Goal: Task Accomplishment & Management: Complete application form

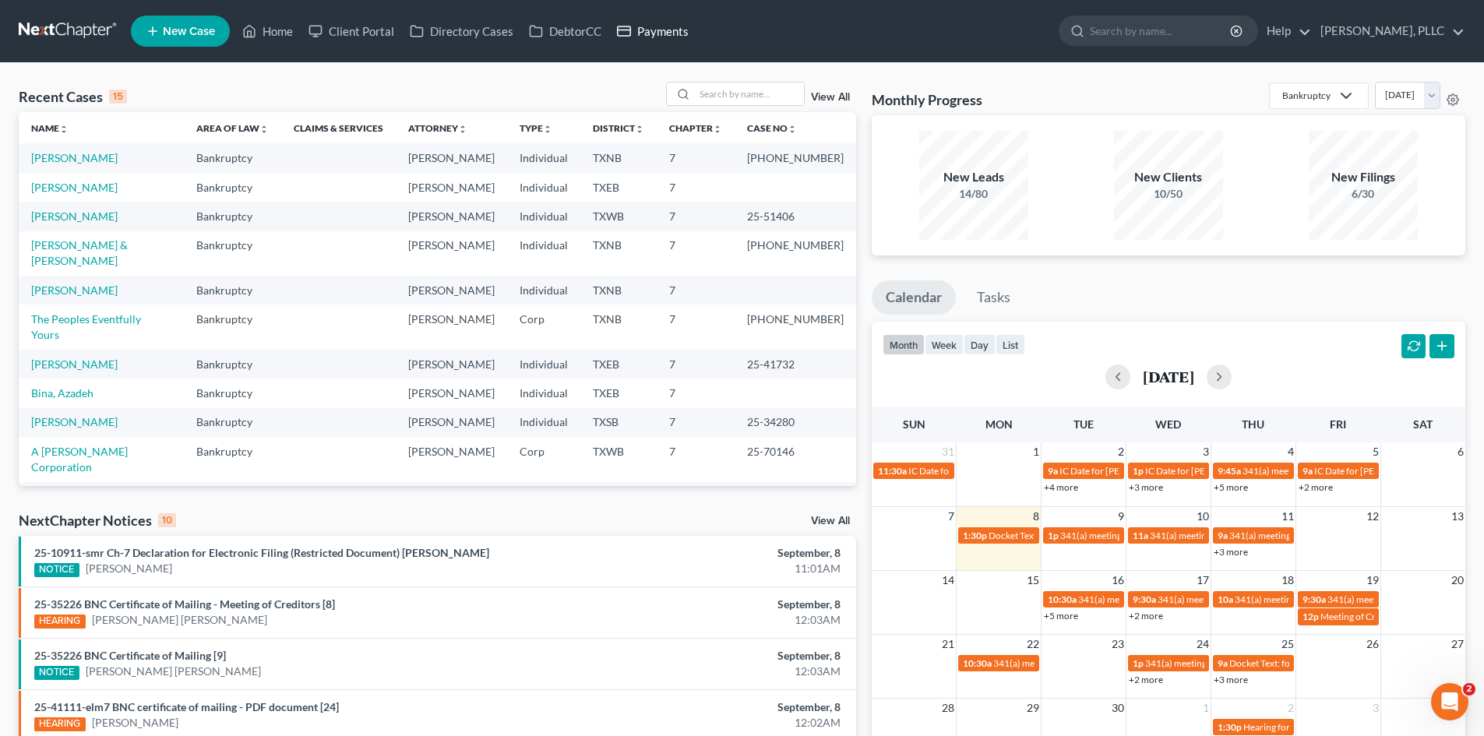
click at [671, 32] on link "Payments" at bounding box center [652, 31] width 87 height 28
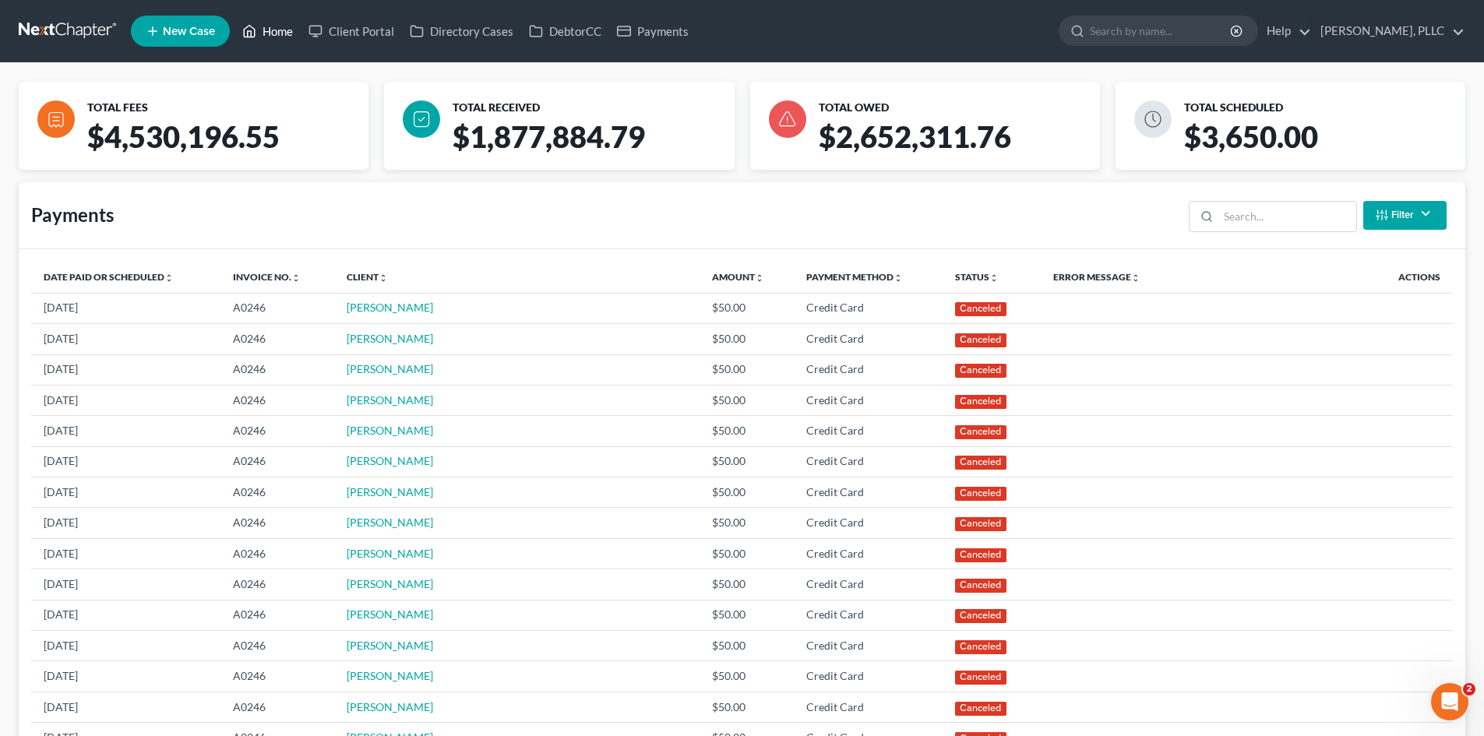
click at [300, 37] on link "Home" at bounding box center [267, 31] width 66 height 28
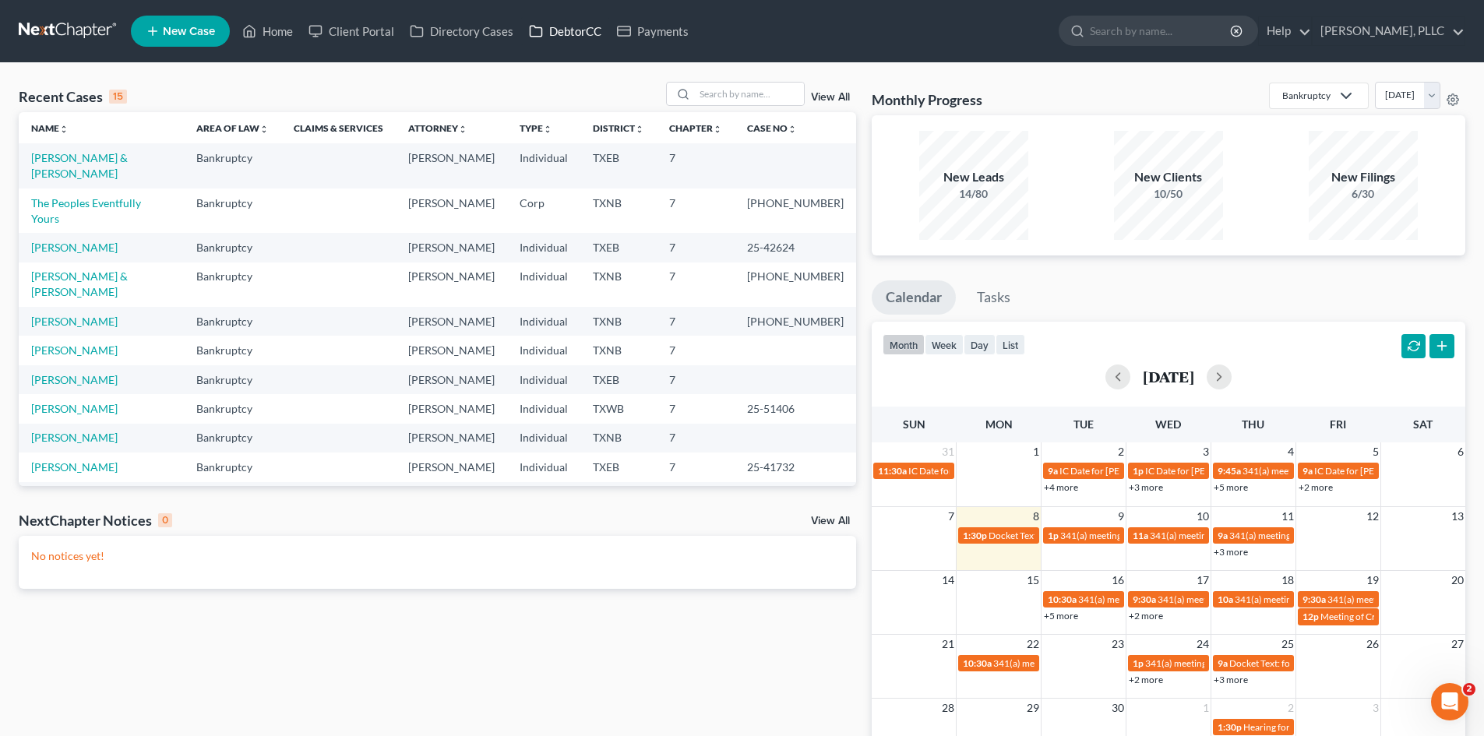
click at [571, 41] on link "DebtorCC" at bounding box center [565, 31] width 88 height 28
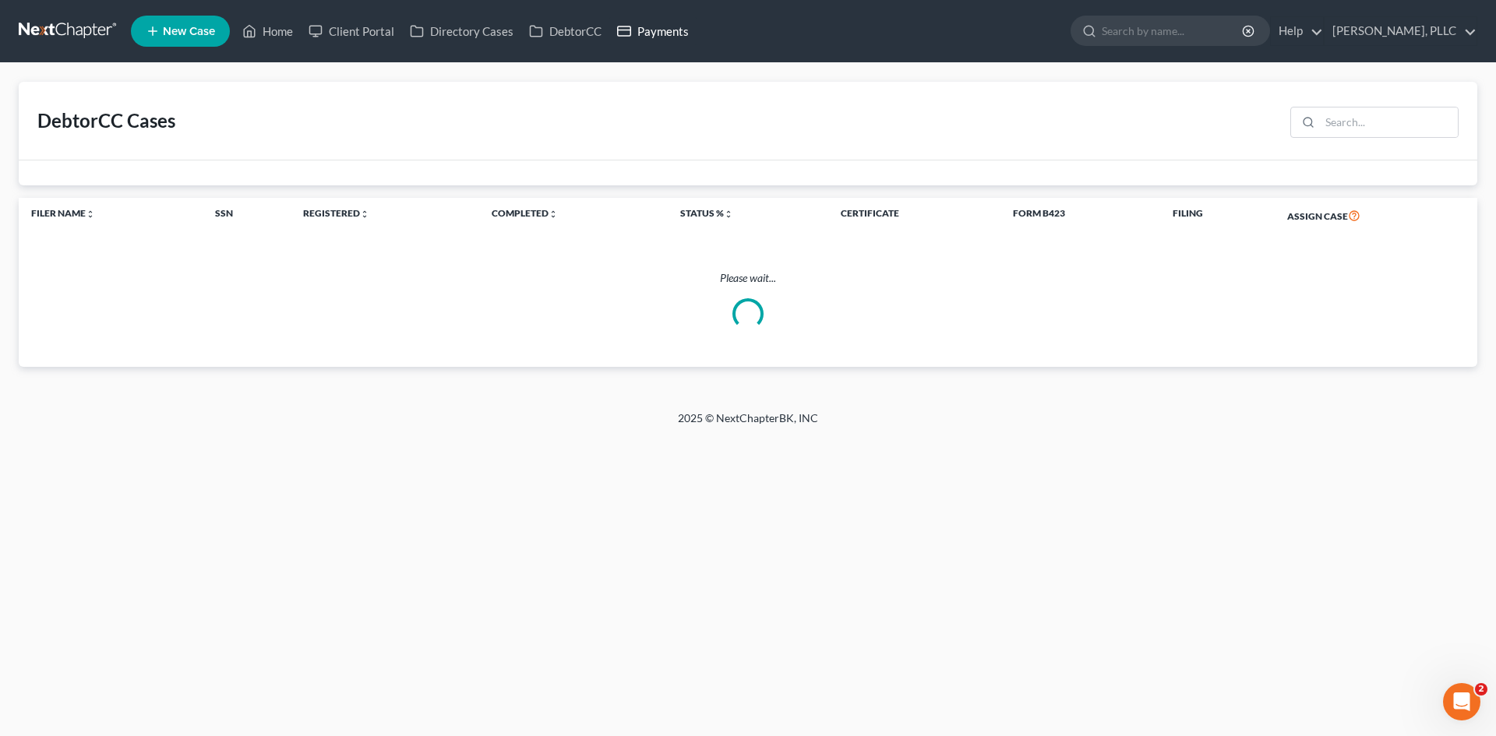
click at [661, 33] on link "Payments" at bounding box center [652, 31] width 87 height 28
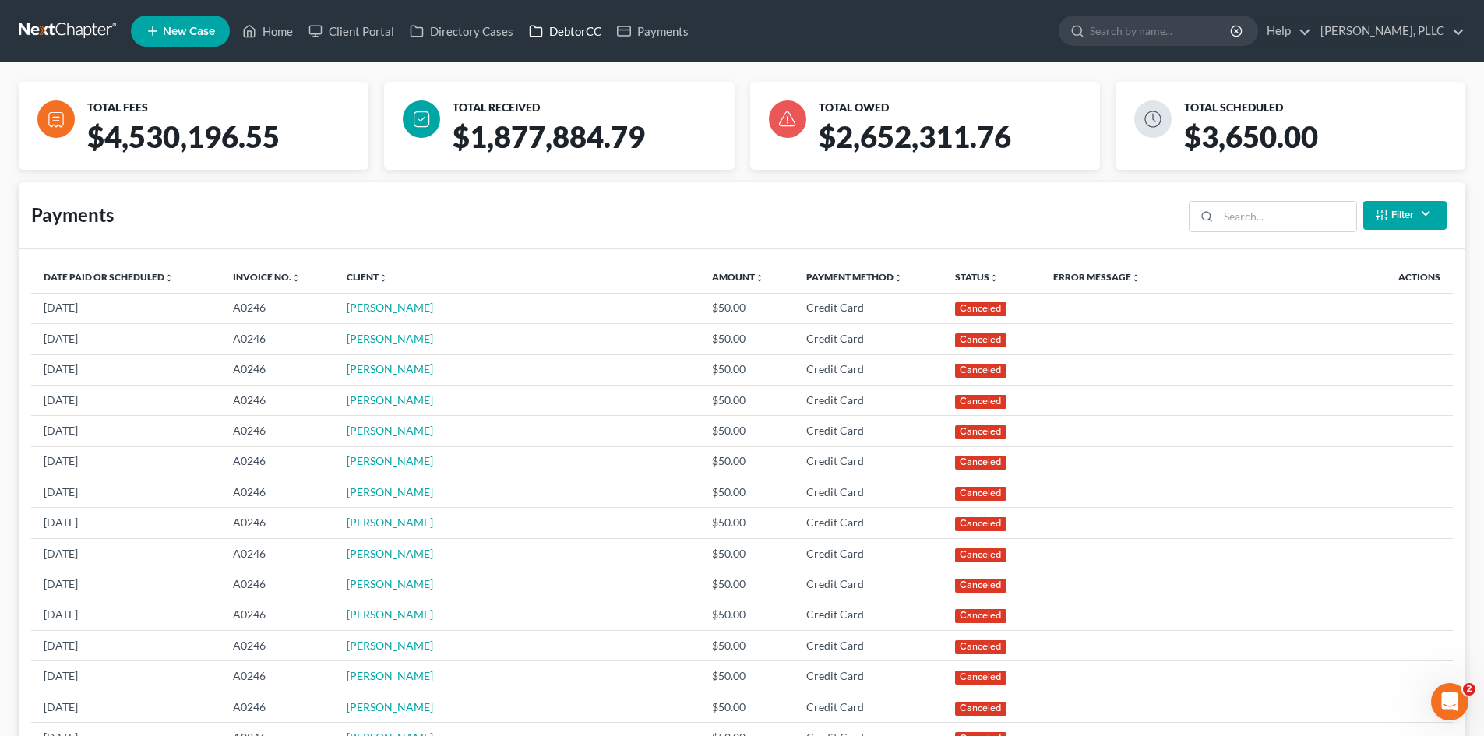
click at [560, 34] on link "DebtorCC" at bounding box center [565, 31] width 88 height 28
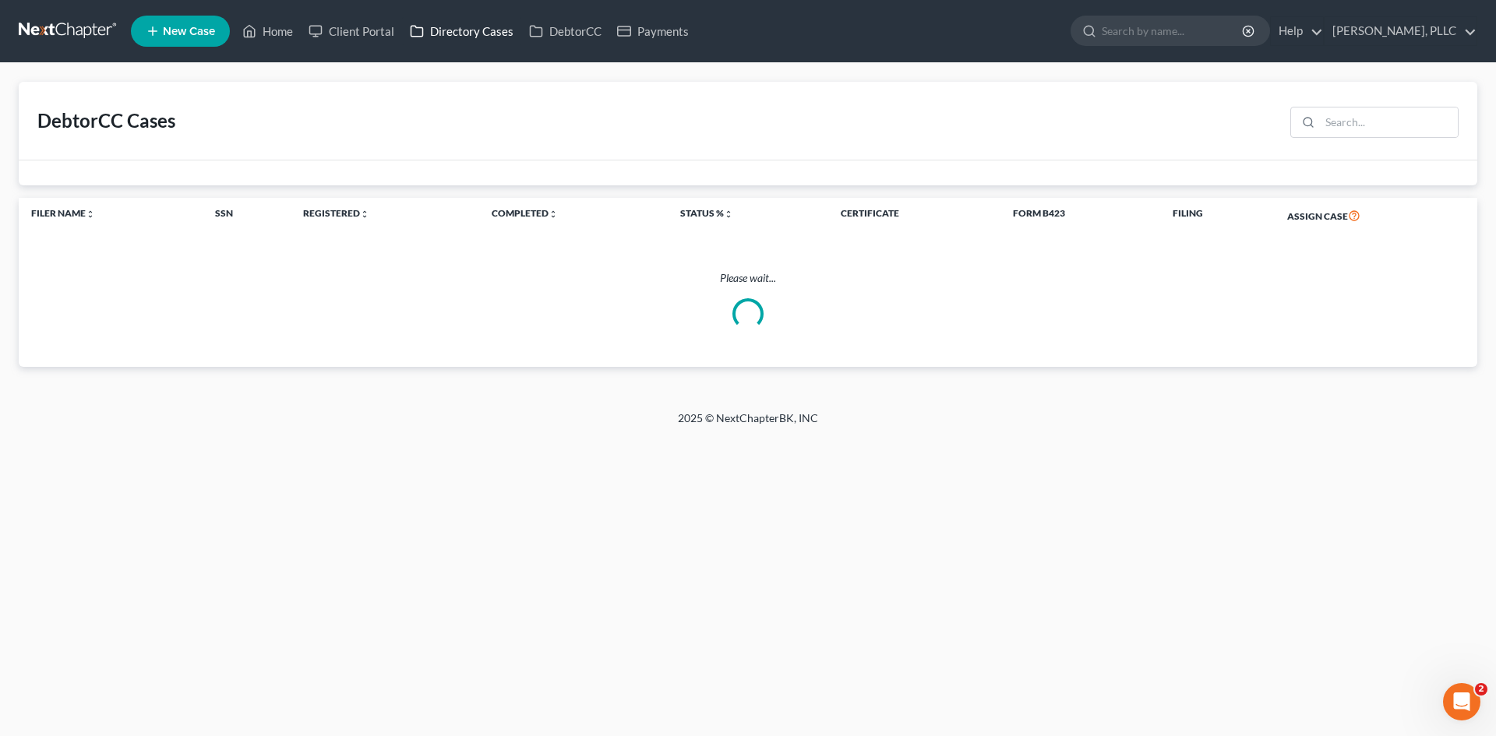
click at [449, 24] on link "Directory Cases" at bounding box center [461, 31] width 119 height 28
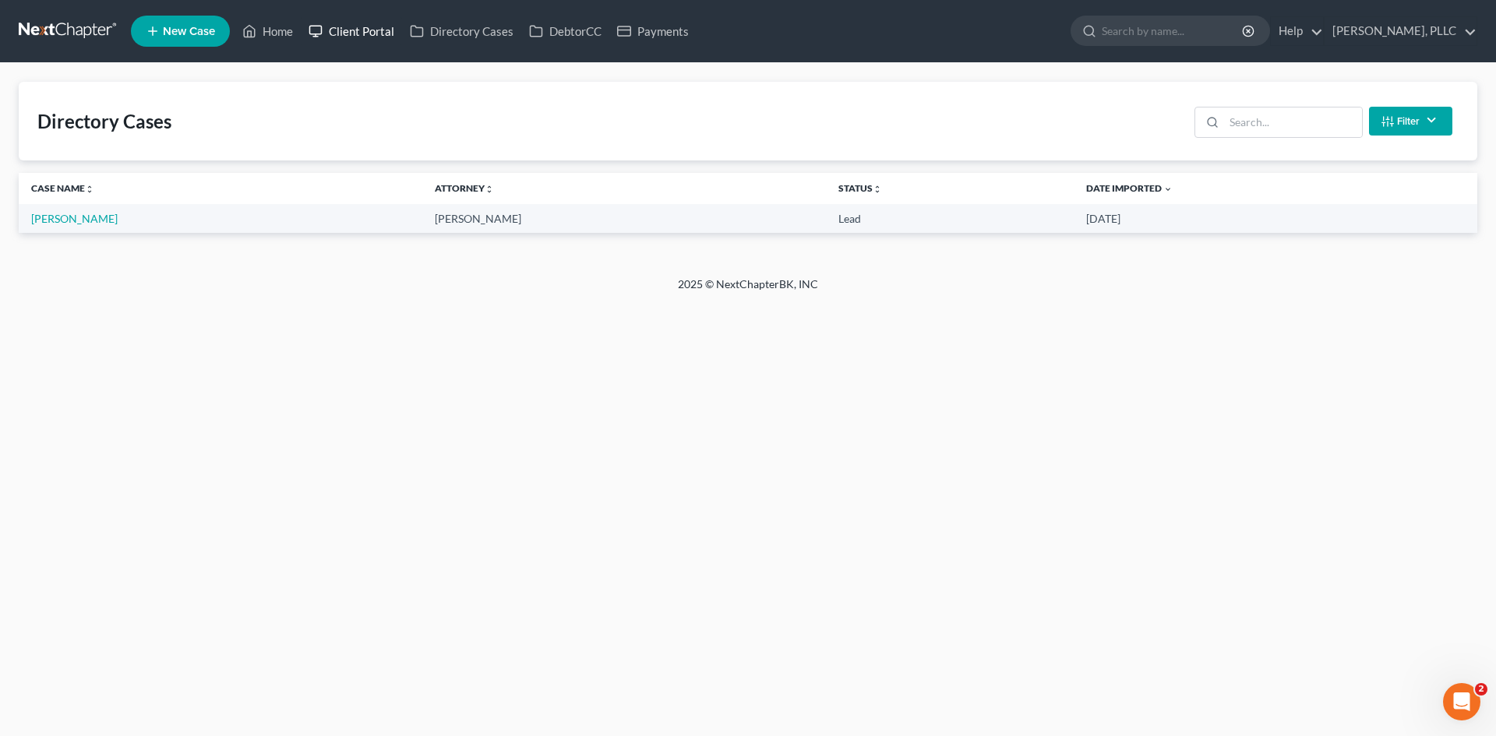
click at [370, 27] on link "Client Portal" at bounding box center [351, 31] width 101 height 28
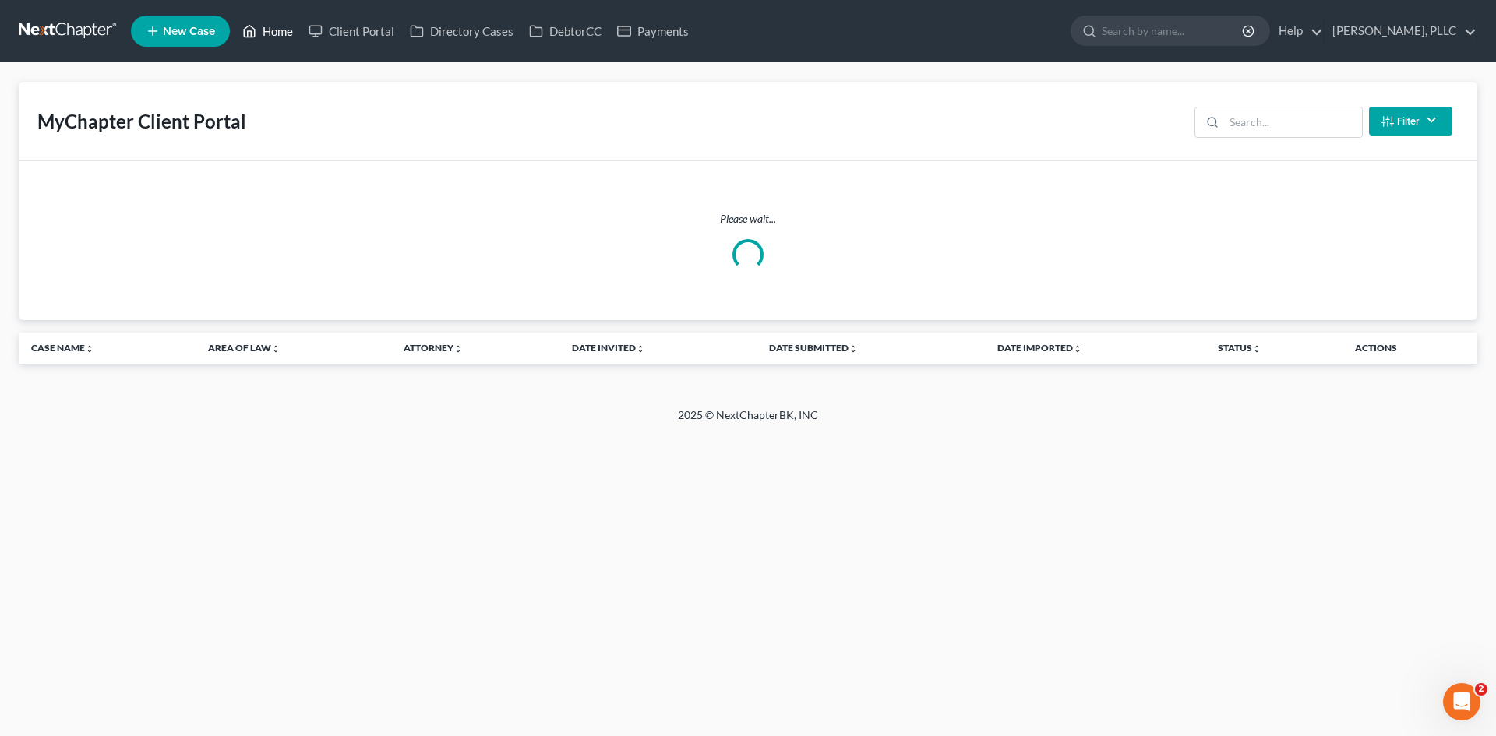
click at [266, 32] on link "Home" at bounding box center [267, 31] width 66 height 28
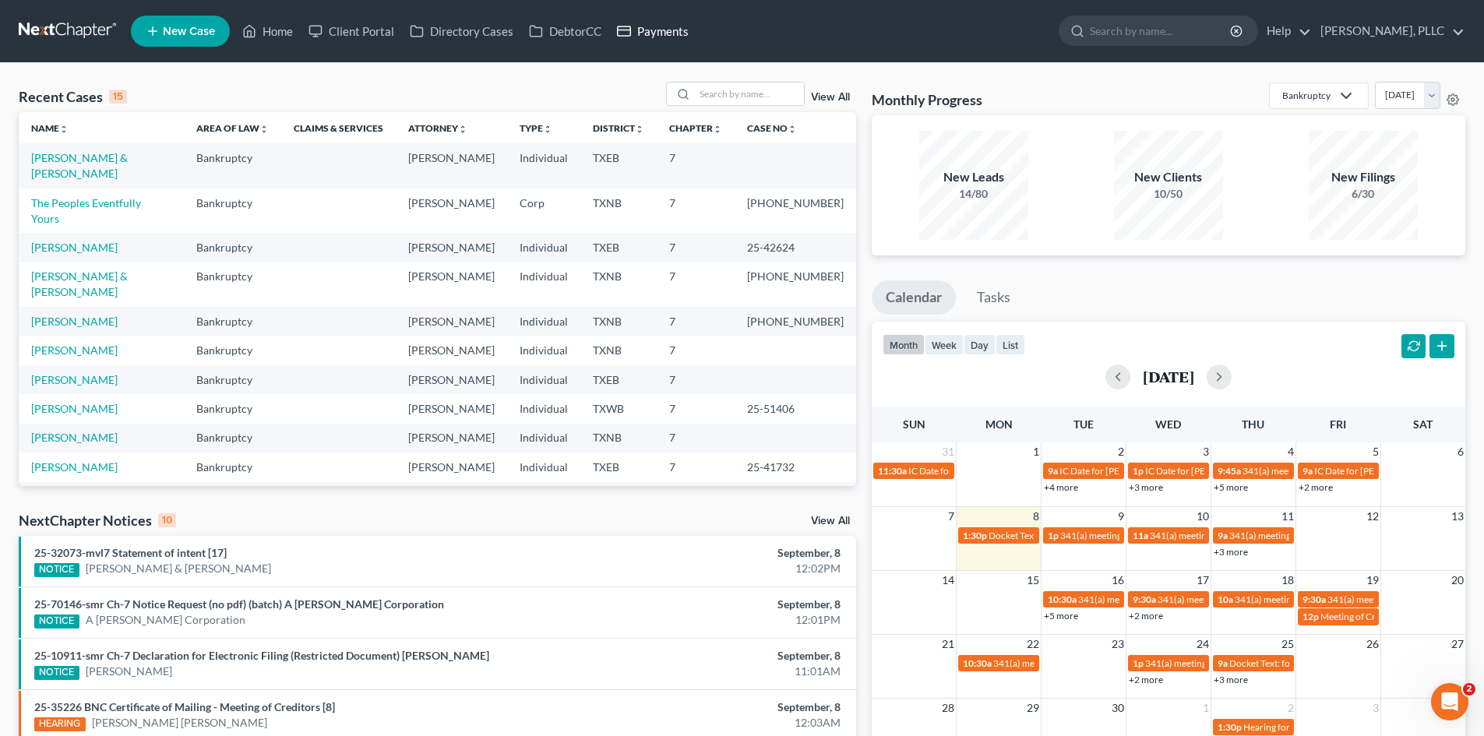
click at [654, 44] on link "Payments" at bounding box center [652, 31] width 87 height 28
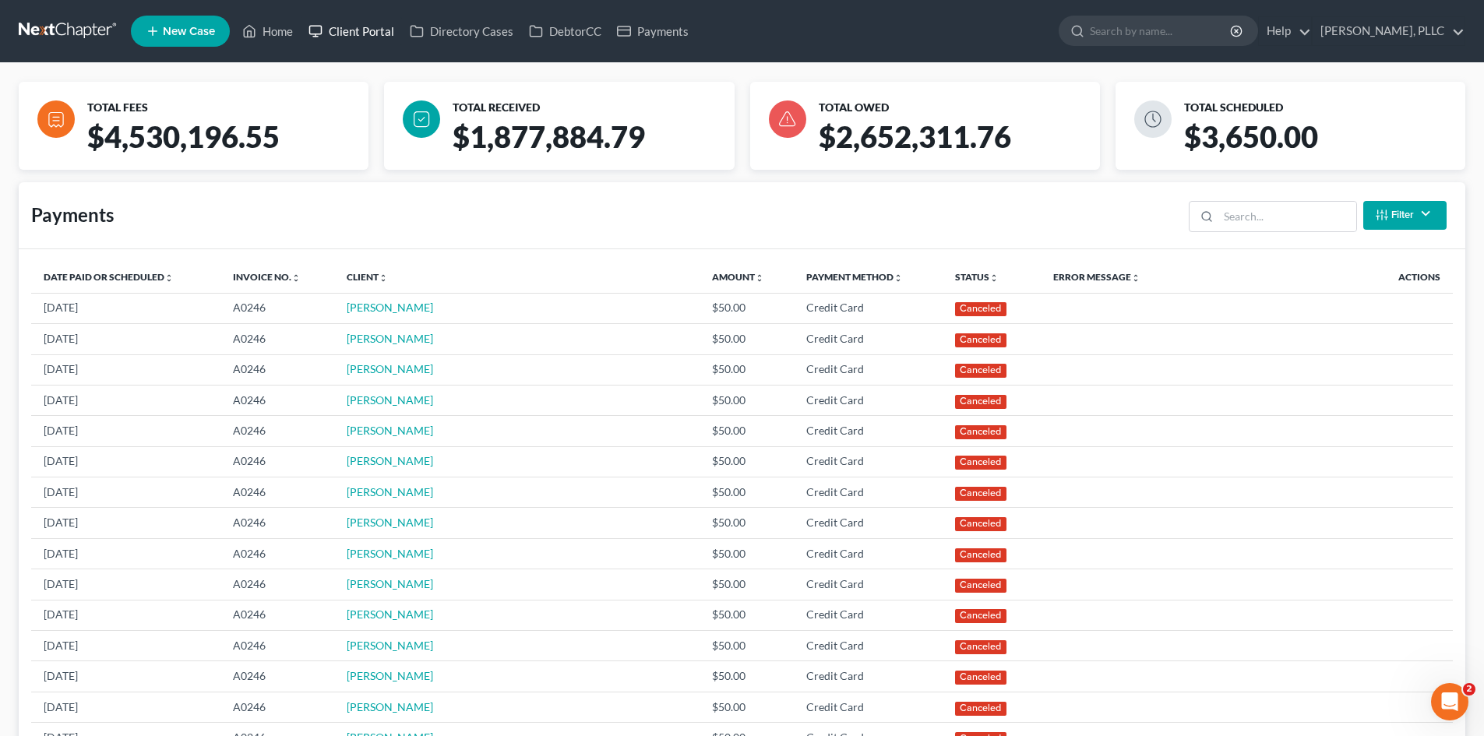
click at [327, 36] on link "Client Portal" at bounding box center [351, 31] width 101 height 28
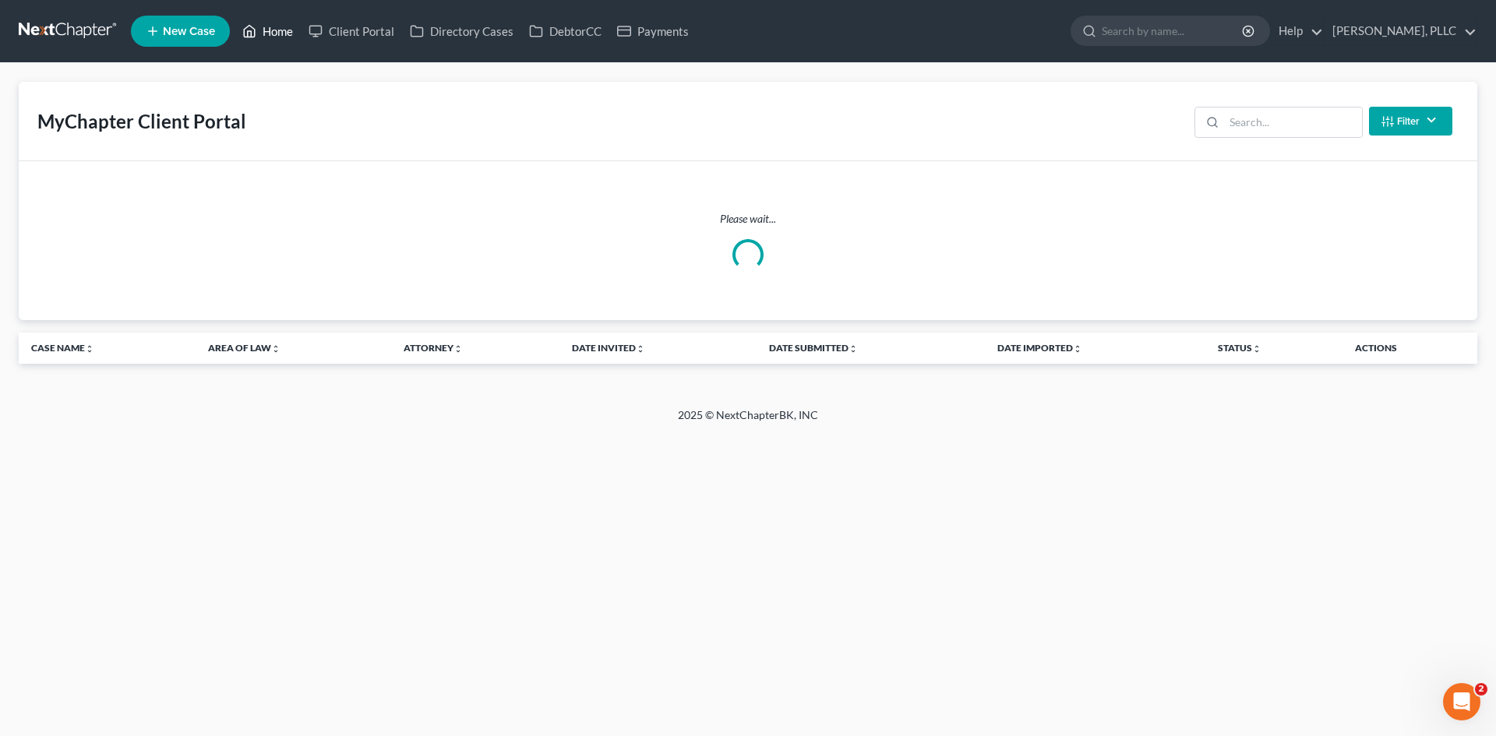
click at [278, 30] on link "Home" at bounding box center [267, 31] width 66 height 28
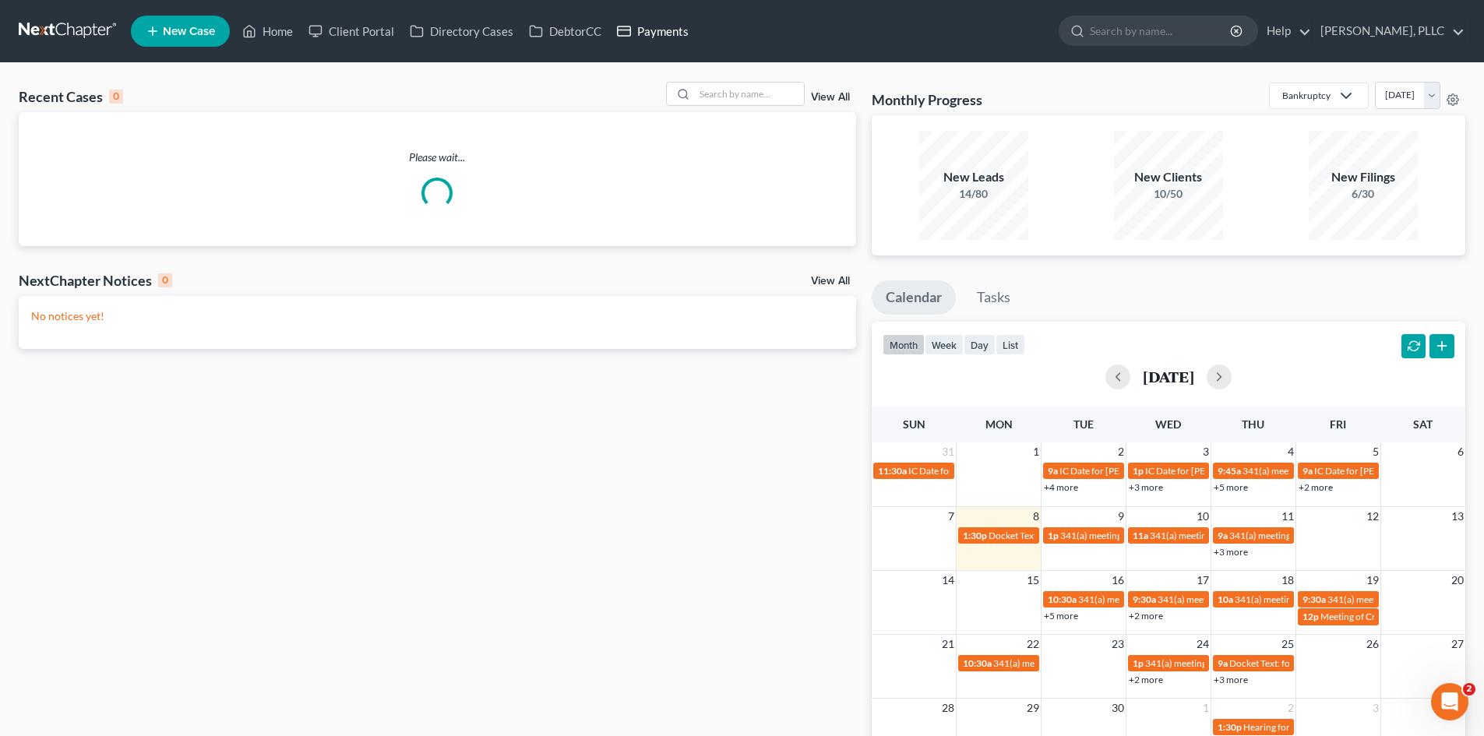
click at [636, 32] on link "Payments" at bounding box center [652, 31] width 87 height 28
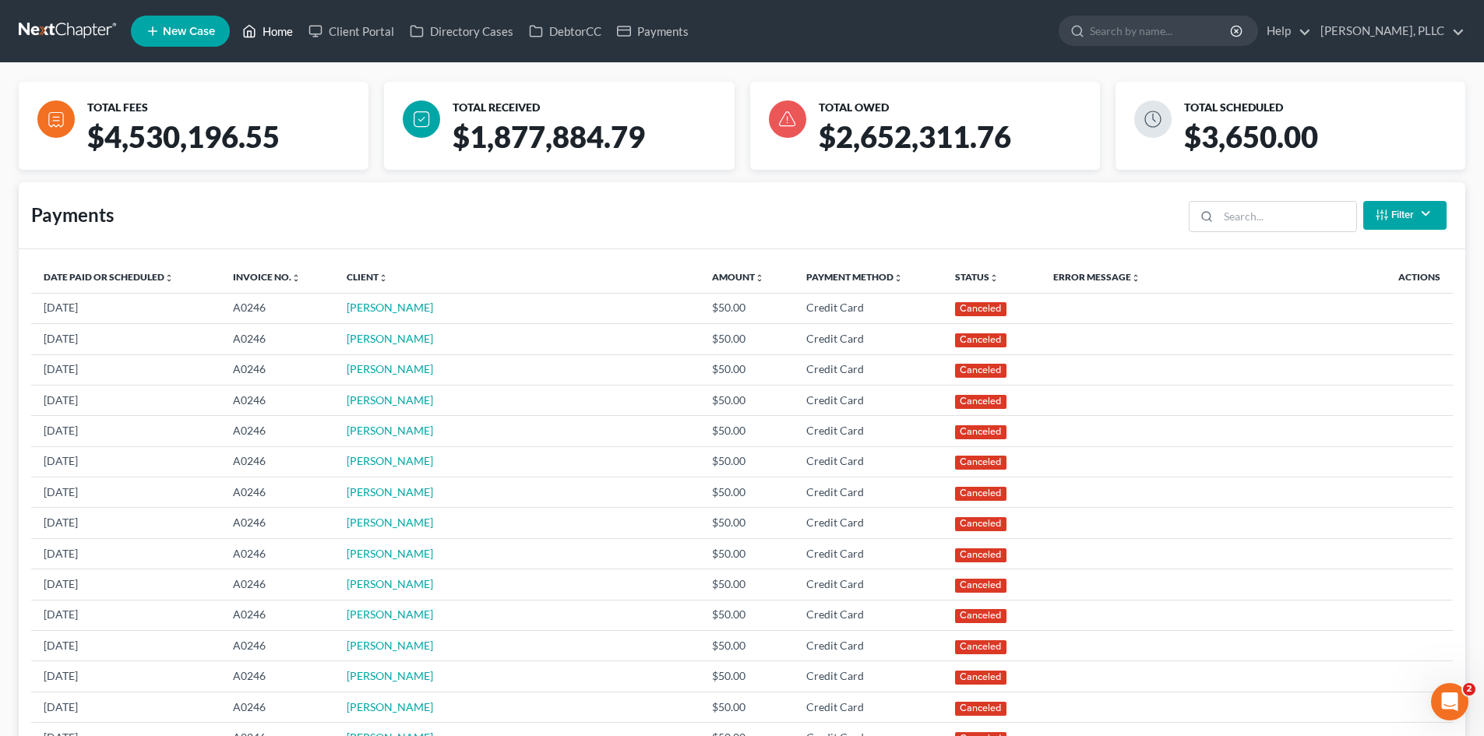
click at [269, 38] on link "Home" at bounding box center [267, 31] width 66 height 28
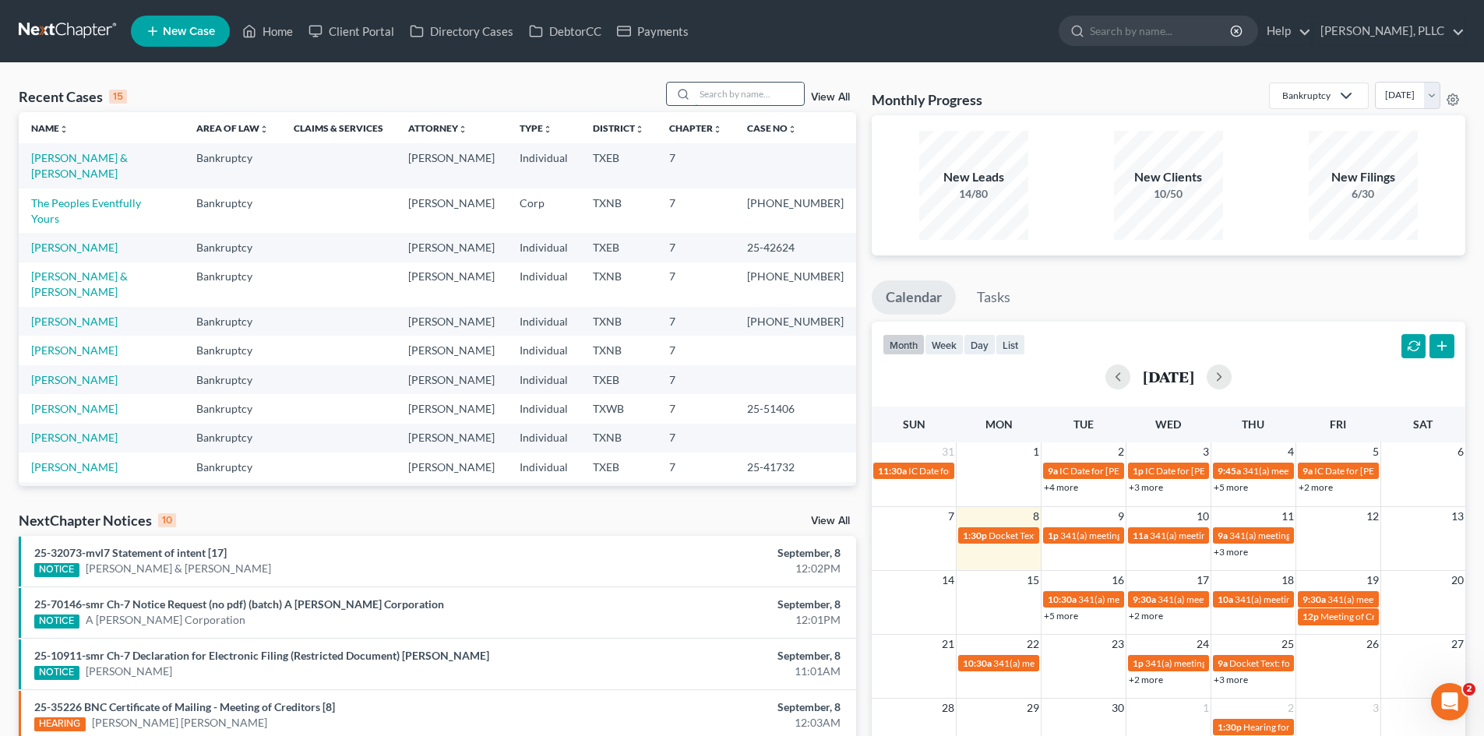
click at [782, 92] on input "search" at bounding box center [749, 94] width 109 height 23
type input "[PERSON_NAME]"
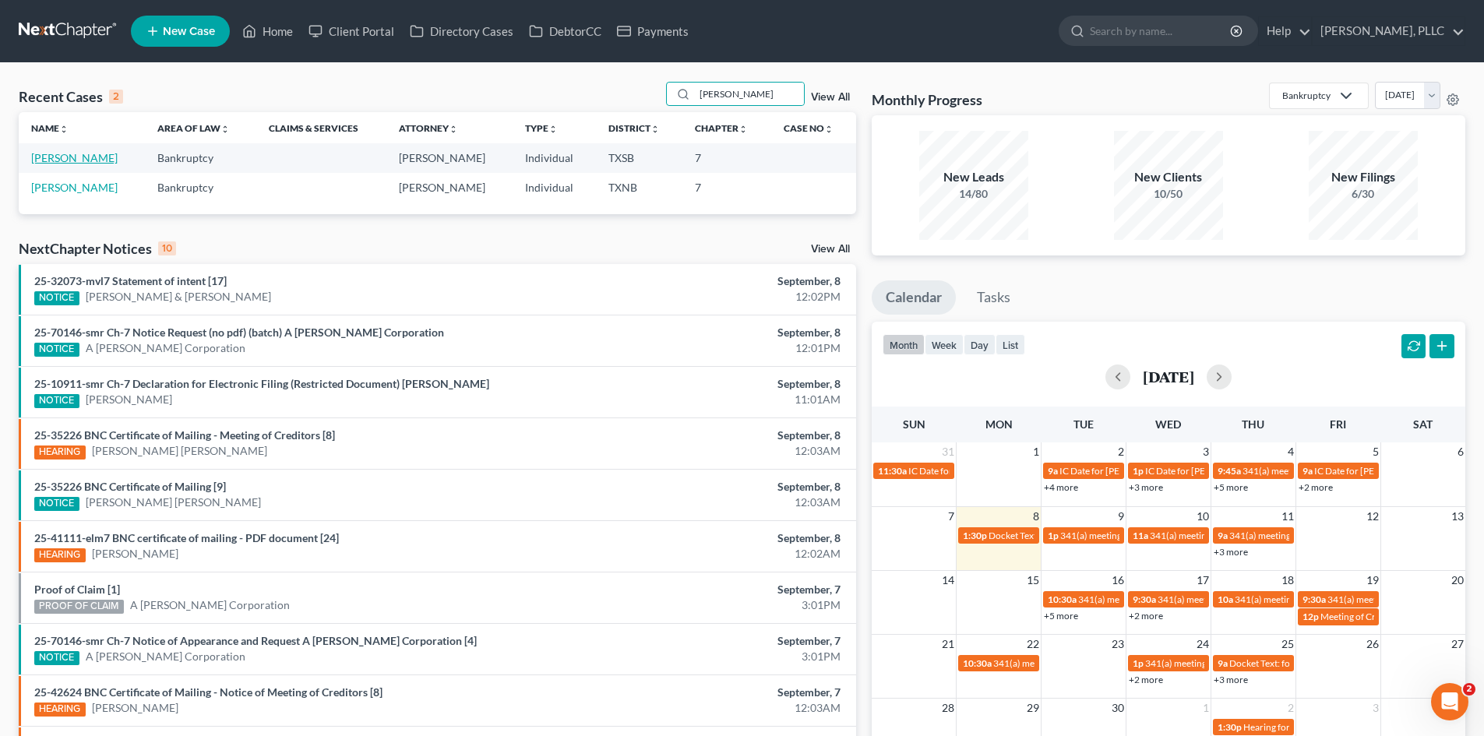
click at [50, 156] on link "[PERSON_NAME]" at bounding box center [74, 157] width 86 height 13
select select "6"
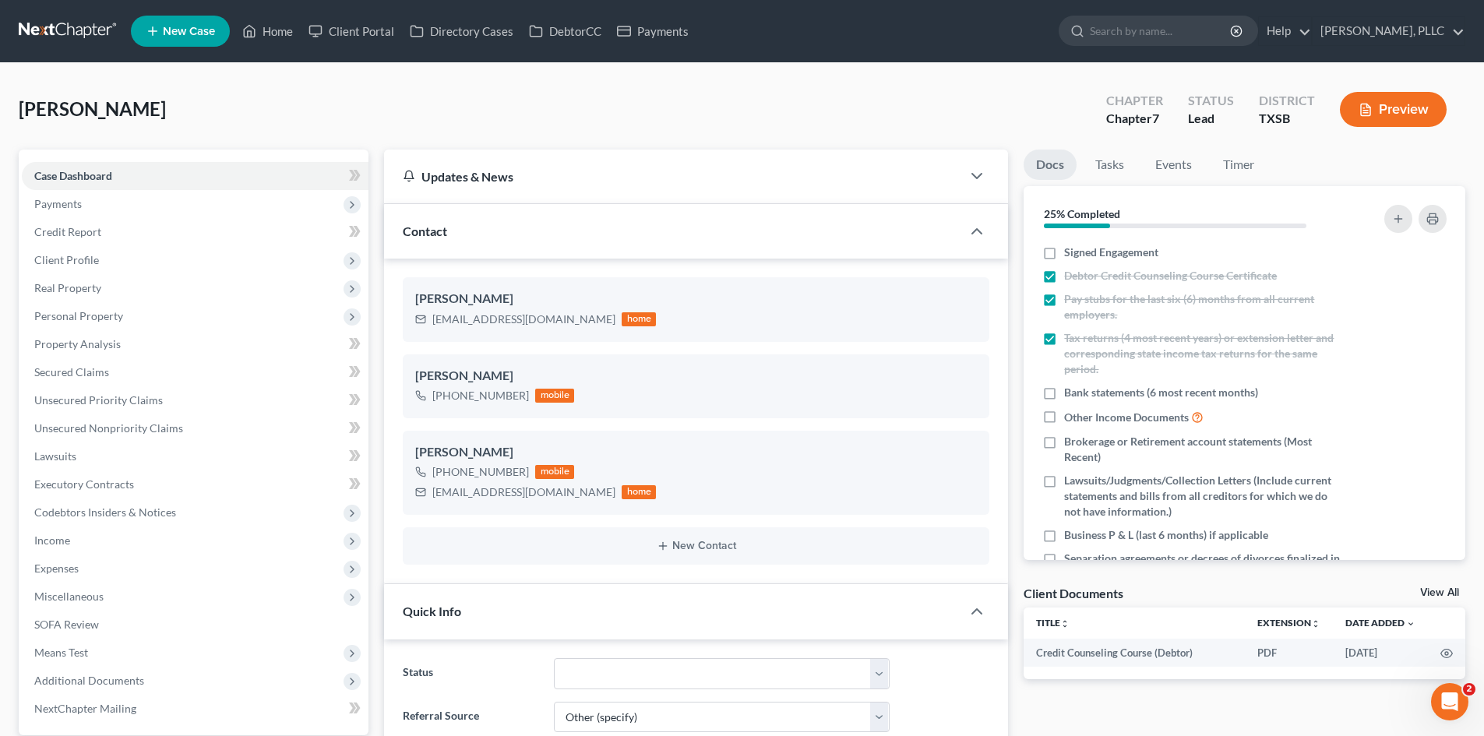
scroll to position [693, 0]
click at [770, 93] on div "[PERSON_NAME] Upgraded Chapter Chapter 7 Status [GEOGRAPHIC_DATA] [GEOGRAPHIC_D…" at bounding box center [742, 116] width 1447 height 68
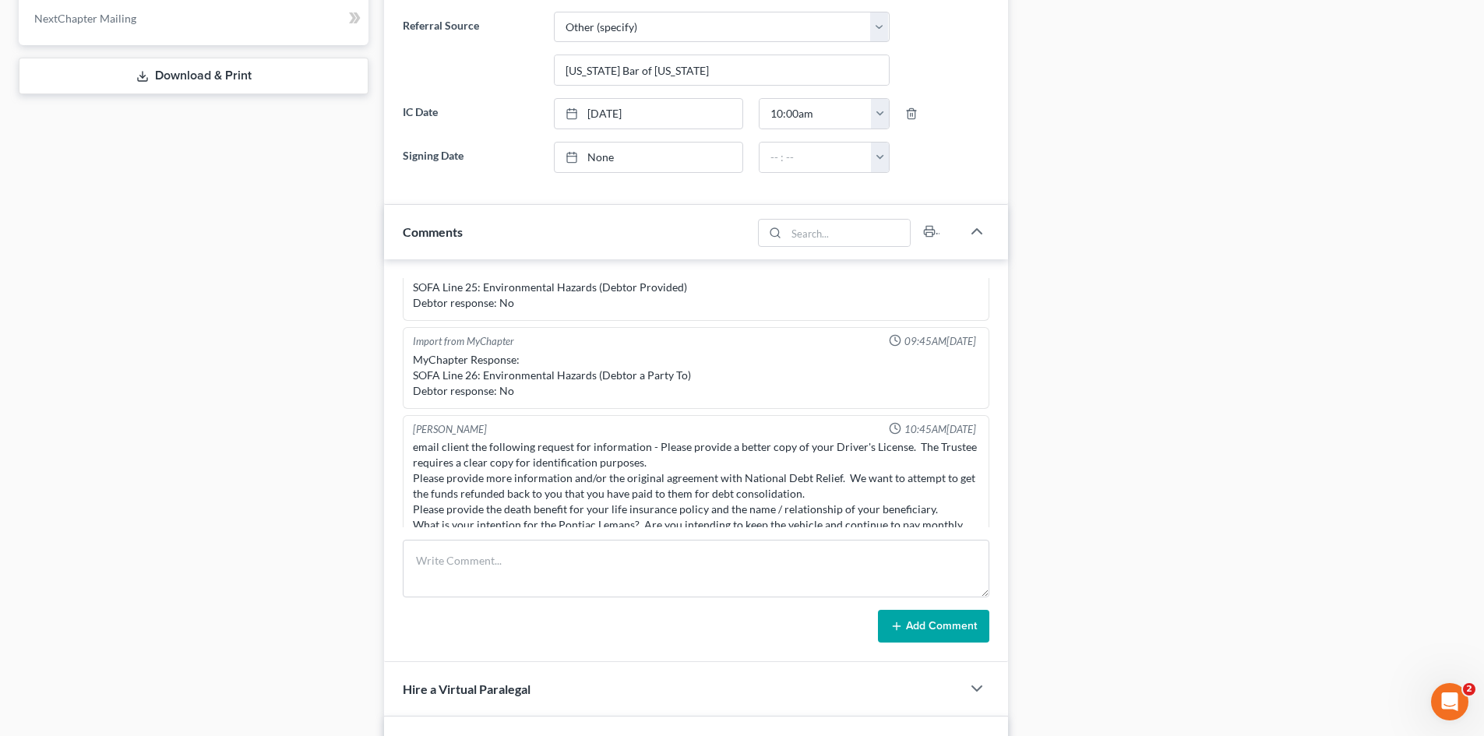
scroll to position [779, 0]
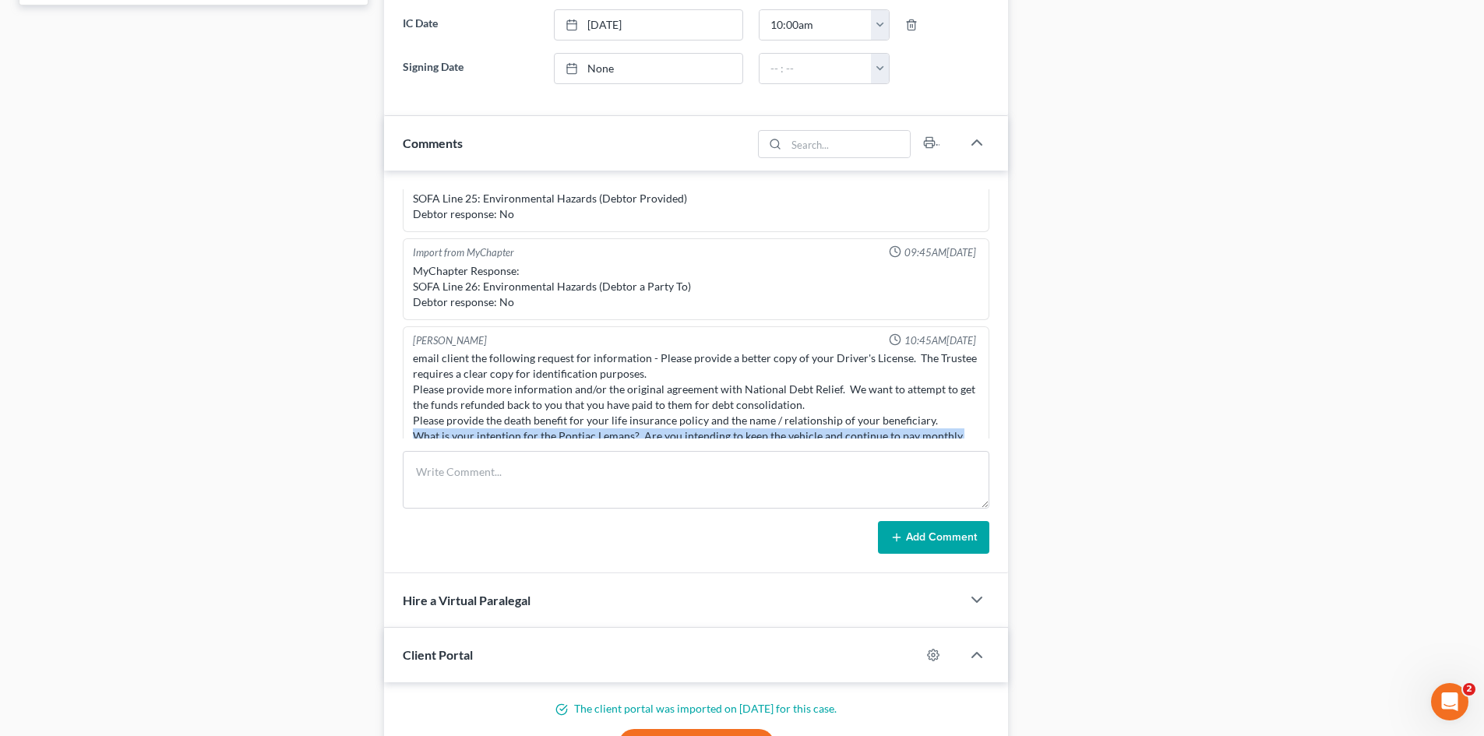
drag, startPoint x: 414, startPoint y: 418, endPoint x: 961, endPoint y: 421, distance: 546.8
click at [961, 421] on div "email client the following request for information - Please provide a better co…" at bounding box center [696, 397] width 566 height 93
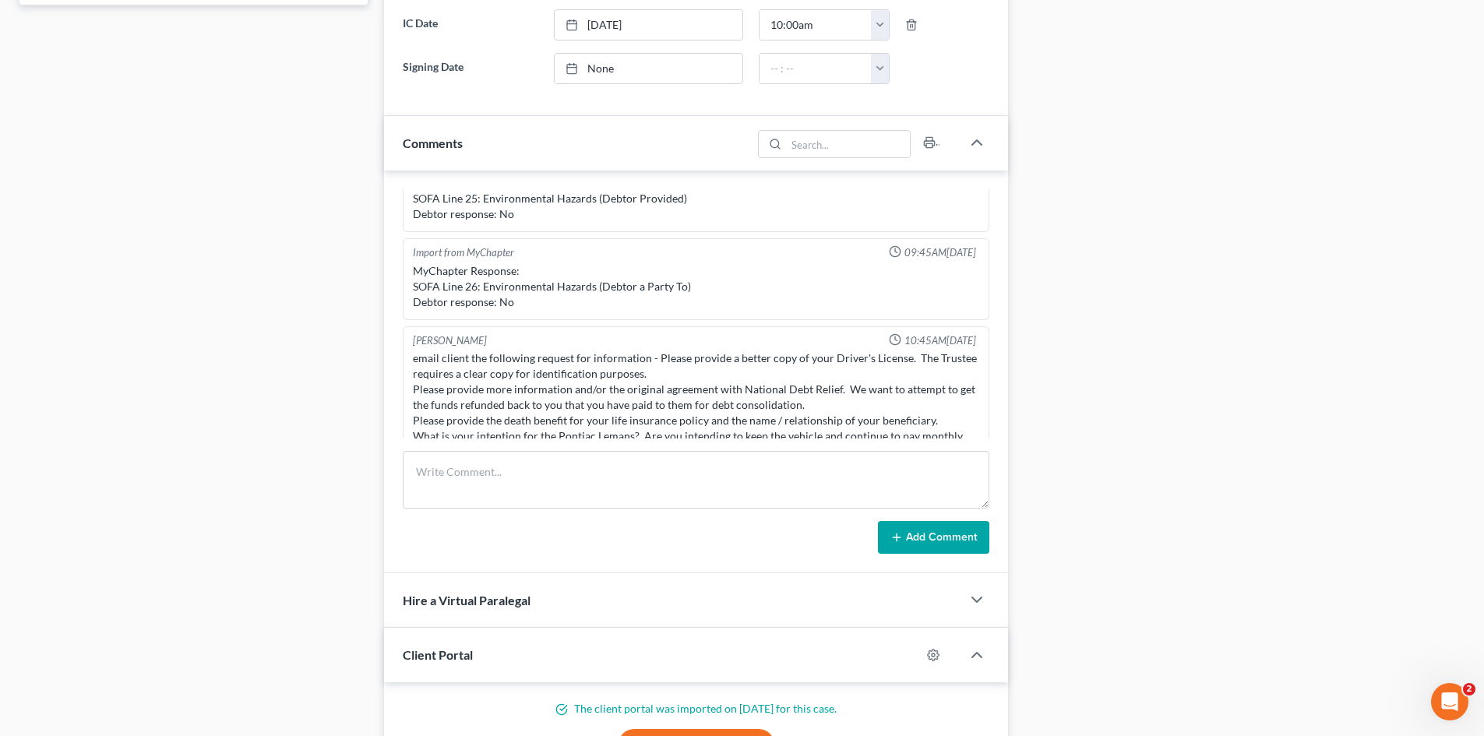
click at [349, 444] on div "Case Dashboard Payments Invoices Payments Payments Credit Report Client Profile" at bounding box center [193, 163] width 365 height 1585
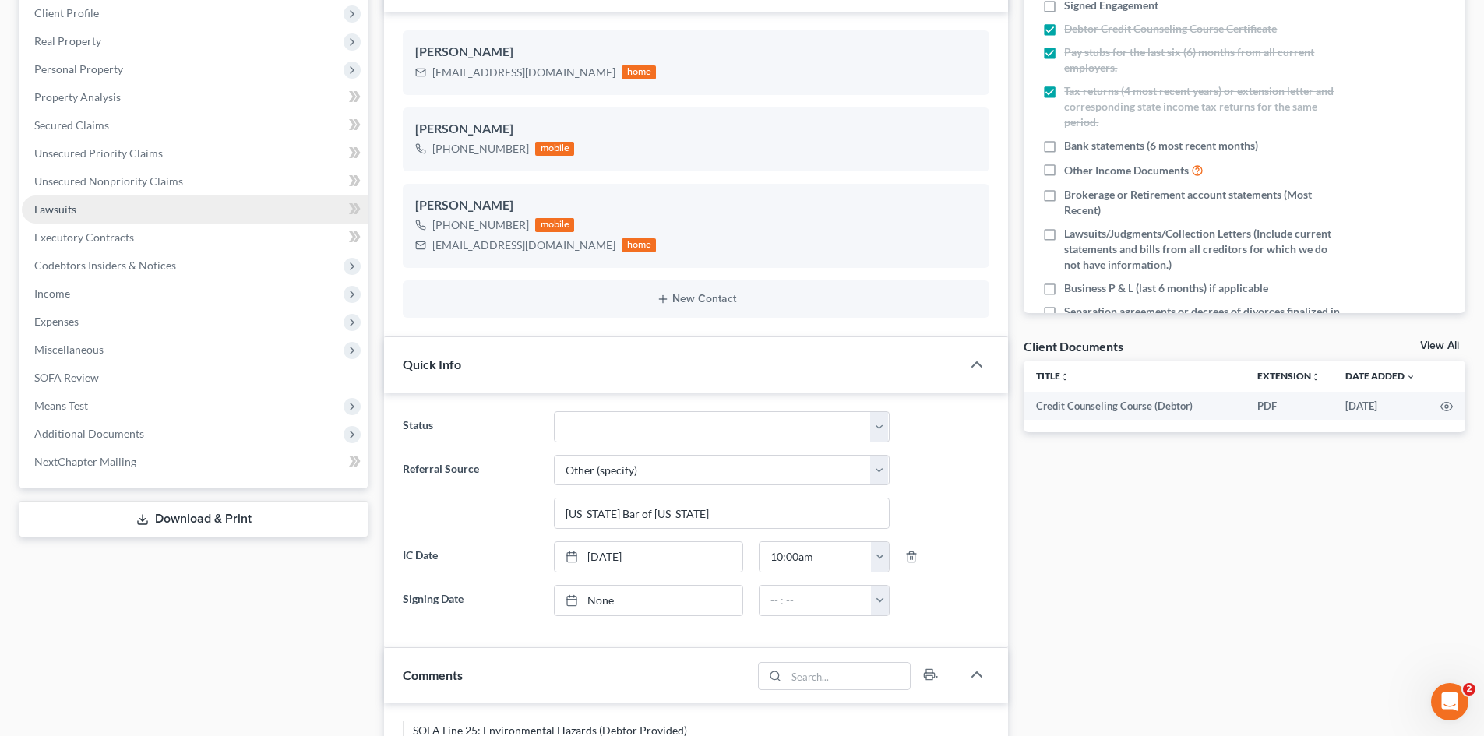
scroll to position [234, 0]
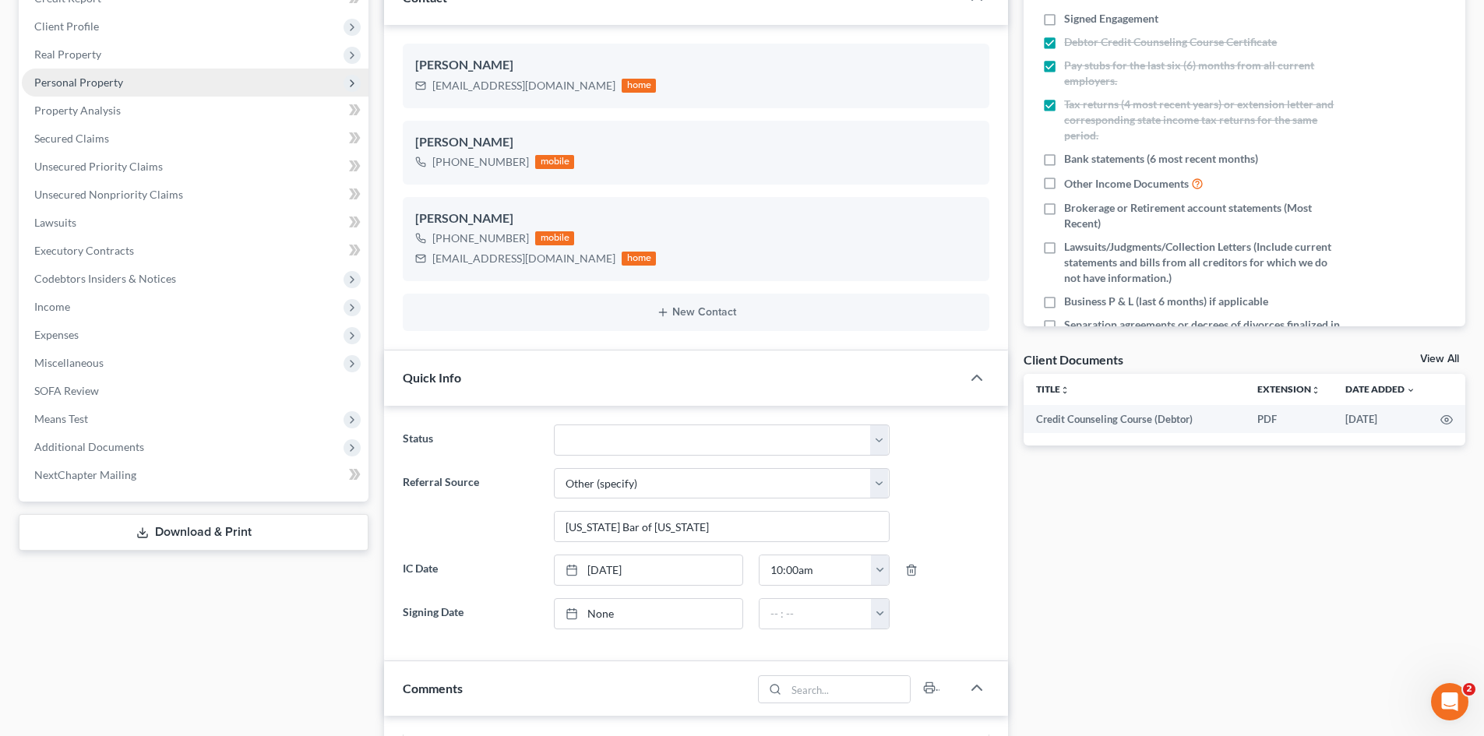
click at [123, 92] on span "Personal Property" at bounding box center [195, 83] width 347 height 28
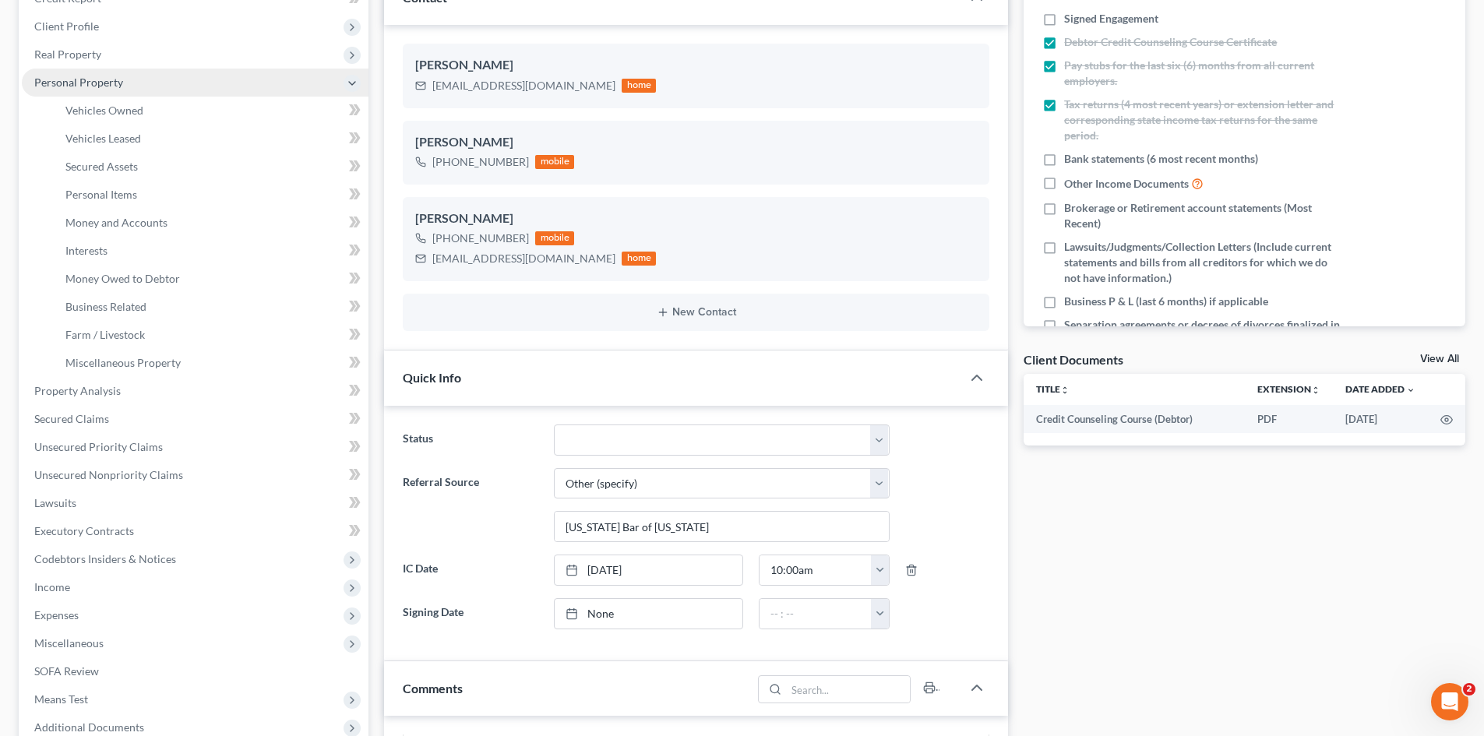
click at [112, 89] on span "Personal Property" at bounding box center [195, 83] width 347 height 28
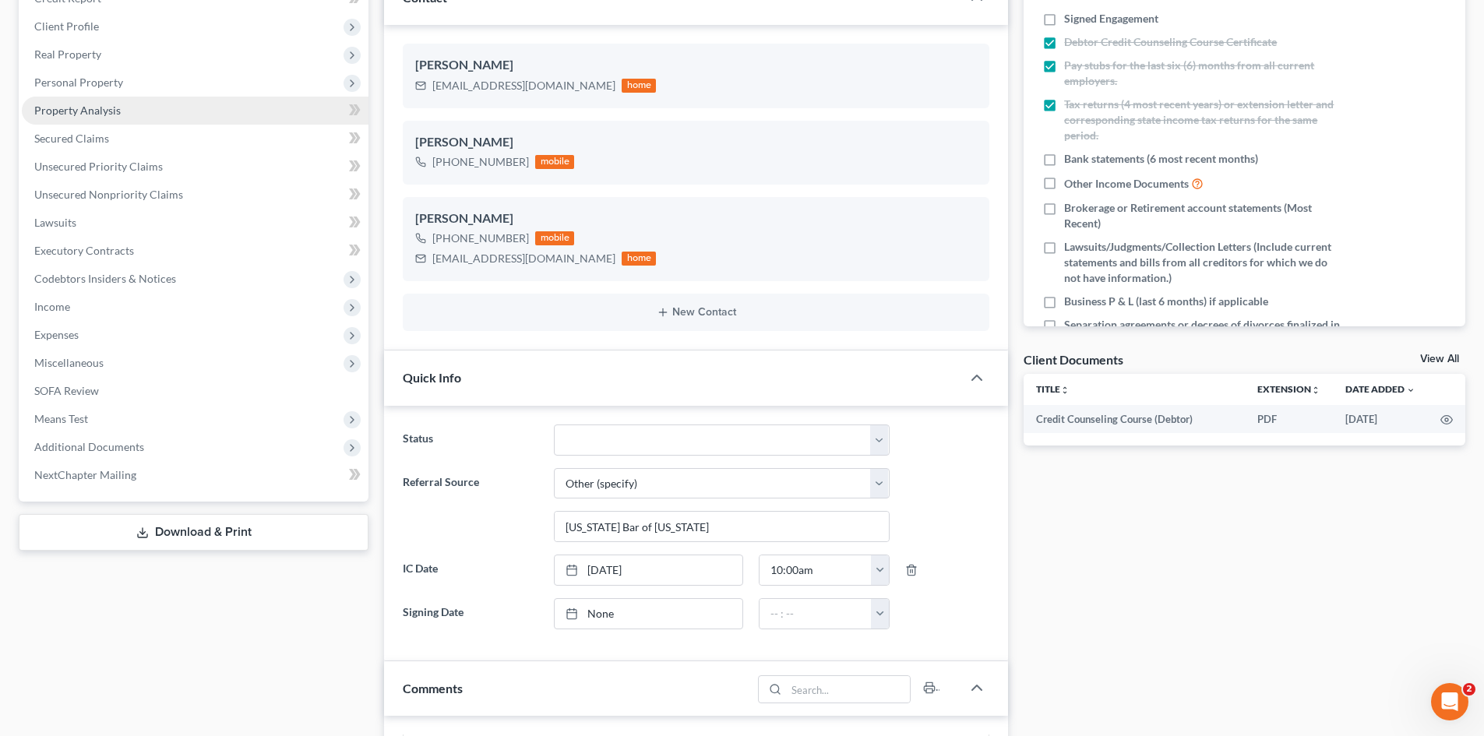
click at [117, 122] on link "Property Analysis" at bounding box center [195, 111] width 347 height 28
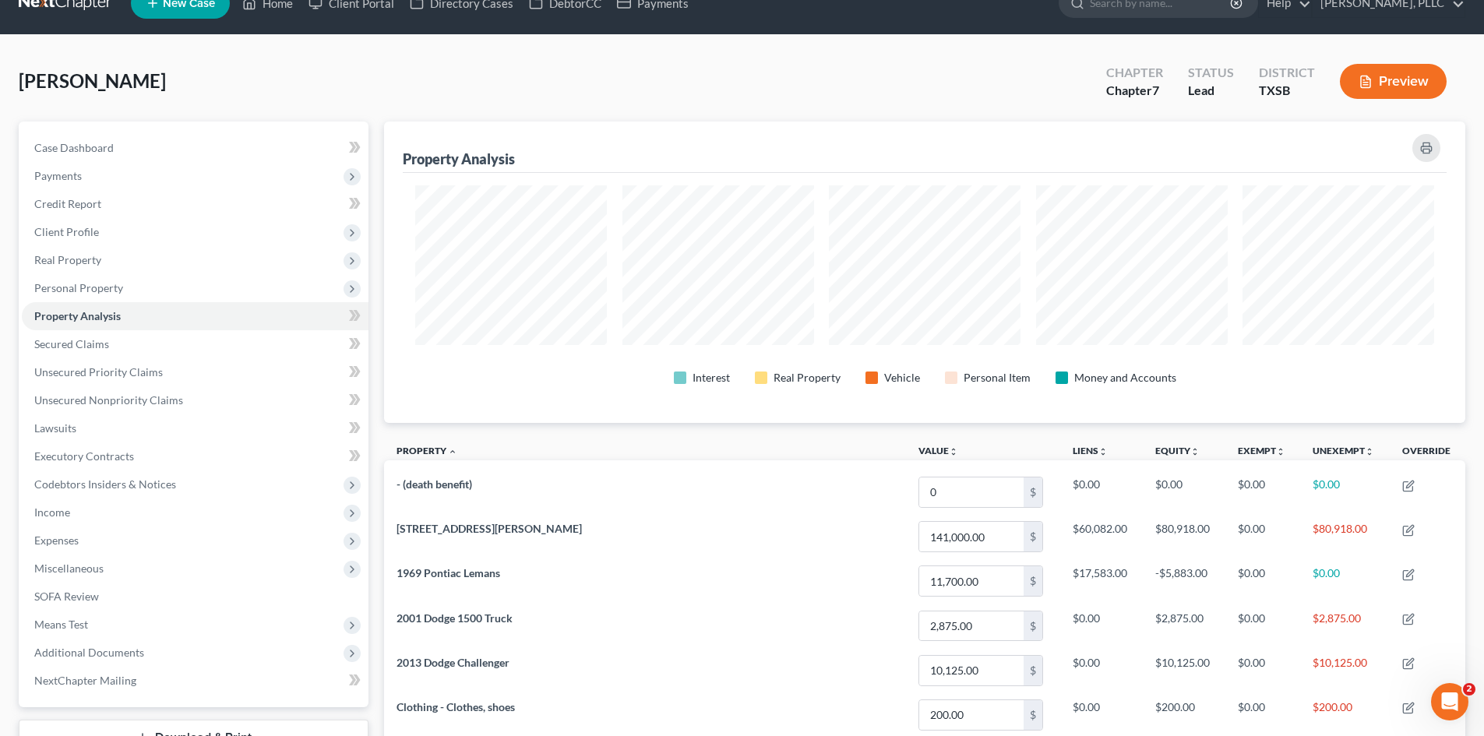
scroll to position [26, 0]
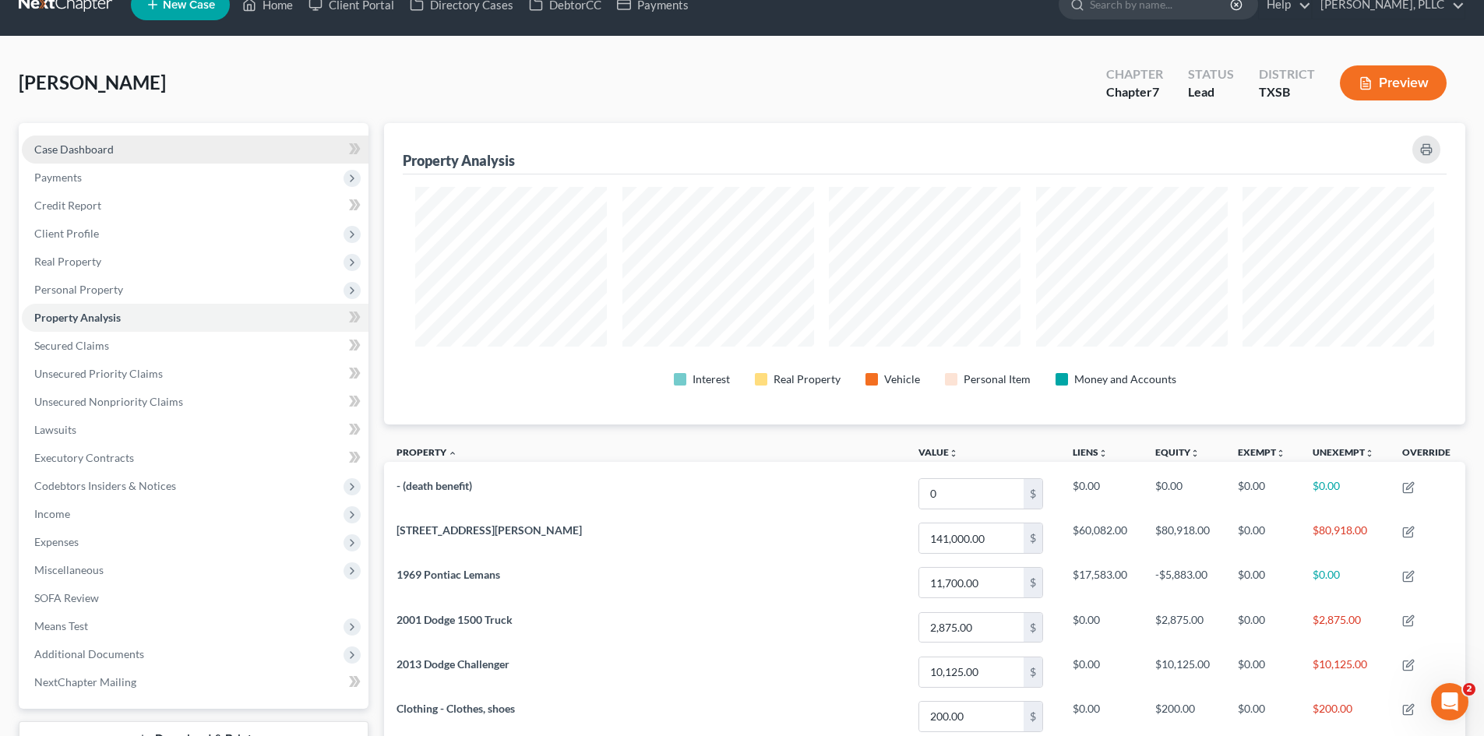
click at [132, 154] on link "Case Dashboard" at bounding box center [195, 150] width 347 height 28
select select "6"
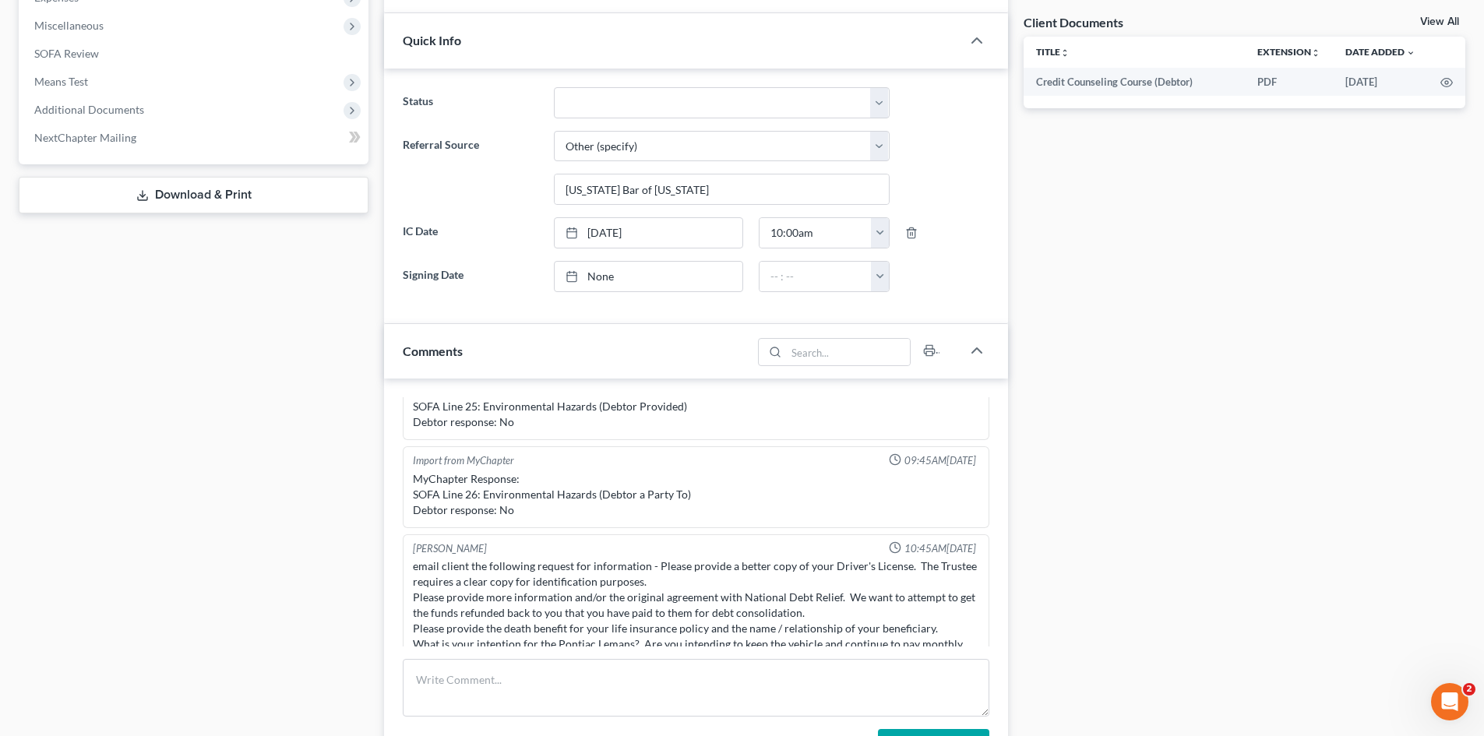
scroll to position [701, 0]
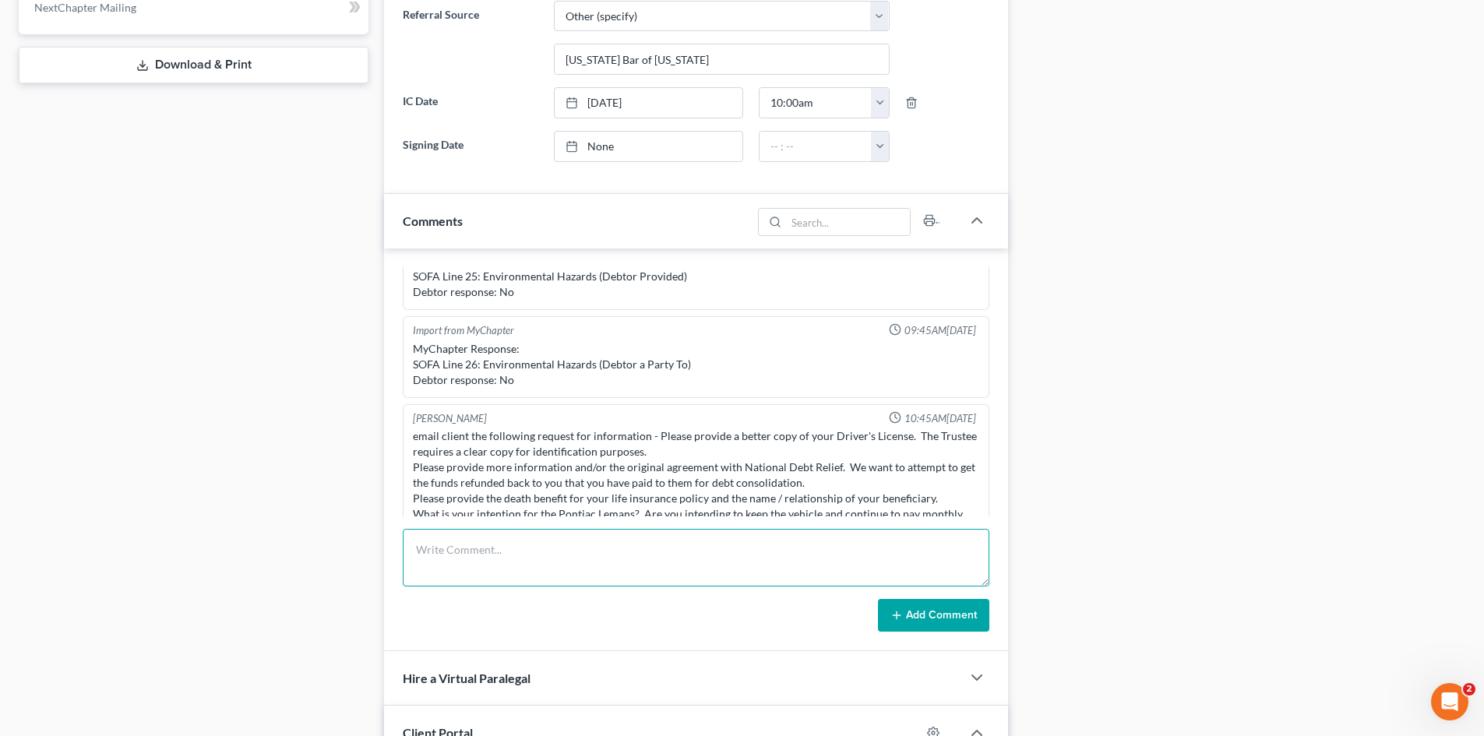
click at [655, 540] on textarea at bounding box center [696, 558] width 587 height 58
type textarea "Intention for Pontiac Lemans is keep if possible. ( It is financed by a credit …"
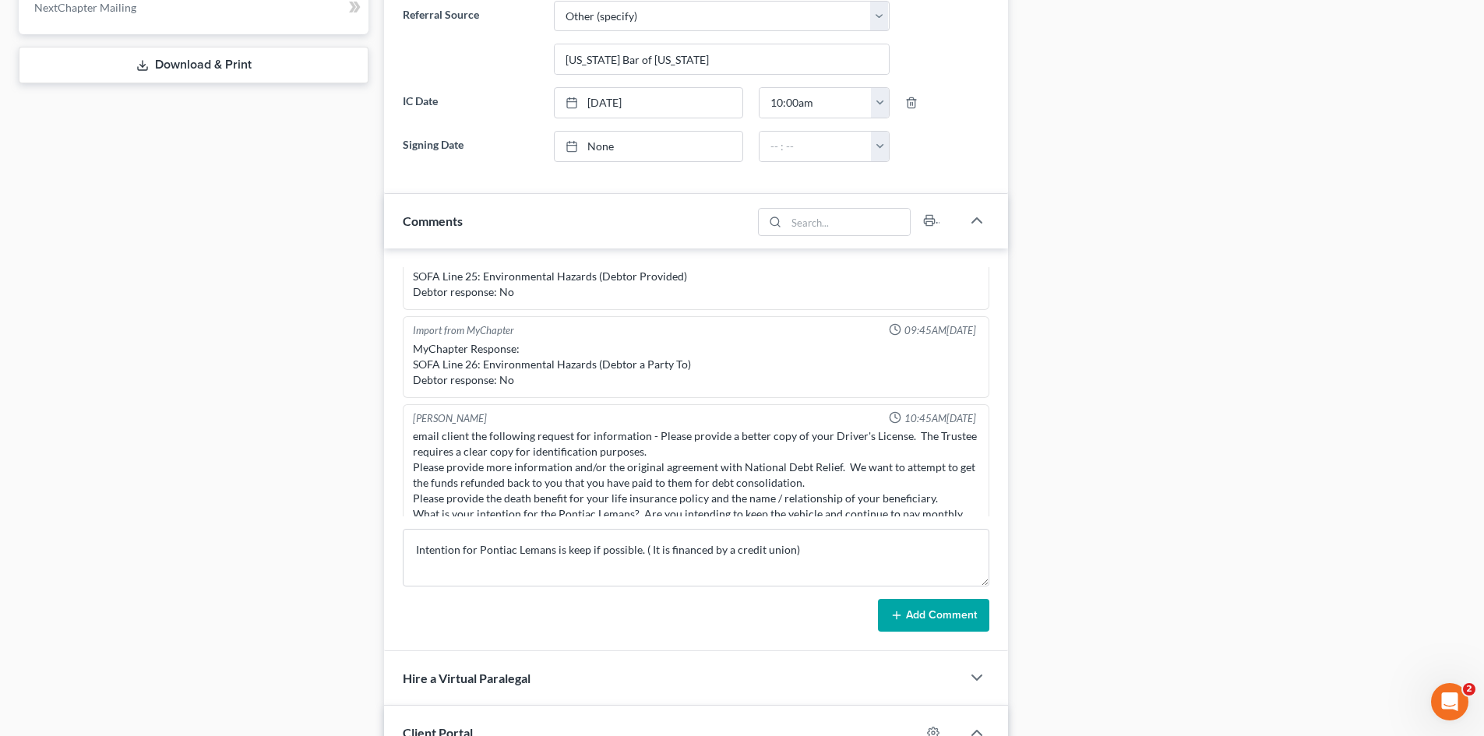
click at [951, 618] on button "Add Comment" at bounding box center [933, 615] width 111 height 33
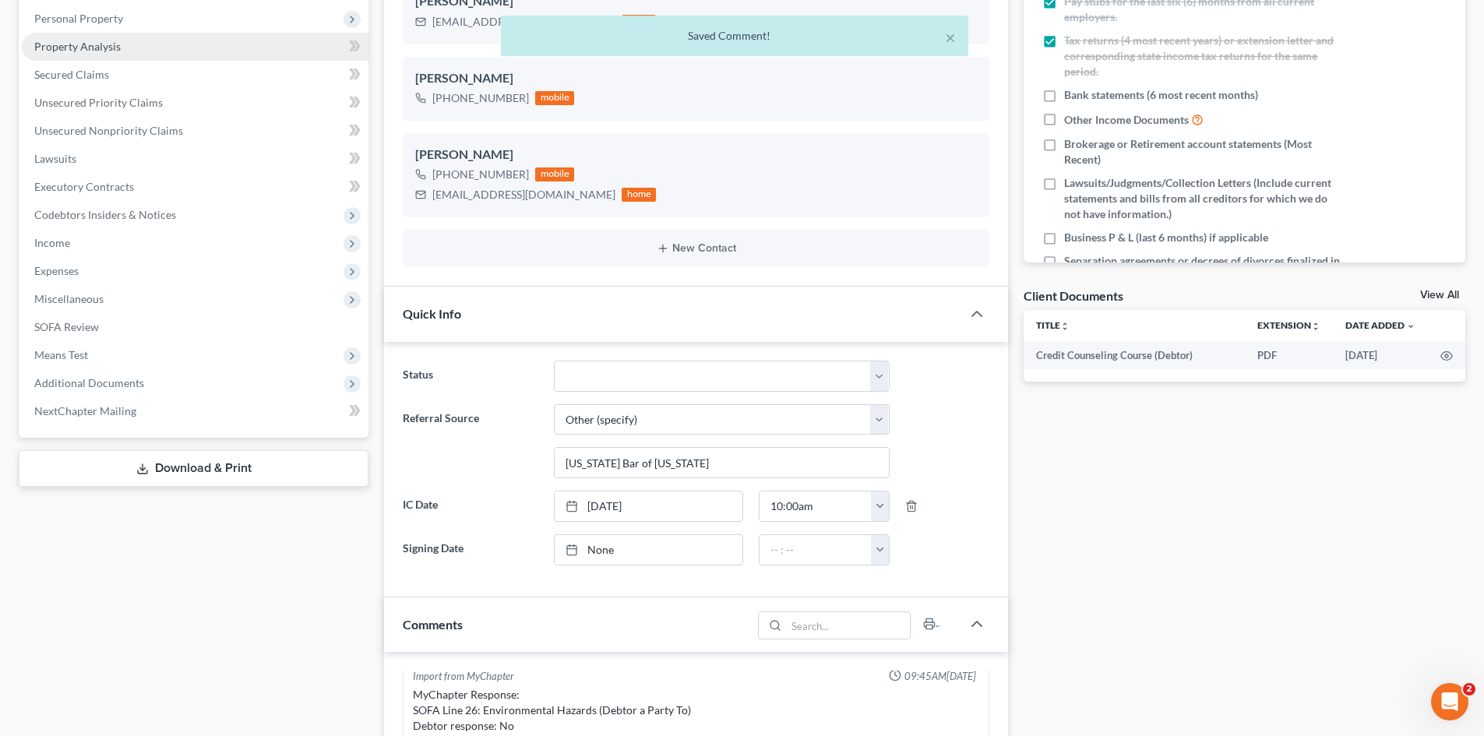
scroll to position [78, 0]
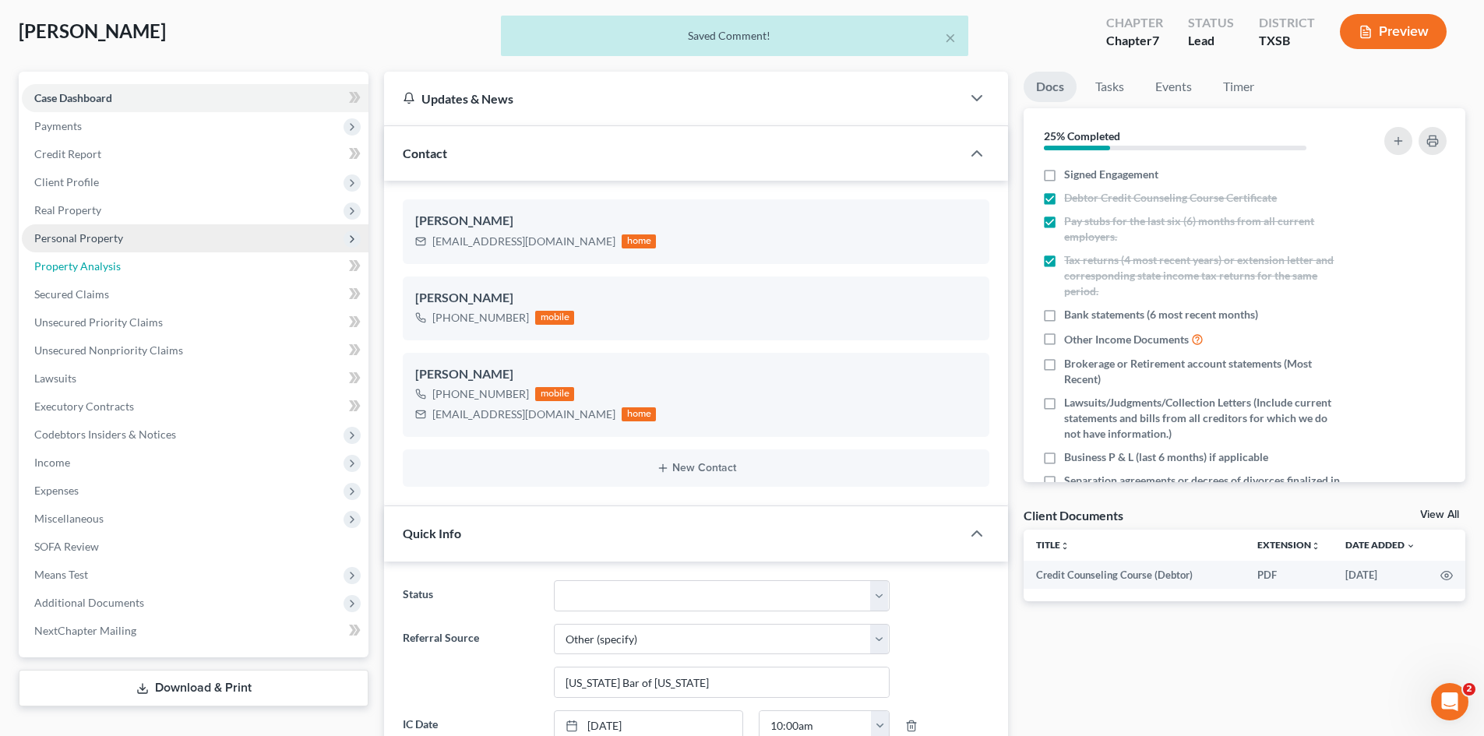
drag, startPoint x: 86, startPoint y: 262, endPoint x: 88, endPoint y: 248, distance: 13.4
click at [86, 262] on span "Property Analysis" at bounding box center [77, 265] width 86 height 13
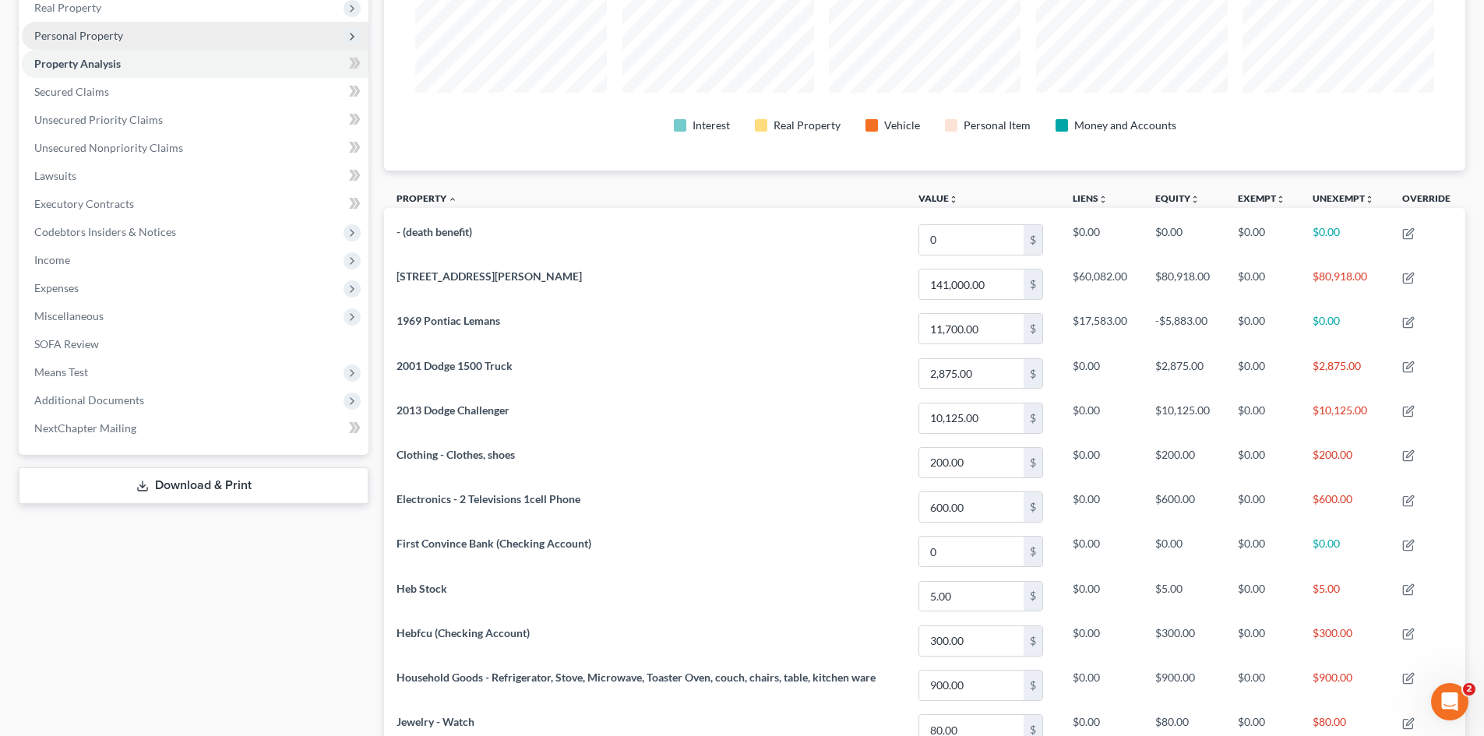
scroll to position [312, 0]
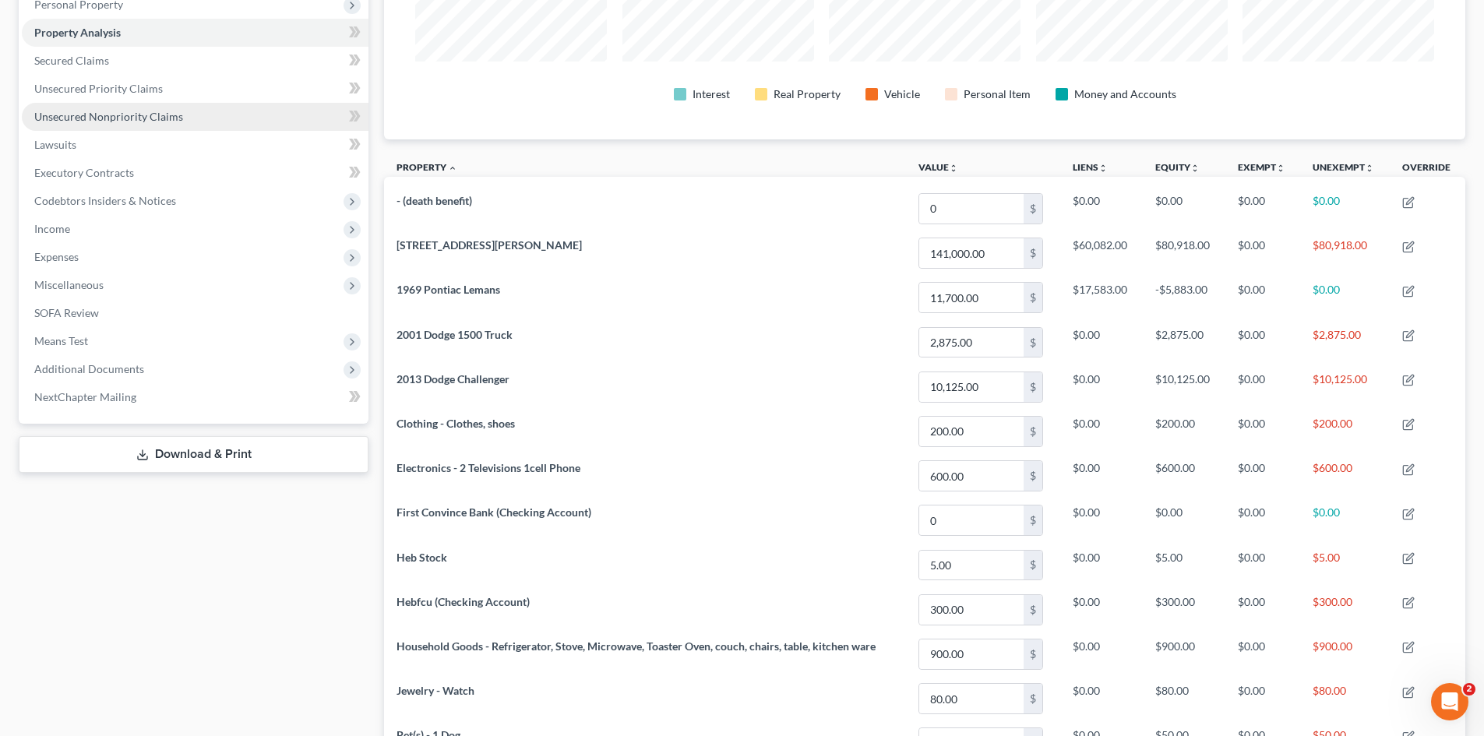
click at [145, 126] on link "Unsecured Nonpriority Claims" at bounding box center [195, 117] width 347 height 28
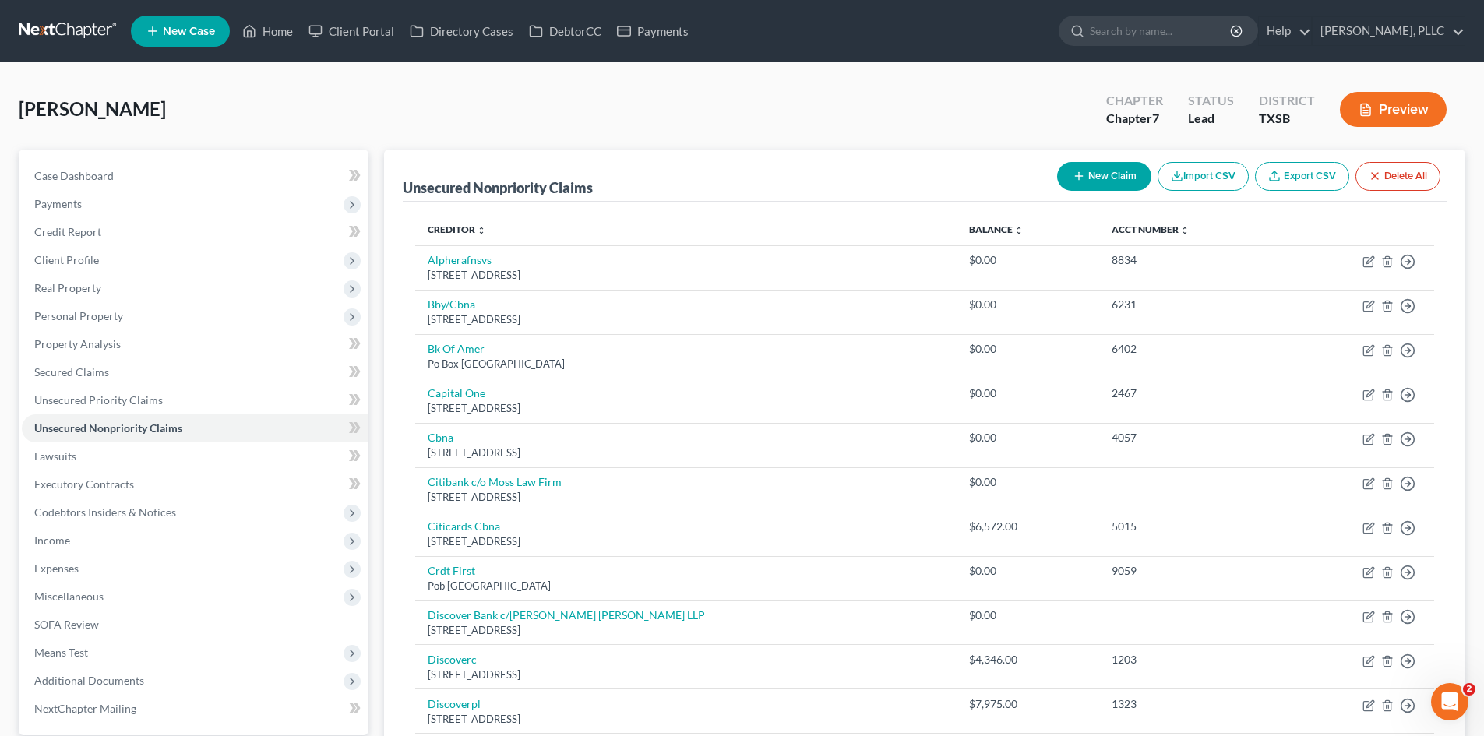
click at [823, 122] on div "[PERSON_NAME] Upgraded Chapter Chapter 7 Status [GEOGRAPHIC_DATA] [GEOGRAPHIC_D…" at bounding box center [742, 116] width 1447 height 68
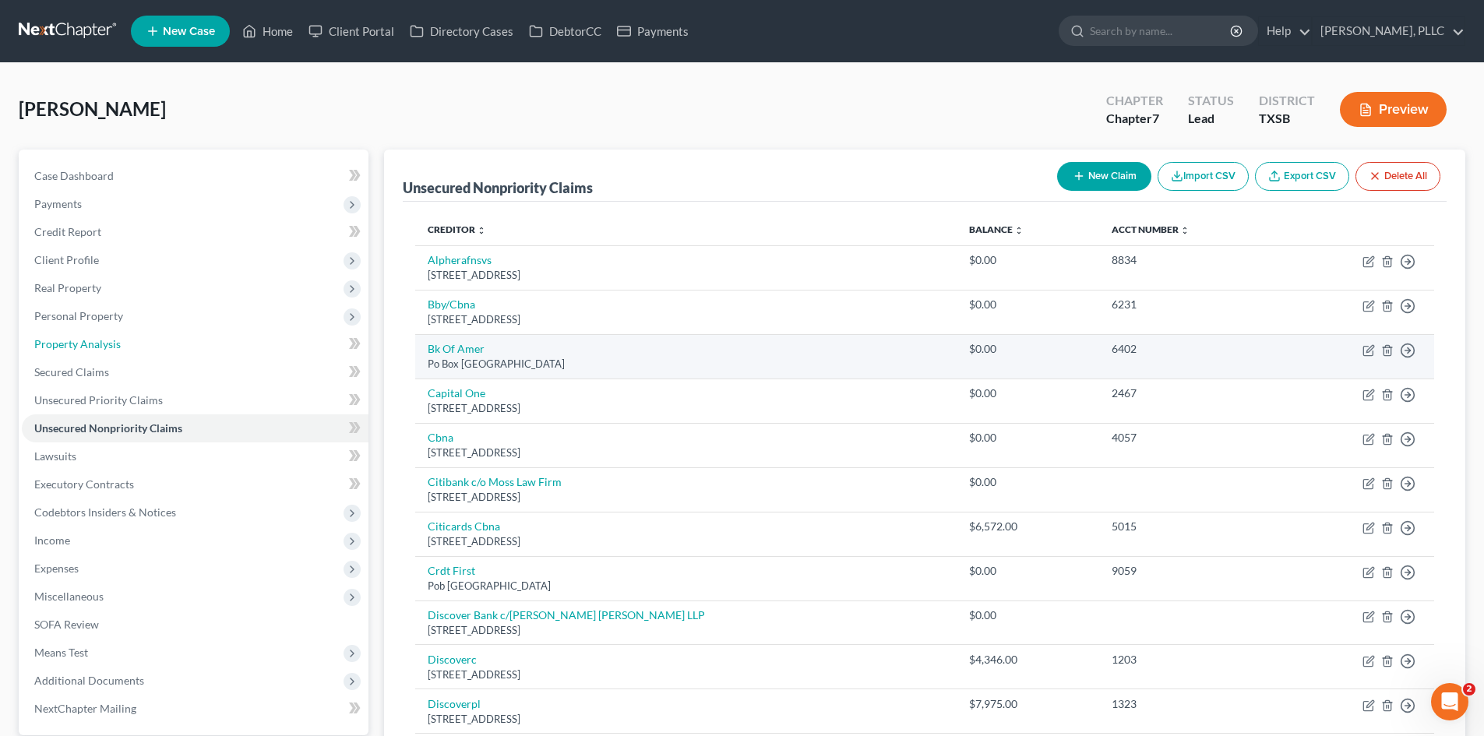
drag, startPoint x: 111, startPoint y: 337, endPoint x: 793, endPoint y: 348, distance: 682.5
click at [111, 337] on span "Property Analysis" at bounding box center [77, 343] width 86 height 13
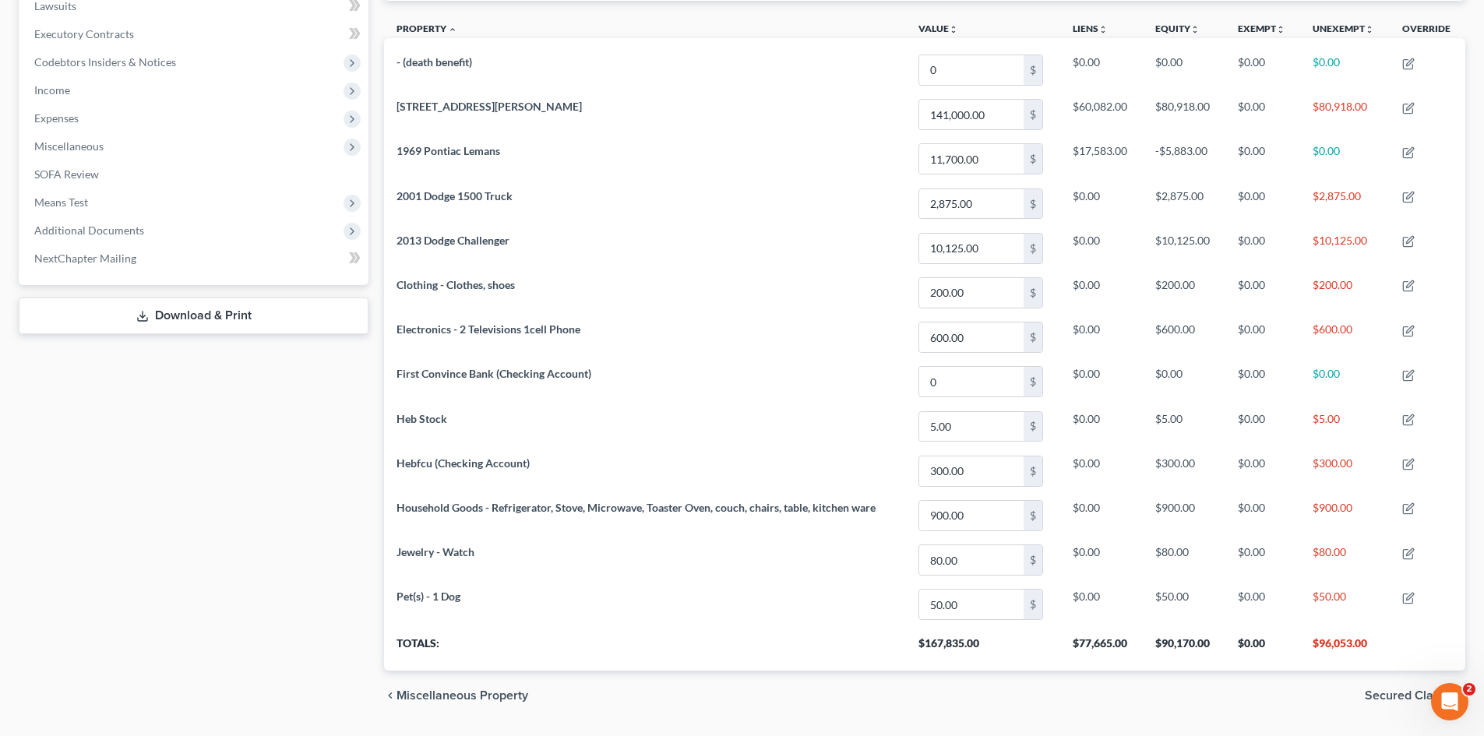
scroll to position [435, 0]
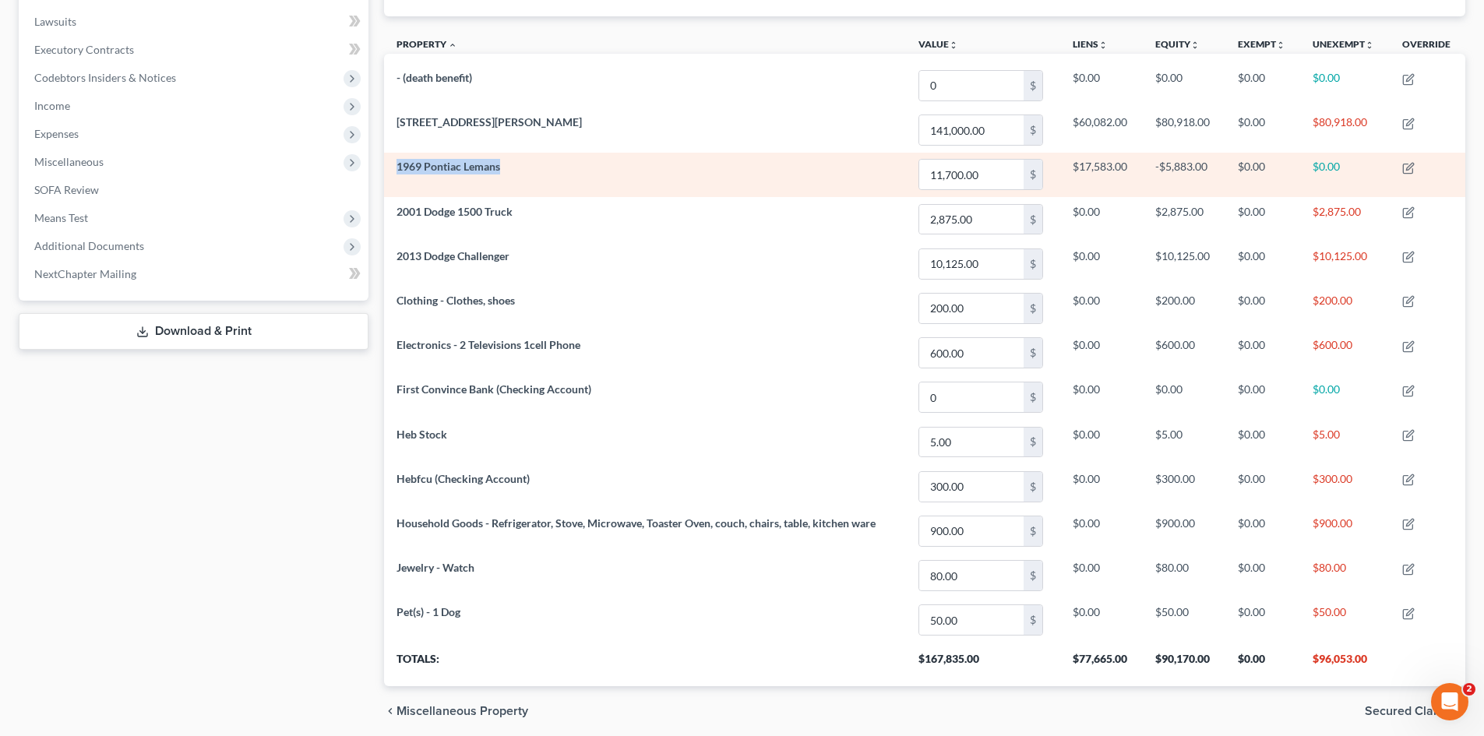
drag, startPoint x: 512, startPoint y: 170, endPoint x: 391, endPoint y: 158, distance: 121.3
click at [391, 158] on td "1969 Pontiac Lemans" at bounding box center [645, 175] width 522 height 44
copy span "1969 Pontiac Lemans"
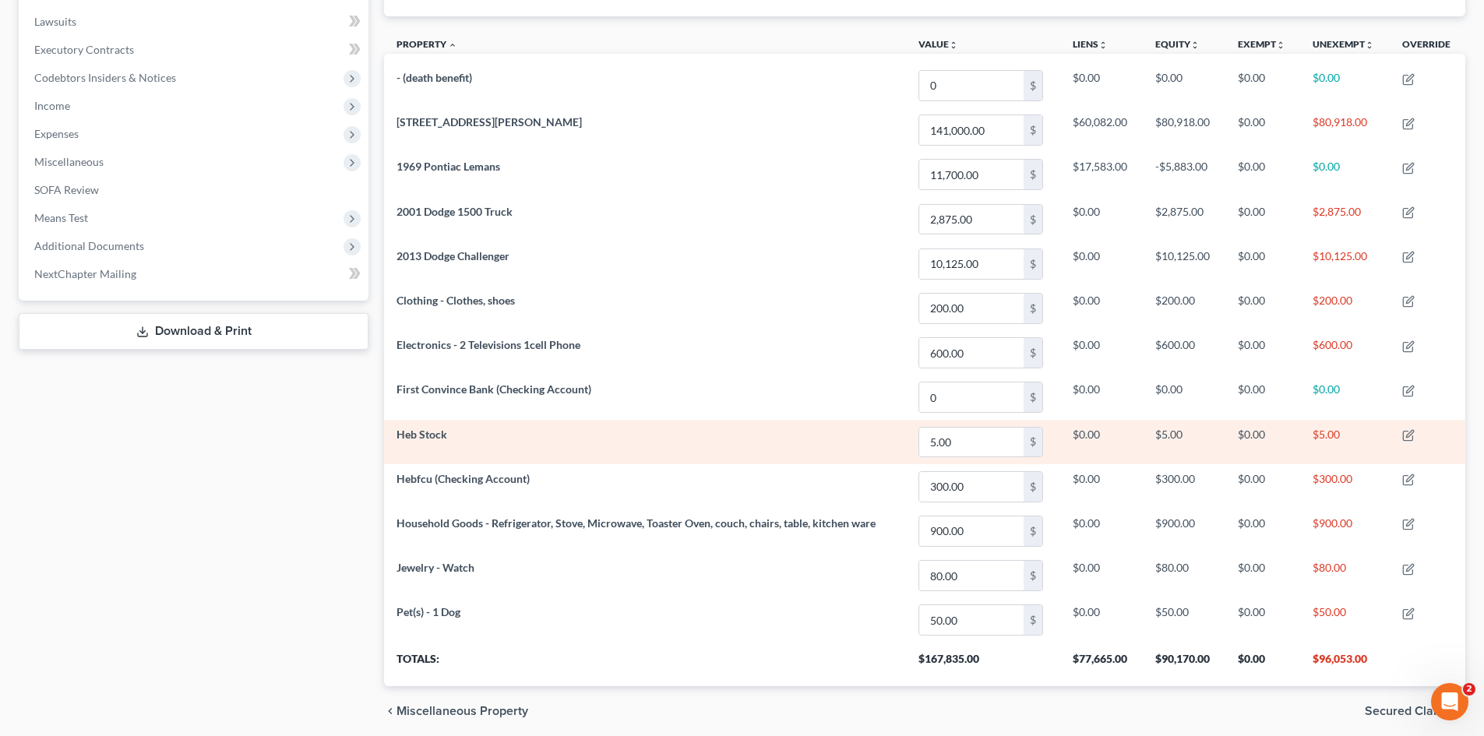
drag, startPoint x: 282, startPoint y: 534, endPoint x: 485, endPoint y: 423, distance: 230.8
click at [281, 534] on div "Case Dashboard Payments Invoices Payments Payments Credit Report Client Profile" at bounding box center [193, 225] width 365 height 1021
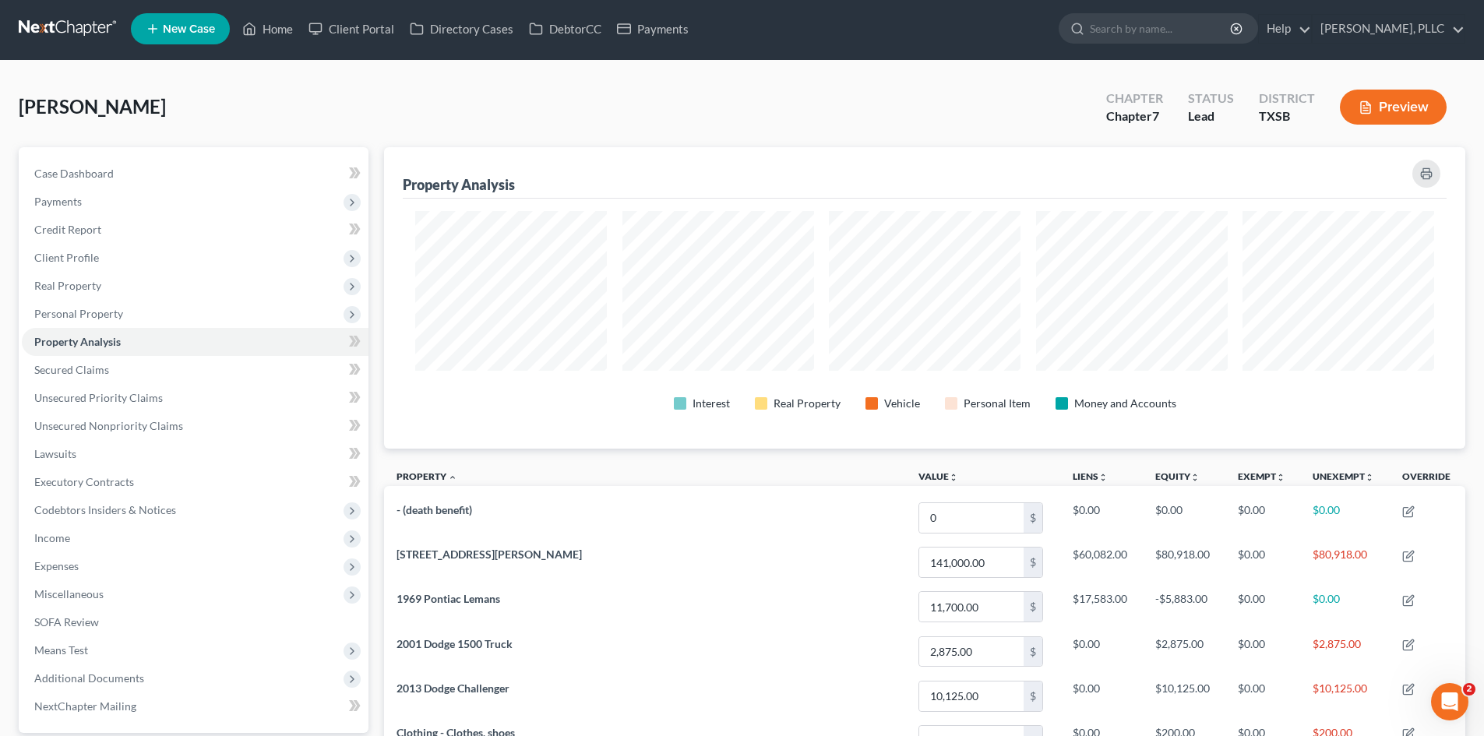
scroll to position [0, 0]
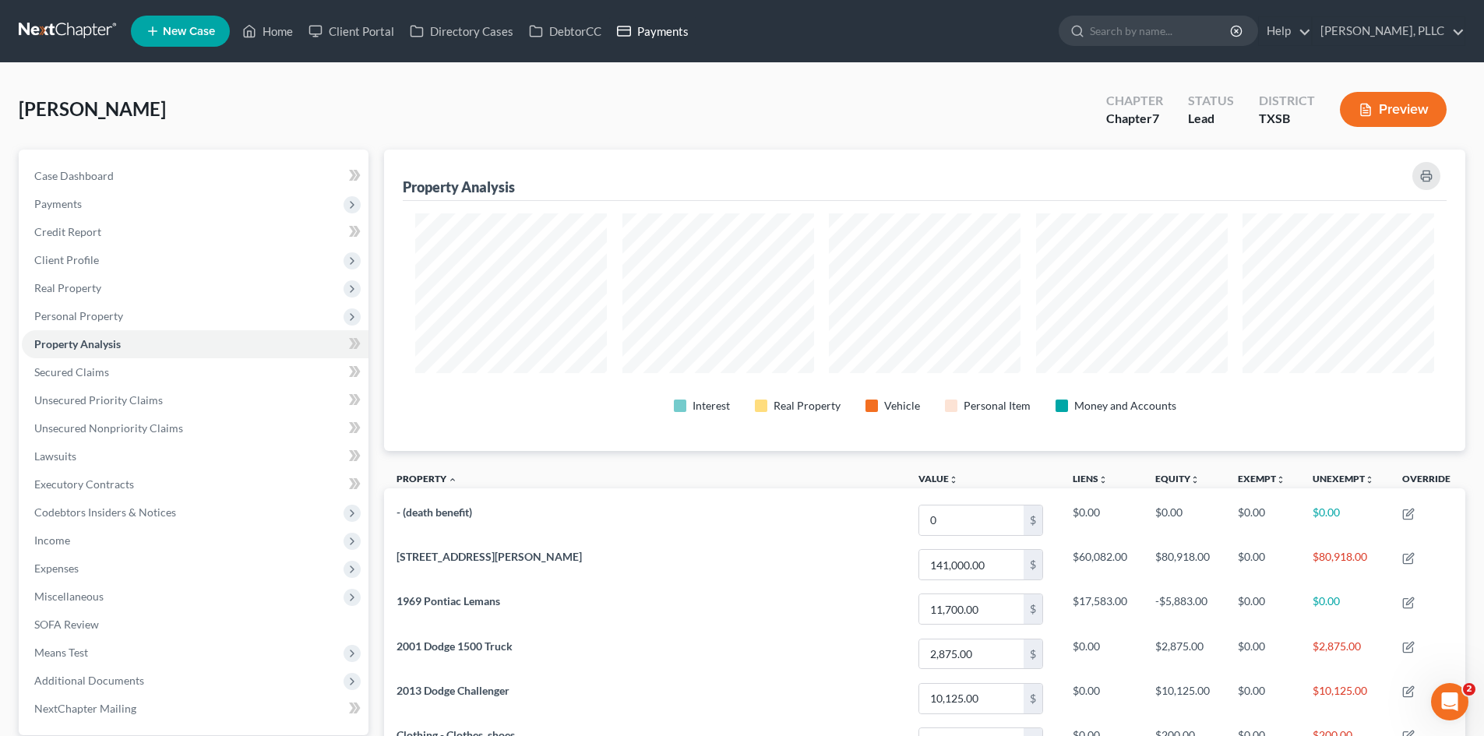
click at [664, 32] on link "Payments" at bounding box center [652, 31] width 87 height 28
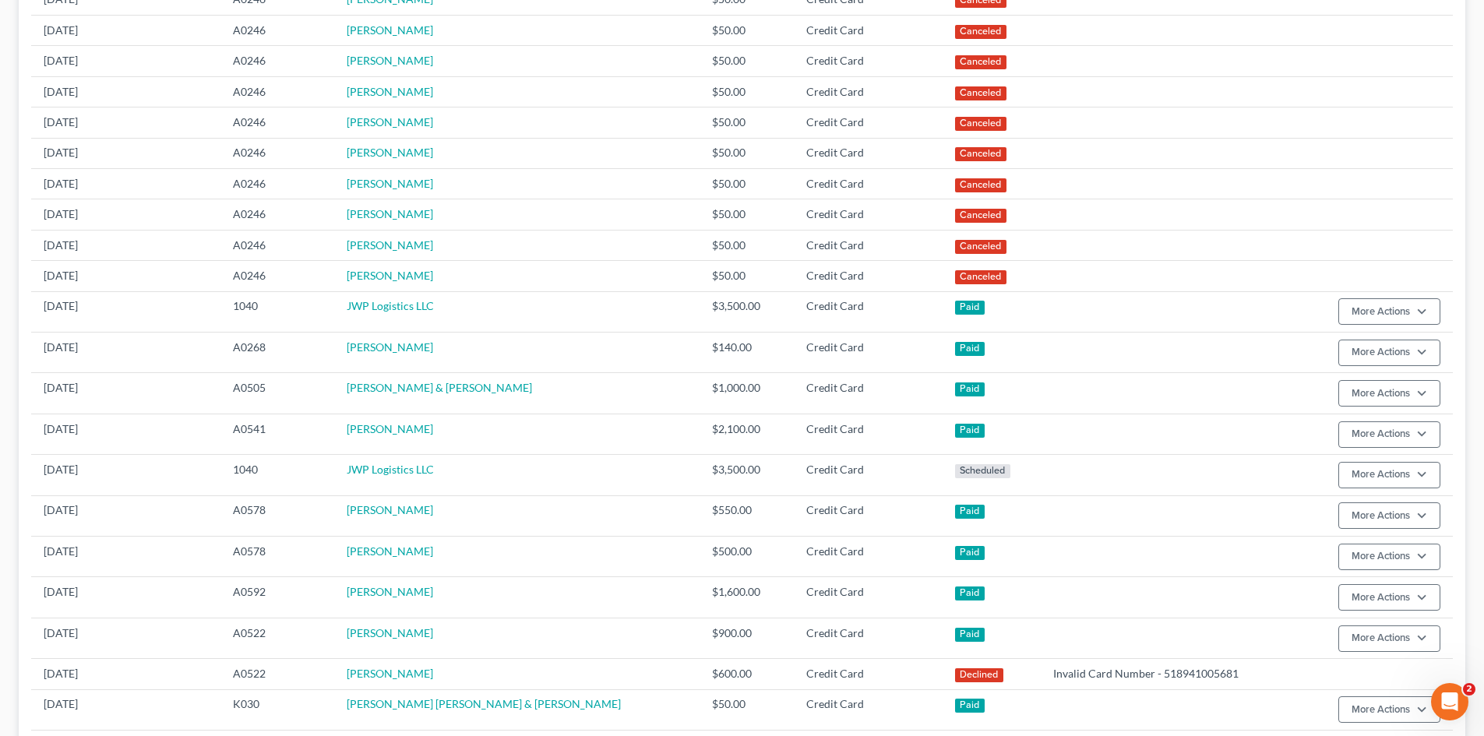
scroll to position [467, 0]
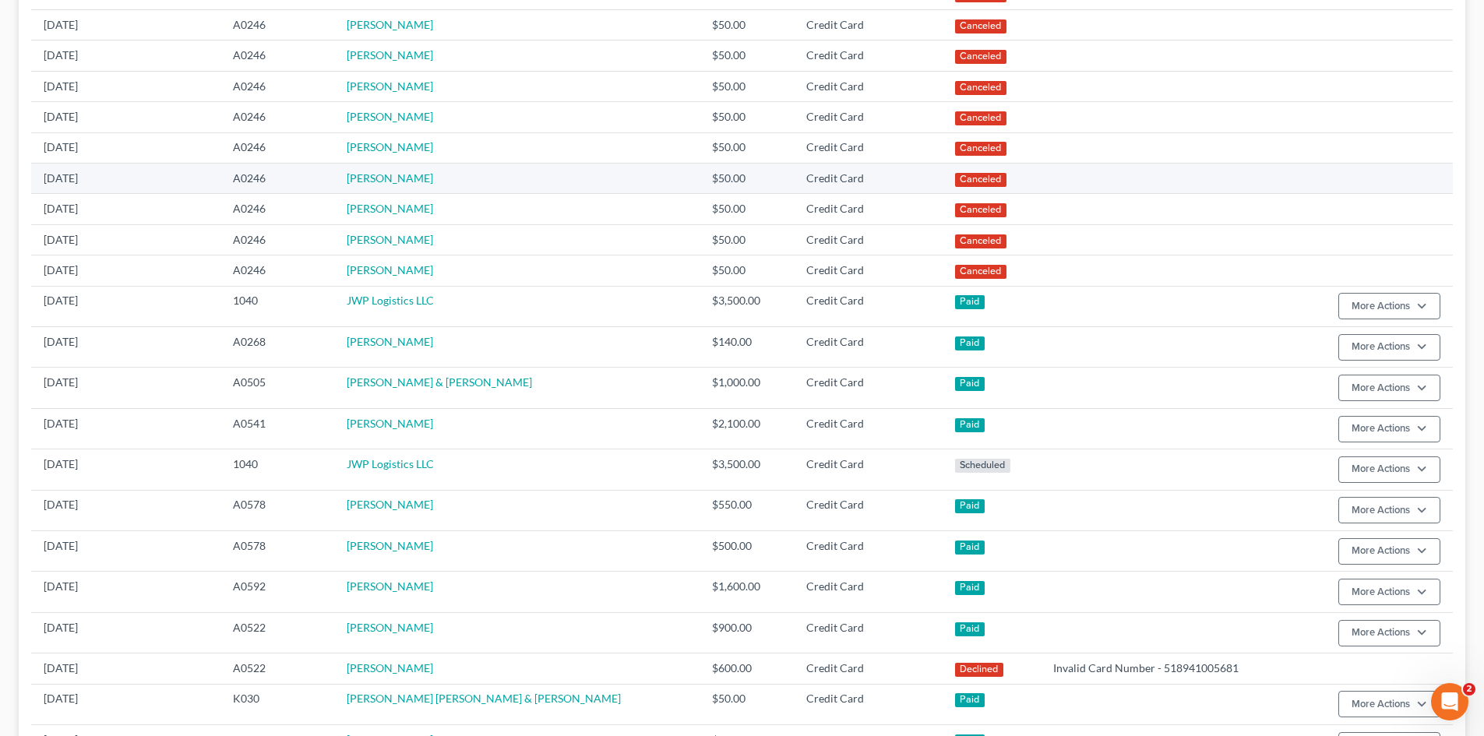
click at [700, 153] on td "$50.00" at bounding box center [747, 147] width 94 height 30
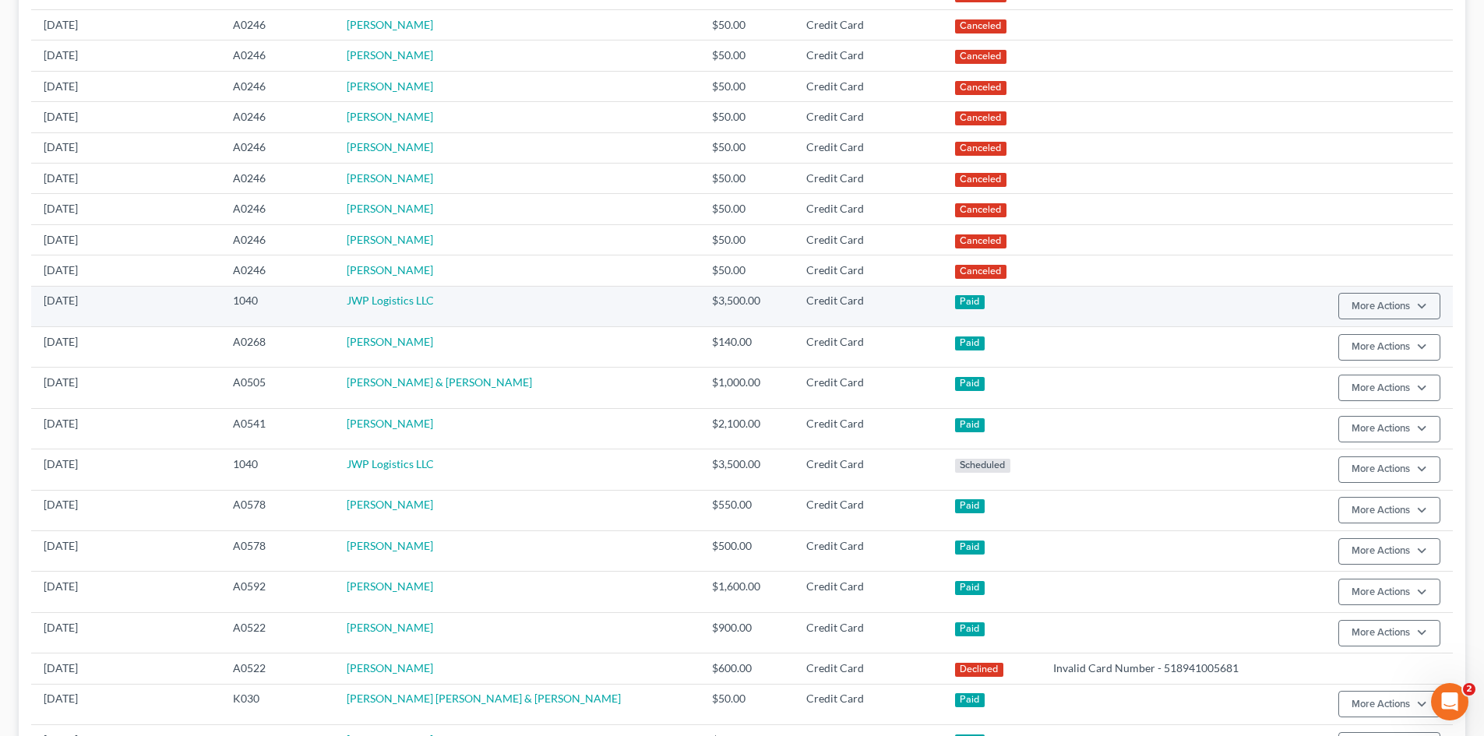
drag, startPoint x: 0, startPoint y: 310, endPoint x: 308, endPoint y: 294, distance: 308.9
click at [127, 306] on div "TOTAL FEES $4,530,196.55 TOTAL RECEIVED $1,877,884.79 TOTAL OWED $2,652,311.76 …" at bounding box center [742, 285] width 1484 height 1379
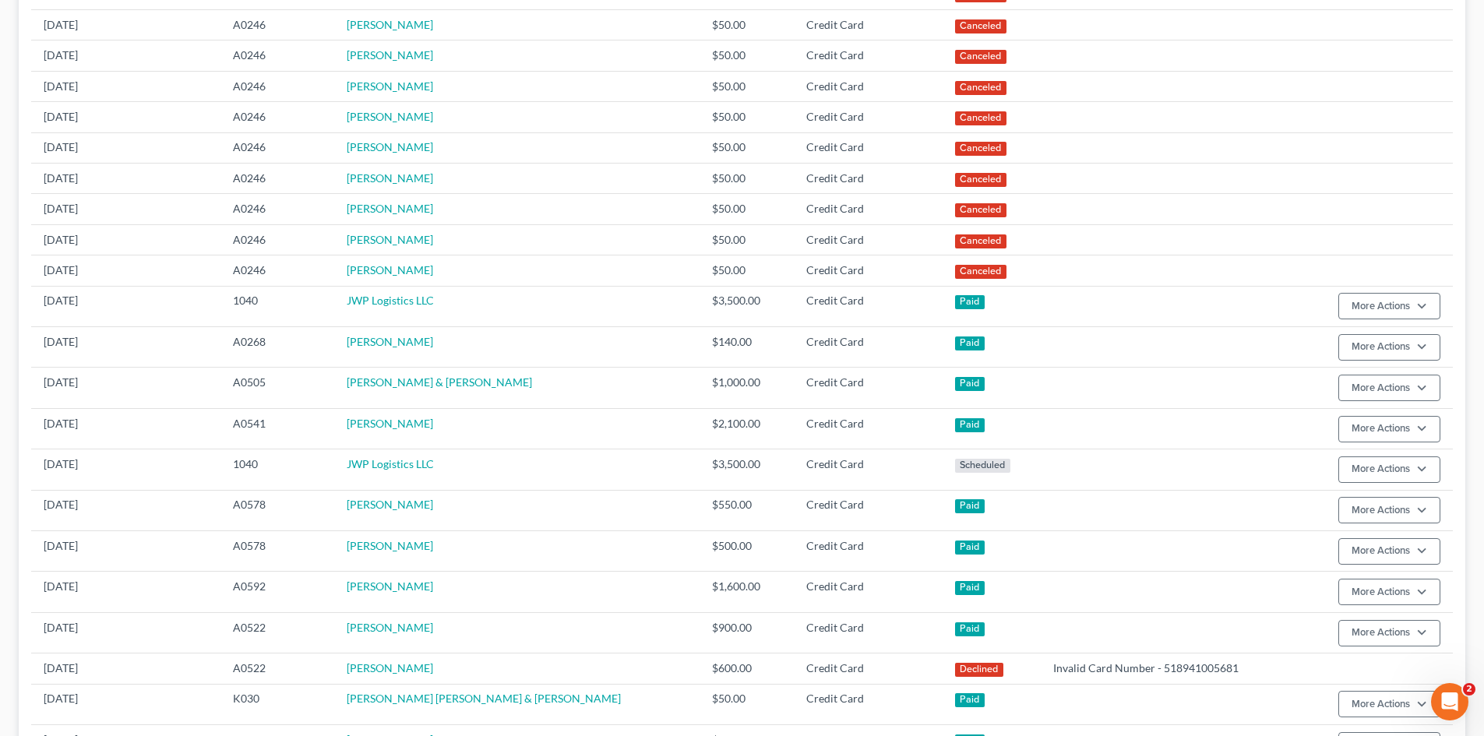
click at [1483, 332] on div "TOTAL FEES $4,530,196.55 TOTAL RECEIVED $1,877,884.79 TOTAL OWED $2,652,311.76 …" at bounding box center [742, 285] width 1484 height 1379
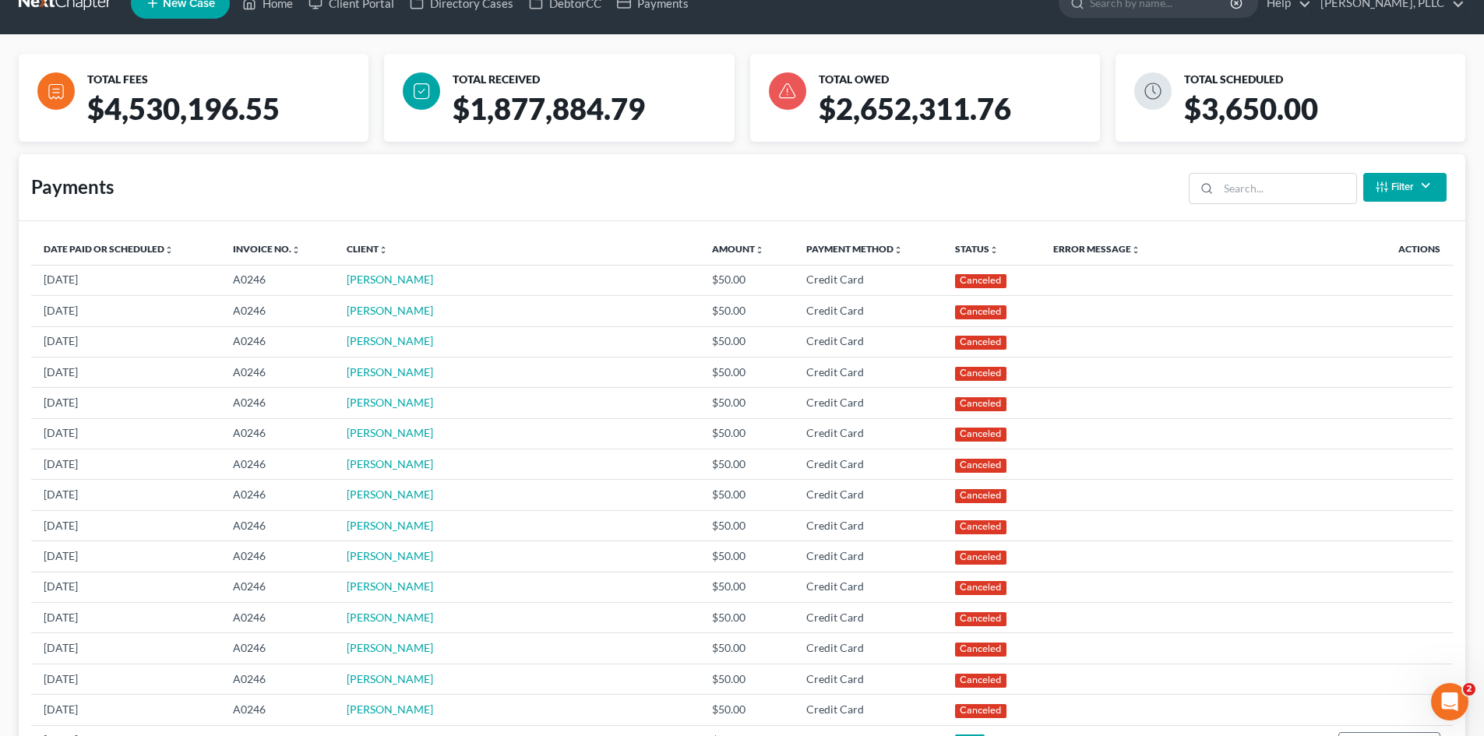
scroll to position [0, 0]
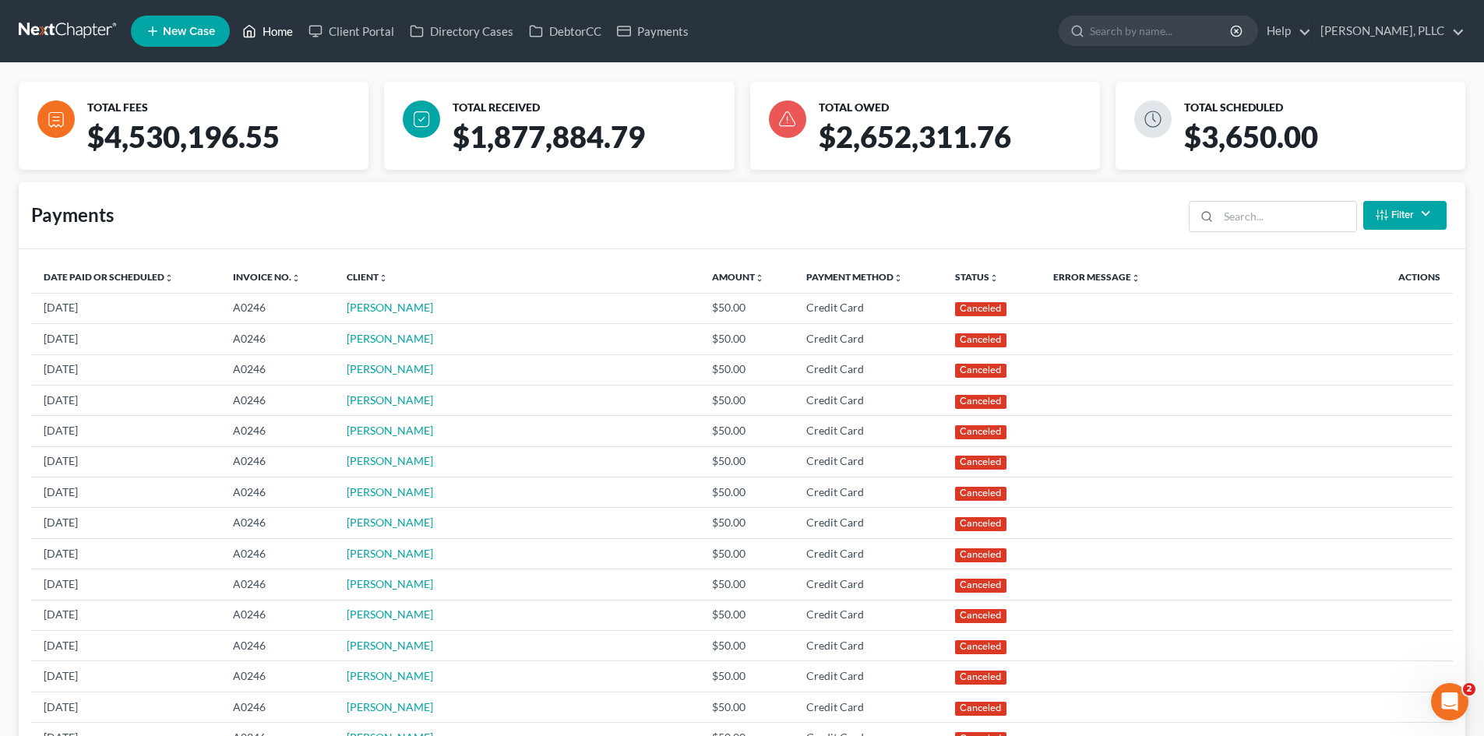
click at [283, 27] on link "Home" at bounding box center [267, 31] width 66 height 28
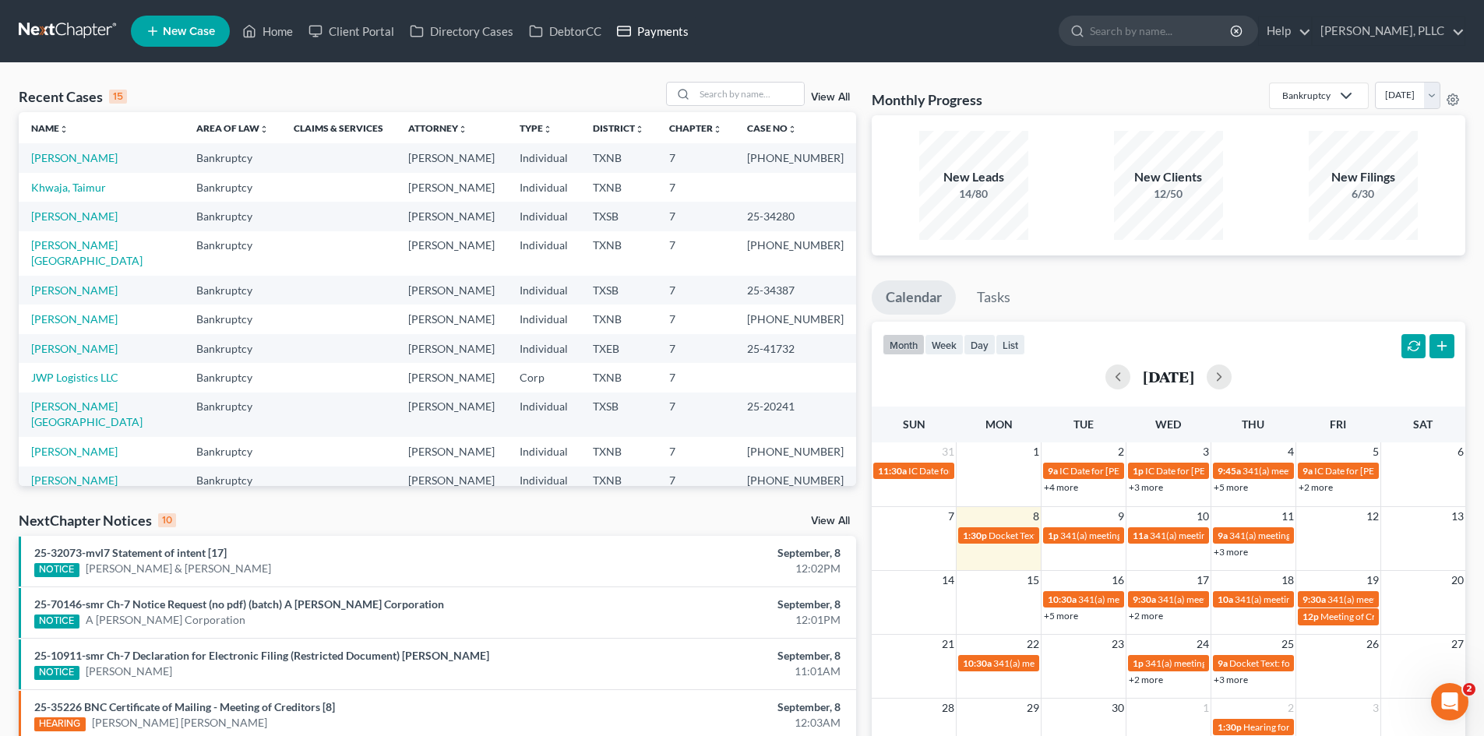
click at [664, 35] on link "Payments" at bounding box center [652, 31] width 87 height 28
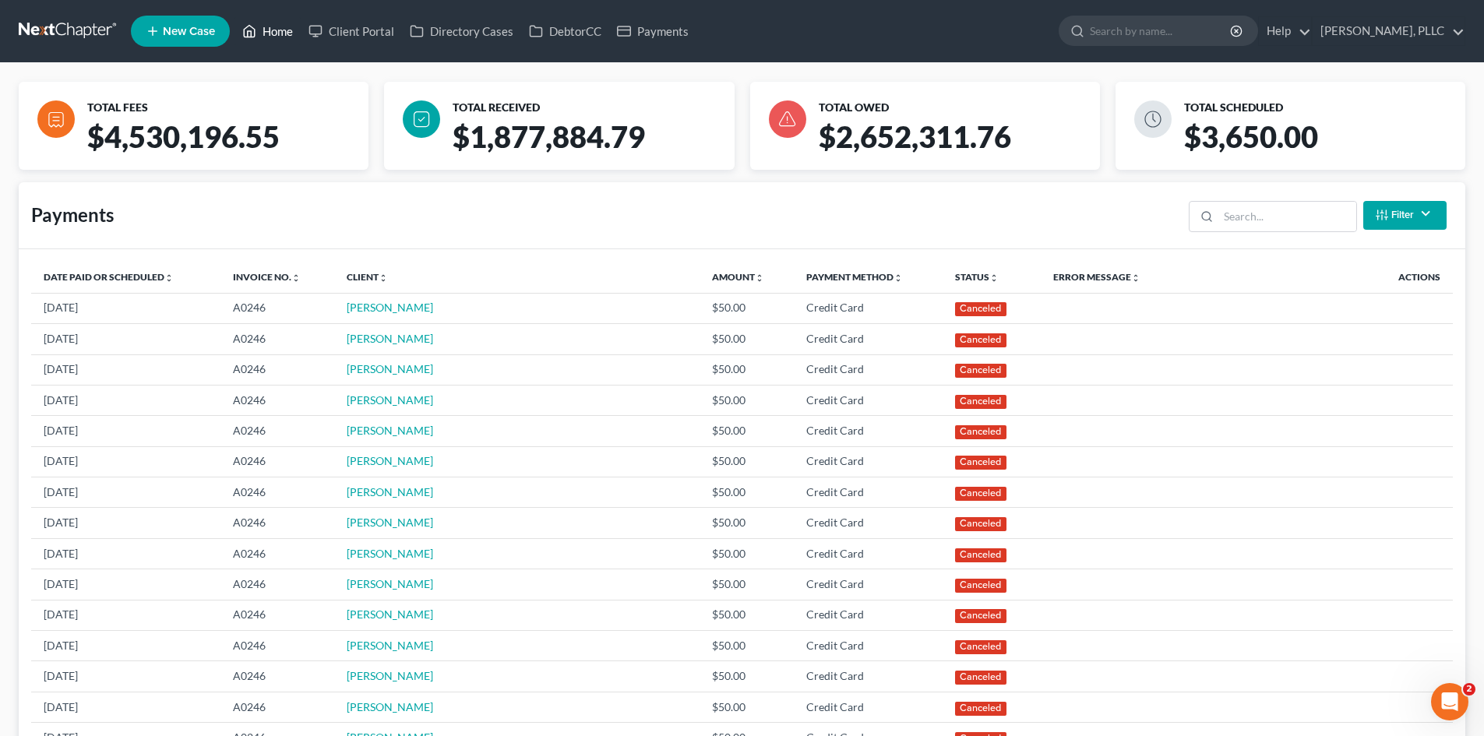
click at [287, 39] on link "Home" at bounding box center [267, 31] width 66 height 28
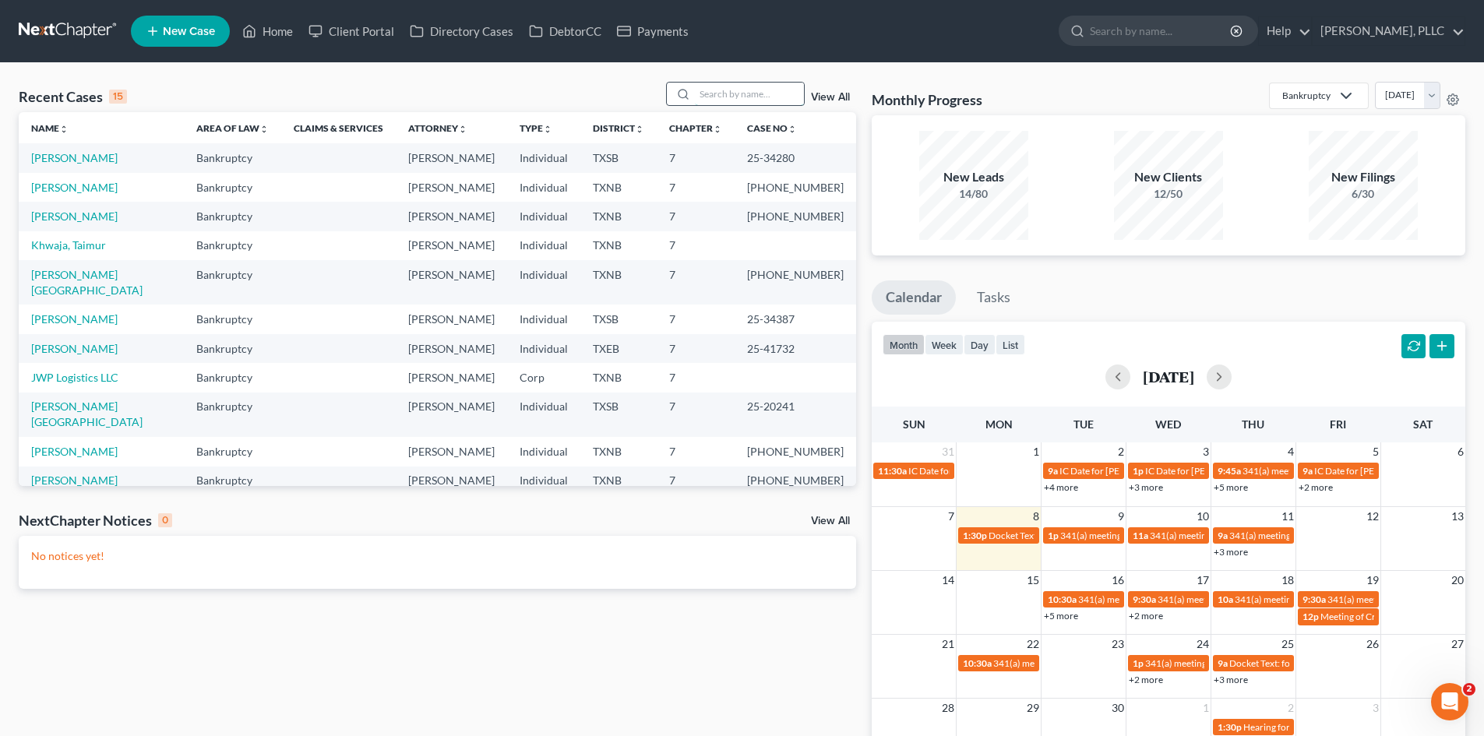
click at [761, 93] on input "search" at bounding box center [749, 94] width 109 height 23
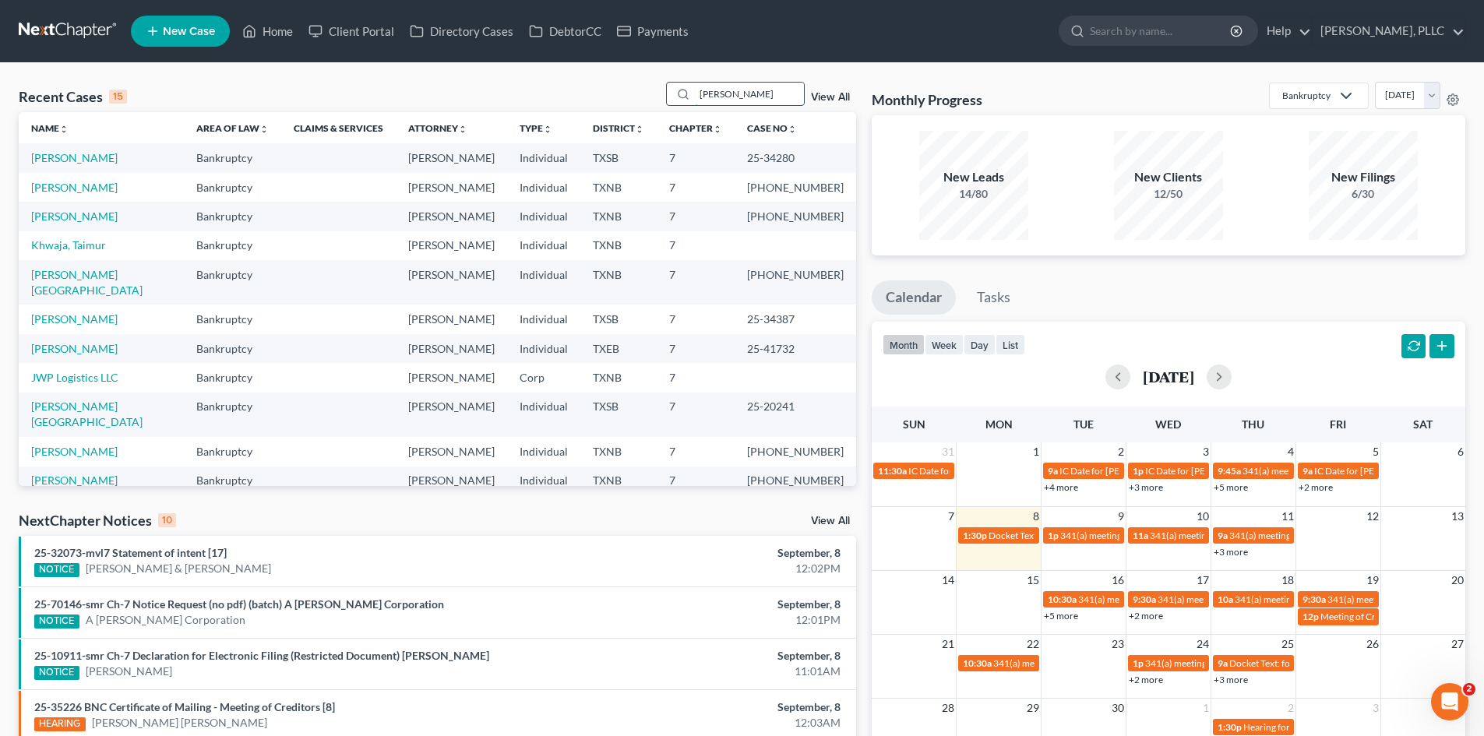
type input "[PERSON_NAME]"
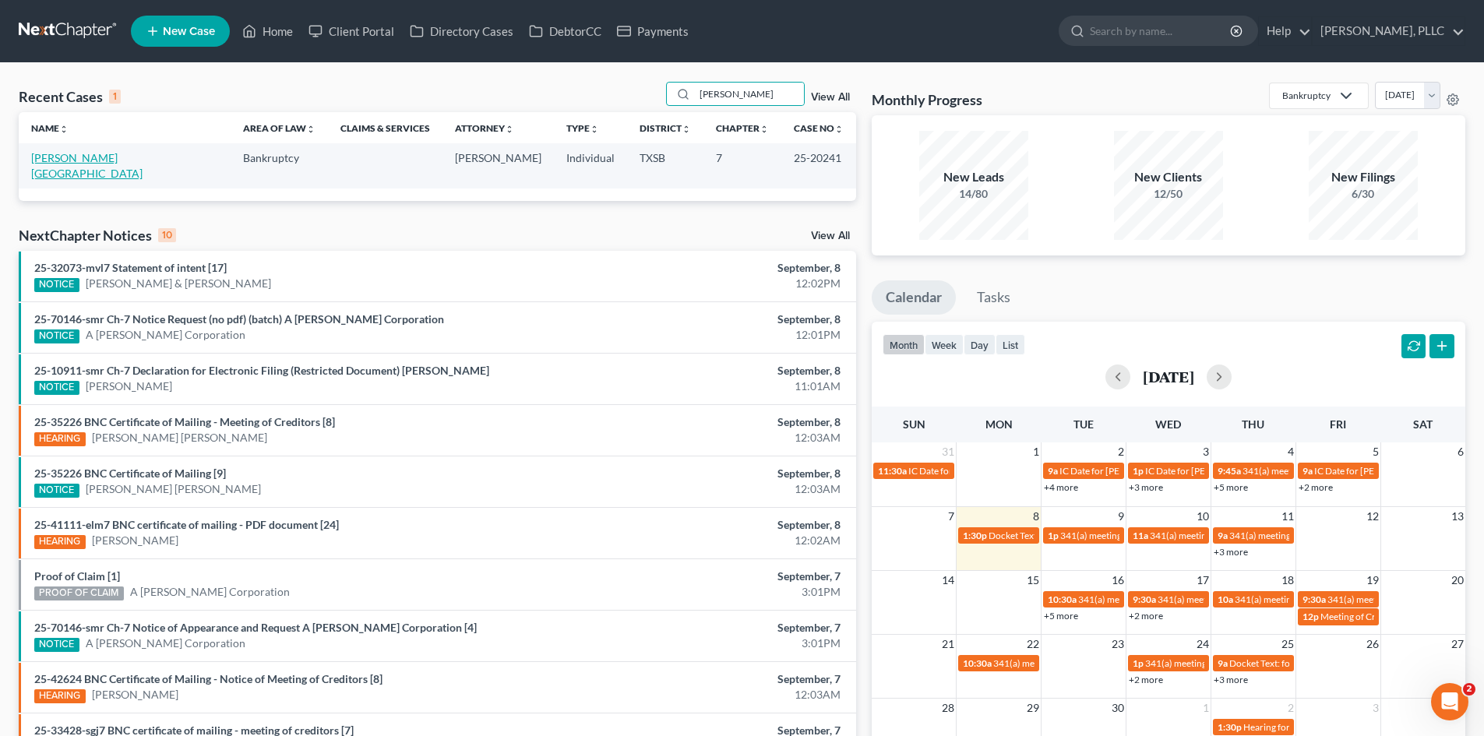
click at [73, 160] on link "[PERSON_NAME][GEOGRAPHIC_DATA]" at bounding box center [86, 165] width 111 height 29
select select "6"
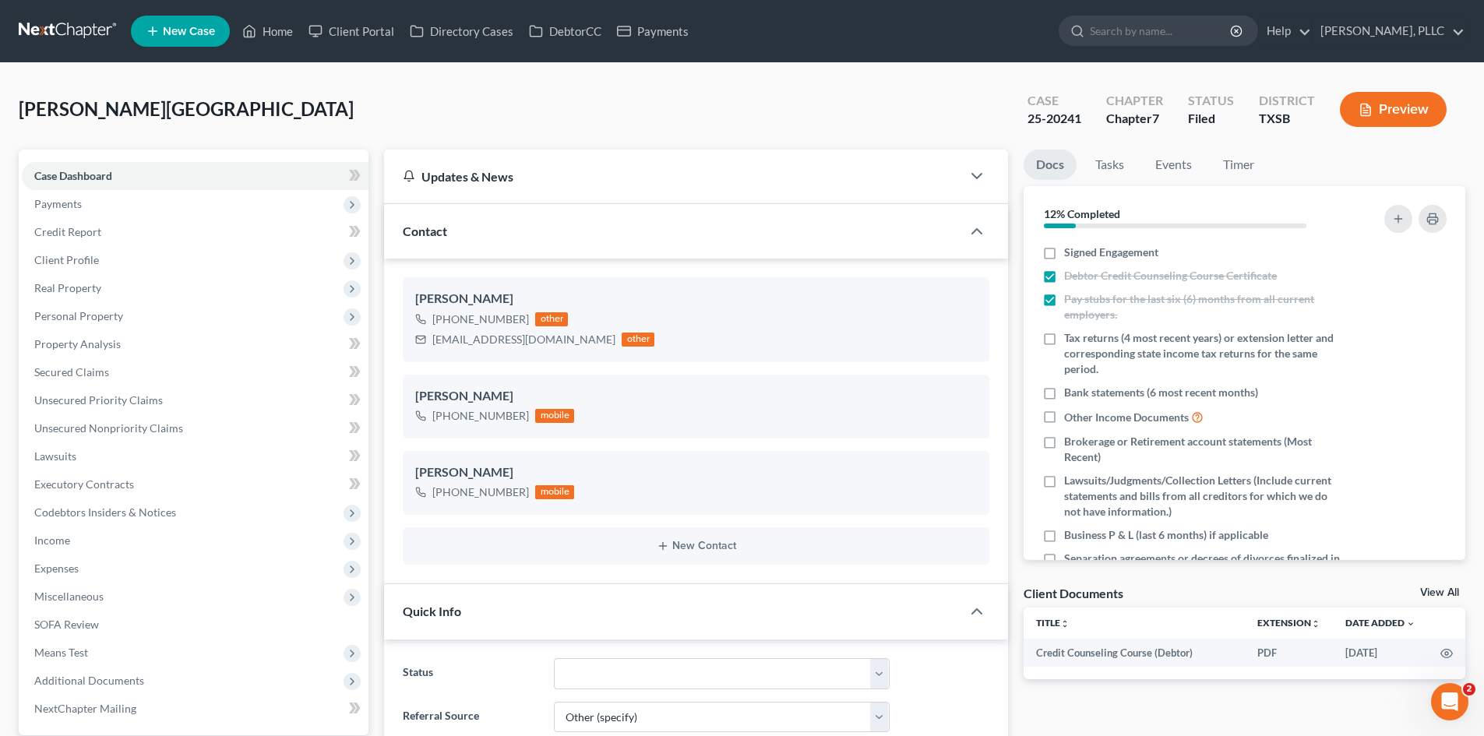
scroll to position [4537, 0]
click at [971, 235] on icon "button" at bounding box center [976, 231] width 19 height 19
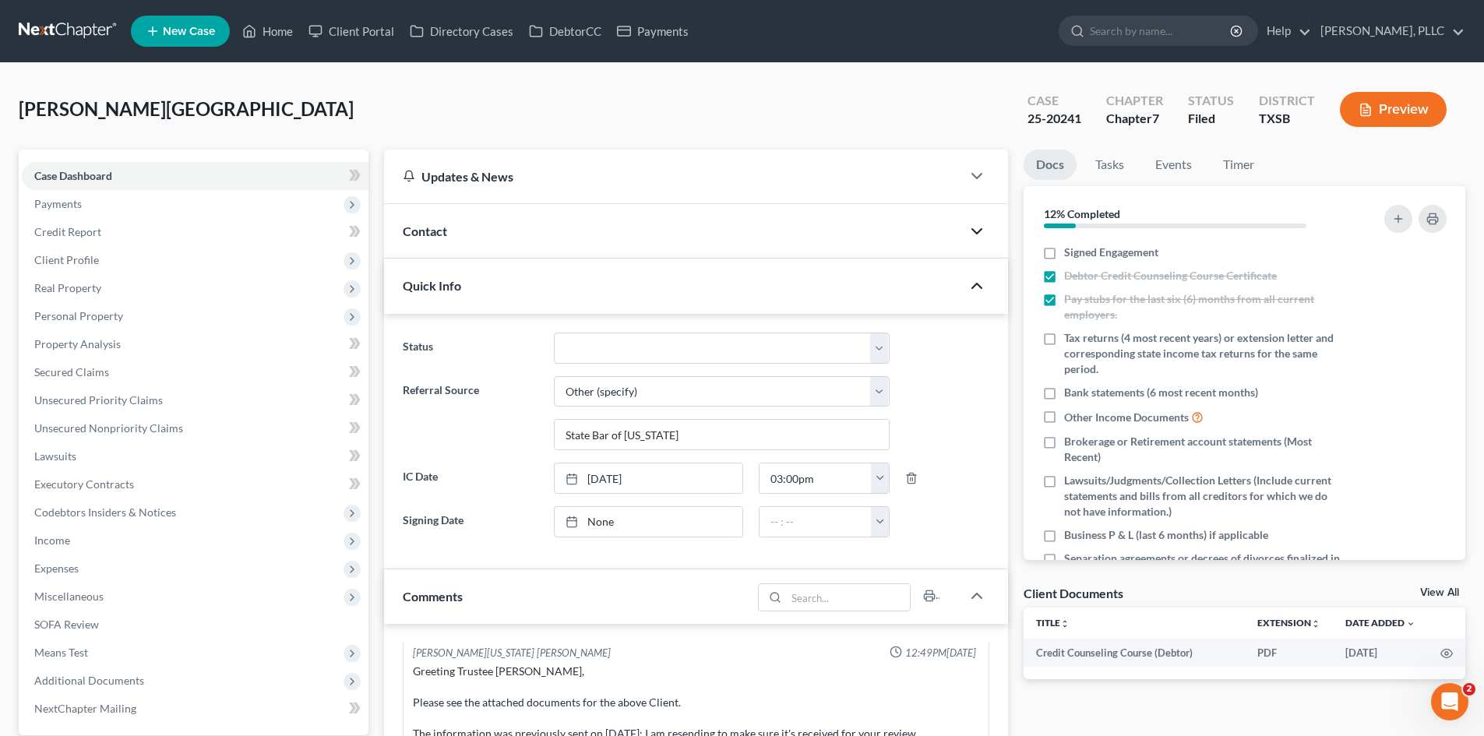
click at [976, 285] on polyline "button" at bounding box center [976, 286] width 9 height 5
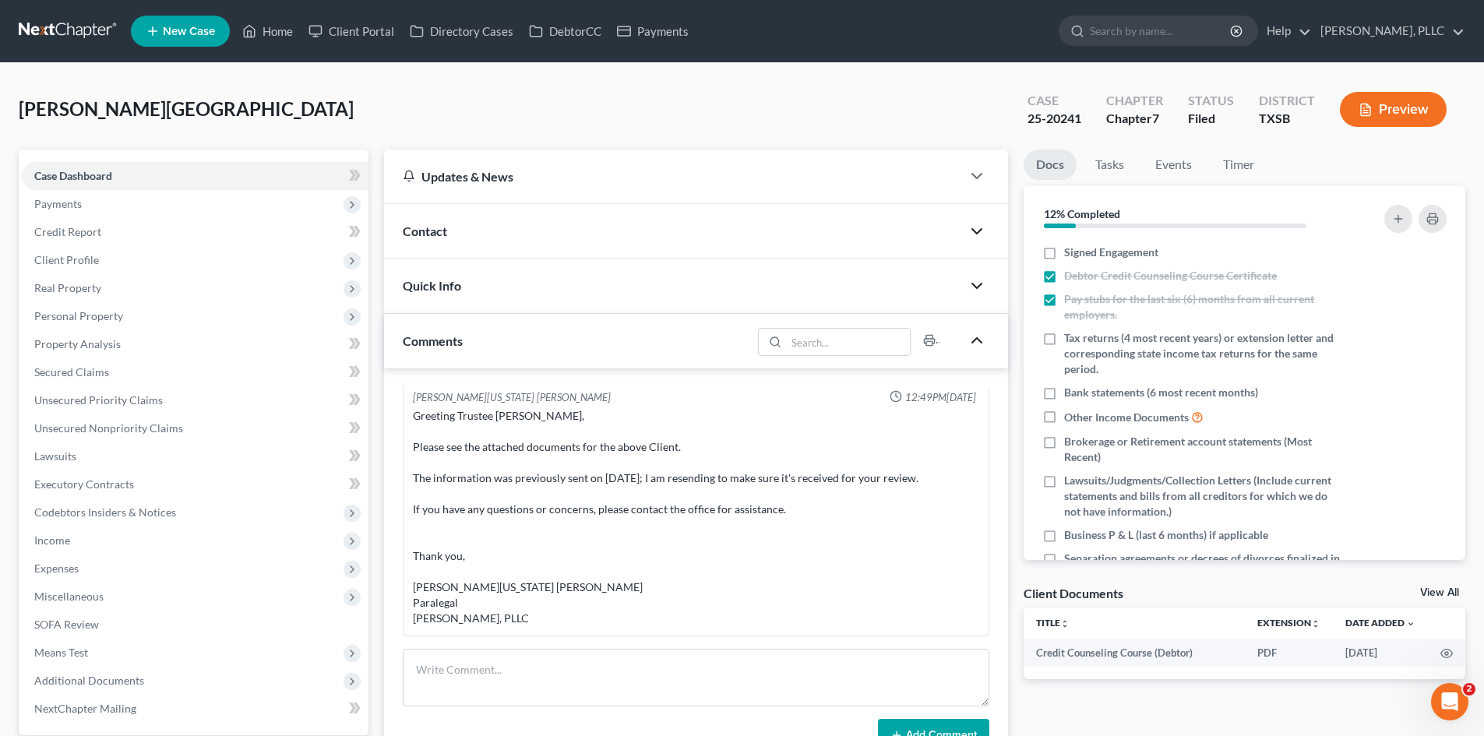
click at [979, 336] on icon "button" at bounding box center [976, 340] width 19 height 19
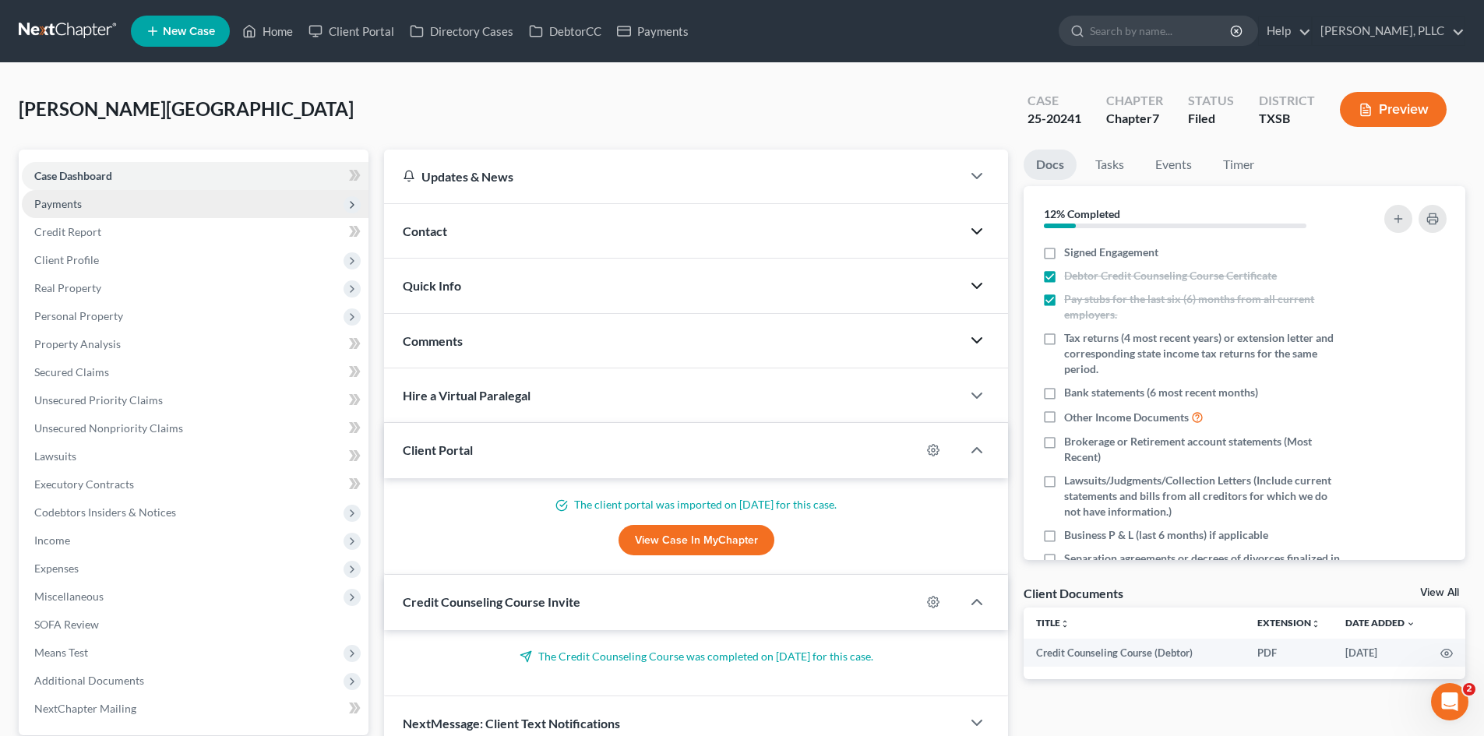
click at [157, 212] on span "Payments" at bounding box center [195, 204] width 347 height 28
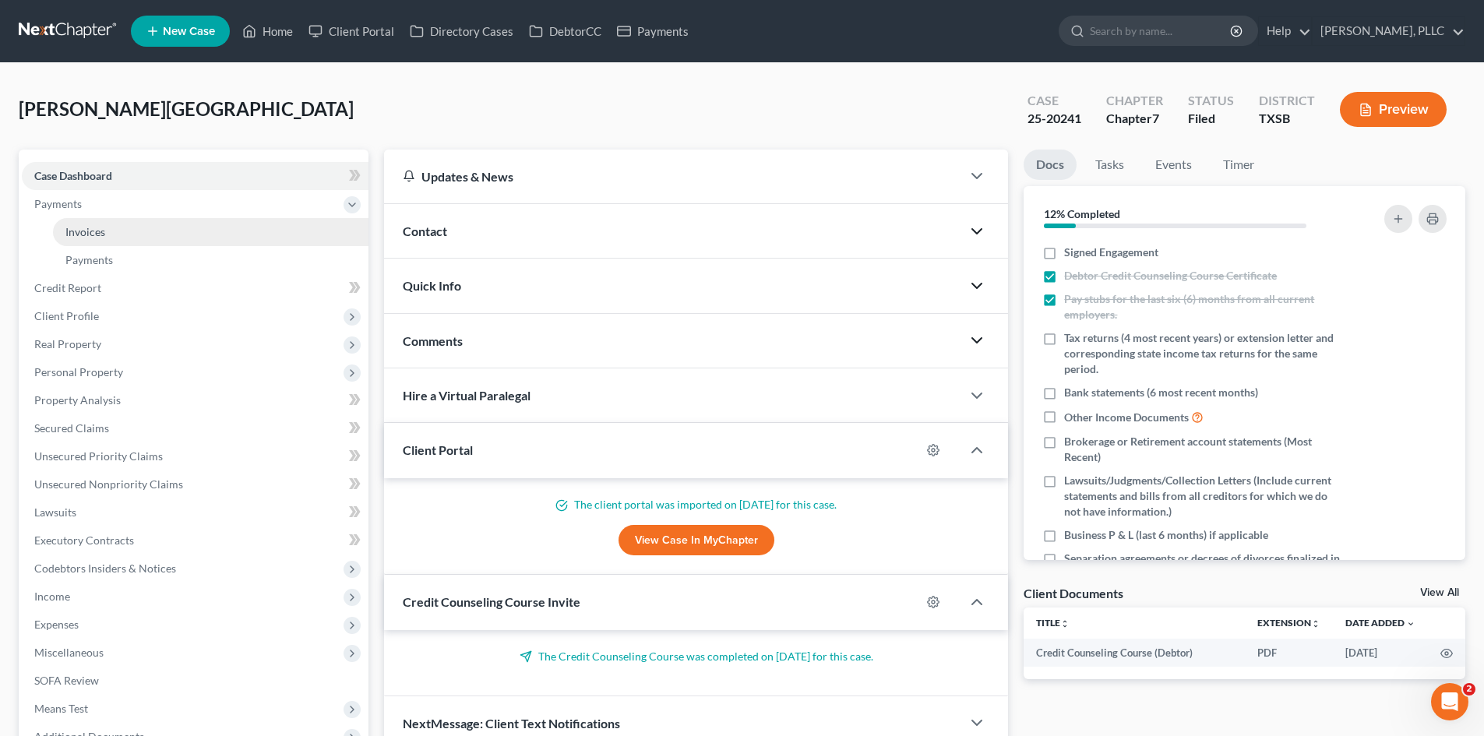
click at [200, 239] on link "Invoices" at bounding box center [210, 232] width 315 height 28
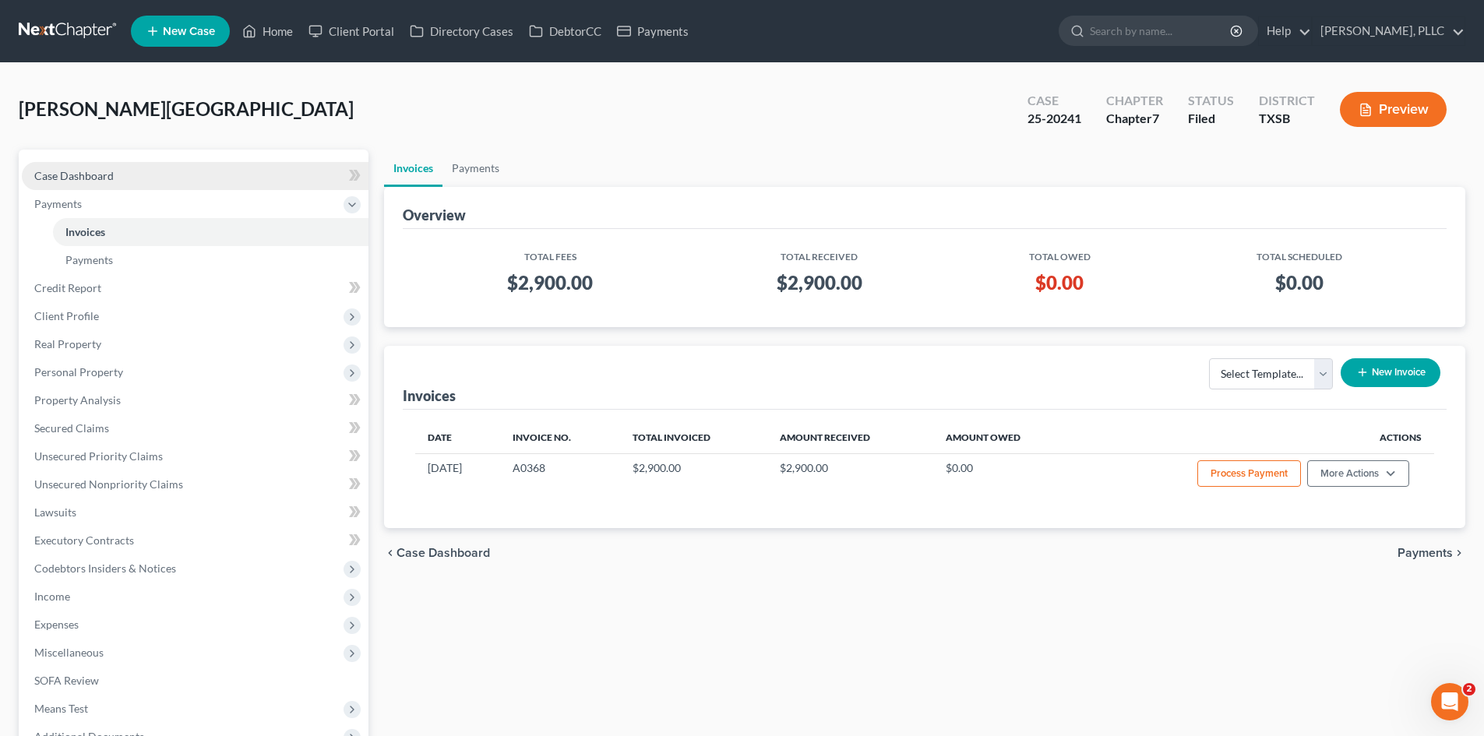
click at [144, 169] on link "Case Dashboard" at bounding box center [195, 176] width 347 height 28
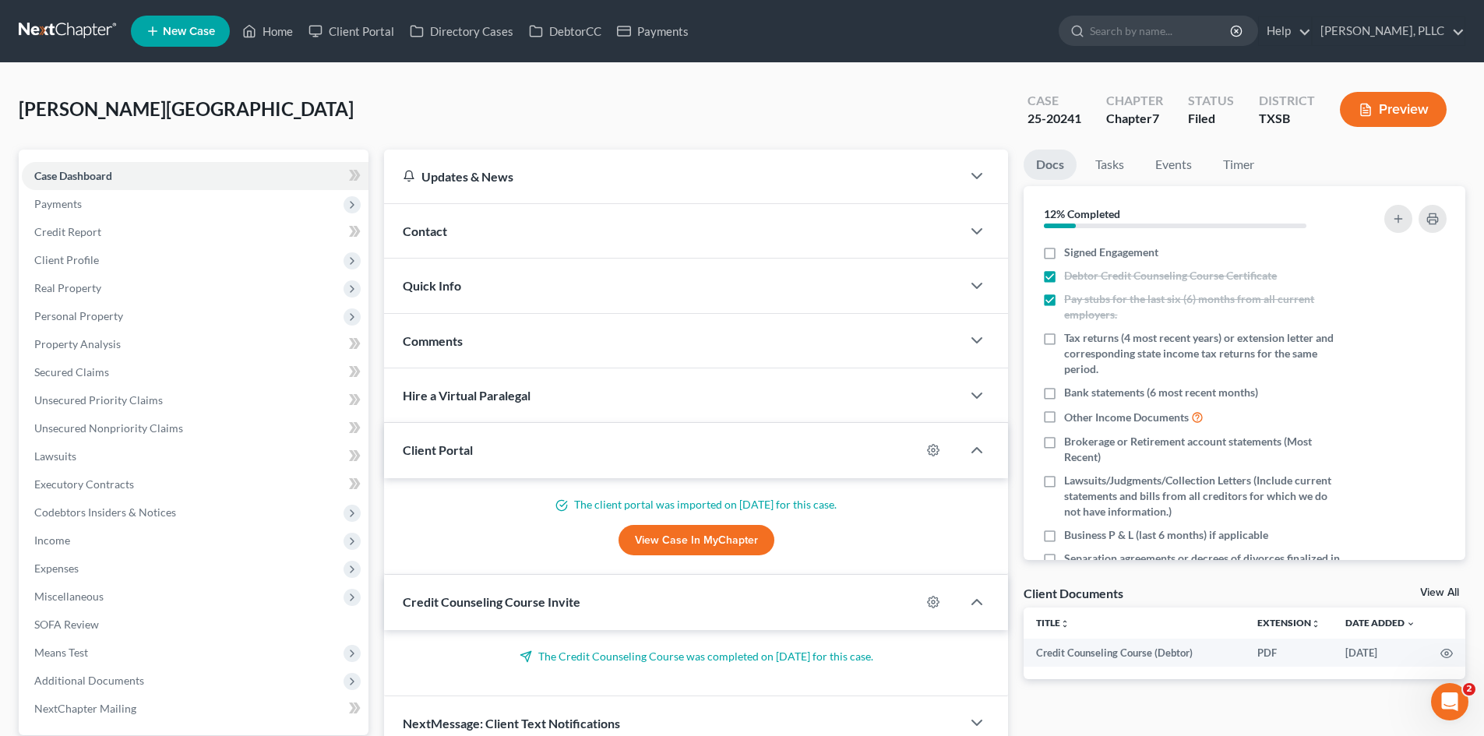
click at [535, 236] on div "Contact" at bounding box center [672, 231] width 577 height 54
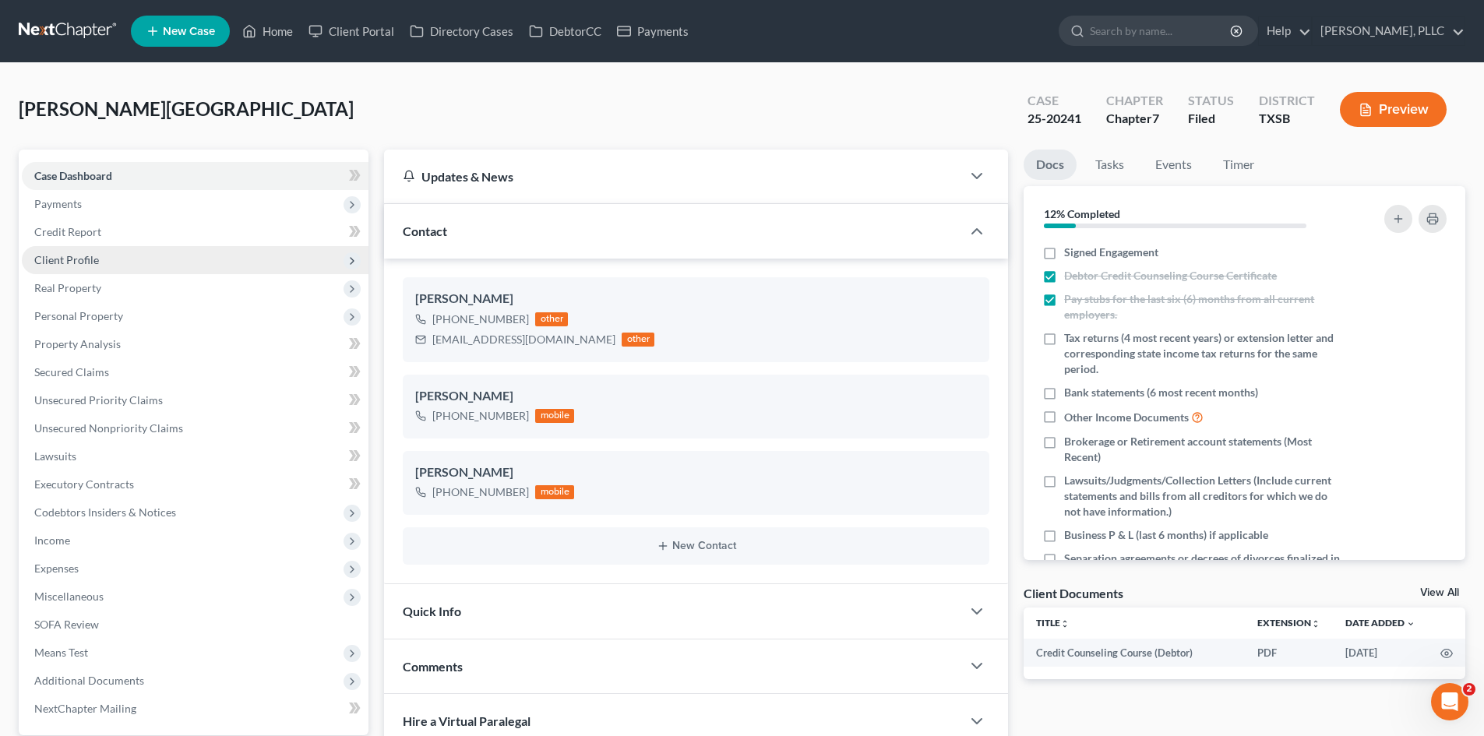
click at [119, 263] on span "Client Profile" at bounding box center [195, 260] width 347 height 28
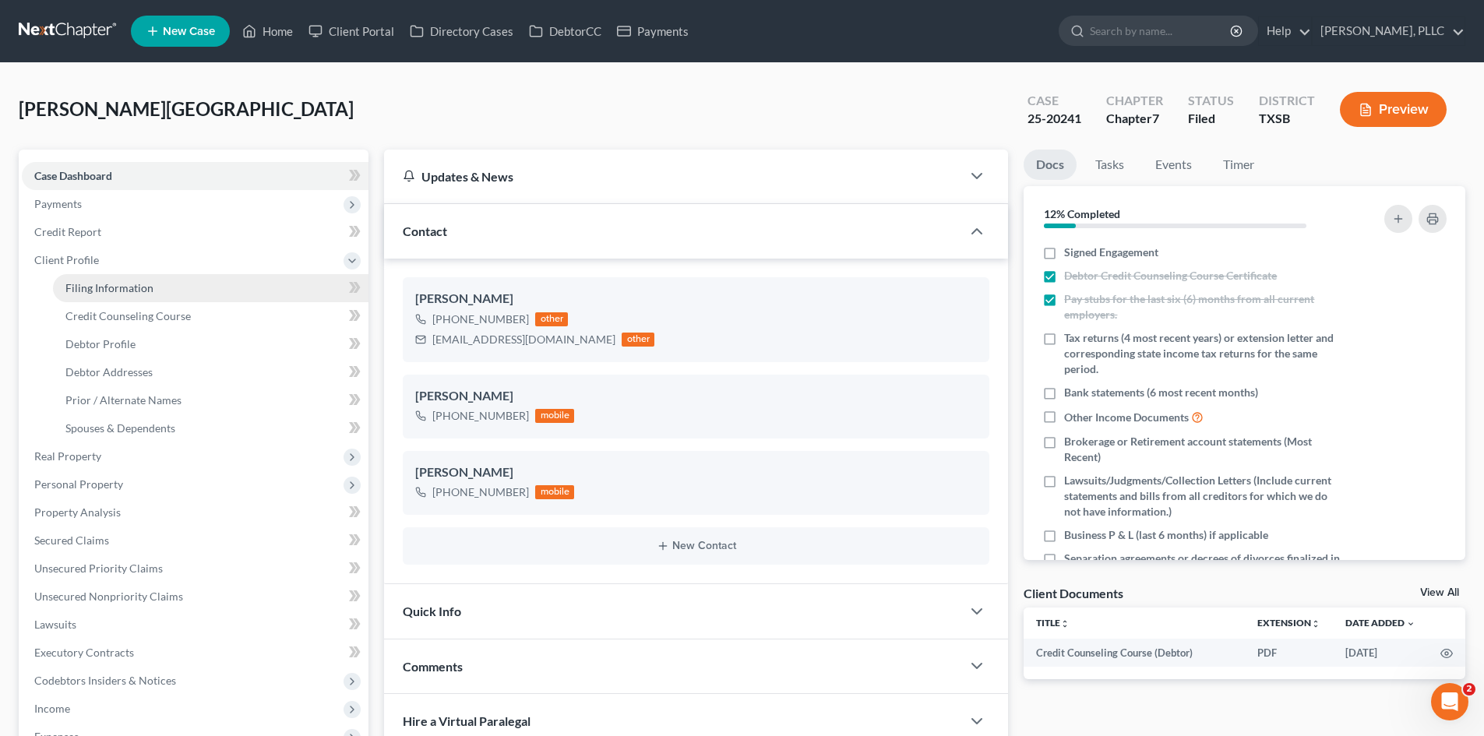
click at [119, 283] on span "Filing Information" at bounding box center [109, 287] width 88 height 13
select select "1"
select select "0"
select select "79"
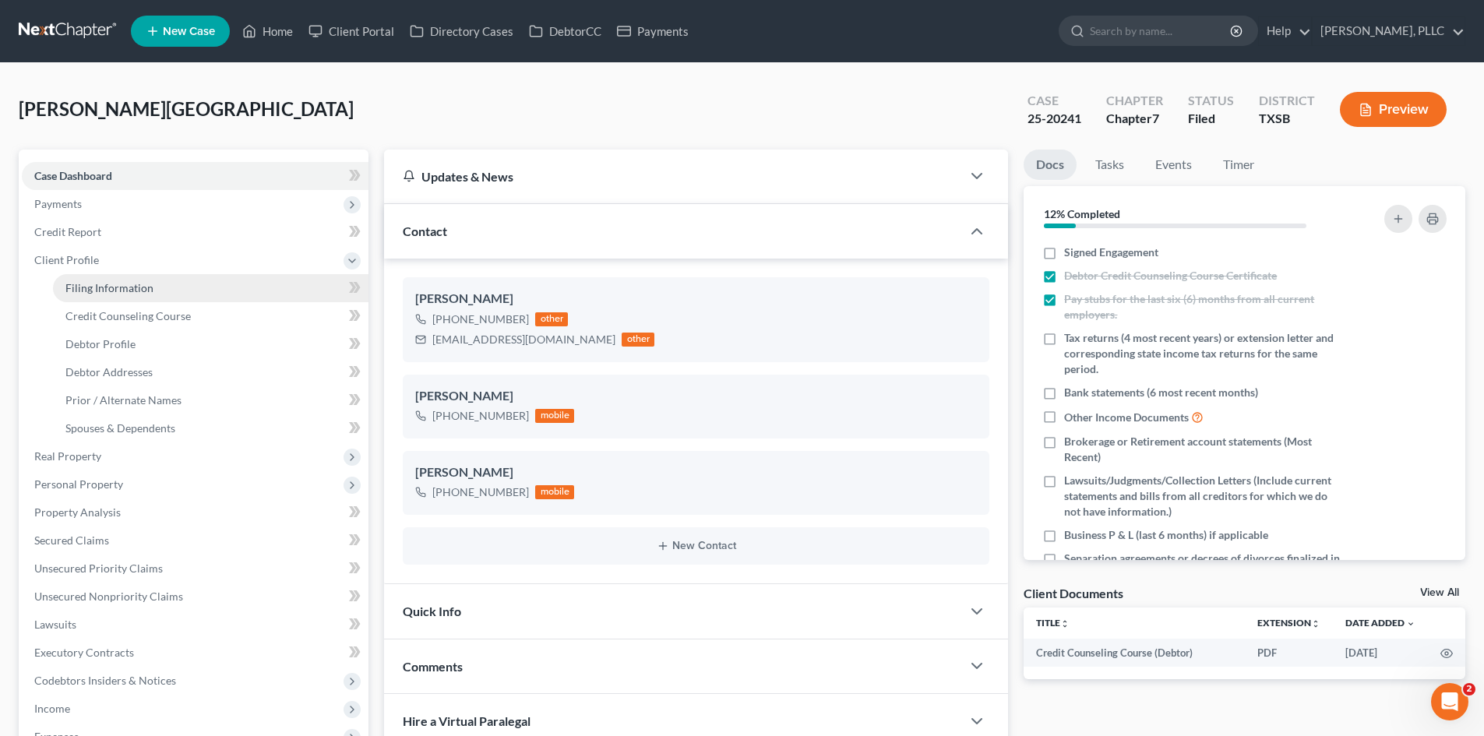
select select "2"
select select "45"
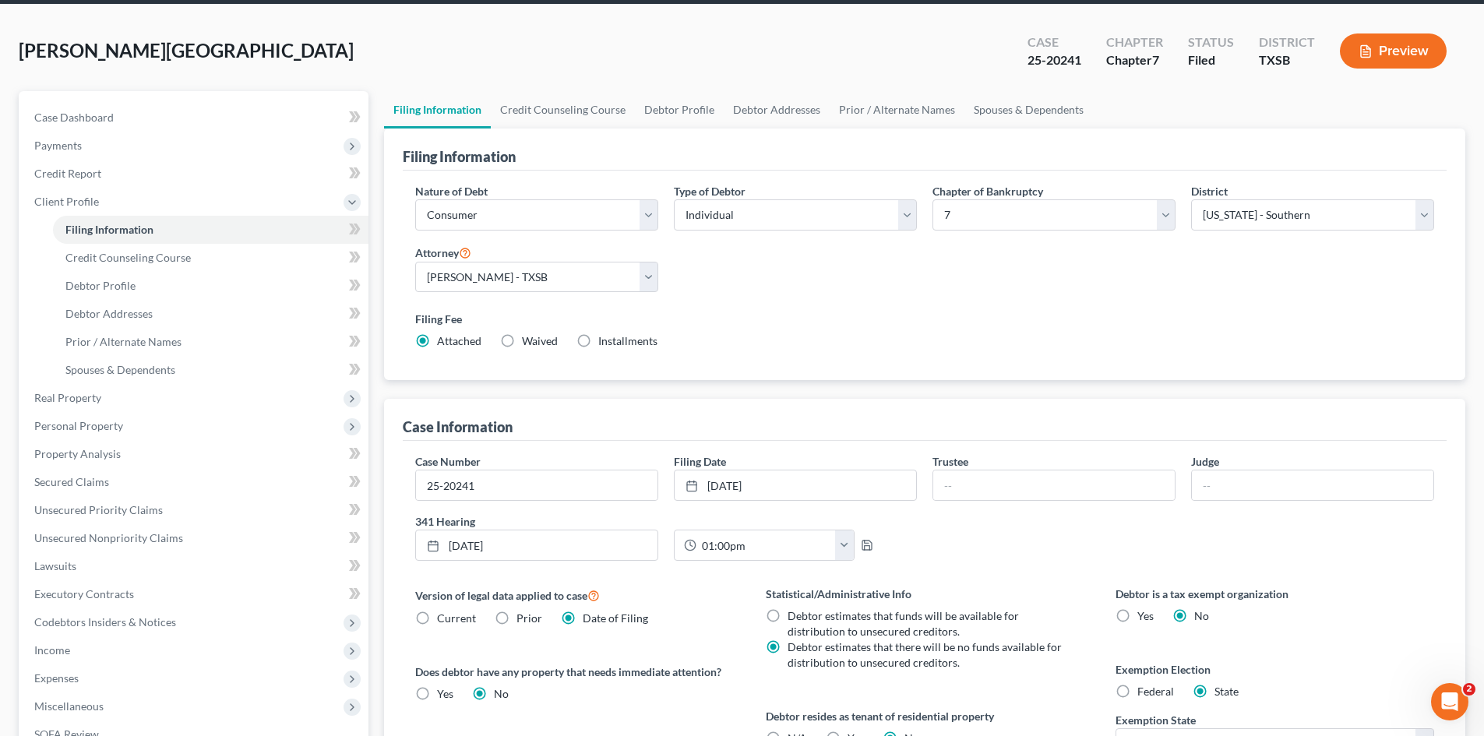
scroll to position [57, 0]
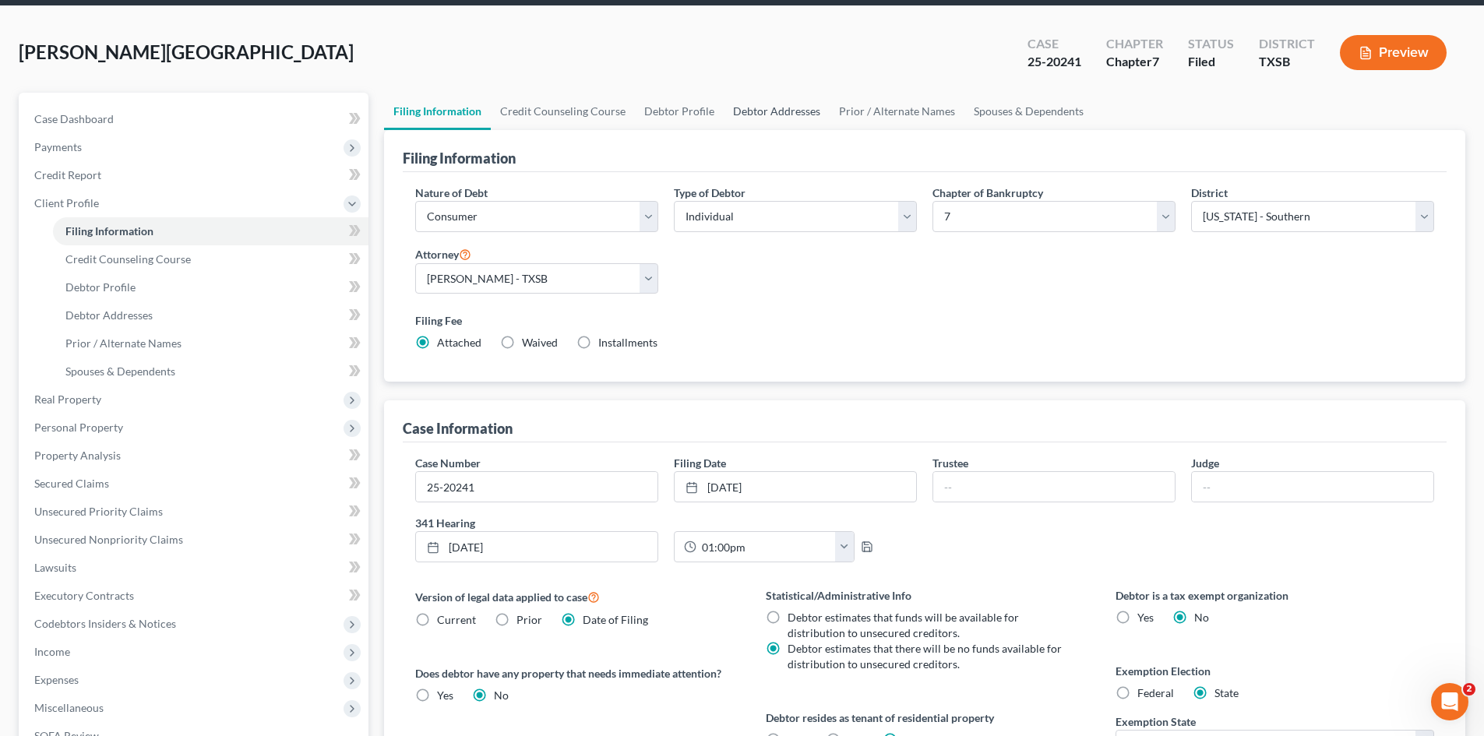
click at [767, 121] on link "Debtor Addresses" at bounding box center [777, 111] width 106 height 37
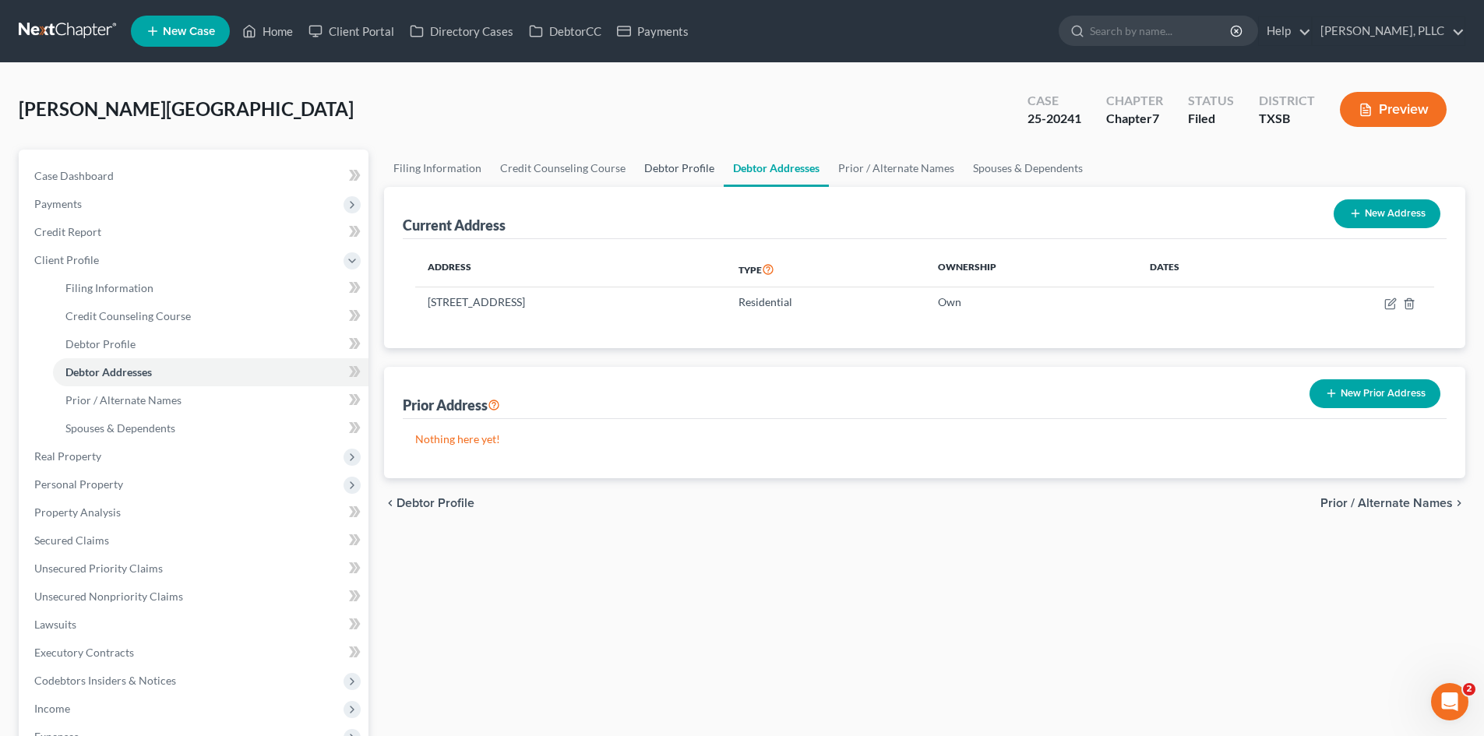
click at [683, 167] on link "Debtor Profile" at bounding box center [679, 168] width 89 height 37
select select "1"
select select "3"
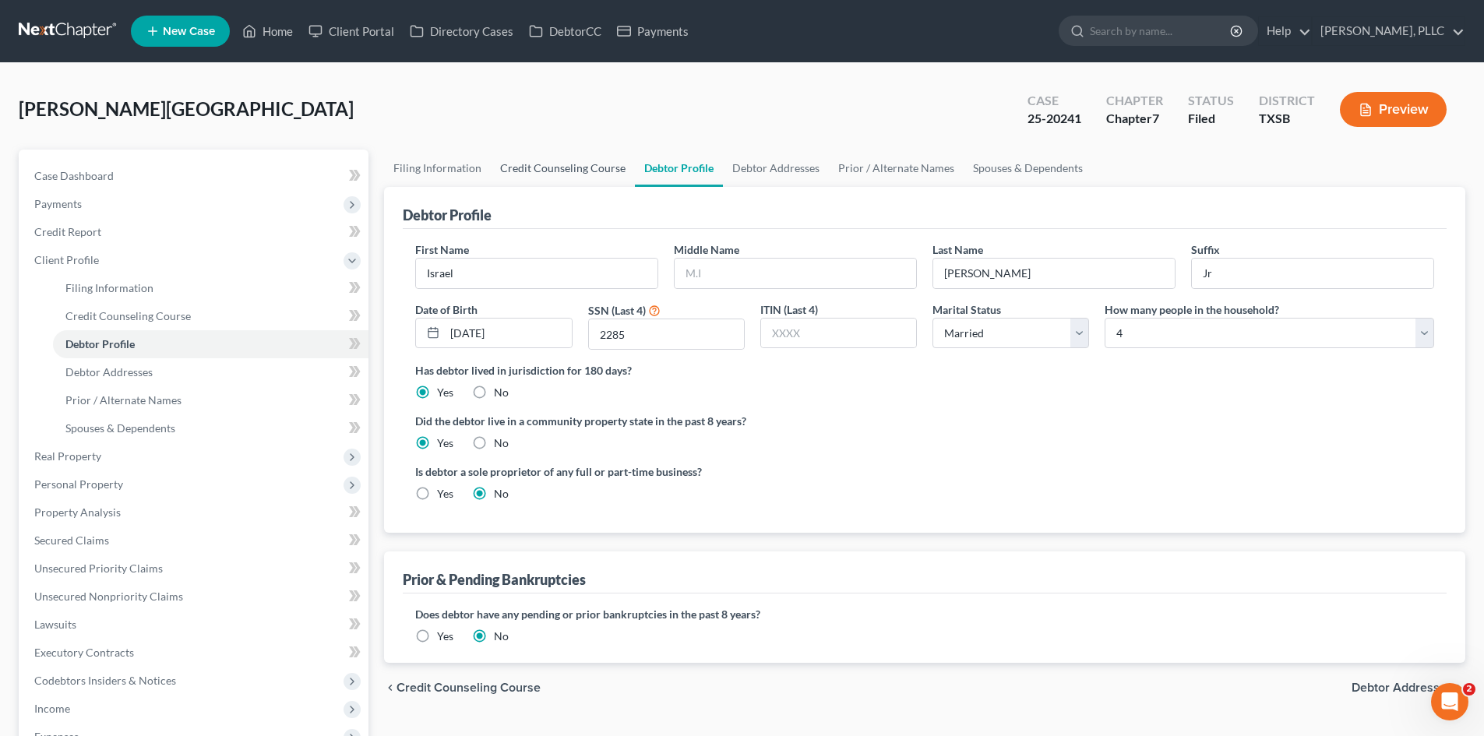
click at [577, 176] on link "Credit Counseling Course" at bounding box center [563, 168] width 144 height 37
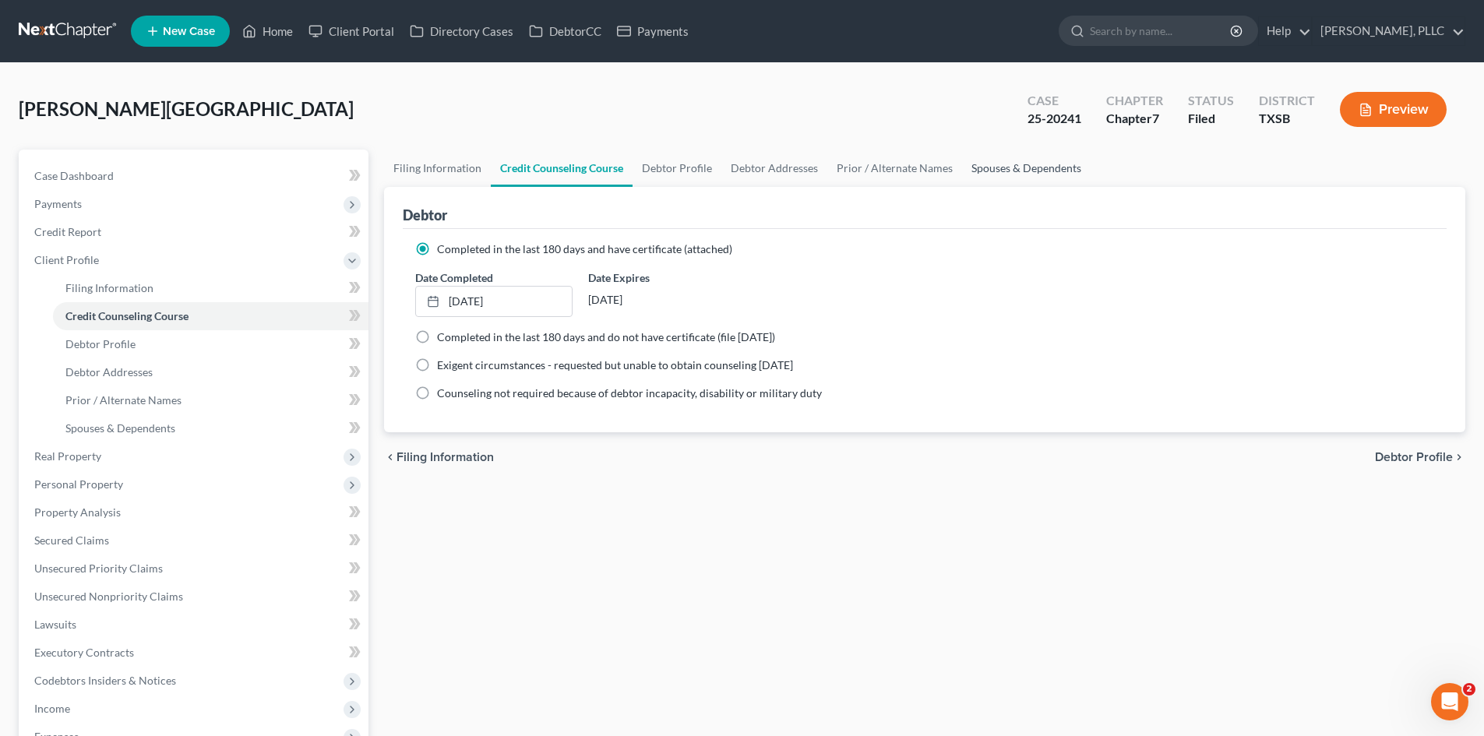
click at [1058, 164] on link "Spouses & Dependents" at bounding box center [1026, 168] width 129 height 37
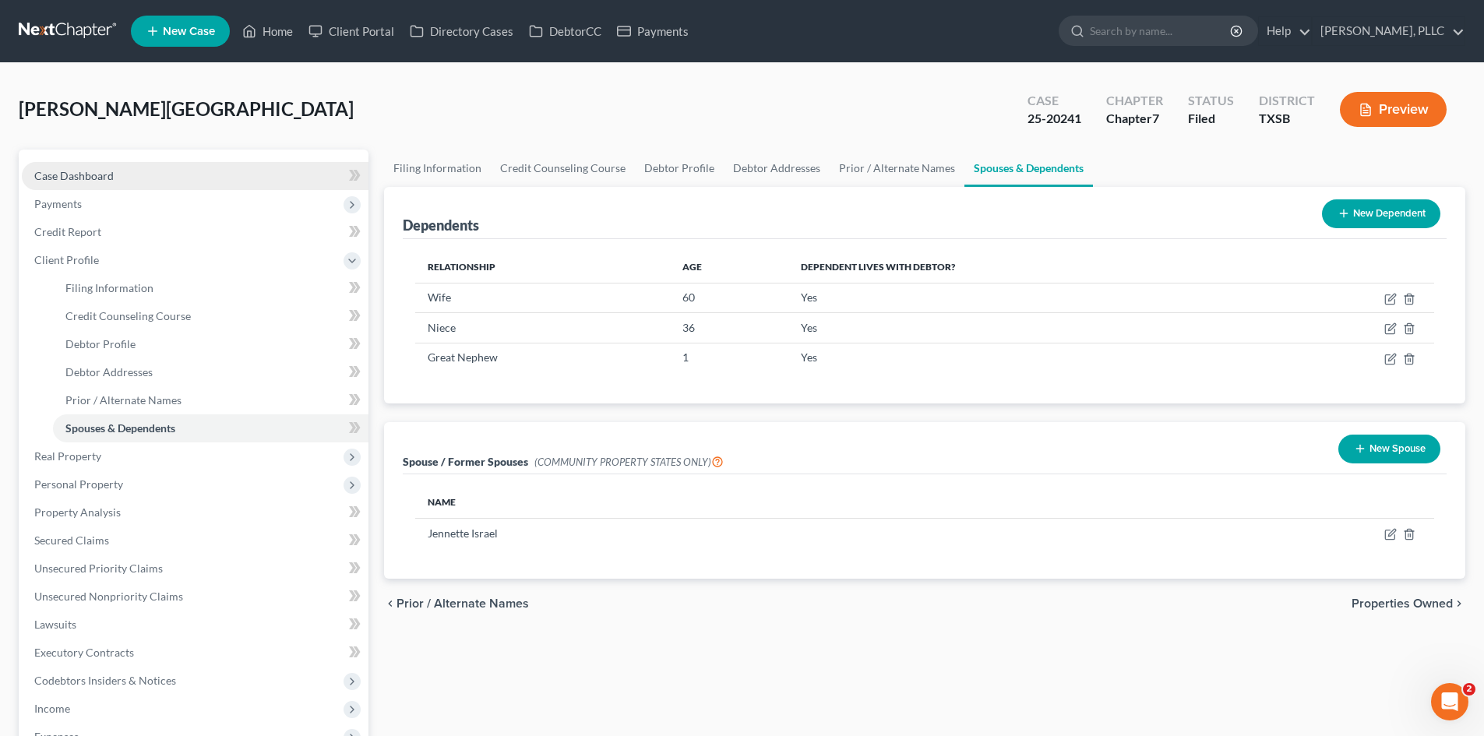
click at [152, 172] on link "Case Dashboard" at bounding box center [195, 176] width 347 height 28
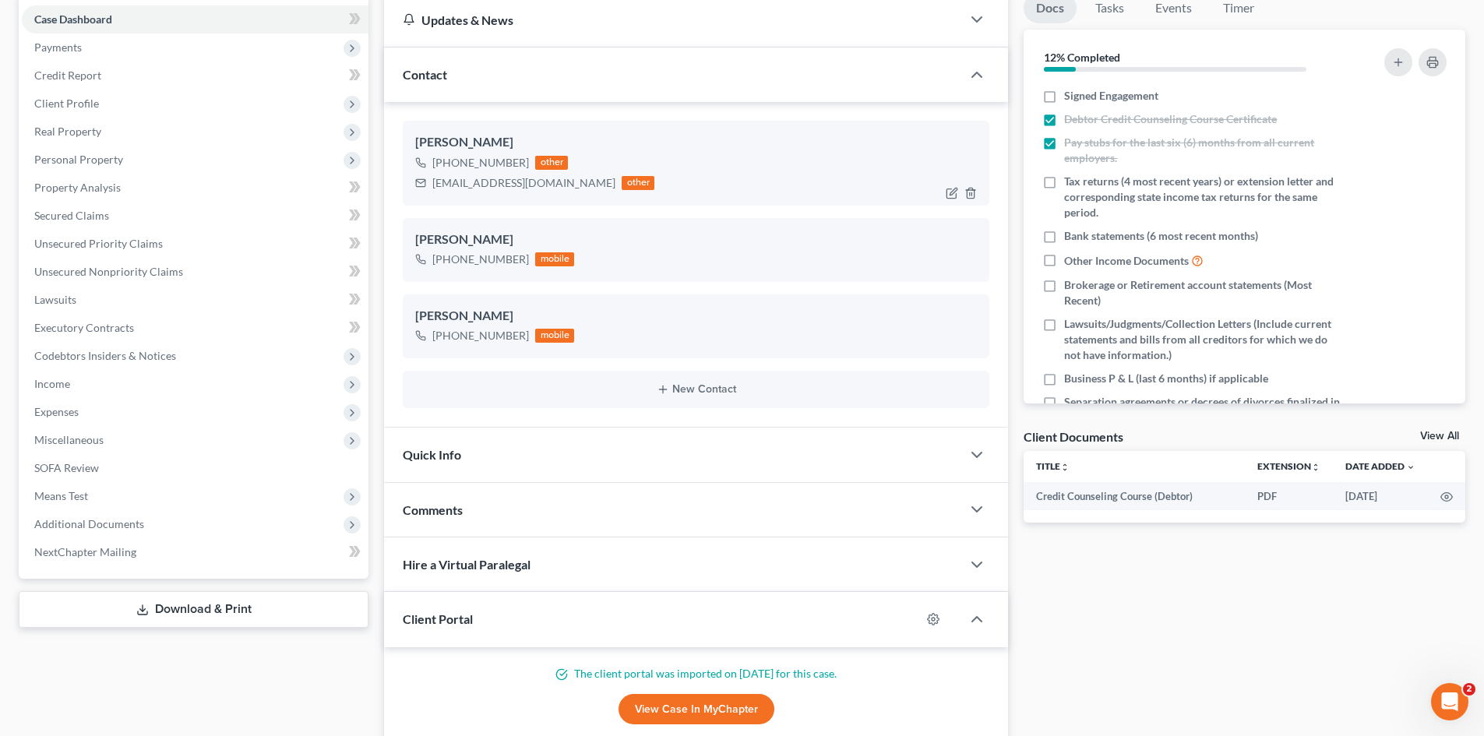
scroll to position [389, 0]
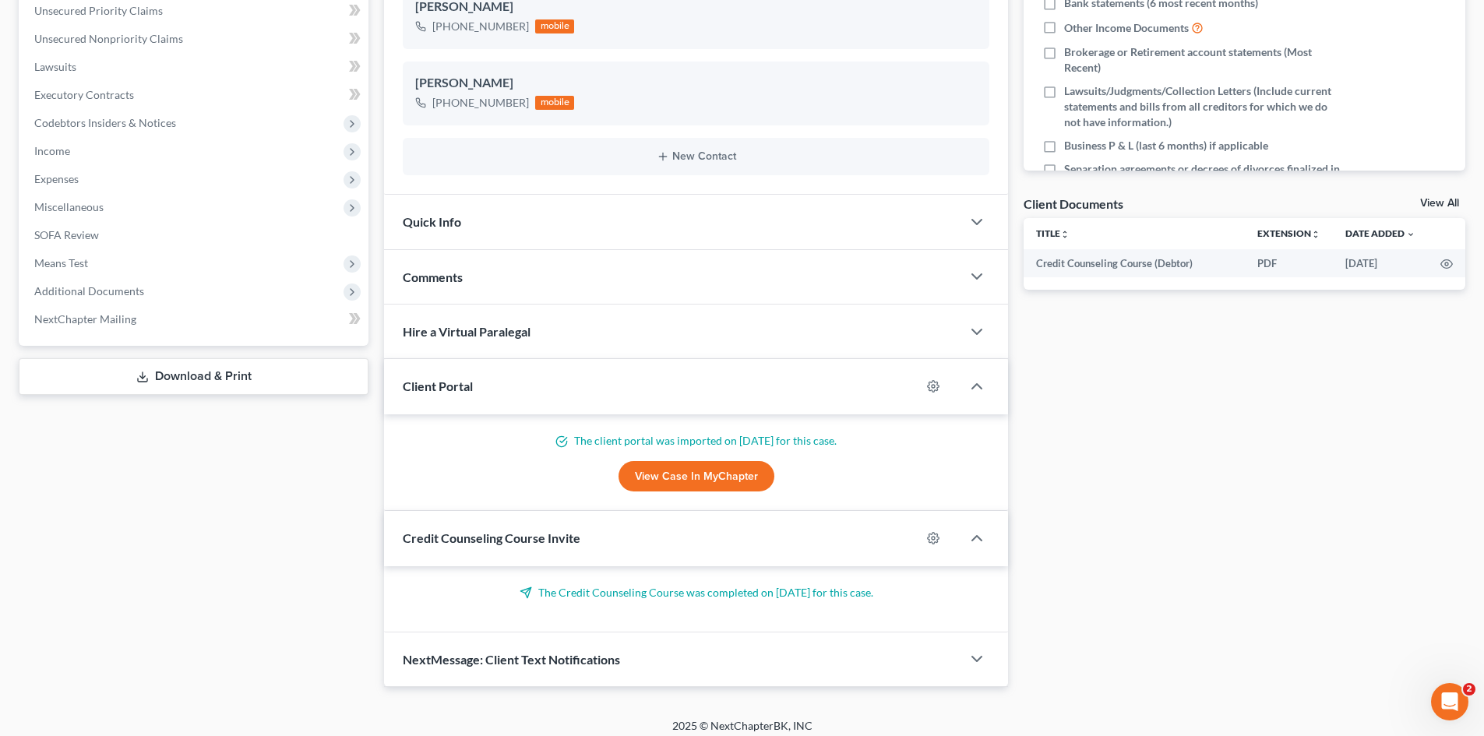
drag, startPoint x: 802, startPoint y: 290, endPoint x: 915, endPoint y: 344, distance: 124.4
click at [801, 290] on div "Comments" at bounding box center [672, 277] width 577 height 54
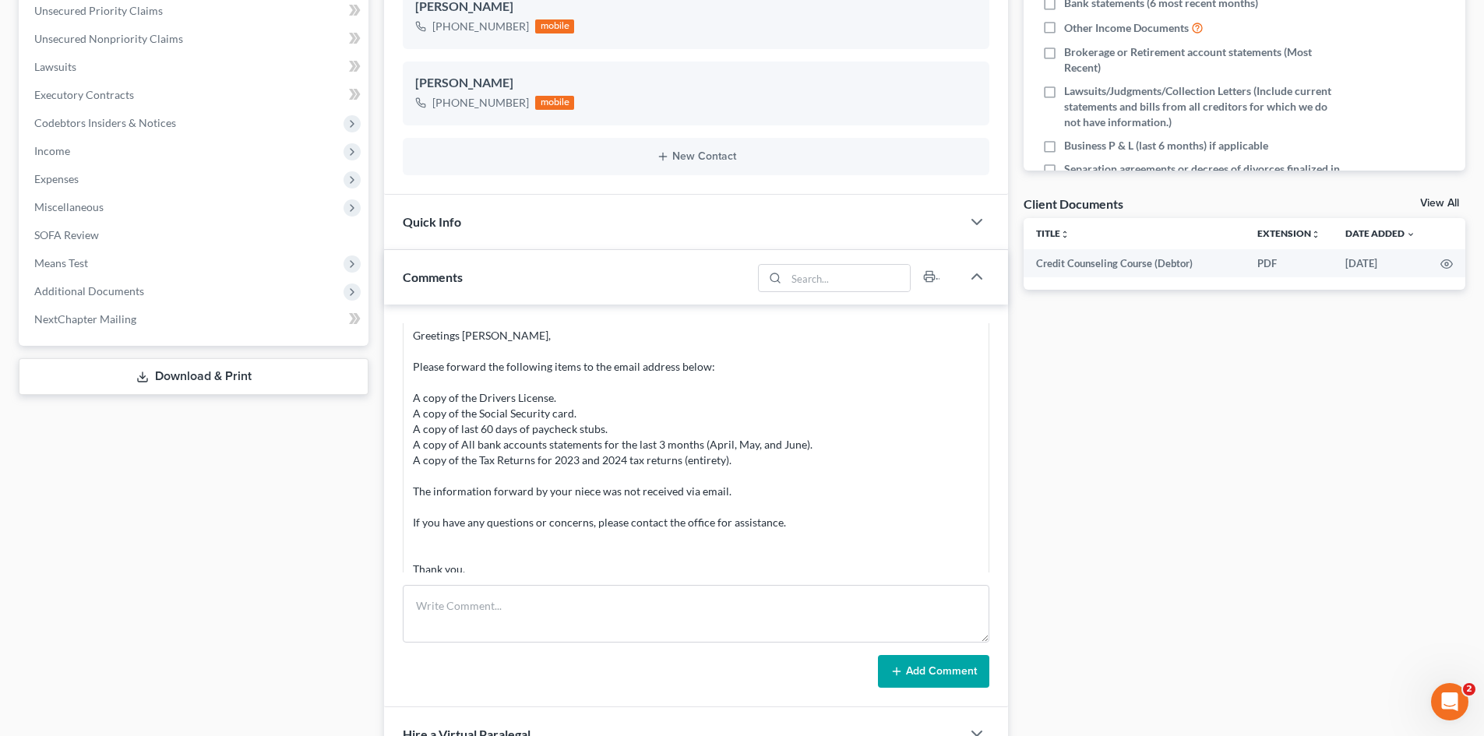
scroll to position [1888, 0]
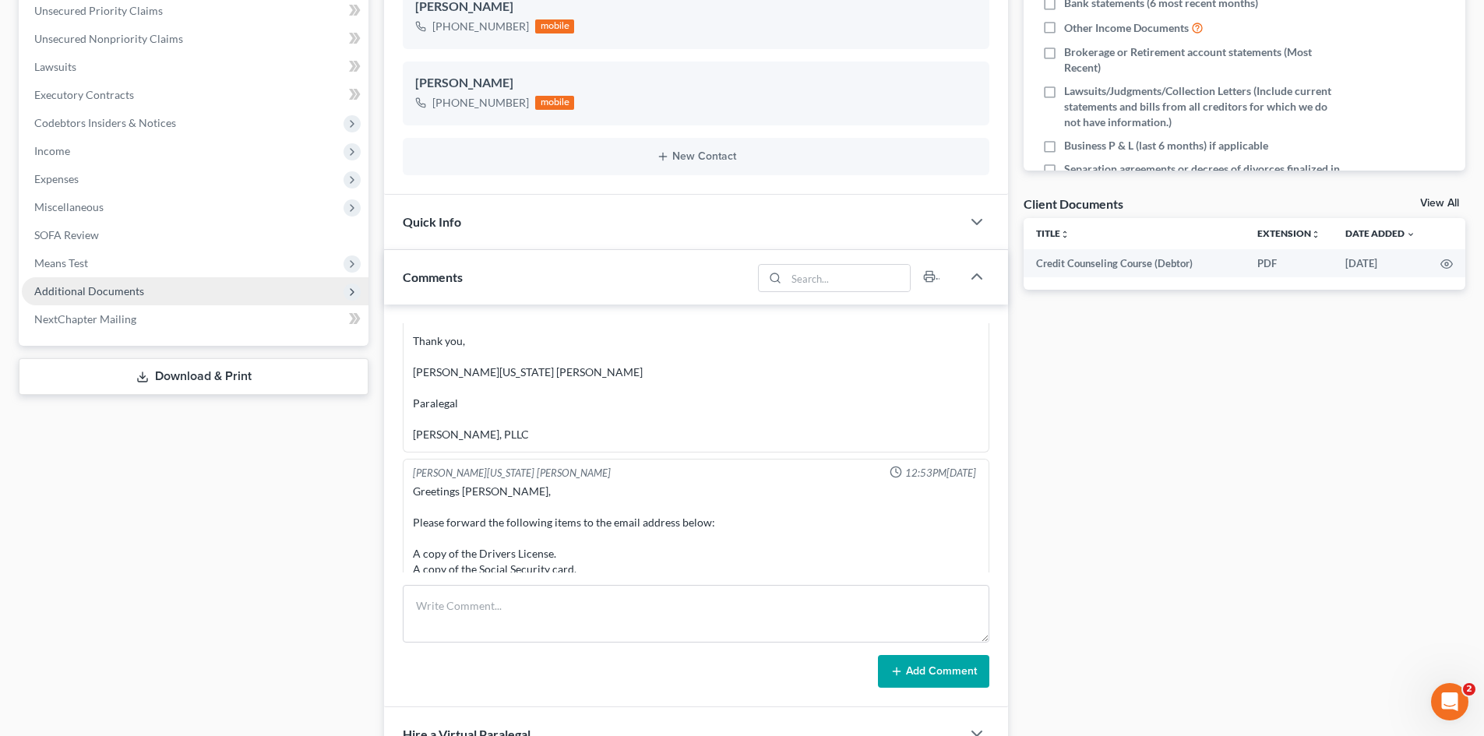
drag, startPoint x: 116, startPoint y: 289, endPoint x: 129, endPoint y: 305, distance: 20.4
click at [115, 289] on span "Additional Documents" at bounding box center [89, 290] width 110 height 13
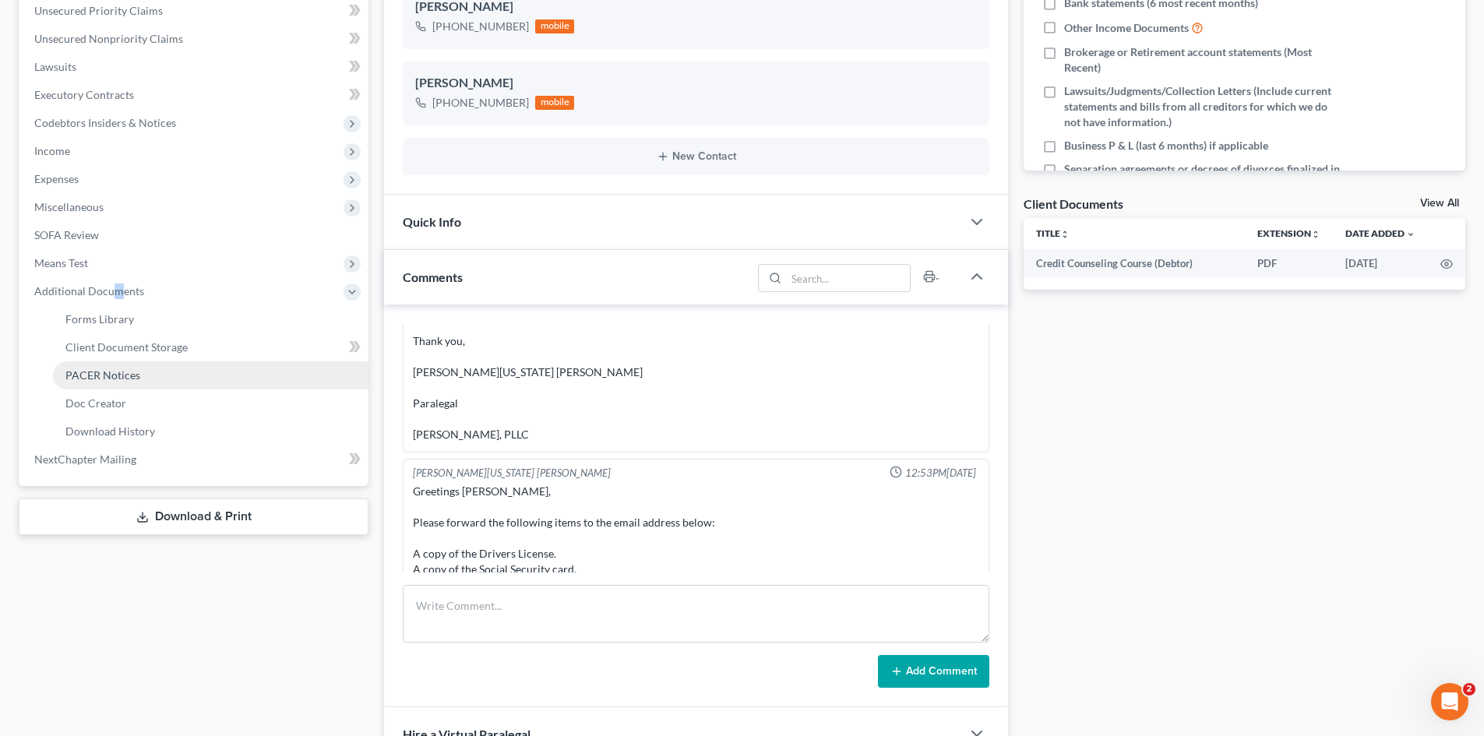
click at [160, 372] on link "PACER Notices" at bounding box center [210, 375] width 315 height 28
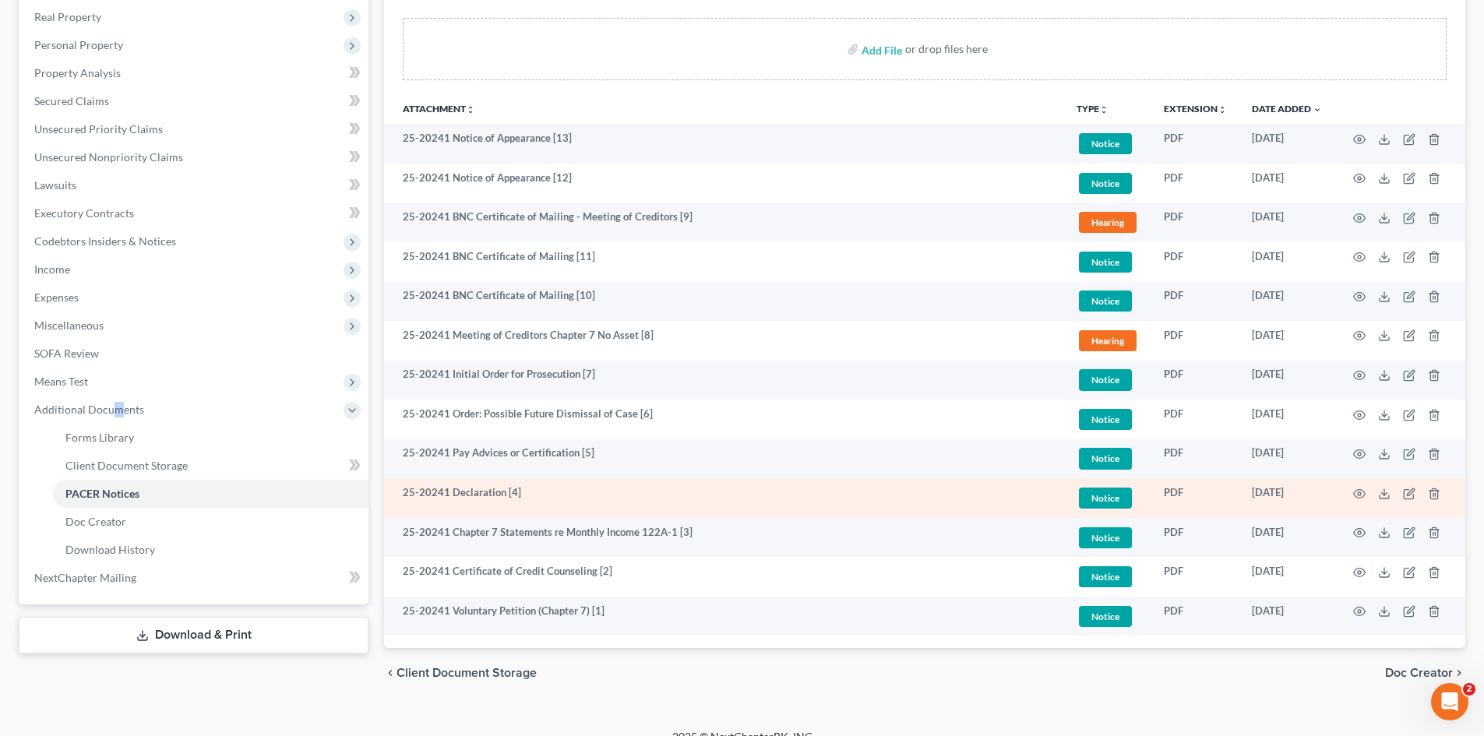
scroll to position [292, 0]
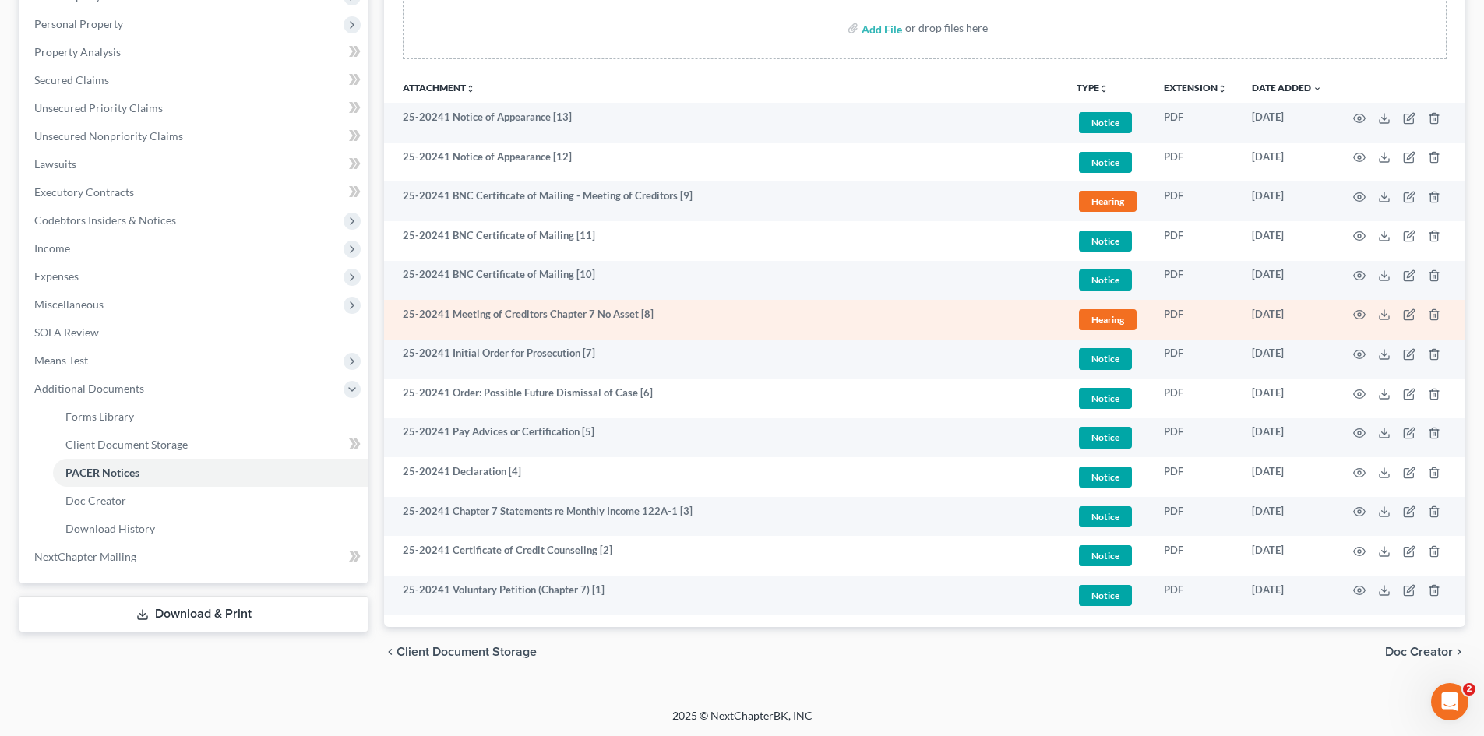
click at [1355, 308] on td at bounding box center [1399, 320] width 131 height 40
click at [1362, 312] on icon "button" at bounding box center [1360, 315] width 12 height 9
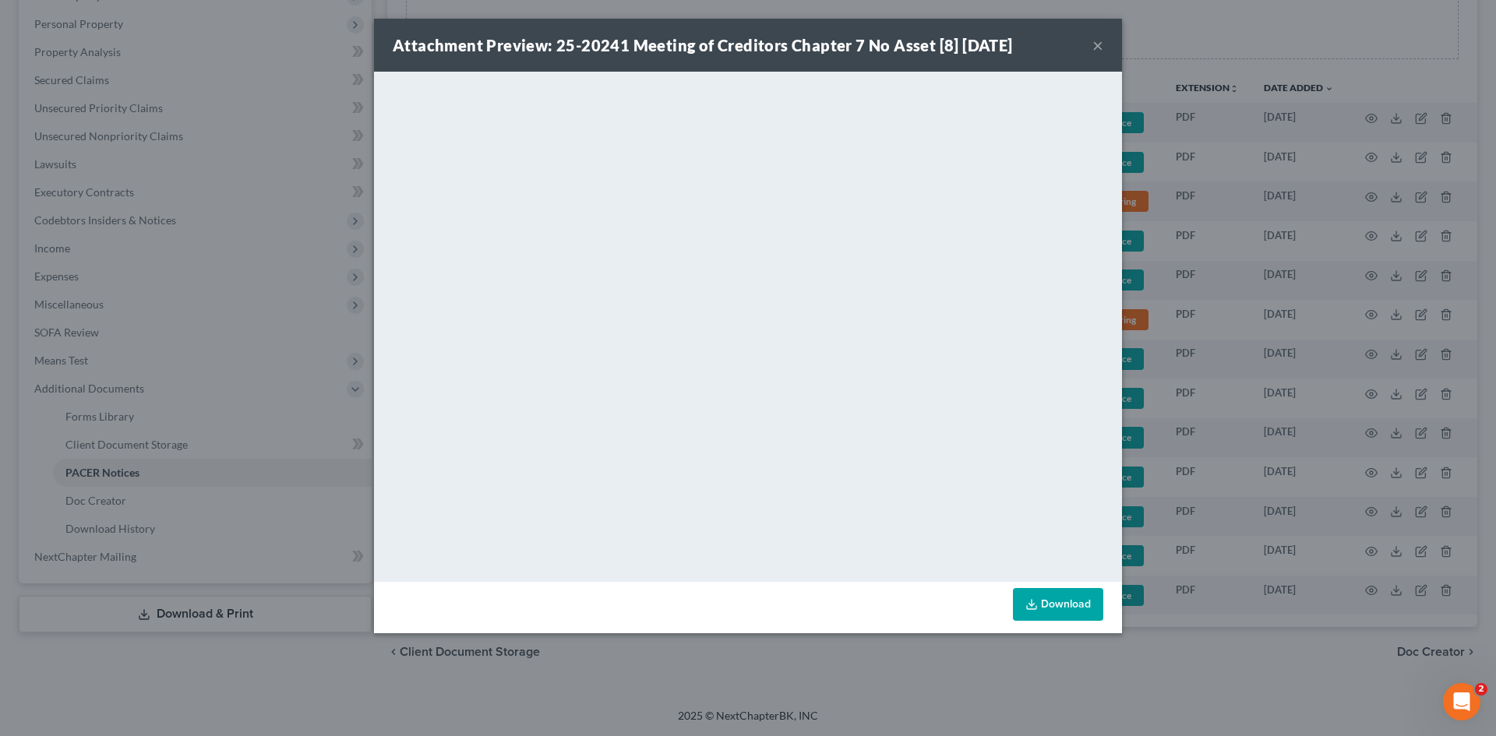
click at [1097, 43] on button "×" at bounding box center [1097, 45] width 11 height 19
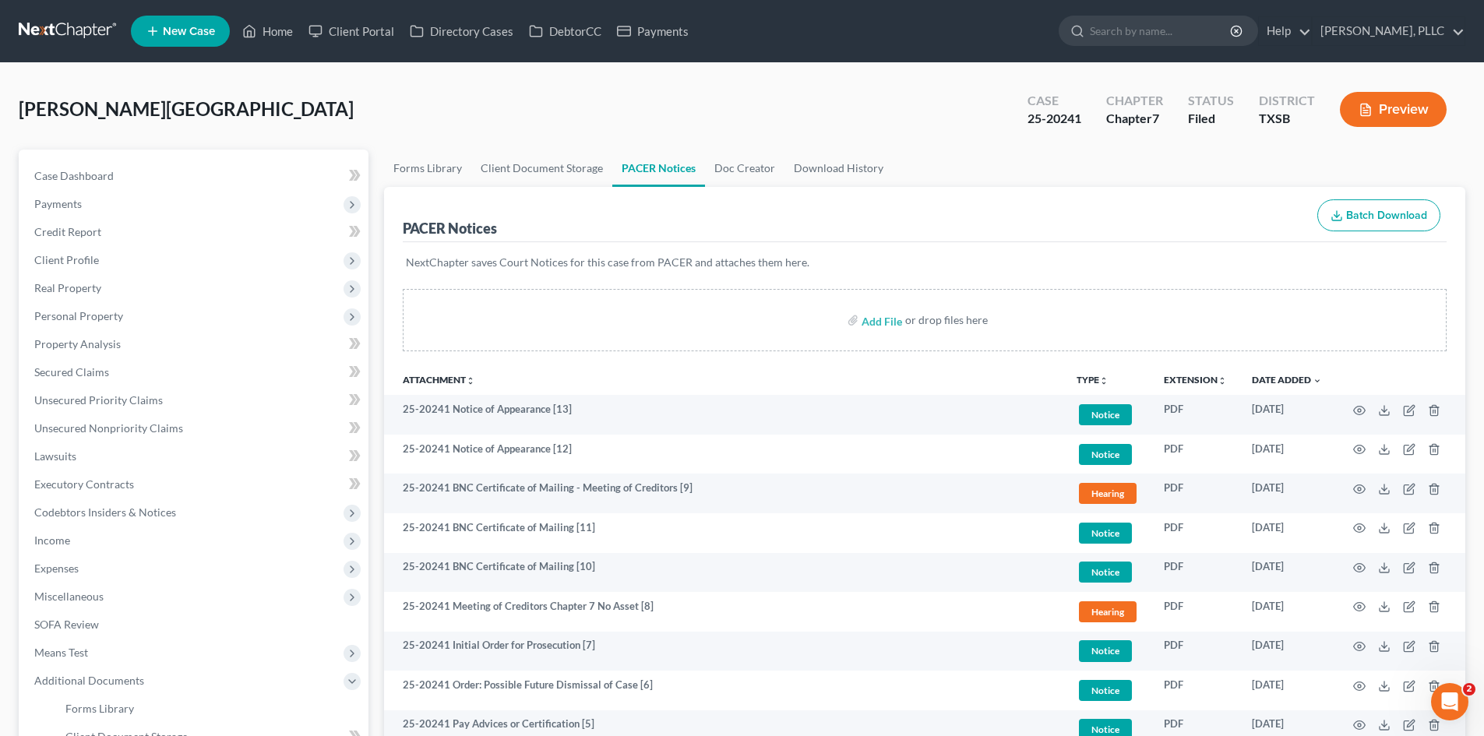
scroll to position [78, 0]
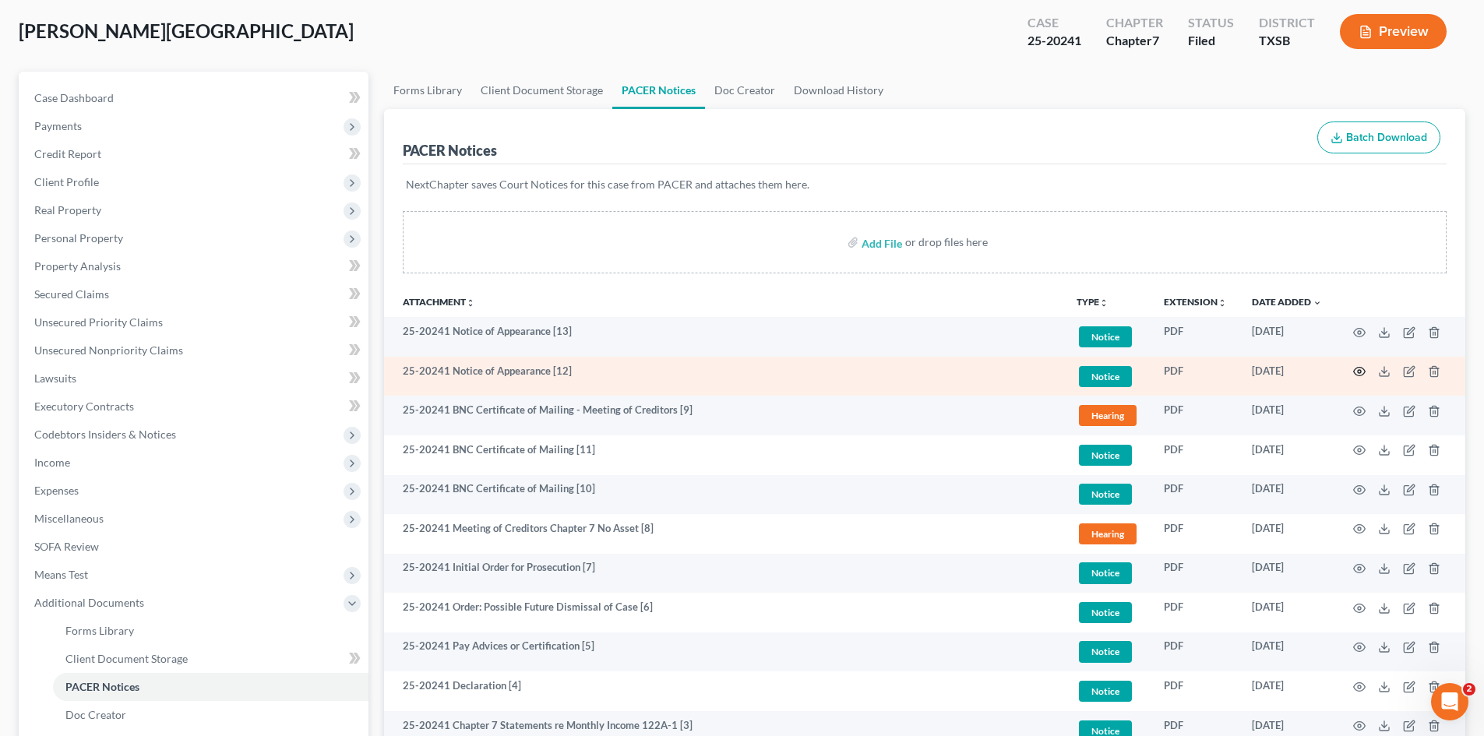
click at [1357, 375] on icon "button" at bounding box center [1360, 372] width 12 height 9
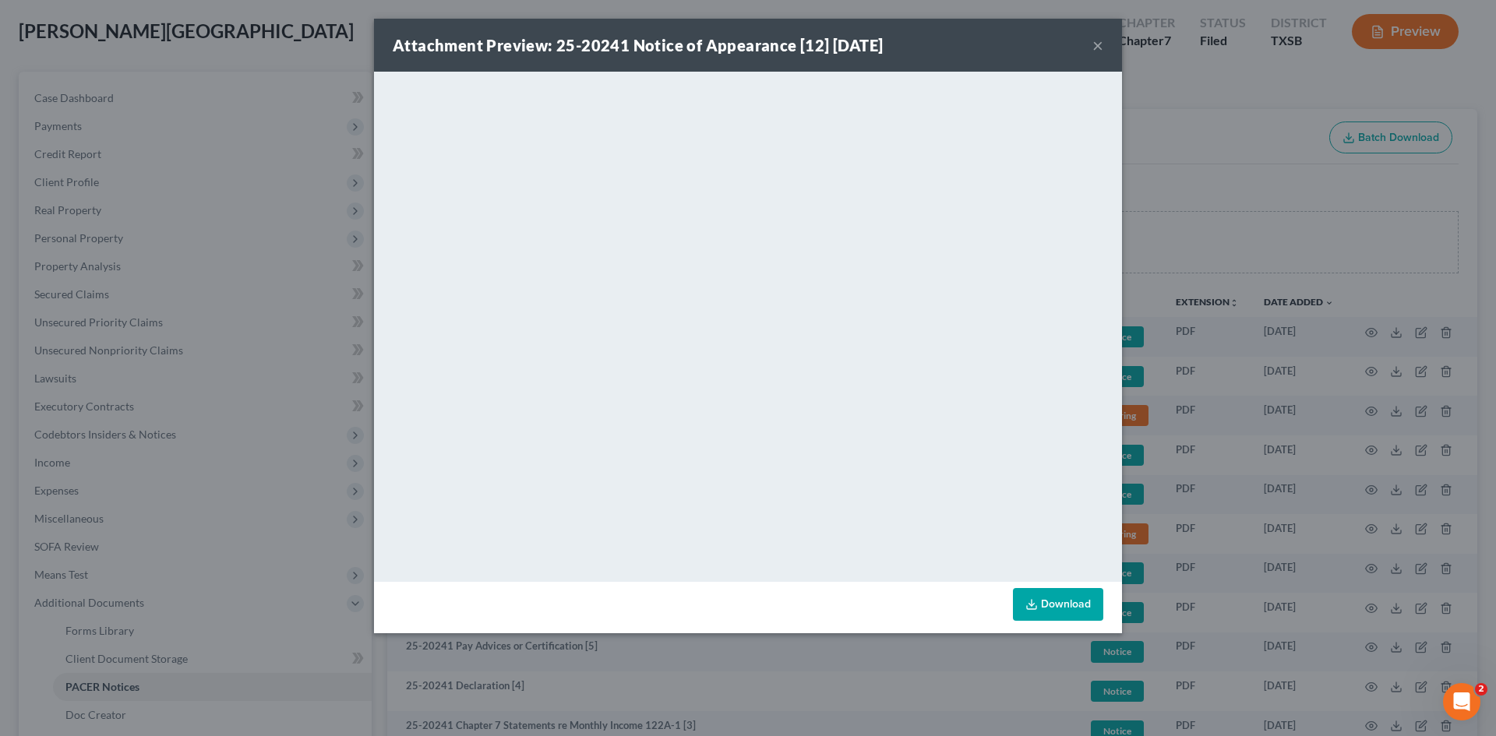
click at [1096, 43] on button "×" at bounding box center [1097, 45] width 11 height 19
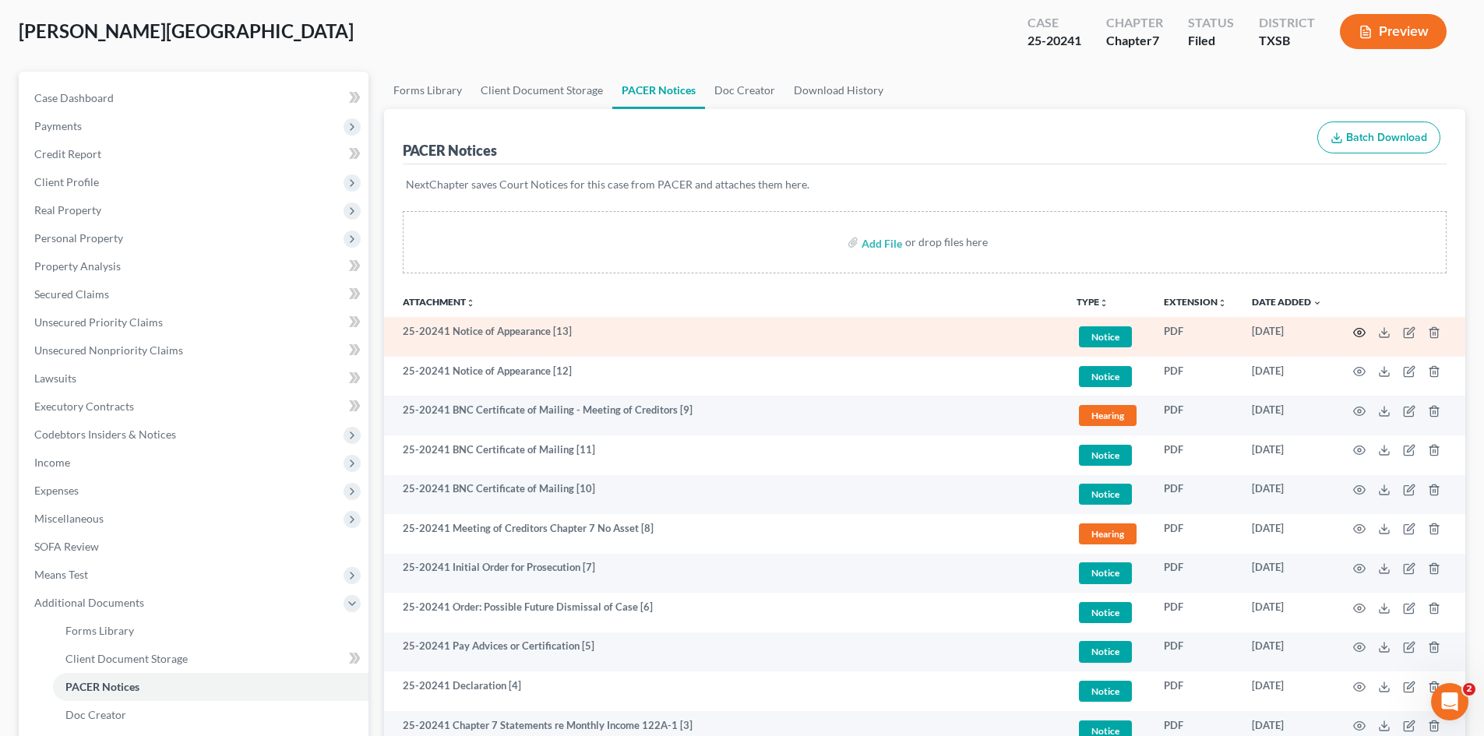
click at [1358, 331] on circle "button" at bounding box center [1359, 332] width 3 height 3
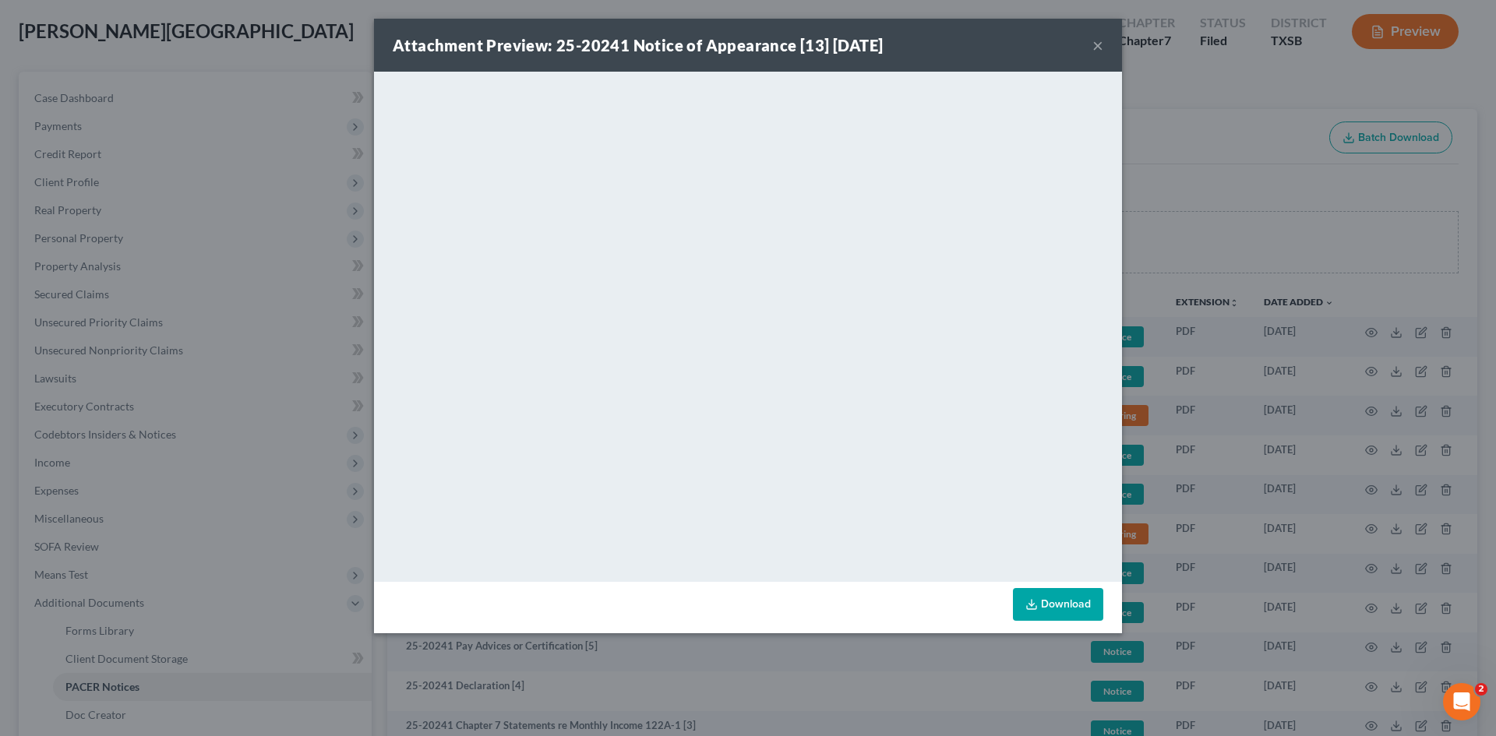
click at [1098, 48] on button "×" at bounding box center [1097, 45] width 11 height 19
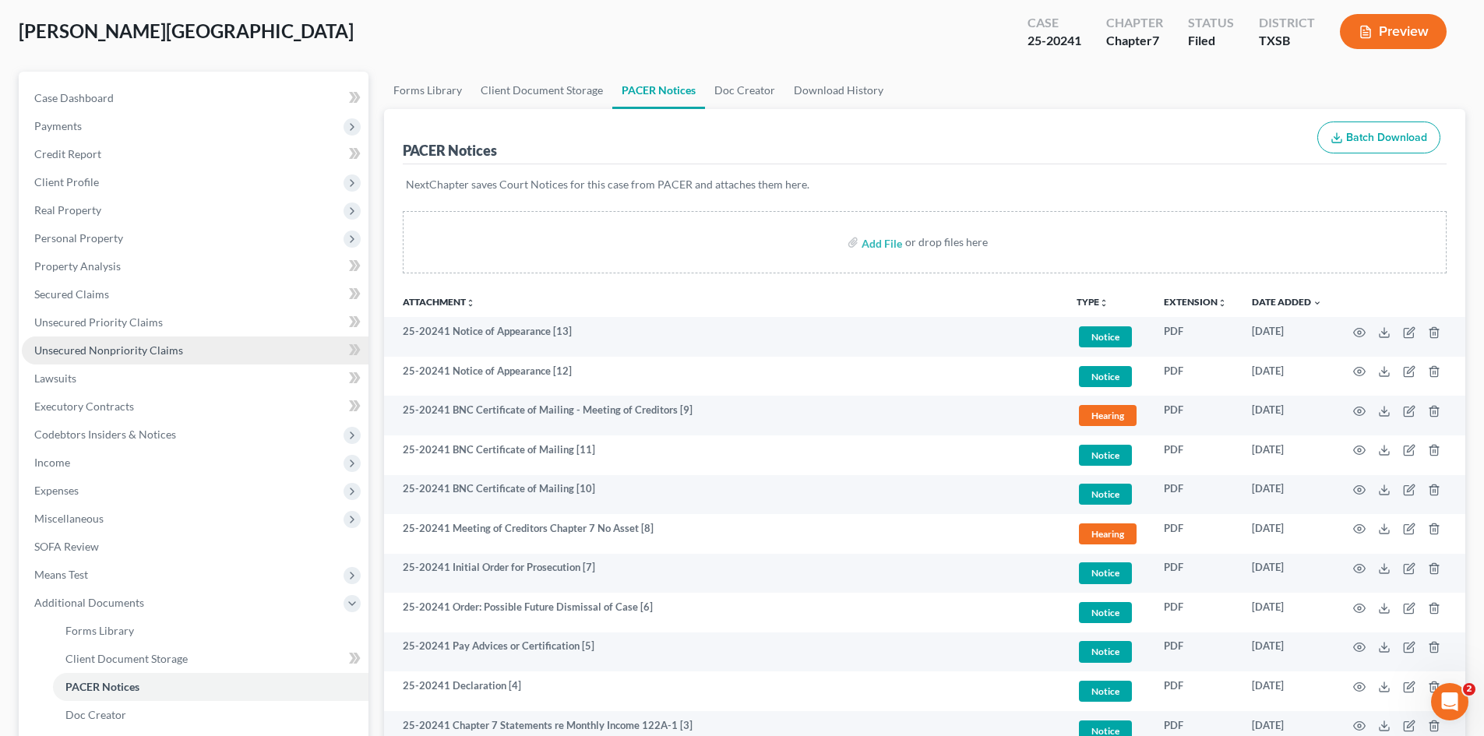
click at [157, 353] on span "Unsecured Nonpriority Claims" at bounding box center [108, 350] width 149 height 13
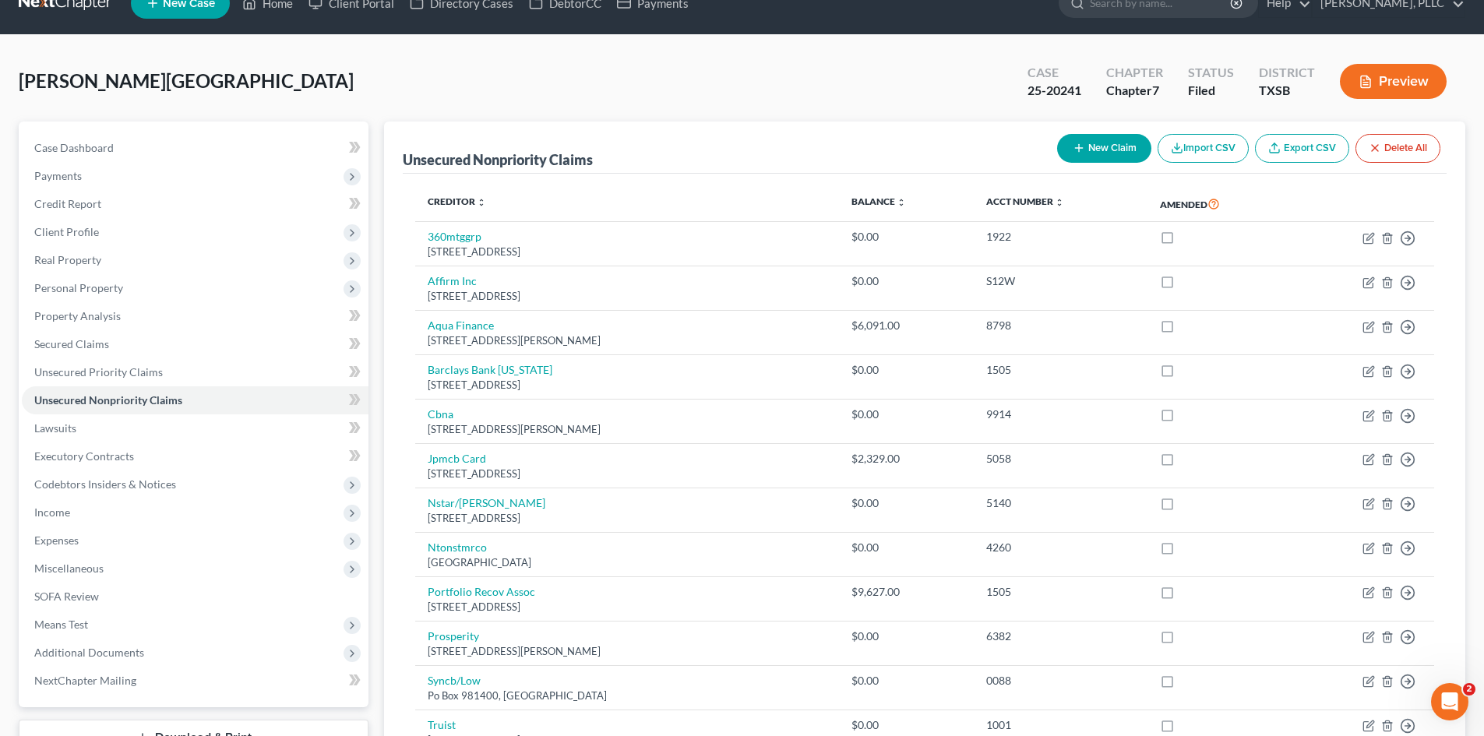
scroll to position [3, 0]
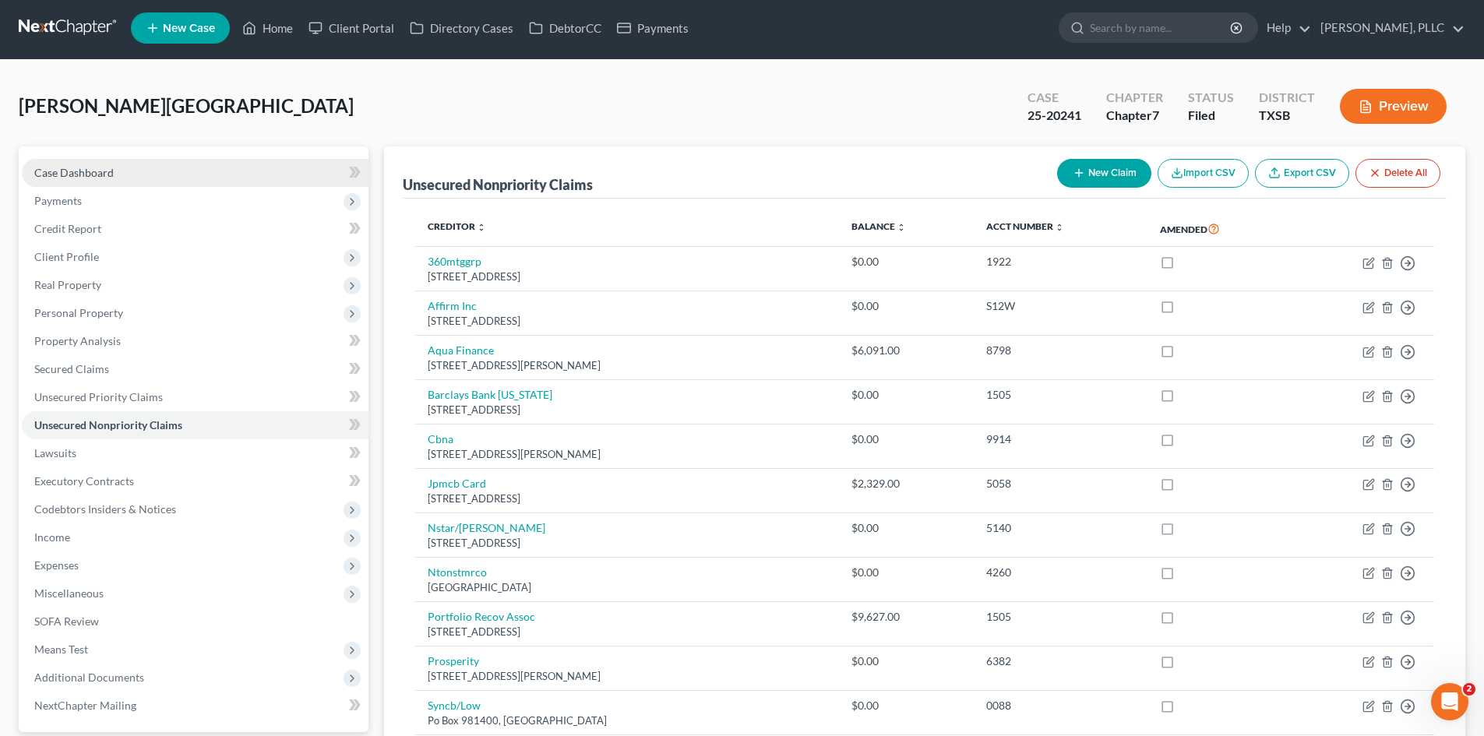
click at [172, 165] on link "Case Dashboard" at bounding box center [195, 173] width 347 height 28
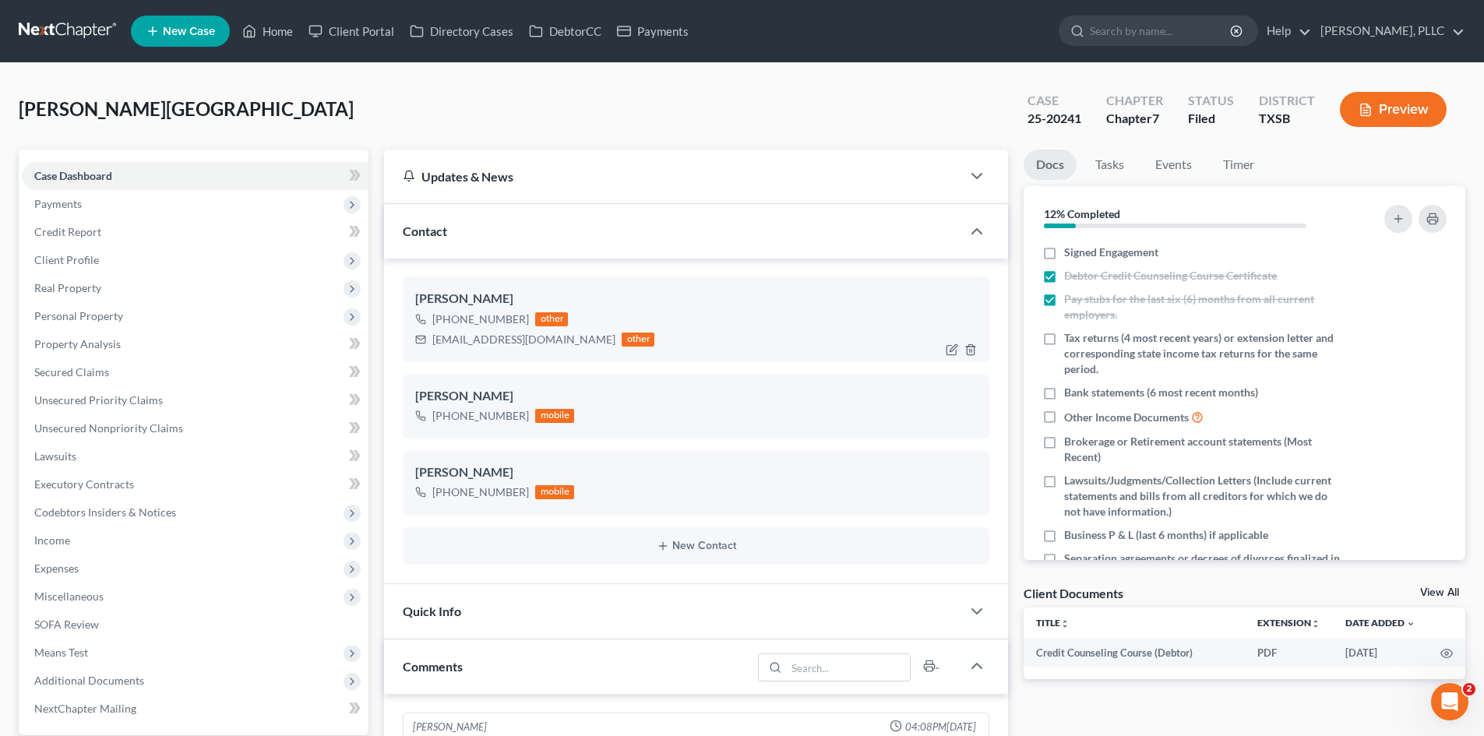
scroll to position [4537, 0]
drag, startPoint x: 573, startPoint y: 342, endPoint x: 456, endPoint y: 340, distance: 117.6
click at [431, 335] on div "[EMAIL_ADDRESS][DOMAIN_NAME] other" at bounding box center [534, 340] width 239 height 20
copy div "[EMAIL_ADDRESS][DOMAIN_NAME]"
click at [985, 236] on icon "button" at bounding box center [976, 231] width 19 height 19
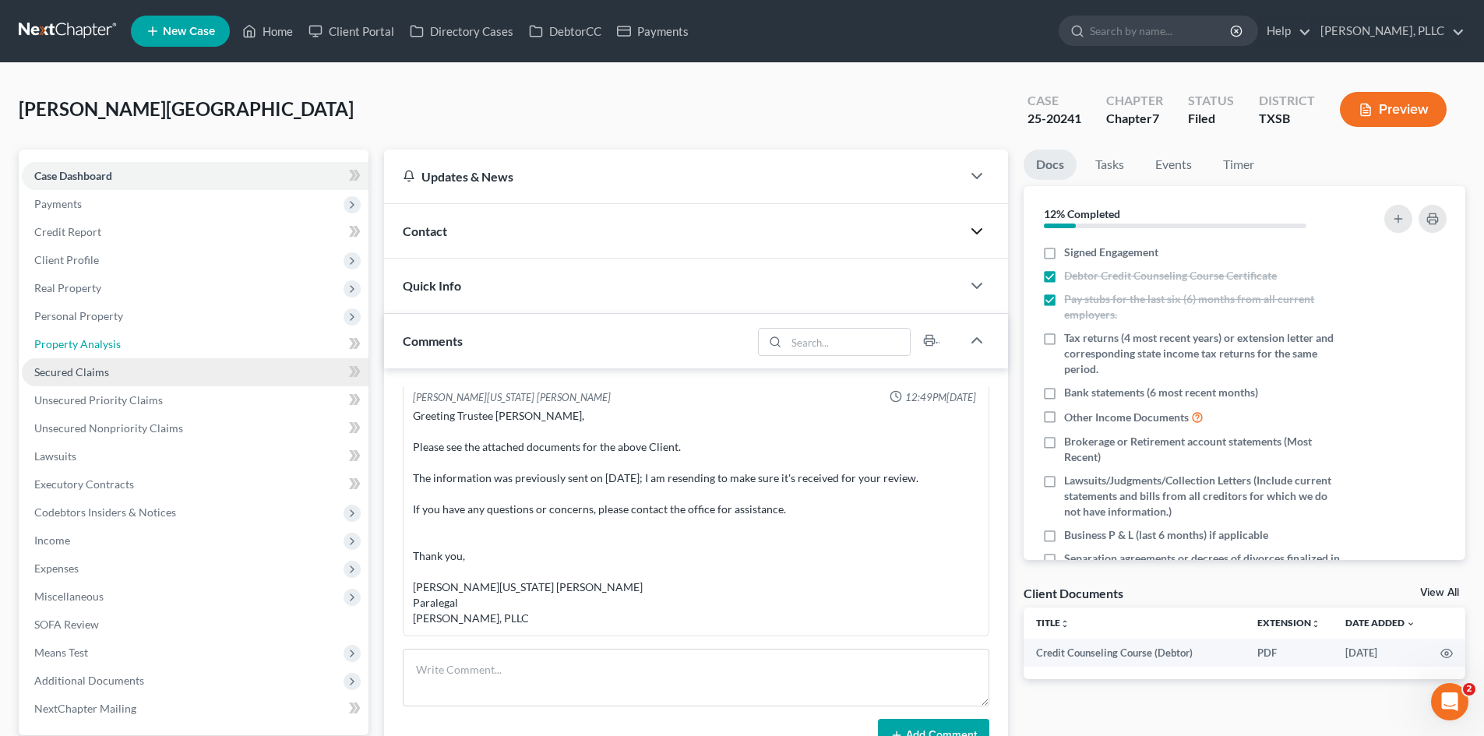
drag, startPoint x: 210, startPoint y: 343, endPoint x: 217, endPoint y: 372, distance: 30.6
click at [210, 343] on link "Property Analysis" at bounding box center [195, 344] width 347 height 28
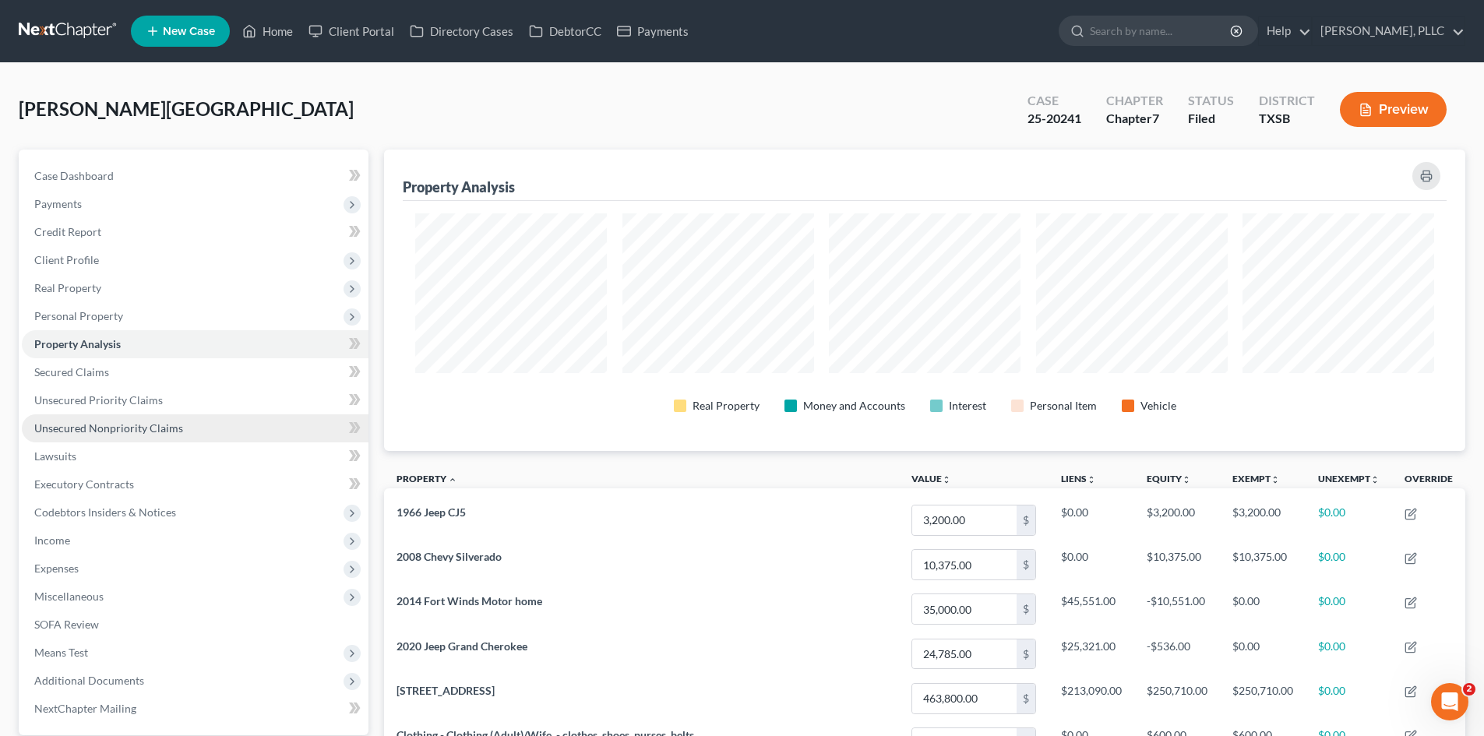
click at [172, 418] on link "Unsecured Nonpriority Claims" at bounding box center [195, 428] width 347 height 28
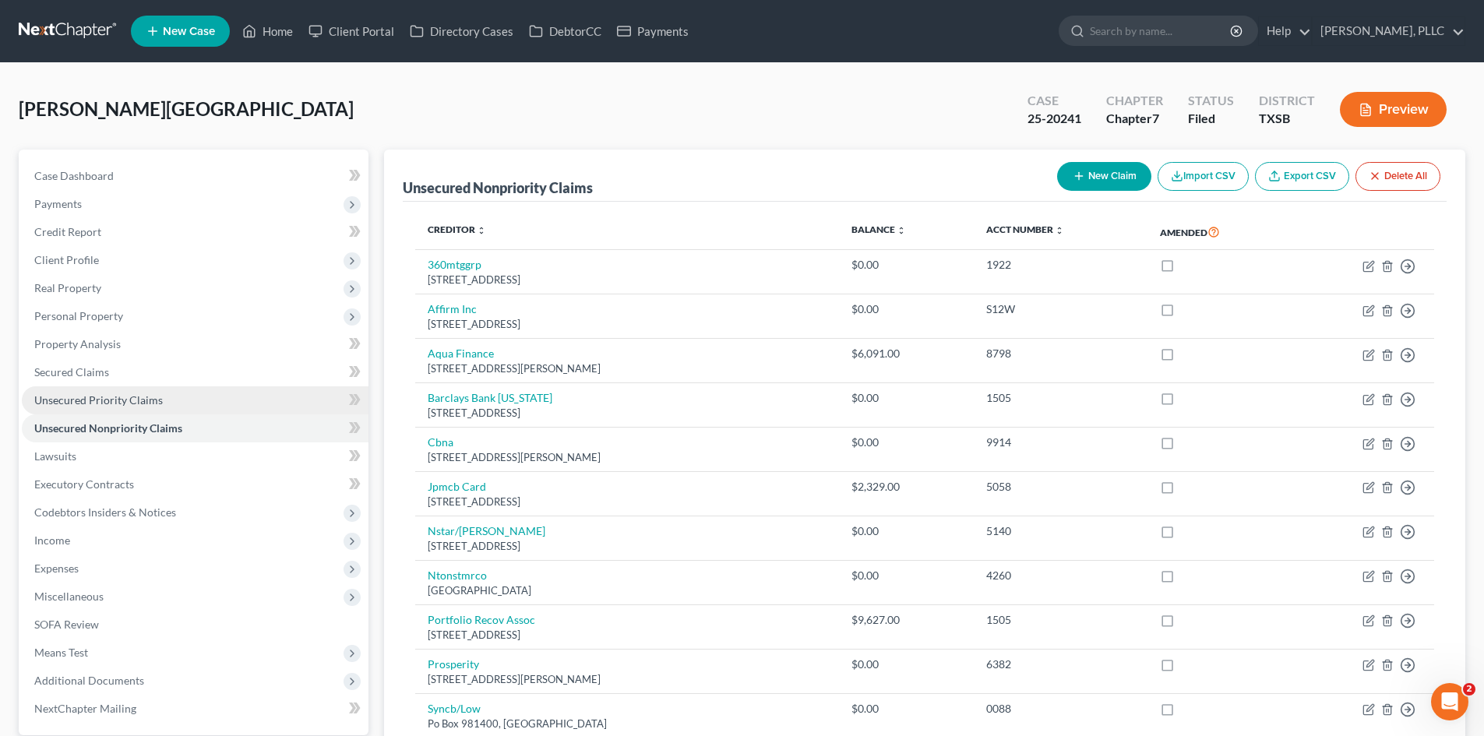
click at [151, 408] on link "Unsecured Priority Claims" at bounding box center [195, 400] width 347 height 28
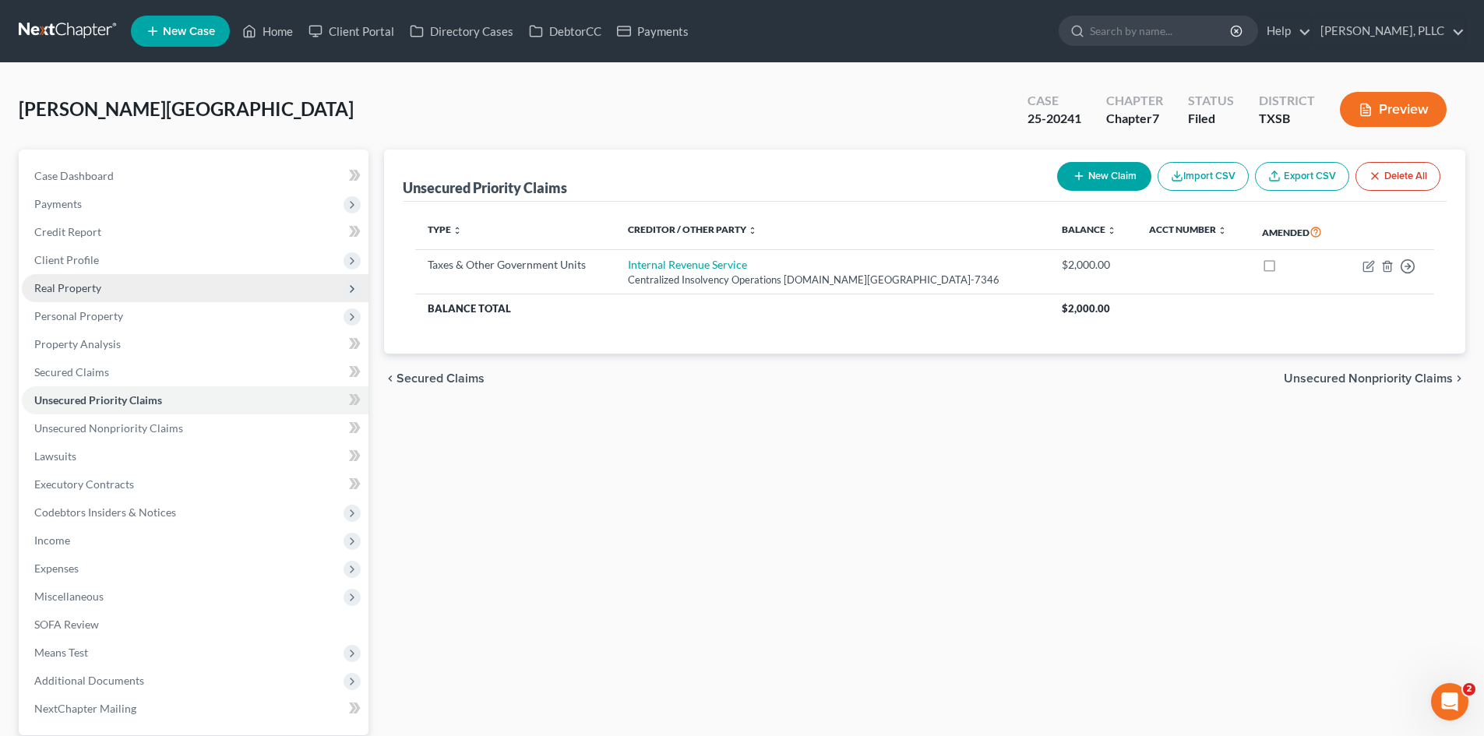
click at [119, 277] on span "Real Property" at bounding box center [195, 288] width 347 height 28
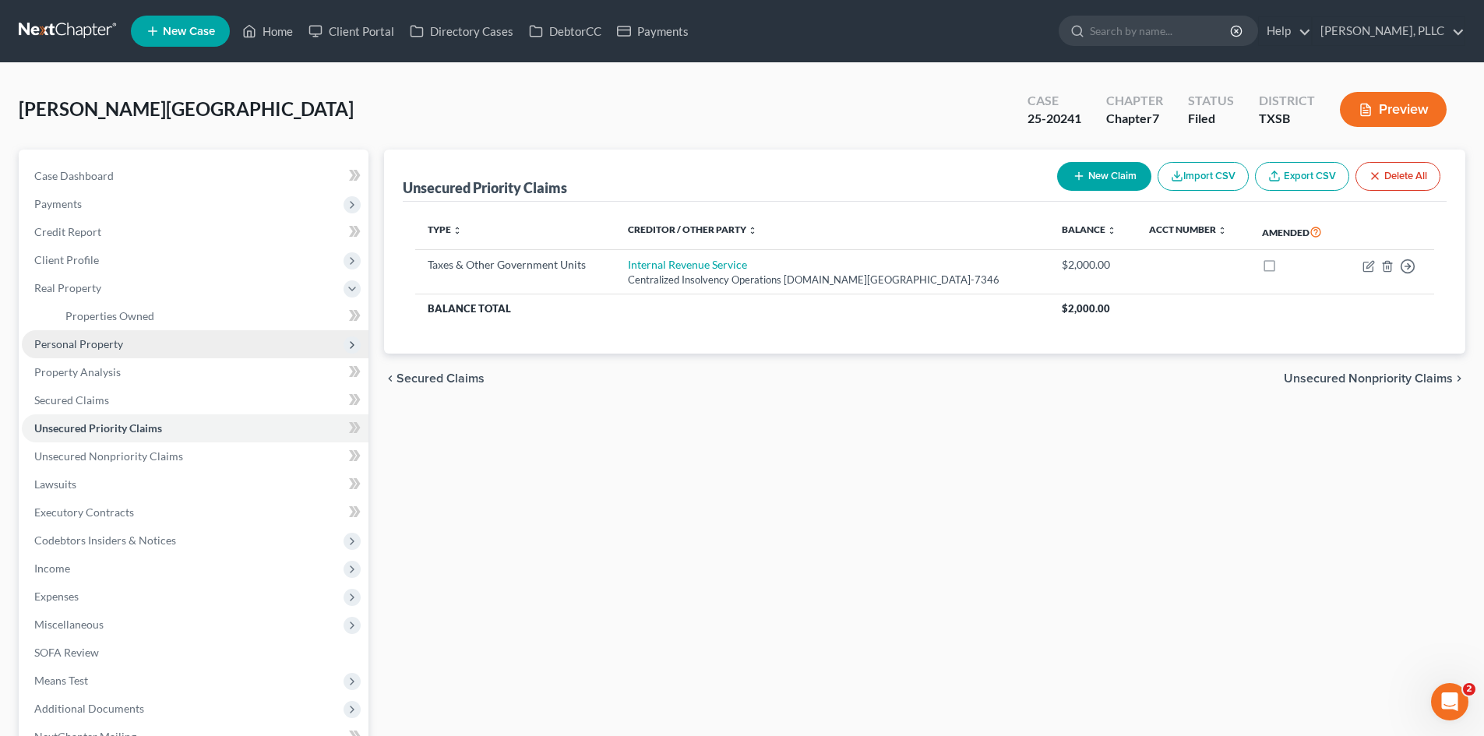
click at [184, 344] on span "Personal Property" at bounding box center [195, 344] width 347 height 28
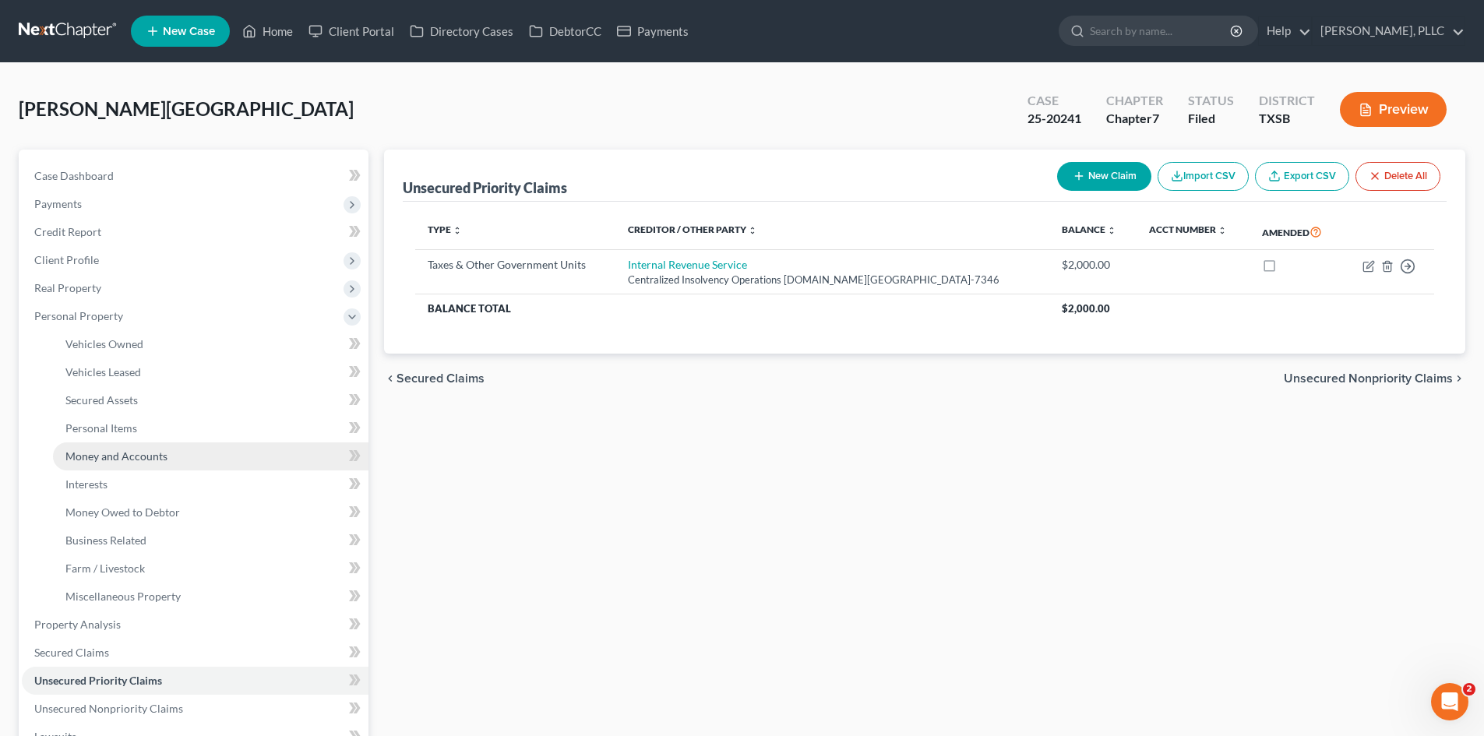
click at [170, 467] on link "Money and Accounts" at bounding box center [210, 456] width 315 height 28
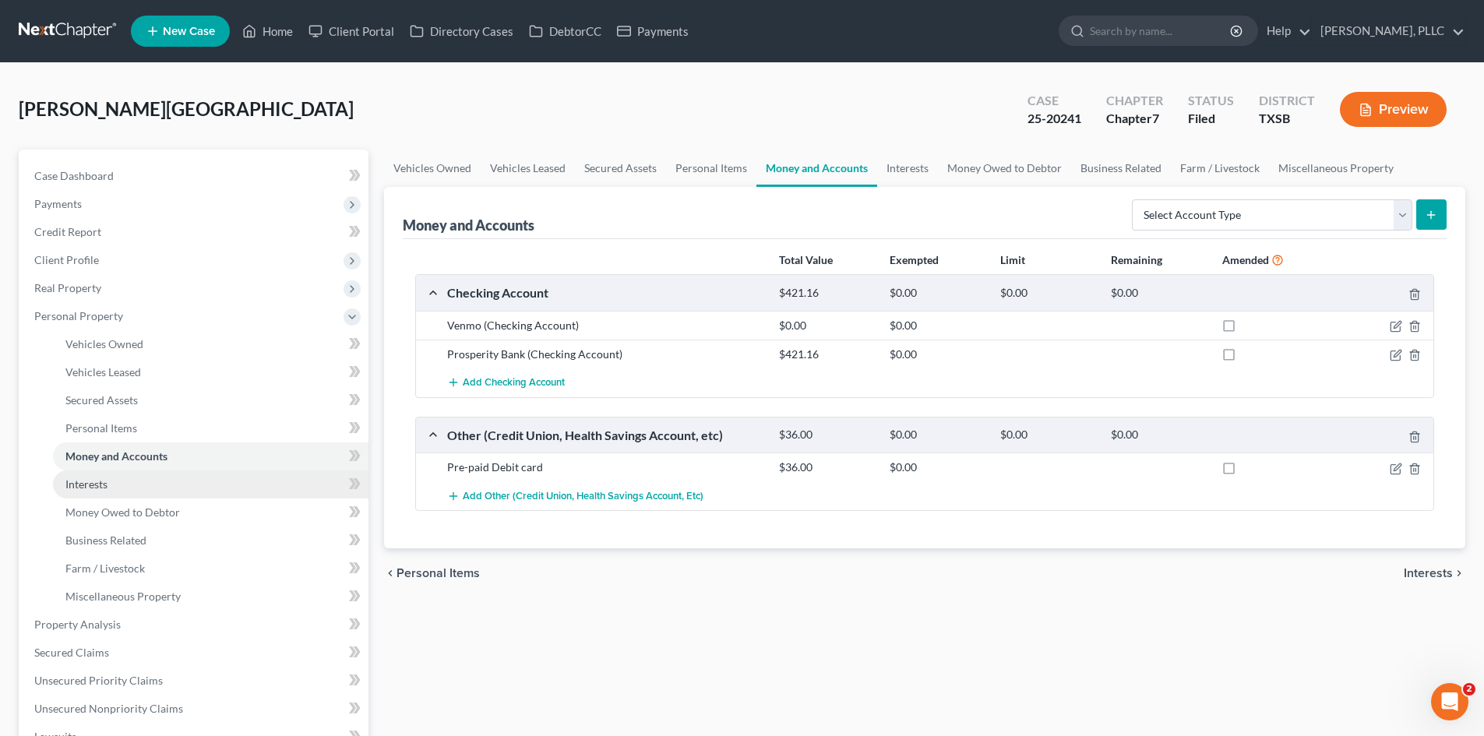
click at [158, 477] on link "Interests" at bounding box center [210, 484] width 315 height 28
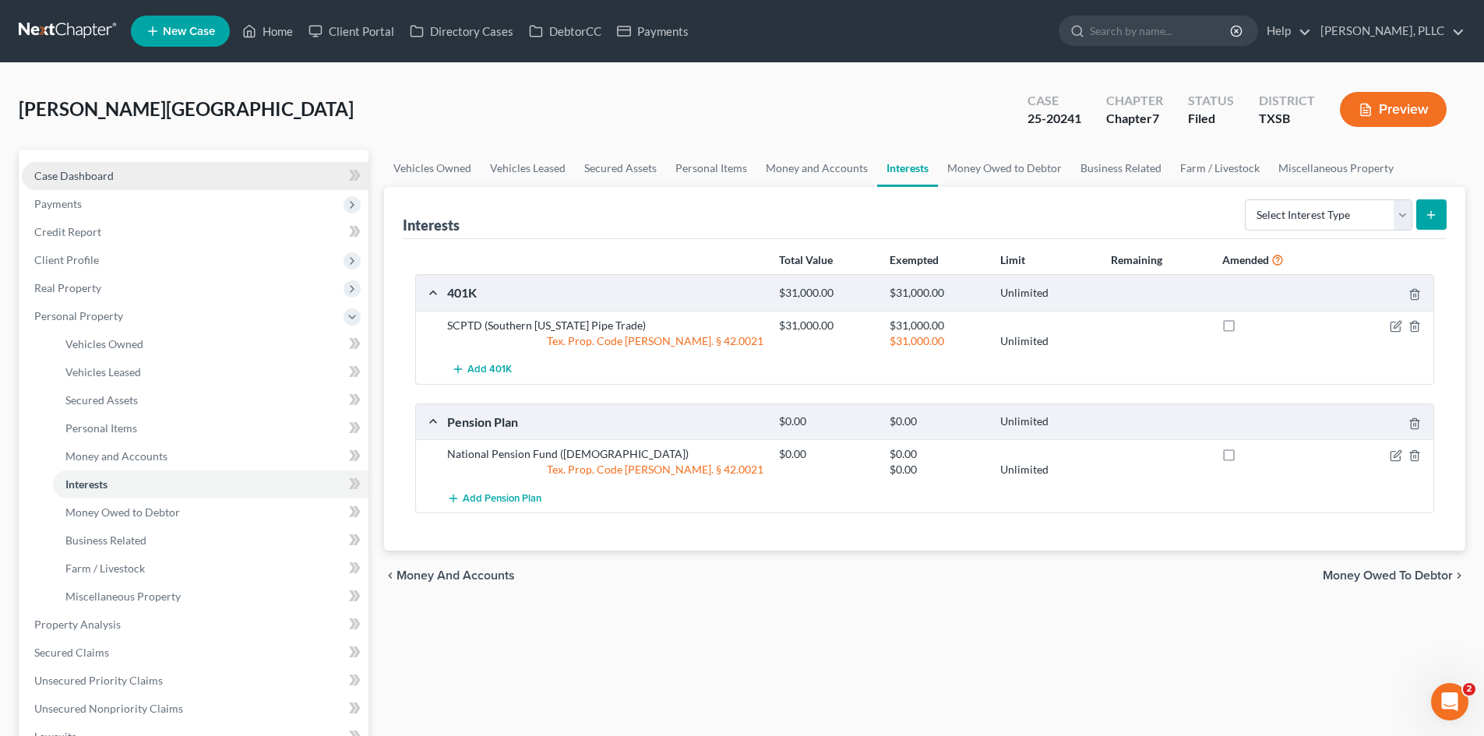
click at [135, 173] on link "Case Dashboard" at bounding box center [195, 176] width 347 height 28
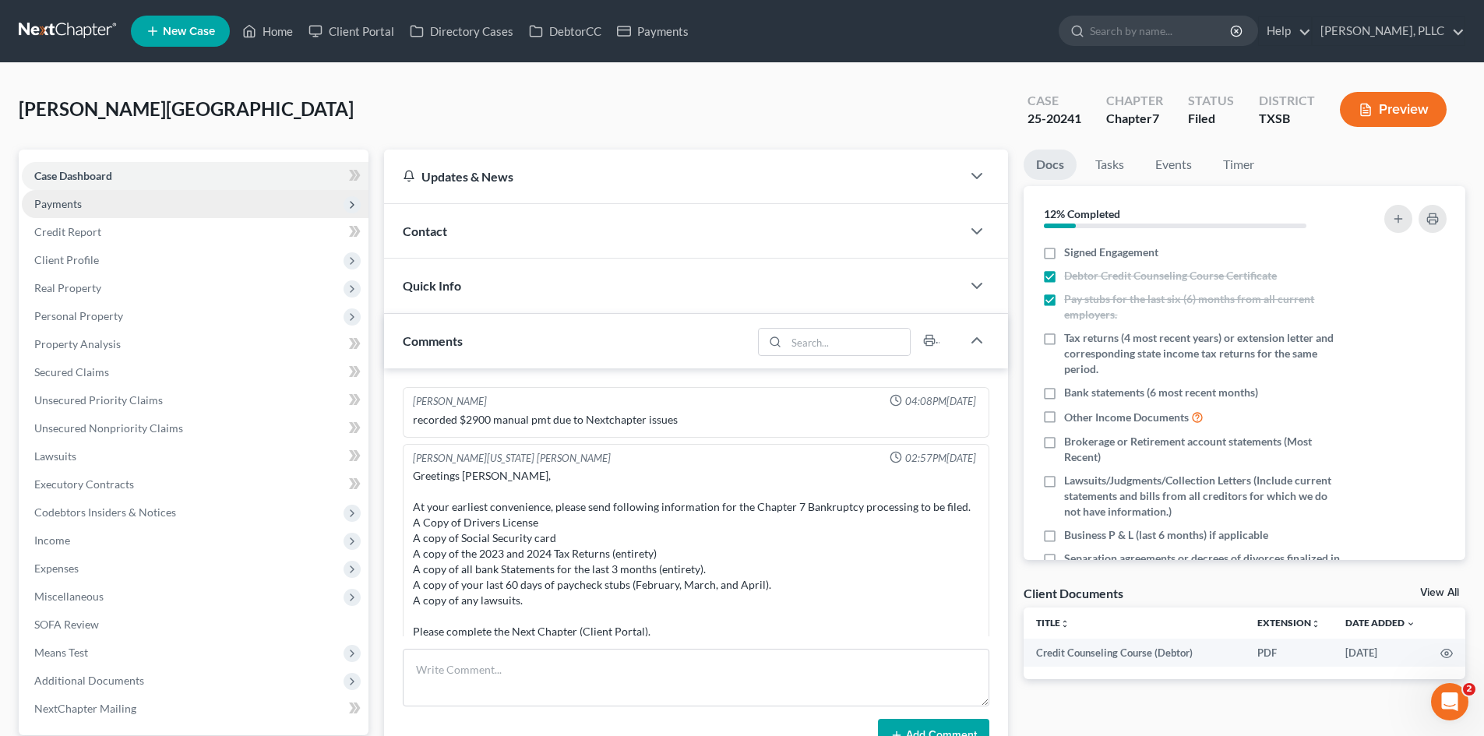
click at [135, 207] on span "Payments" at bounding box center [195, 204] width 347 height 28
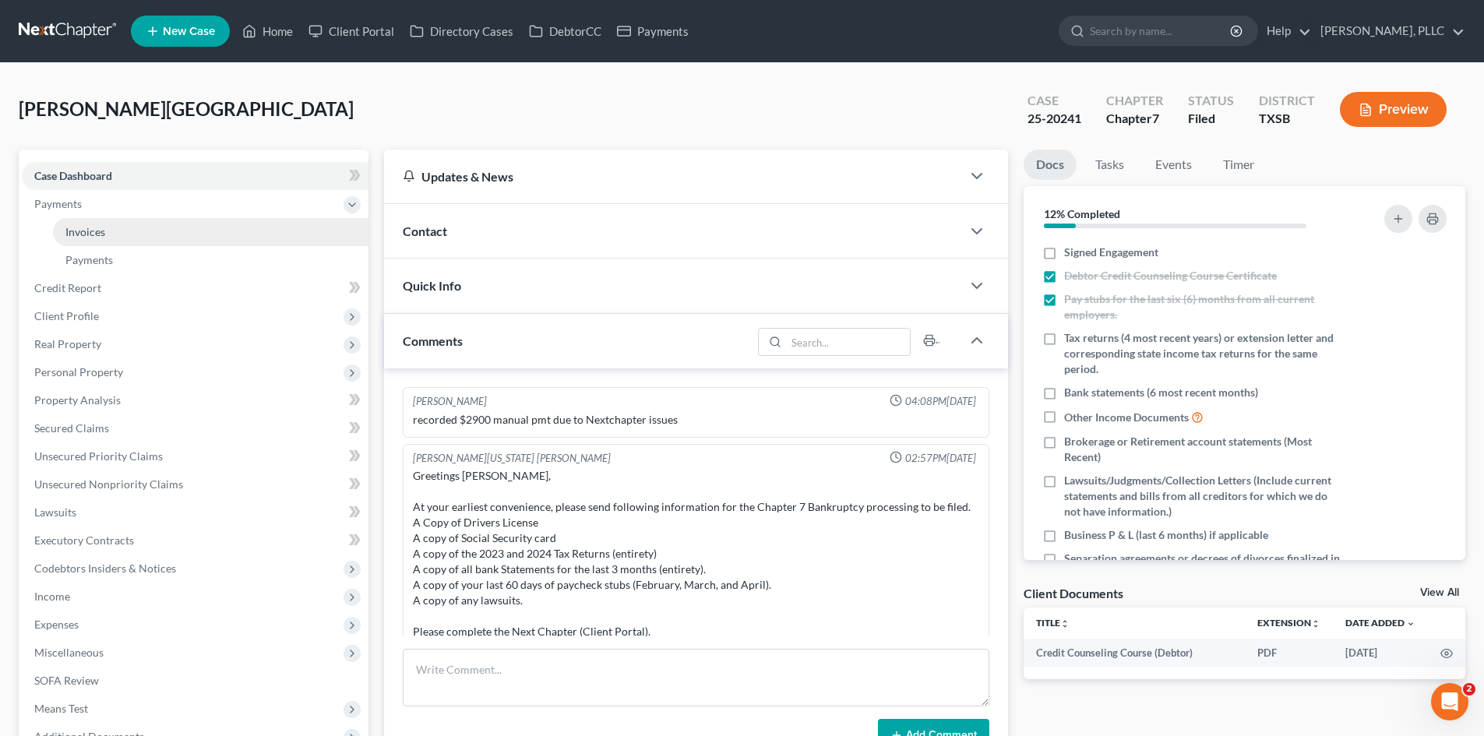
scroll to position [4537, 0]
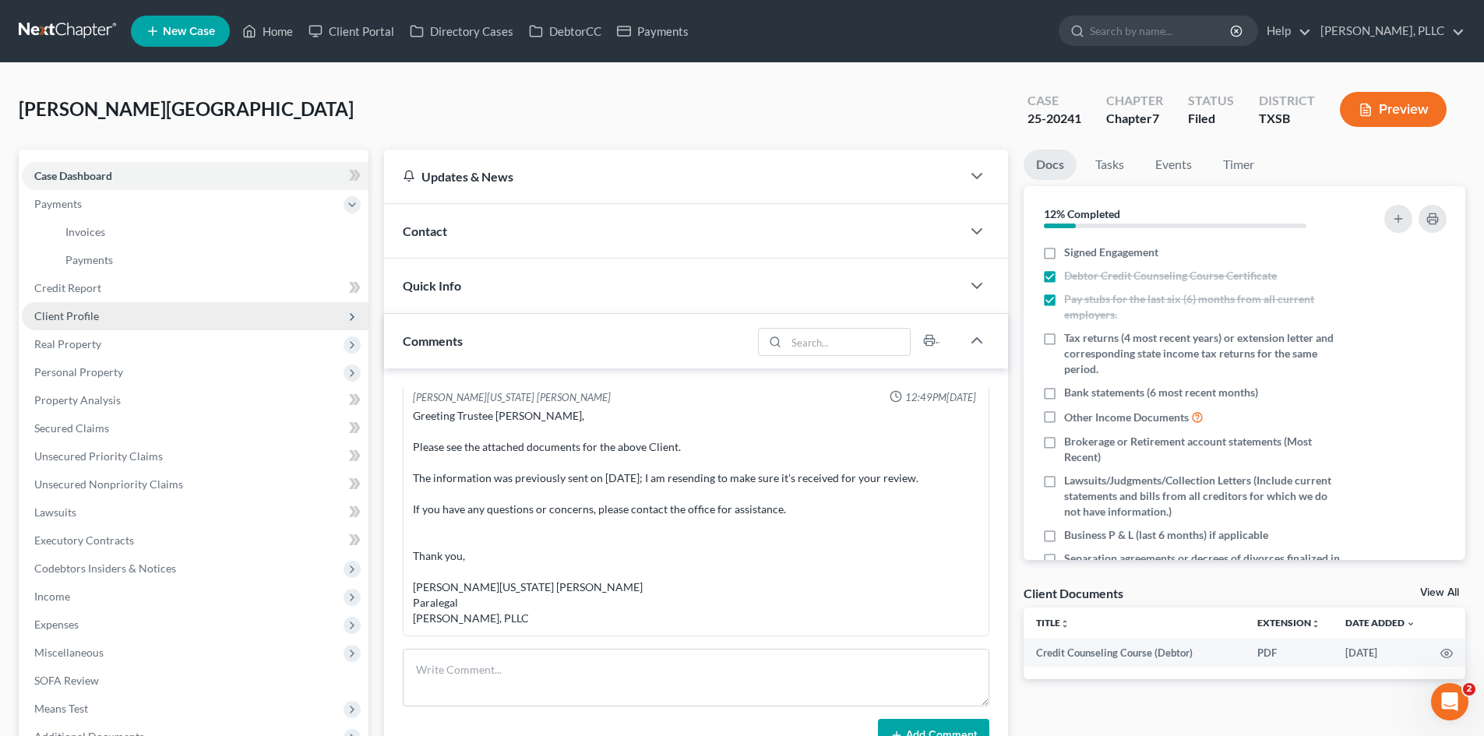
click at [117, 317] on span "Client Profile" at bounding box center [195, 316] width 347 height 28
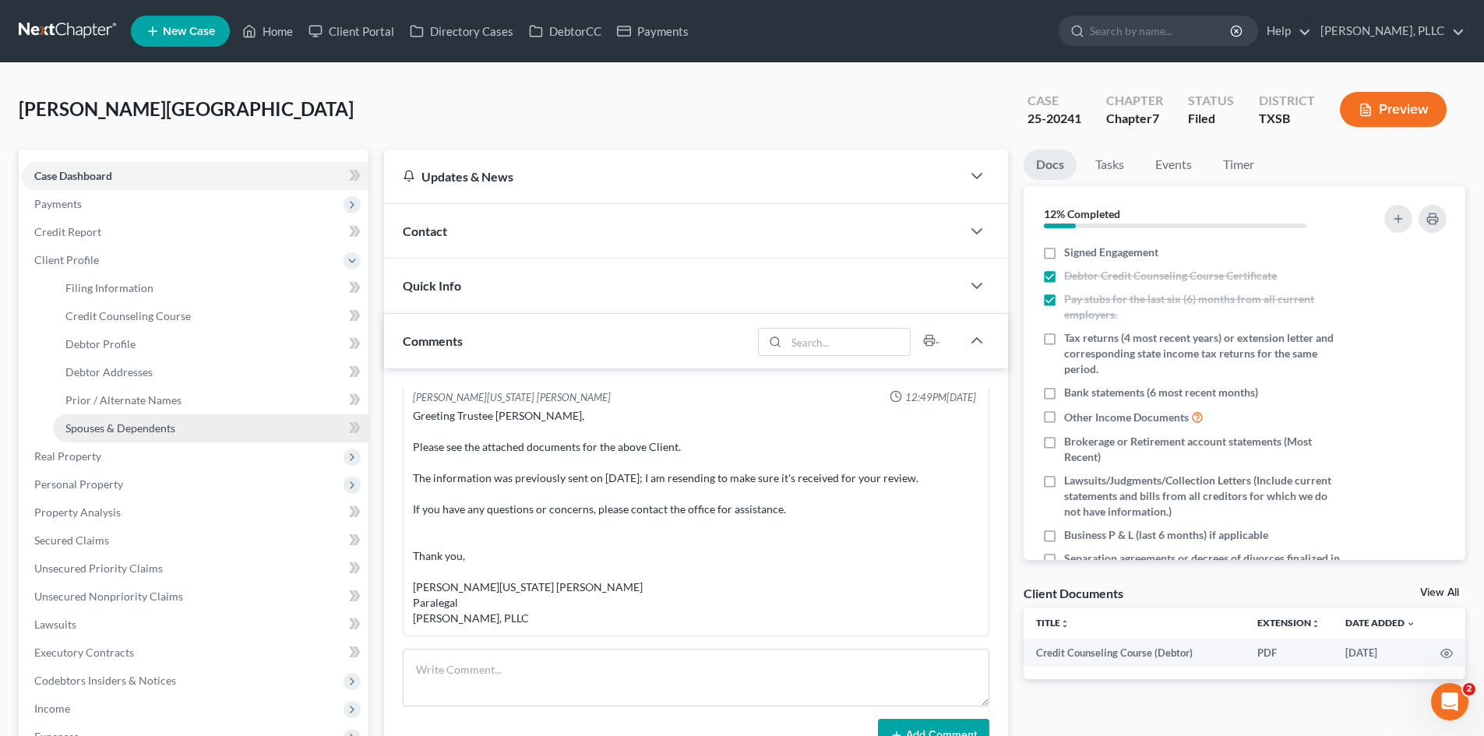
click at [153, 427] on span "Spouses & Dependents" at bounding box center [120, 427] width 110 height 13
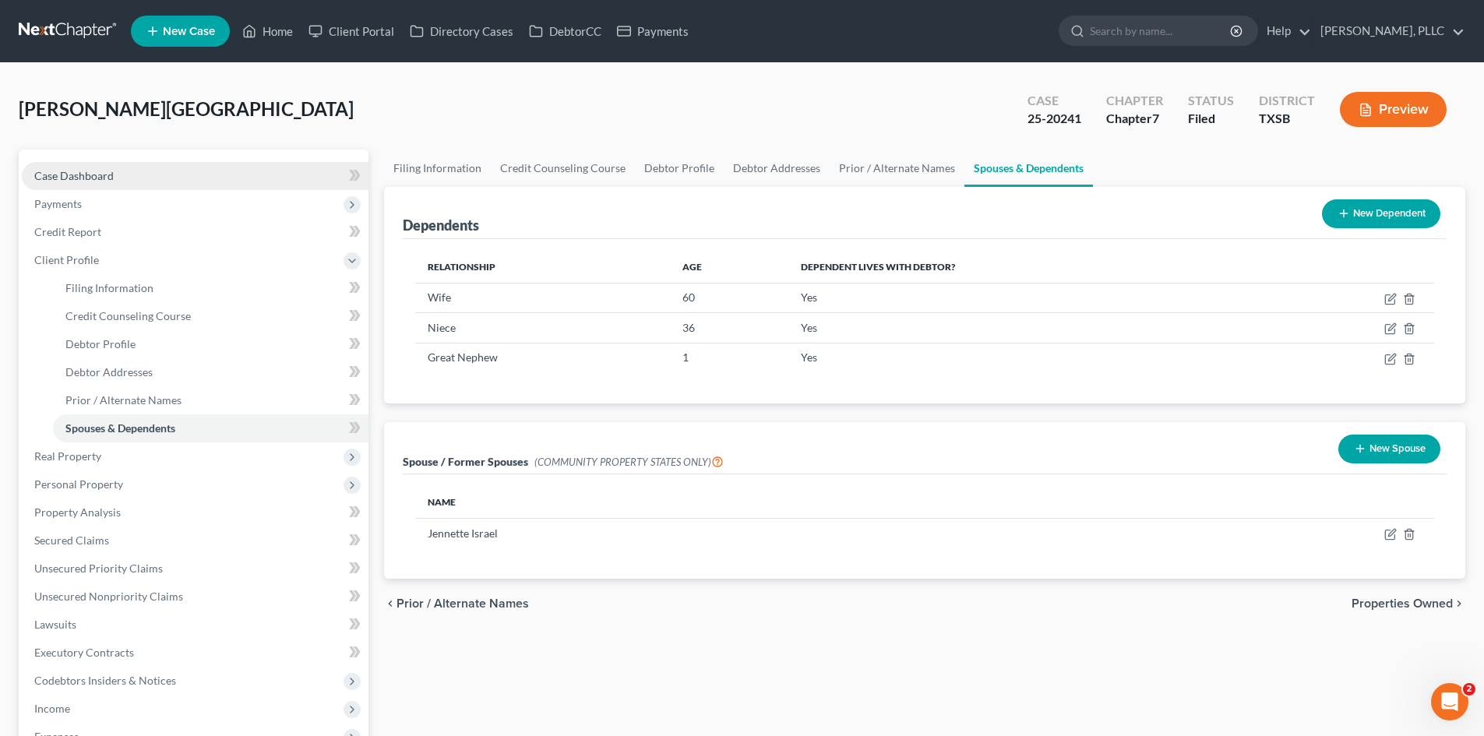
click at [124, 175] on link "Case Dashboard" at bounding box center [195, 176] width 347 height 28
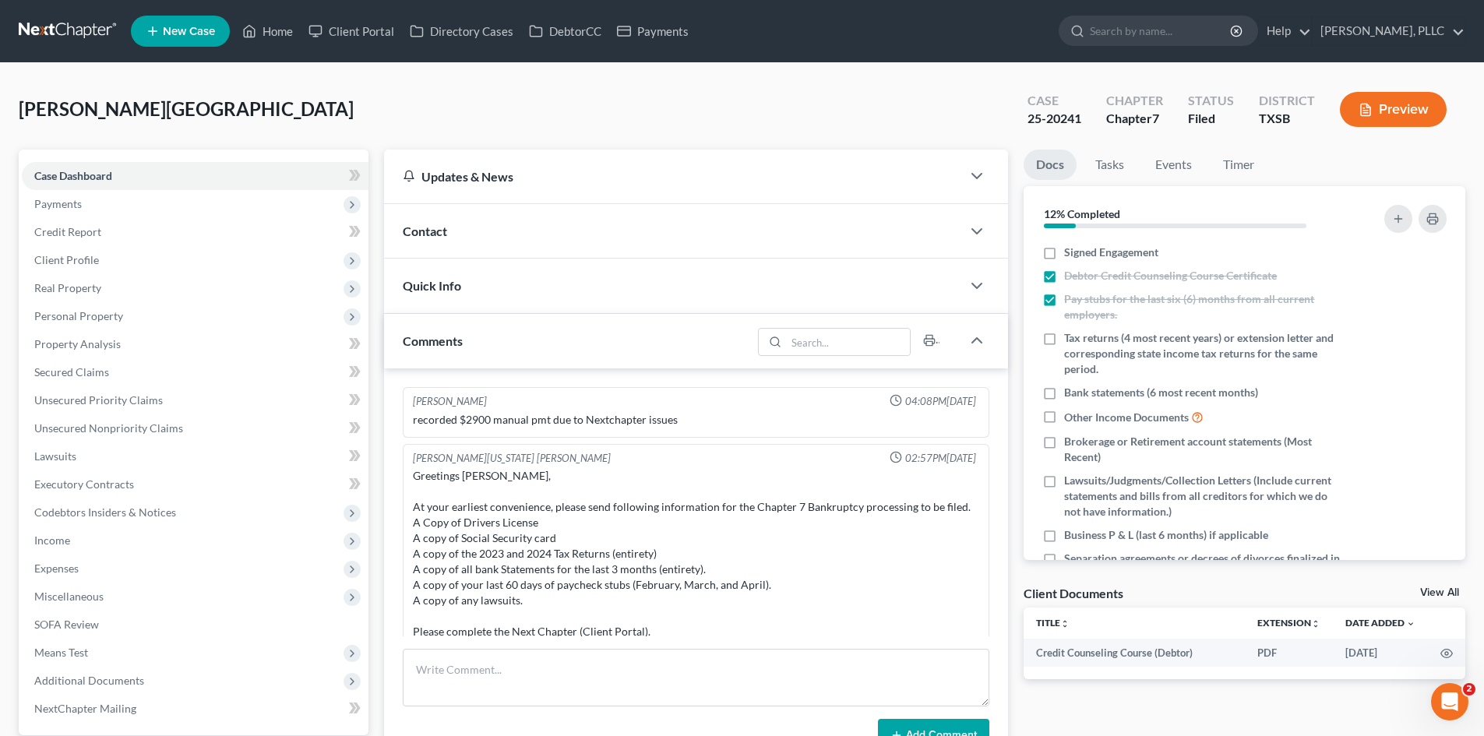
scroll to position [4537, 0]
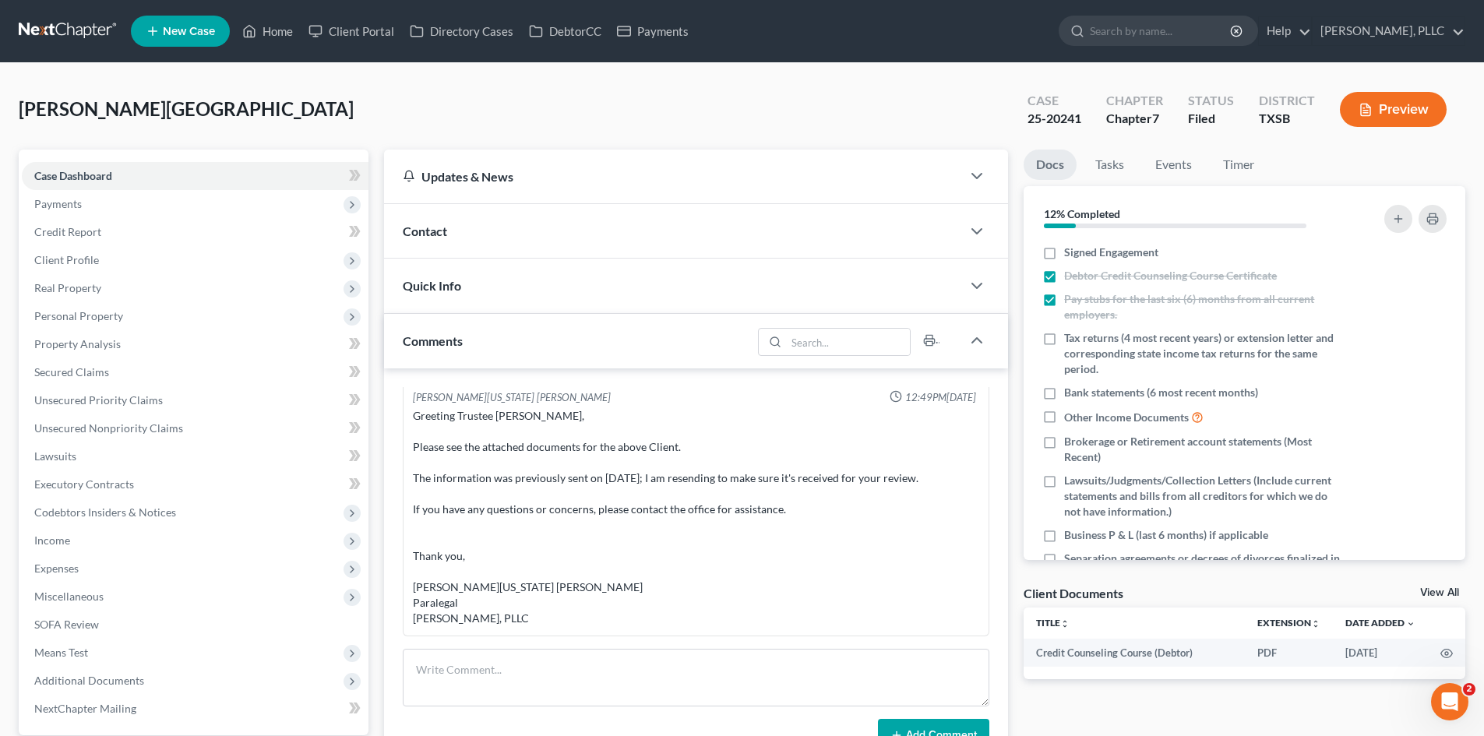
drag, startPoint x: 663, startPoint y: 253, endPoint x: 727, endPoint y: 240, distance: 65.2
click at [664, 253] on div "Contact" at bounding box center [672, 231] width 577 height 54
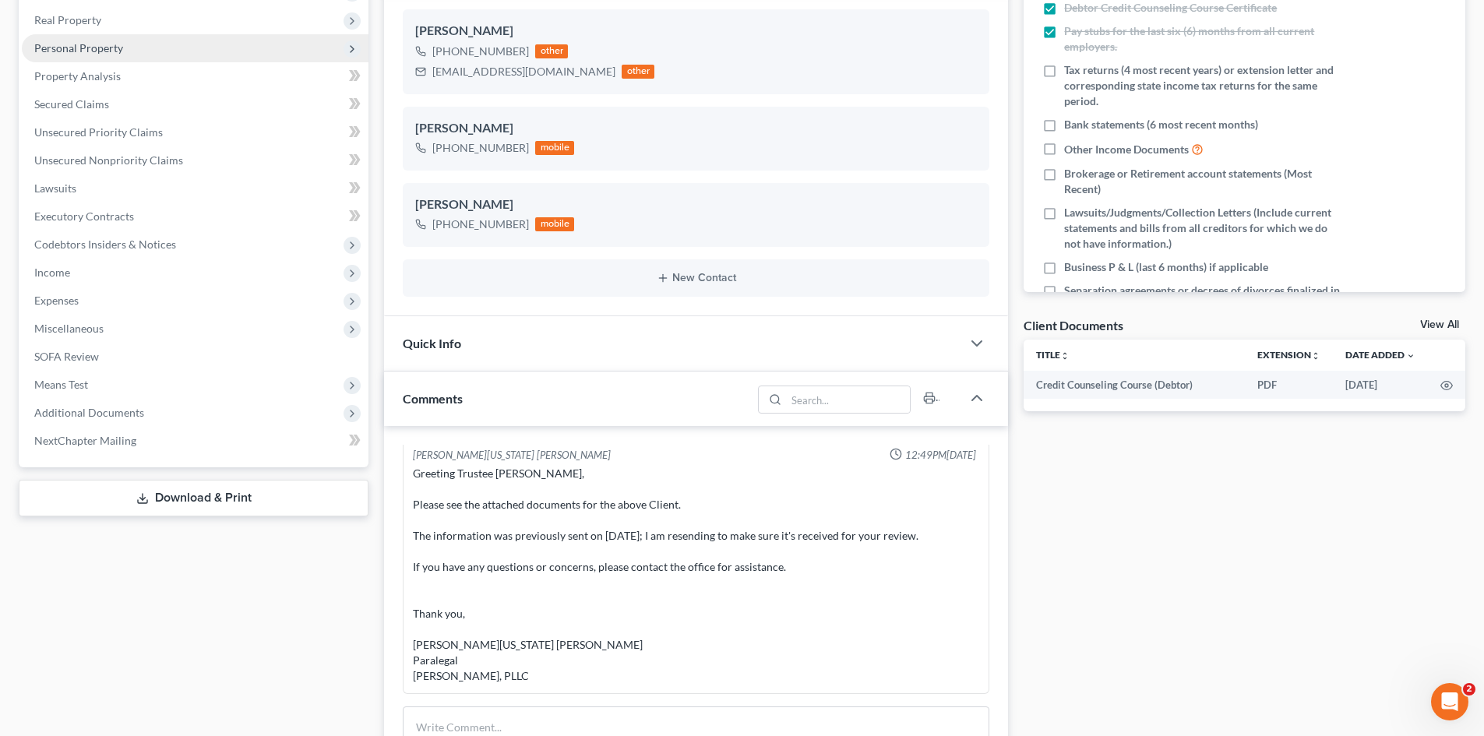
scroll to position [312, 0]
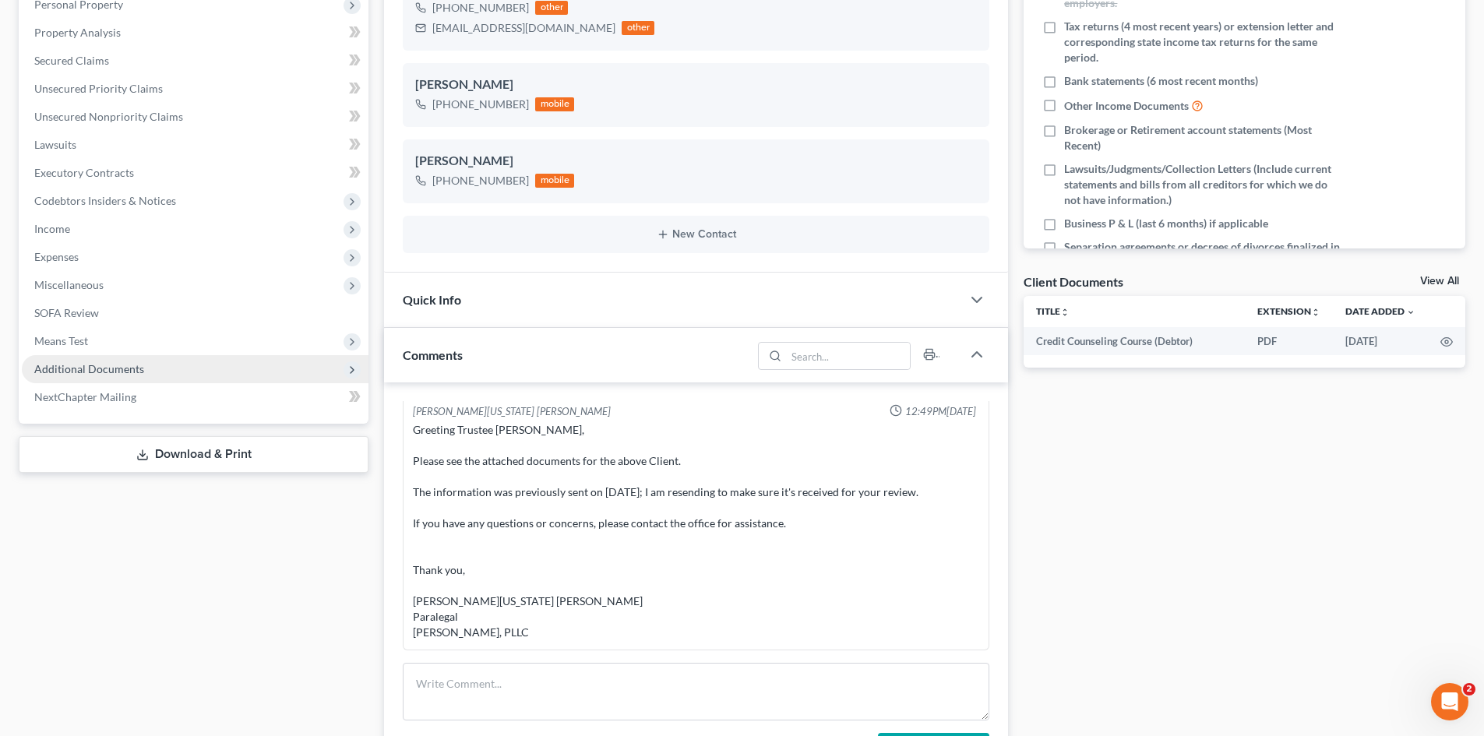
click at [176, 366] on span "Additional Documents" at bounding box center [195, 369] width 347 height 28
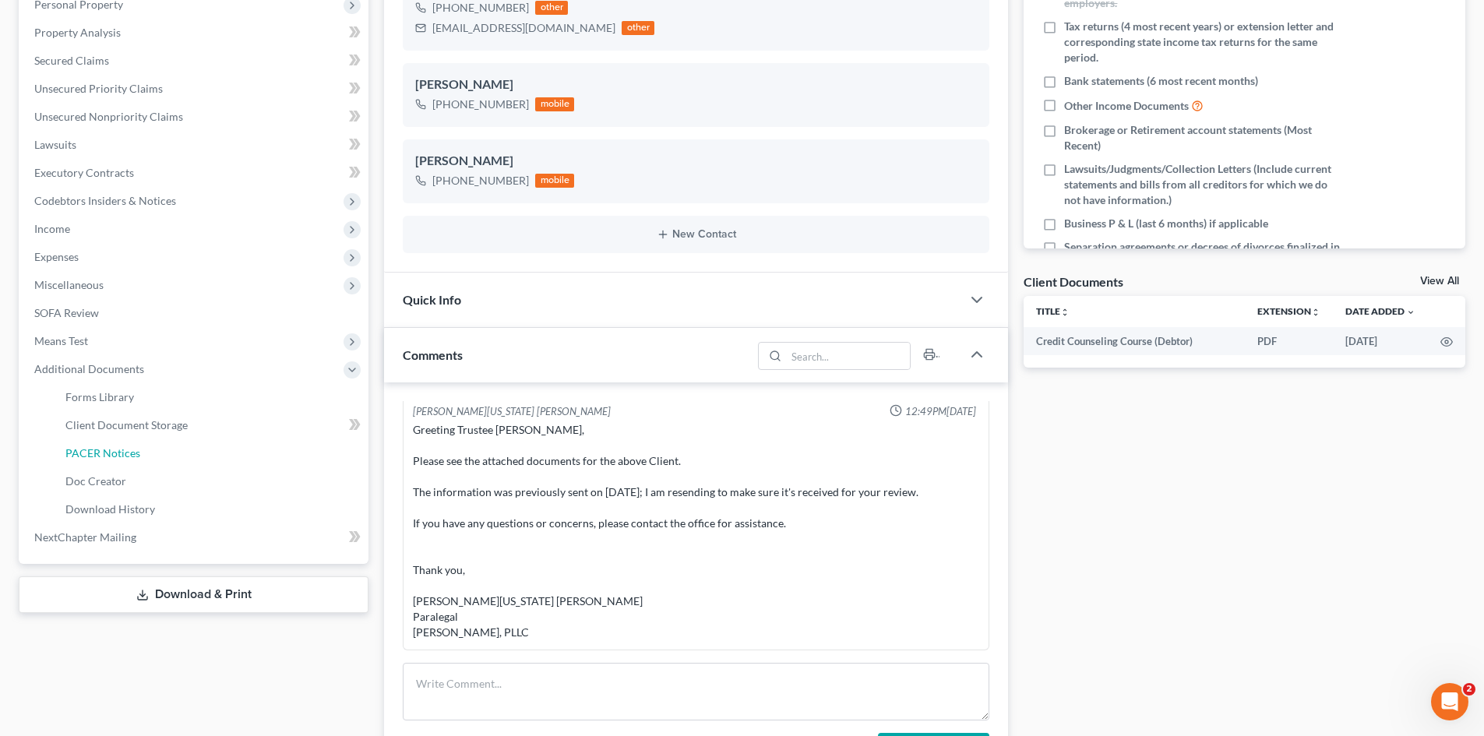
click at [178, 447] on link "PACER Notices" at bounding box center [210, 453] width 315 height 28
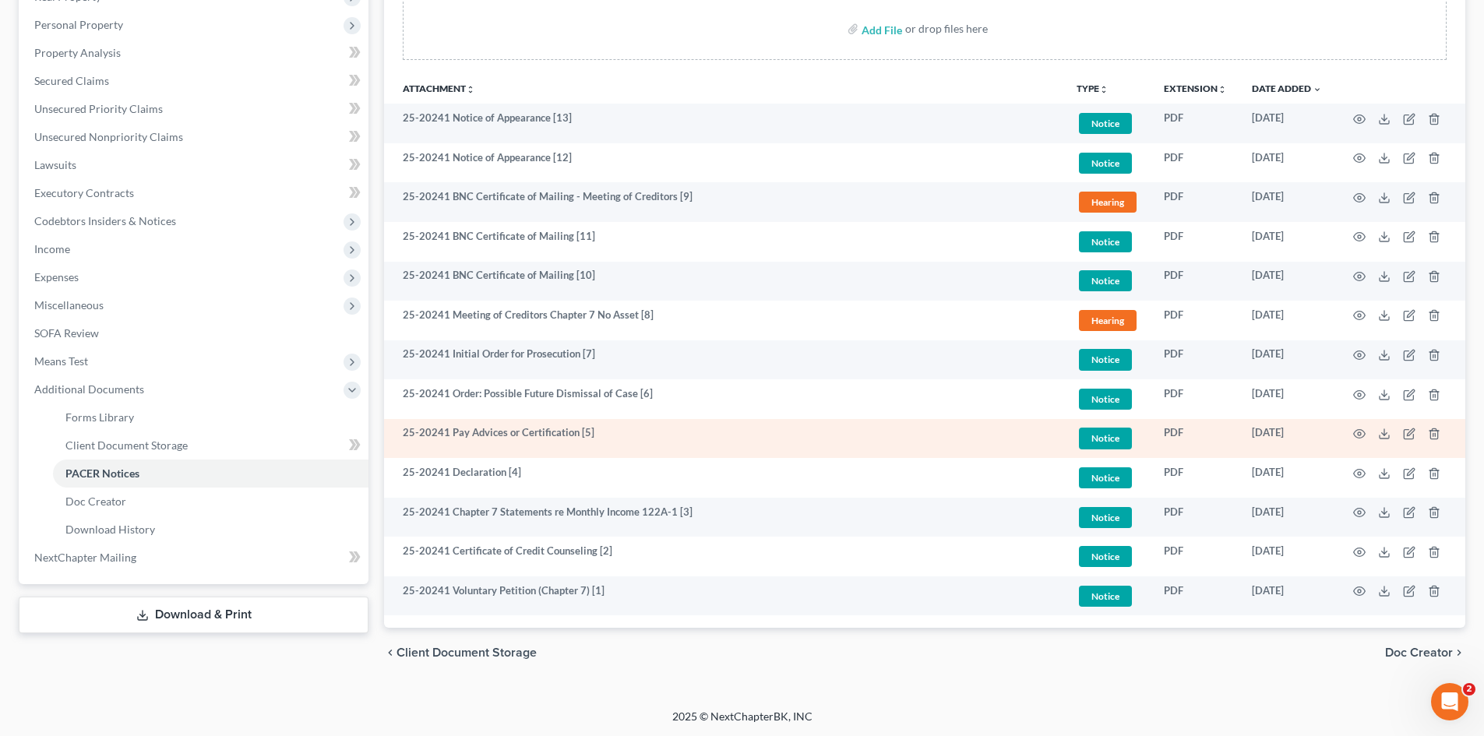
scroll to position [292, 0]
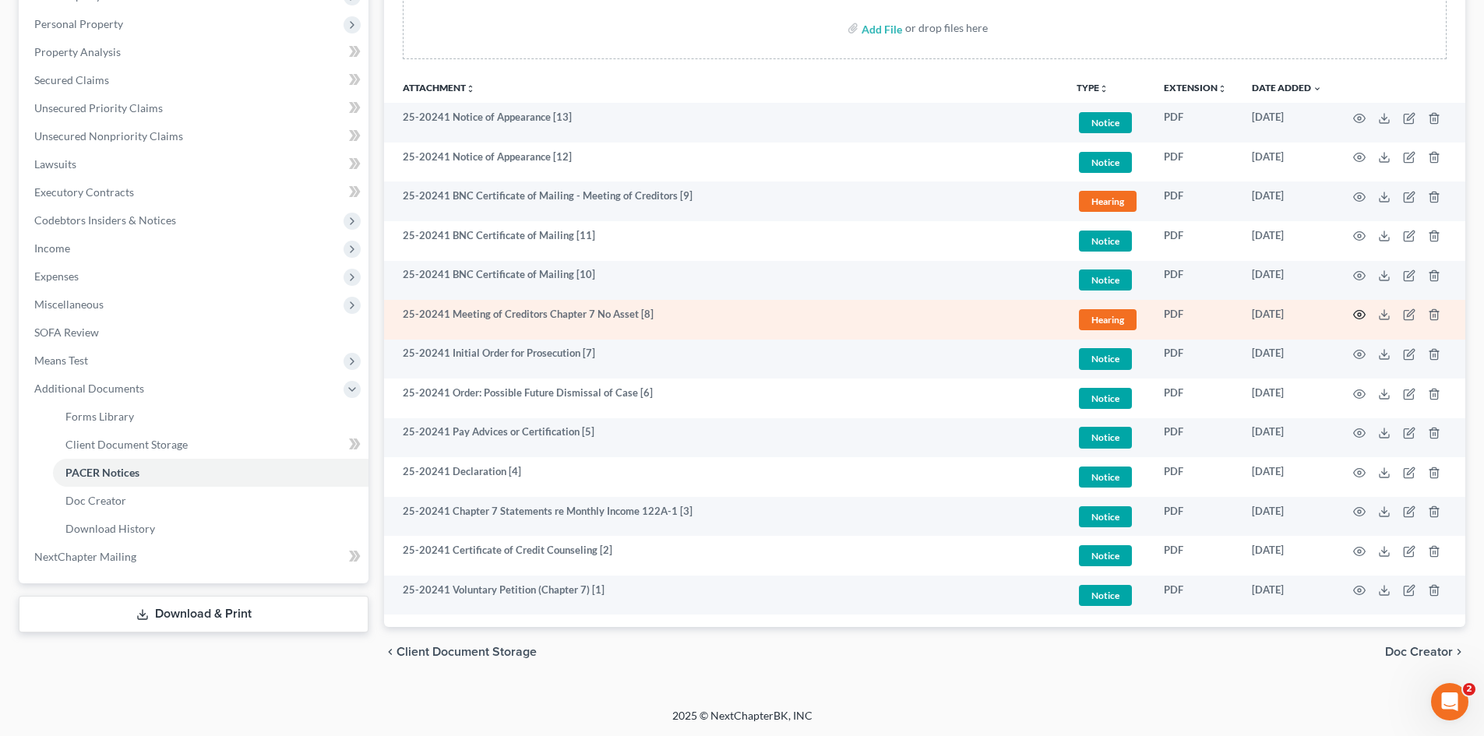
click at [1359, 315] on icon "button" at bounding box center [1359, 314] width 12 height 12
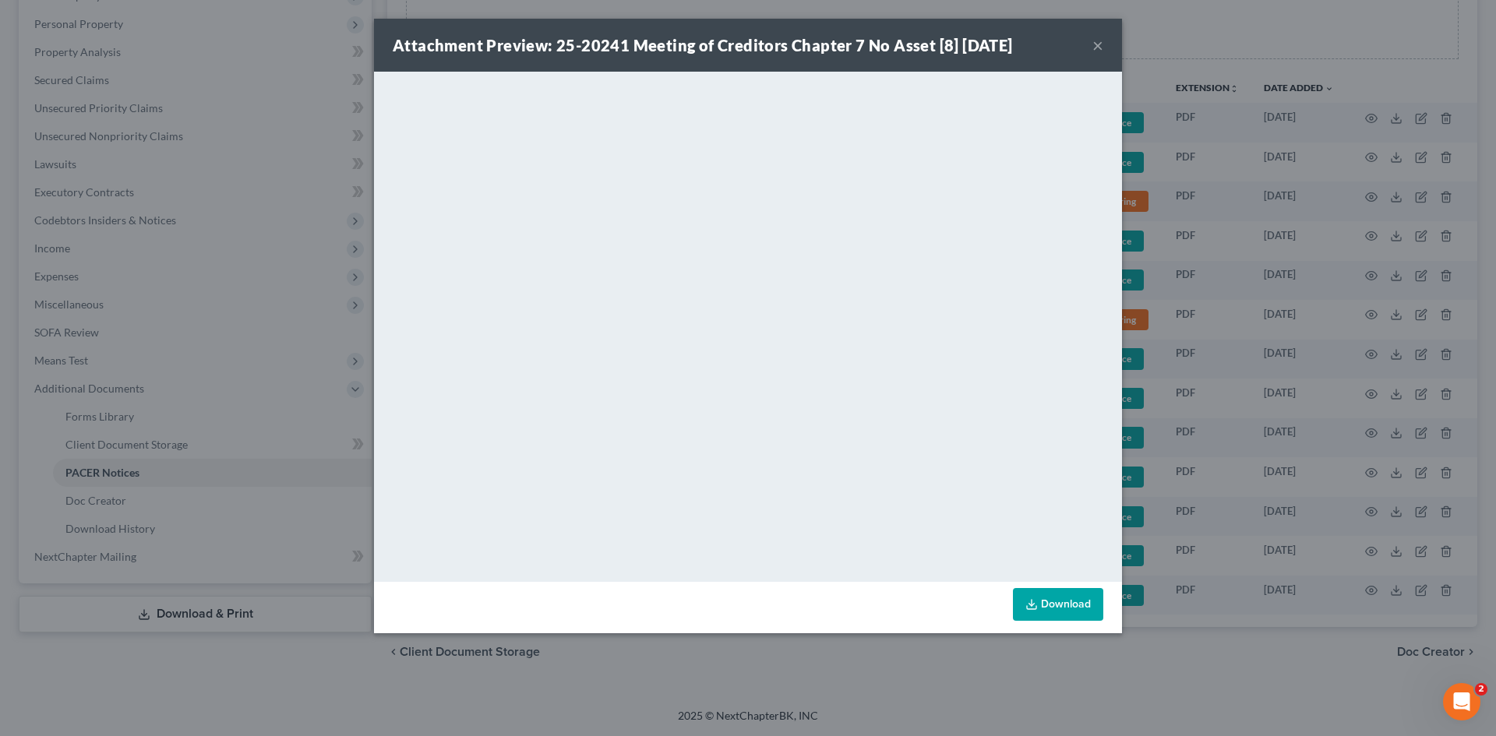
click at [1097, 39] on button "×" at bounding box center [1097, 45] width 11 height 19
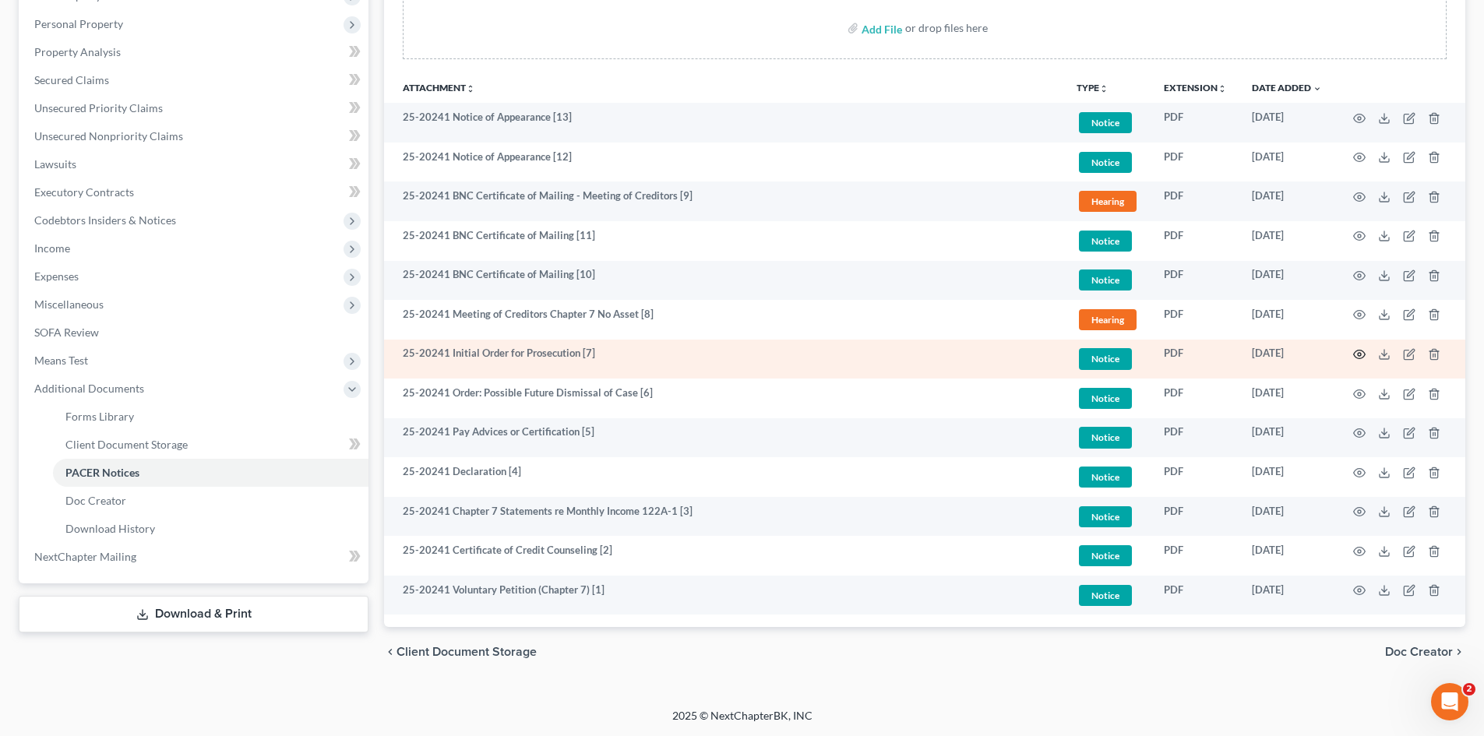
click at [1358, 351] on icon "button" at bounding box center [1360, 355] width 12 height 9
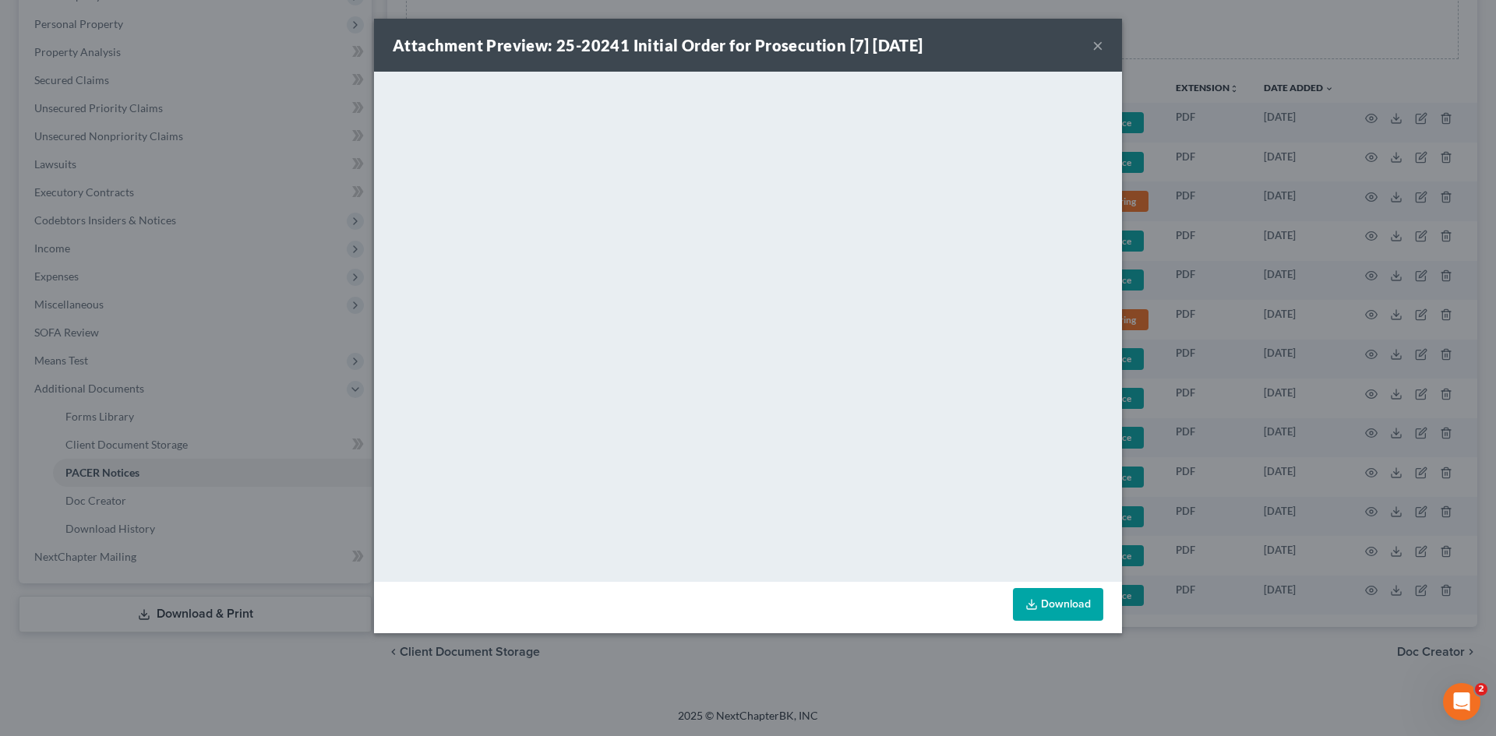
click at [1092, 51] on button "×" at bounding box center [1097, 45] width 11 height 19
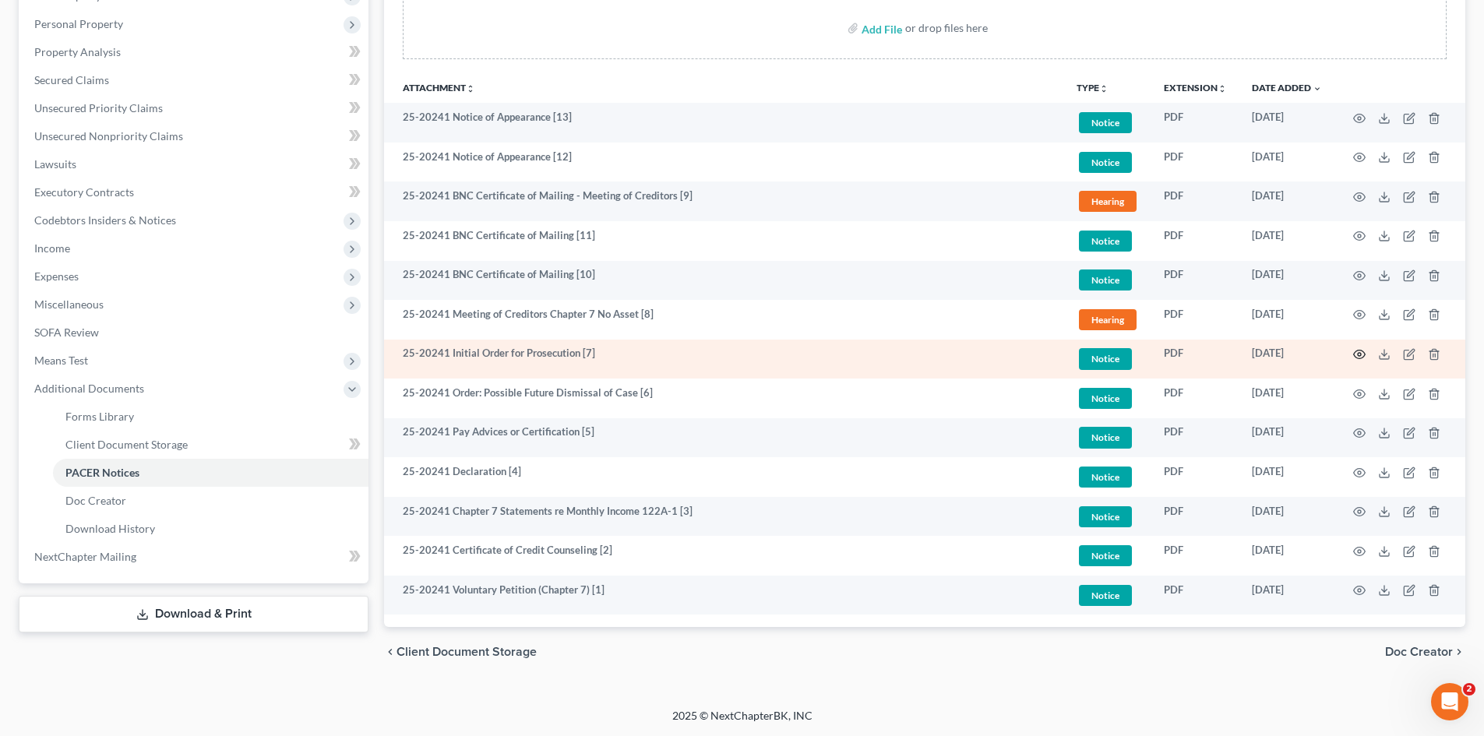
click at [1361, 356] on icon "button" at bounding box center [1359, 354] width 12 height 12
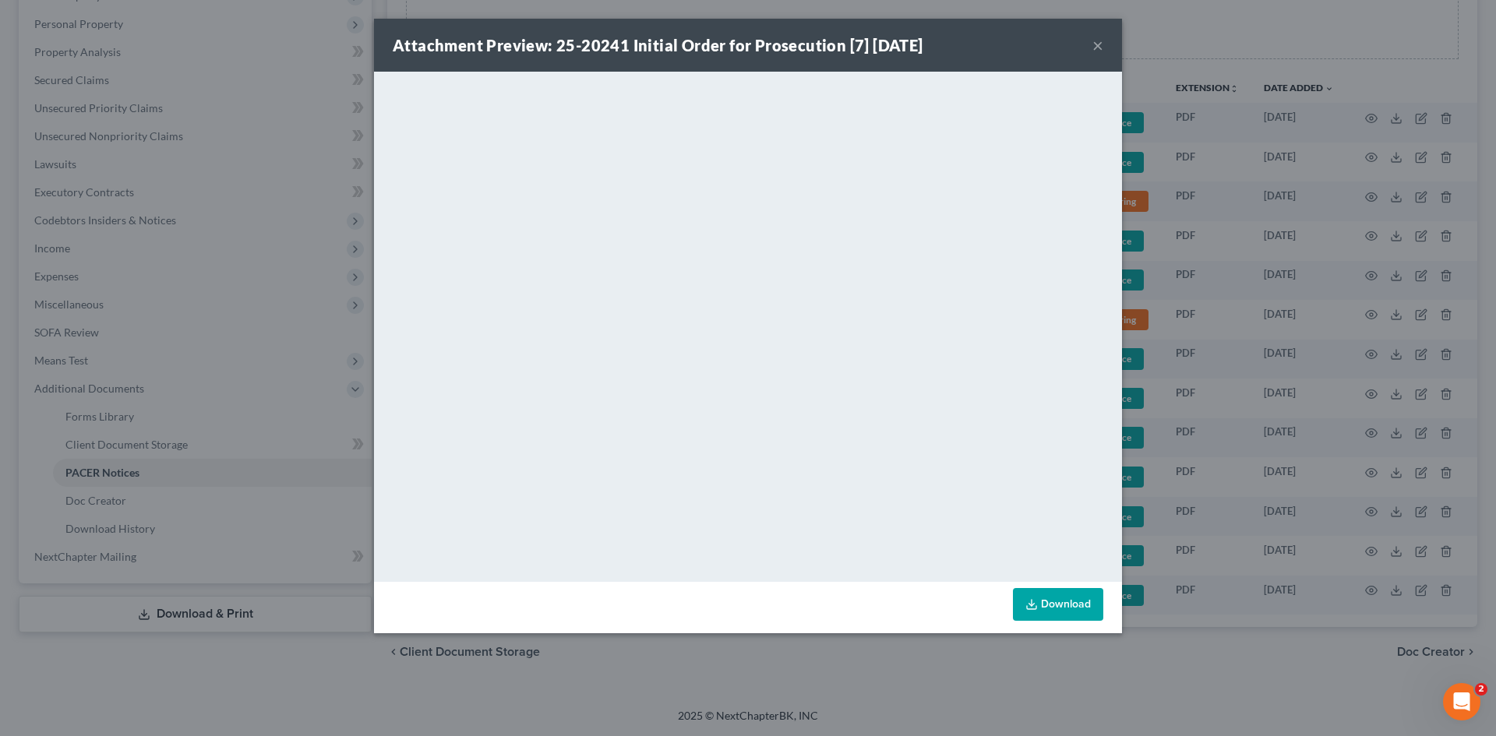
click at [1094, 48] on button "×" at bounding box center [1097, 45] width 11 height 19
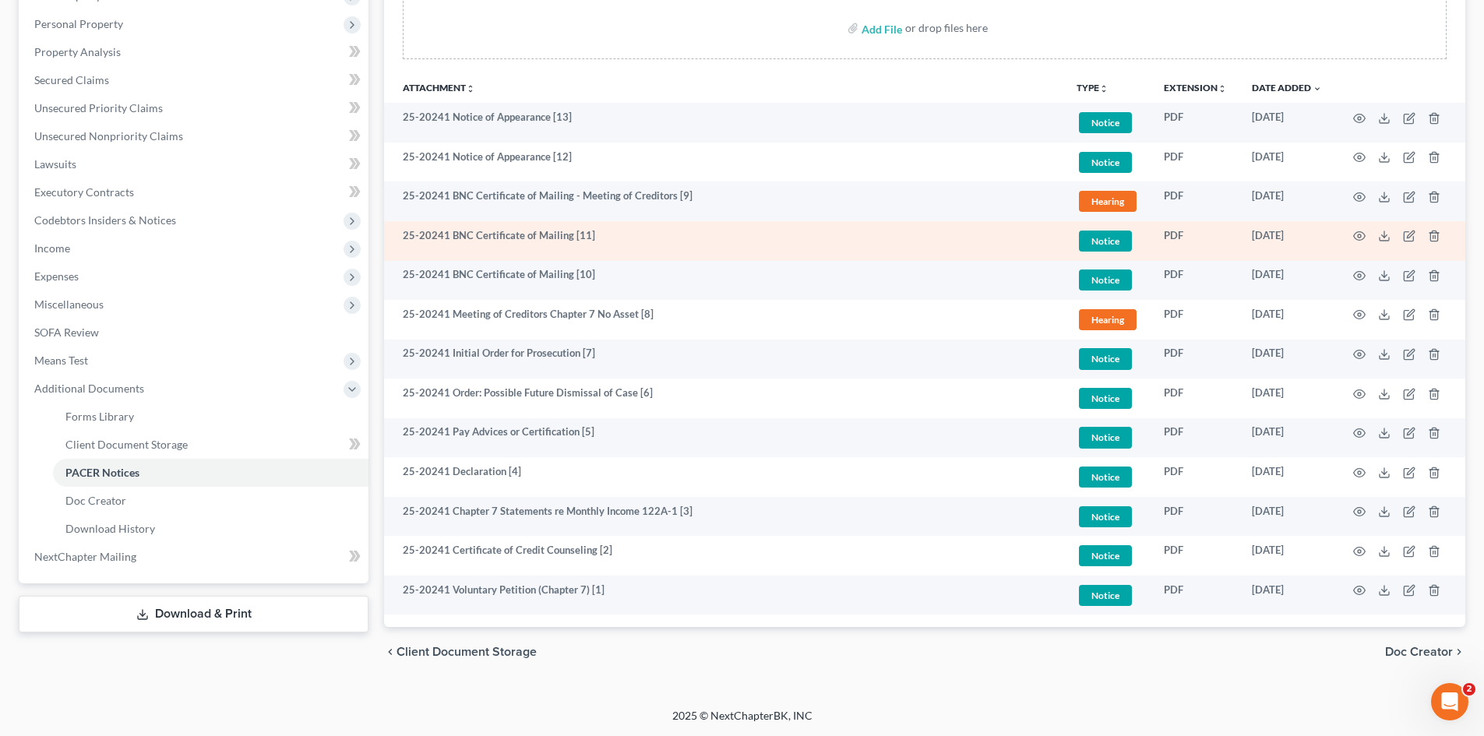
scroll to position [0, 0]
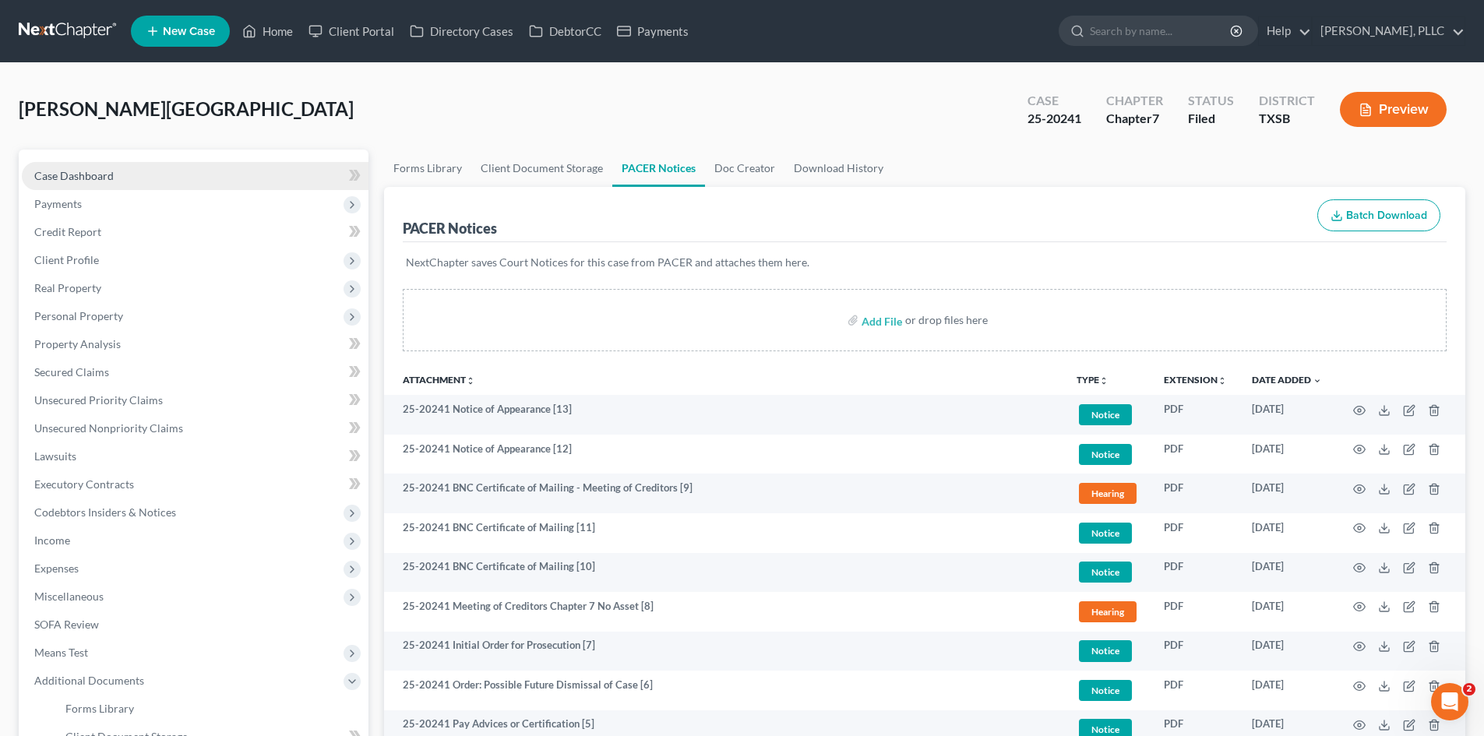
click at [206, 175] on link "Case Dashboard" at bounding box center [195, 176] width 347 height 28
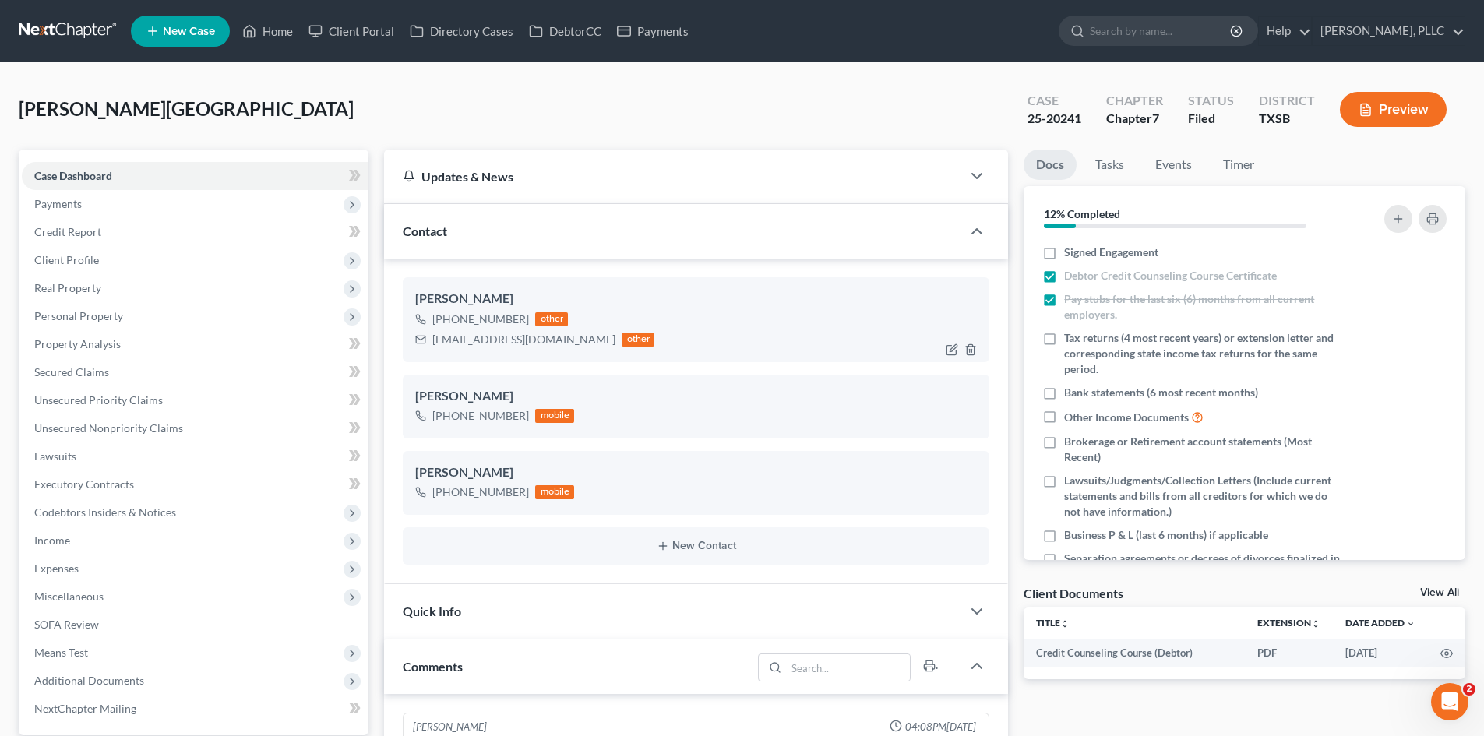
scroll to position [4537, 0]
click at [389, 607] on div "Quick Info" at bounding box center [672, 611] width 577 height 54
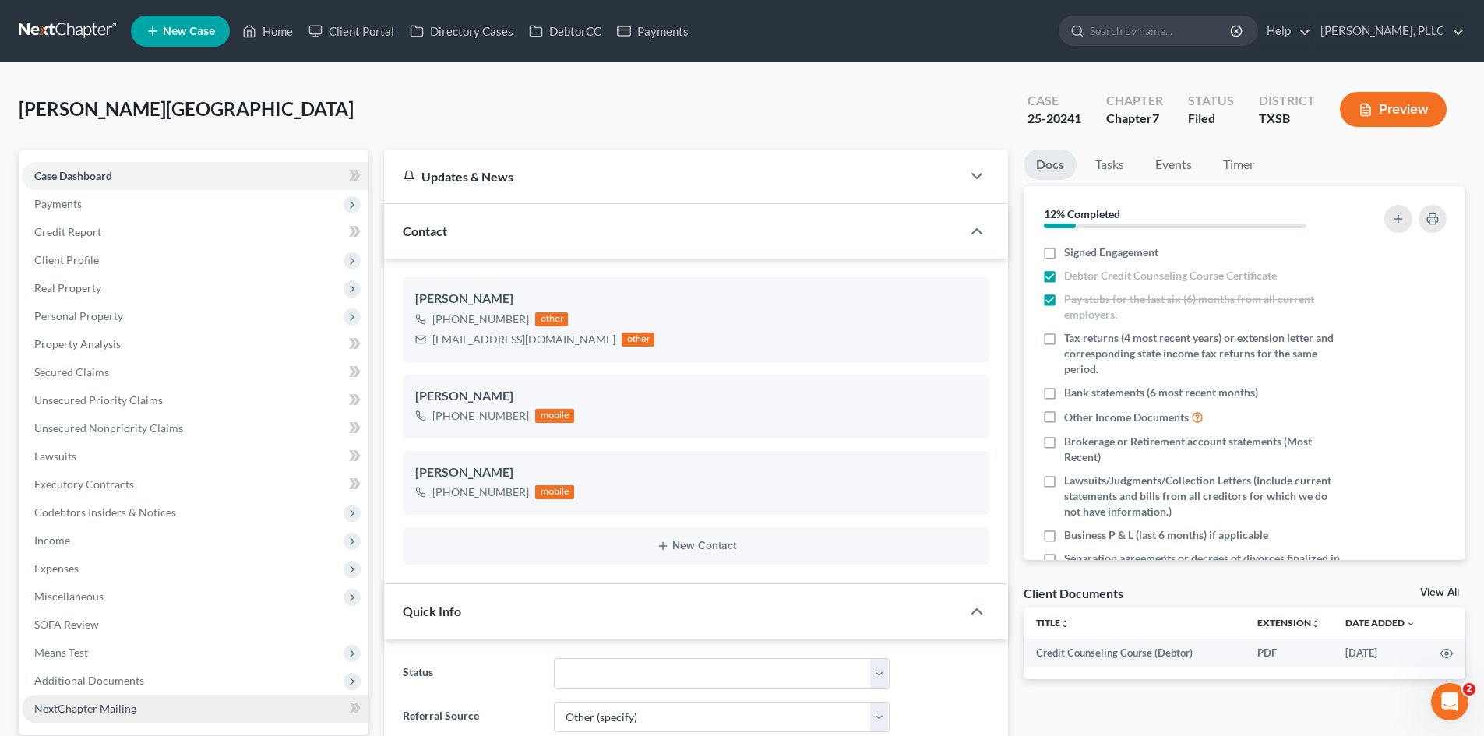
drag, startPoint x: 156, startPoint y: 717, endPoint x: 199, endPoint y: 696, distance: 47.7
click at [156, 717] on link "NextChapter Mailing" at bounding box center [195, 709] width 347 height 28
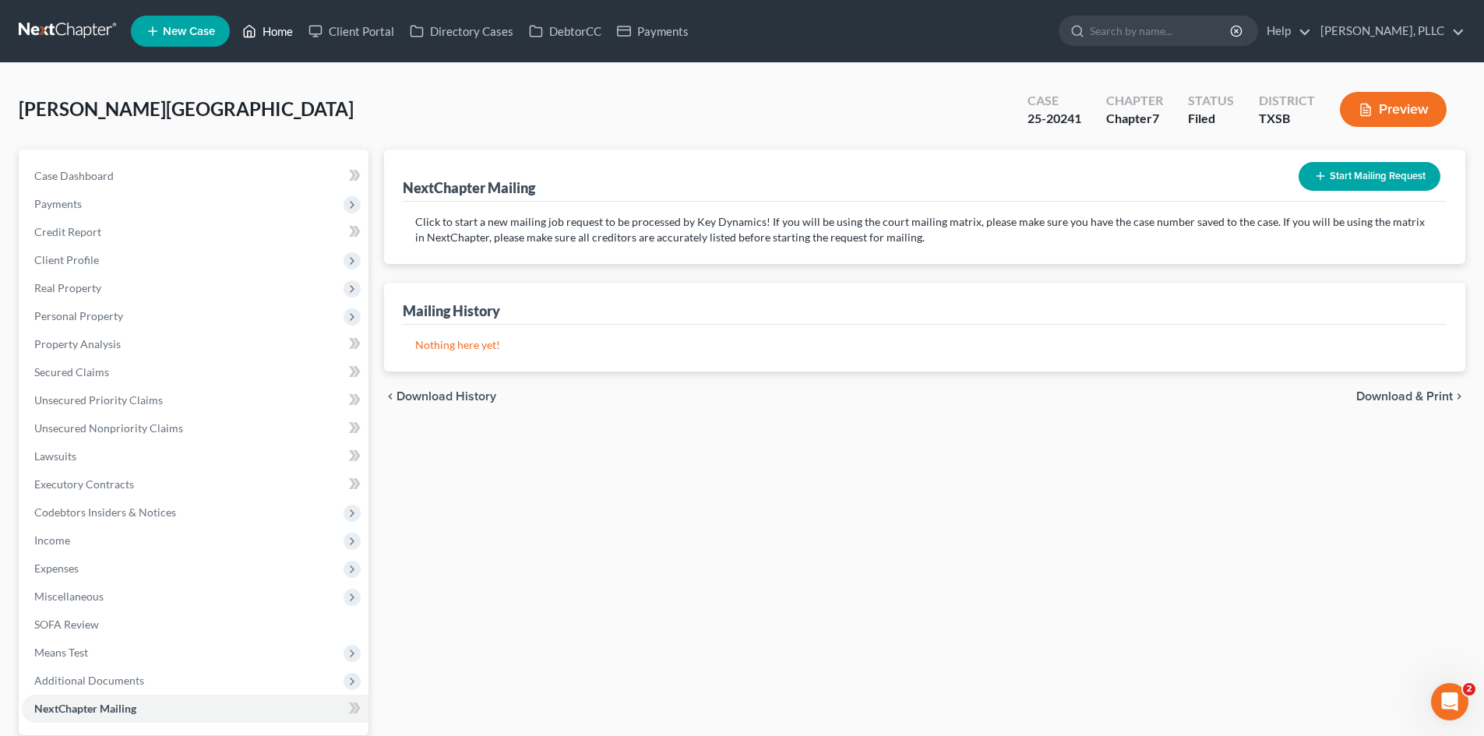
drag, startPoint x: 273, startPoint y: 35, endPoint x: 303, endPoint y: 47, distance: 31.8
click at [273, 35] on link "Home" at bounding box center [267, 31] width 66 height 28
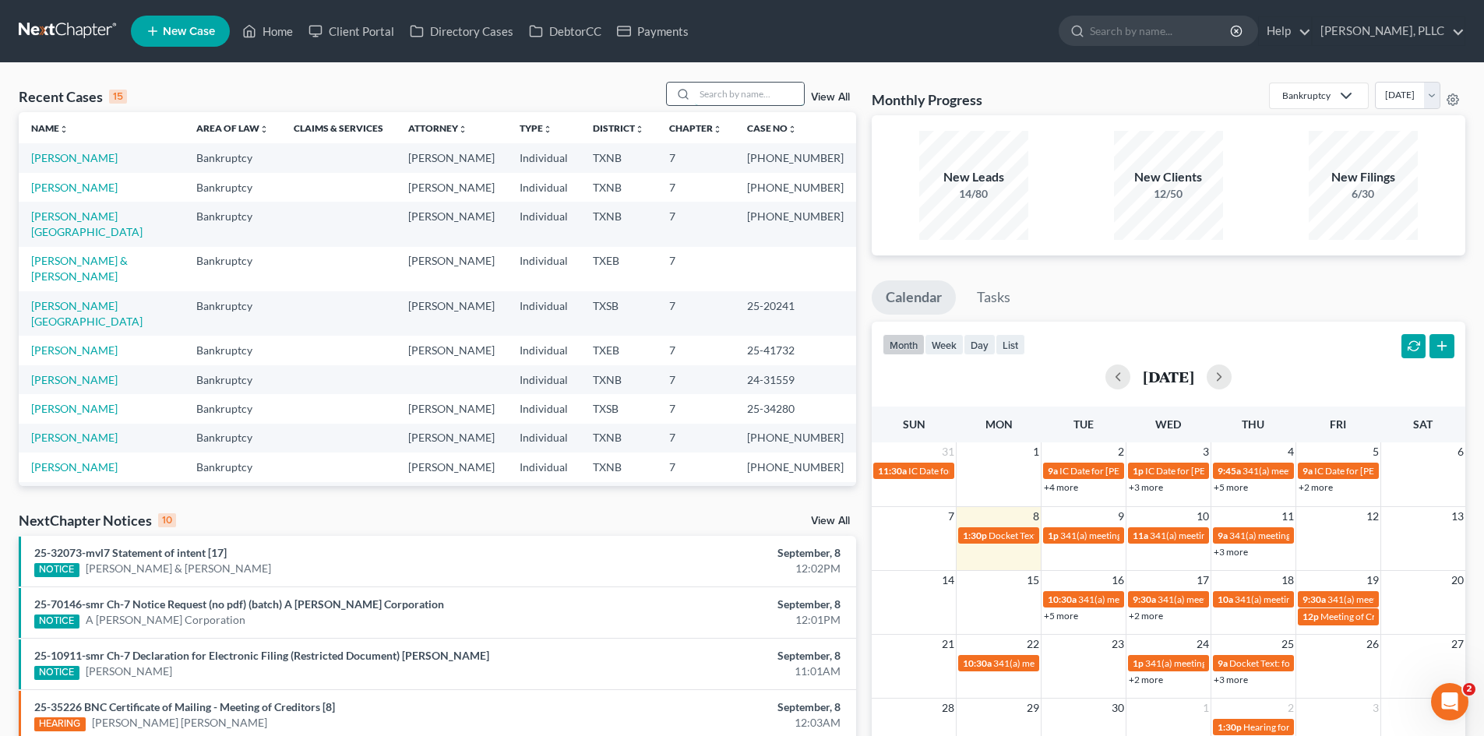
click at [731, 89] on input "search" at bounding box center [749, 94] width 109 height 23
type input "[PERSON_NAME]"
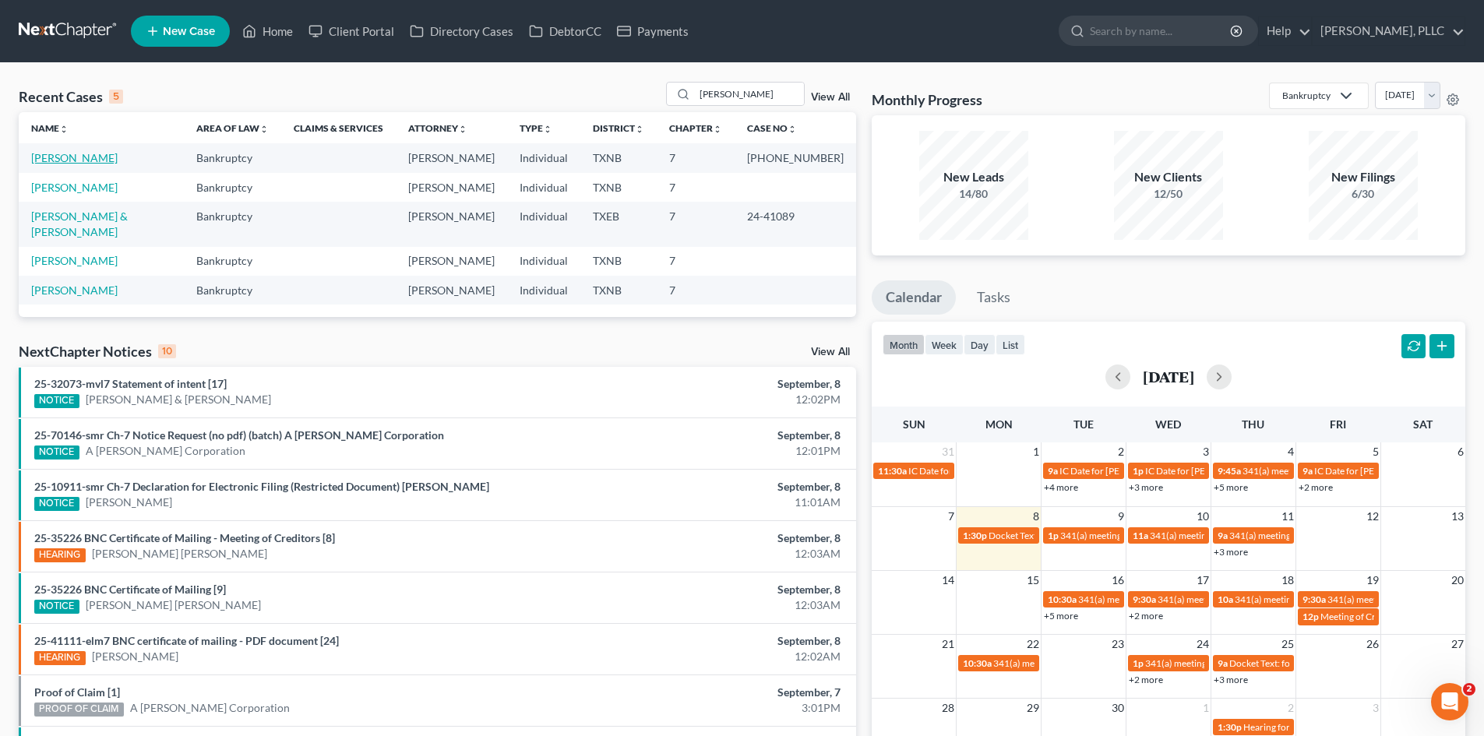
click at [50, 157] on link "[PERSON_NAME]" at bounding box center [74, 157] width 86 height 13
select select "6"
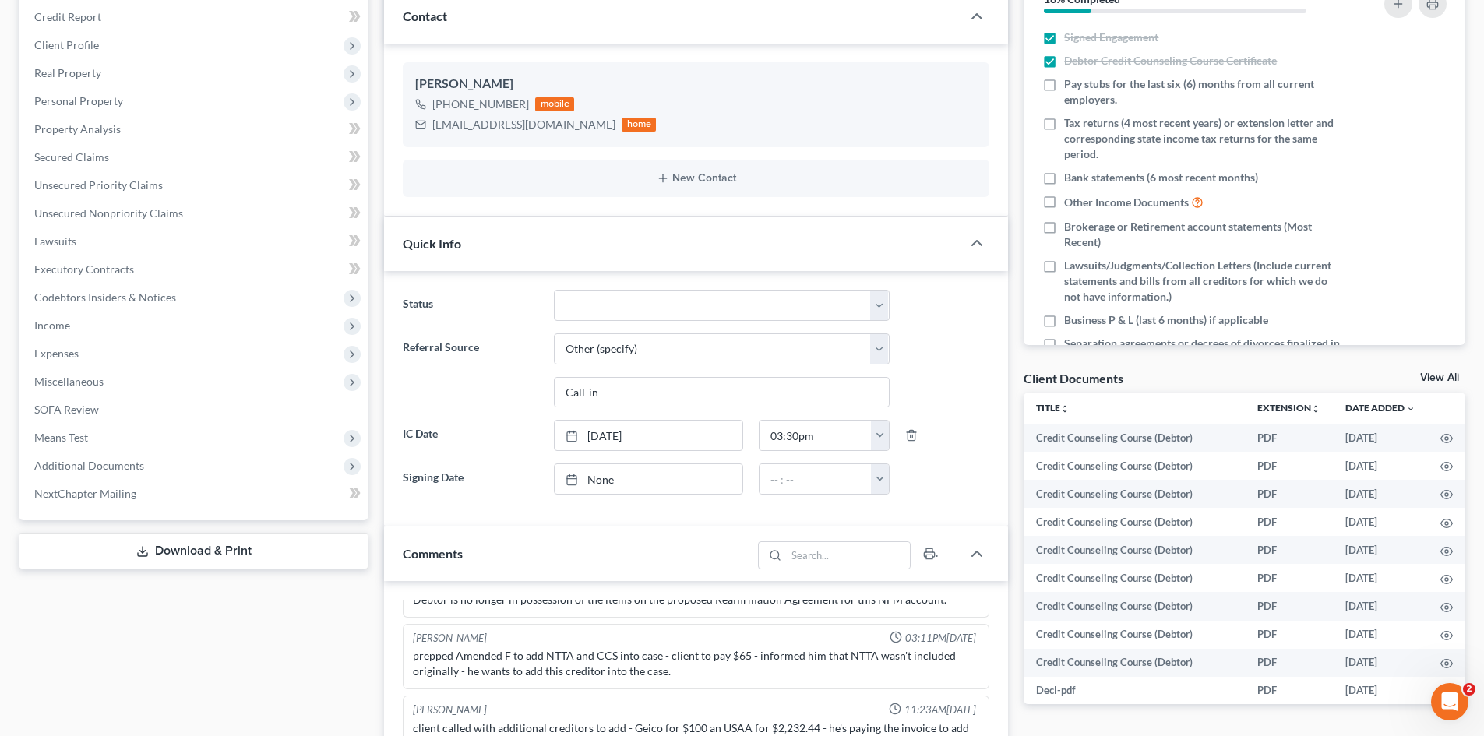
scroll to position [234, 0]
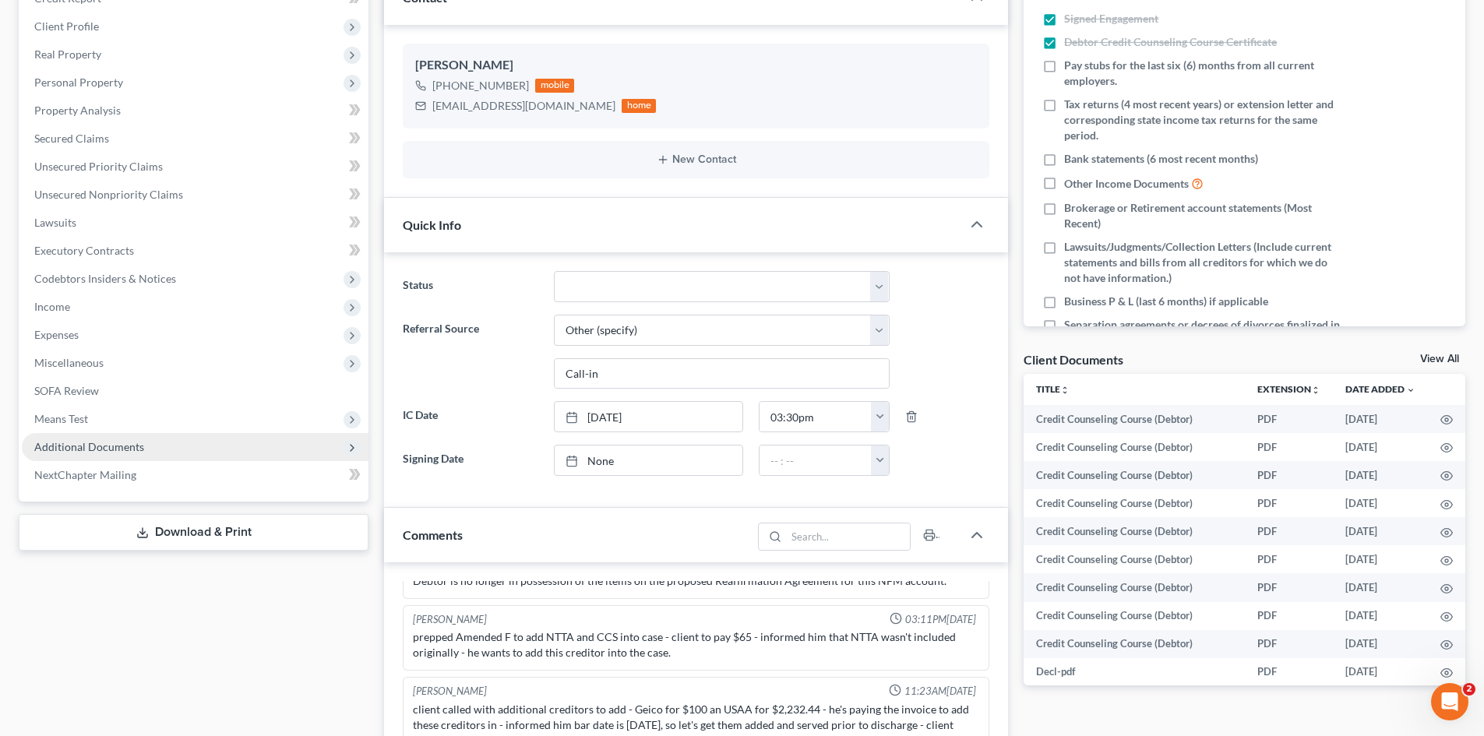
click at [128, 447] on span "Additional Documents" at bounding box center [89, 446] width 110 height 13
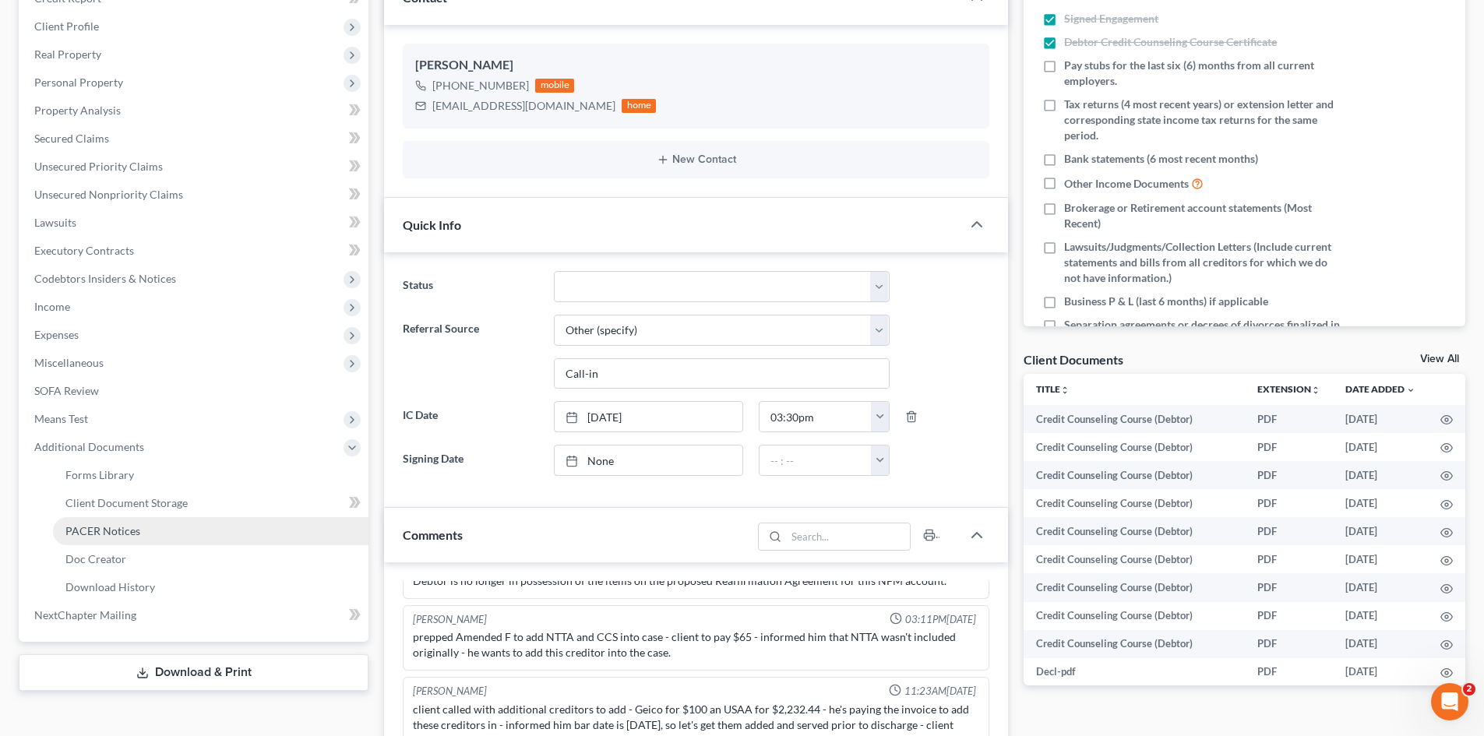
click at [184, 530] on link "PACER Notices" at bounding box center [210, 531] width 315 height 28
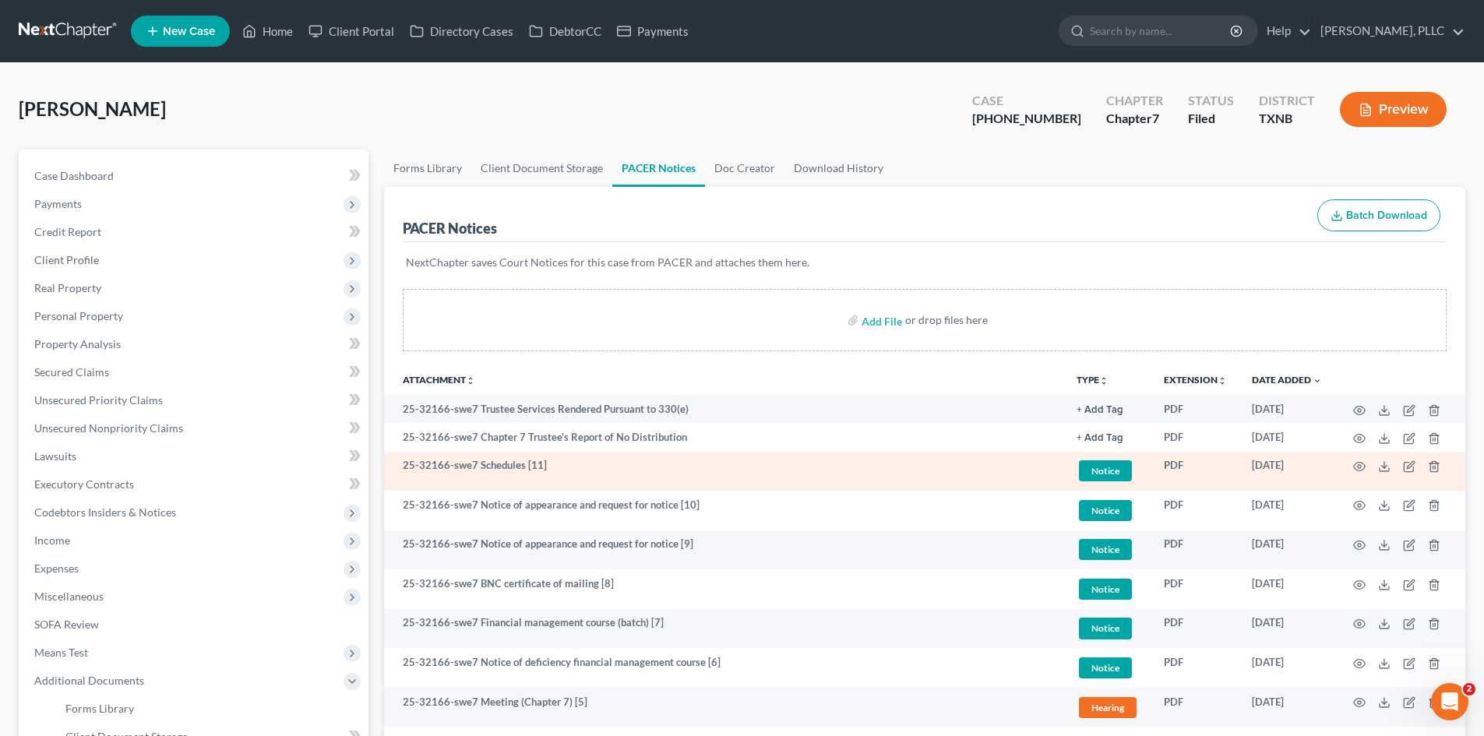
scroll to position [78, 0]
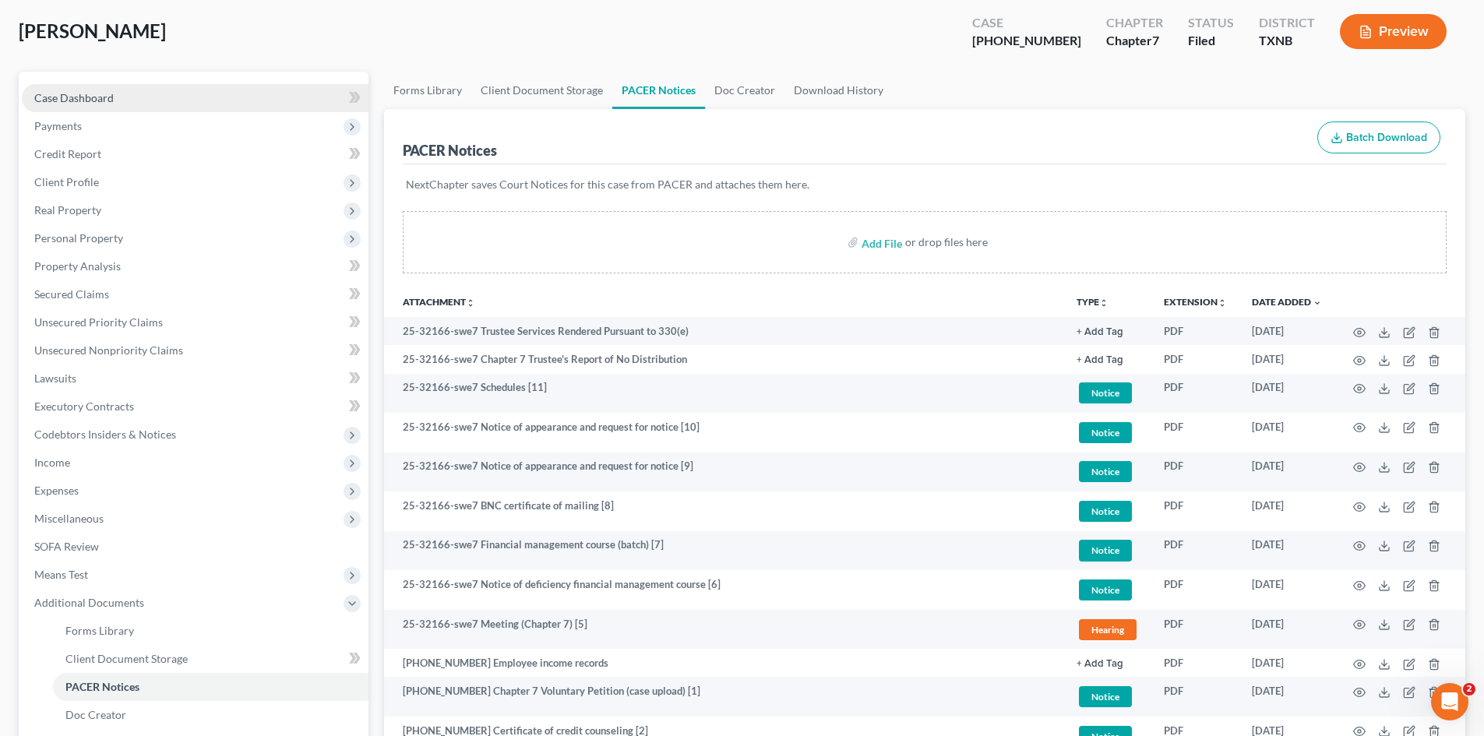
click at [146, 100] on link "Case Dashboard" at bounding box center [195, 98] width 347 height 28
select select "6"
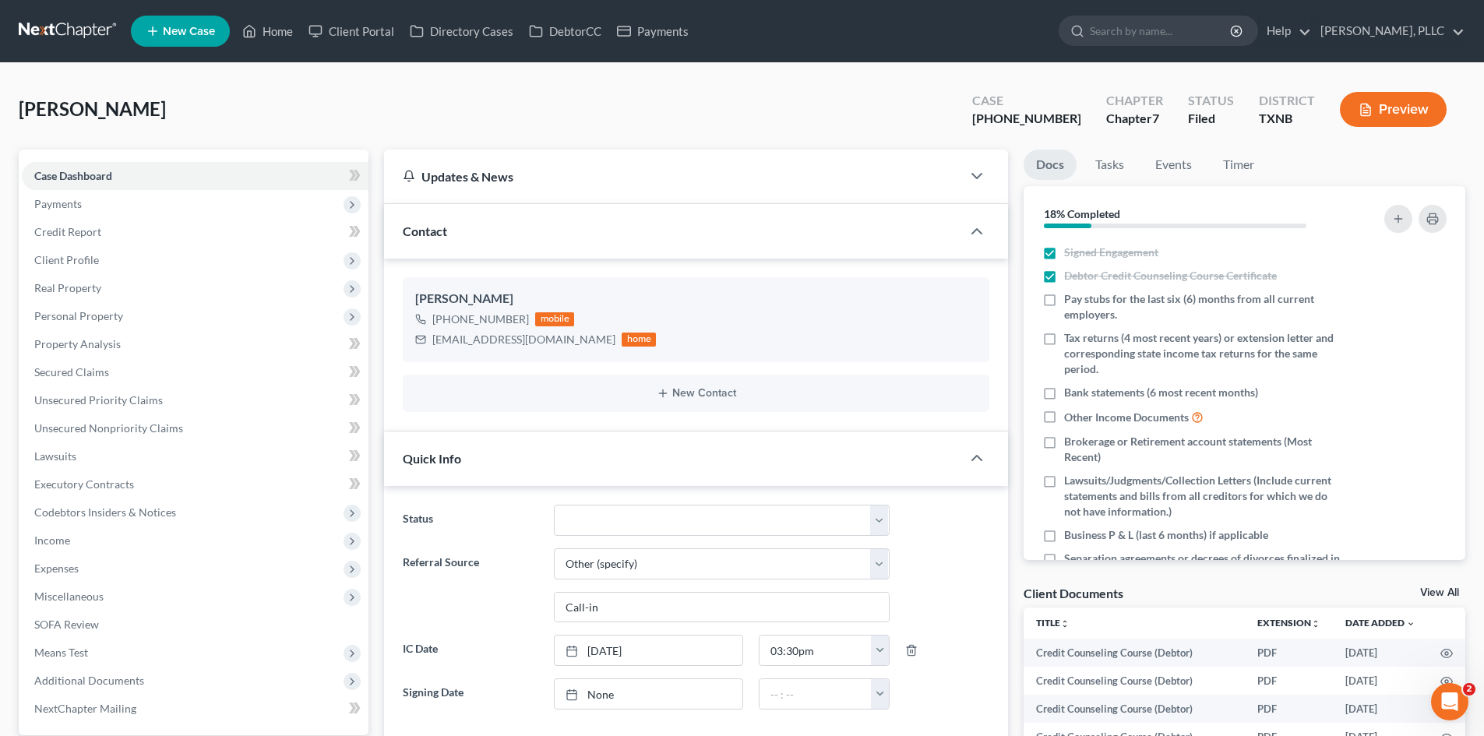
scroll to position [1429, 0]
drag, startPoint x: 562, startPoint y: 344, endPoint x: 426, endPoint y: 341, distance: 136.3
click at [426, 341] on div "[EMAIL_ADDRESS][DOMAIN_NAME] home" at bounding box center [535, 340] width 241 height 20
copy div "[EMAIL_ADDRESS][DOMAIN_NAME]"
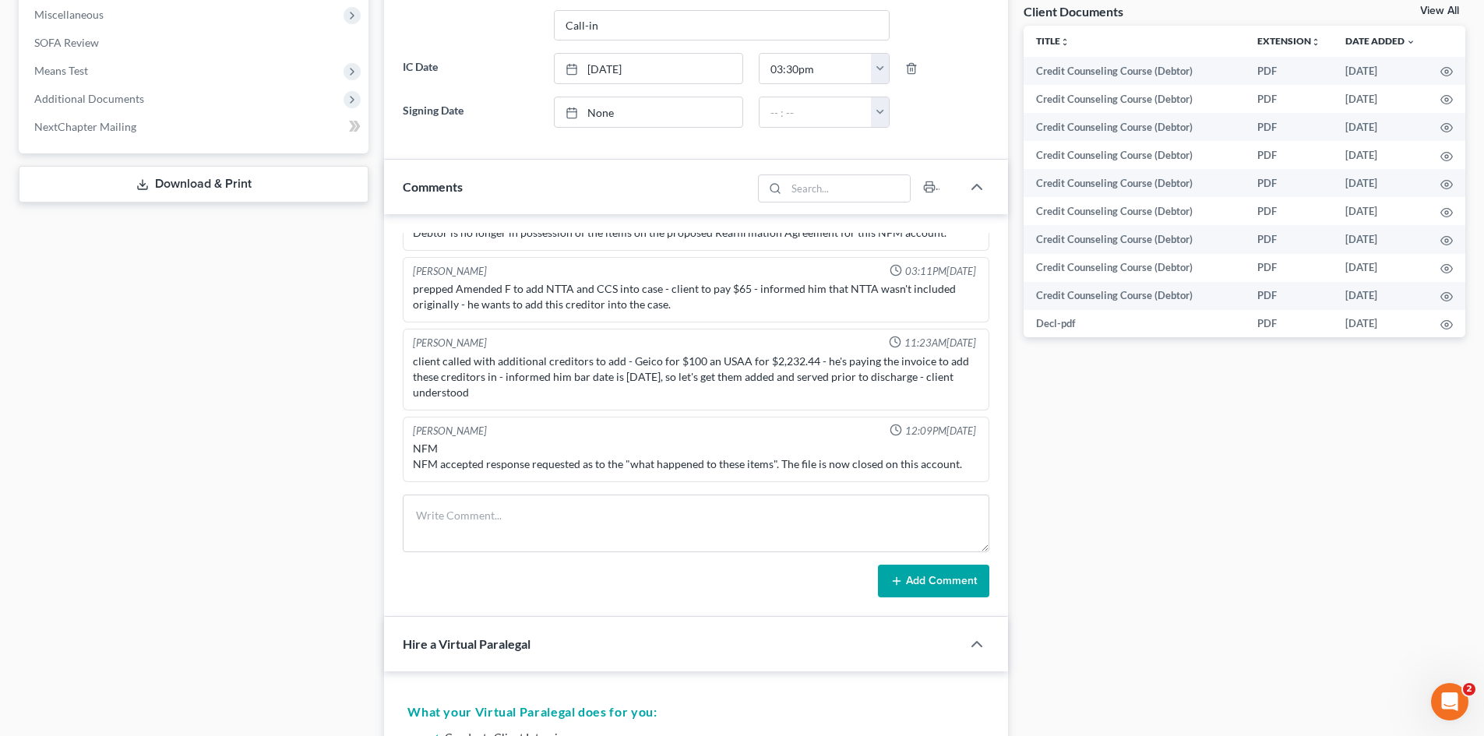
scroll to position [623, 0]
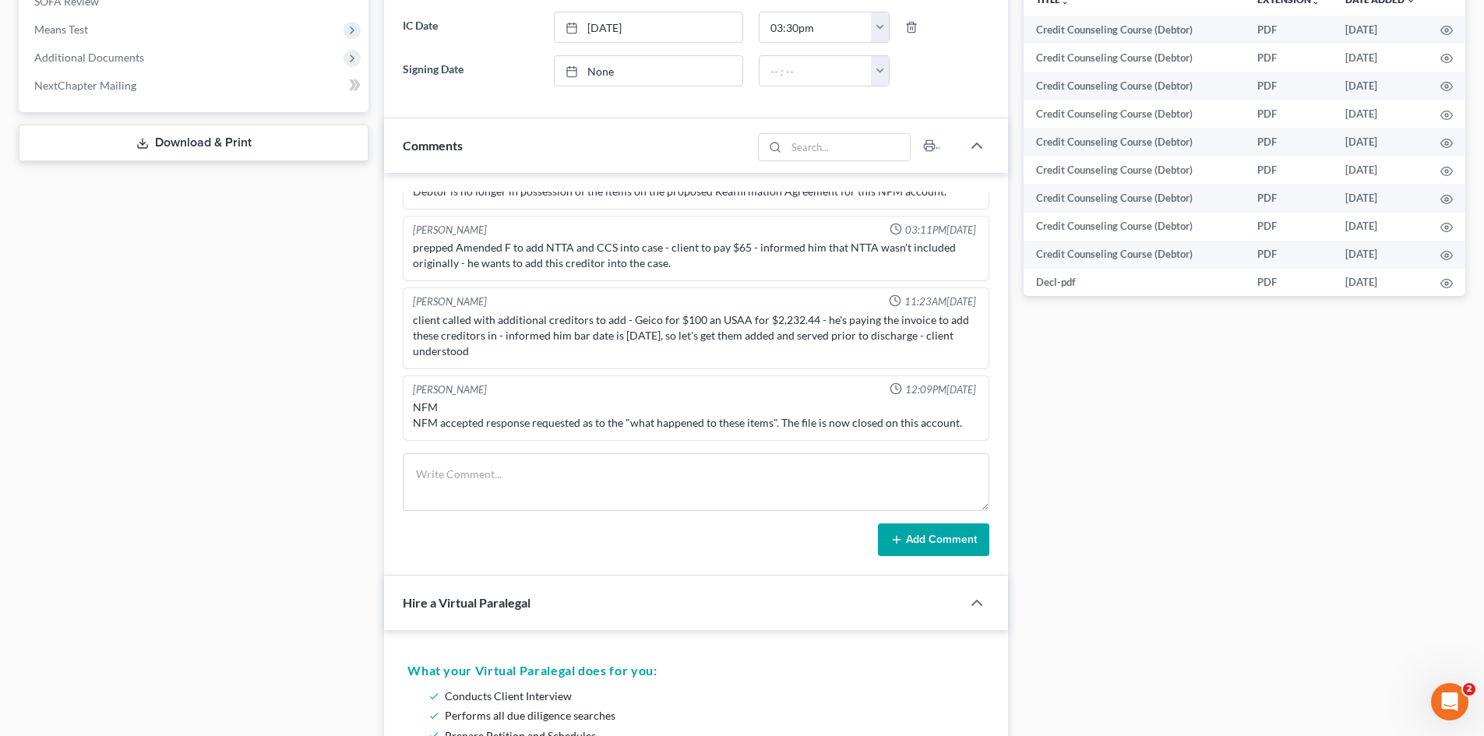
click at [246, 530] on div "Case Dashboard Payments Invoices Payments Payments Credit Report Client Profile" at bounding box center [193, 598] width 365 height 2144
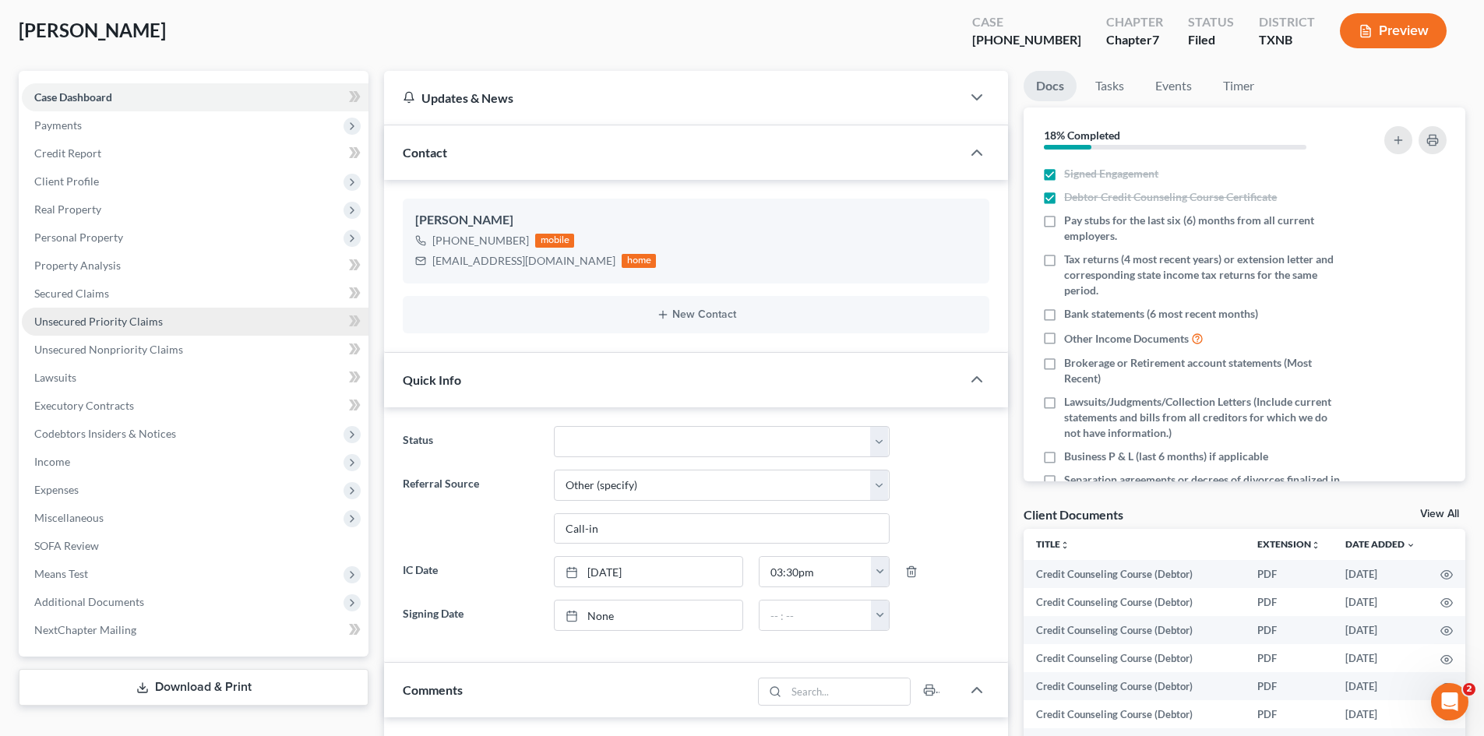
scroll to position [78, 0]
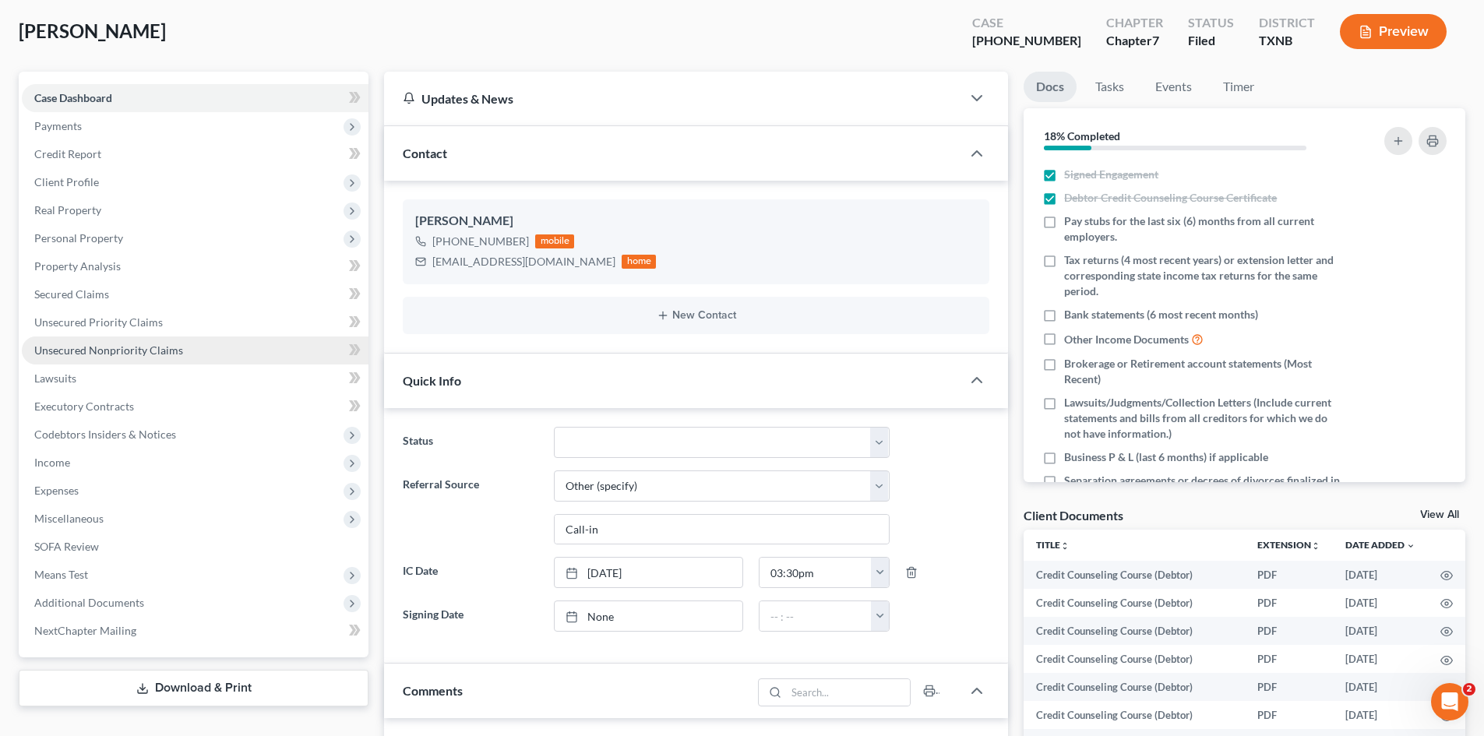
click at [152, 360] on link "Unsecured Nonpriority Claims" at bounding box center [195, 351] width 347 height 28
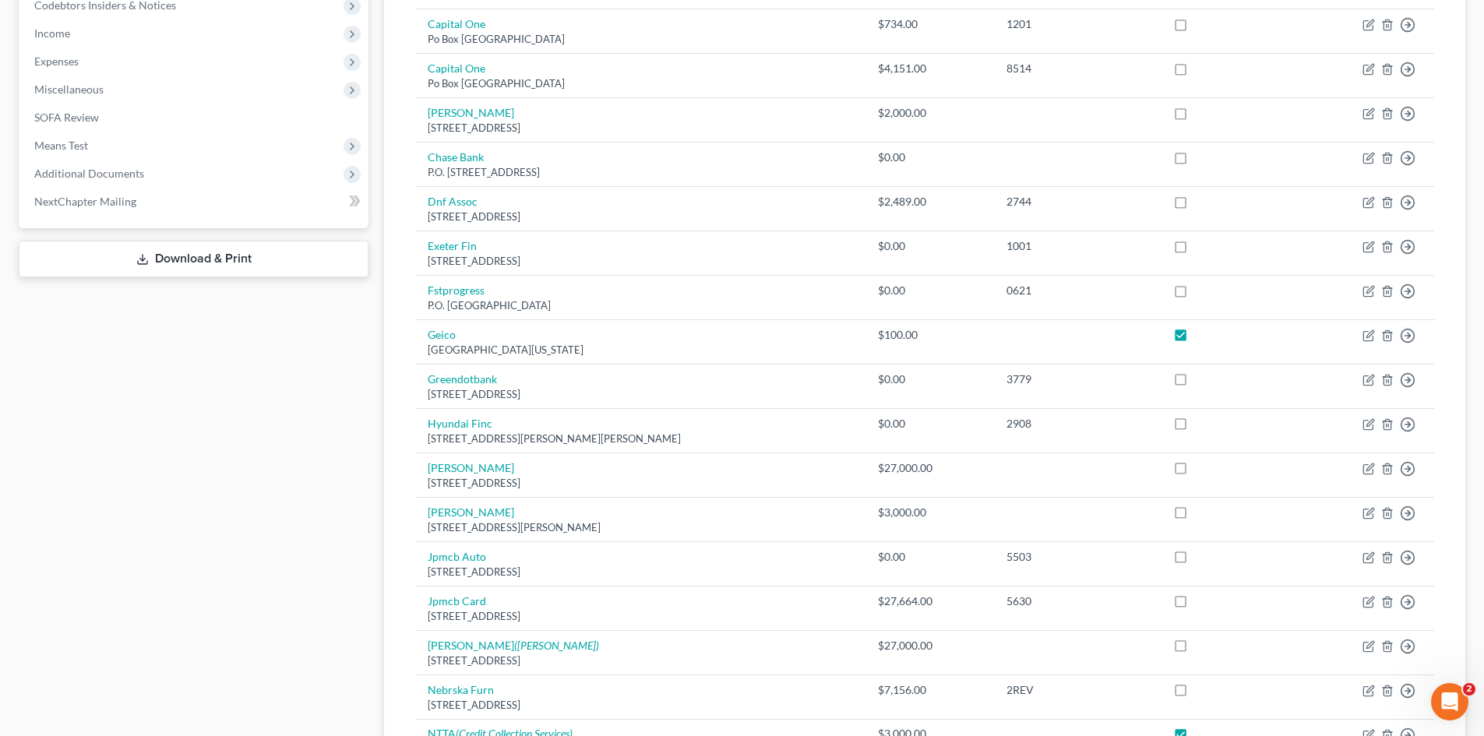
scroll to position [380, 0]
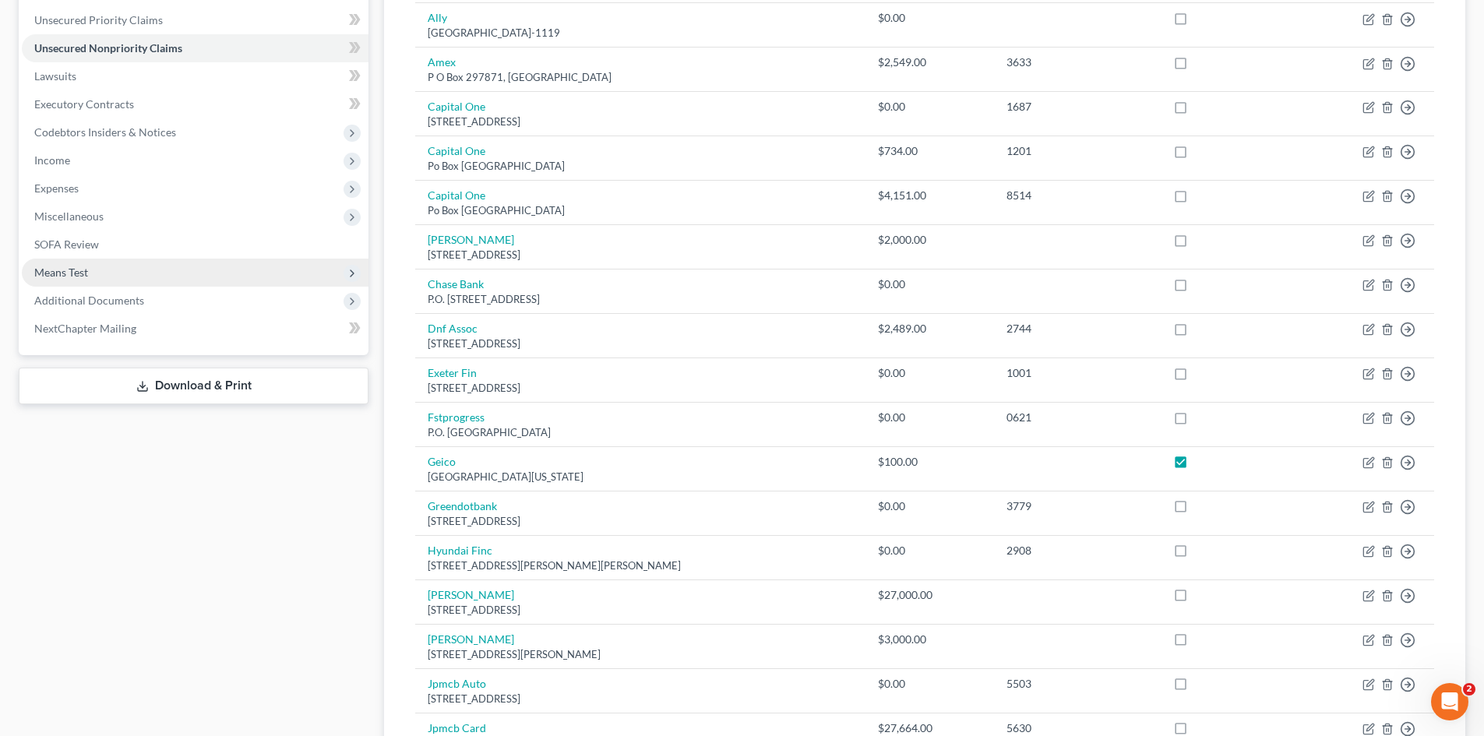
drag, startPoint x: 89, startPoint y: 298, endPoint x: 213, endPoint y: 258, distance: 130.1
click at [89, 298] on span "Additional Documents" at bounding box center [89, 300] width 110 height 13
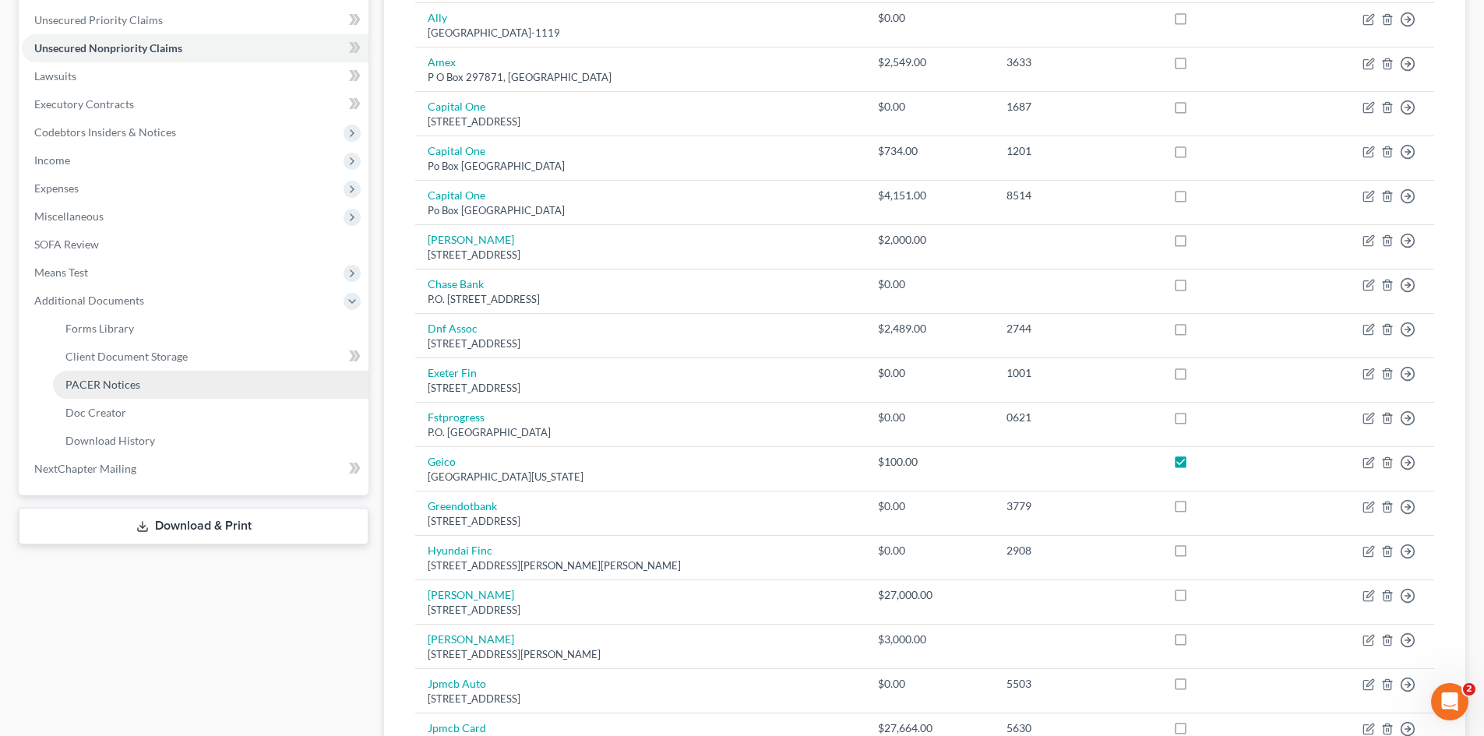
click at [181, 390] on link "PACER Notices" at bounding box center [210, 385] width 315 height 28
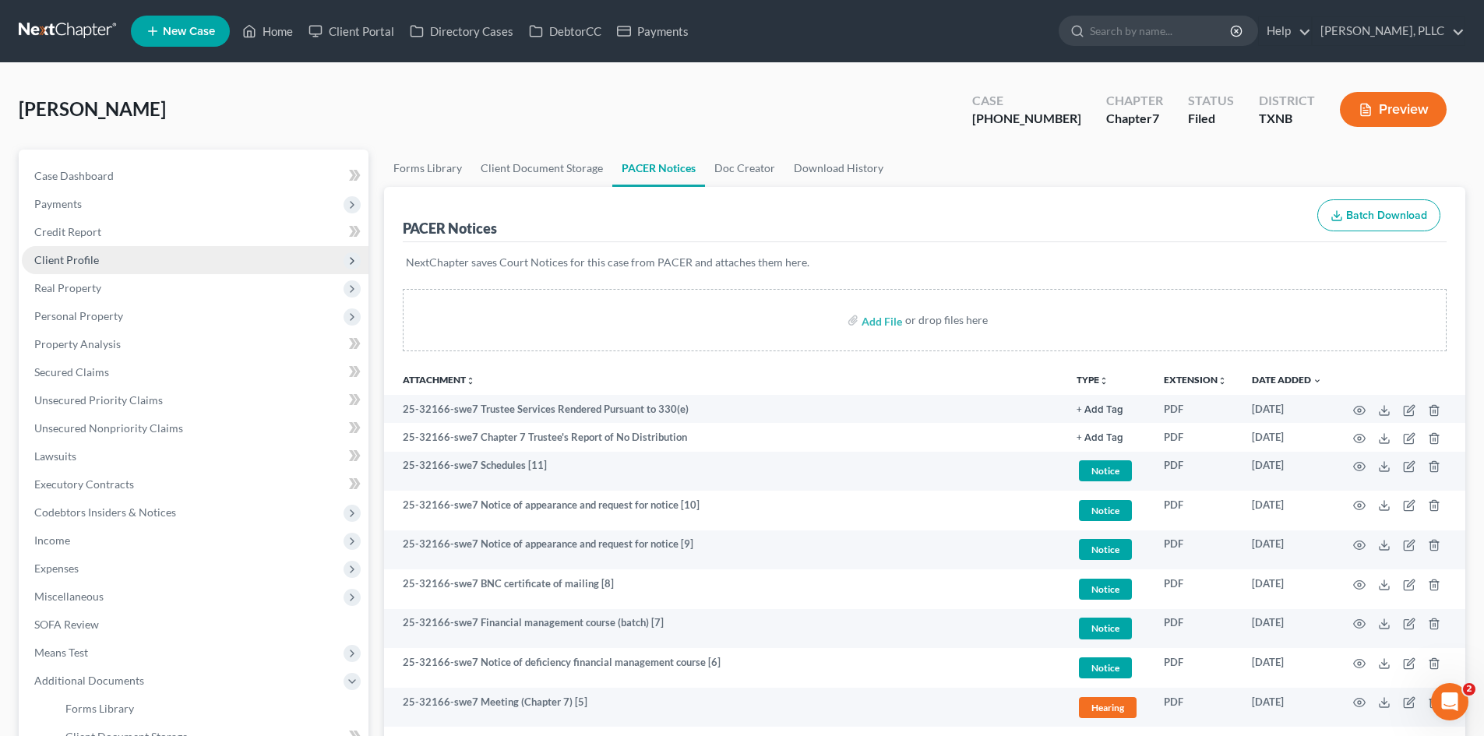
click at [137, 265] on span "Client Profile" at bounding box center [195, 260] width 347 height 28
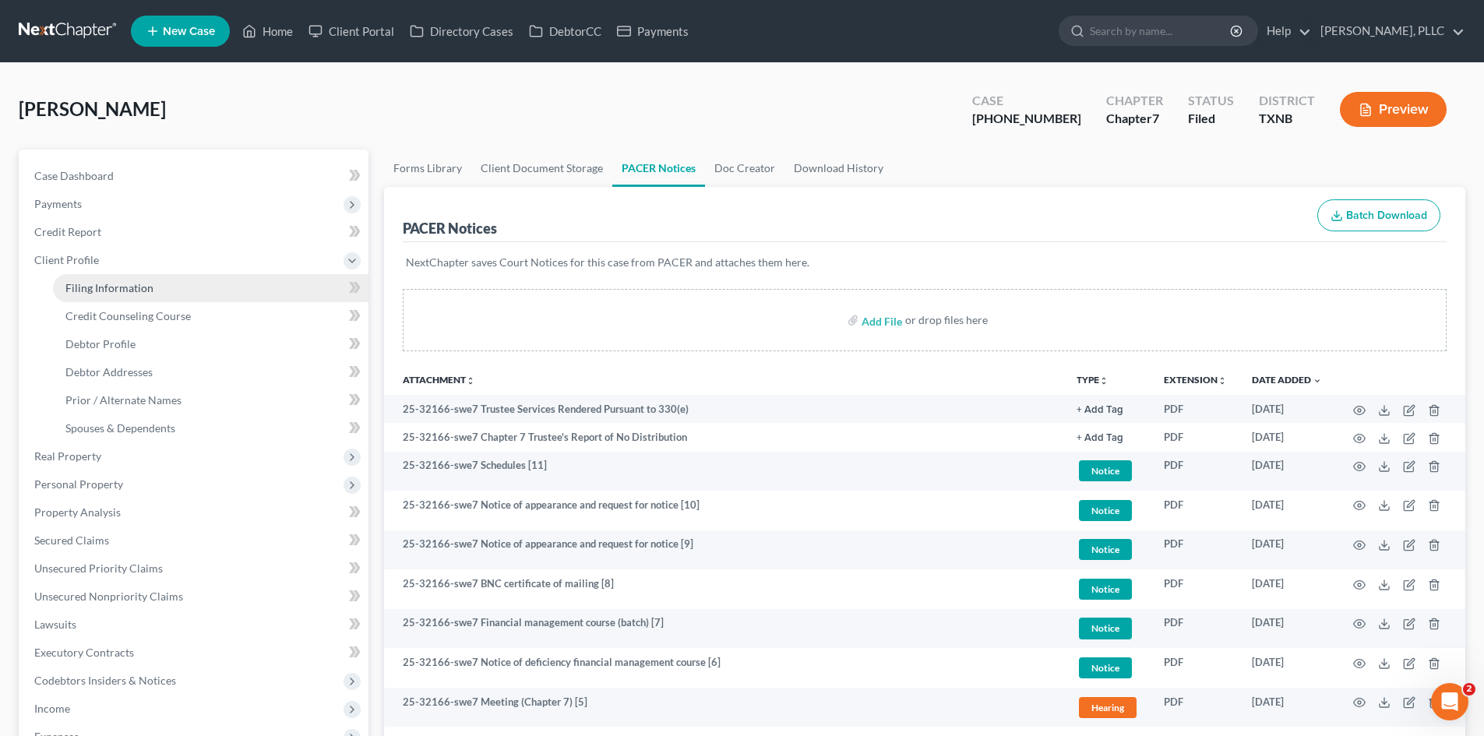
click at [222, 280] on link "Filing Information" at bounding box center [210, 288] width 315 height 28
select select "1"
select select "0"
select select "78"
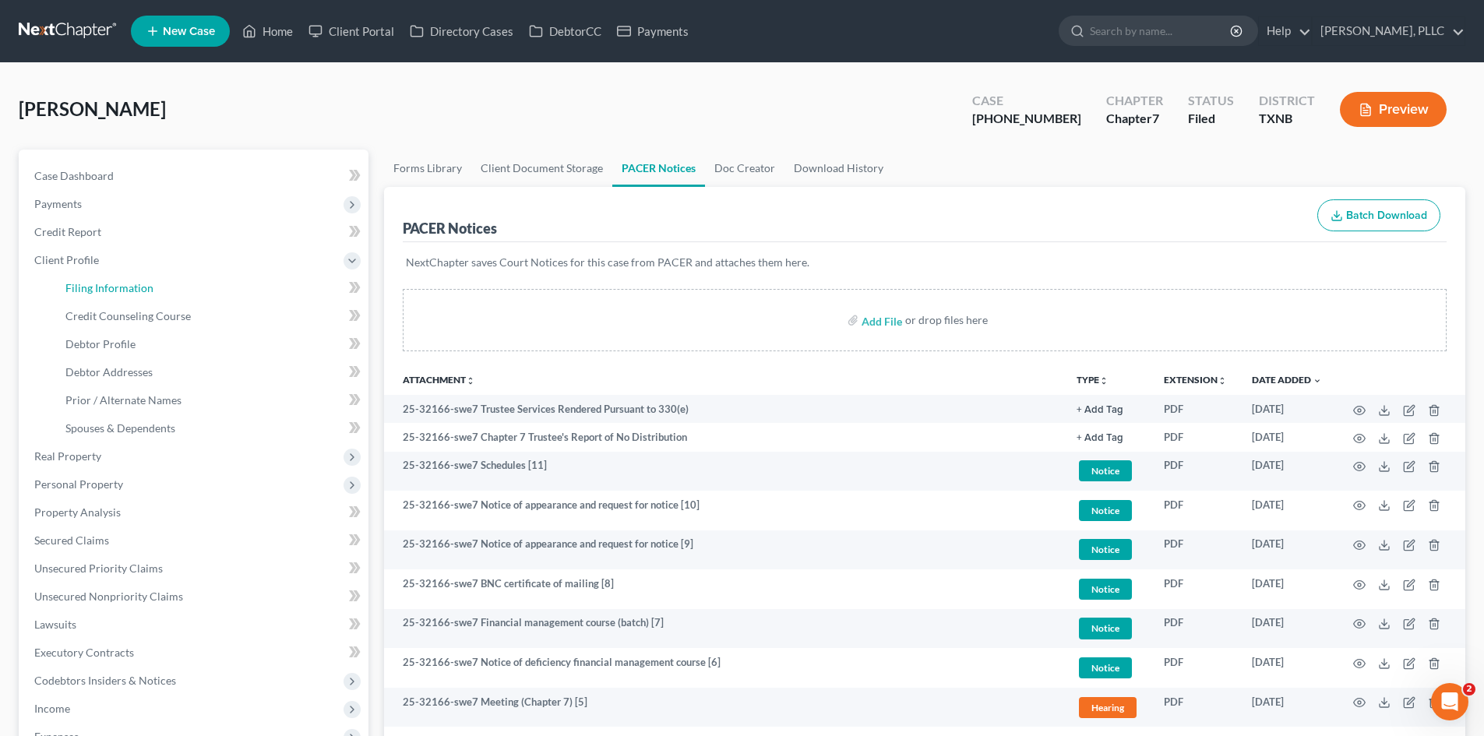
select select "1"
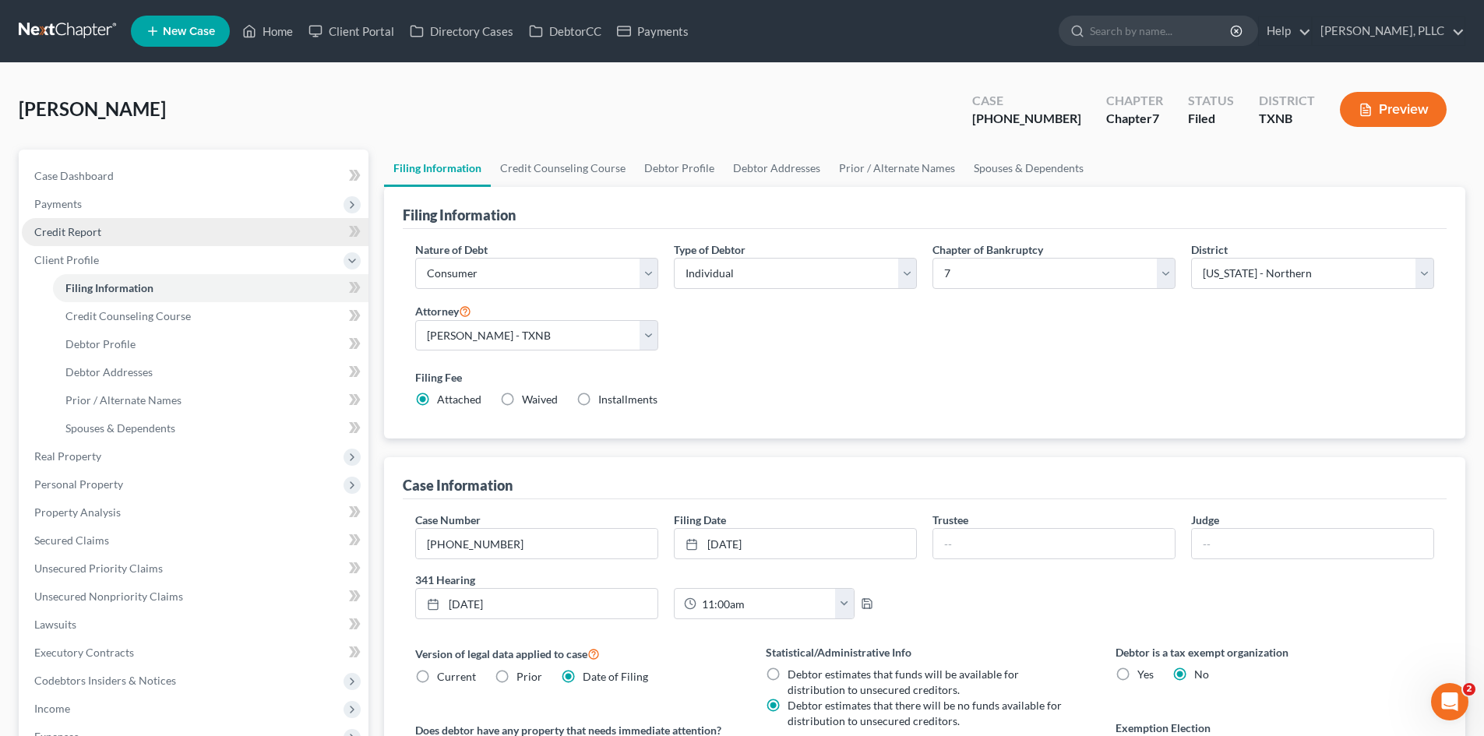
click at [146, 243] on link "Credit Report" at bounding box center [195, 232] width 347 height 28
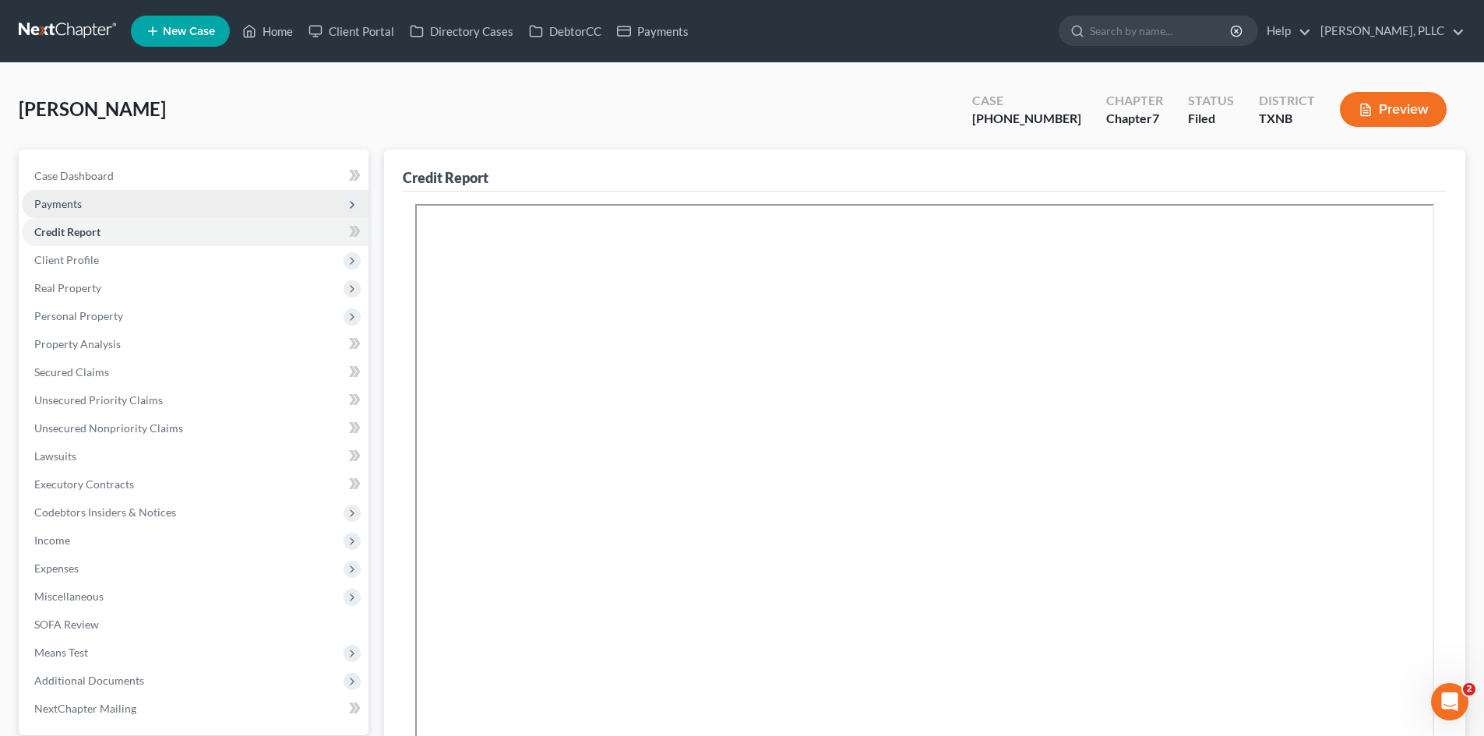
click at [167, 196] on span "Payments" at bounding box center [195, 204] width 347 height 28
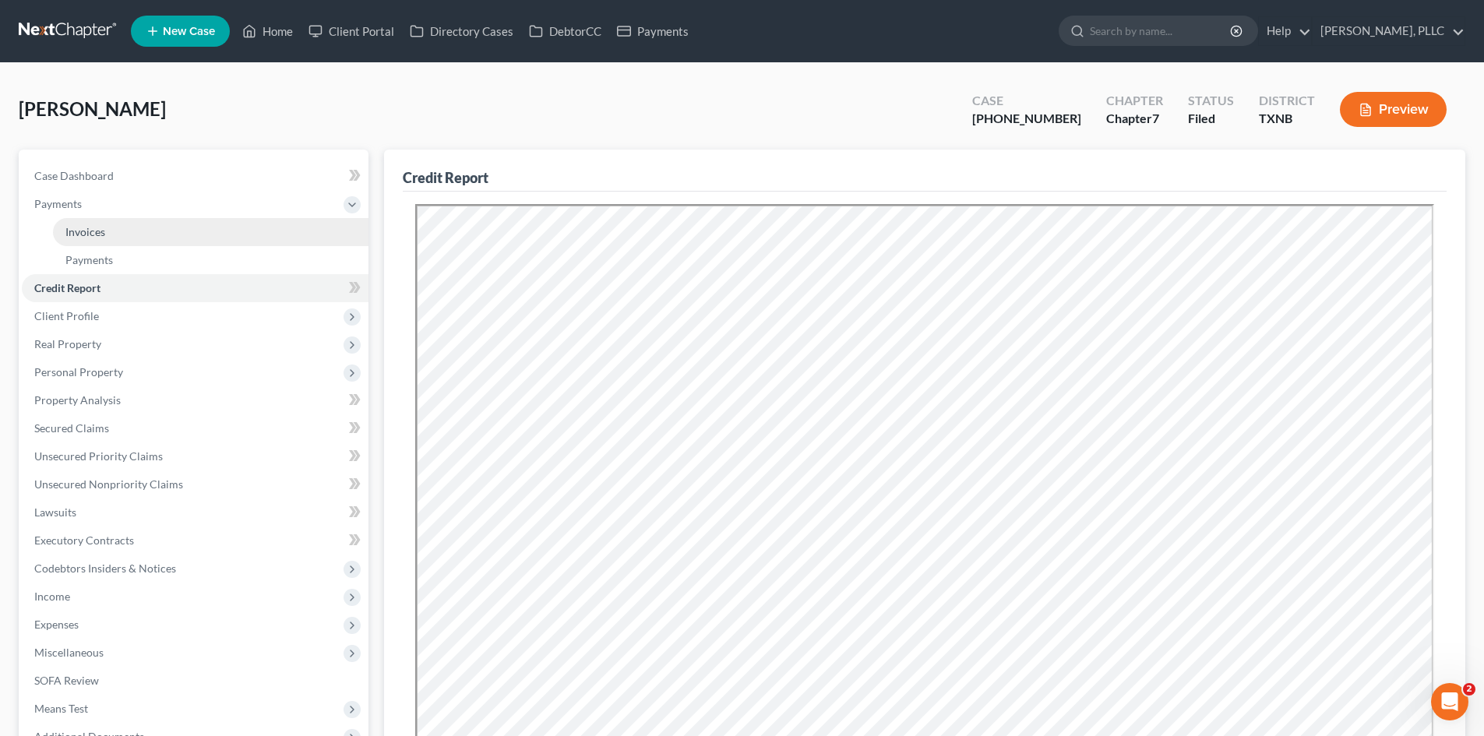
click at [105, 234] on link "Invoices" at bounding box center [210, 232] width 315 height 28
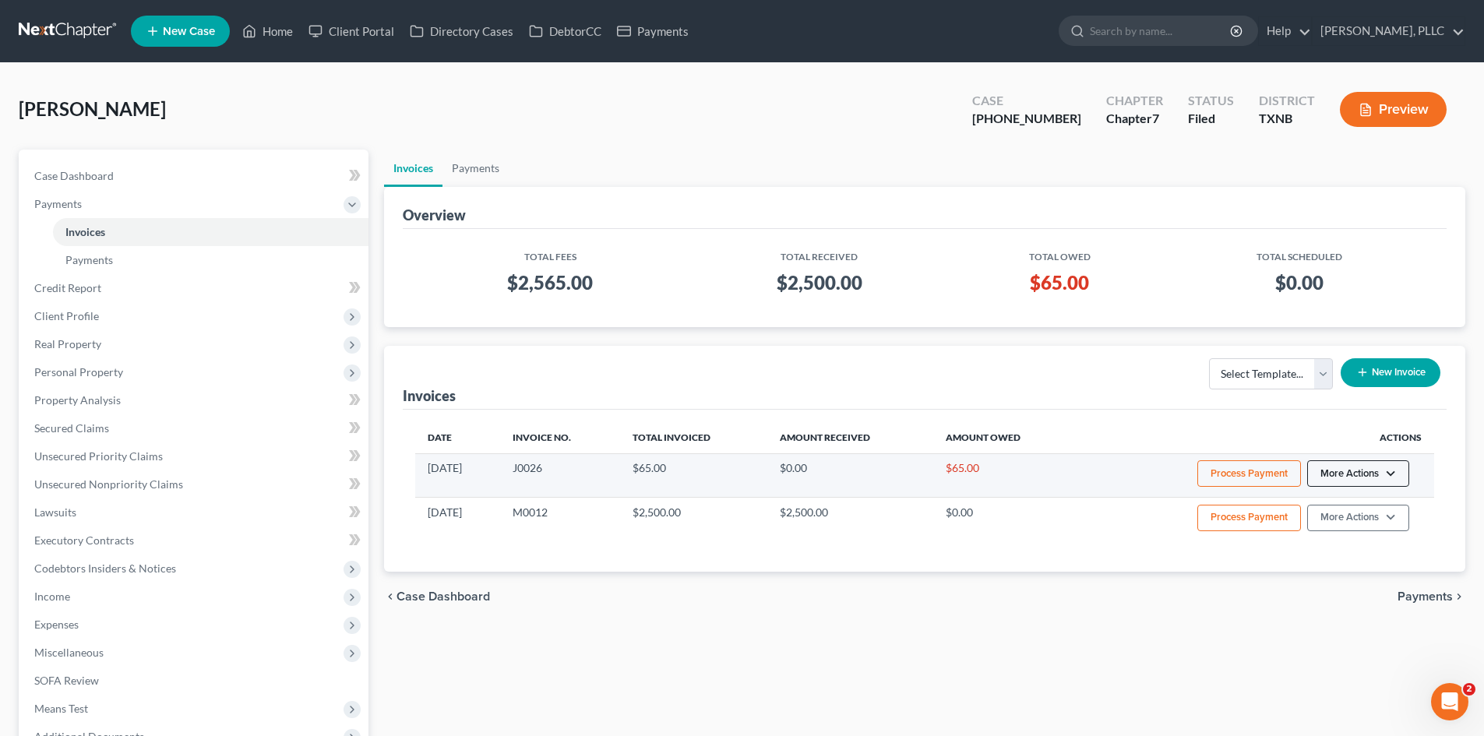
click at [1365, 479] on button "More Actions" at bounding box center [1358, 473] width 102 height 26
click at [1337, 509] on link "View/Edit" at bounding box center [1379, 506] width 182 height 26
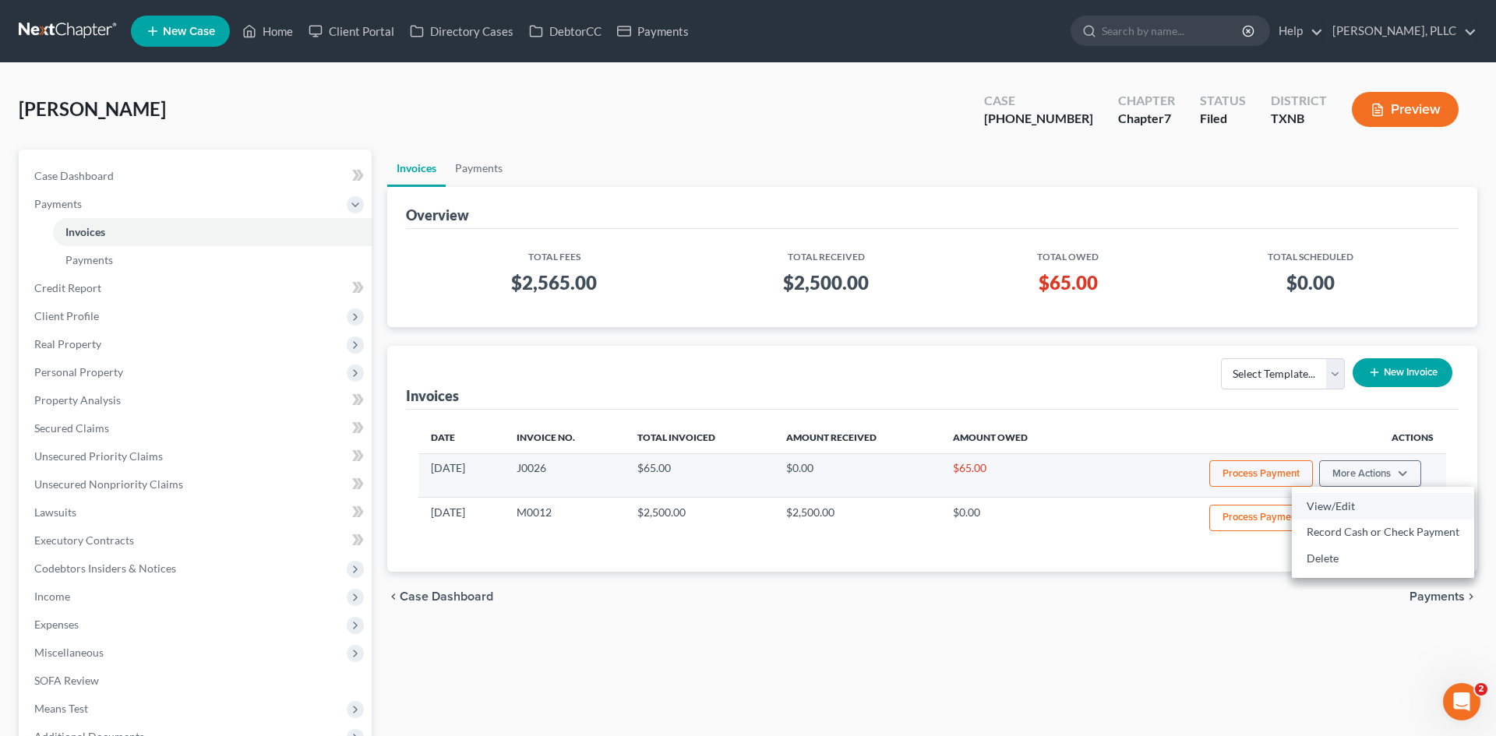
select select "1"
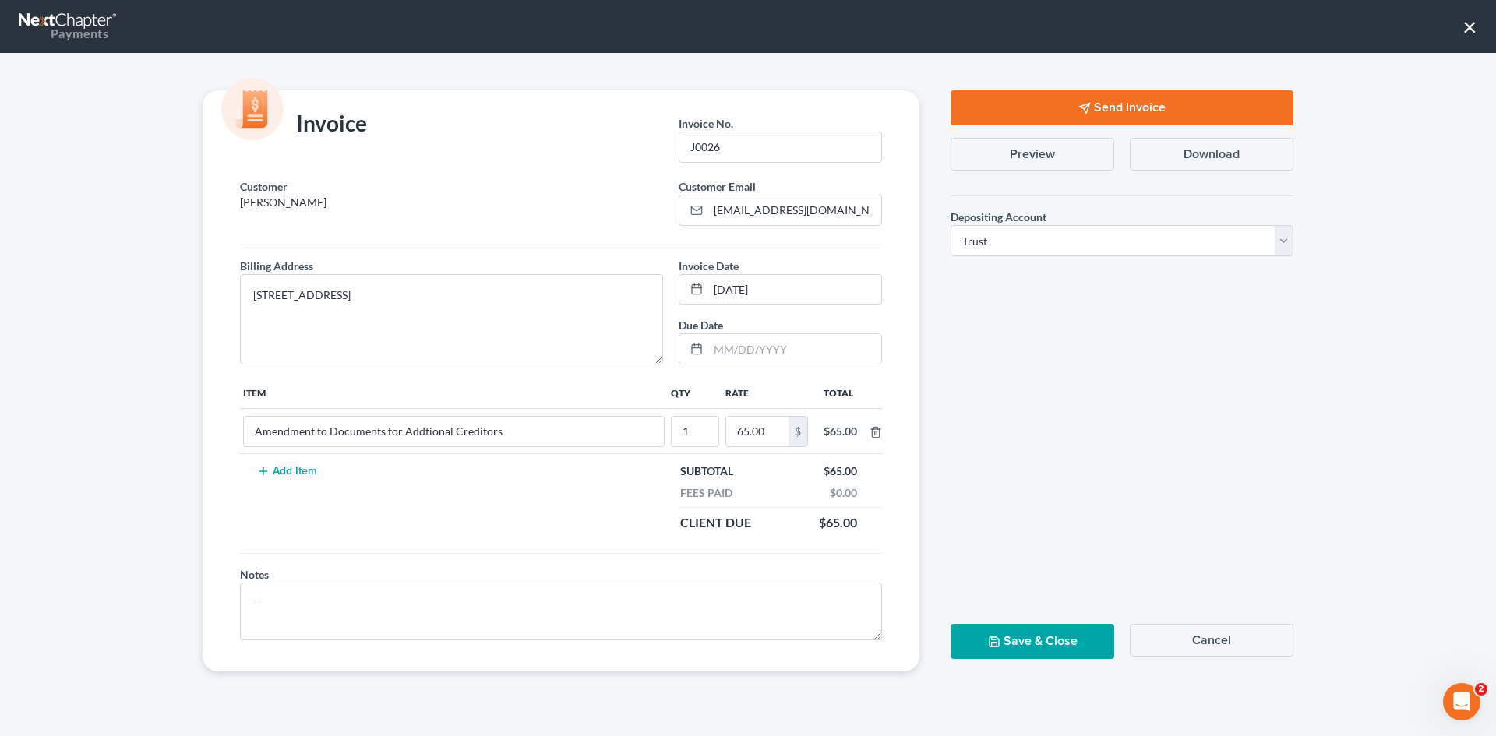
click at [1098, 120] on button "Send Invoice" at bounding box center [1121, 107] width 343 height 35
click at [1475, 31] on button "×" at bounding box center [1469, 26] width 15 height 25
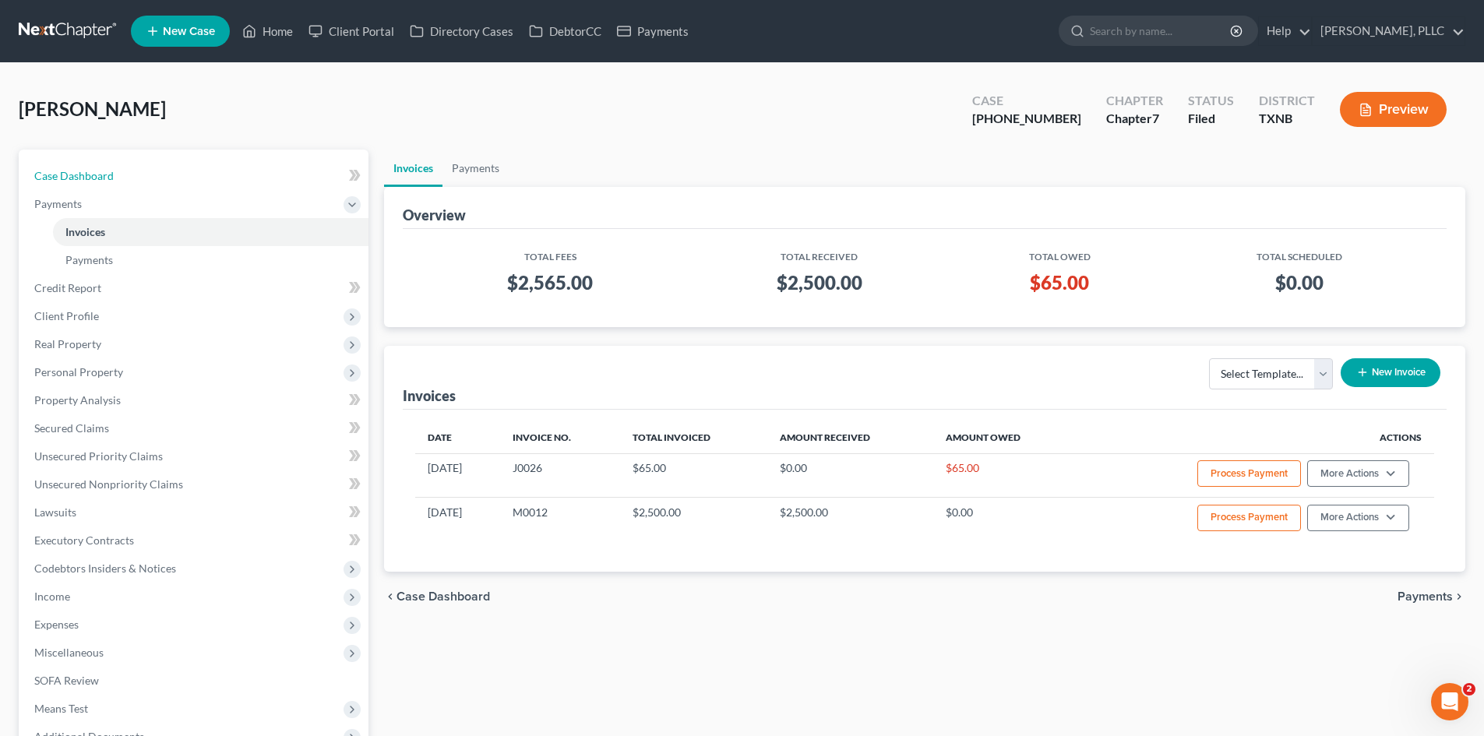
drag, startPoint x: 192, startPoint y: 167, endPoint x: 1187, endPoint y: 83, distance: 998.3
click at [192, 167] on link "Case Dashboard" at bounding box center [195, 176] width 347 height 28
select select "6"
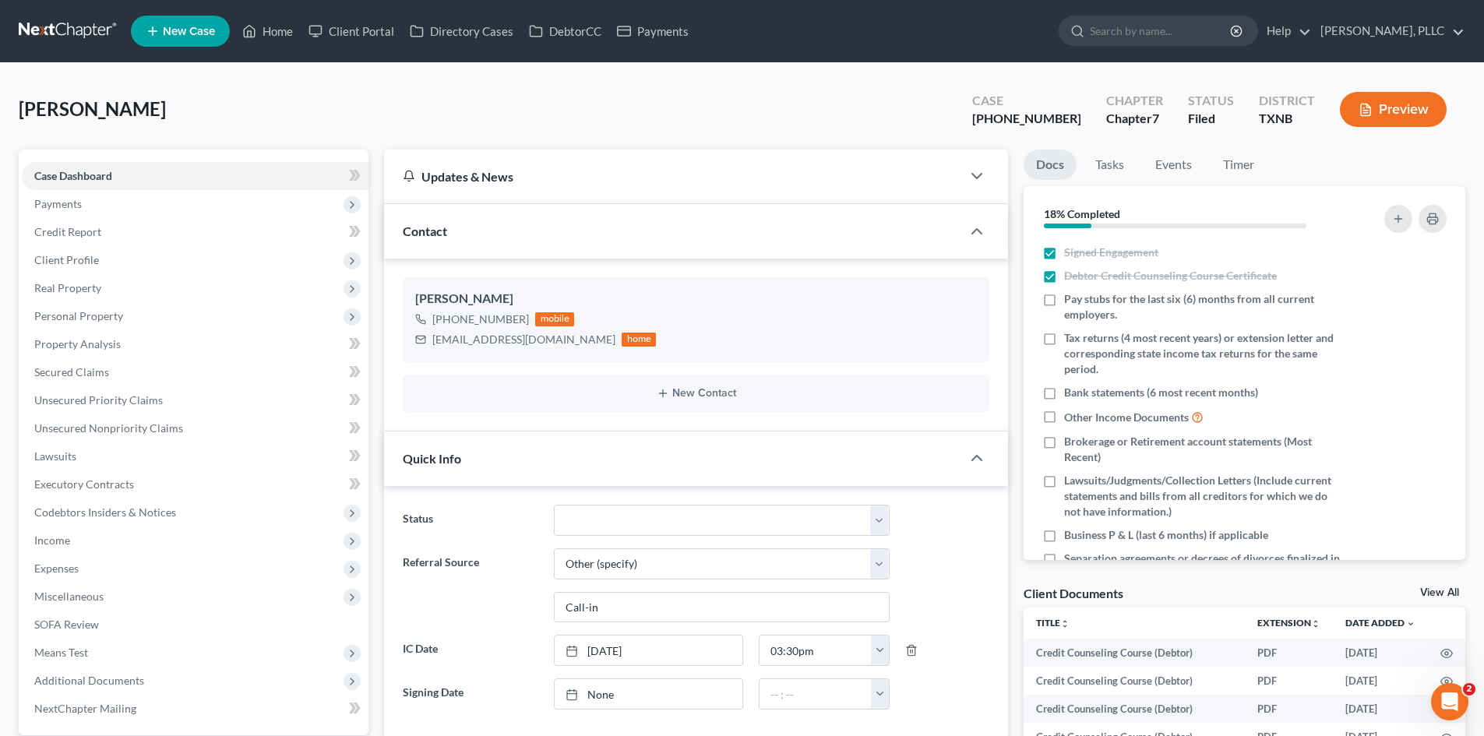
scroll to position [1429, 0]
drag, startPoint x: 562, startPoint y: 340, endPoint x: 433, endPoint y: 340, distance: 128.5
click at [433, 340] on div "[EMAIL_ADDRESS][DOMAIN_NAME]" at bounding box center [523, 340] width 183 height 16
copy div "[EMAIL_ADDRESS][DOMAIN_NAME]"
click at [280, 33] on link "Home" at bounding box center [267, 31] width 66 height 28
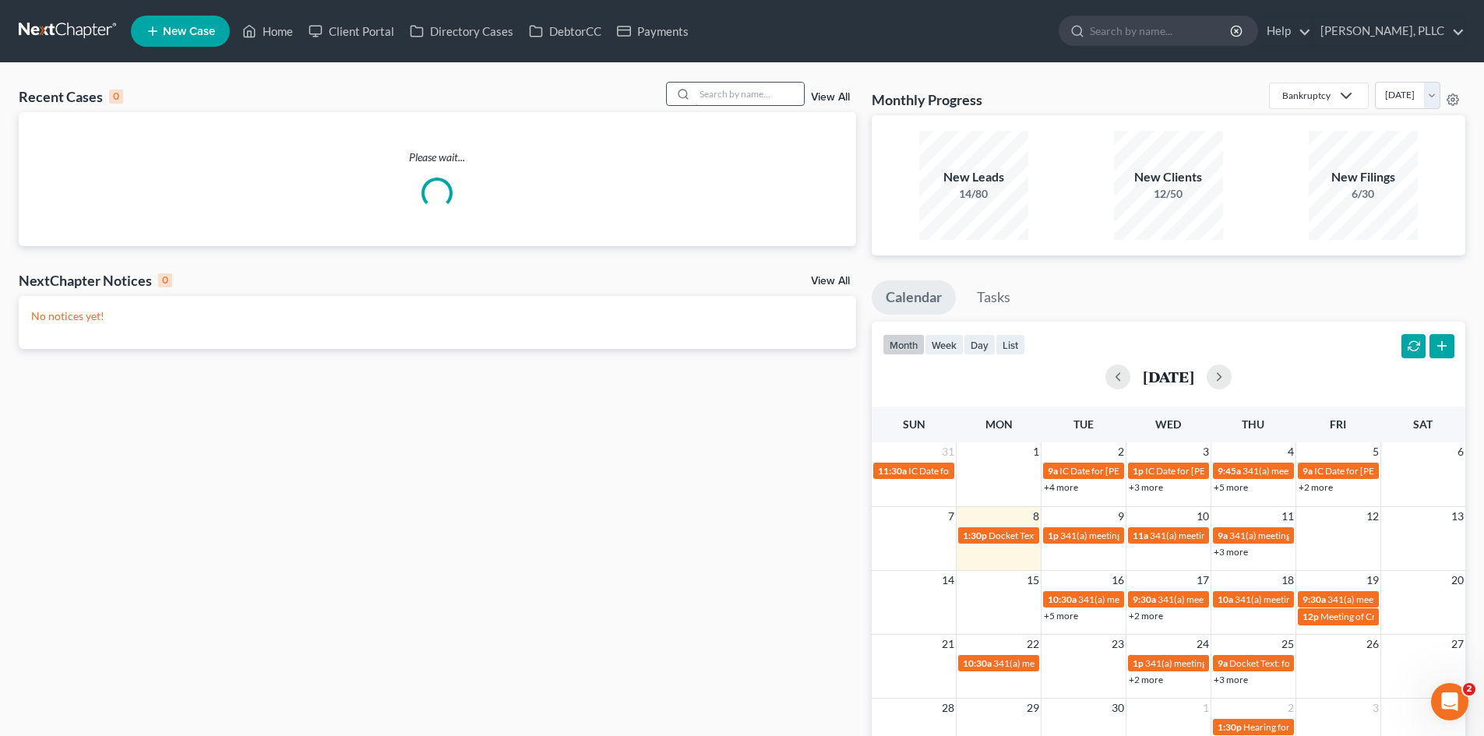
click at [734, 93] on input "search" at bounding box center [749, 94] width 109 height 23
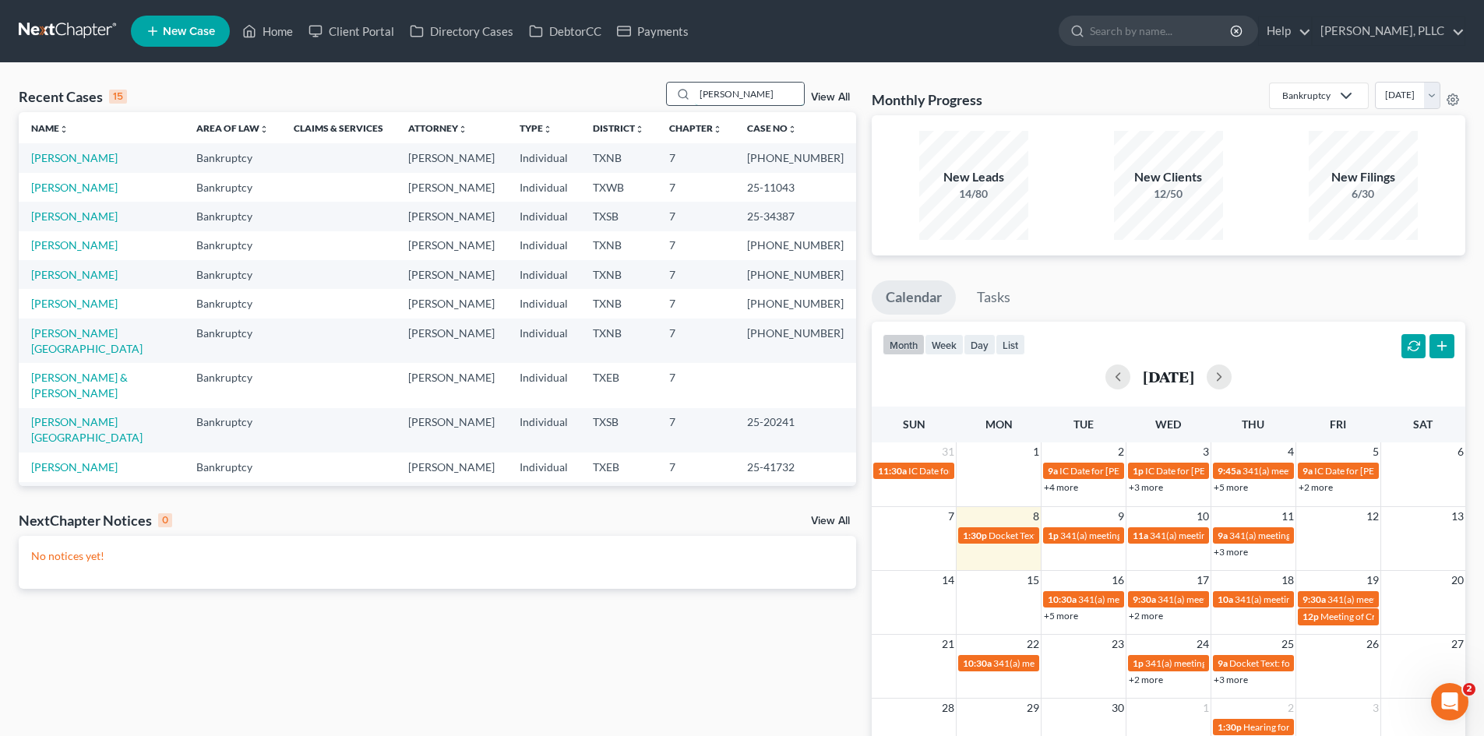
type input "[PERSON_NAME]"
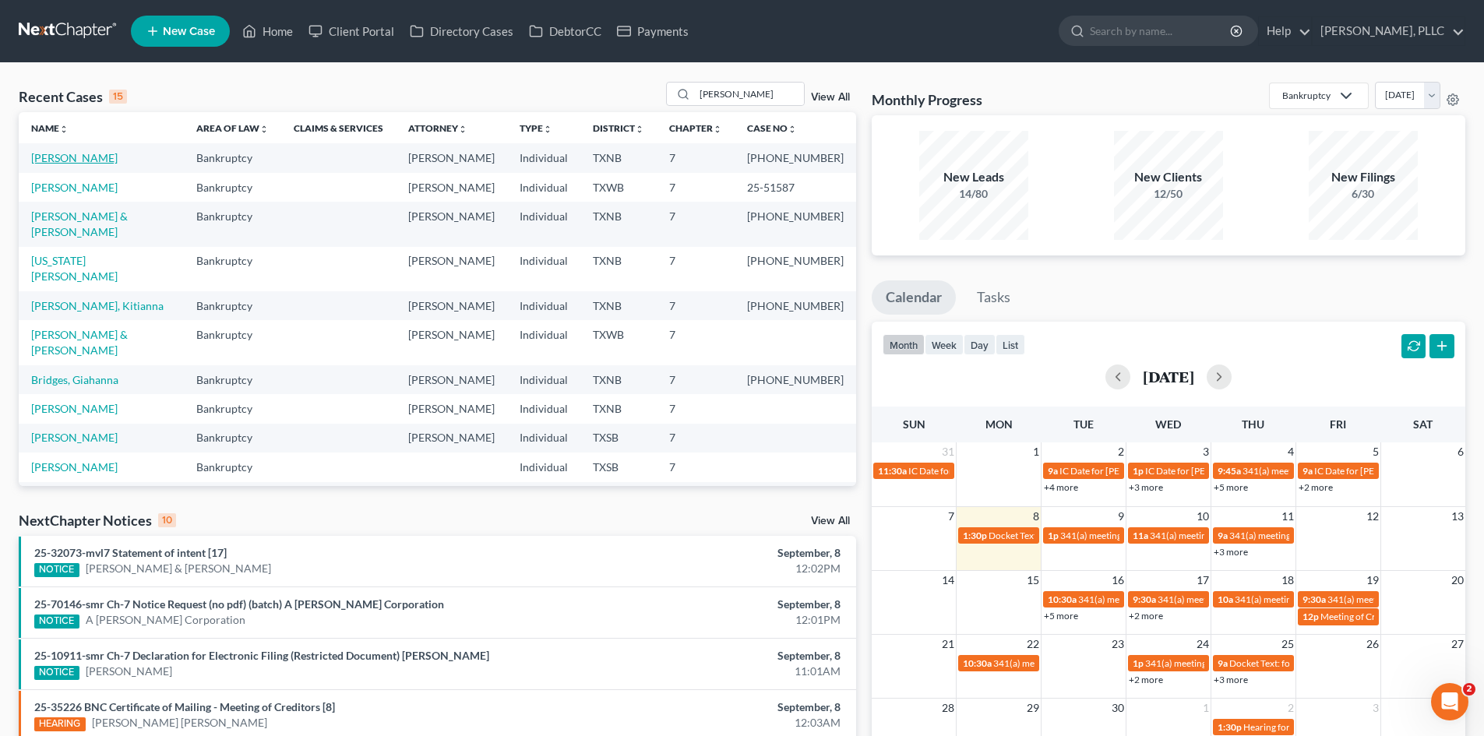
click at [74, 160] on link "[PERSON_NAME]" at bounding box center [74, 157] width 86 height 13
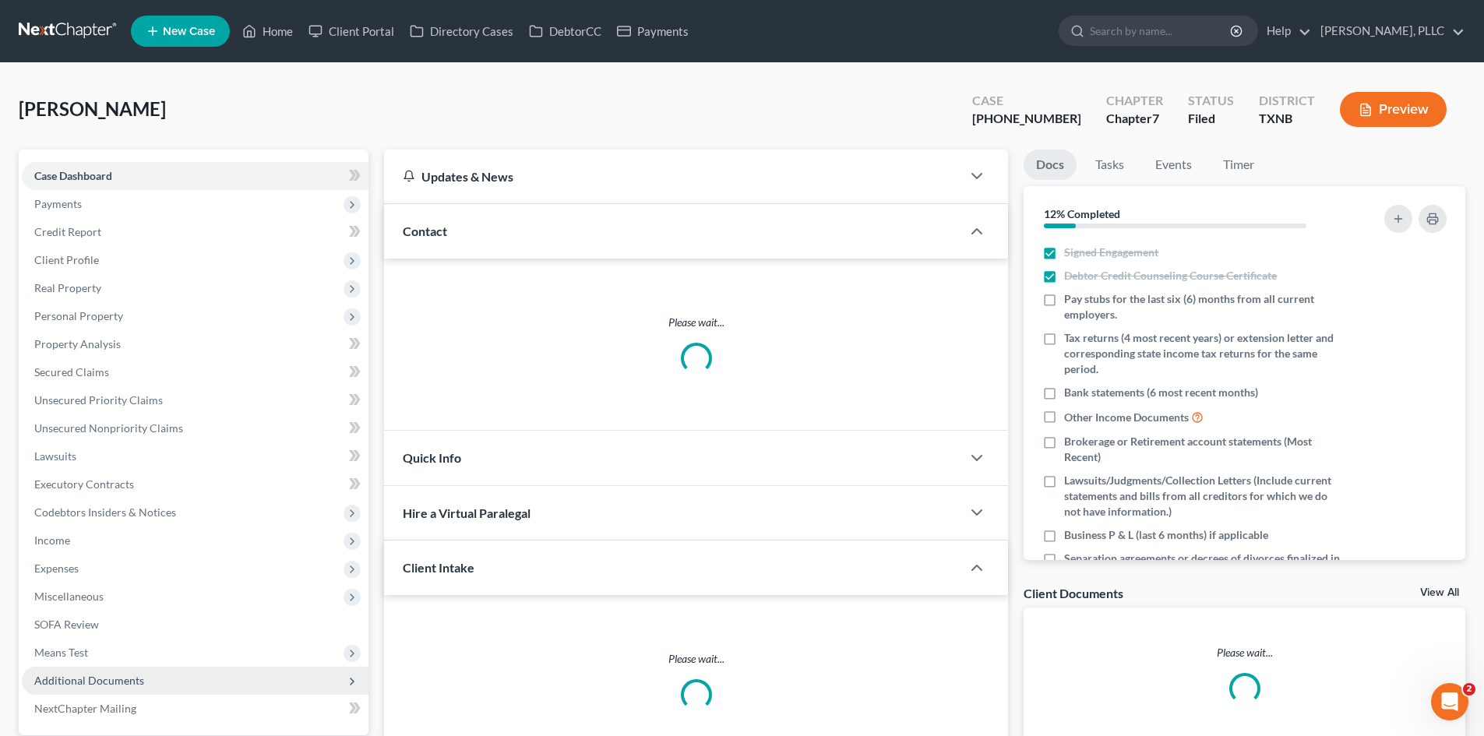
scroll to position [266, 0]
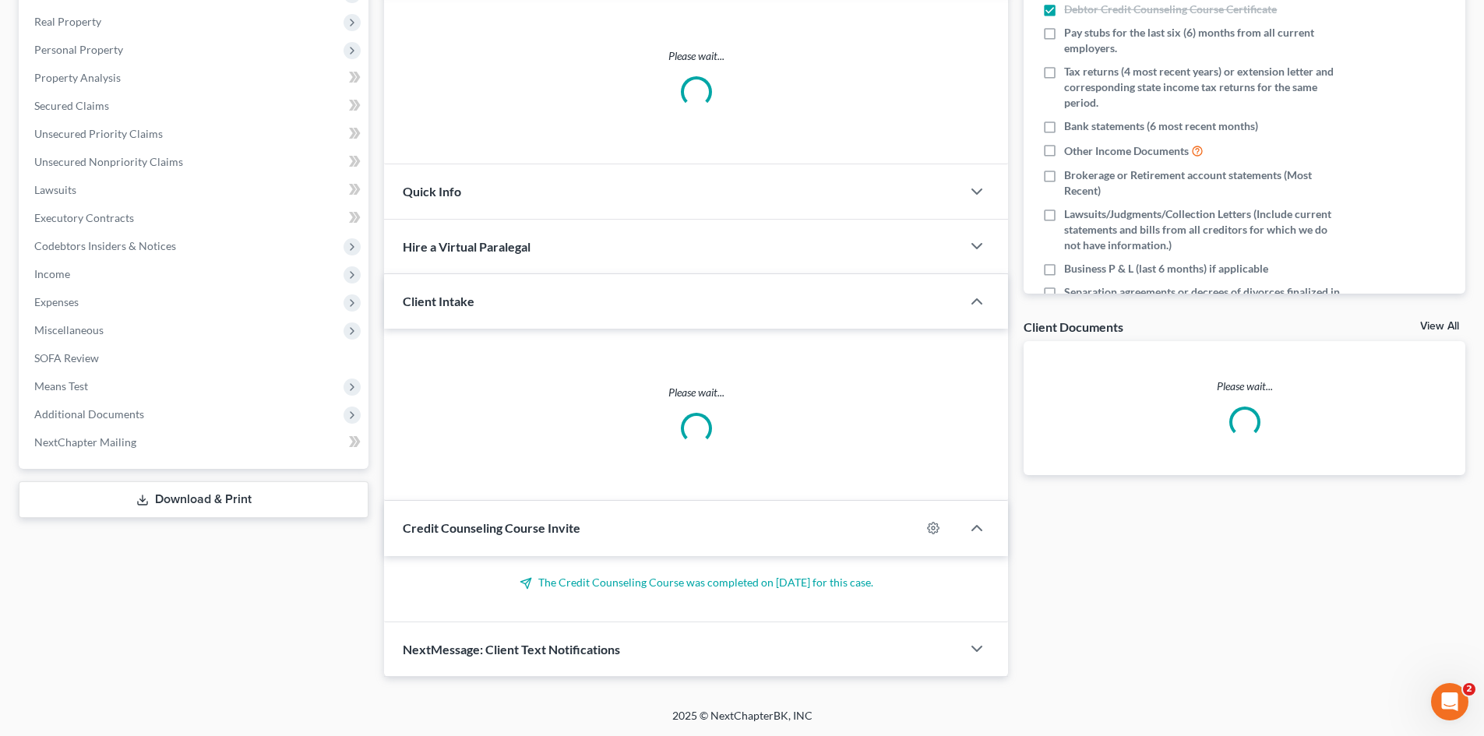
drag, startPoint x: 194, startPoint y: 421, endPoint x: 176, endPoint y: 462, distance: 45.0
click at [194, 421] on span "Additional Documents" at bounding box center [195, 414] width 347 height 28
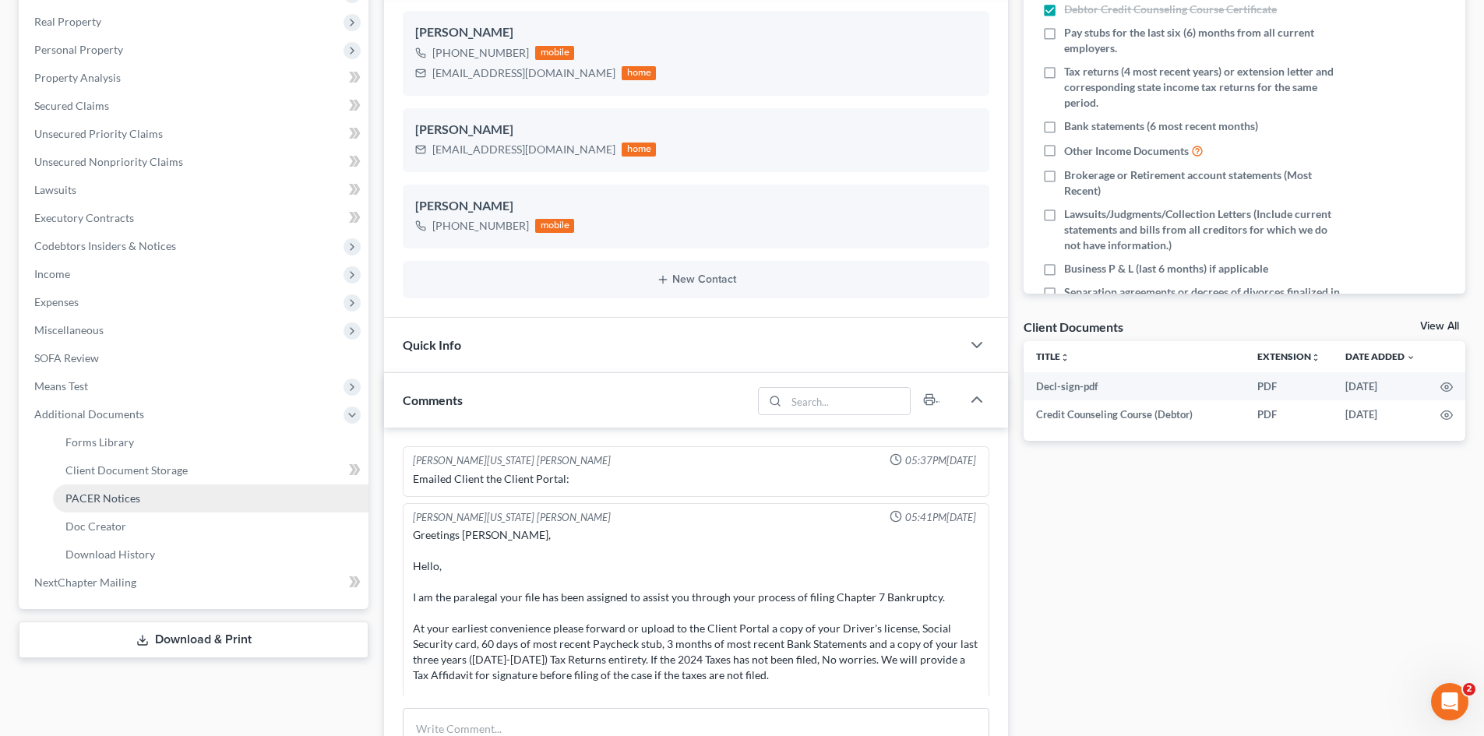
scroll to position [6361, 0]
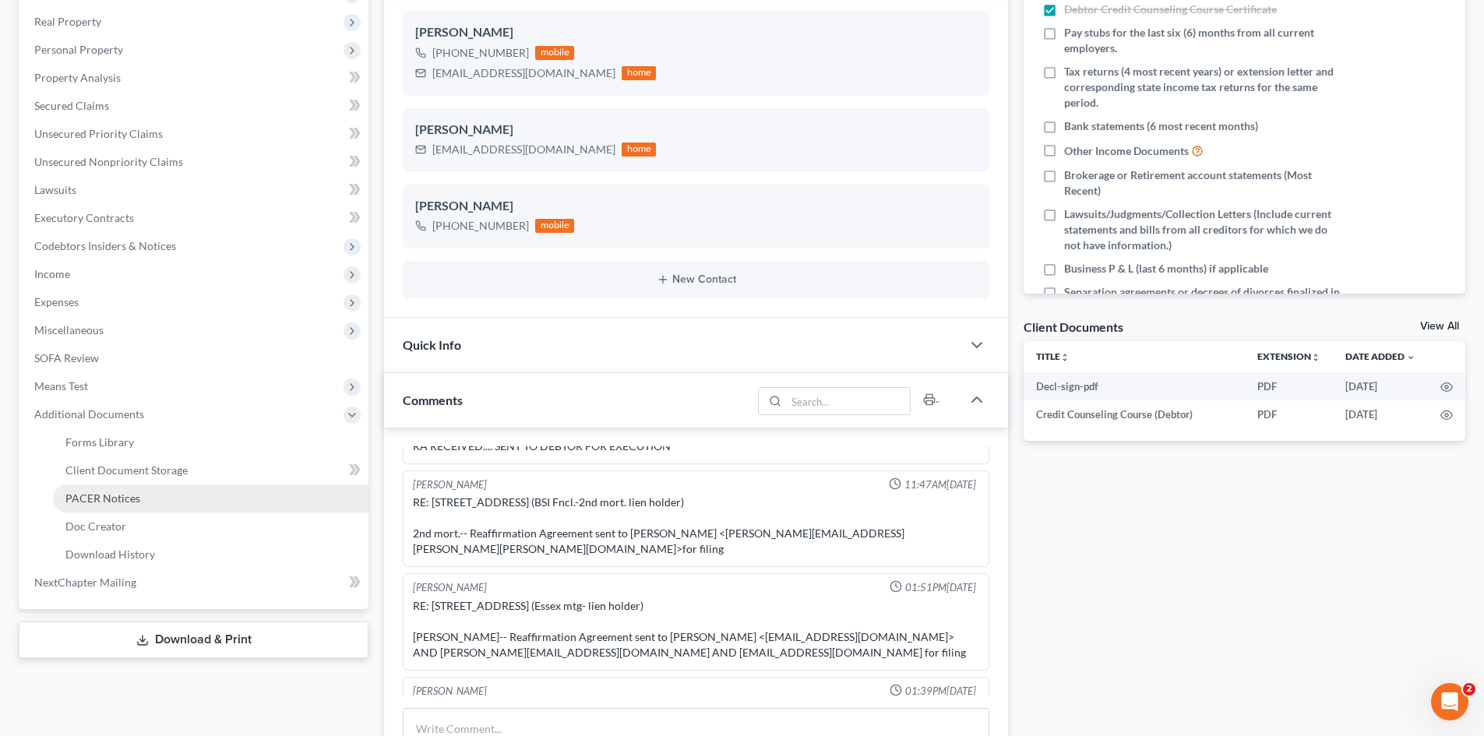
click at [159, 507] on link "PACER Notices" at bounding box center [210, 499] width 315 height 28
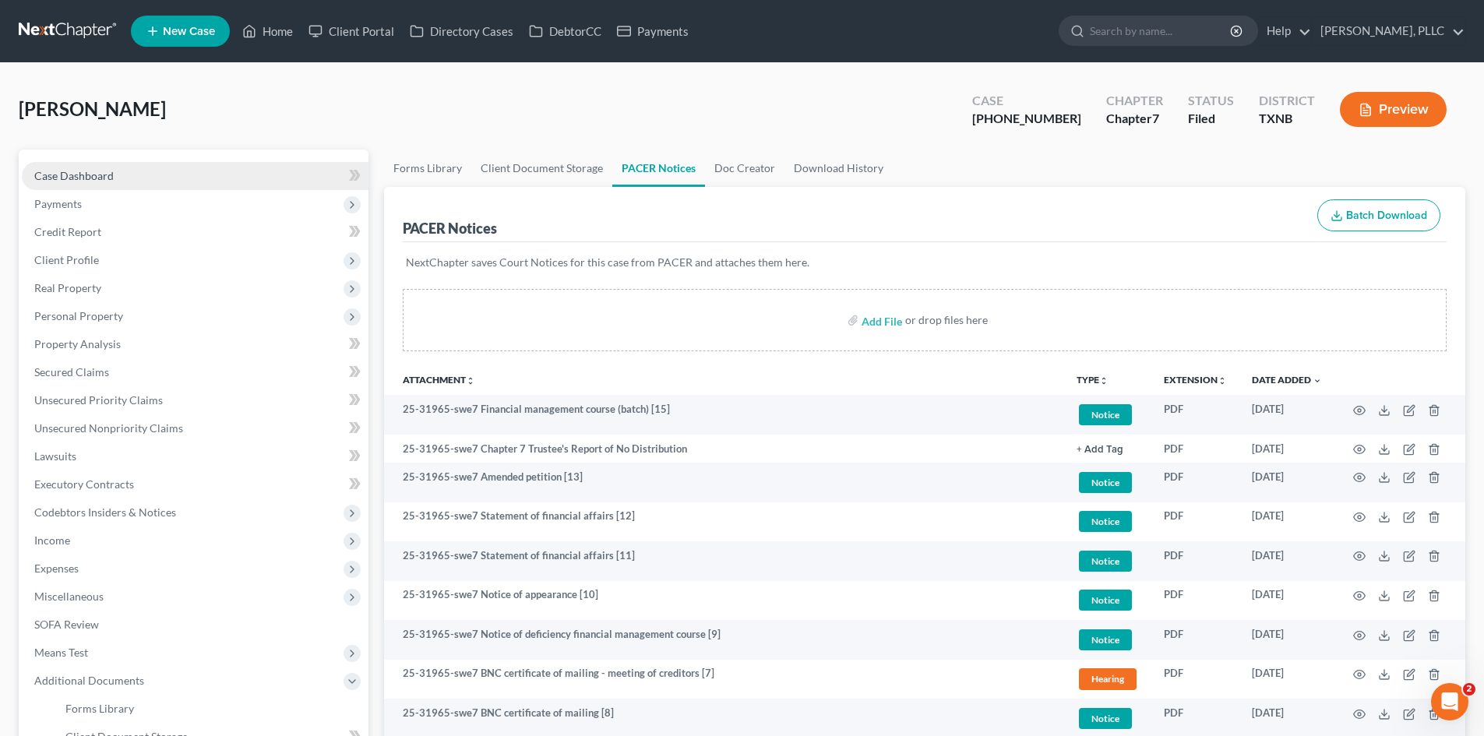
click at [161, 174] on link "Case Dashboard" at bounding box center [195, 176] width 347 height 28
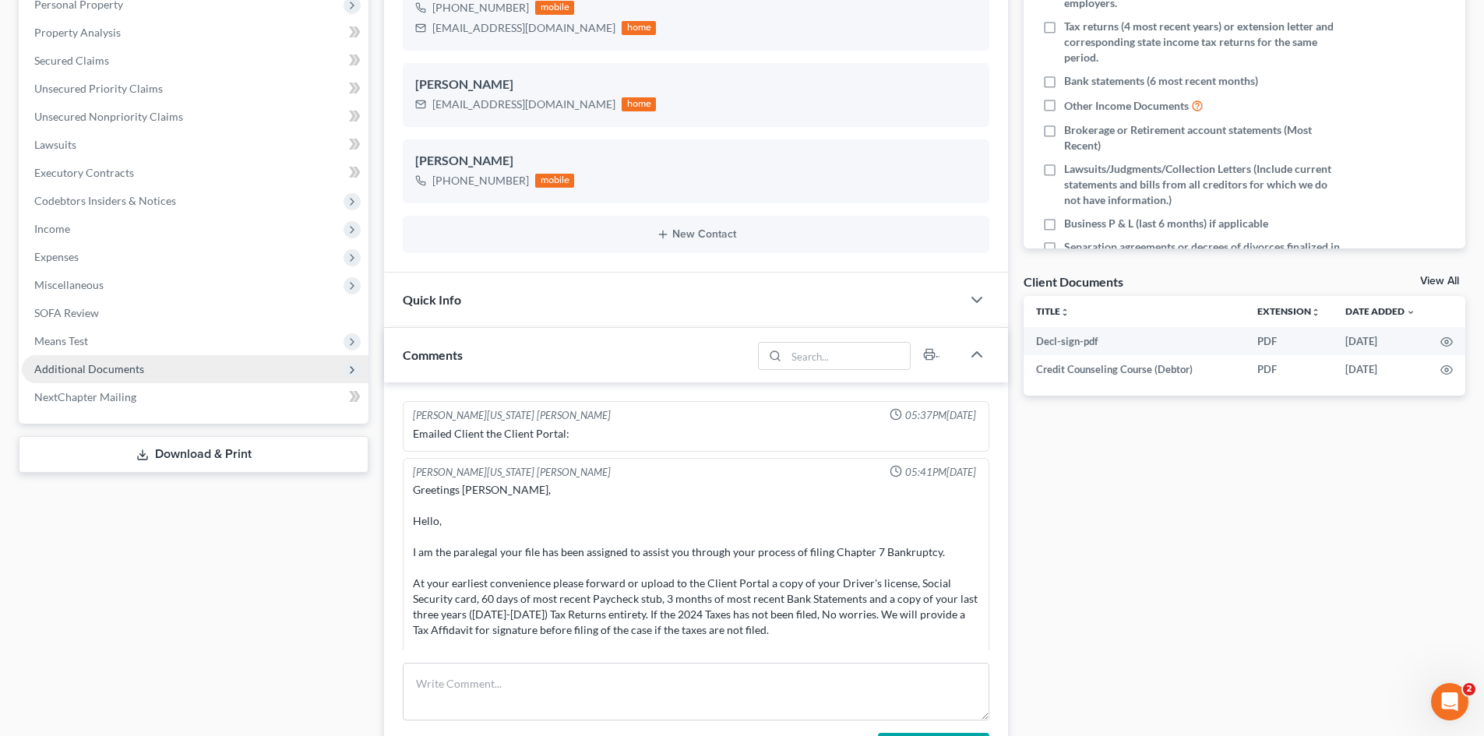
scroll to position [6361, 0]
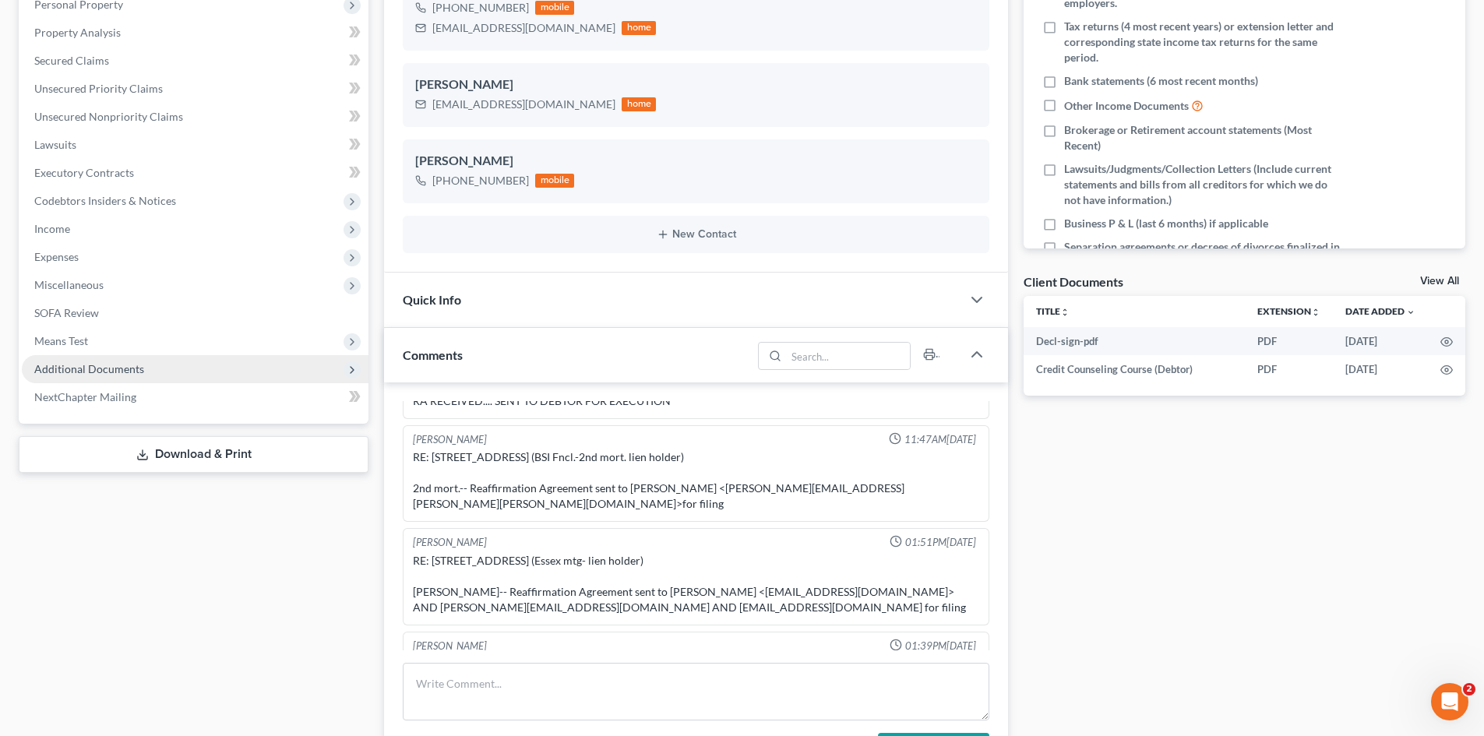
click at [186, 378] on span "Additional Documents" at bounding box center [195, 369] width 347 height 28
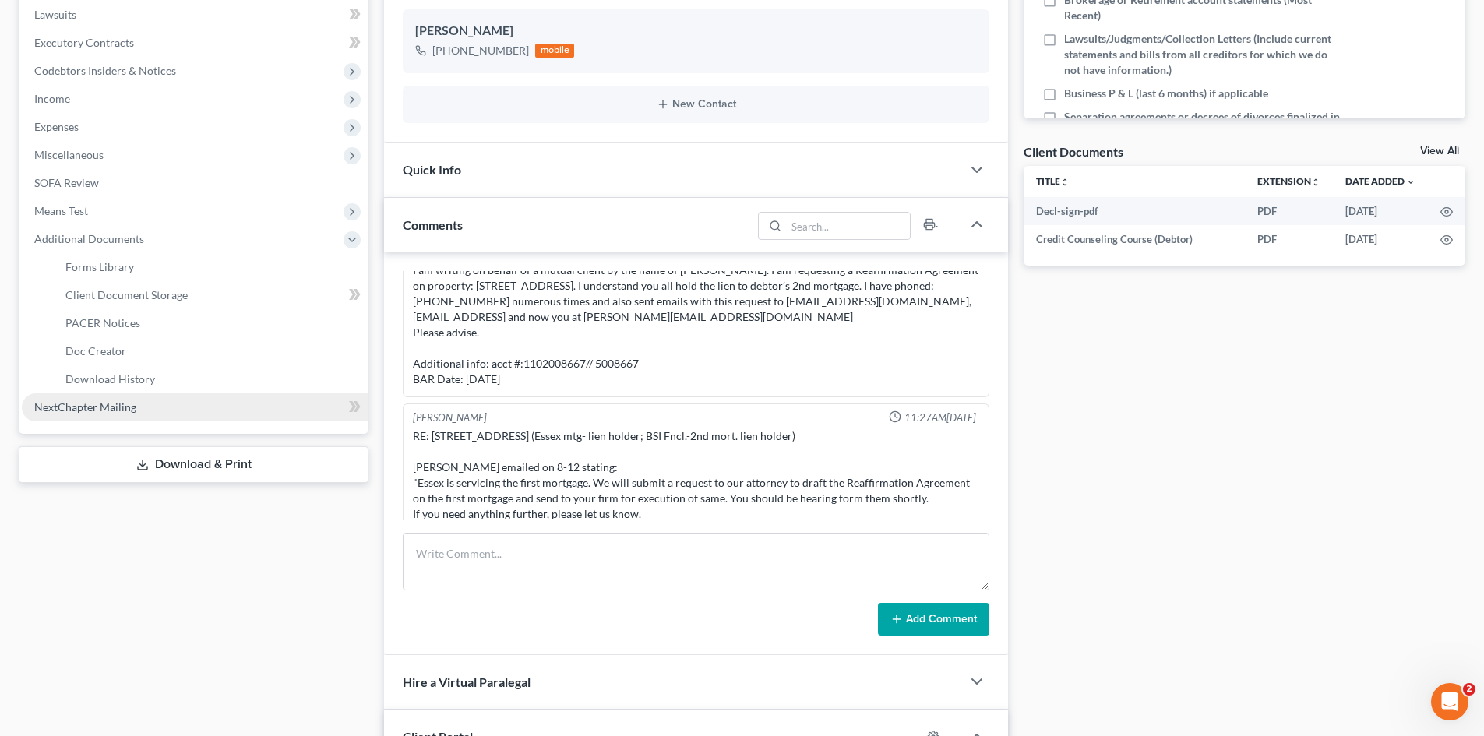
scroll to position [156, 0]
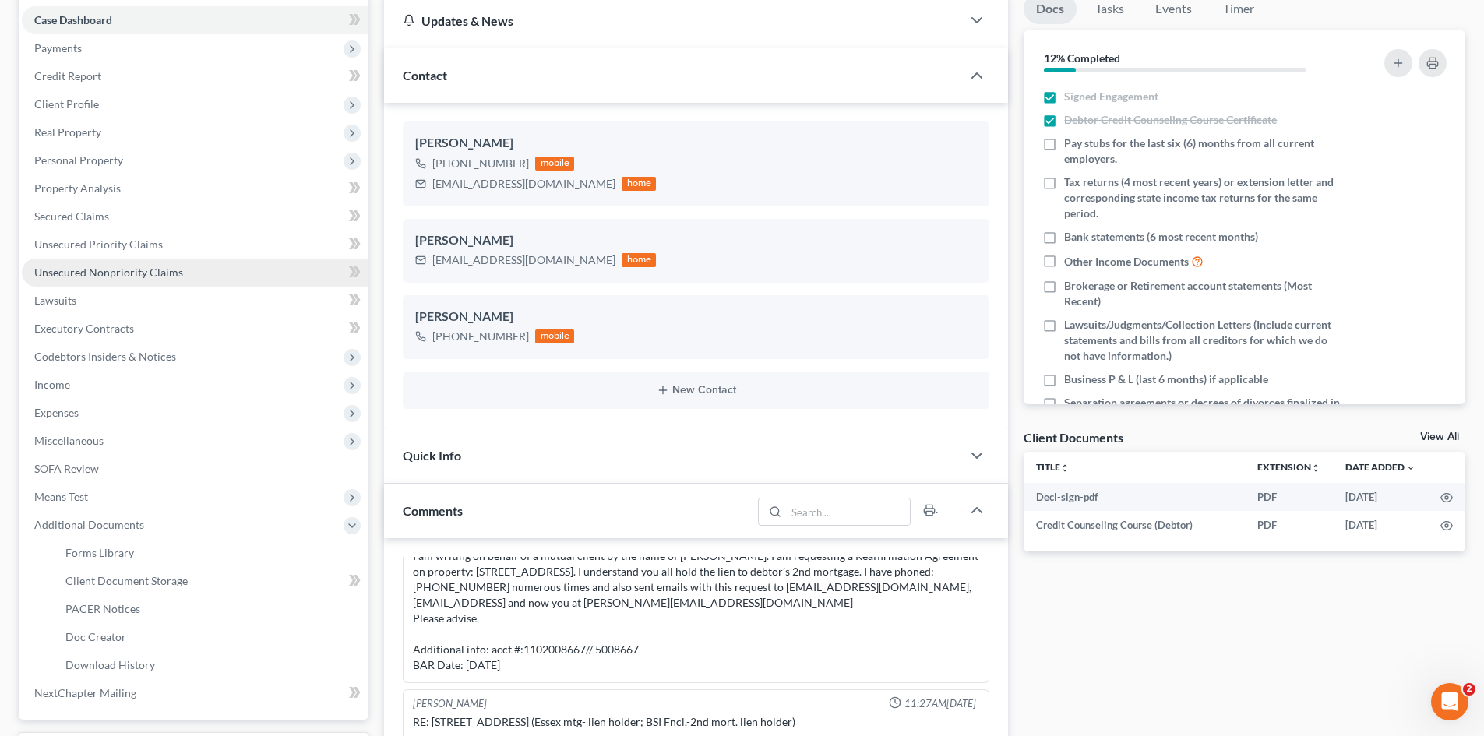
click at [121, 277] on span "Unsecured Nonpriority Claims" at bounding box center [108, 272] width 149 height 13
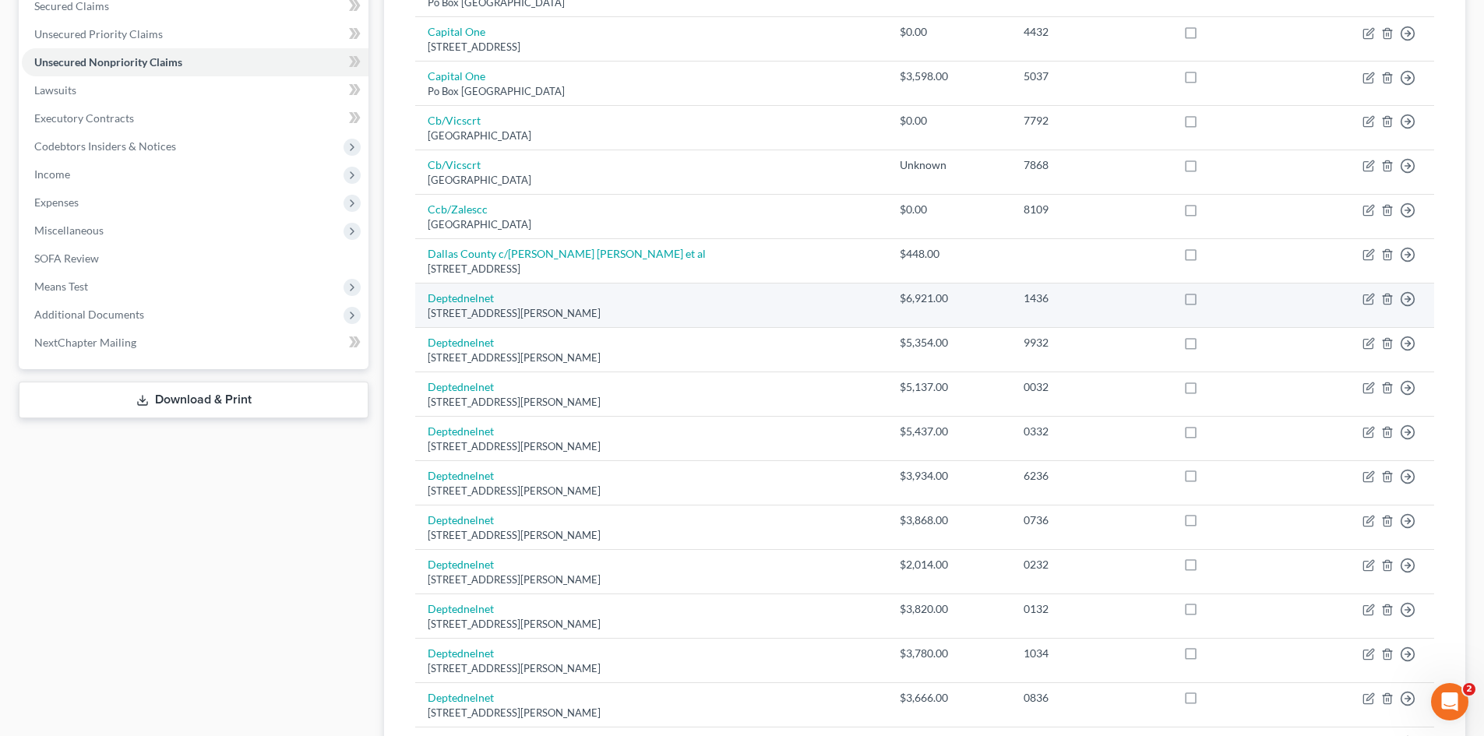
scroll to position [55, 0]
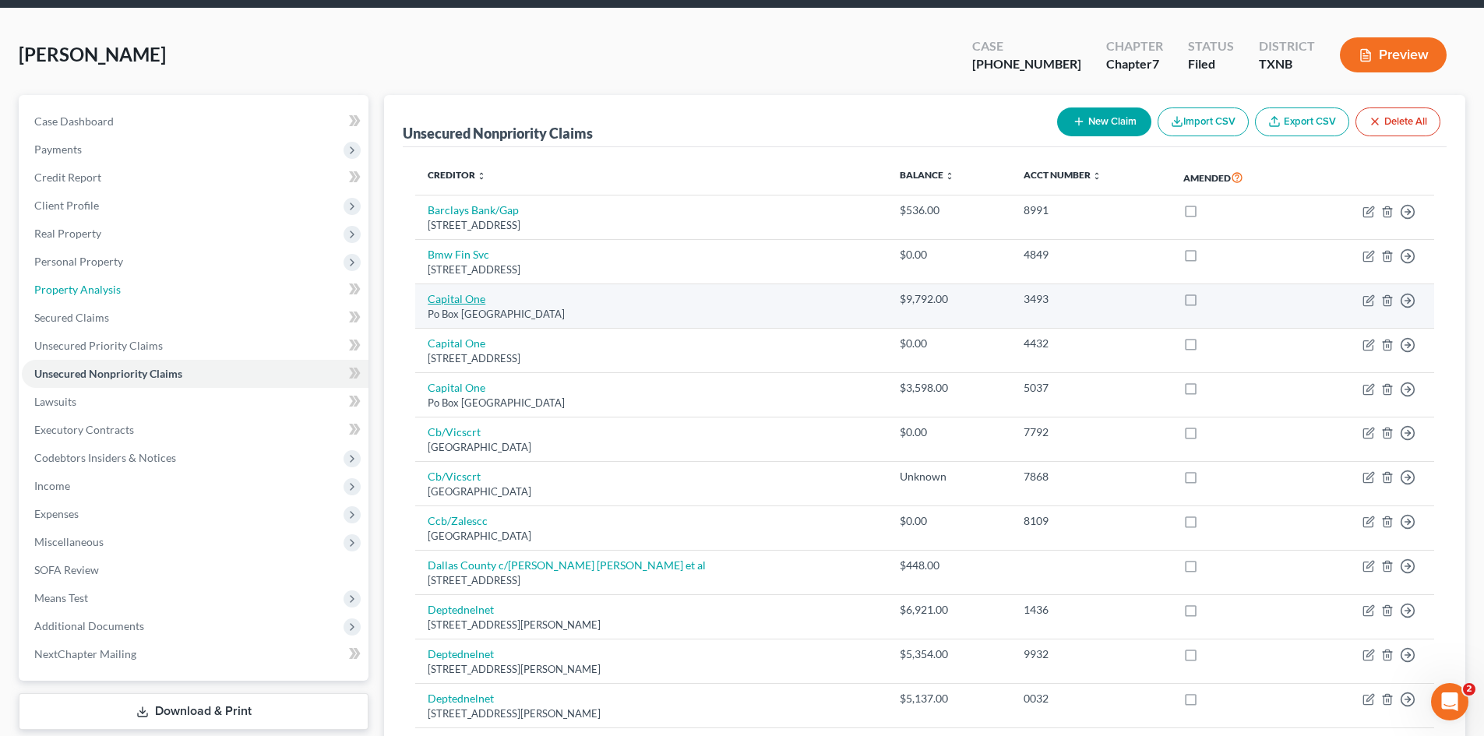
drag, startPoint x: 114, startPoint y: 293, endPoint x: 442, endPoint y: 298, distance: 328.8
click at [114, 293] on span "Property Analysis" at bounding box center [77, 289] width 86 height 13
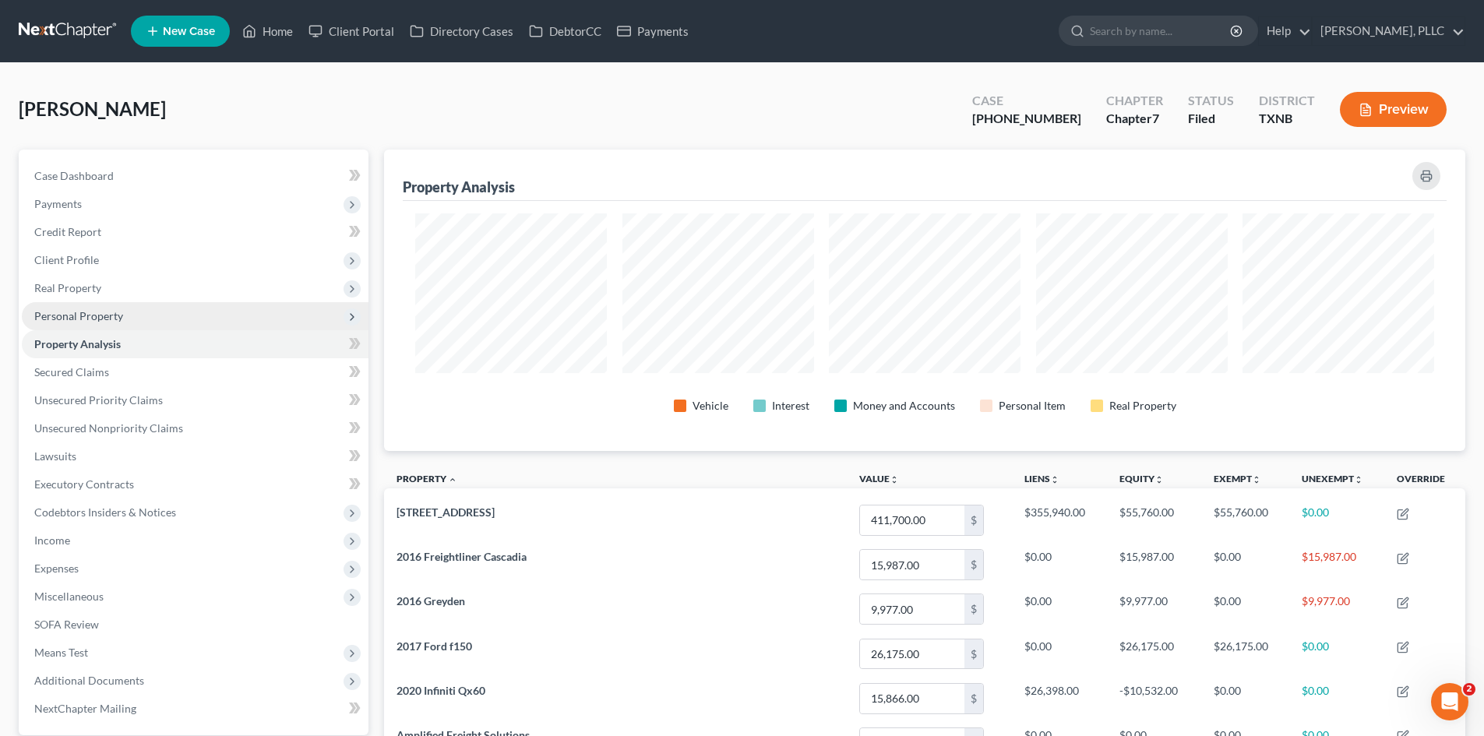
click at [153, 318] on span "Personal Property" at bounding box center [195, 316] width 347 height 28
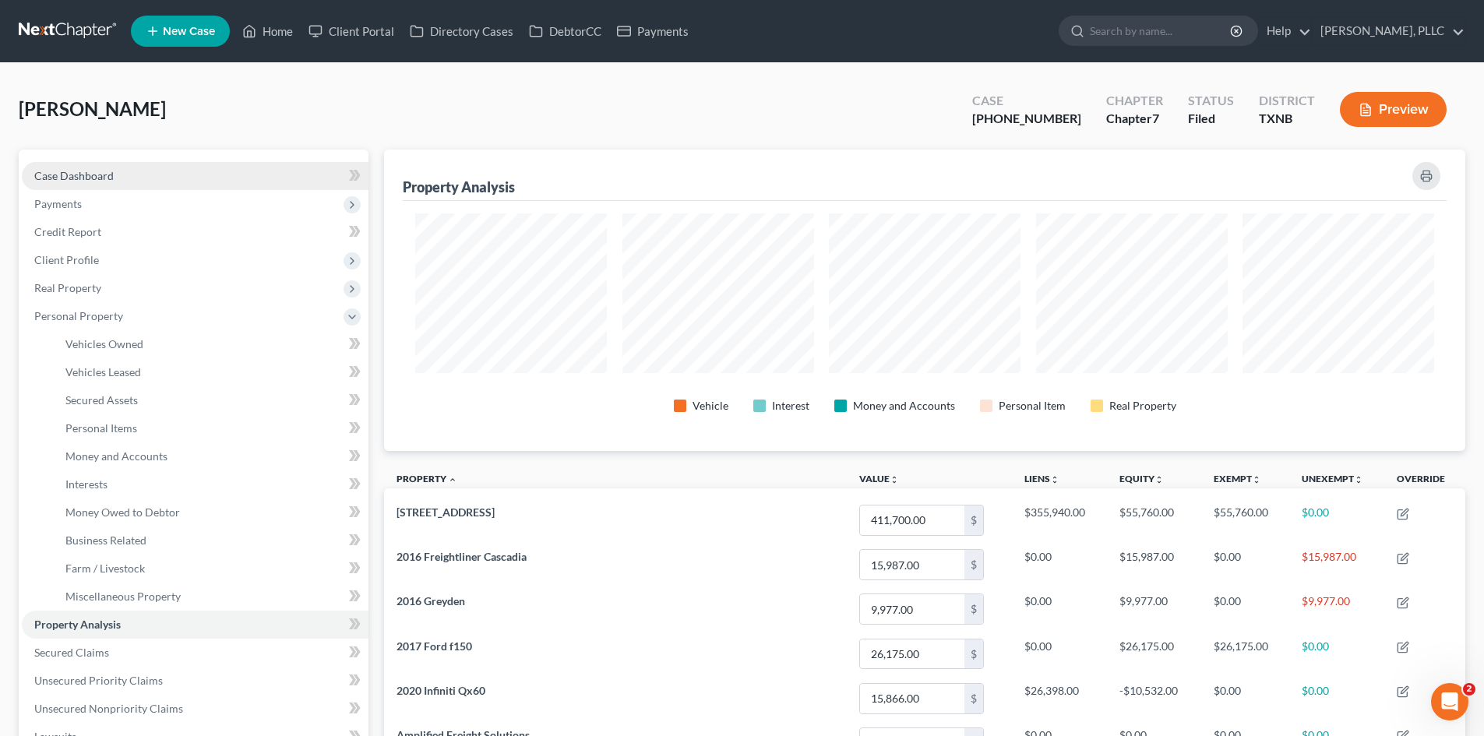
click at [201, 168] on link "Case Dashboard" at bounding box center [195, 176] width 347 height 28
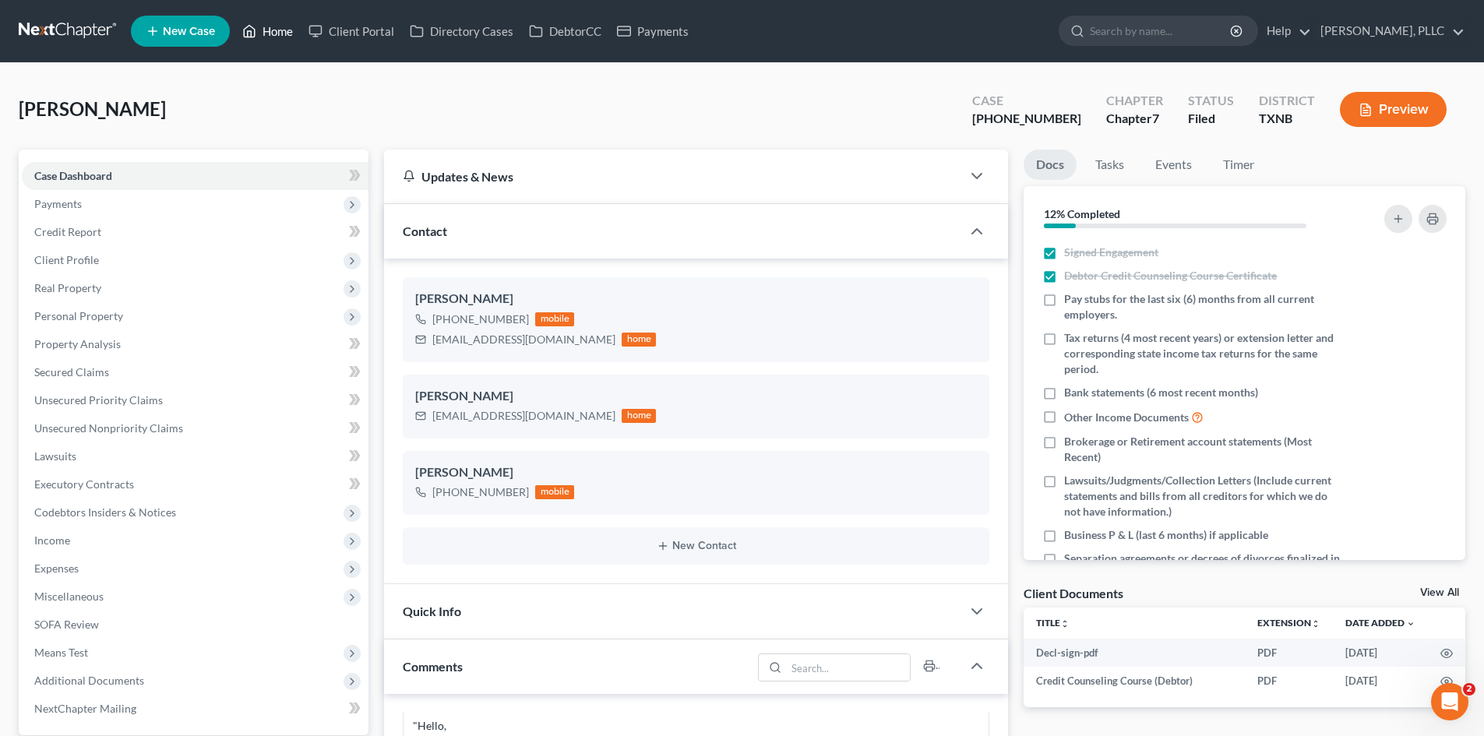
click at [256, 33] on icon at bounding box center [249, 31] width 14 height 19
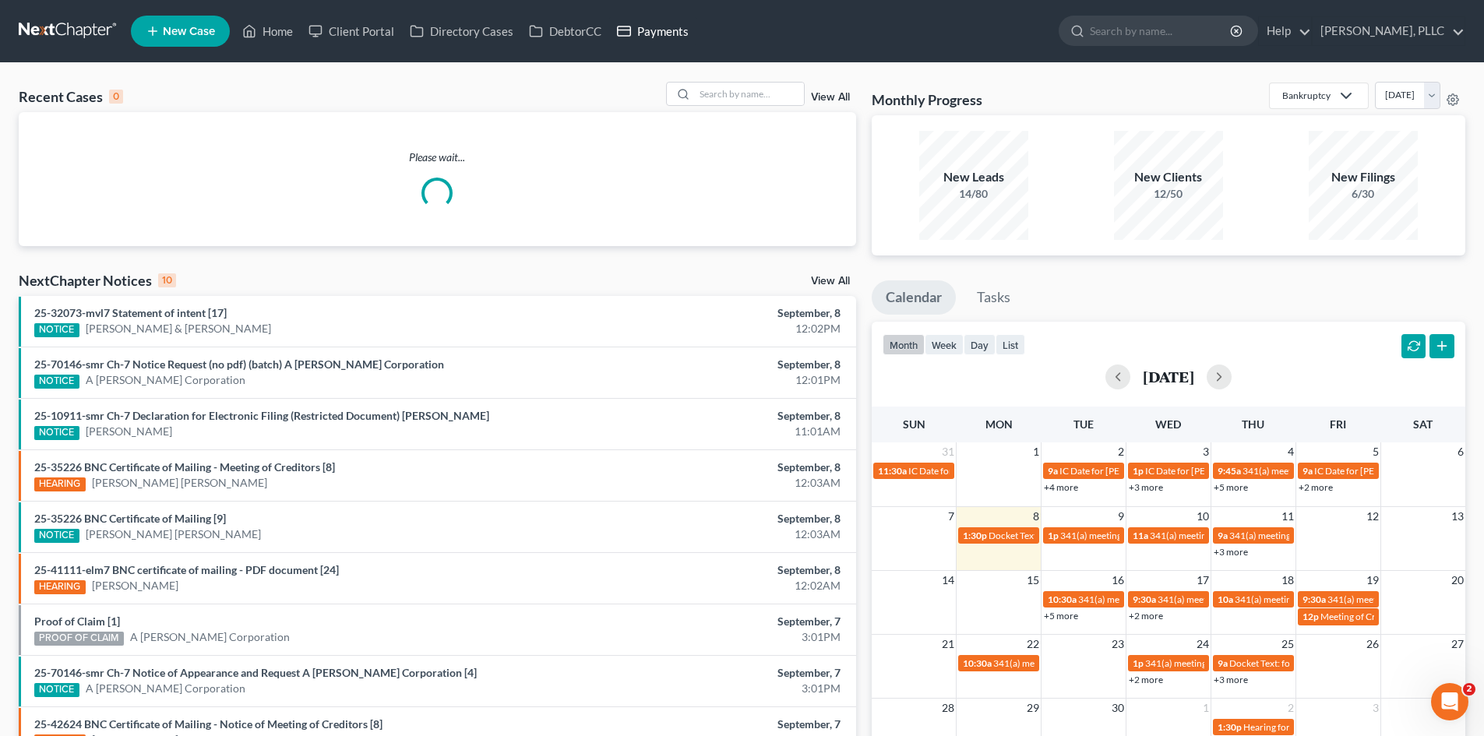
click at [655, 31] on link "Payments" at bounding box center [652, 31] width 87 height 28
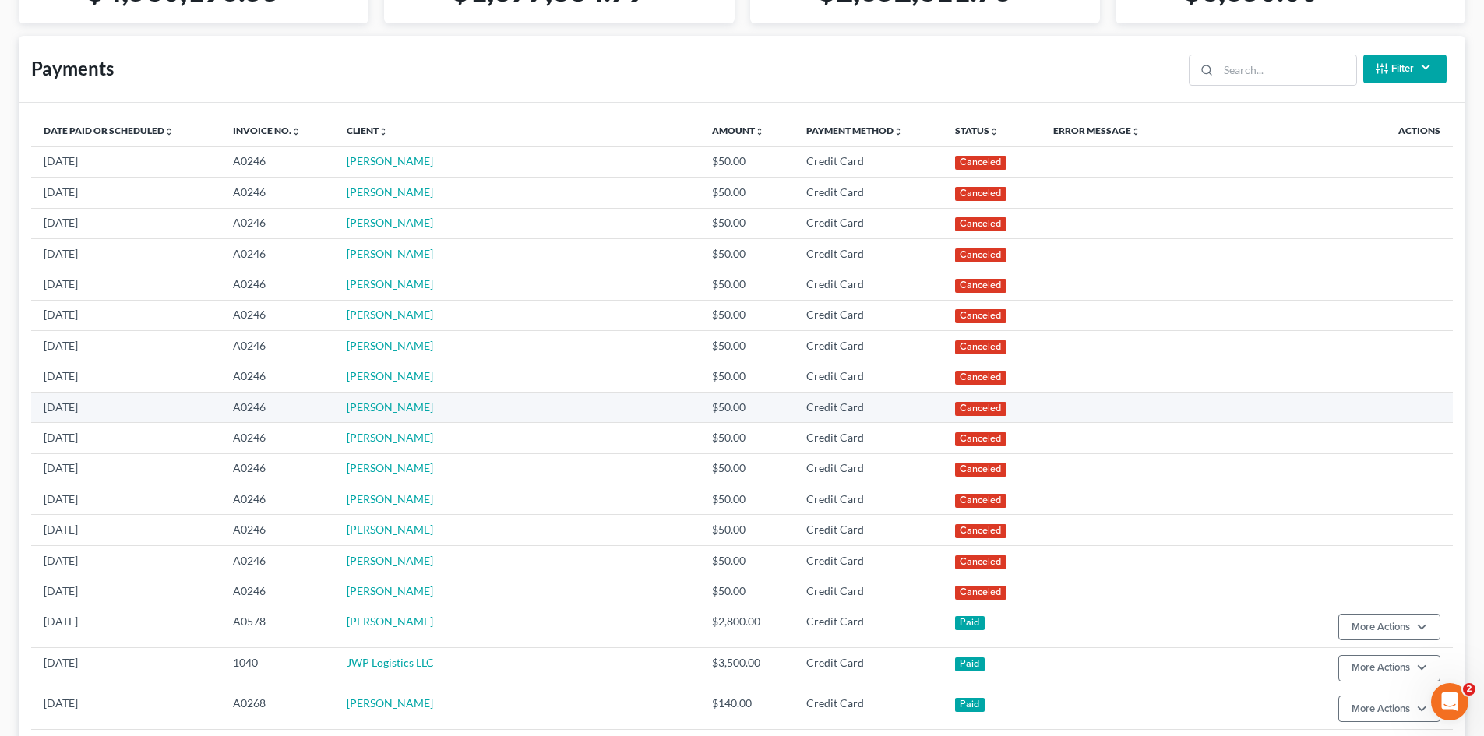
scroll to position [312, 0]
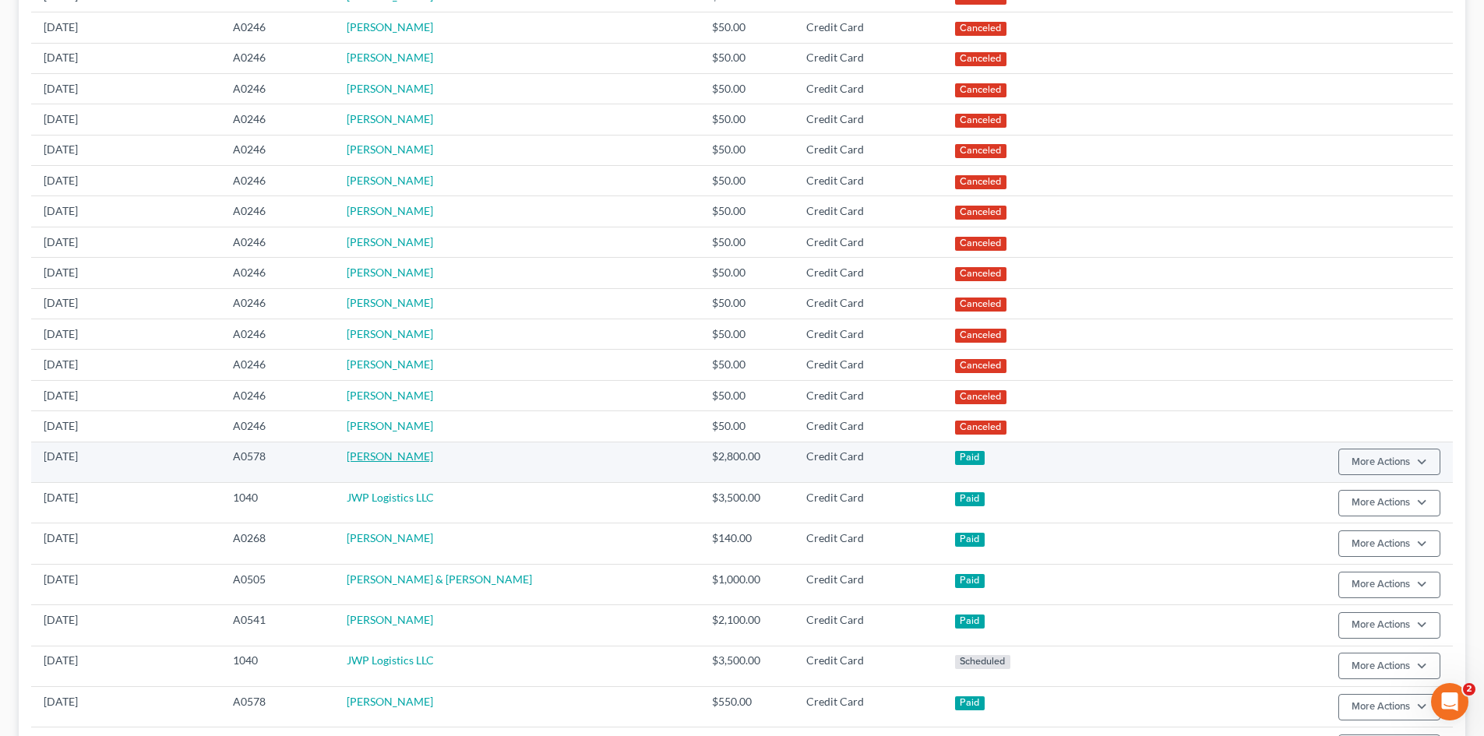
click at [418, 463] on link "[PERSON_NAME]" at bounding box center [390, 455] width 86 height 13
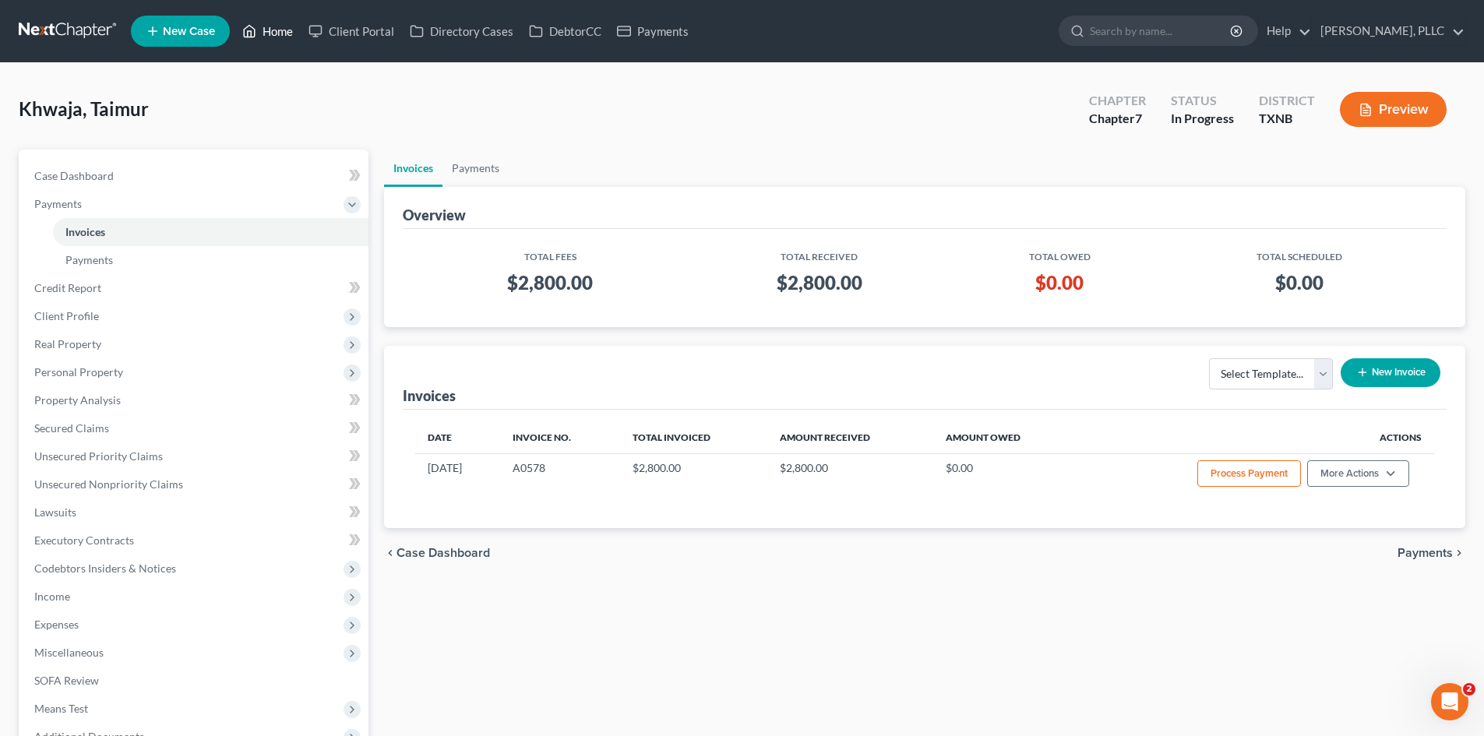
click at [275, 36] on link "Home" at bounding box center [267, 31] width 66 height 28
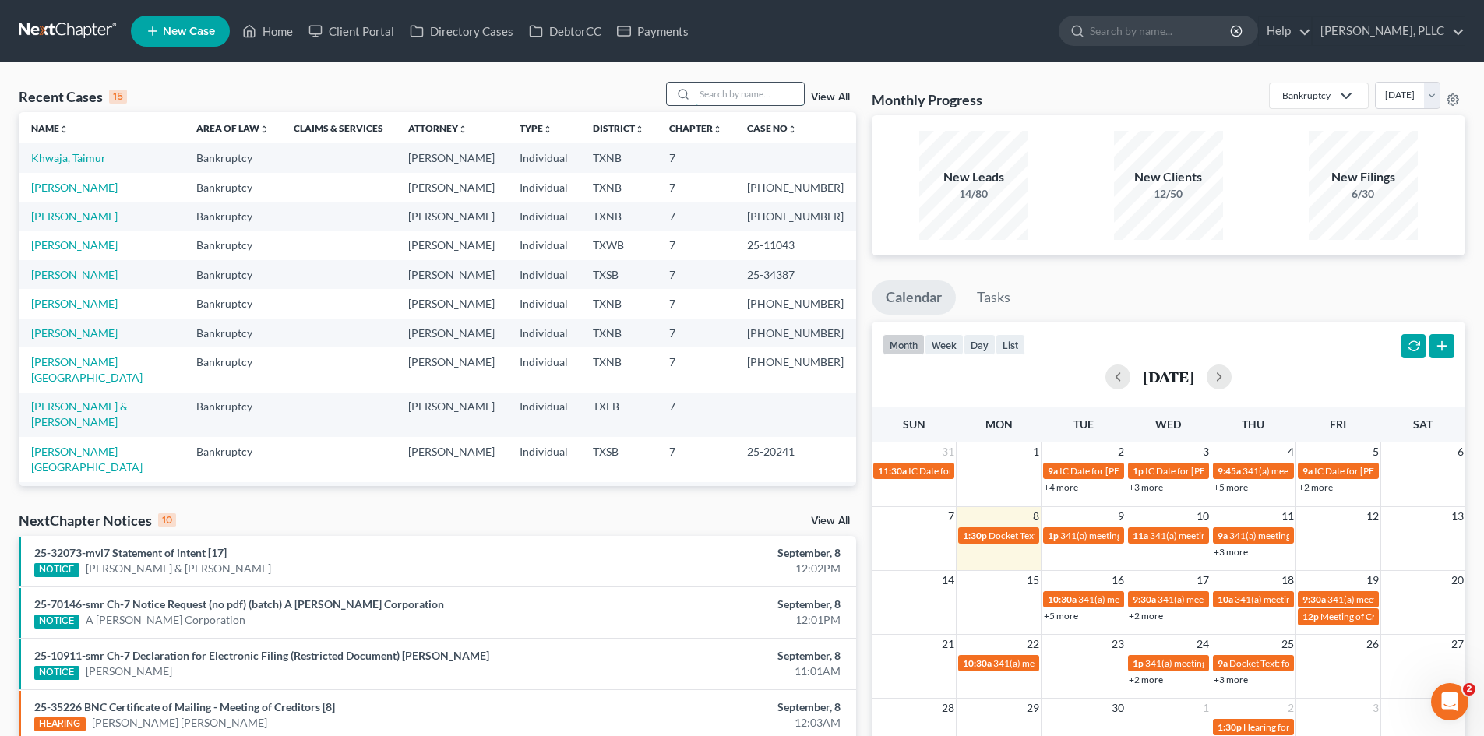
click at [736, 93] on input "search" at bounding box center [749, 94] width 109 height 23
type input "[PERSON_NAME]"
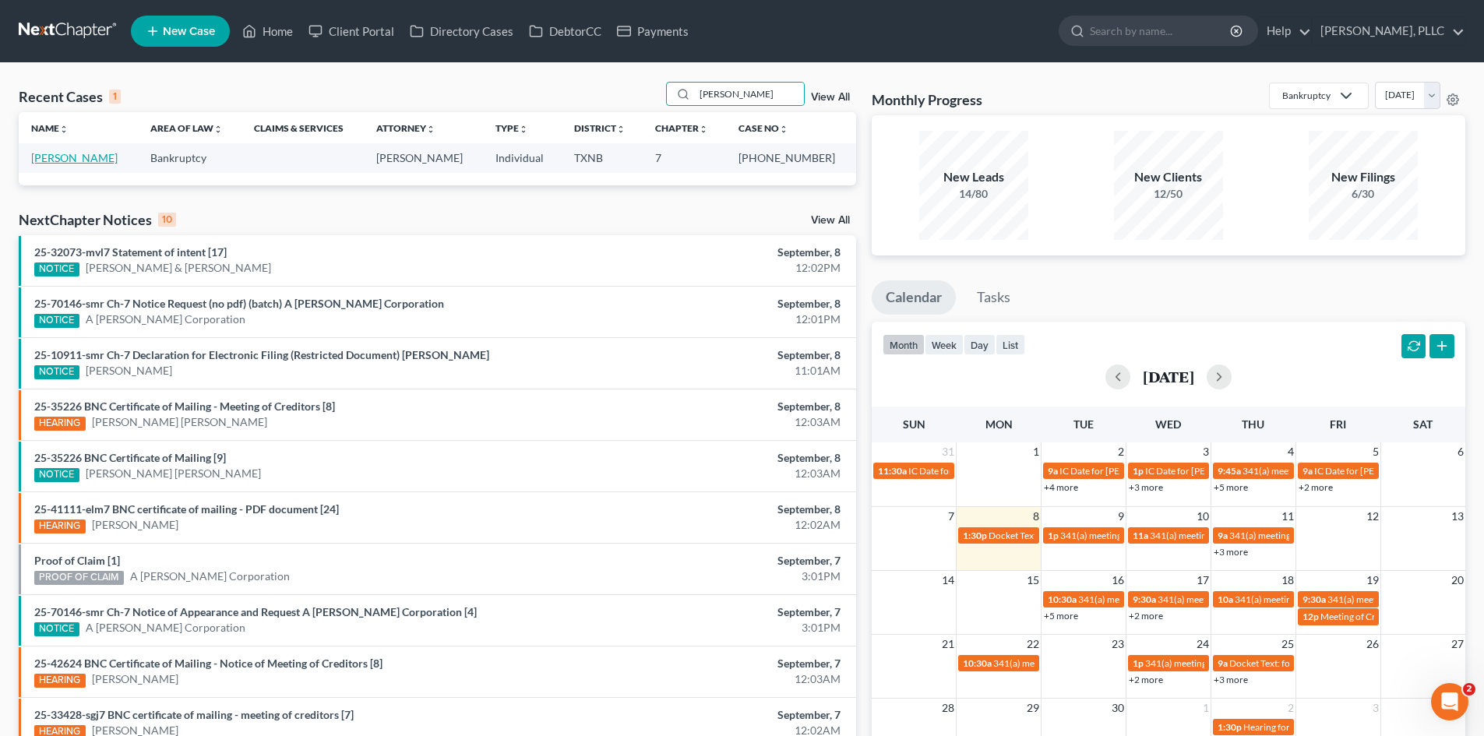
click at [89, 154] on link "[PERSON_NAME]" at bounding box center [74, 157] width 86 height 13
select select "6"
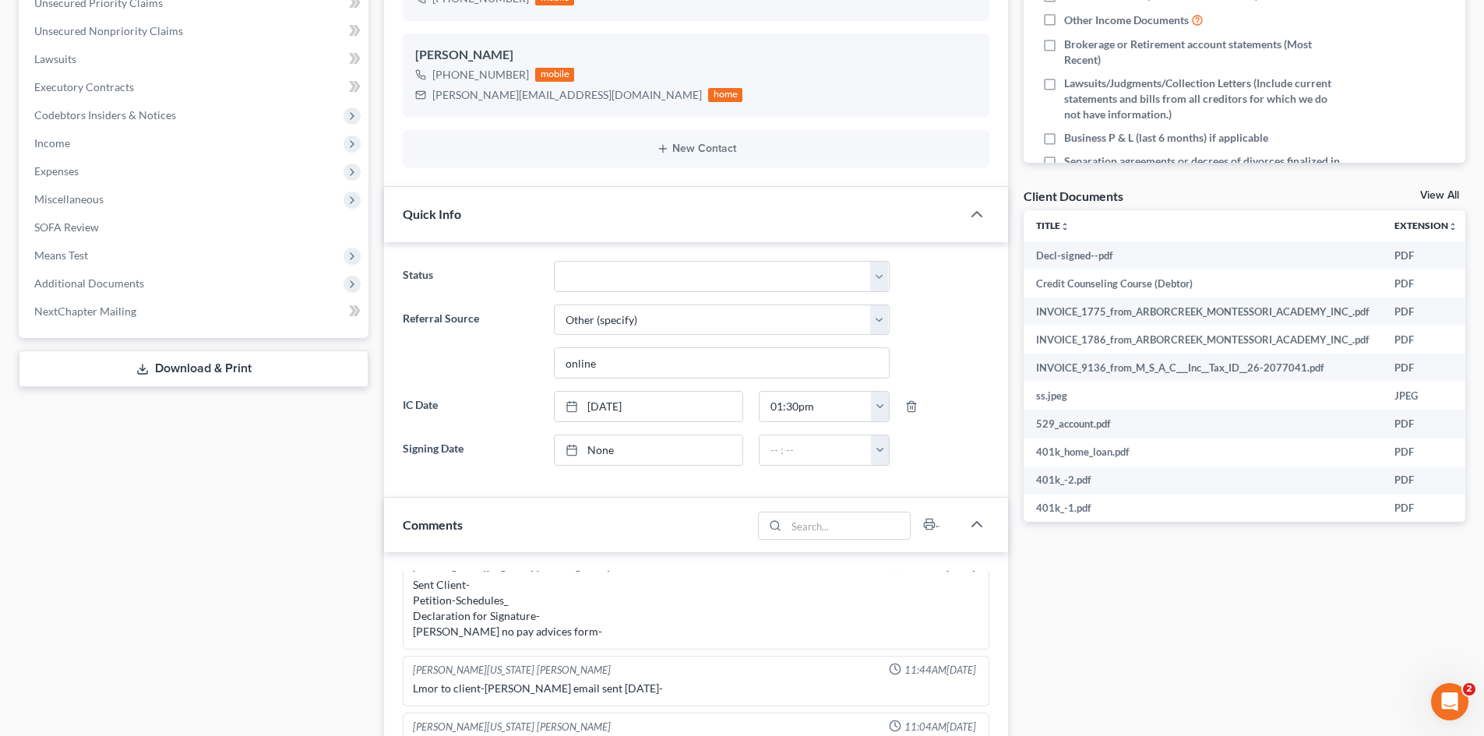
scroll to position [156, 0]
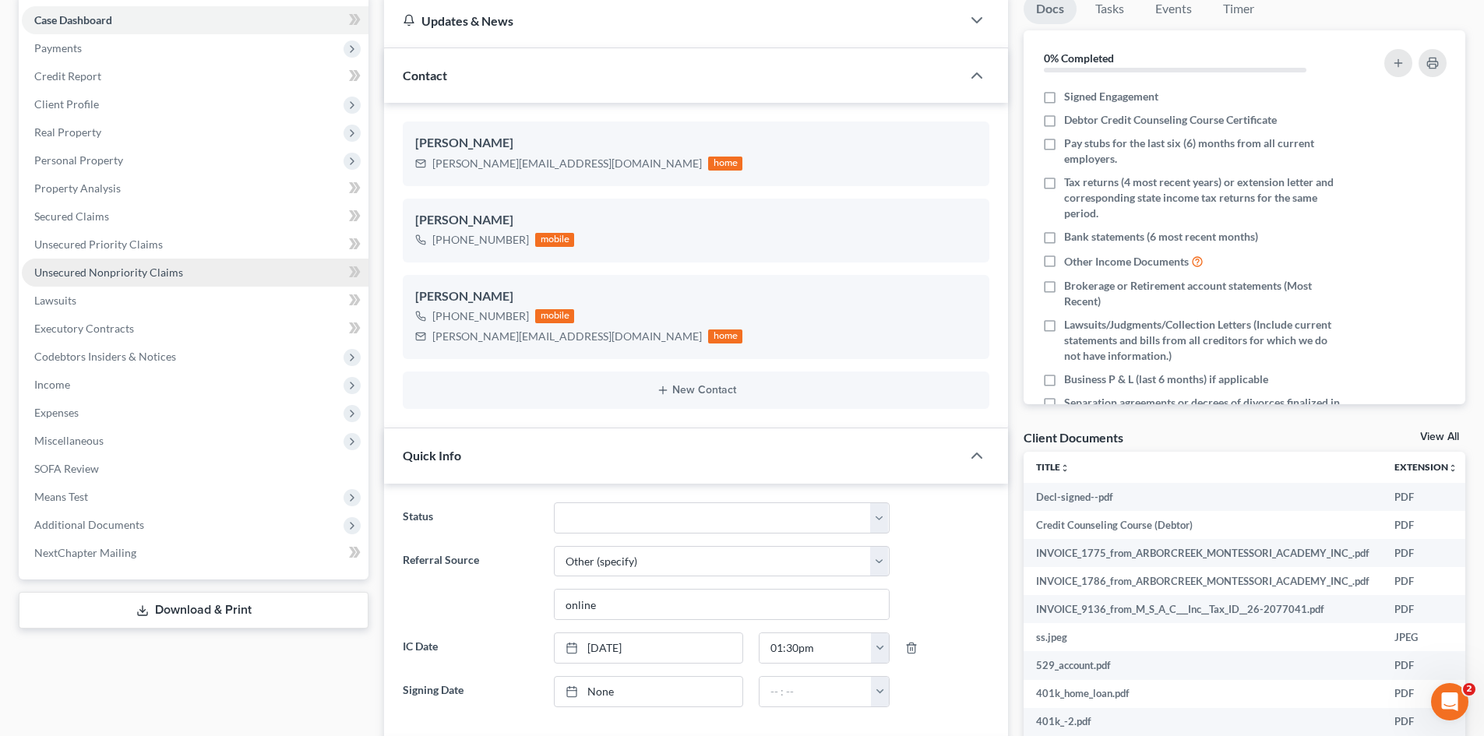
click at [104, 264] on link "Unsecured Nonpriority Claims" at bounding box center [195, 273] width 347 height 28
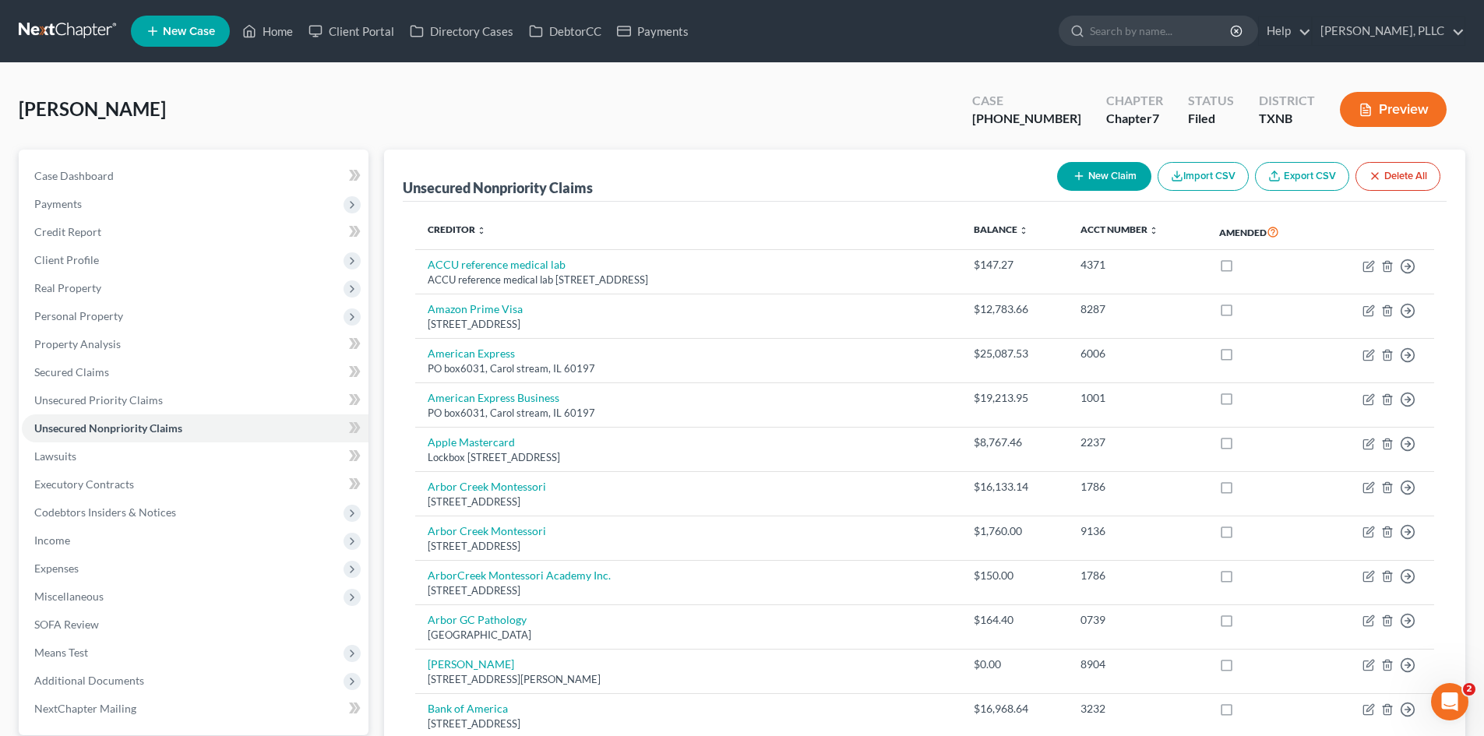
click at [816, 110] on div "[PERSON_NAME] Upgraded Case [PHONE_NUMBER] Chapter Chapter 7 Status [GEOGRAPHIC…" at bounding box center [742, 116] width 1447 height 68
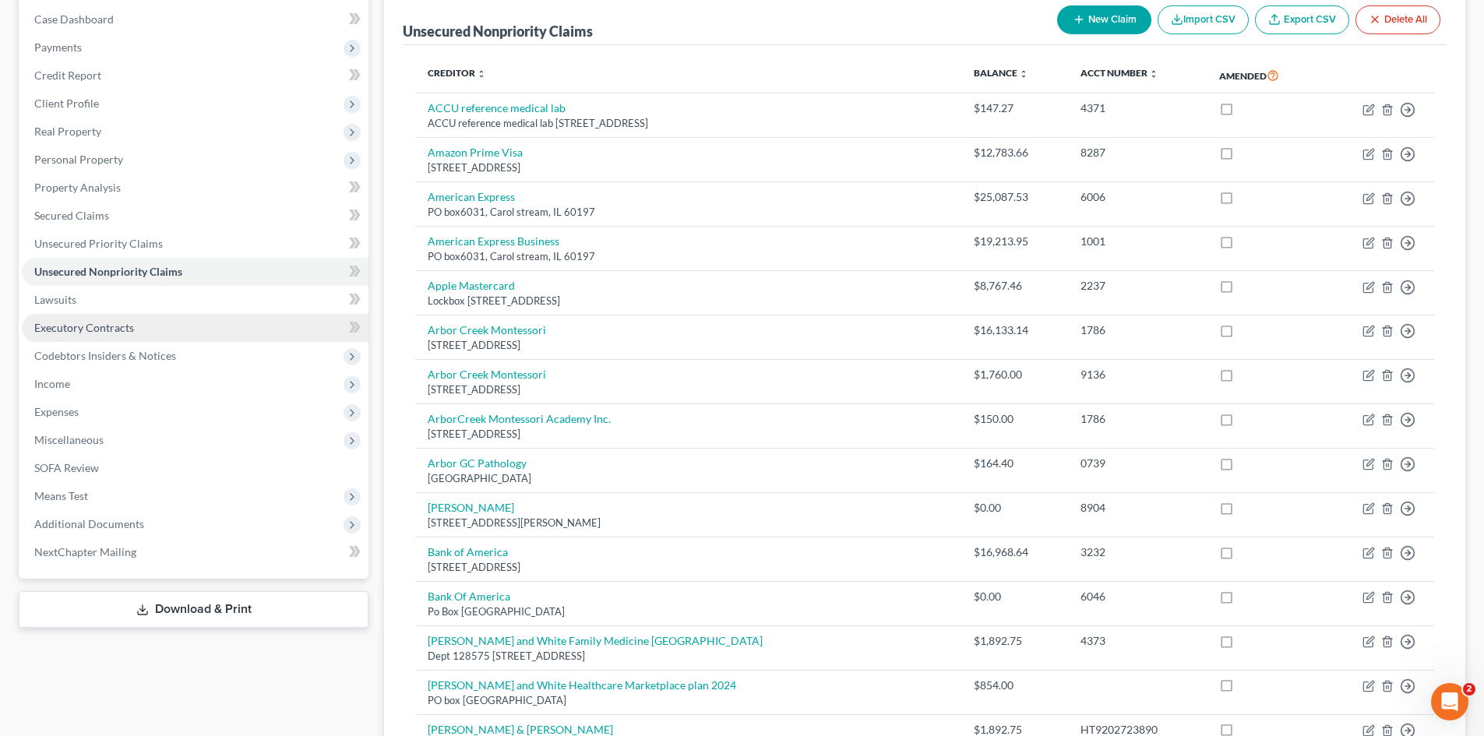
scroll to position [156, 0]
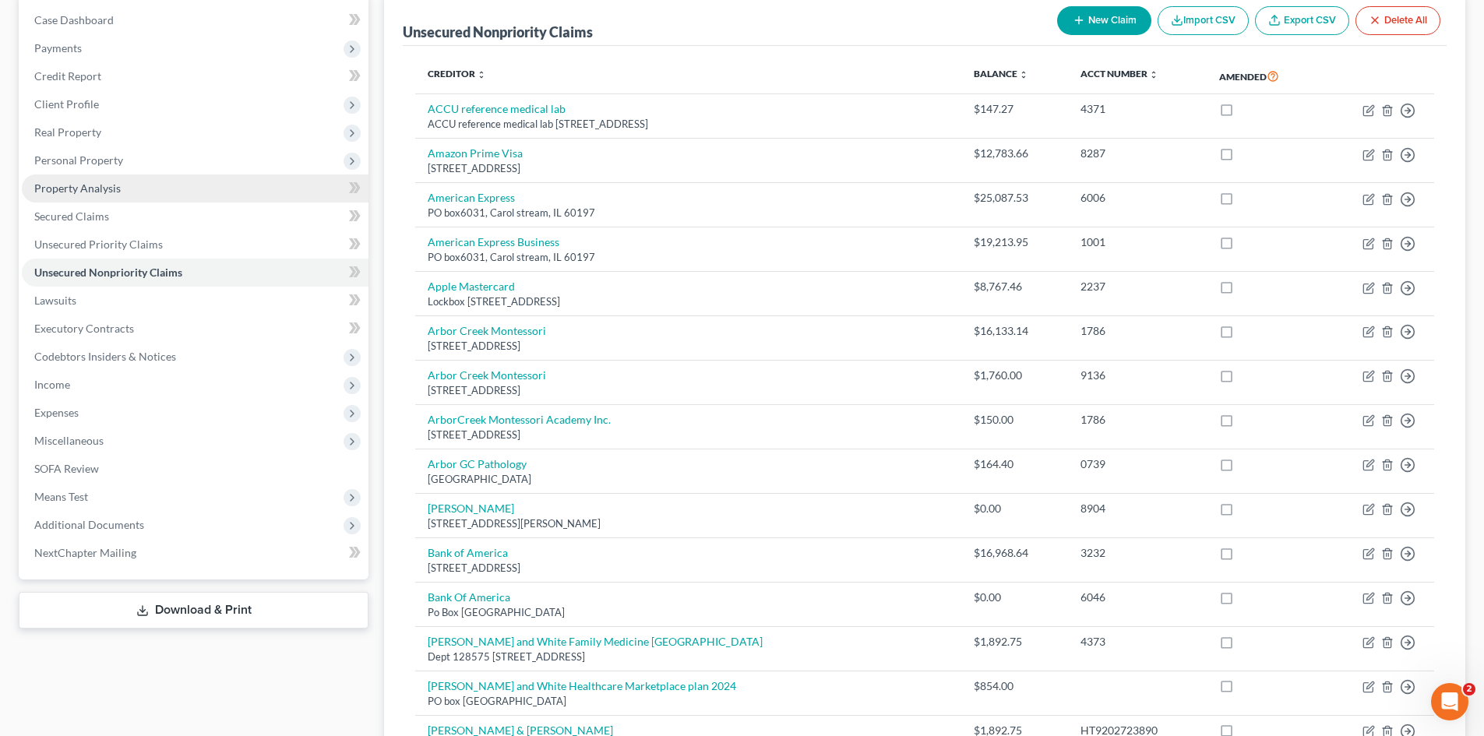
click at [142, 179] on link "Property Analysis" at bounding box center [195, 188] width 347 height 28
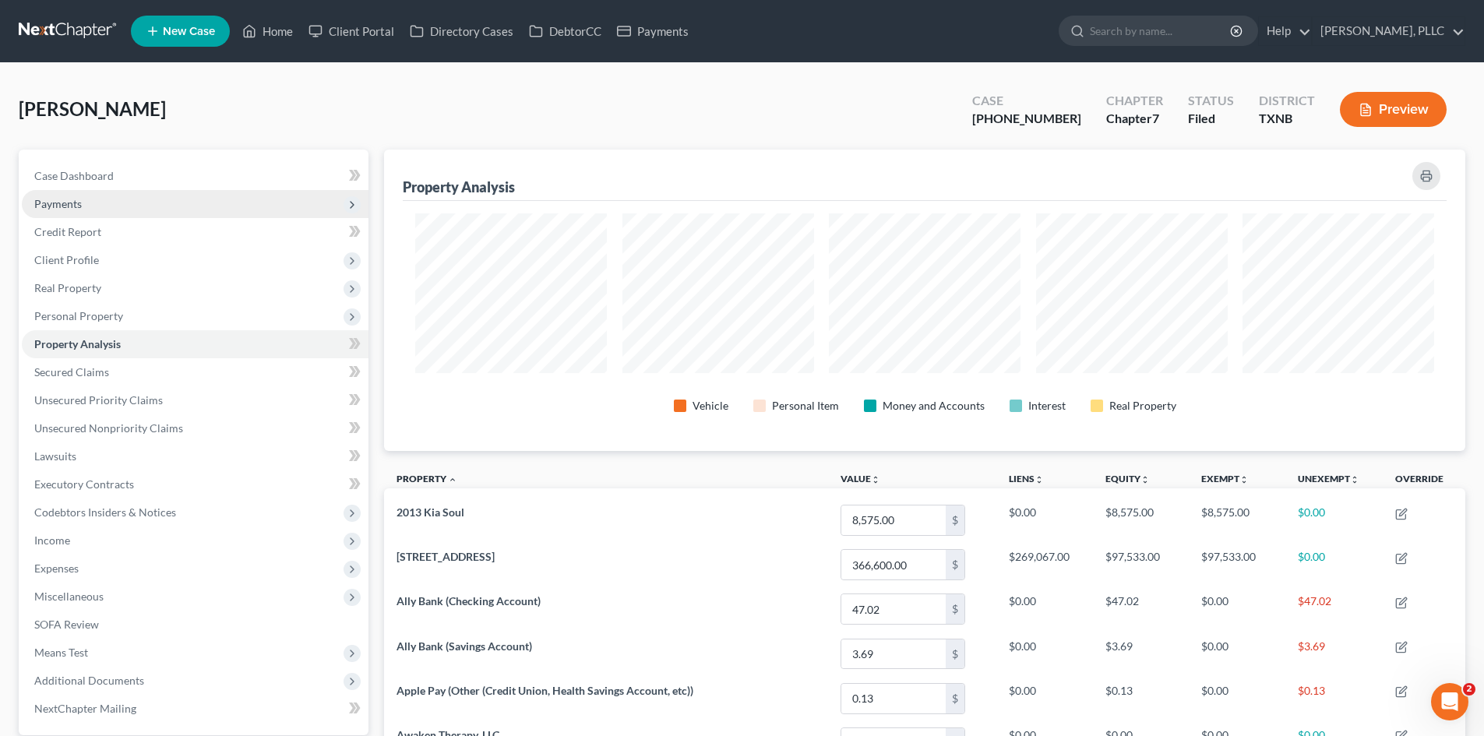
click at [192, 203] on span "Payments" at bounding box center [195, 204] width 347 height 28
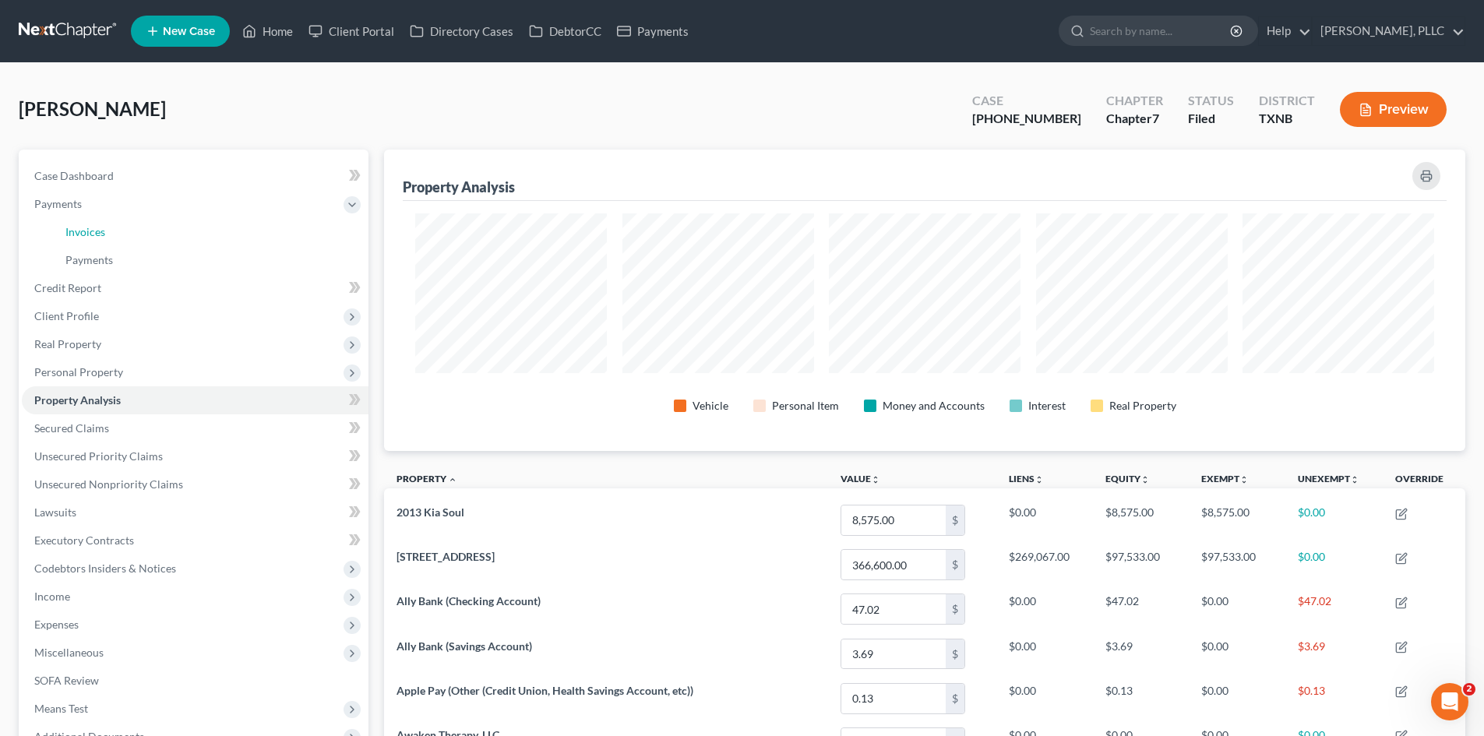
drag, startPoint x: 129, startPoint y: 234, endPoint x: 453, endPoint y: 181, distance: 328.4
click at [129, 234] on link "Invoices" at bounding box center [210, 232] width 315 height 28
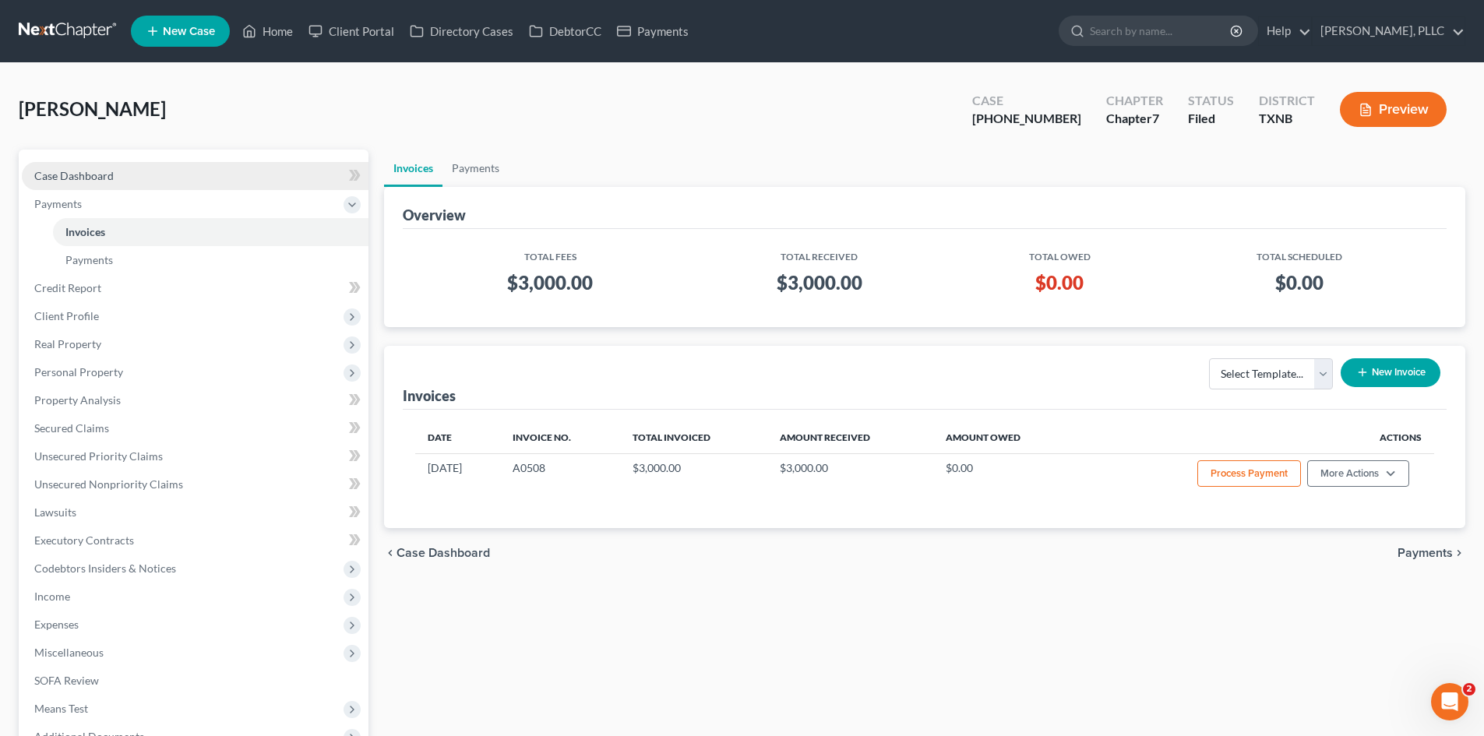
click at [89, 181] on span "Case Dashboard" at bounding box center [73, 175] width 79 height 13
select select "6"
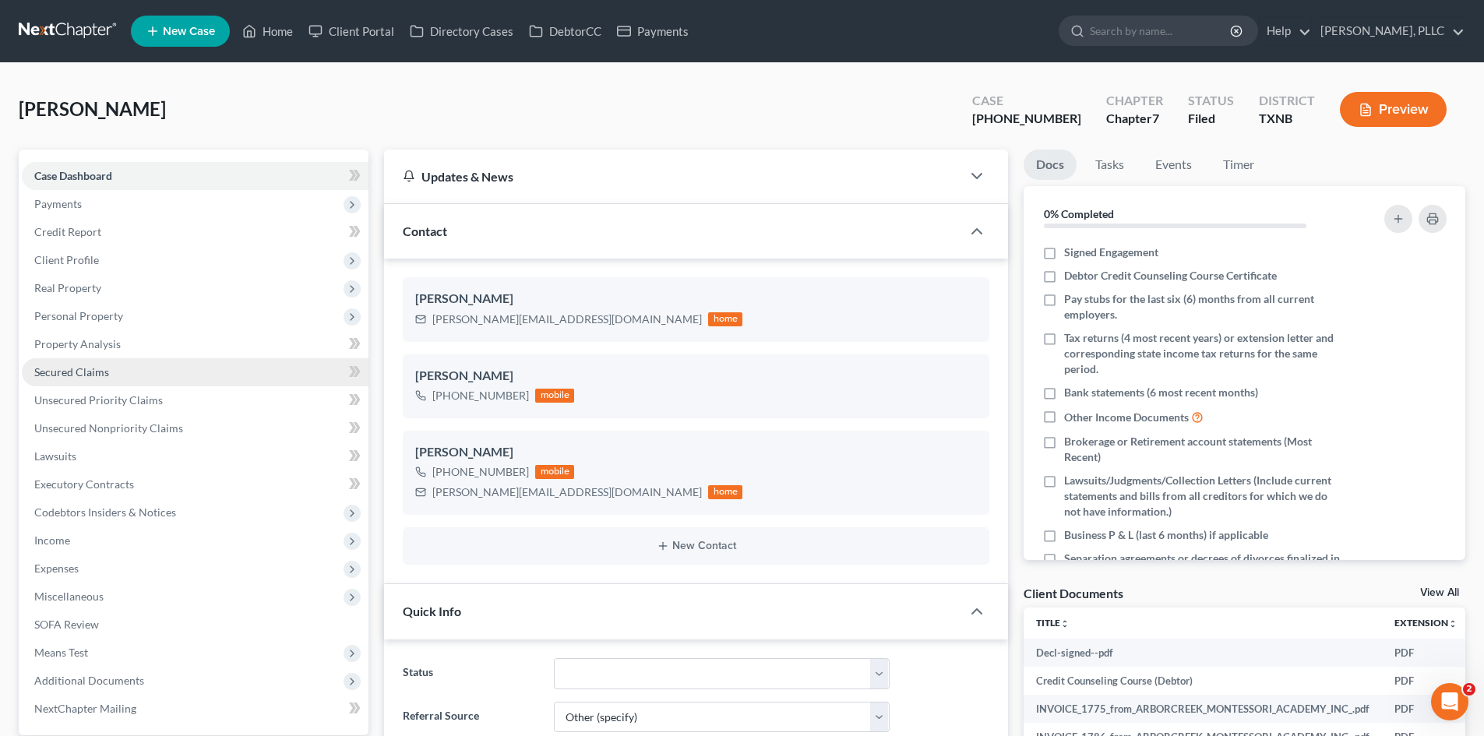
scroll to position [1203, 0]
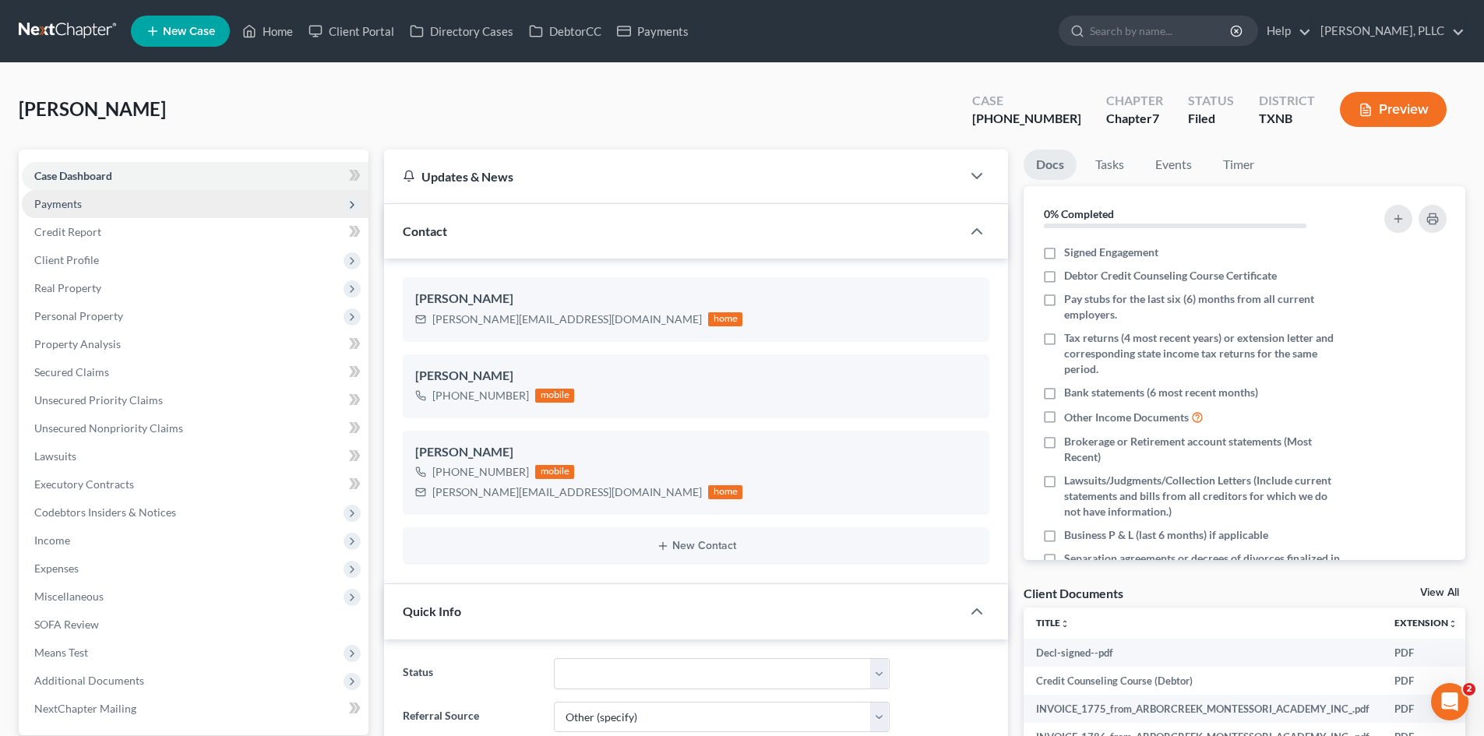
click at [52, 213] on span "Payments" at bounding box center [195, 204] width 347 height 28
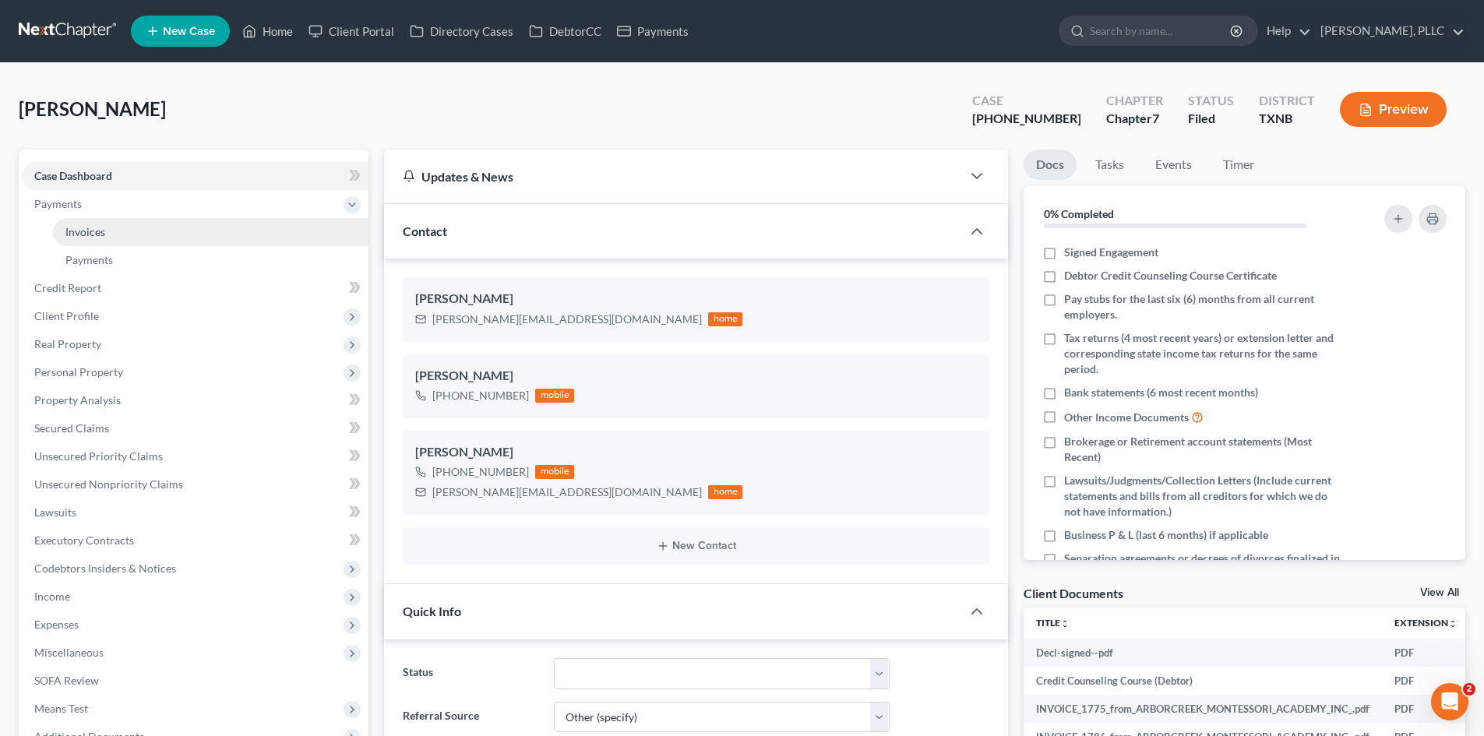
click at [115, 227] on link "Invoices" at bounding box center [210, 232] width 315 height 28
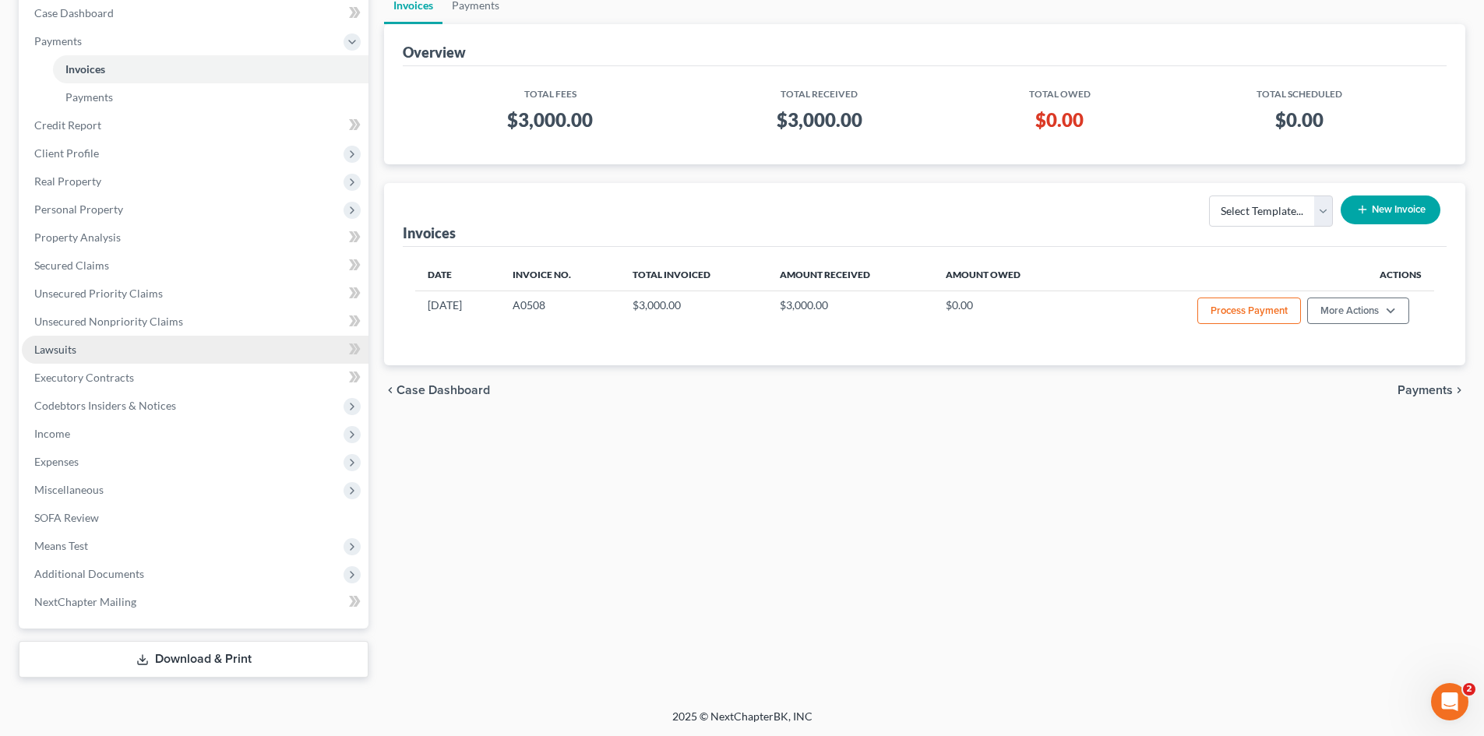
scroll to position [164, 0]
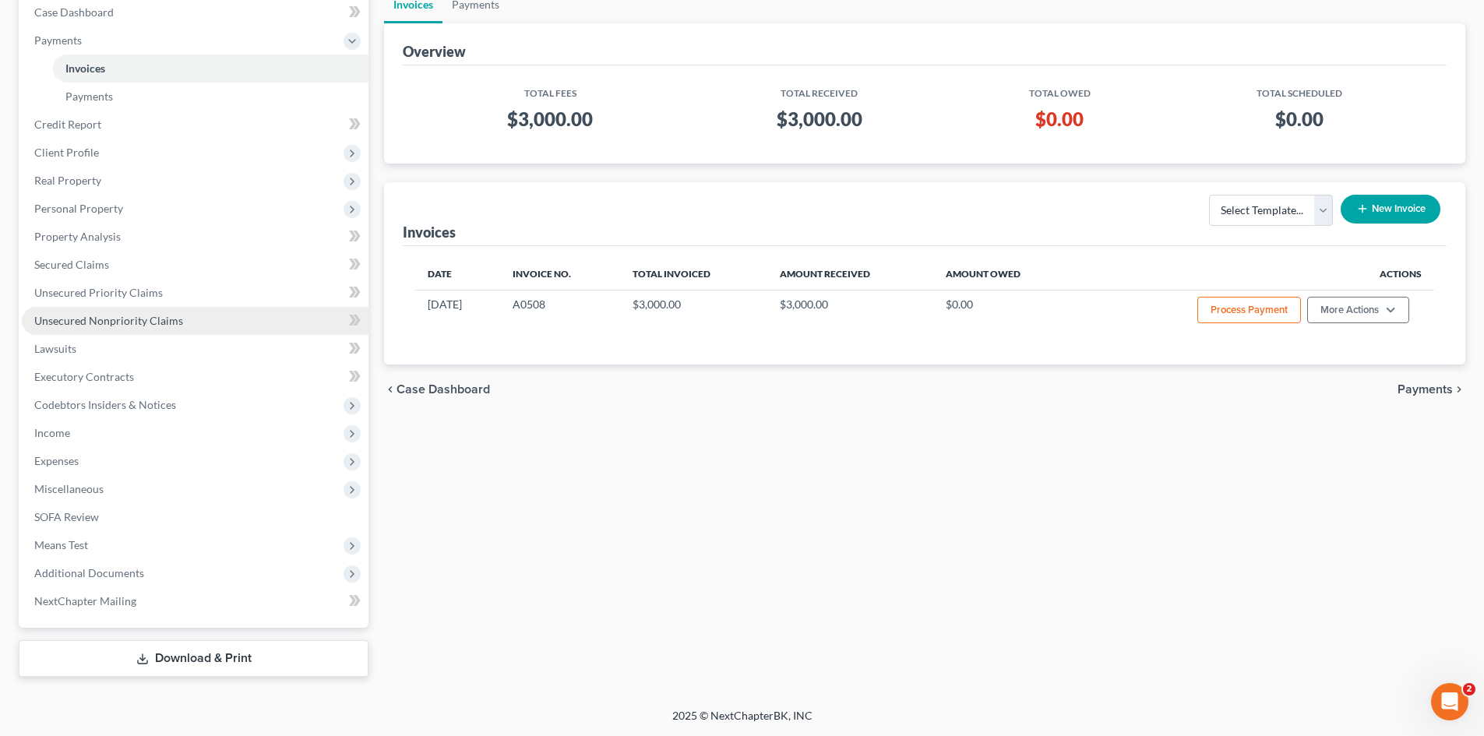
click at [194, 309] on link "Unsecured Nonpriority Claims" at bounding box center [195, 321] width 347 height 28
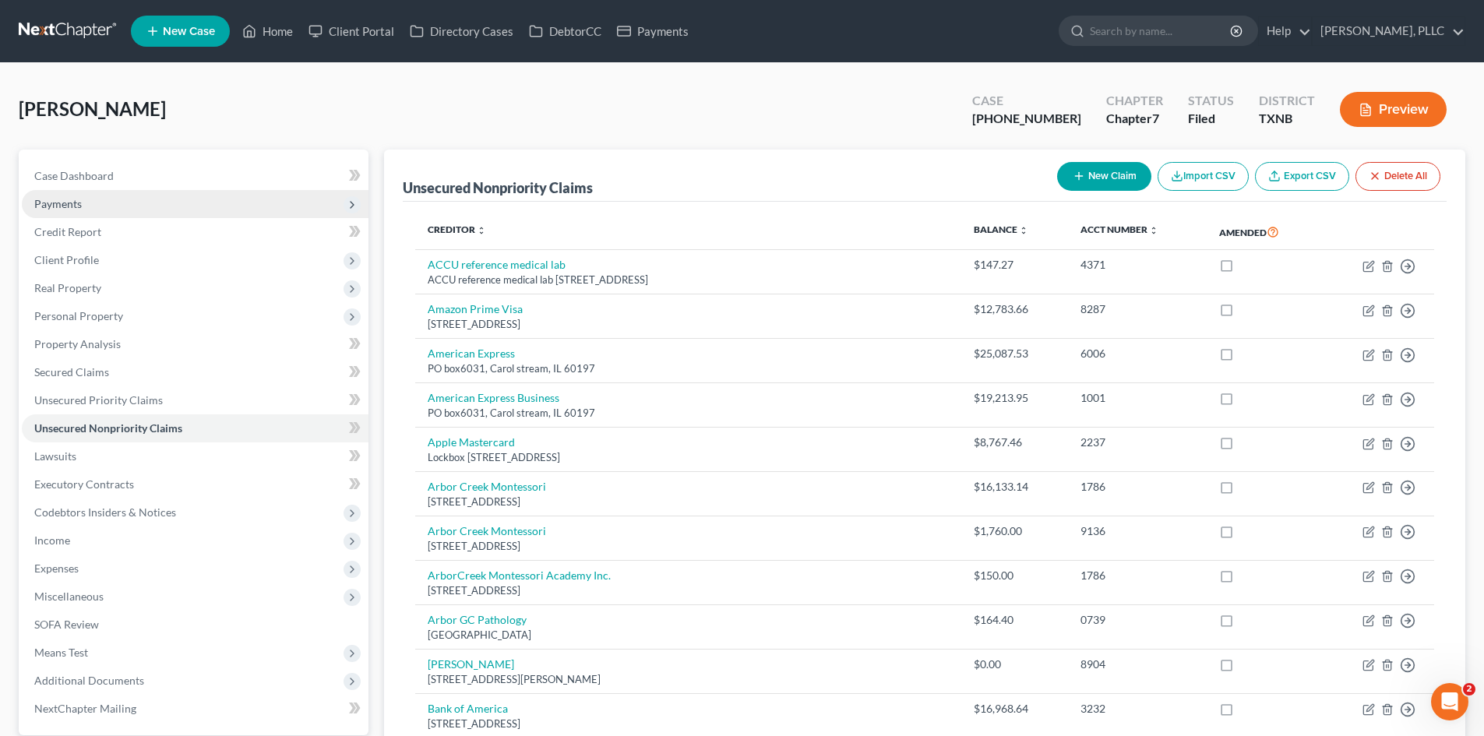
click at [128, 212] on span "Payments" at bounding box center [195, 204] width 347 height 28
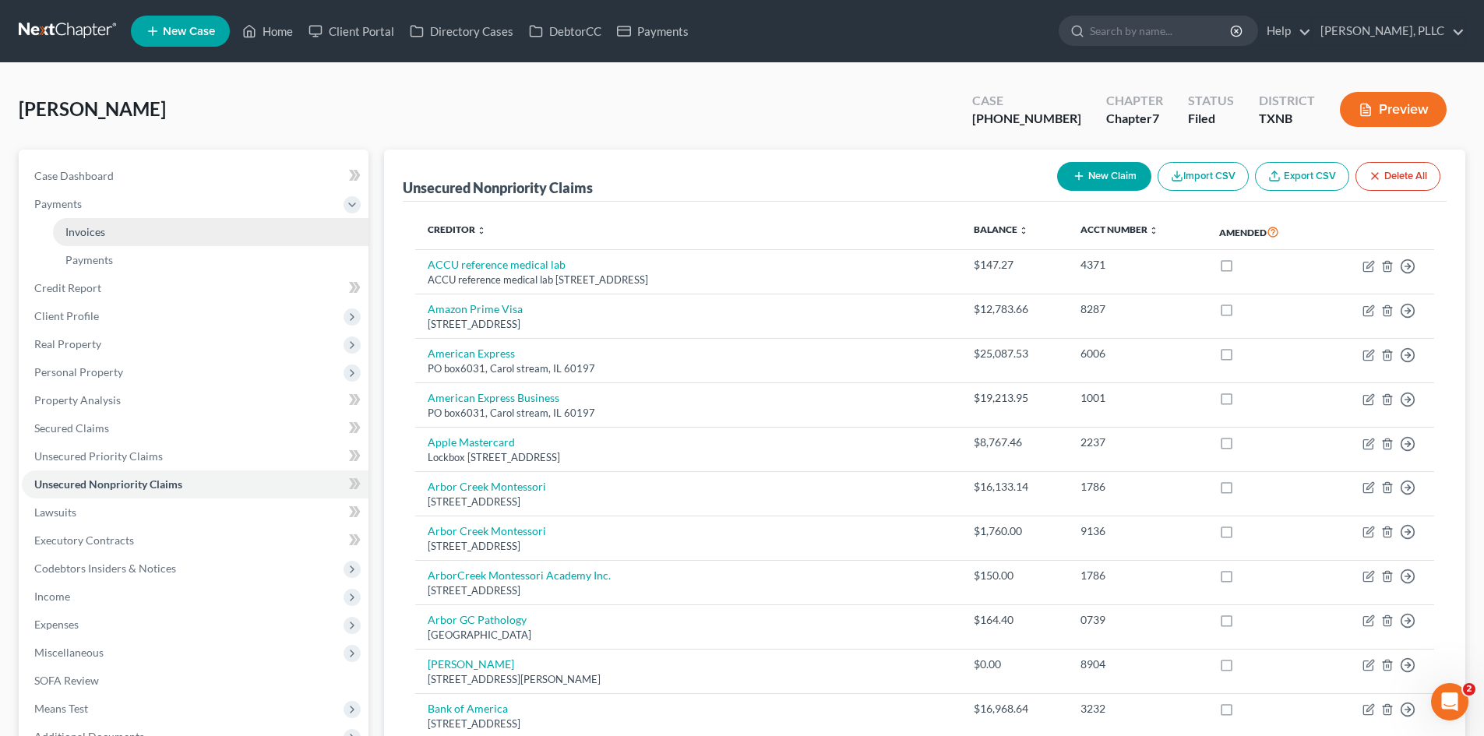
click at [132, 228] on link "Invoices" at bounding box center [210, 232] width 315 height 28
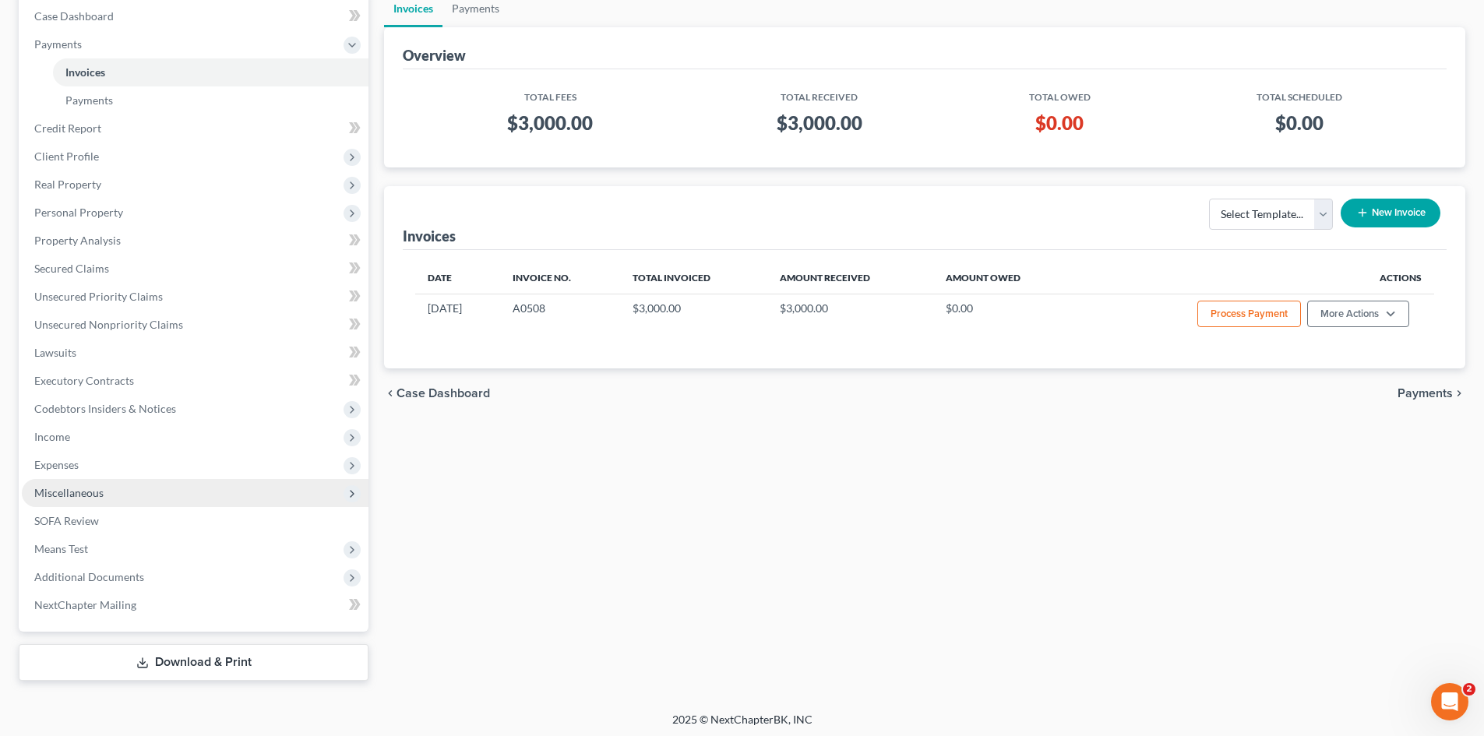
scroll to position [164, 0]
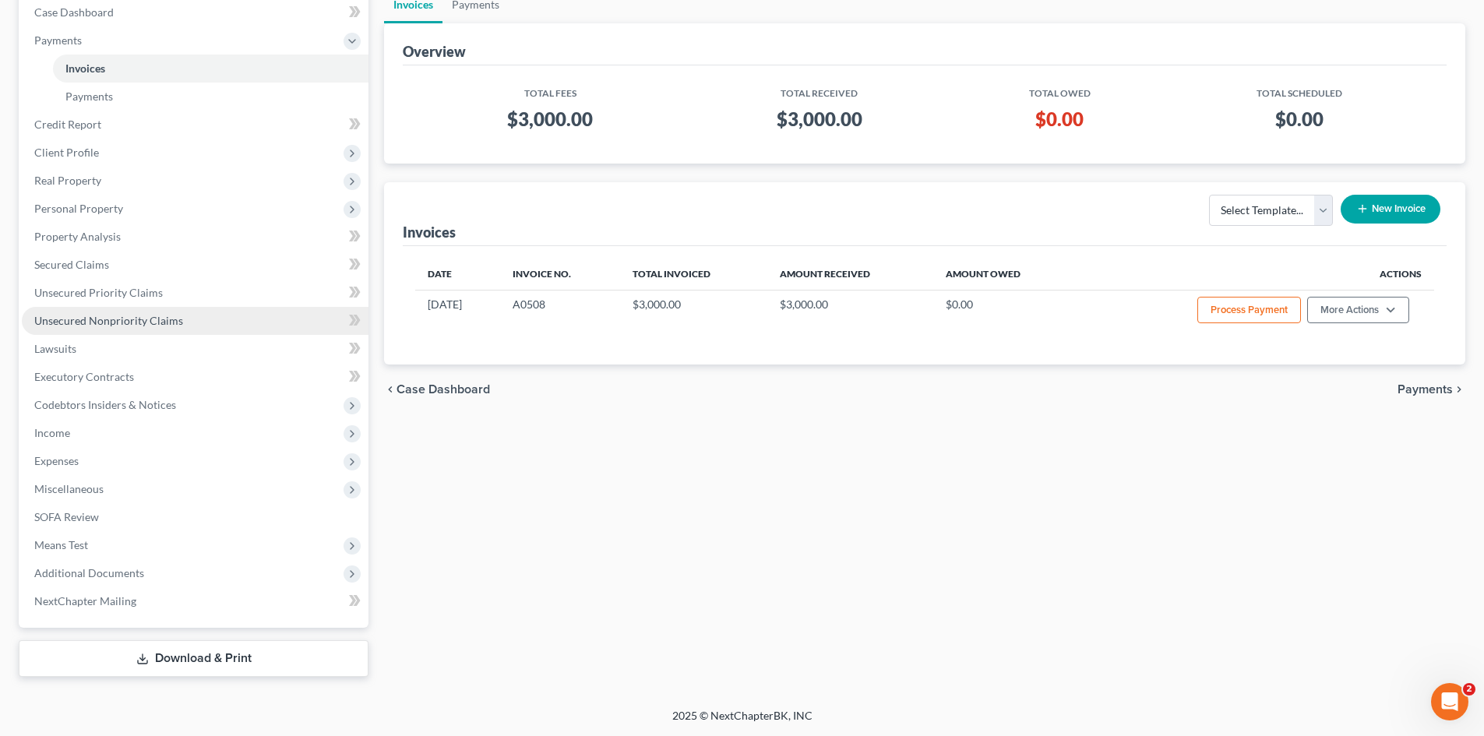
click at [125, 312] on link "Unsecured Nonpriority Claims" at bounding box center [195, 321] width 347 height 28
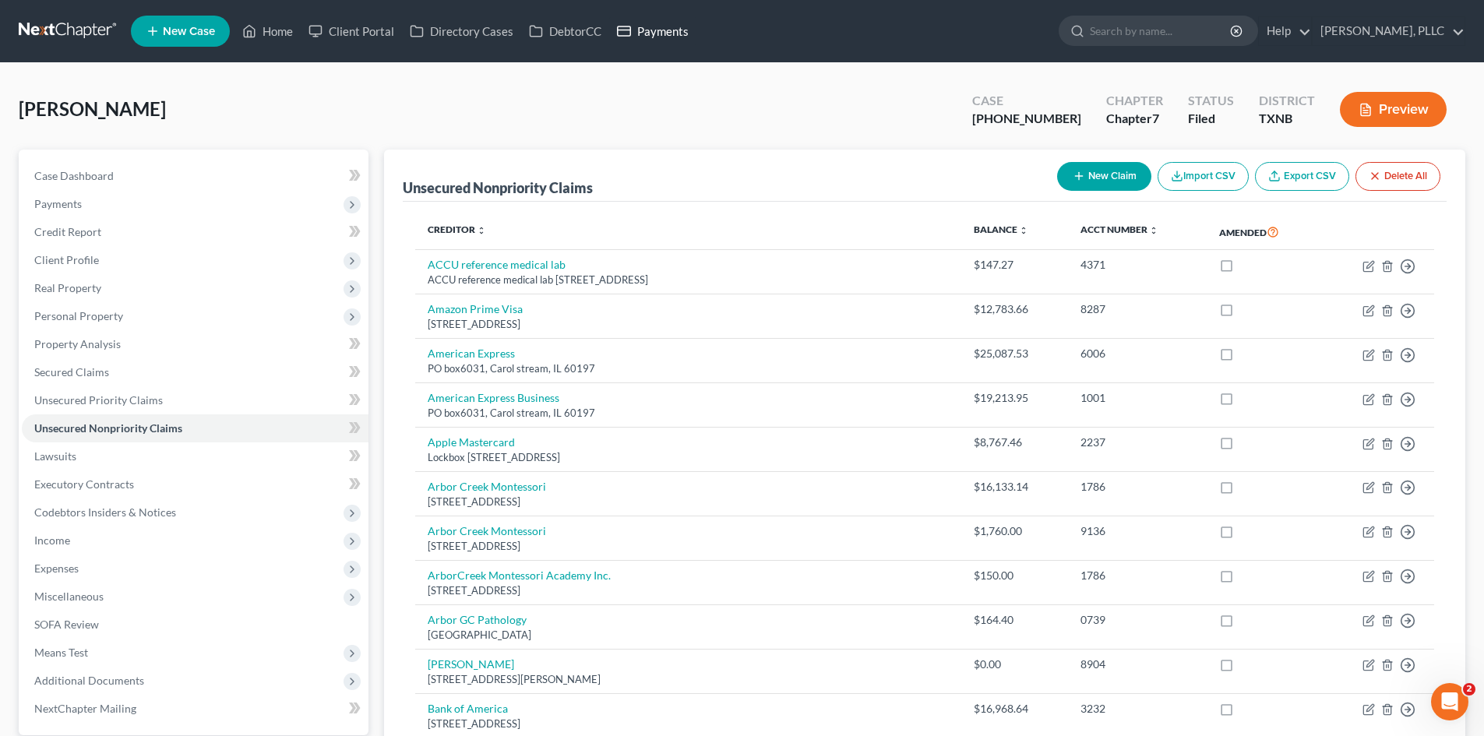
click at [655, 39] on link "Payments" at bounding box center [652, 31] width 87 height 28
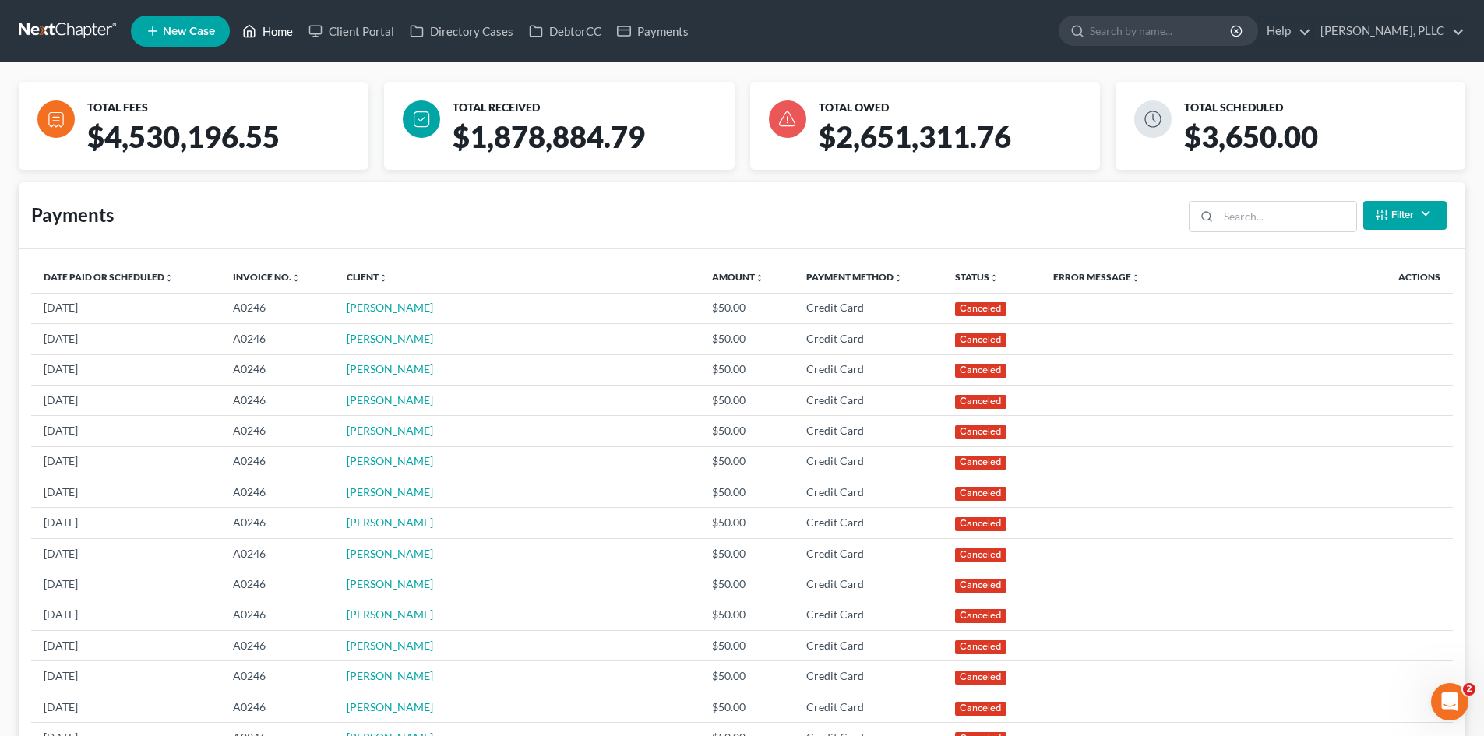
click at [280, 34] on link "Home" at bounding box center [267, 31] width 66 height 28
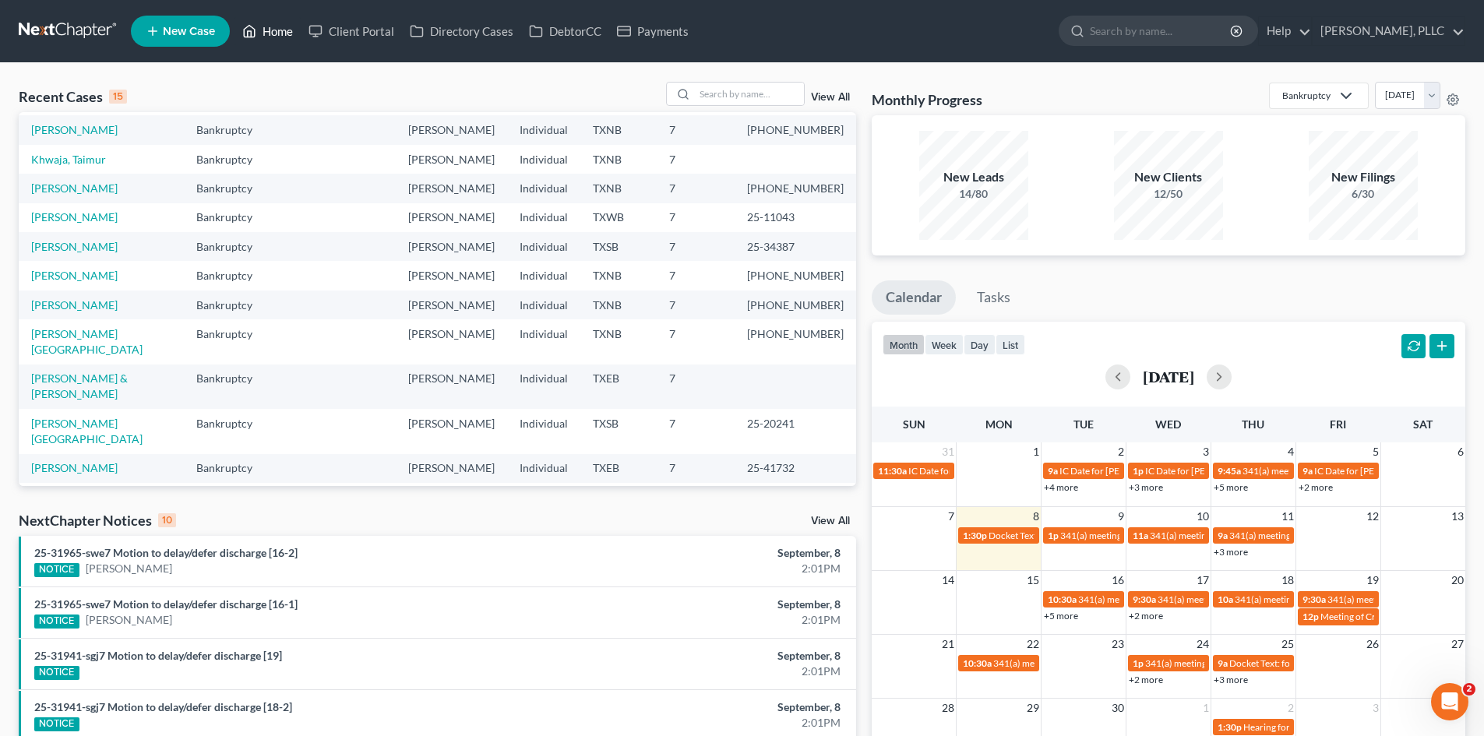
scroll to position [107, 0]
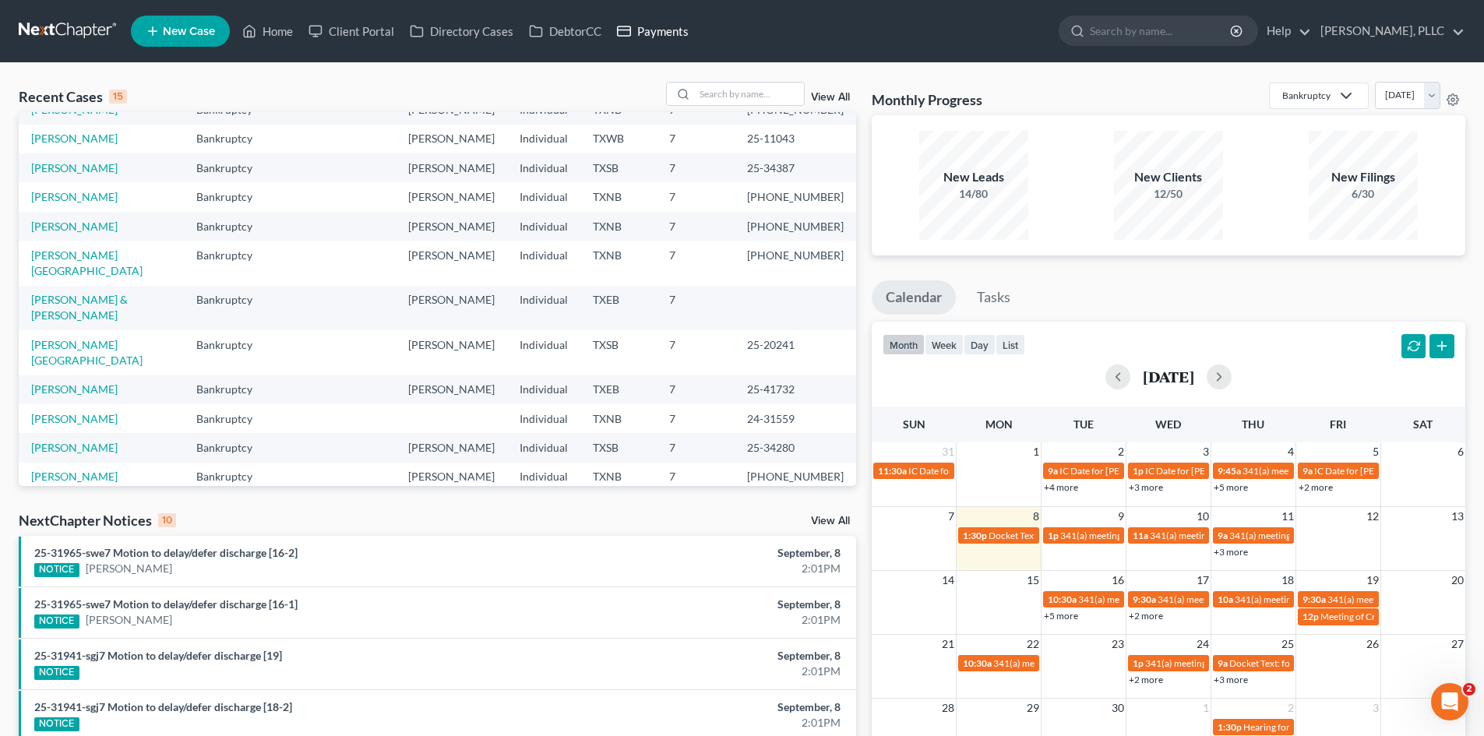
click at [665, 29] on link "Payments" at bounding box center [652, 31] width 87 height 28
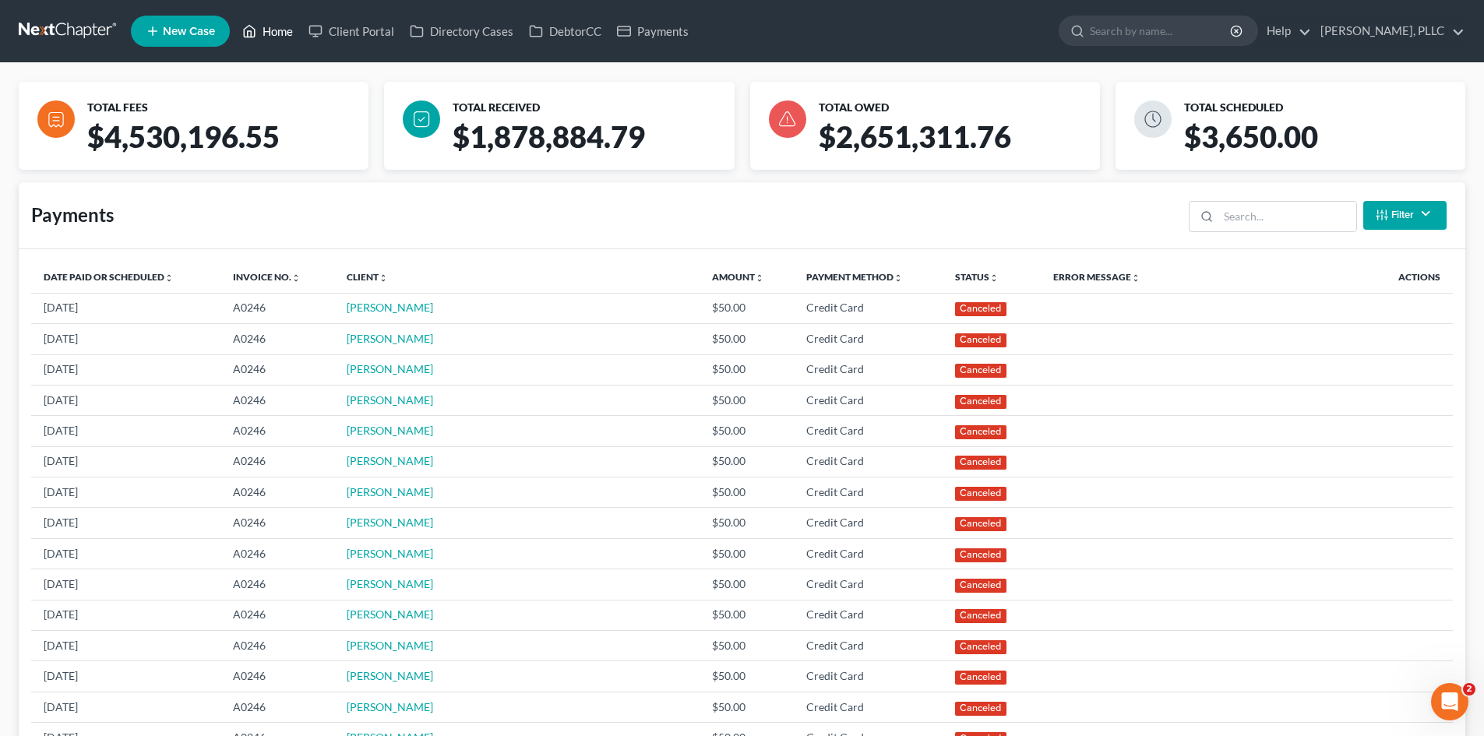
click at [290, 22] on link "Home" at bounding box center [267, 31] width 66 height 28
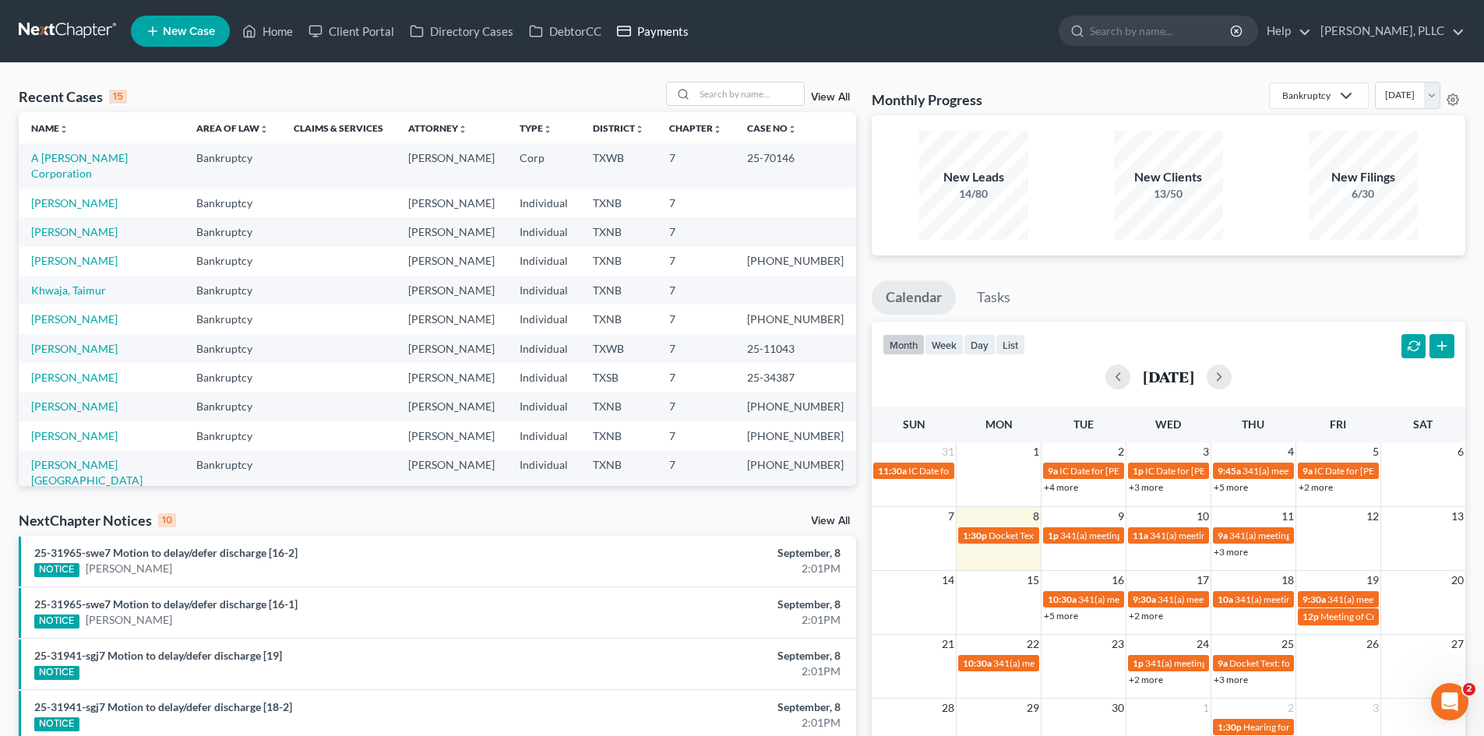
click at [671, 31] on link "Payments" at bounding box center [652, 31] width 87 height 28
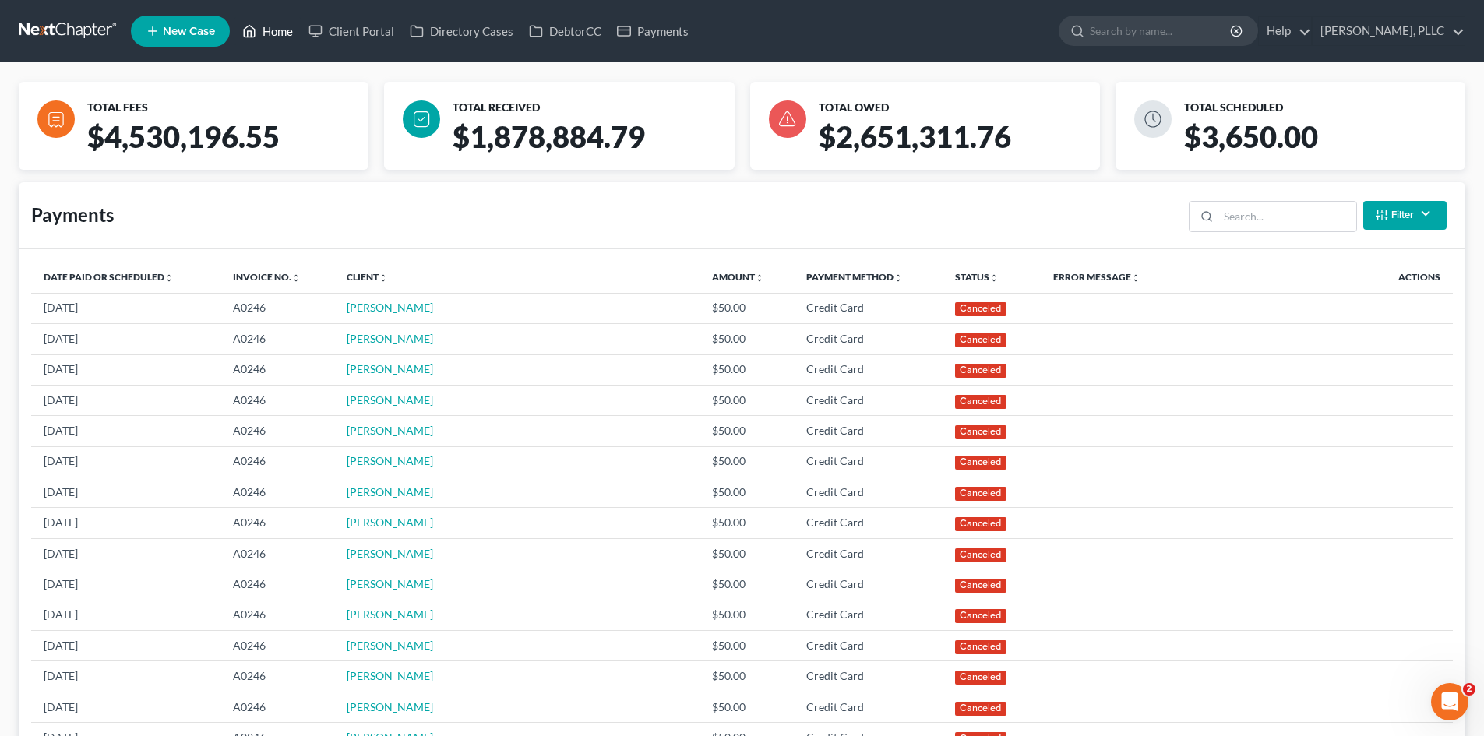
click at [278, 27] on link "Home" at bounding box center [267, 31] width 66 height 28
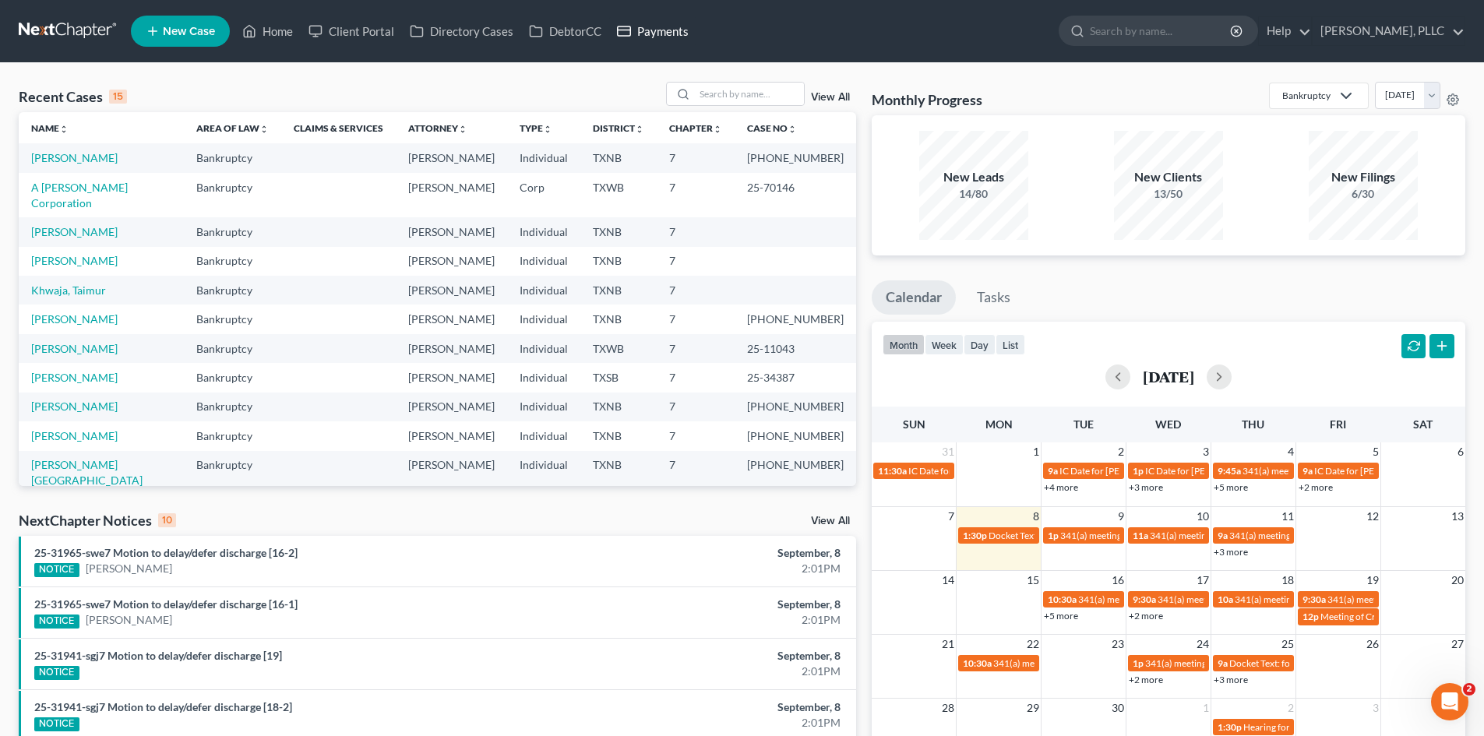
click at [657, 40] on link "Payments" at bounding box center [652, 31] width 87 height 28
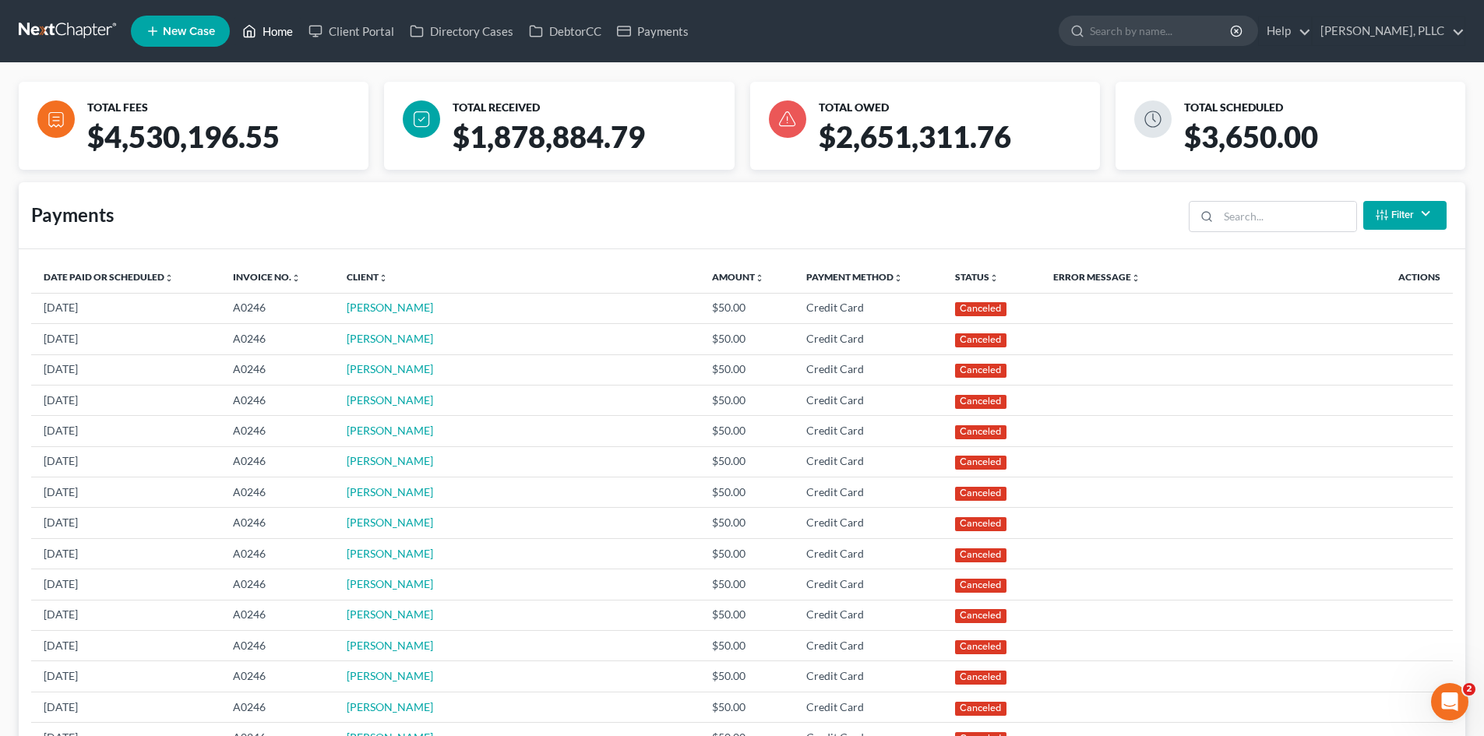
click at [267, 38] on link "Home" at bounding box center [267, 31] width 66 height 28
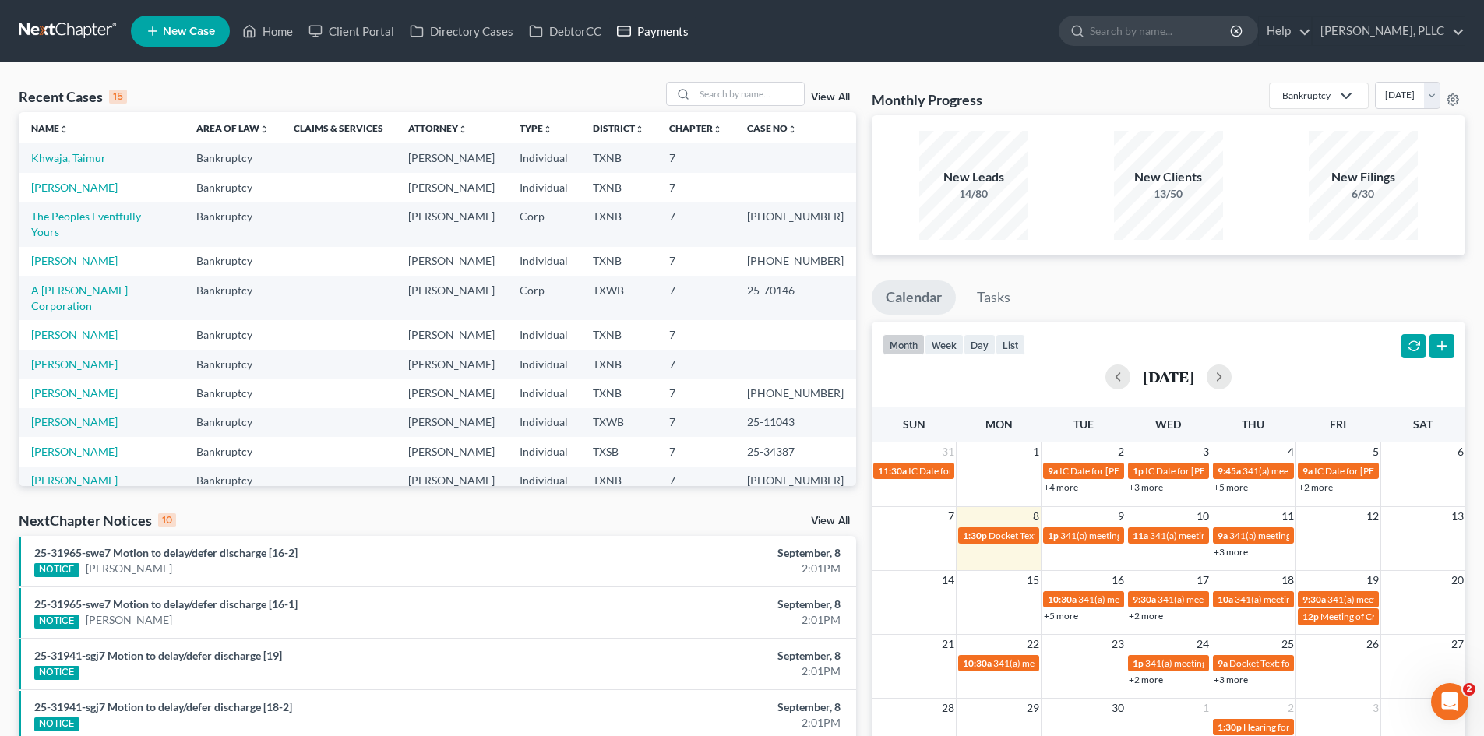
click at [682, 34] on link "Payments" at bounding box center [652, 31] width 87 height 28
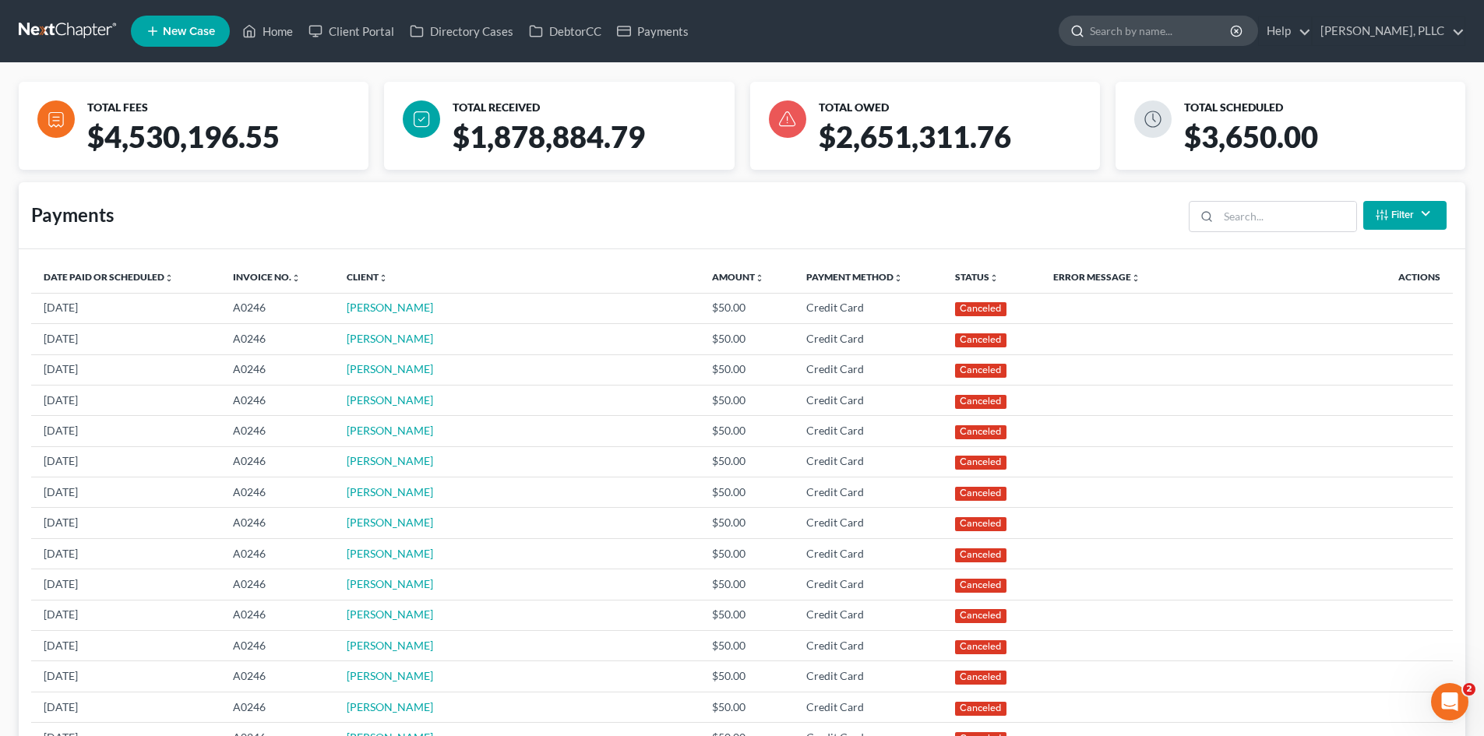
click at [1115, 42] on input "search" at bounding box center [1161, 30] width 143 height 29
type input "[PERSON_NAME]"
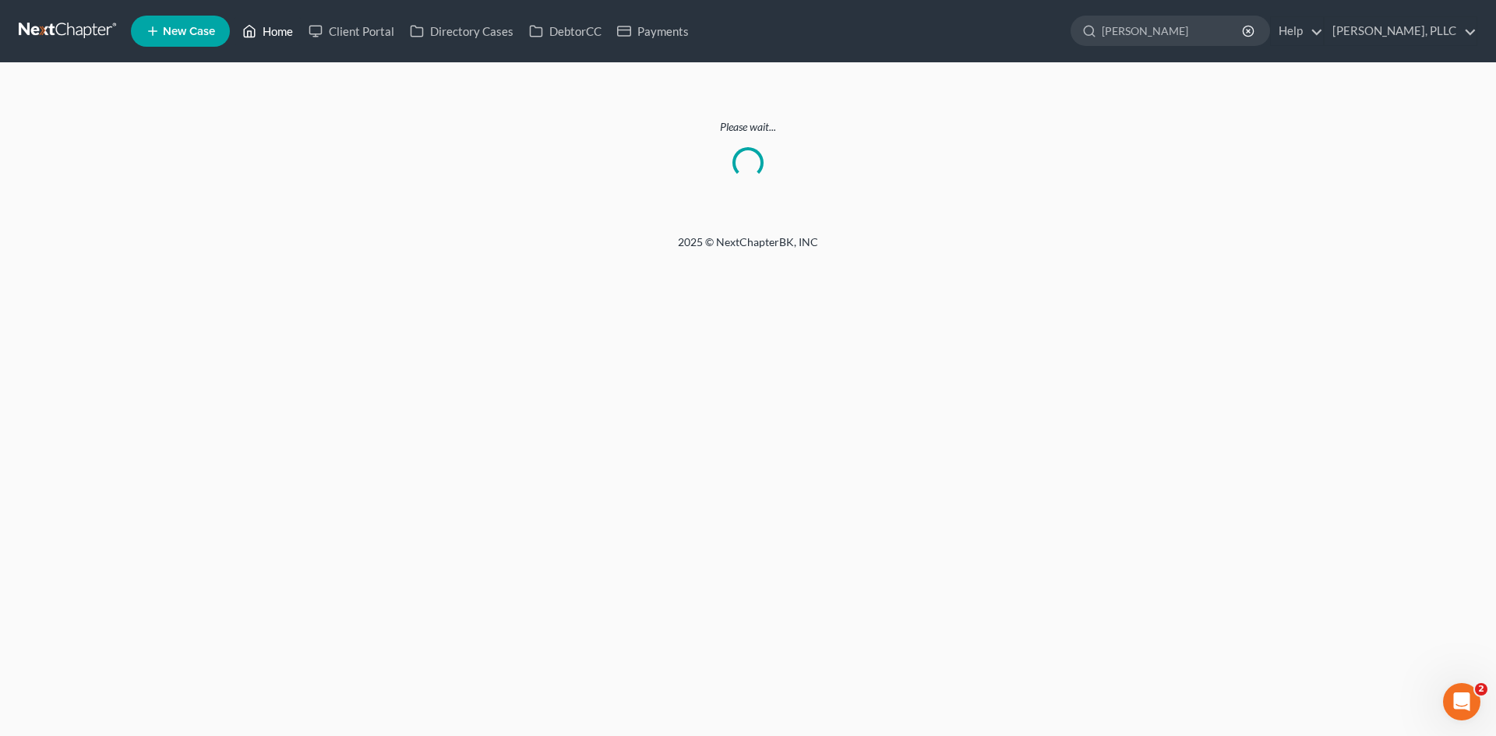
click at [276, 37] on link "Home" at bounding box center [267, 31] width 66 height 28
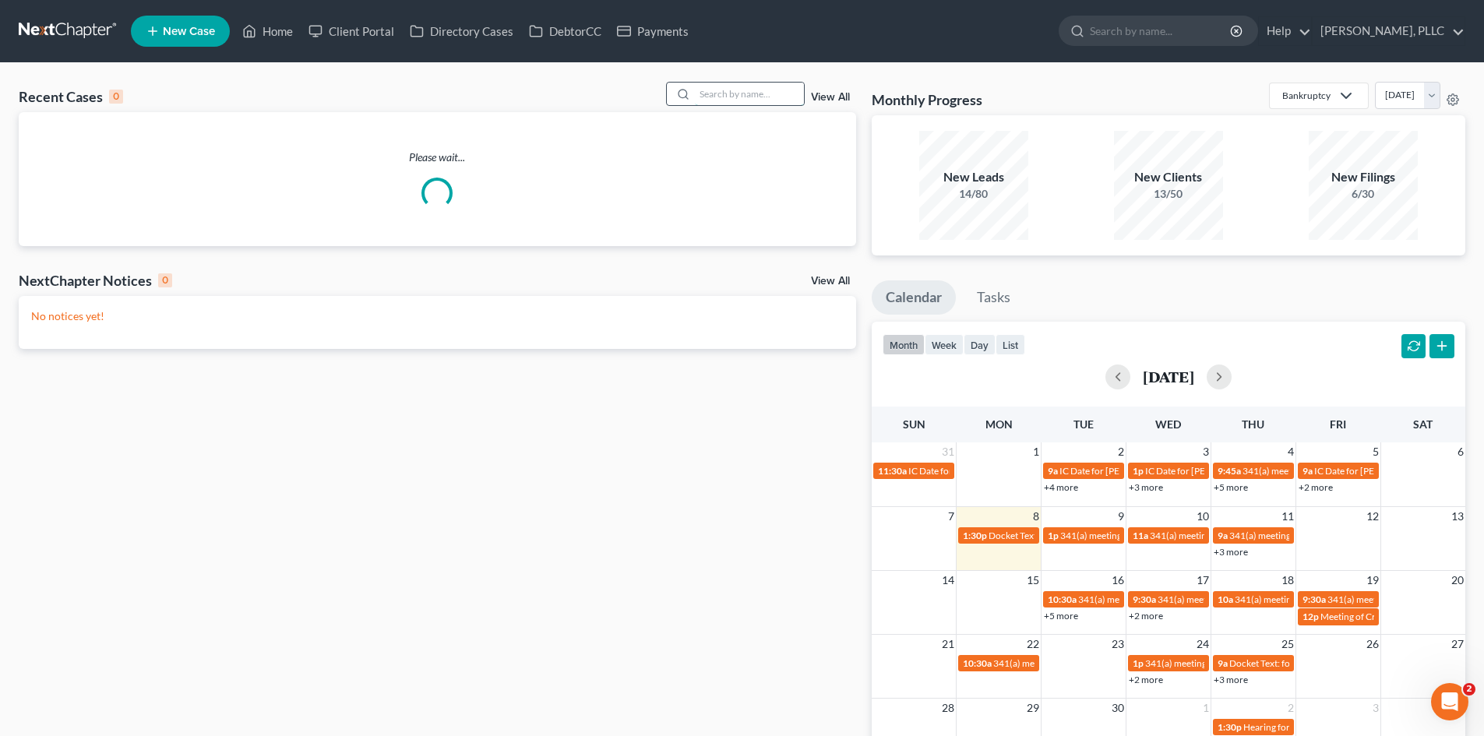
click at [712, 93] on input "search" at bounding box center [749, 94] width 109 height 23
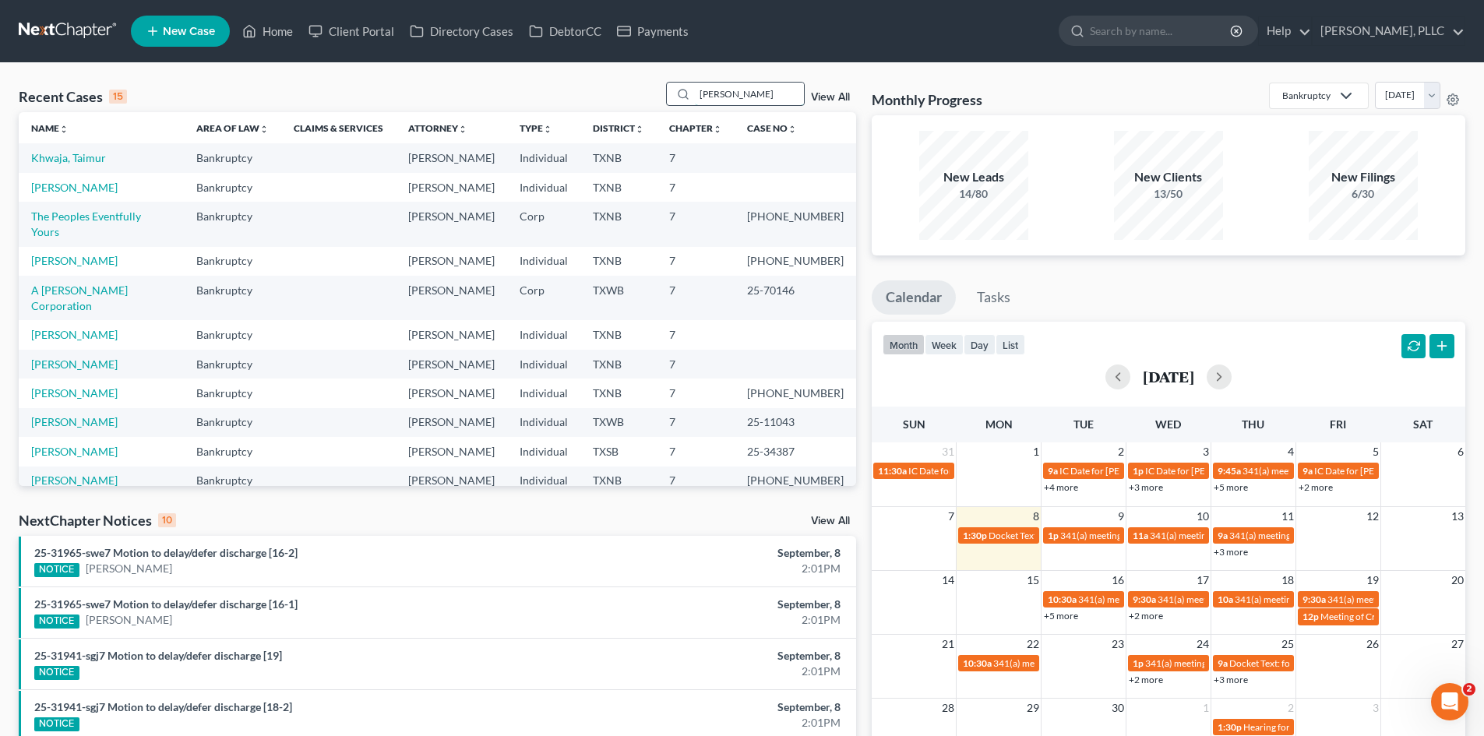
type input "[PERSON_NAME]"
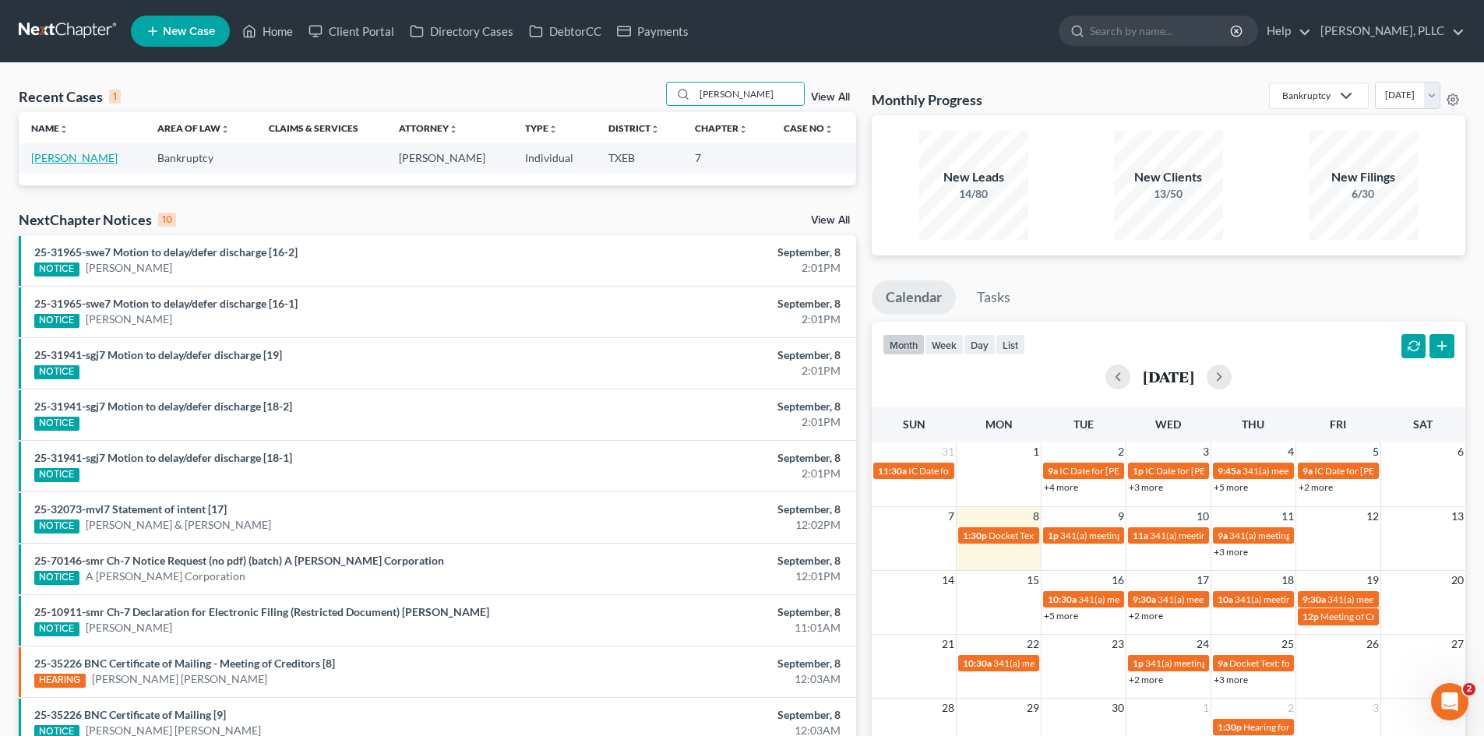
click at [45, 163] on link "[PERSON_NAME]" at bounding box center [74, 157] width 86 height 13
select select "1"
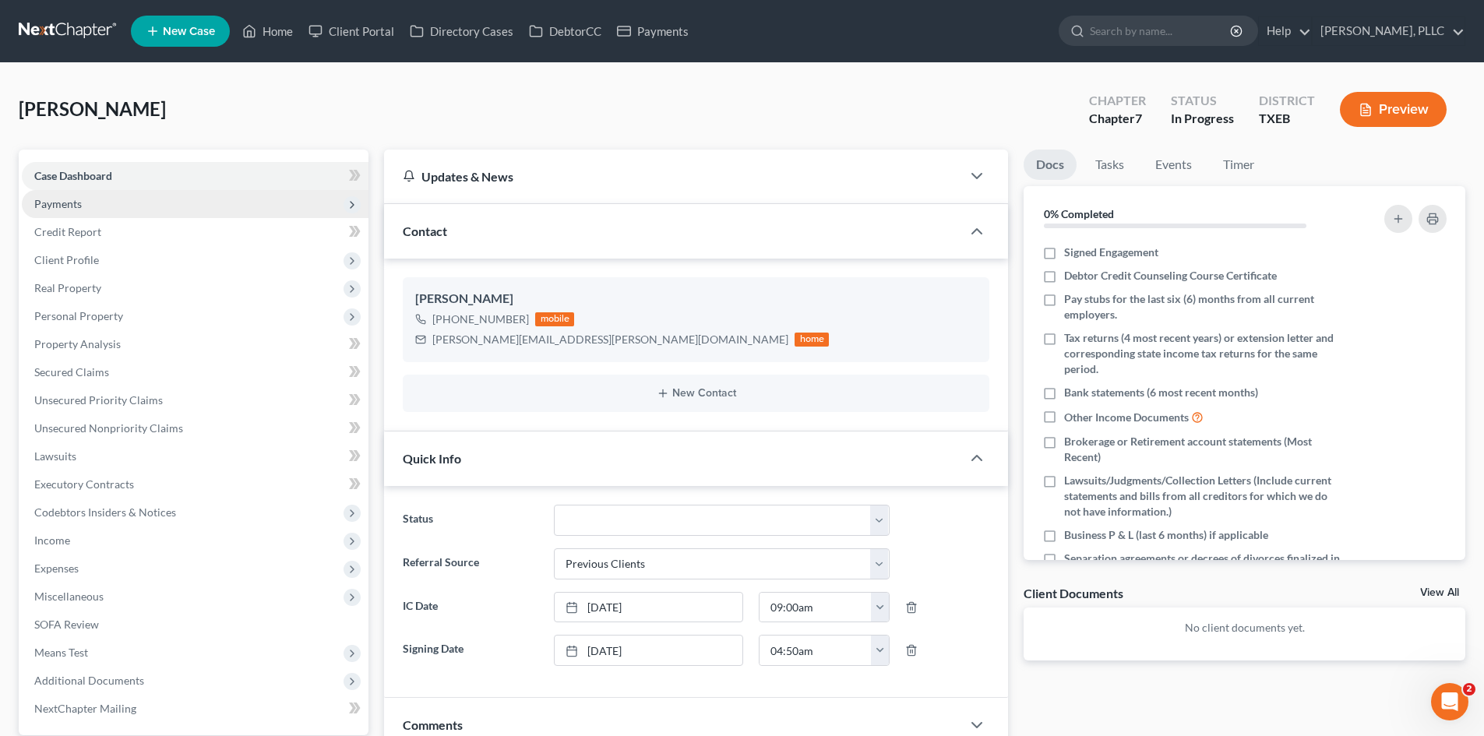
click at [132, 205] on span "Payments" at bounding box center [195, 204] width 347 height 28
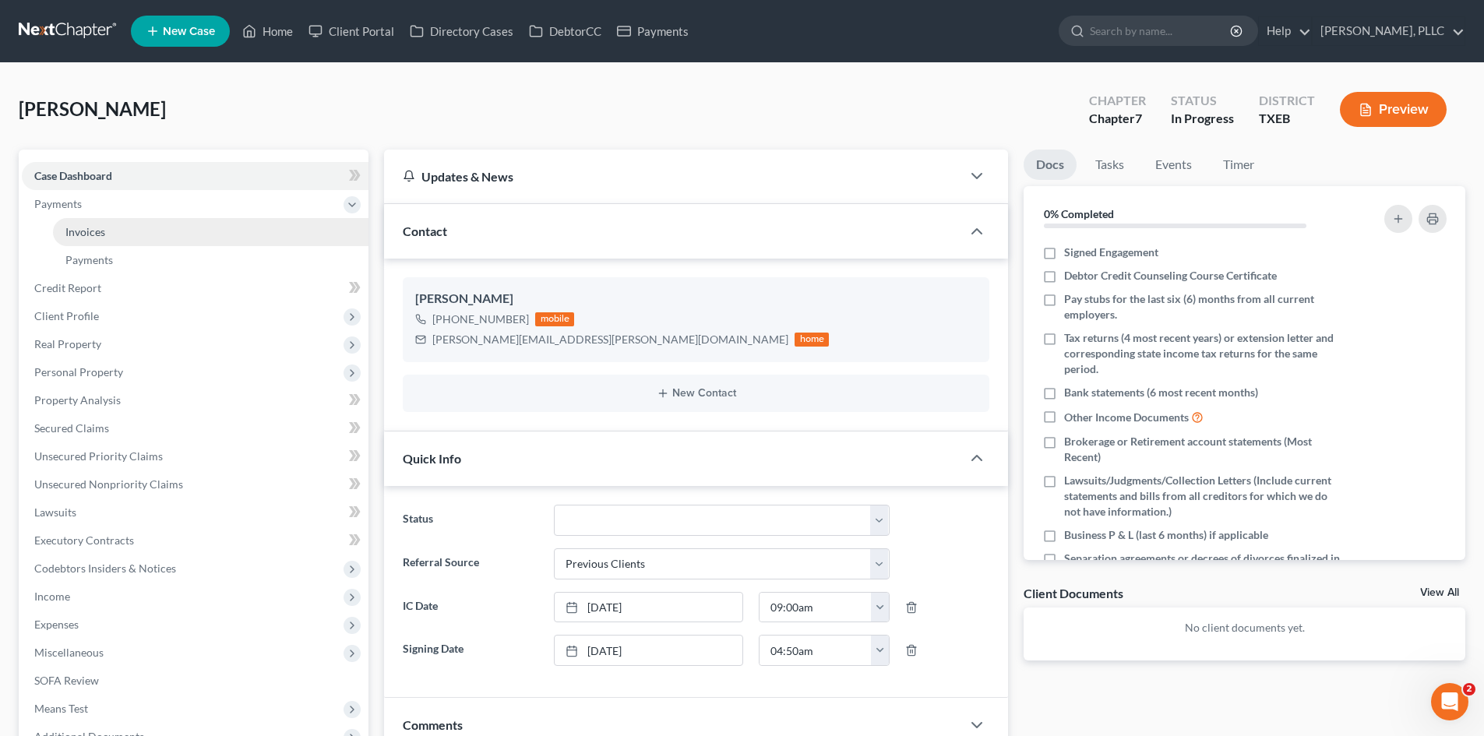
click at [132, 240] on link "Invoices" at bounding box center [210, 232] width 315 height 28
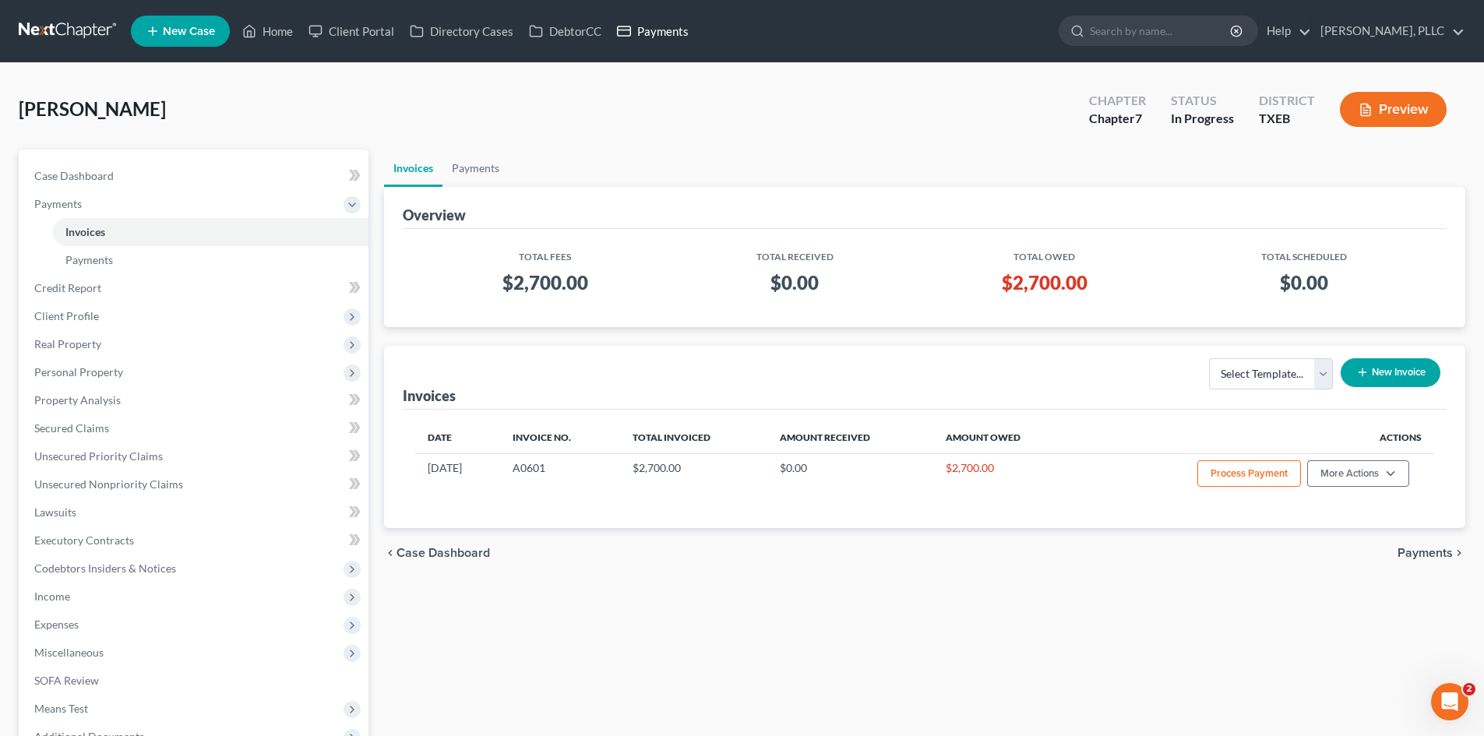
click at [673, 37] on link "Payments" at bounding box center [652, 31] width 87 height 28
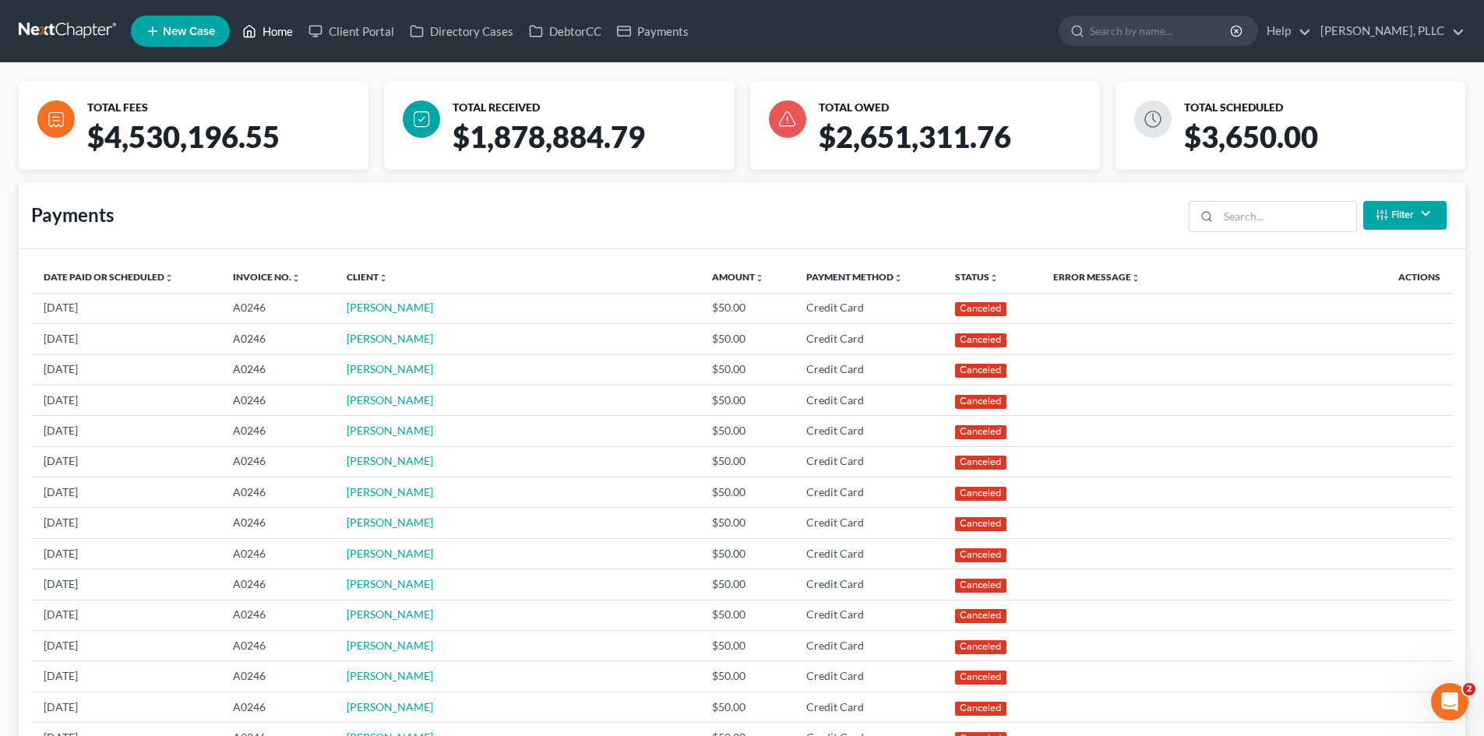
click at [277, 30] on link "Home" at bounding box center [267, 31] width 66 height 28
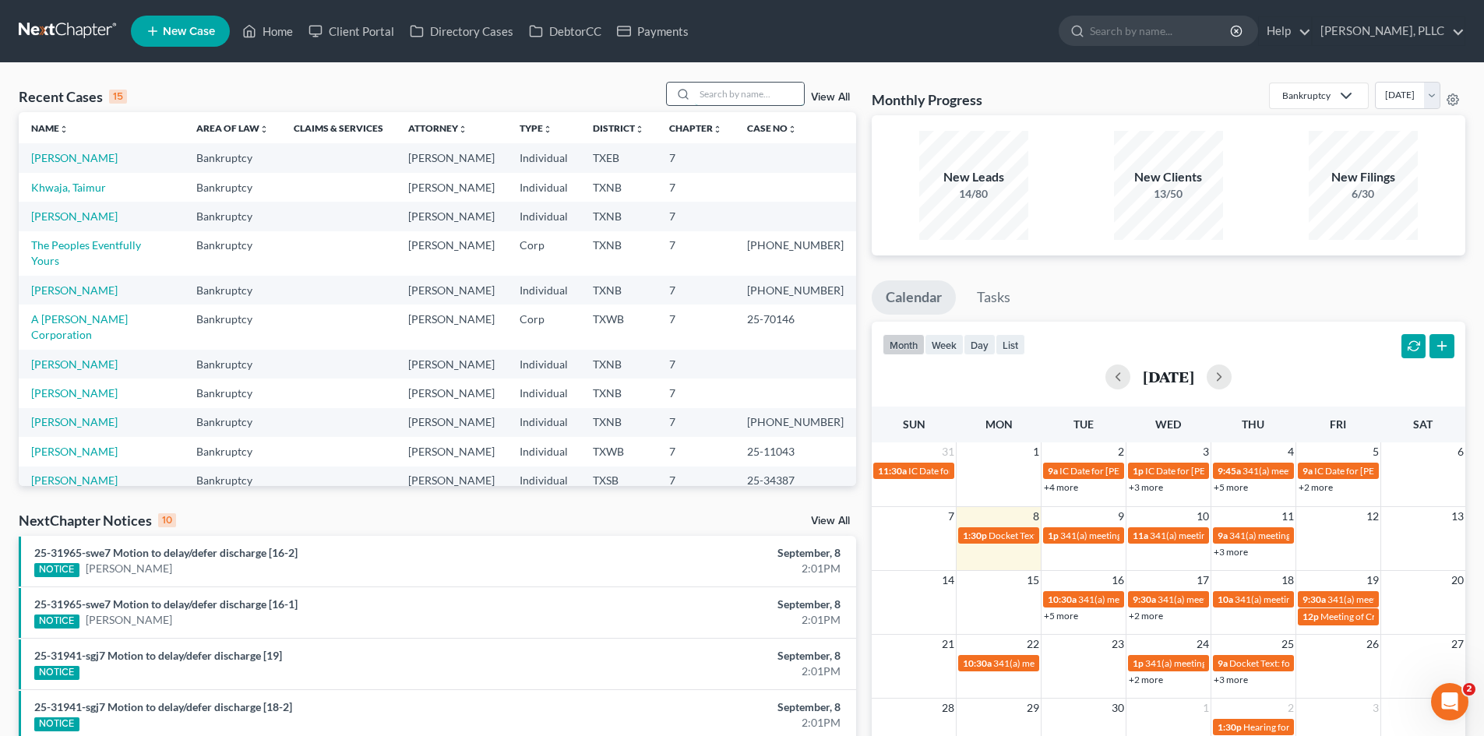
click at [735, 93] on input "search" at bounding box center [749, 94] width 109 height 23
type input "deal"
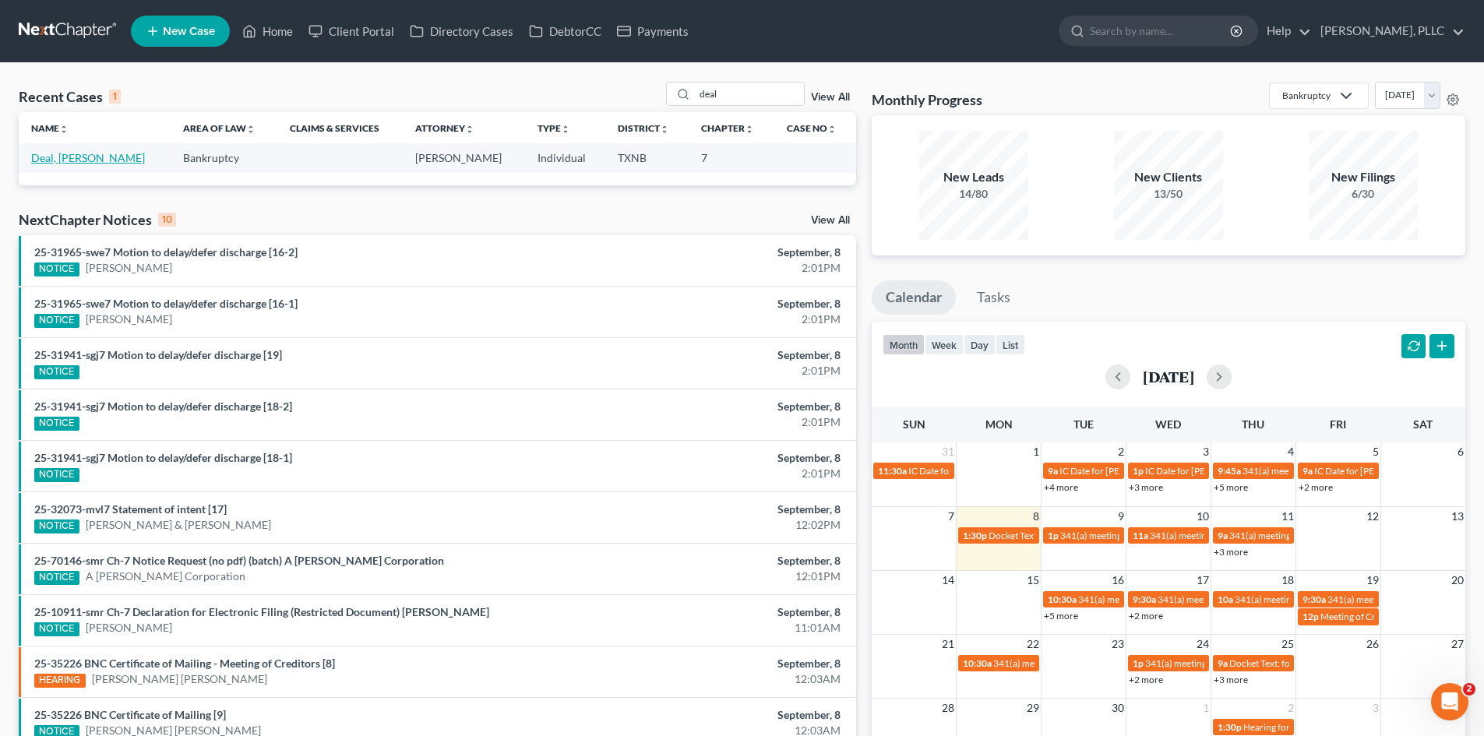
click at [65, 157] on link "Deal, [PERSON_NAME]" at bounding box center [88, 157] width 114 height 13
select select "4"
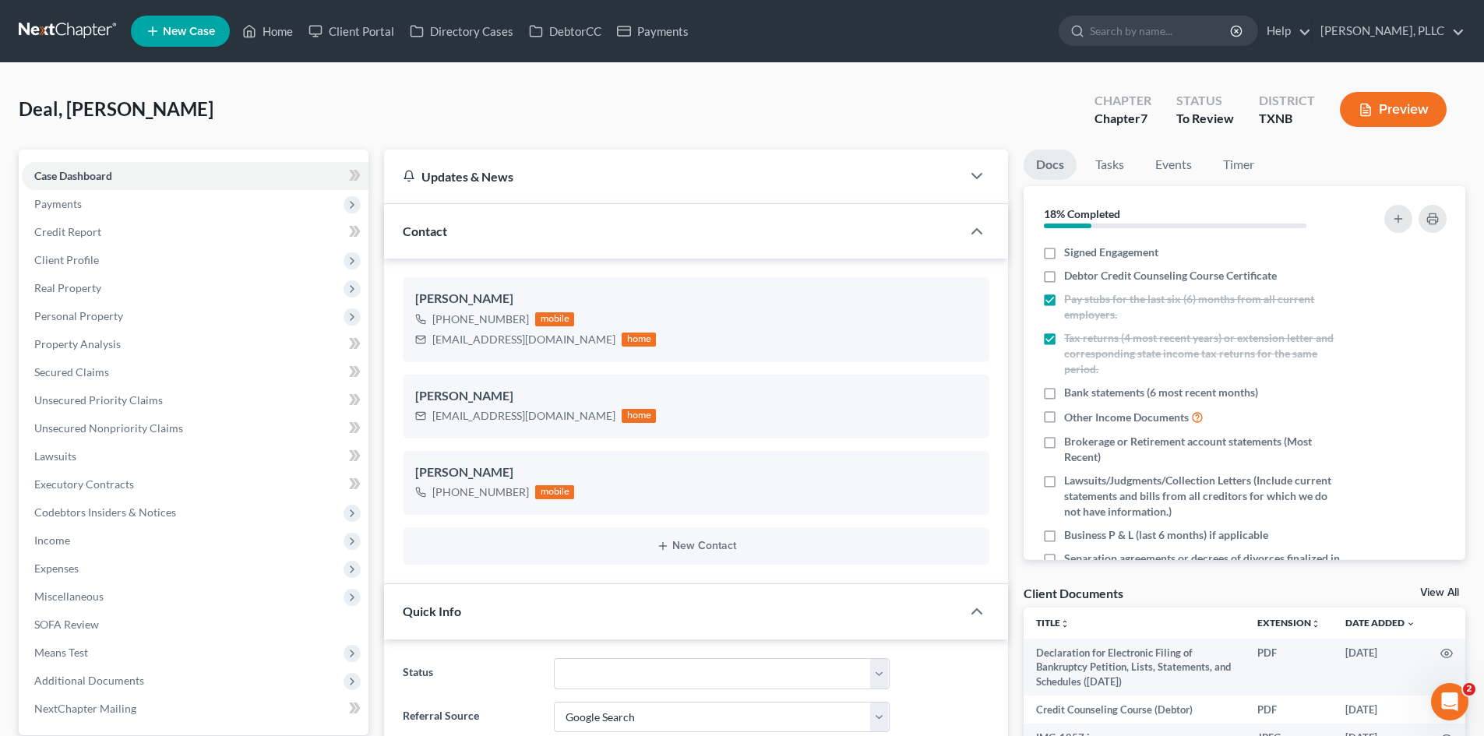
scroll to position [549, 0]
click at [646, 45] on ul "New Case Home Client Portal Directory Cases DebtorCC Payments - No Result - See…" at bounding box center [798, 31] width 1334 height 41
click at [285, 36] on link "Home" at bounding box center [267, 31] width 66 height 28
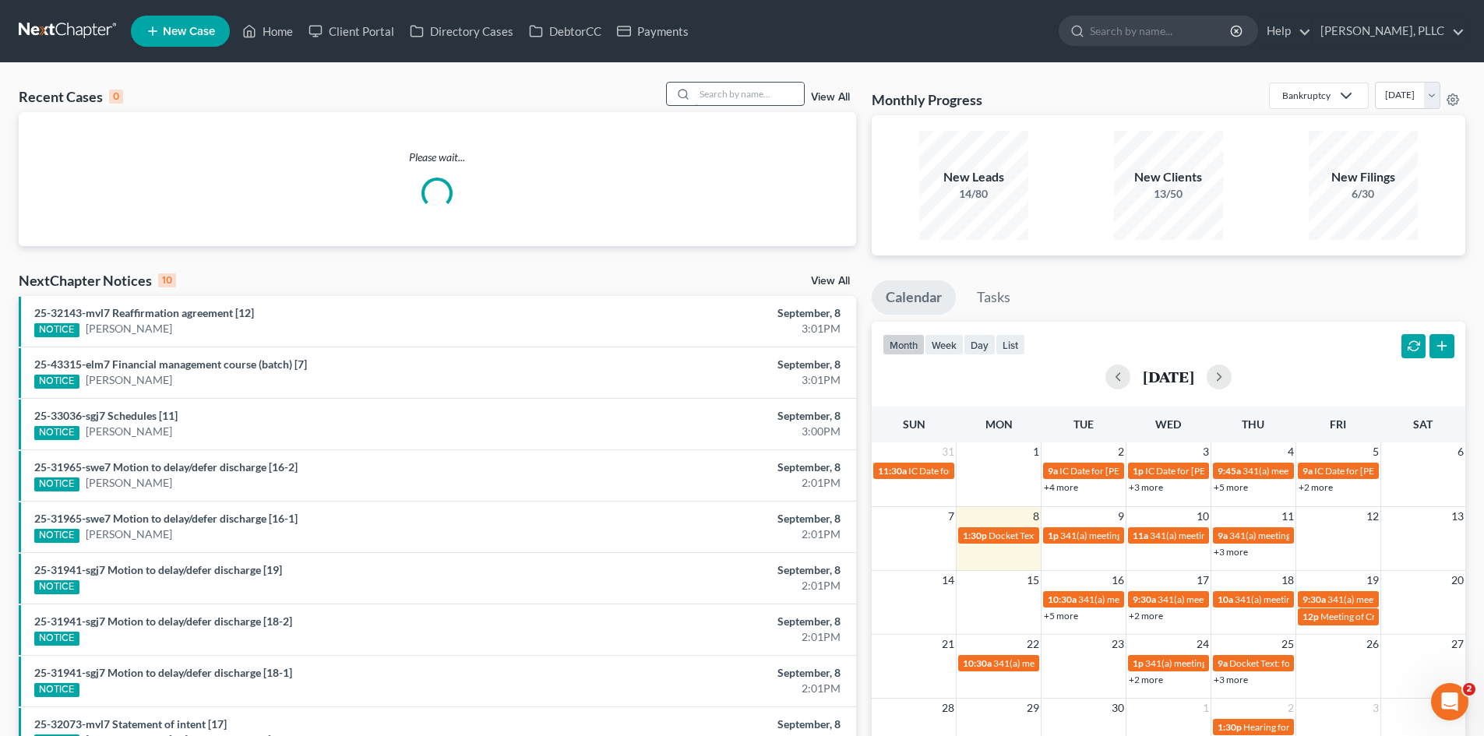
drag, startPoint x: 702, startPoint y: 98, endPoint x: 714, endPoint y: 92, distance: 13.2
click at [704, 95] on input "search" at bounding box center [749, 94] width 109 height 23
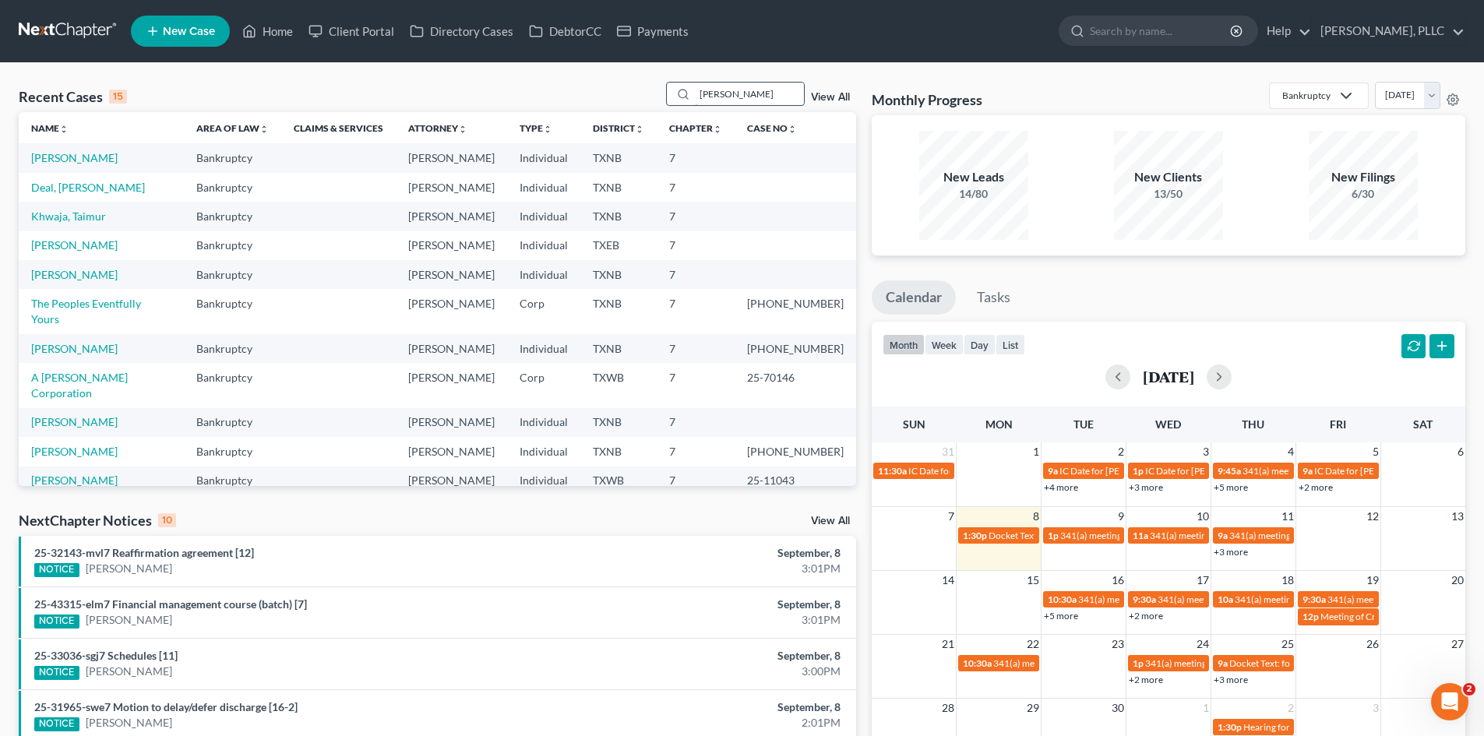
type input "[PERSON_NAME]"
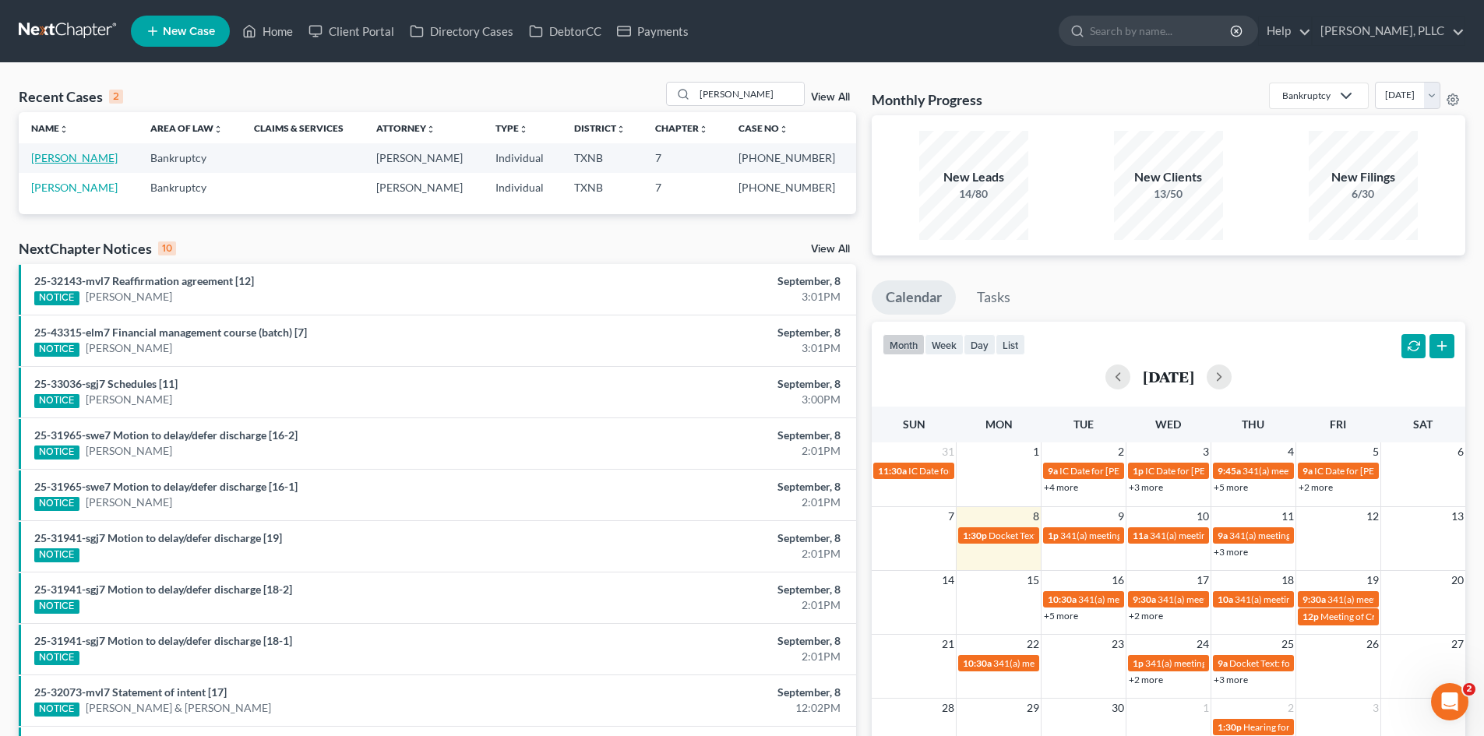
click at [67, 163] on link "[PERSON_NAME]" at bounding box center [74, 157] width 86 height 13
select select "4"
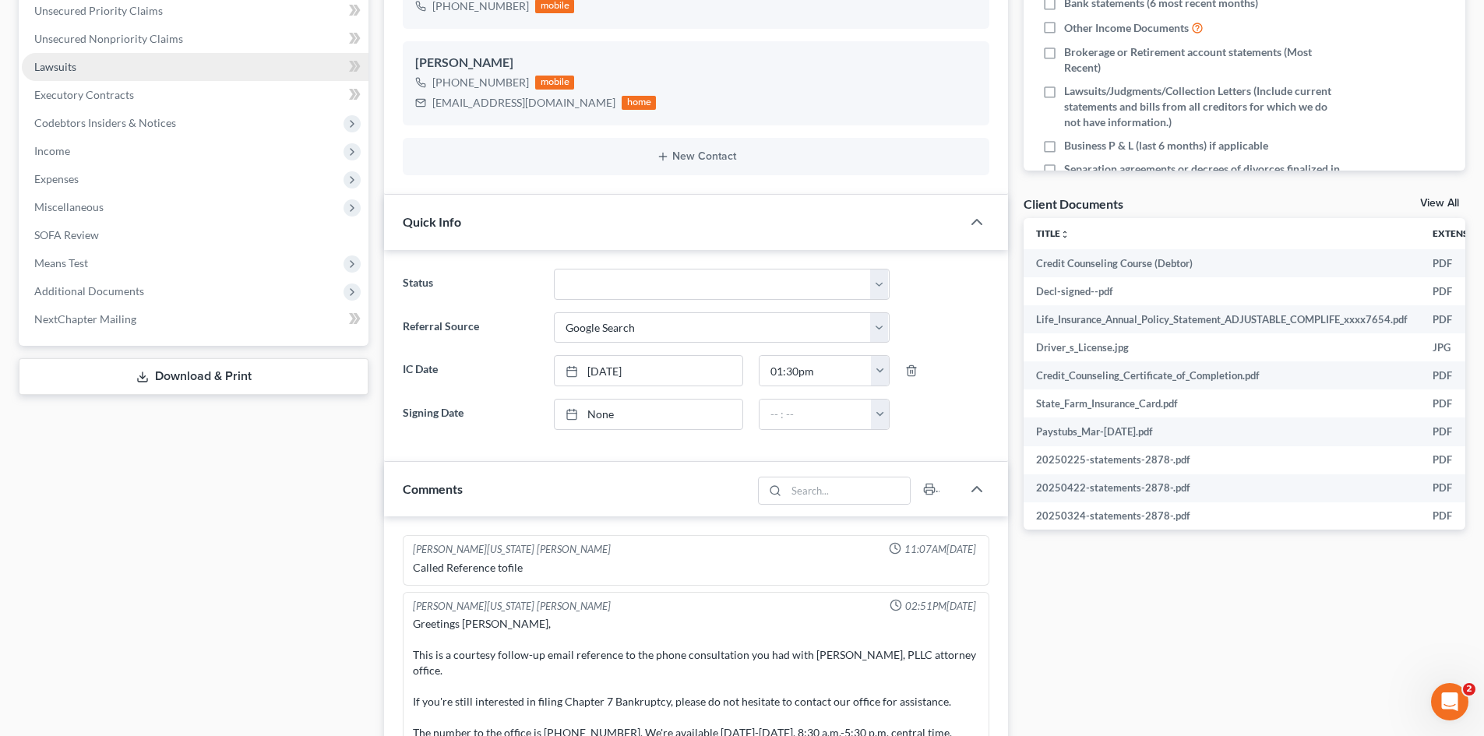
scroll to position [8468, 0]
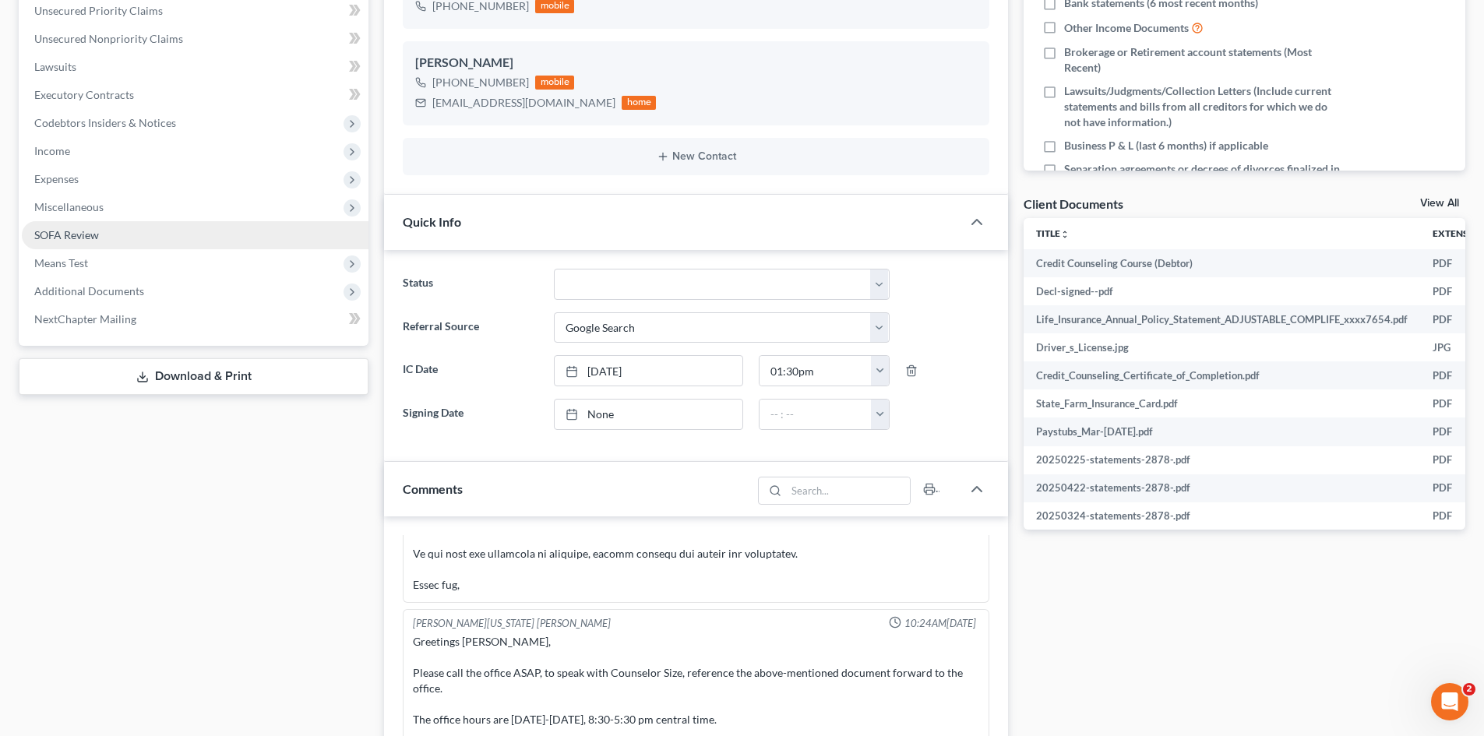
click at [71, 241] on span "SOFA Review" at bounding box center [66, 234] width 65 height 13
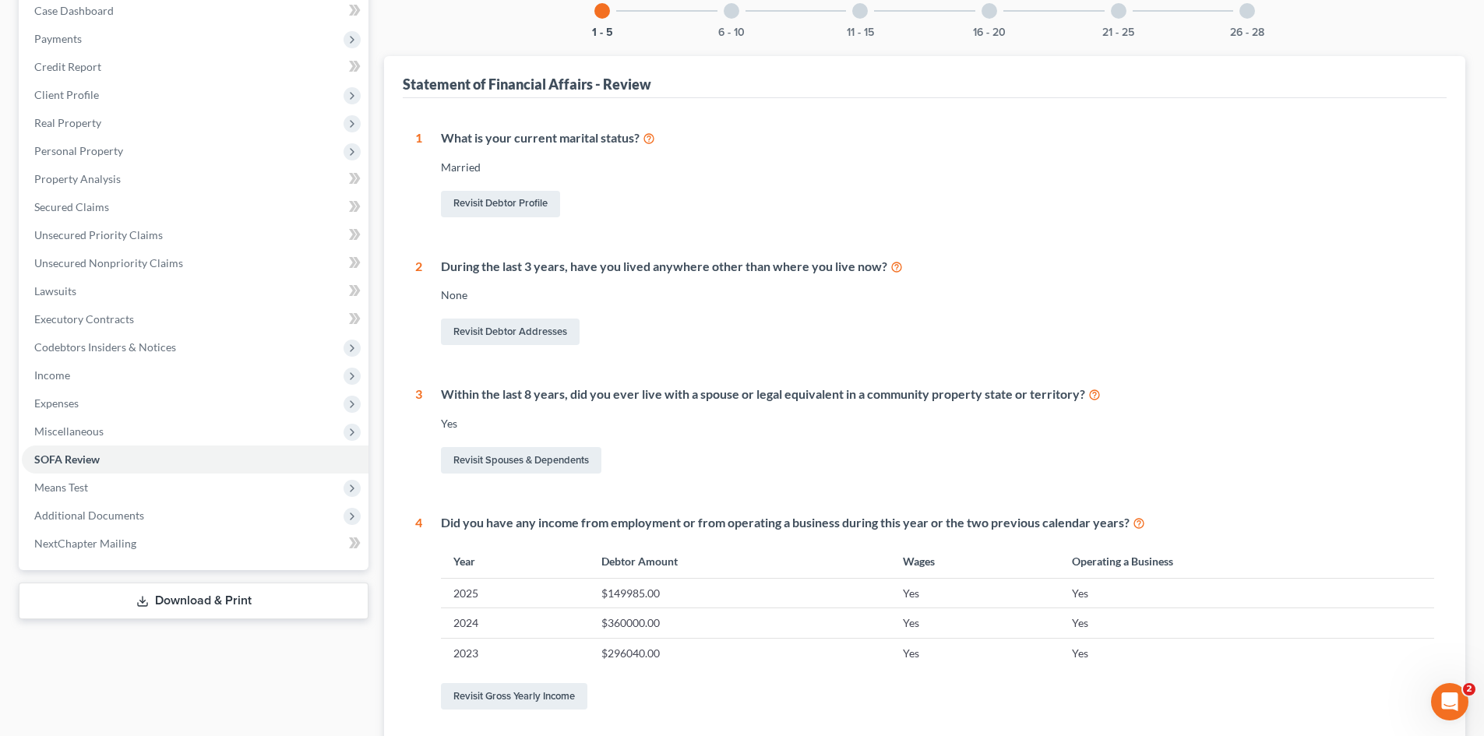
scroll to position [156, 0]
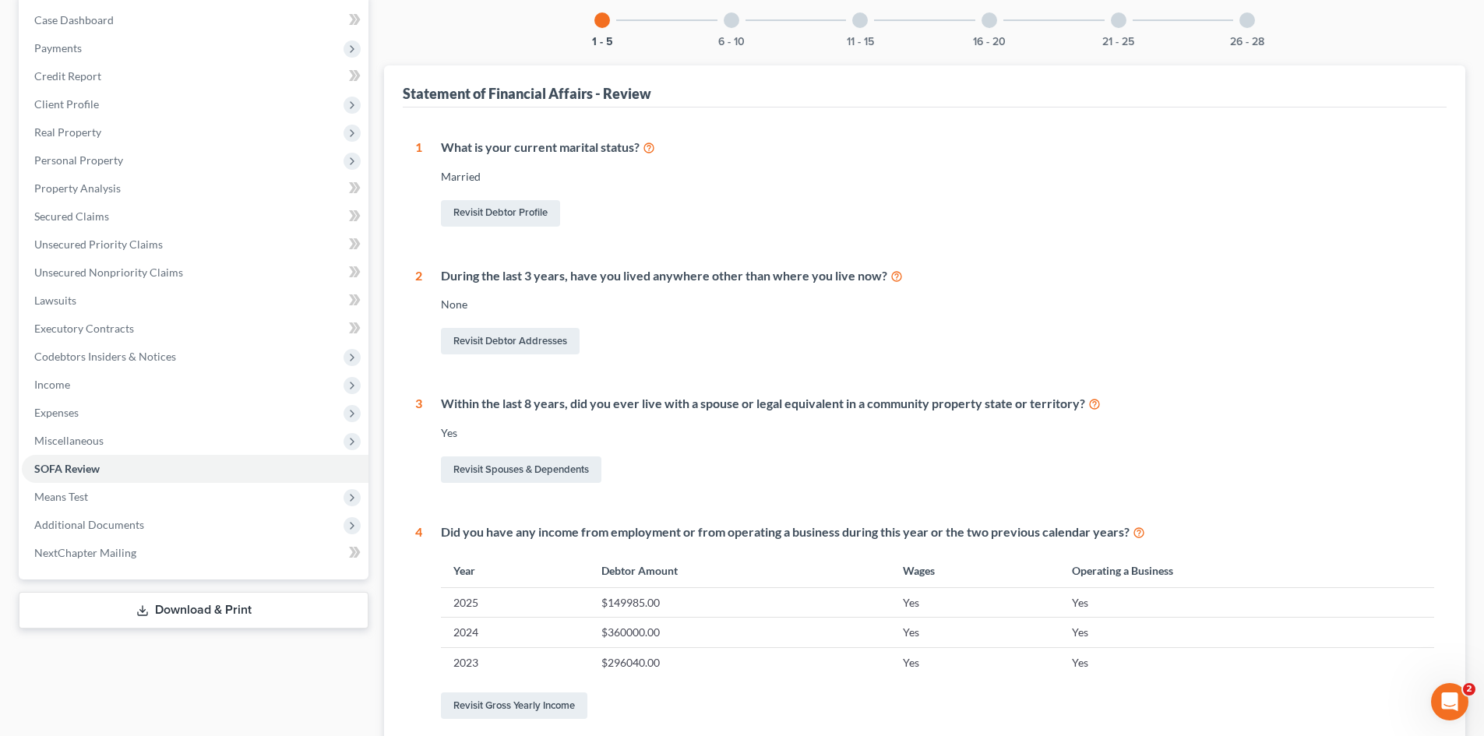
click at [735, 24] on div at bounding box center [732, 20] width 16 height 16
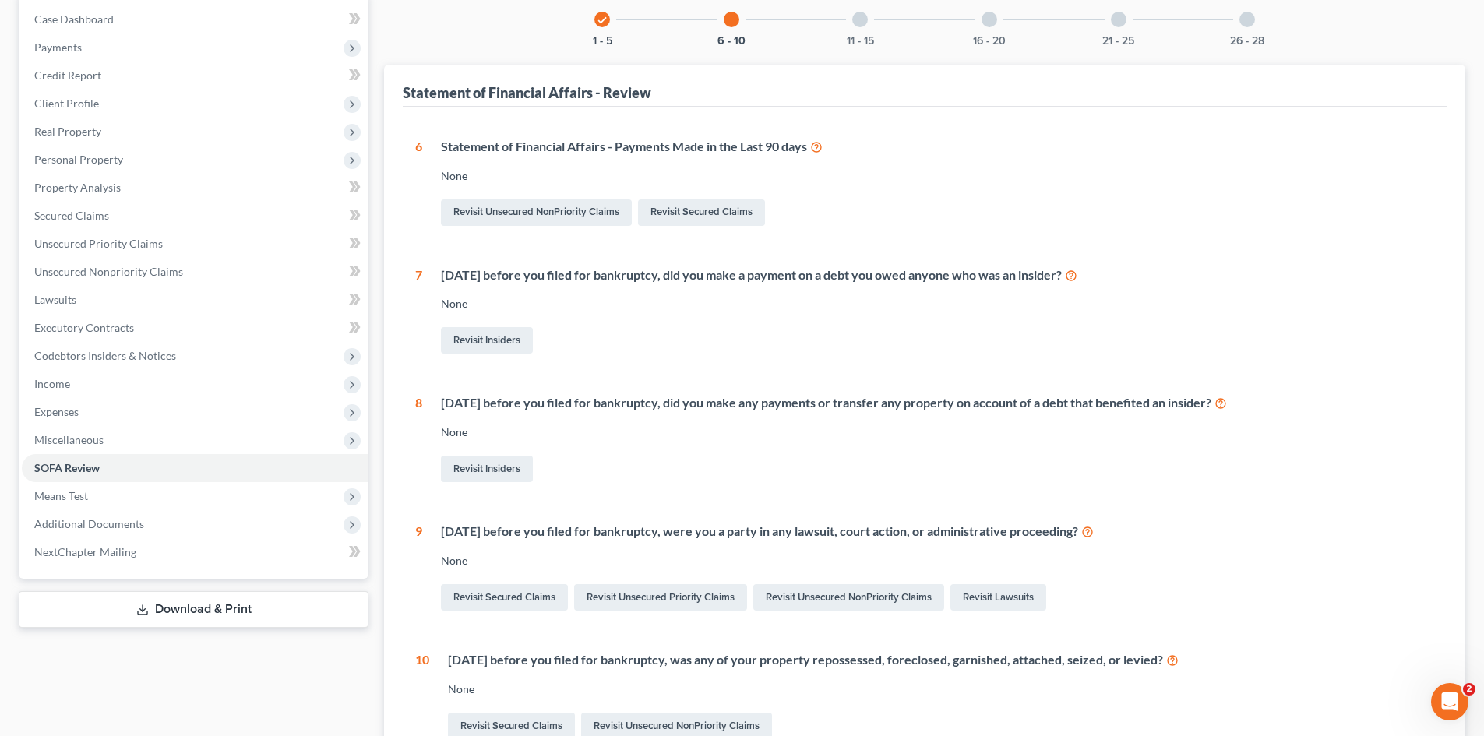
scroll to position [250, 0]
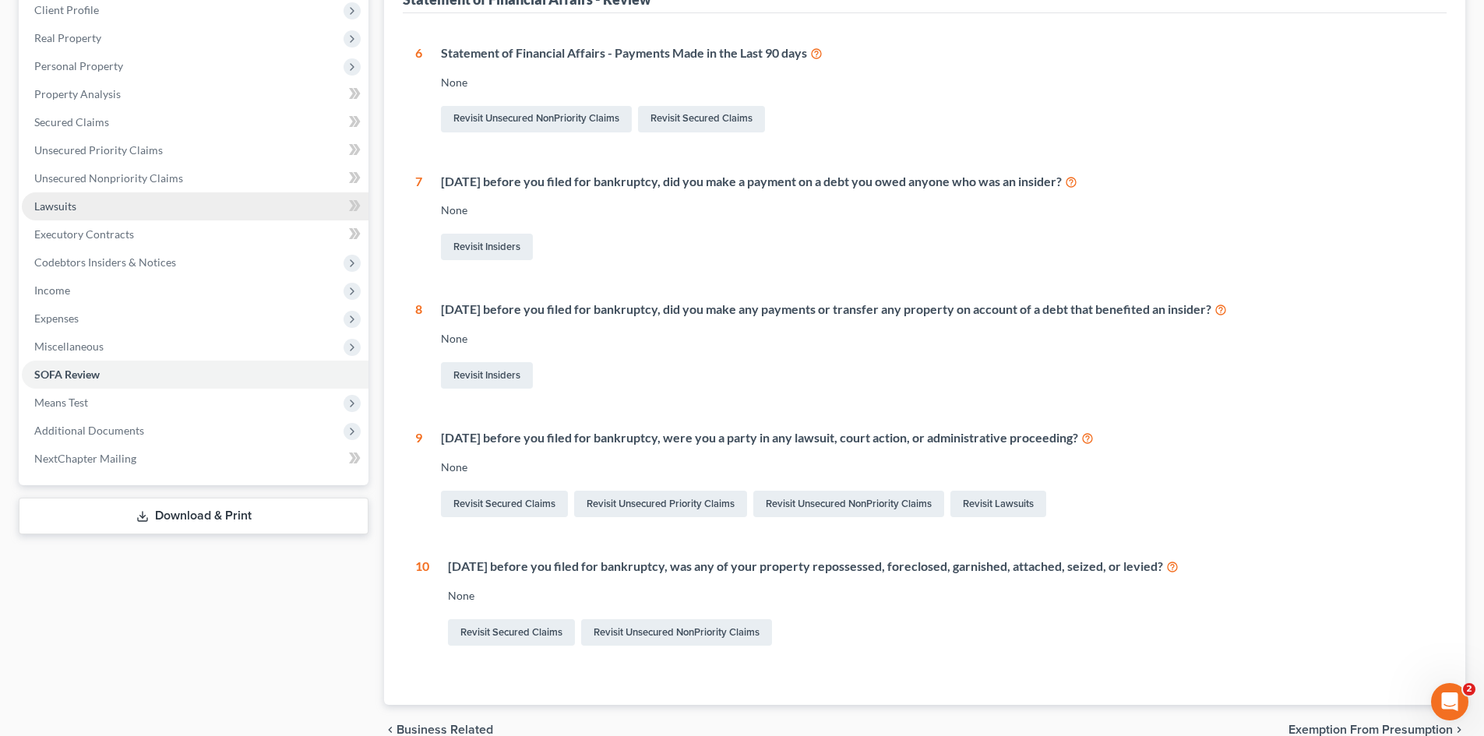
click at [79, 199] on link "Lawsuits" at bounding box center [195, 206] width 347 height 28
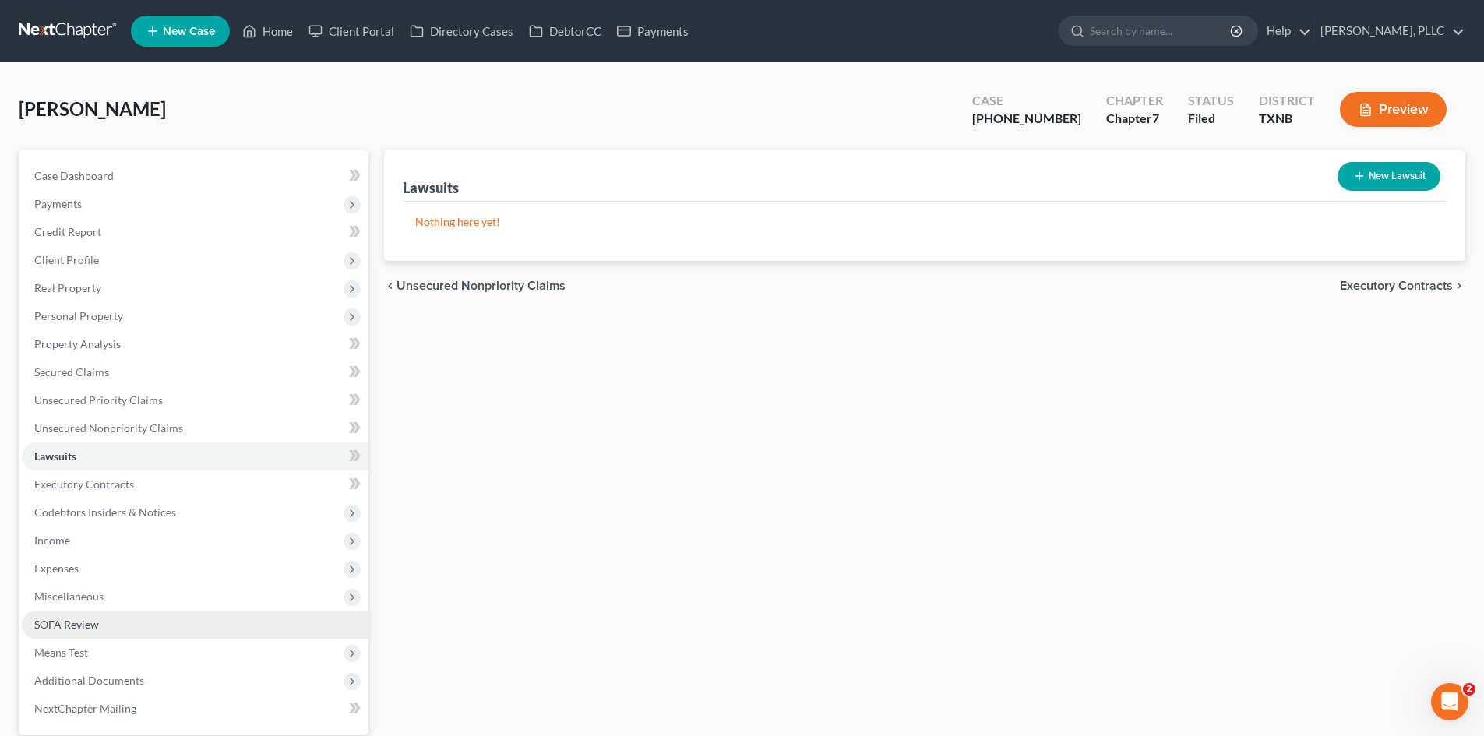
click at [111, 625] on link "SOFA Review" at bounding box center [195, 625] width 347 height 28
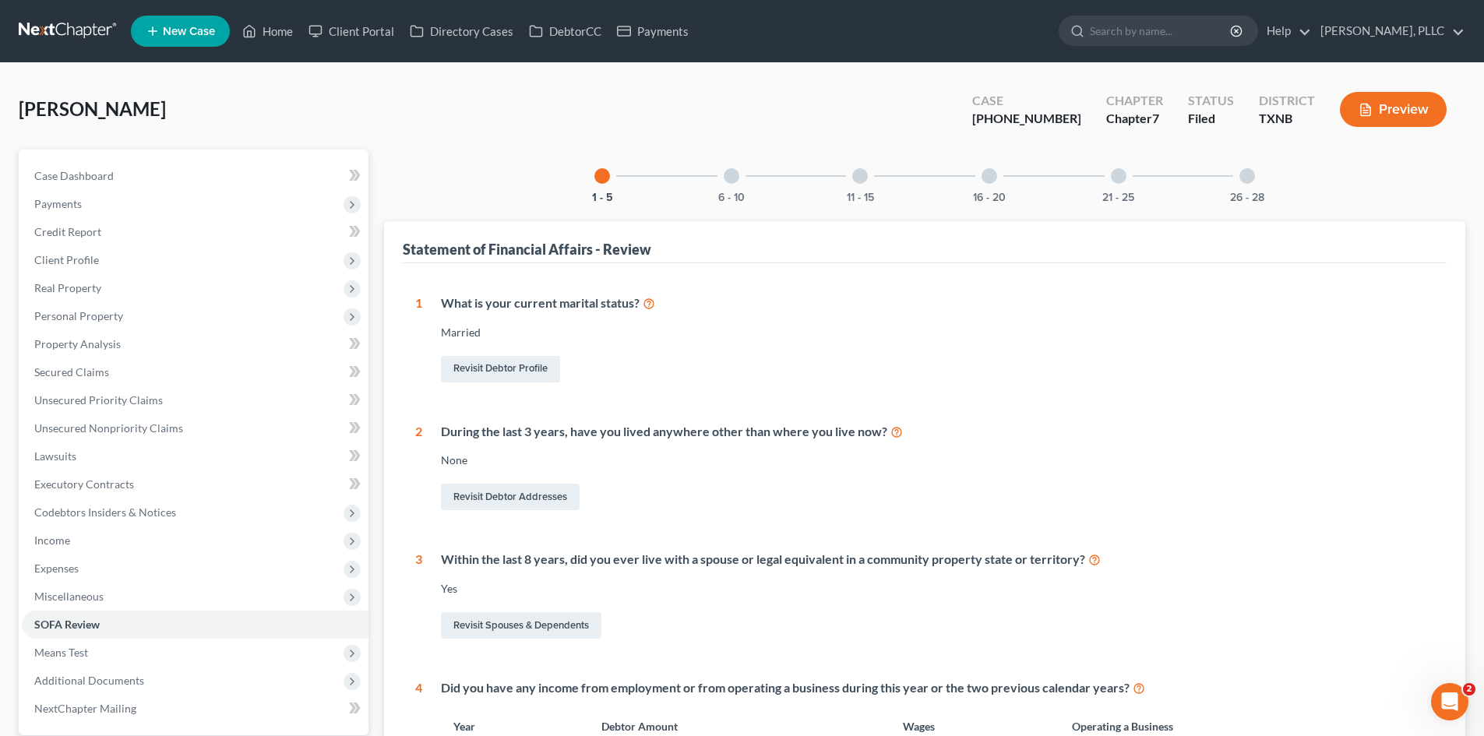
click at [856, 183] on div at bounding box center [860, 176] width 16 height 16
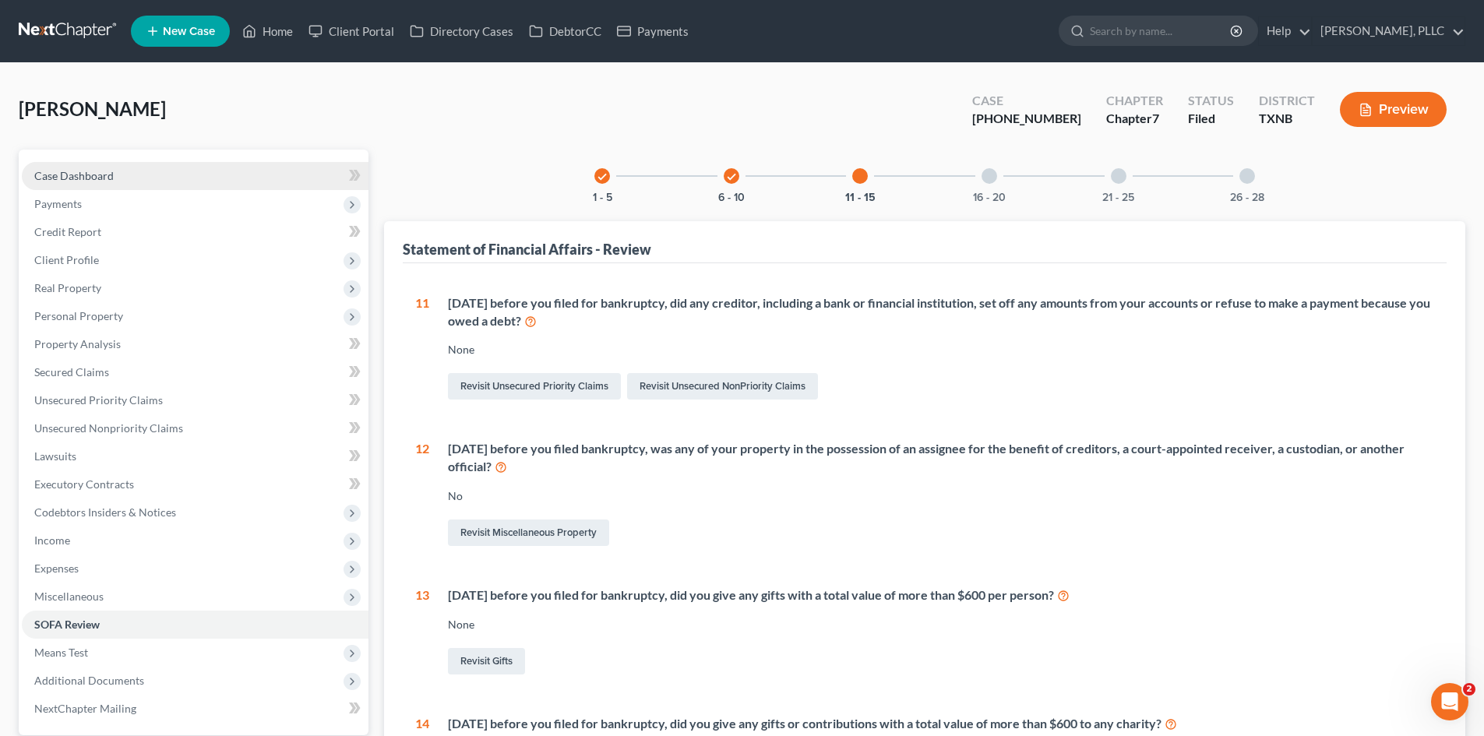
click at [268, 163] on link "Case Dashboard" at bounding box center [195, 176] width 347 height 28
select select "4"
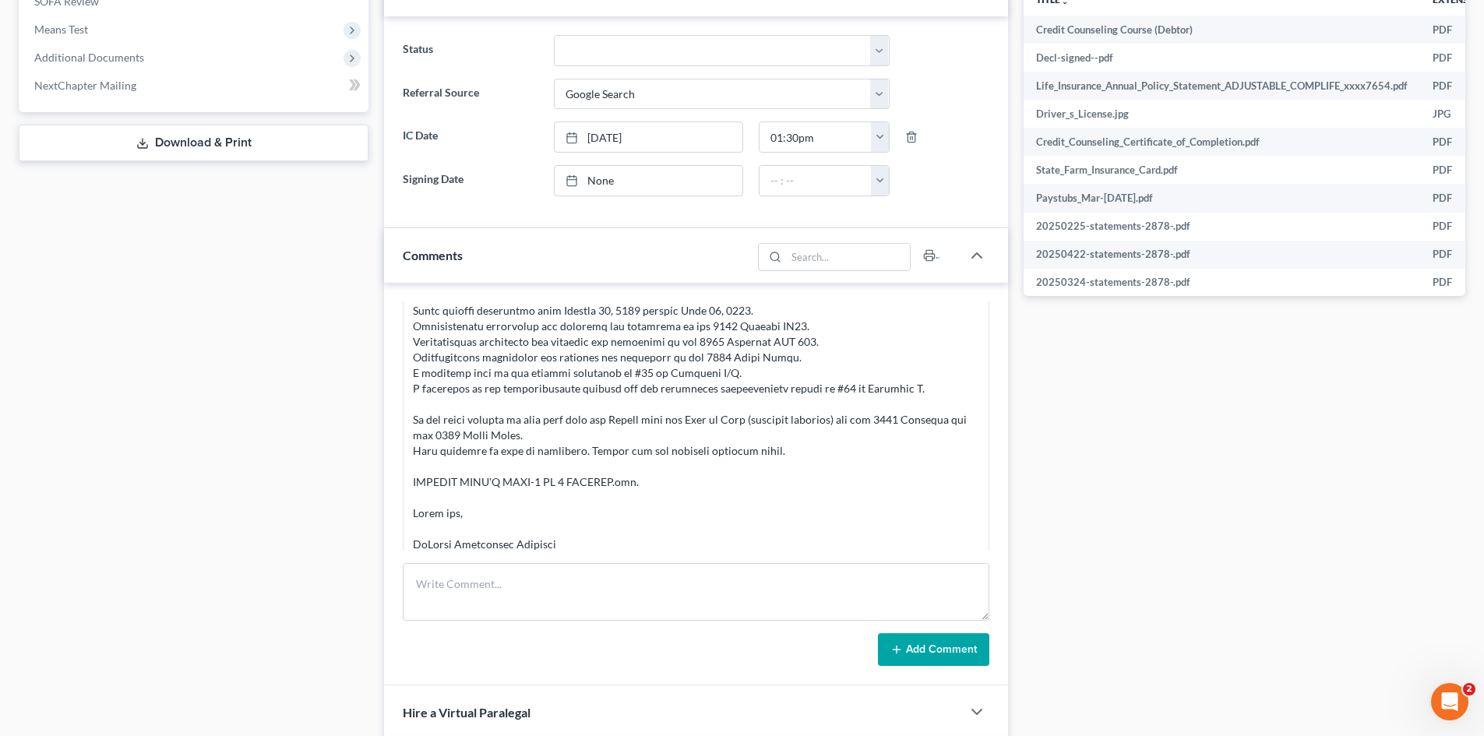
scroll to position [6131, 0]
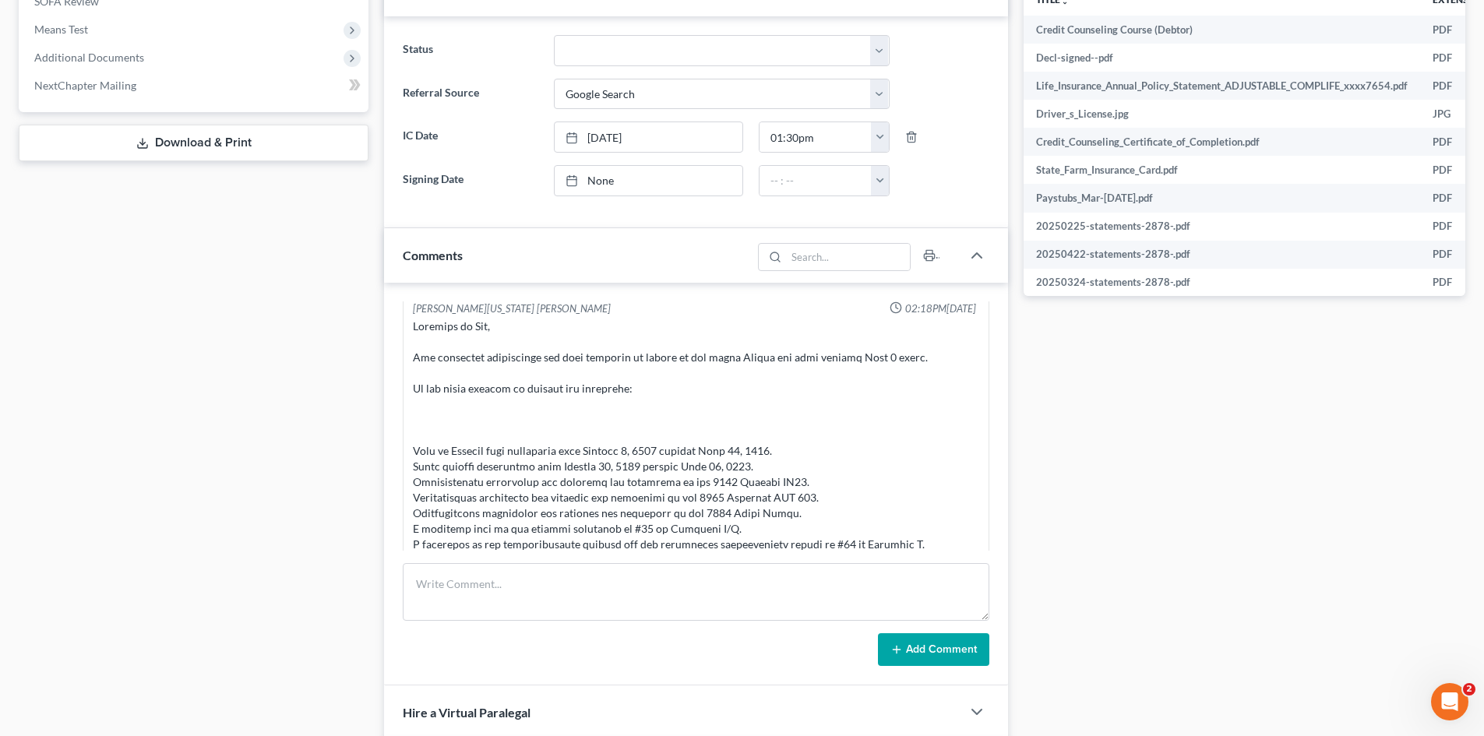
click at [156, 326] on div "Case Dashboard Payments Invoices Payments Payments Credit Report Client Profile" at bounding box center [193, 297] width 365 height 1542
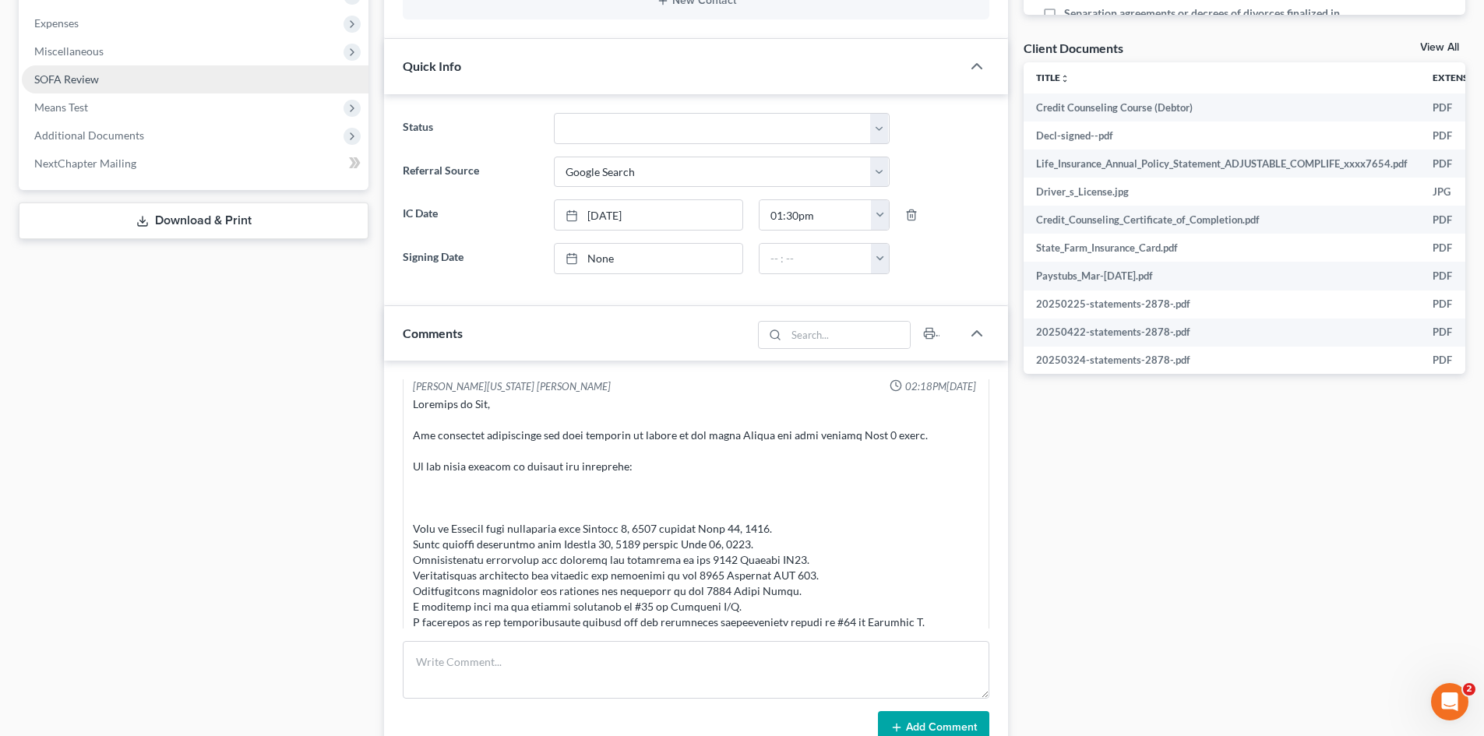
click at [105, 85] on link "SOFA Review" at bounding box center [195, 79] width 347 height 28
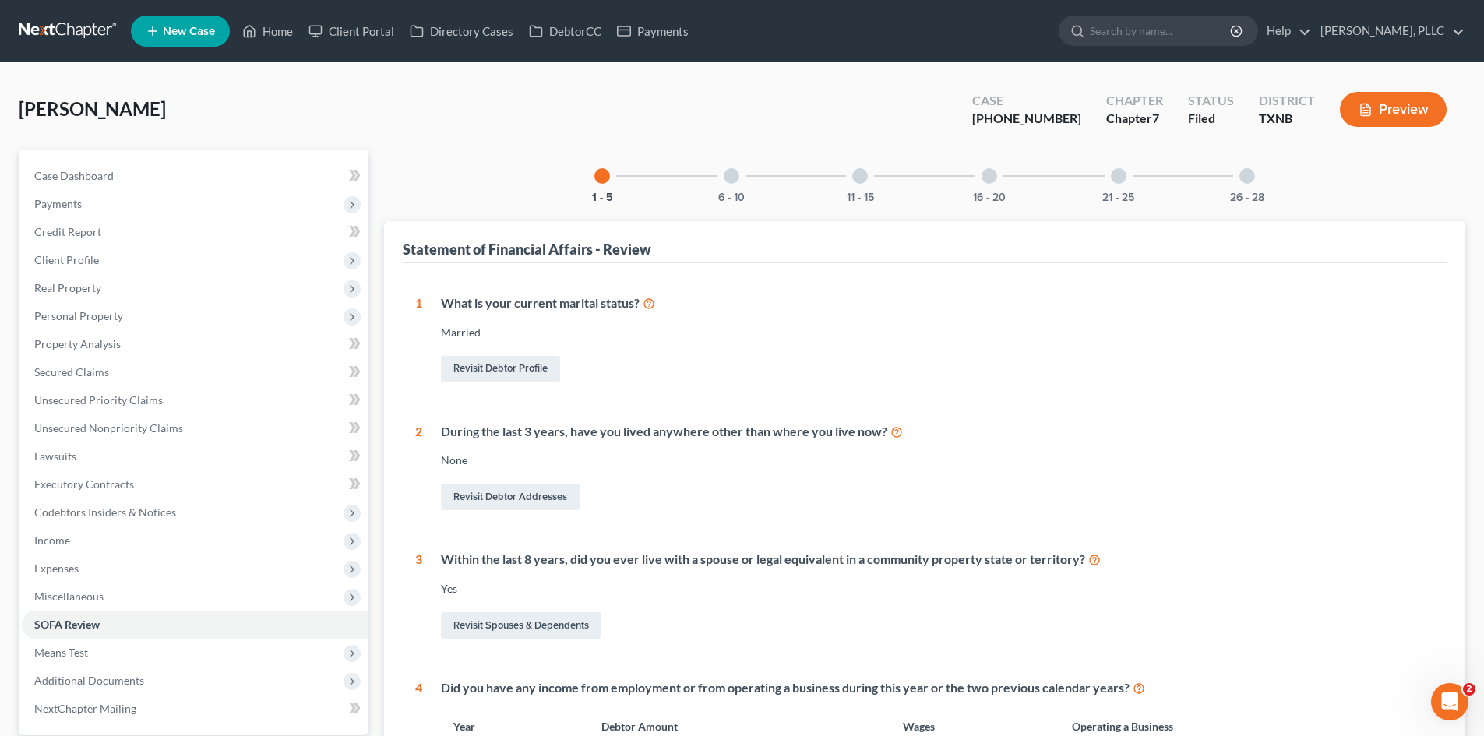
click at [723, 186] on div "6 - 10" at bounding box center [731, 176] width 53 height 53
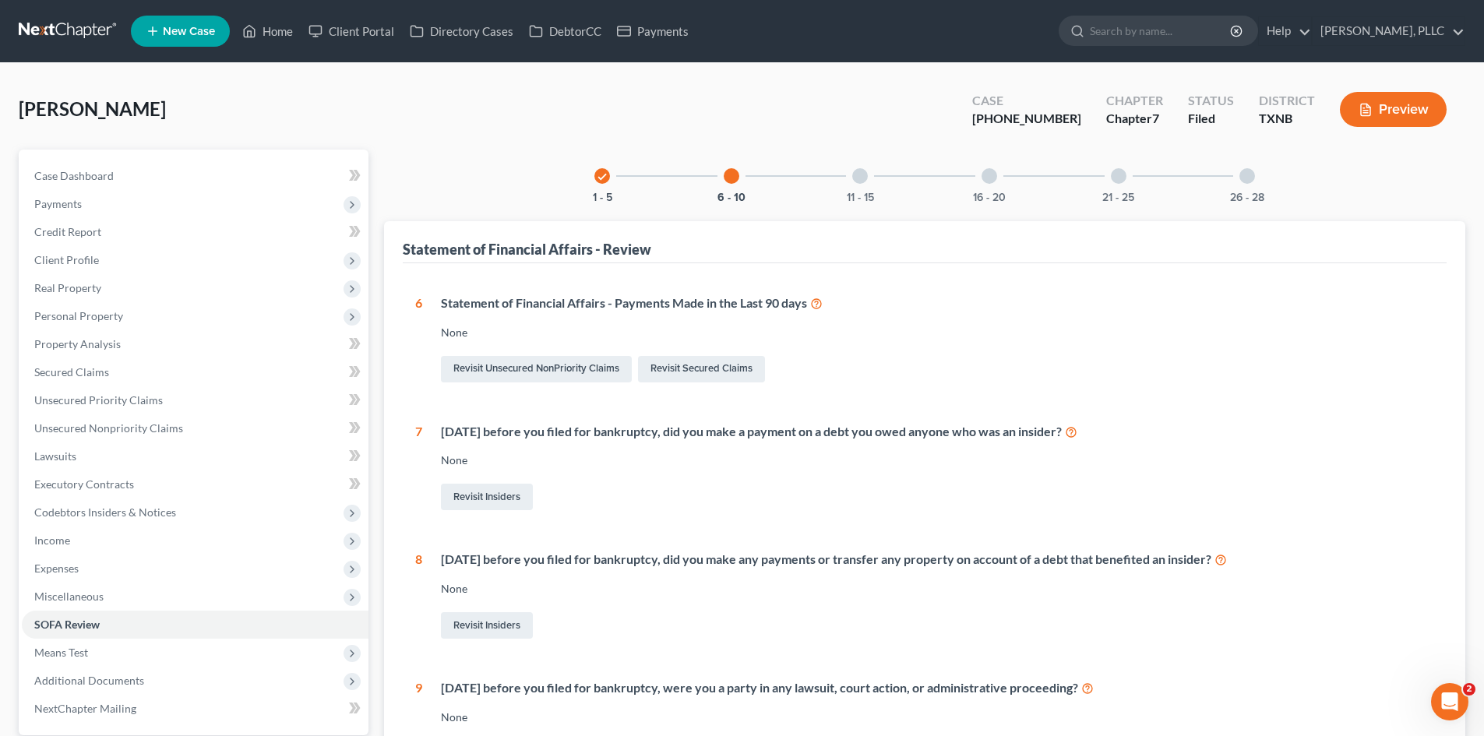
drag, startPoint x: 860, startPoint y: 183, endPoint x: 1440, endPoint y: 325, distance: 596.6
click at [860, 183] on div at bounding box center [860, 176] width 16 height 16
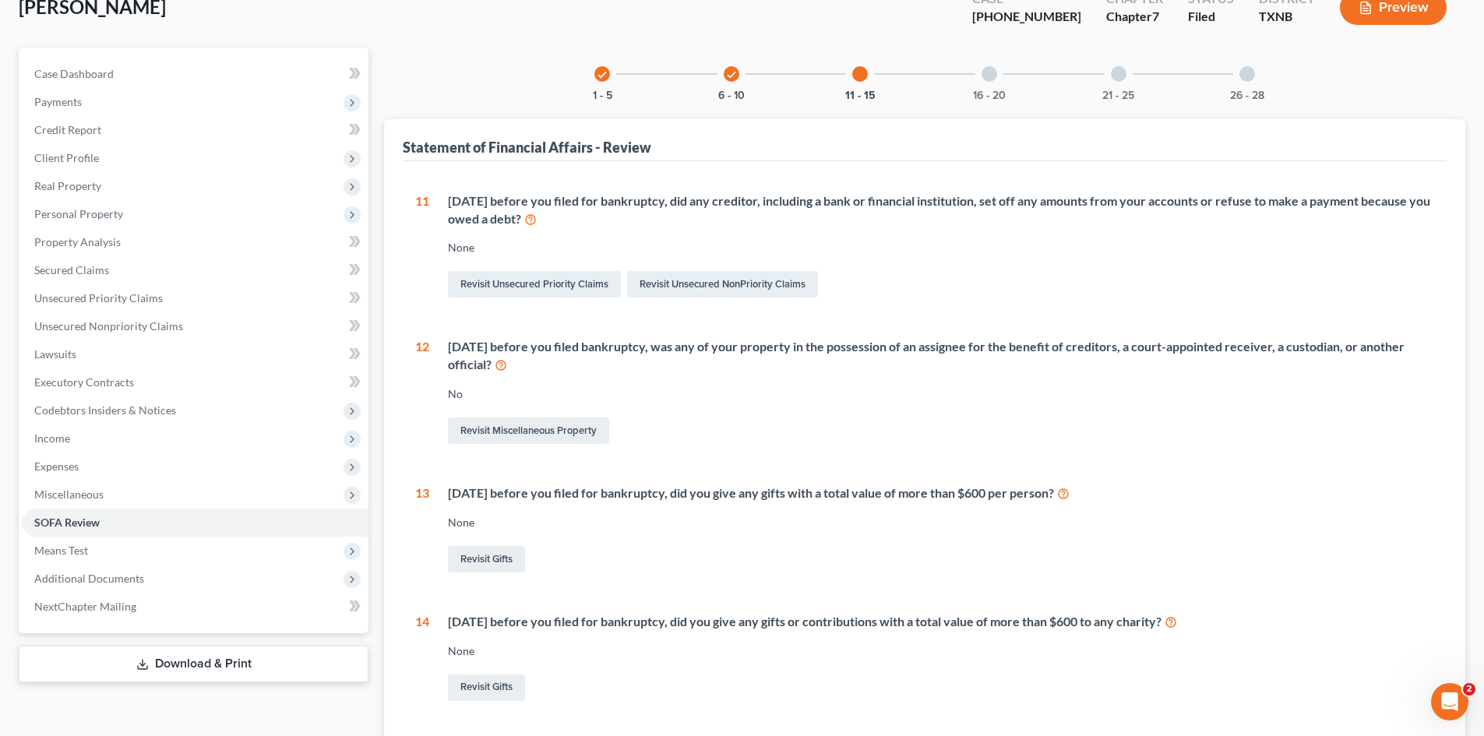
scroll to position [52, 0]
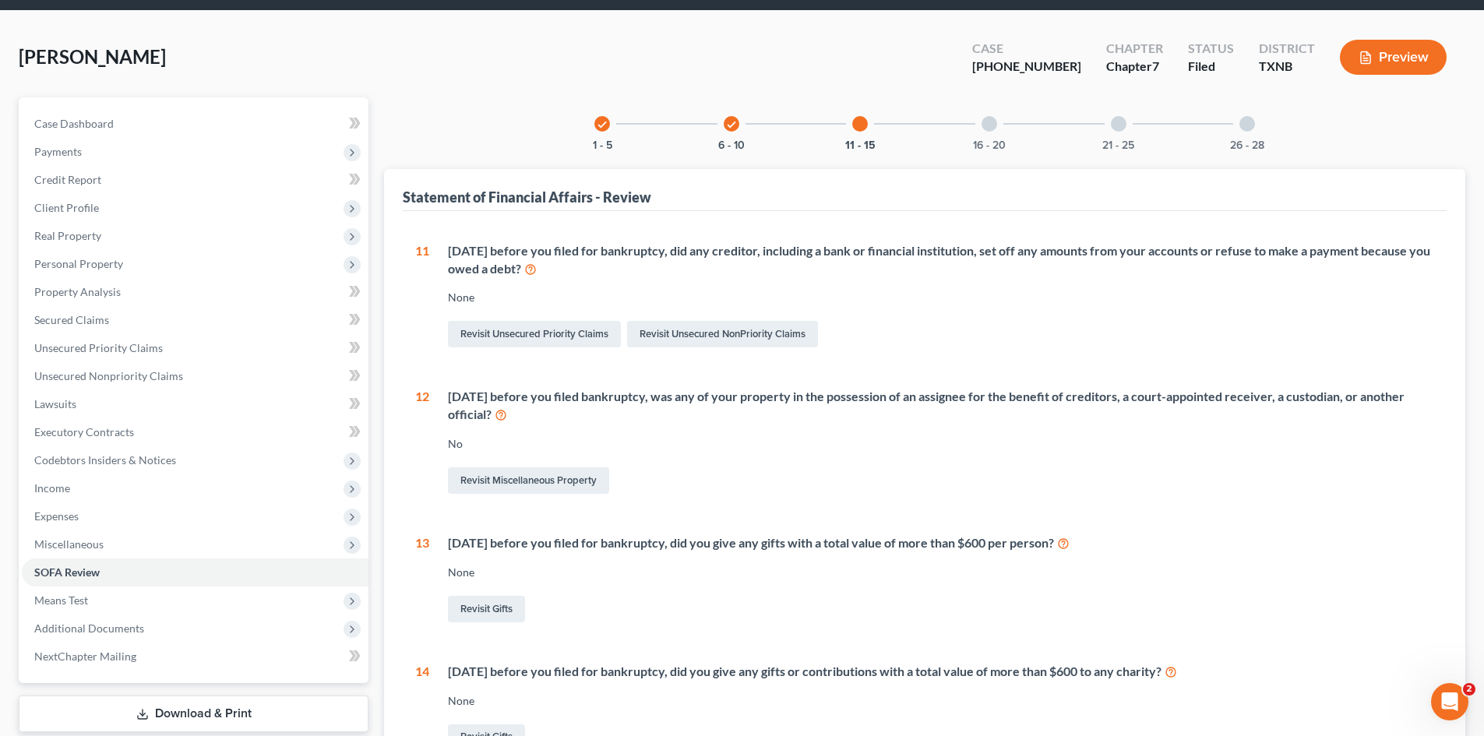
click at [1246, 126] on div at bounding box center [1247, 124] width 16 height 16
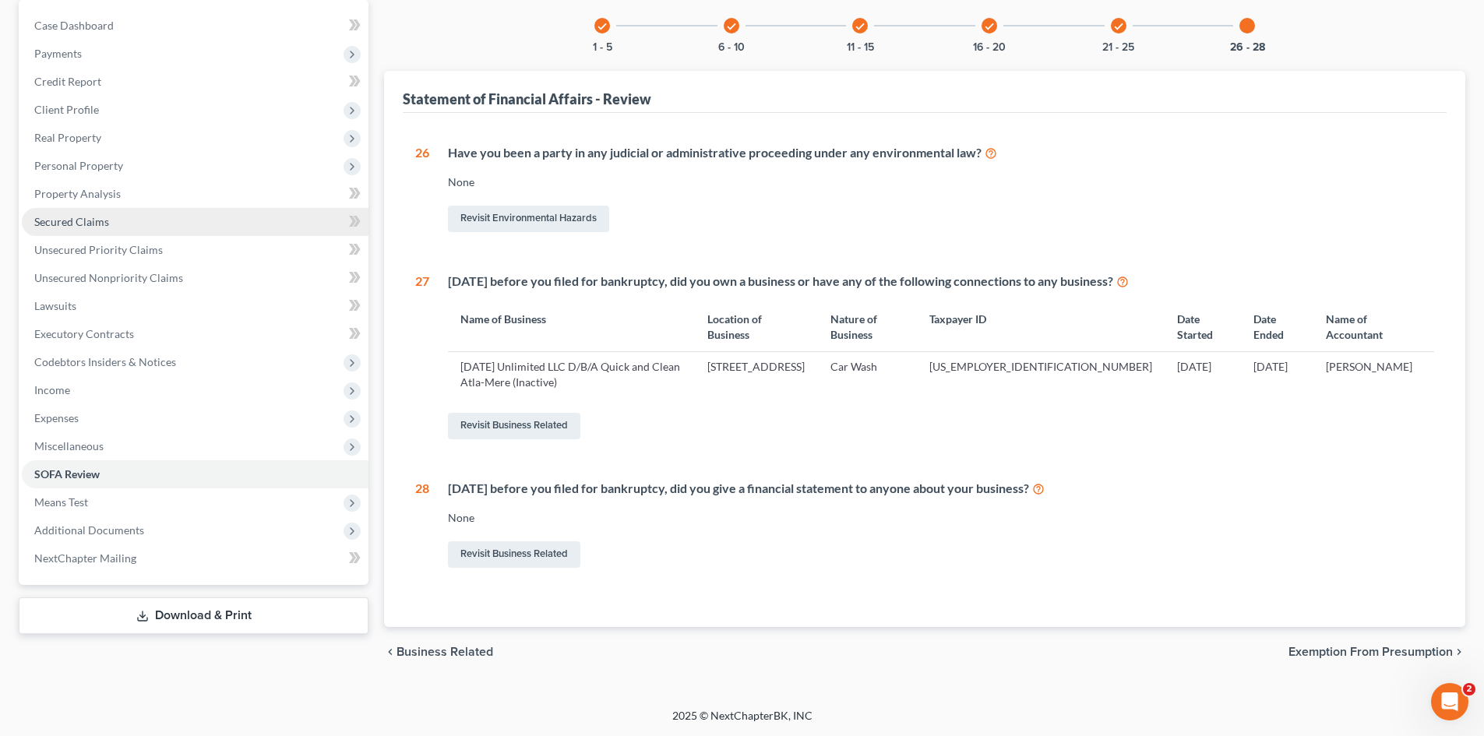
scroll to position [72, 0]
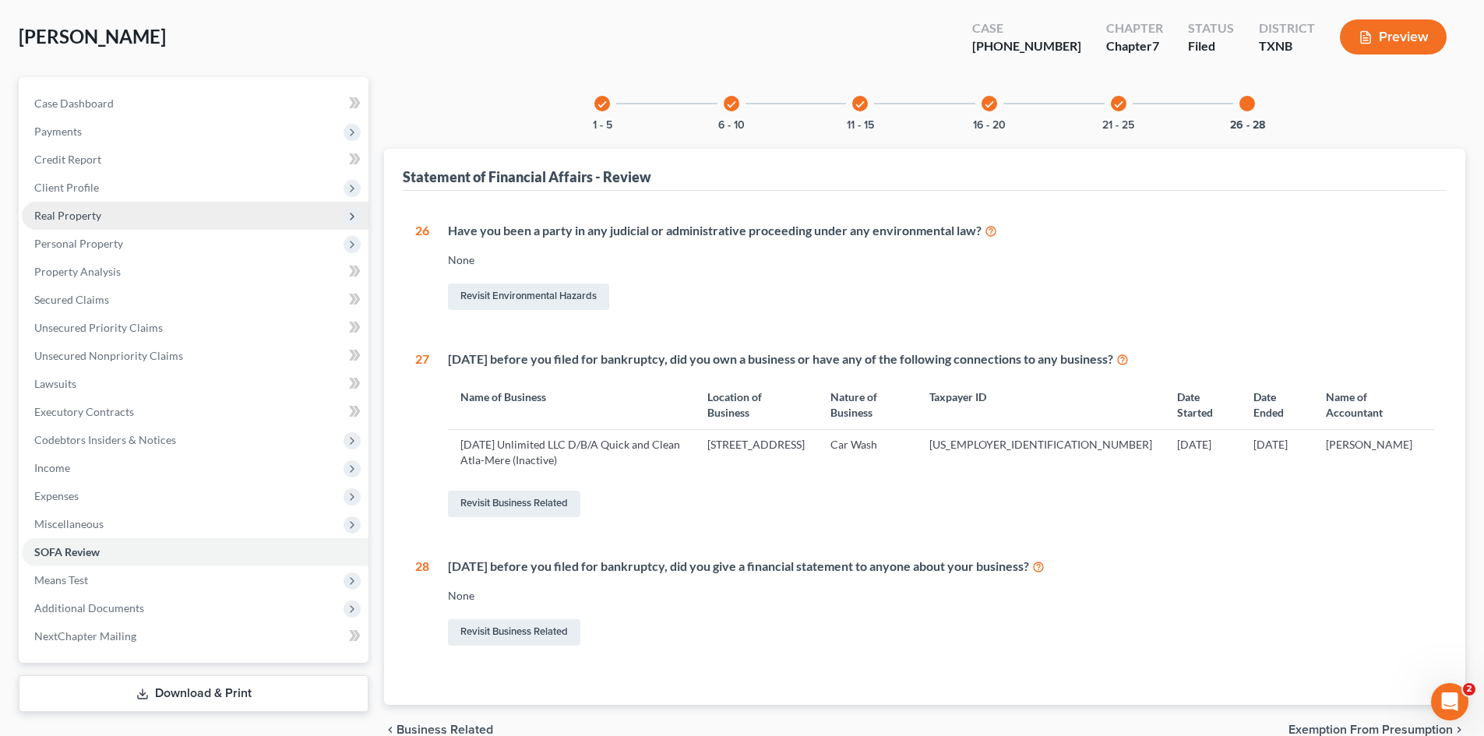
click at [49, 217] on span "Real Property" at bounding box center [67, 215] width 67 height 13
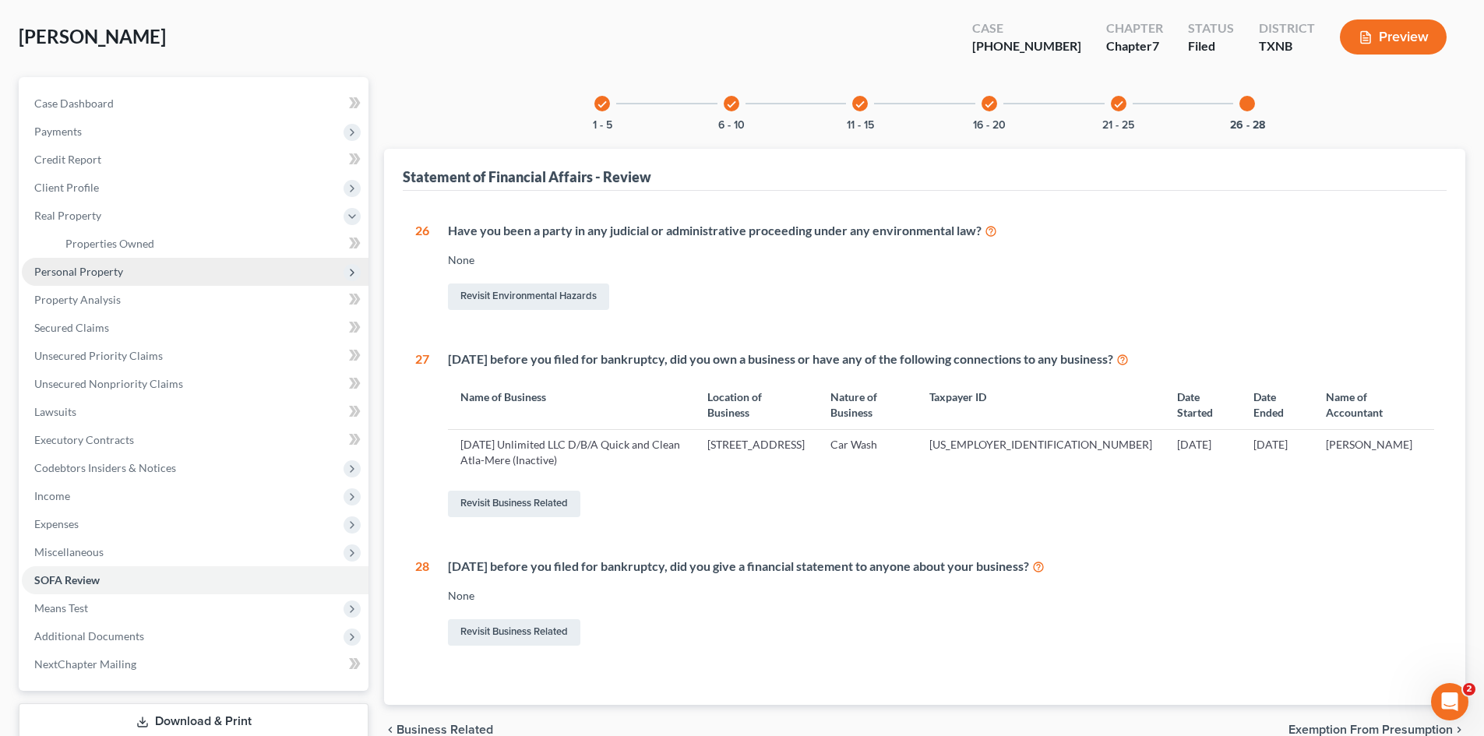
click at [80, 266] on span "Personal Property" at bounding box center [78, 271] width 89 height 13
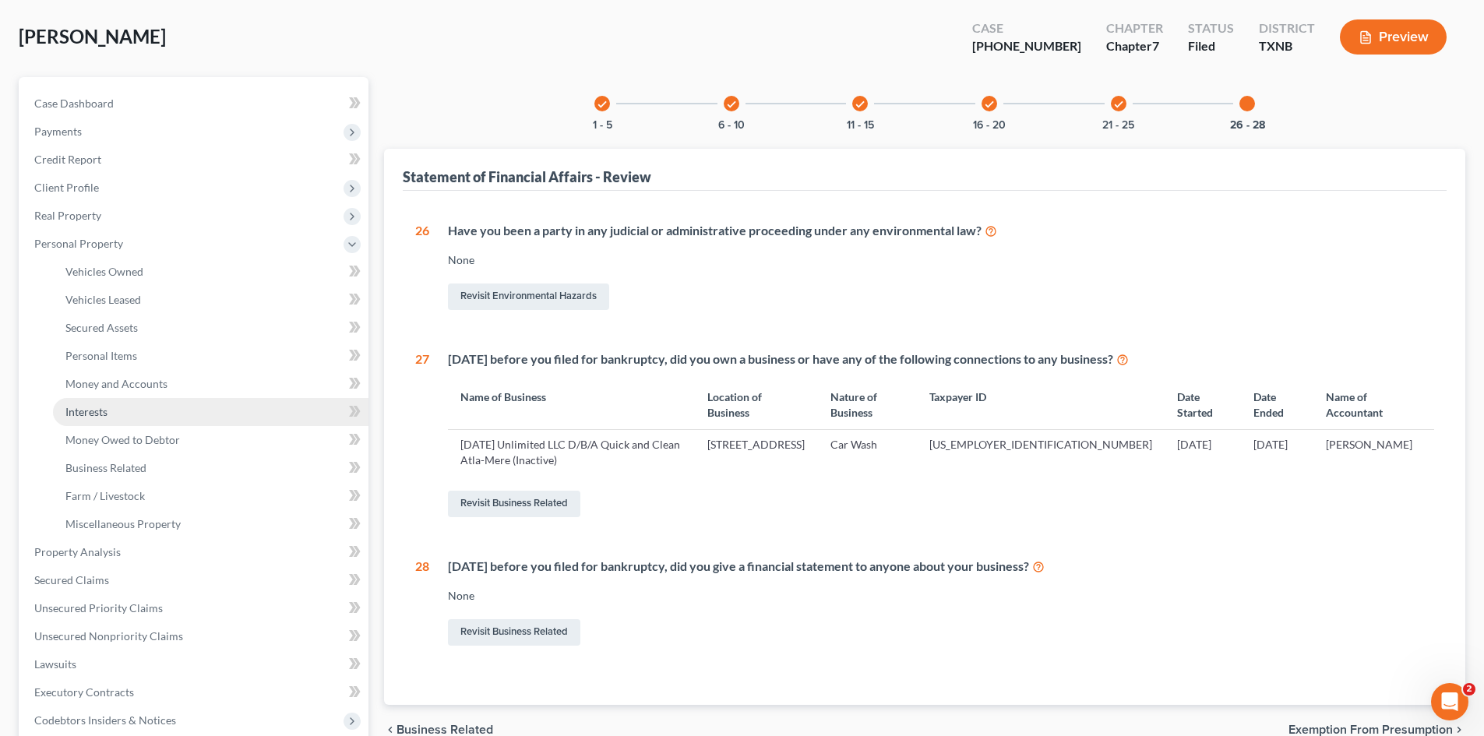
click at [114, 424] on link "Interests" at bounding box center [210, 412] width 315 height 28
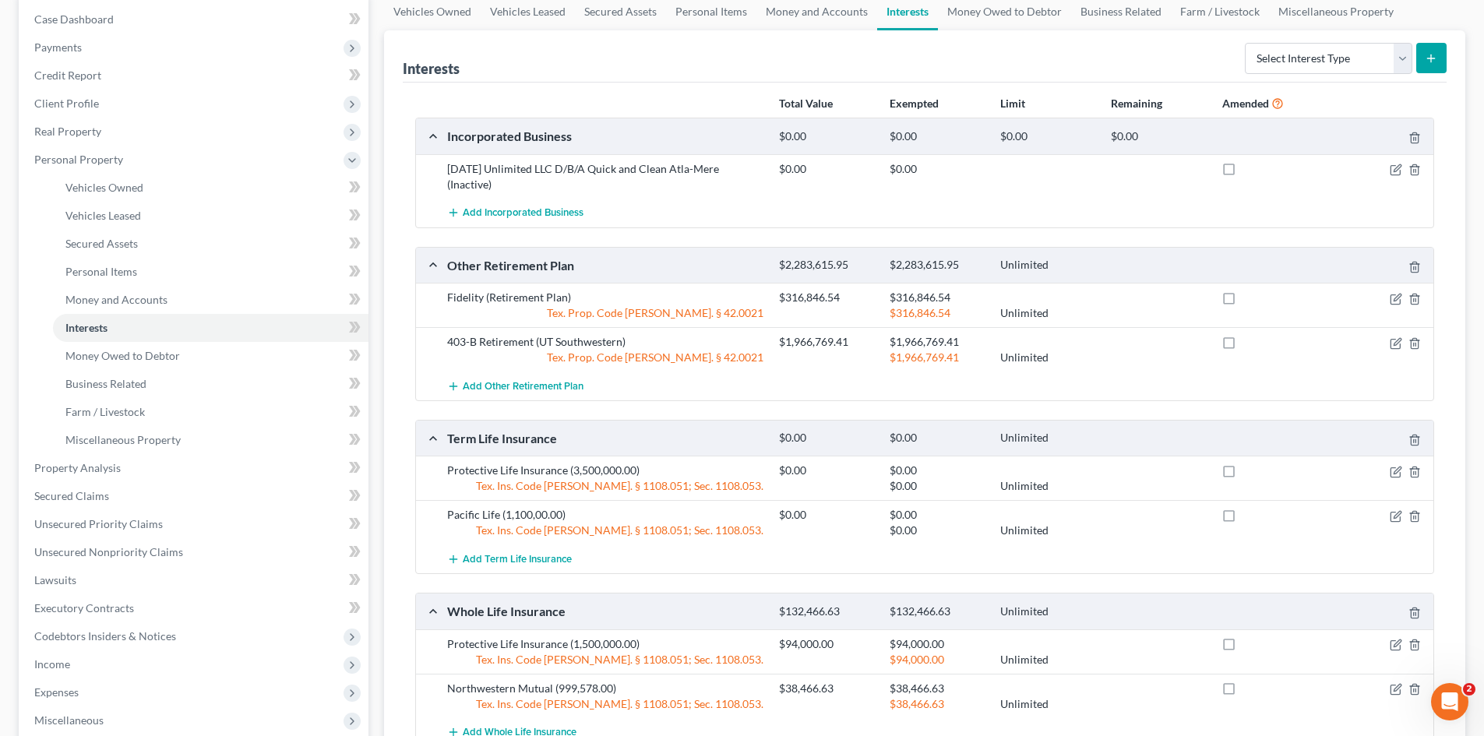
scroll to position [154, 0]
click at [984, 2] on link "Money Owed to Debtor" at bounding box center [1004, 13] width 133 height 37
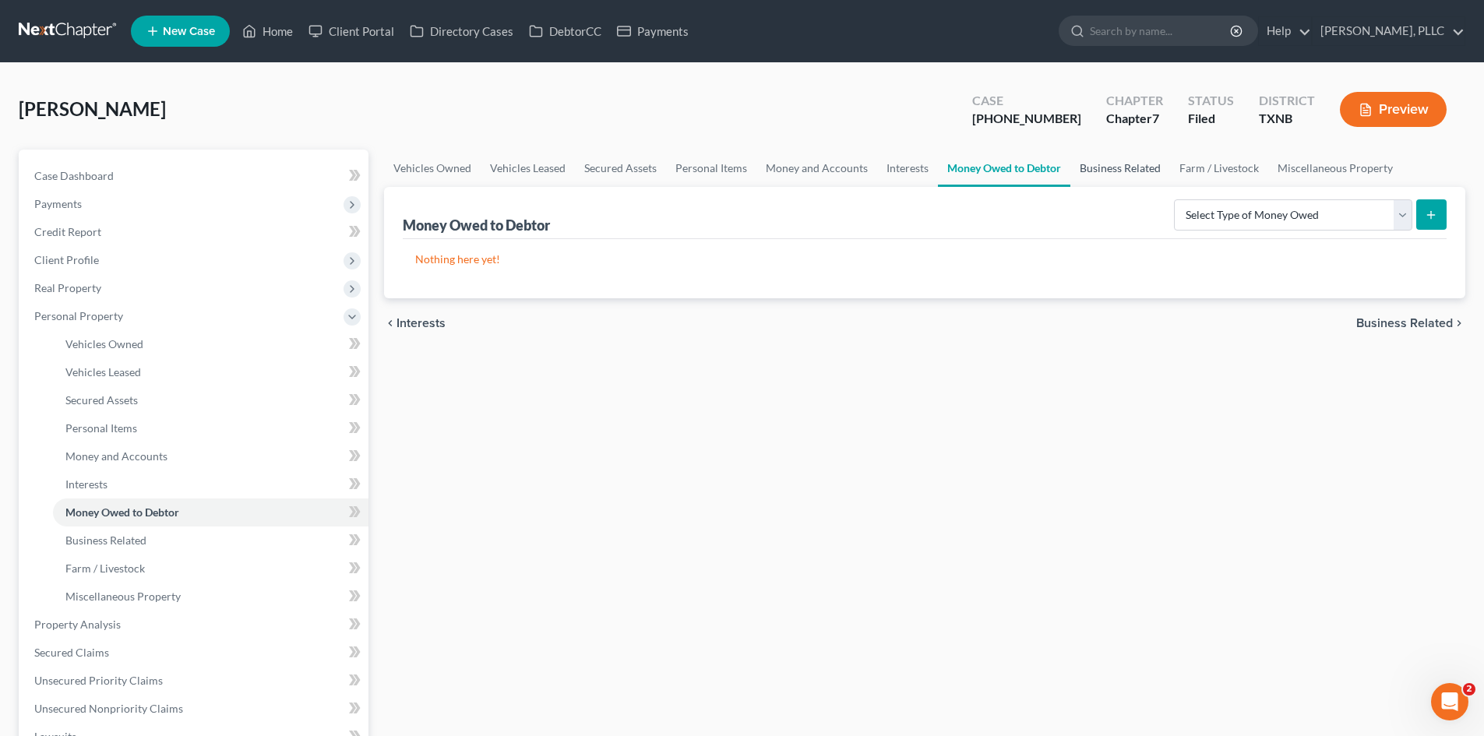
click at [1110, 167] on link "Business Related" at bounding box center [1120, 168] width 100 height 37
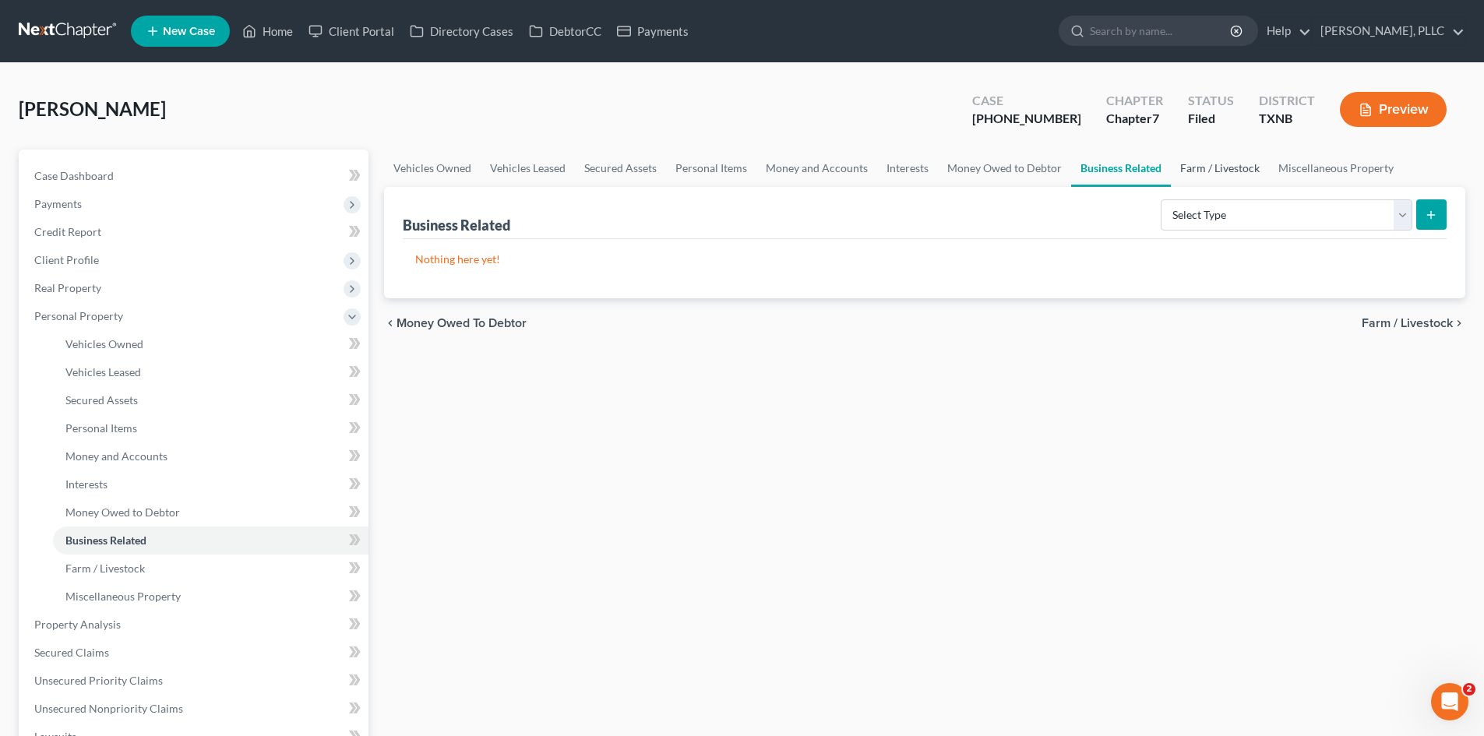
click at [1218, 170] on link "Farm / Livestock" at bounding box center [1220, 168] width 98 height 37
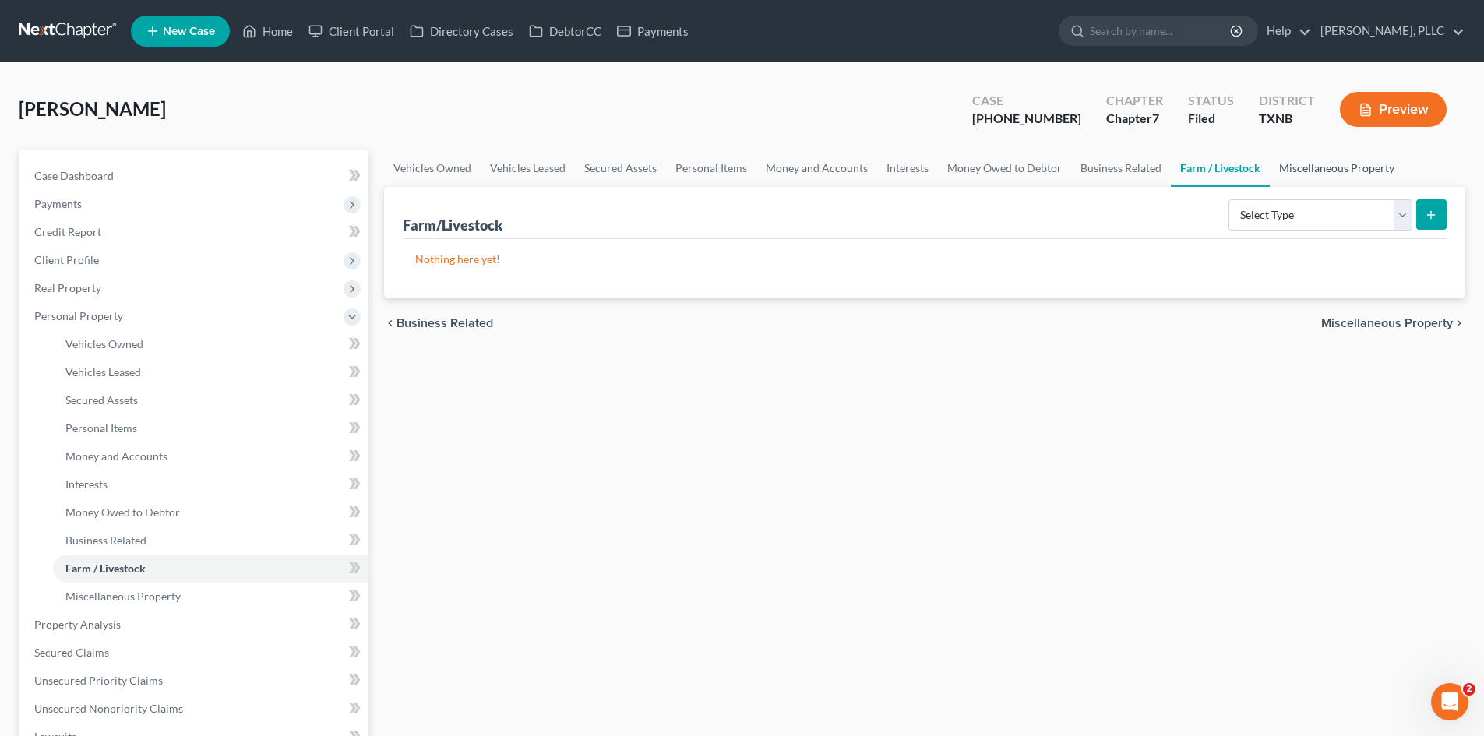
click at [1298, 170] on link "Miscellaneous Property" at bounding box center [1337, 168] width 134 height 37
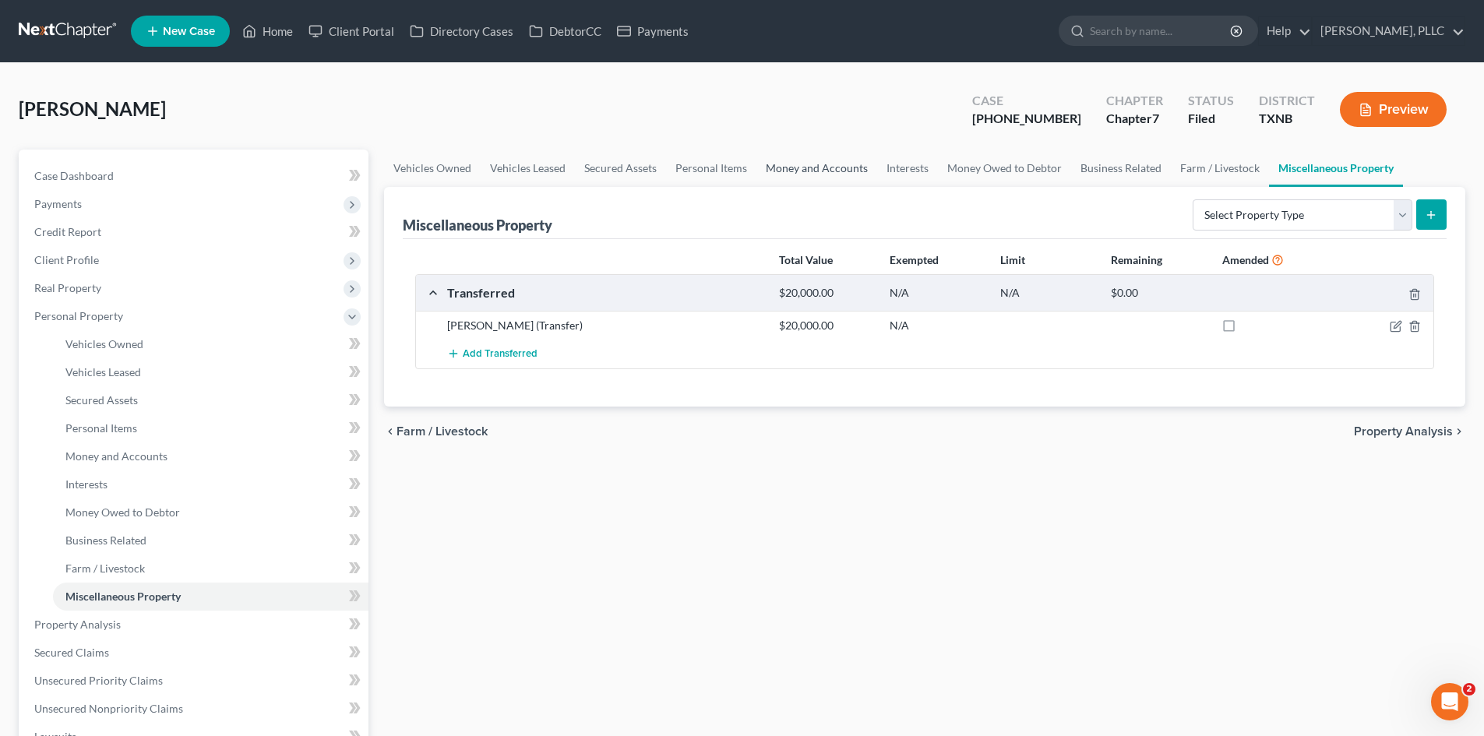
click at [836, 171] on link "Money and Accounts" at bounding box center [816, 168] width 121 height 37
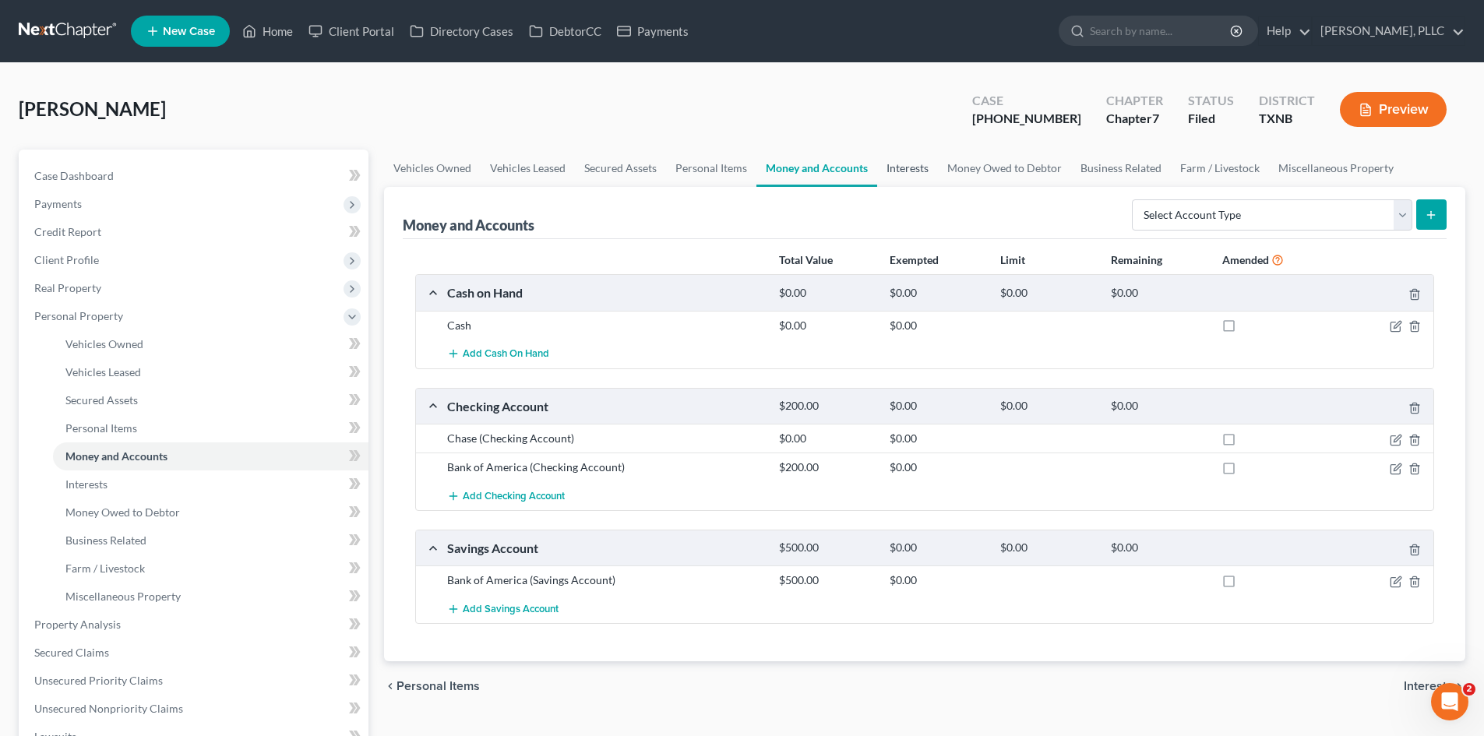
click at [911, 173] on link "Interests" at bounding box center [907, 168] width 61 height 37
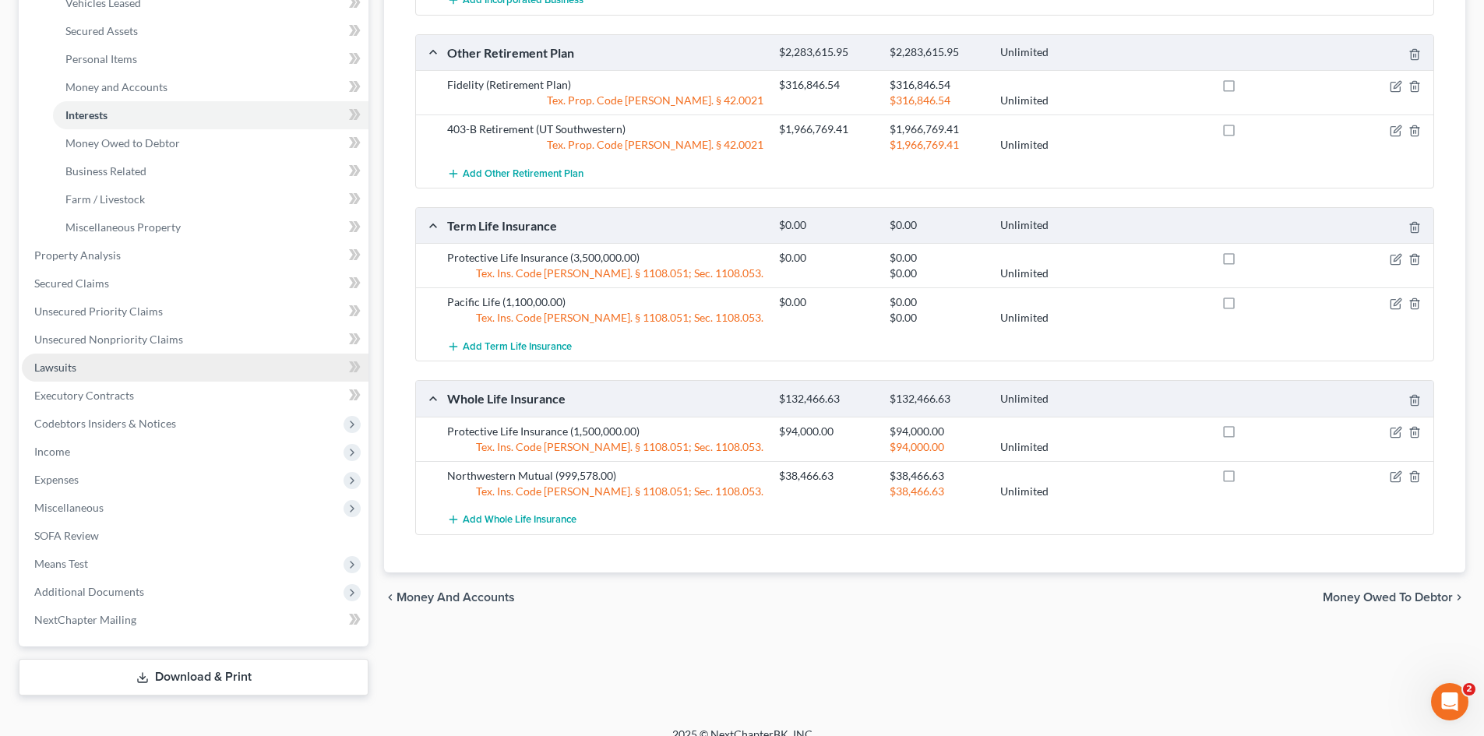
scroll to position [388, 0]
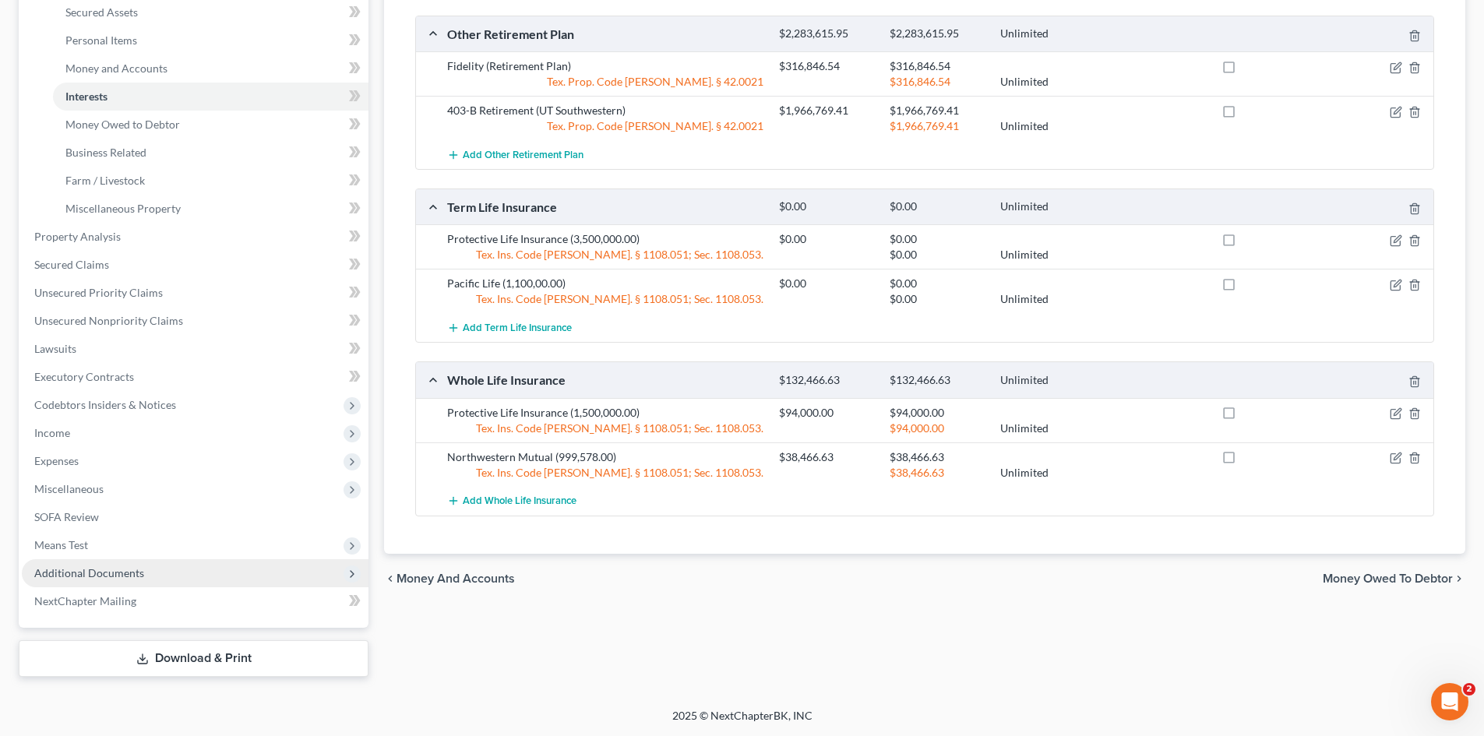
click at [151, 570] on span "Additional Documents" at bounding box center [195, 573] width 347 height 28
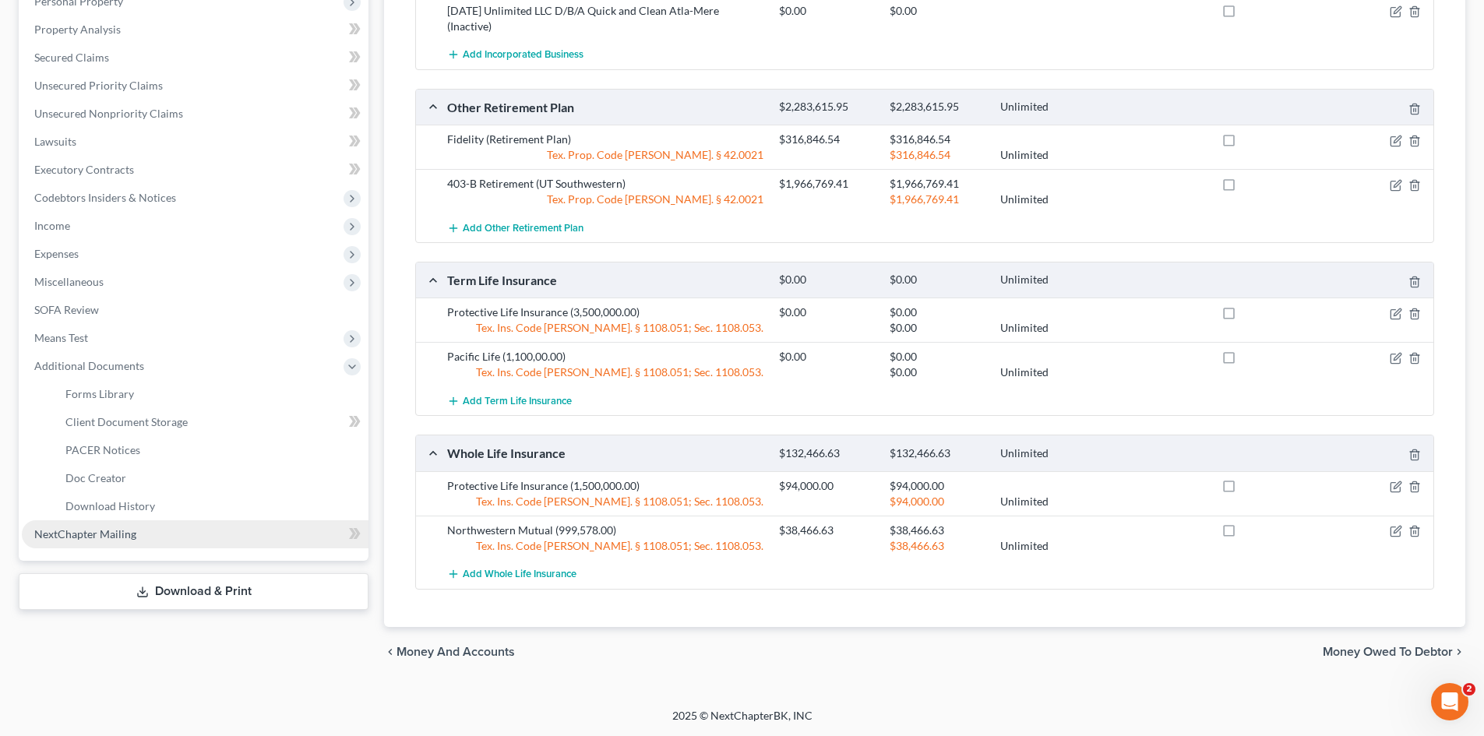
scroll to position [315, 0]
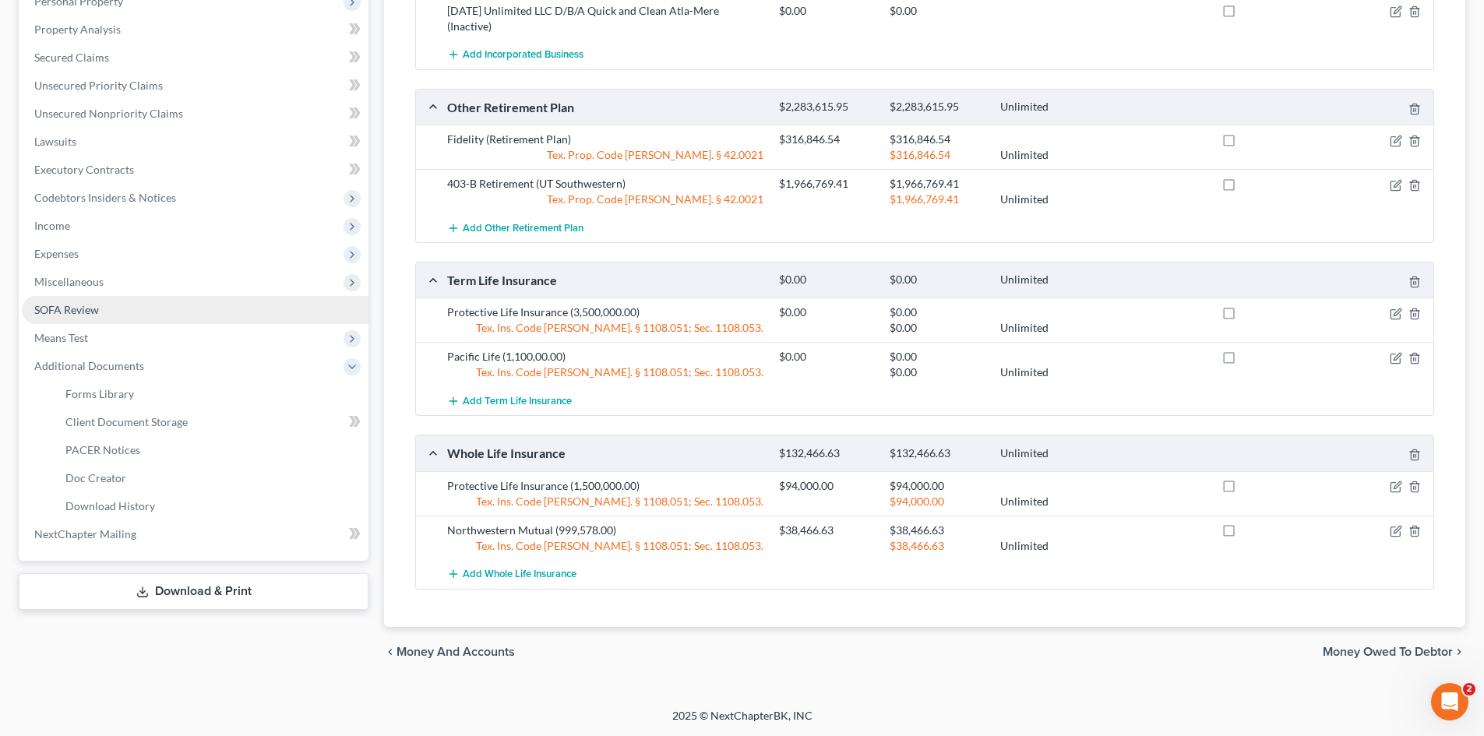
click at [88, 313] on span "SOFA Review" at bounding box center [66, 309] width 65 height 13
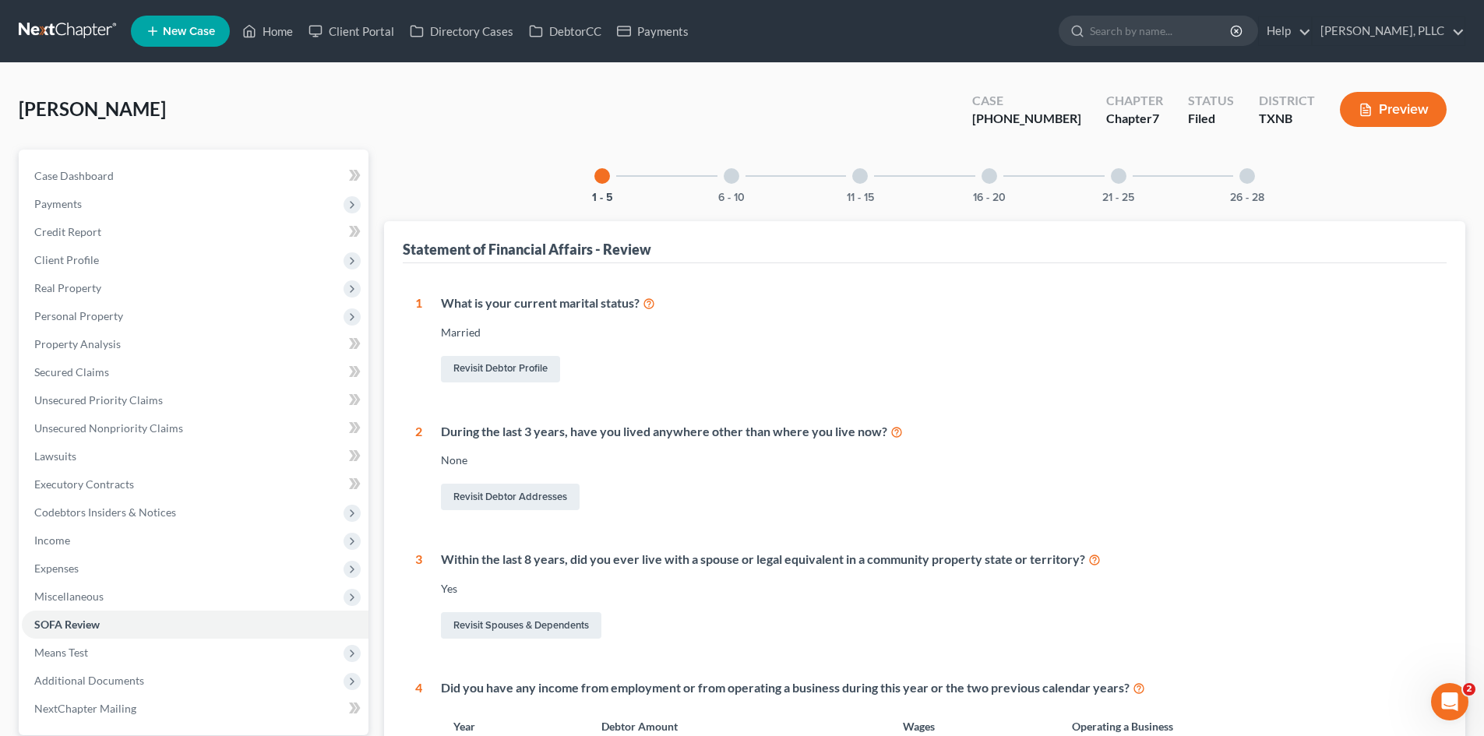
click at [1241, 185] on div "26 - 28" at bounding box center [1247, 176] width 53 height 53
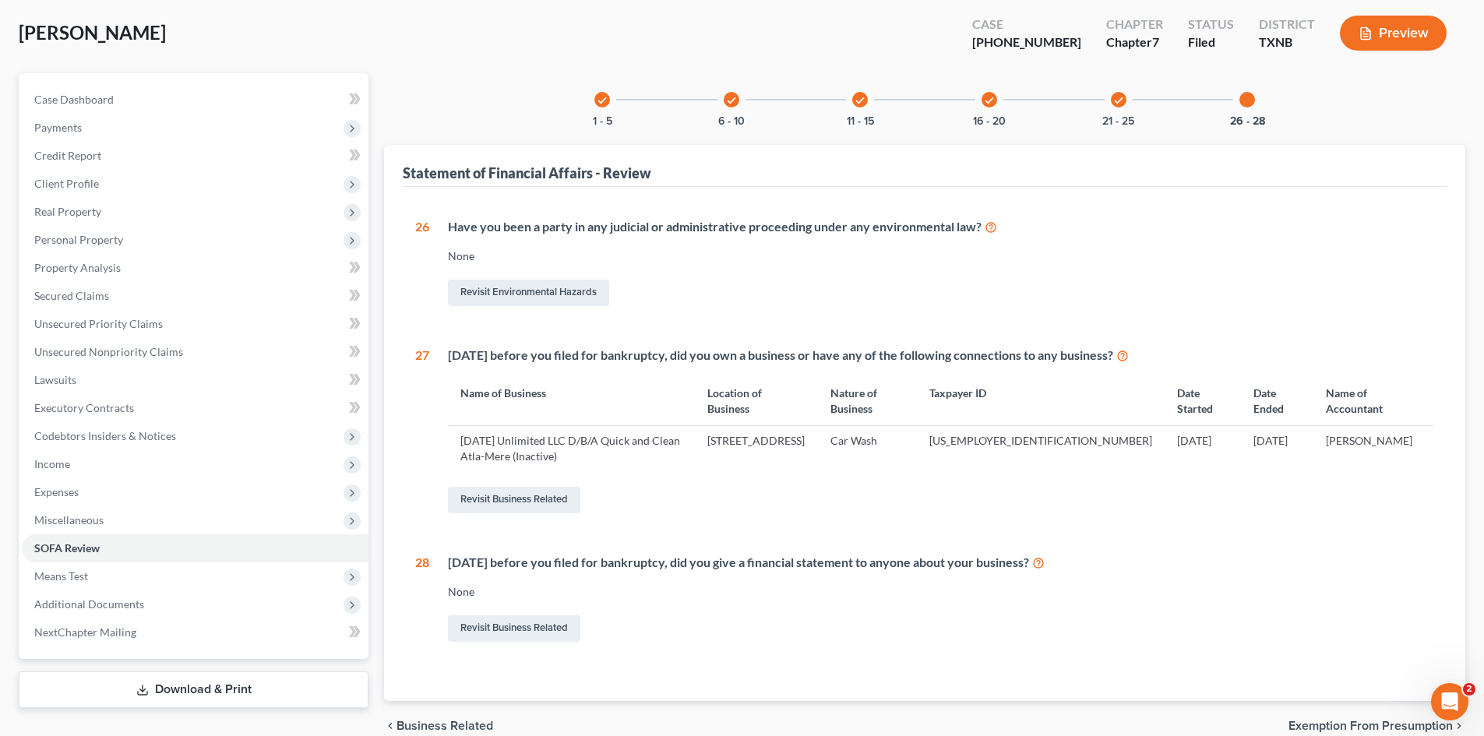
scroll to position [150, 0]
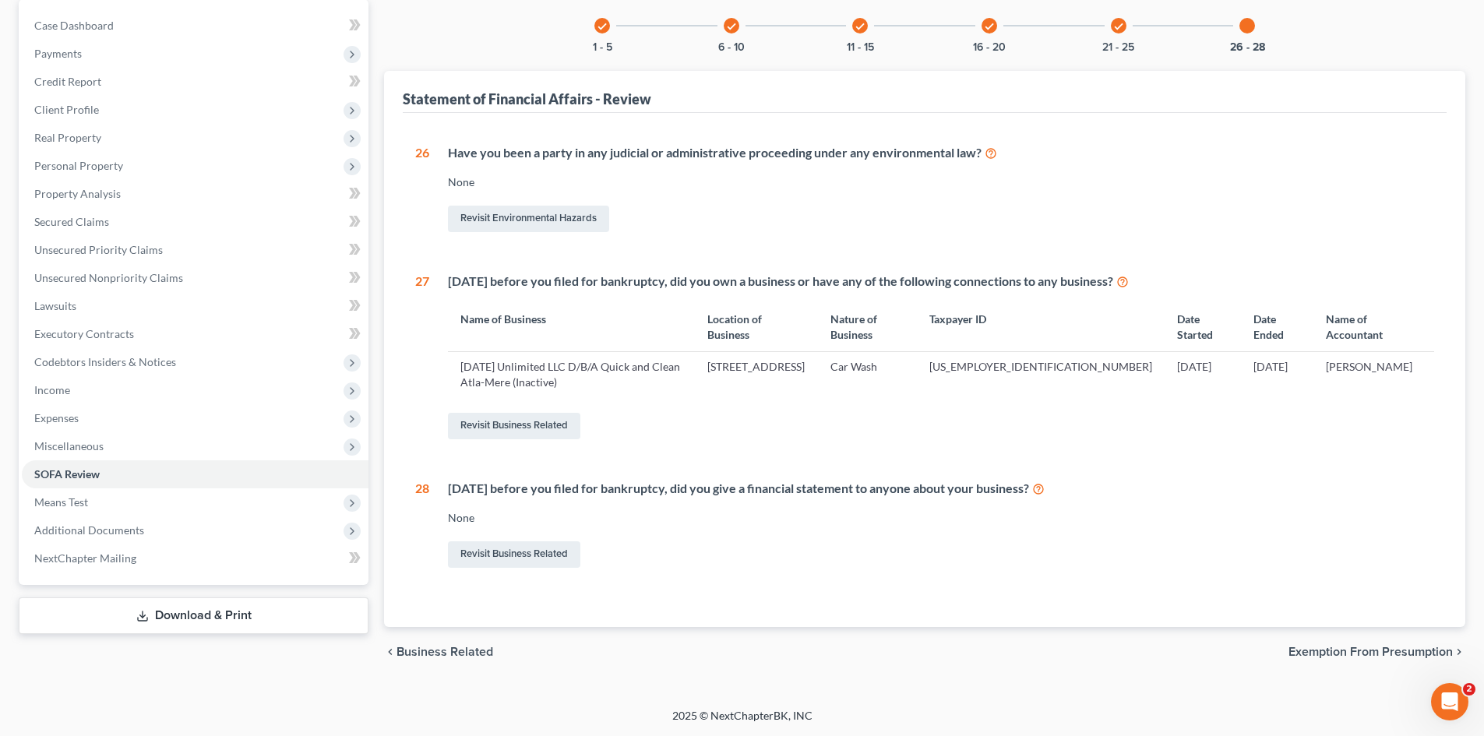
click at [727, 30] on icon "check" at bounding box center [731, 26] width 11 height 11
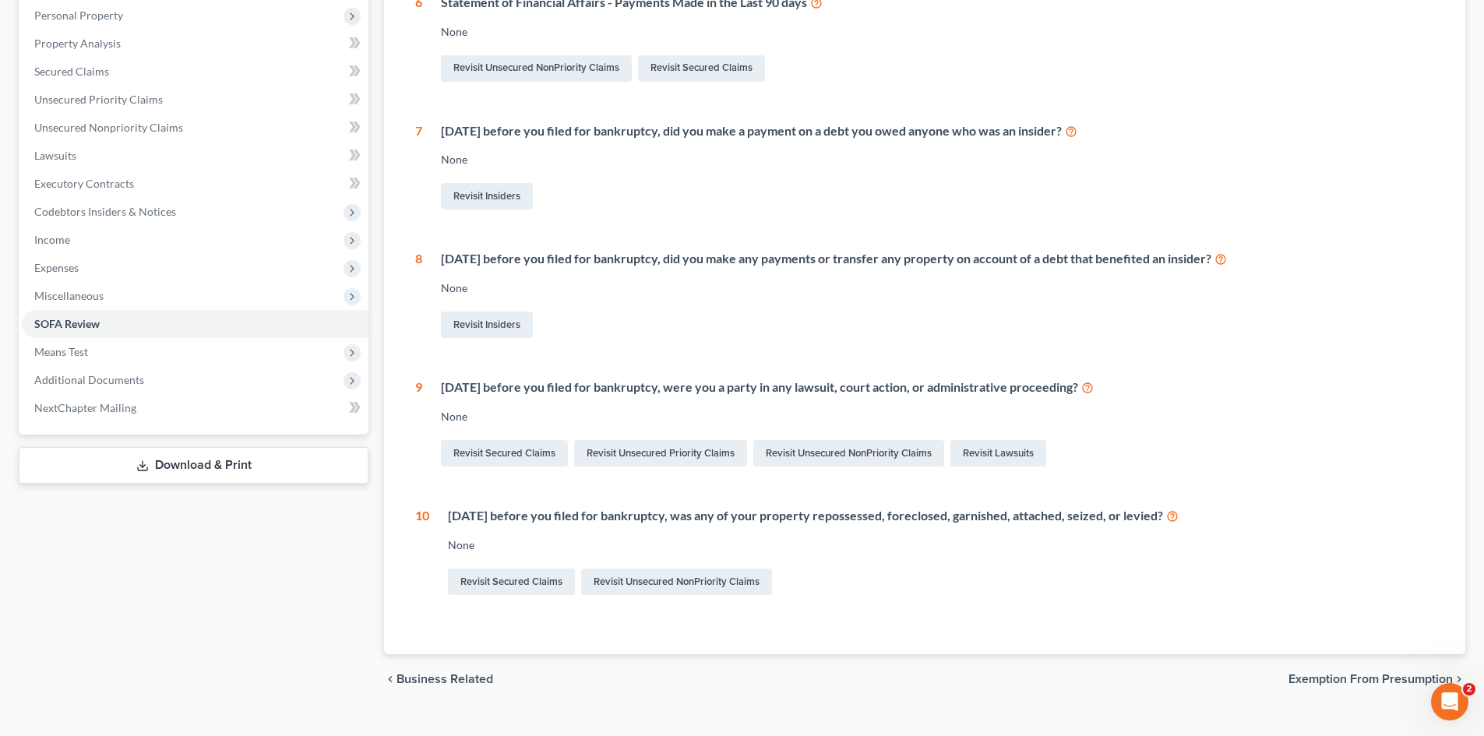
scroll to position [328, 0]
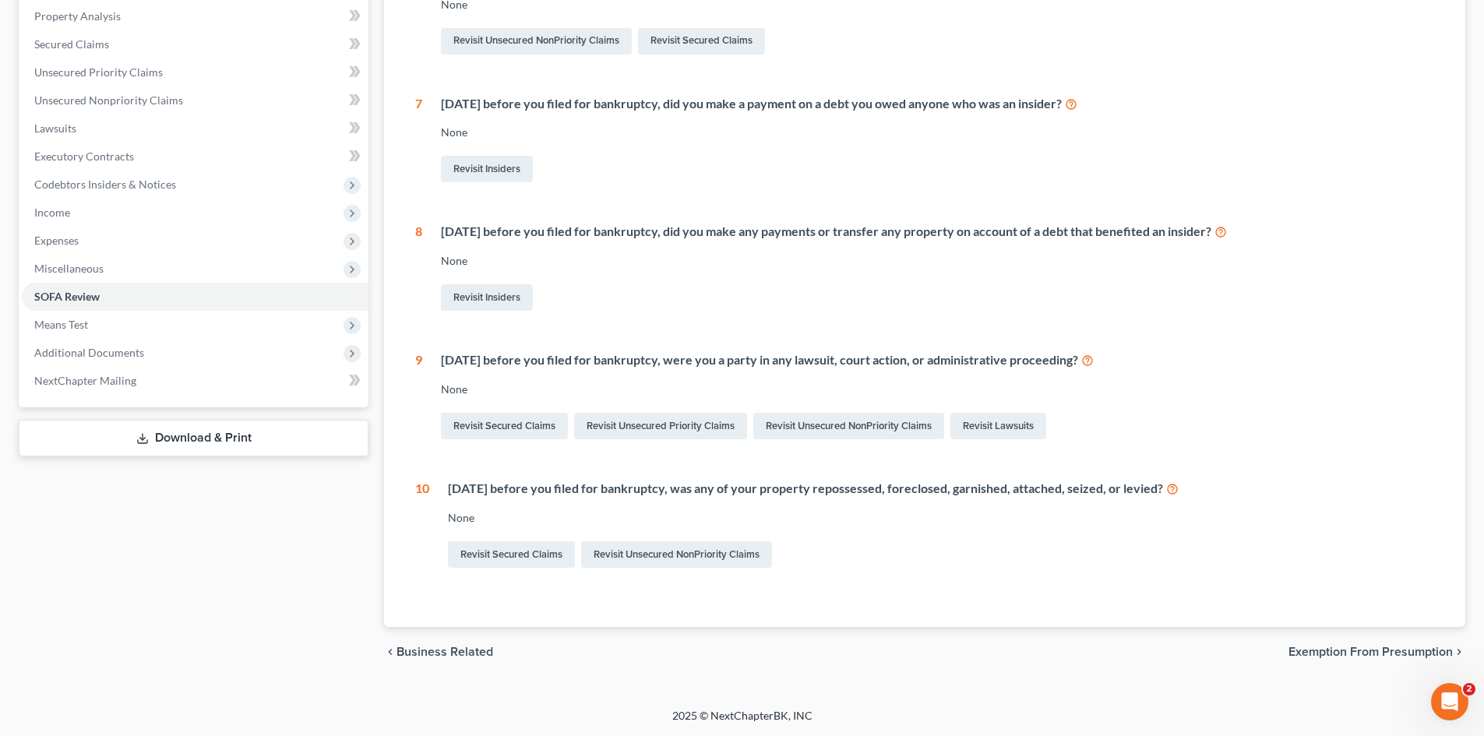
click at [1179, 485] on icon at bounding box center [1172, 488] width 12 height 15
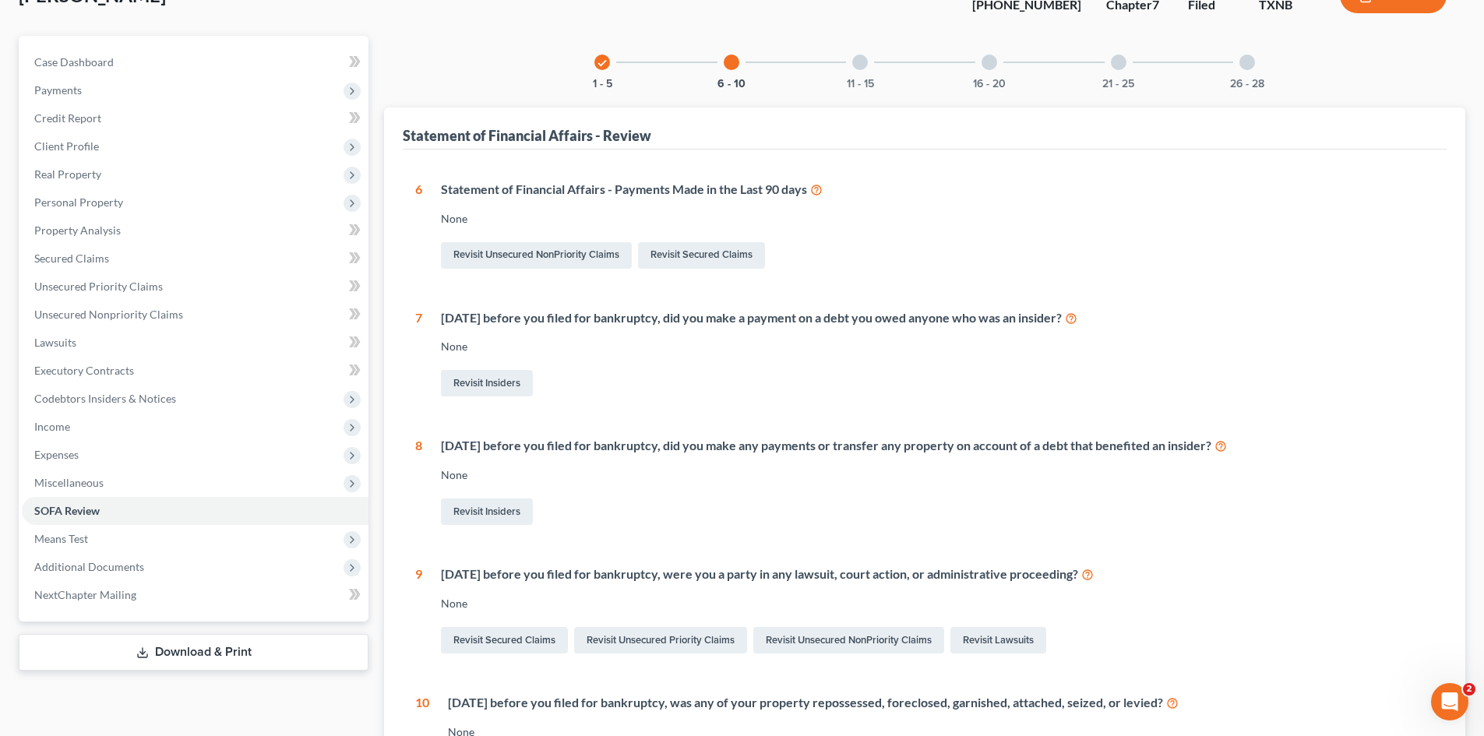
scroll to position [0, 0]
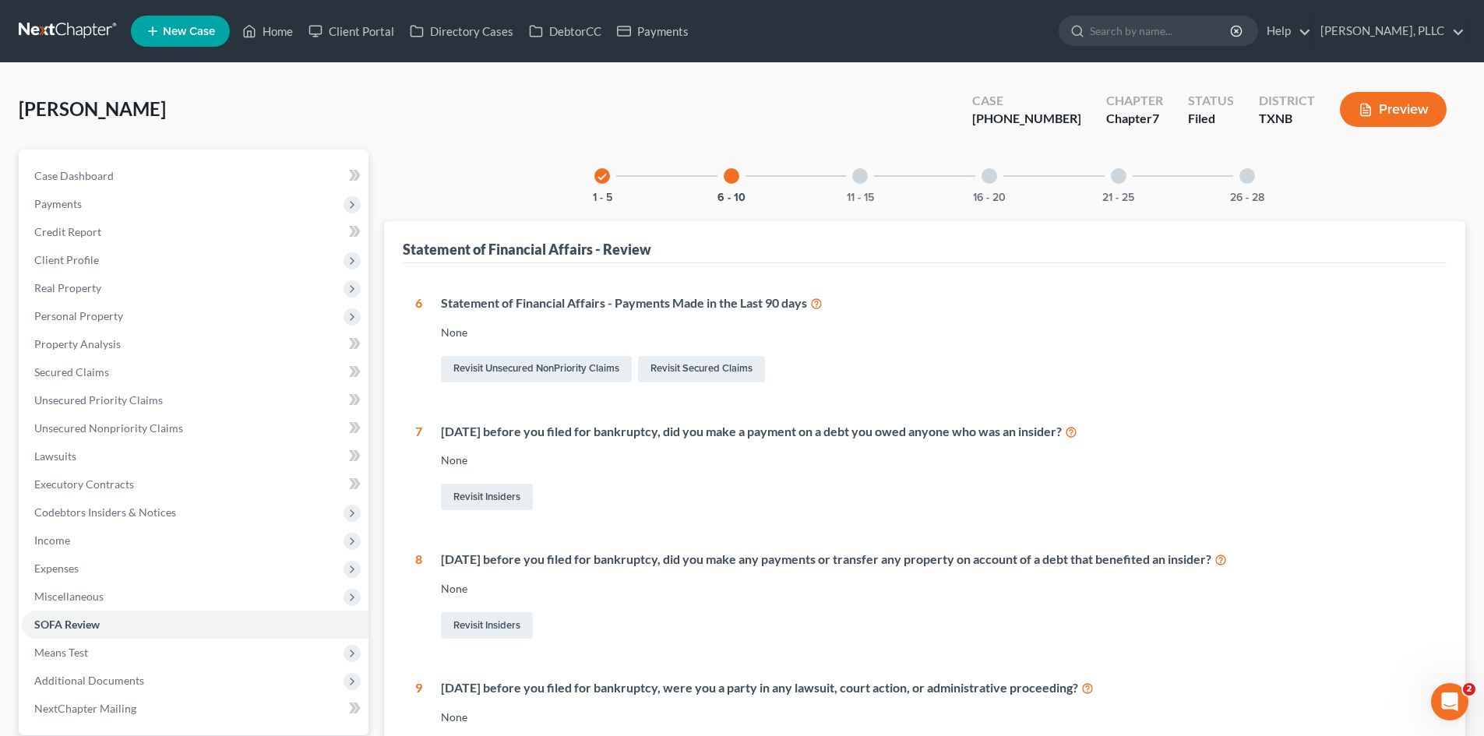
click at [1245, 181] on div at bounding box center [1247, 176] width 16 height 16
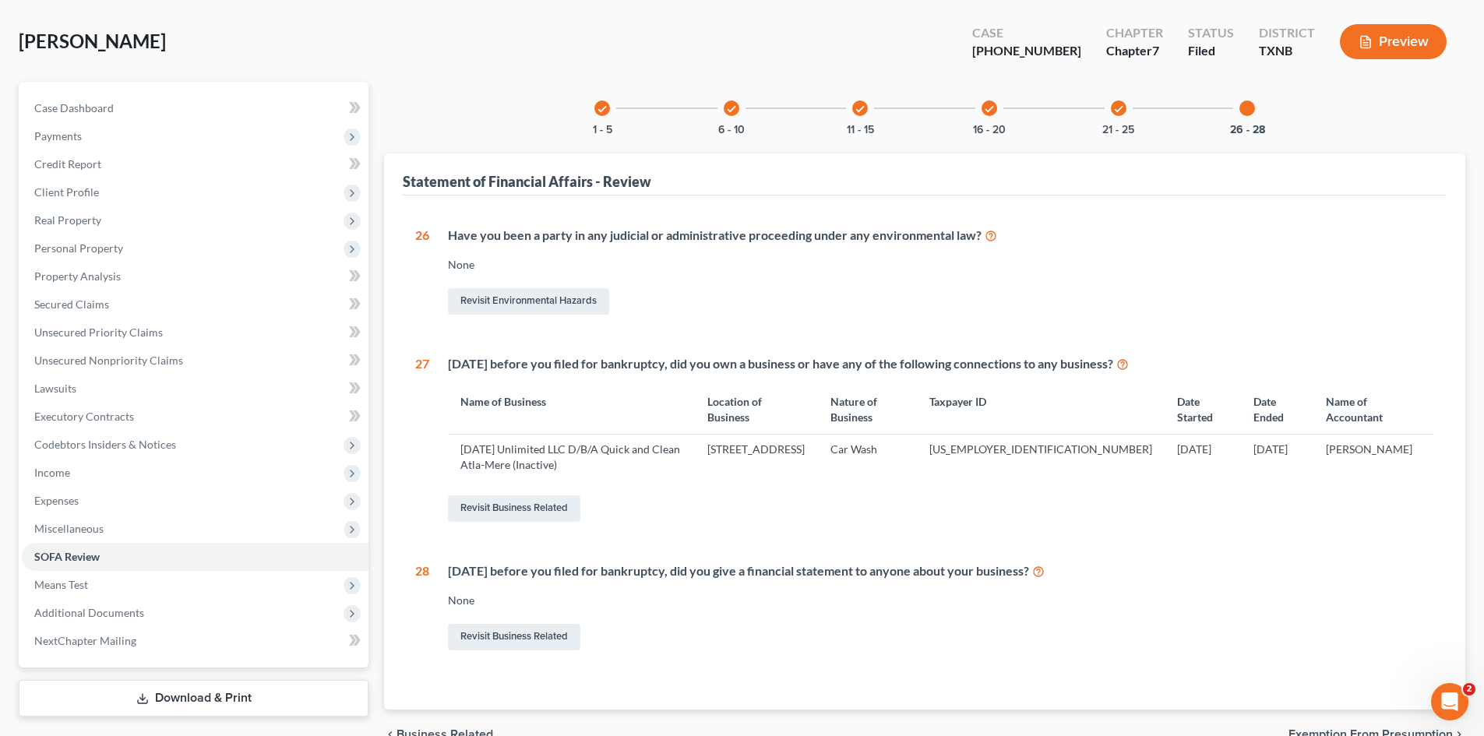
scroll to position [150, 0]
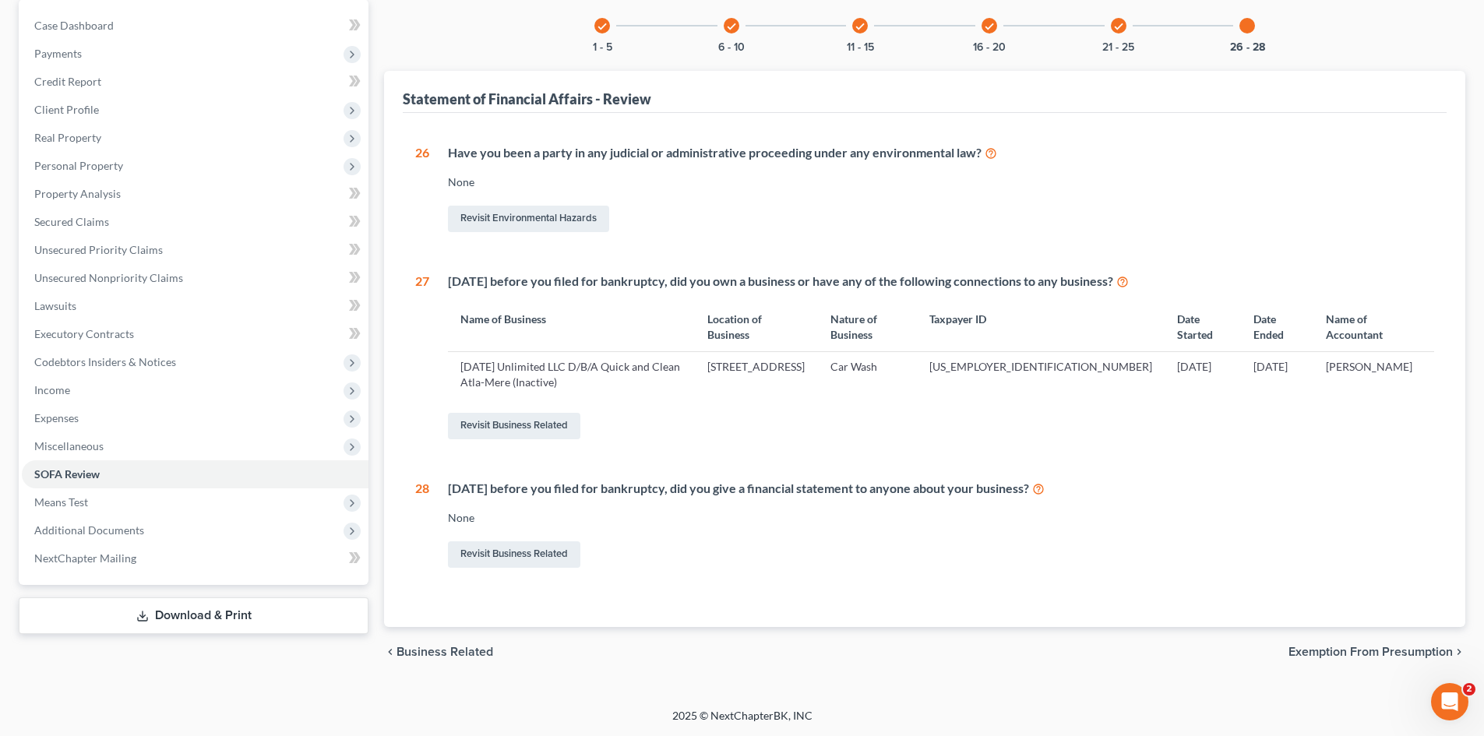
click at [1119, 29] on icon "check" at bounding box center [1118, 26] width 11 height 11
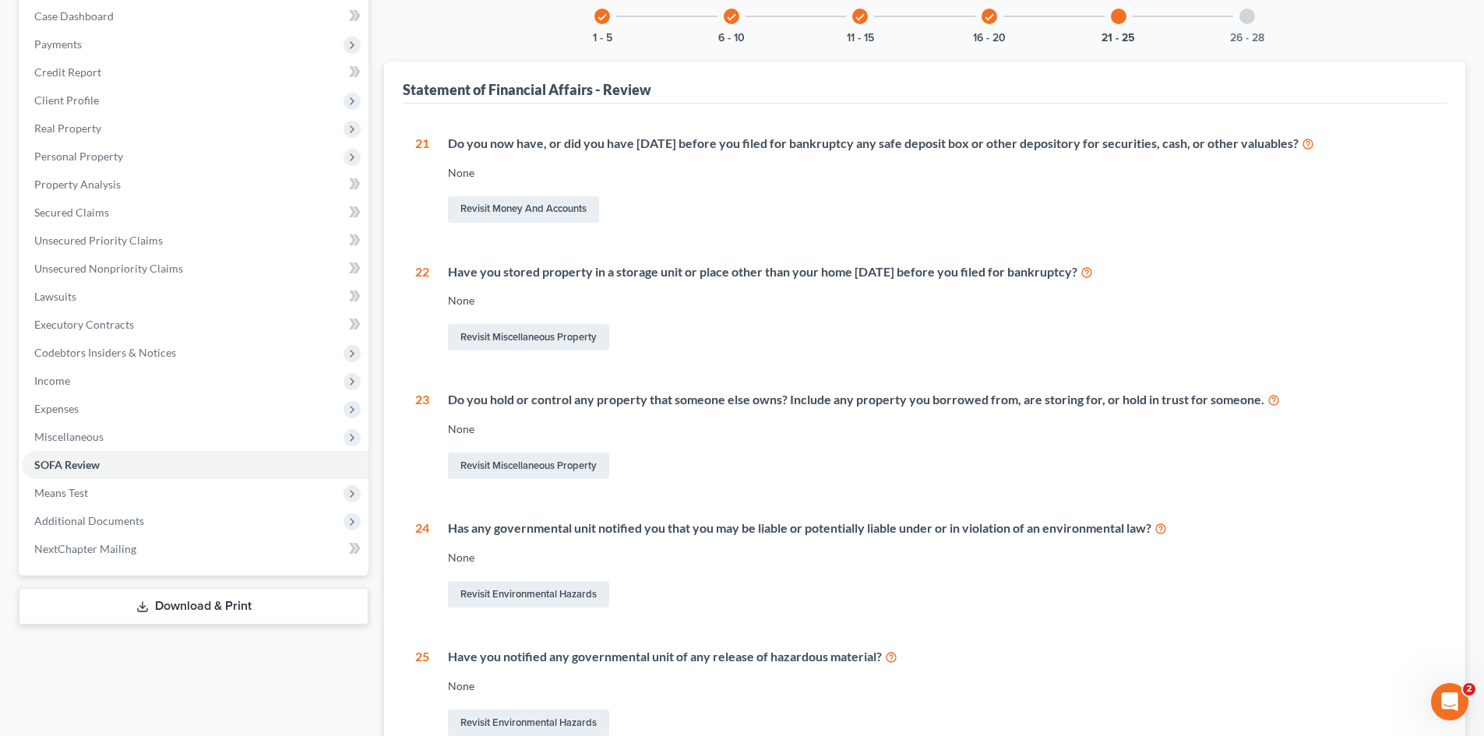
scroll to position [72, 0]
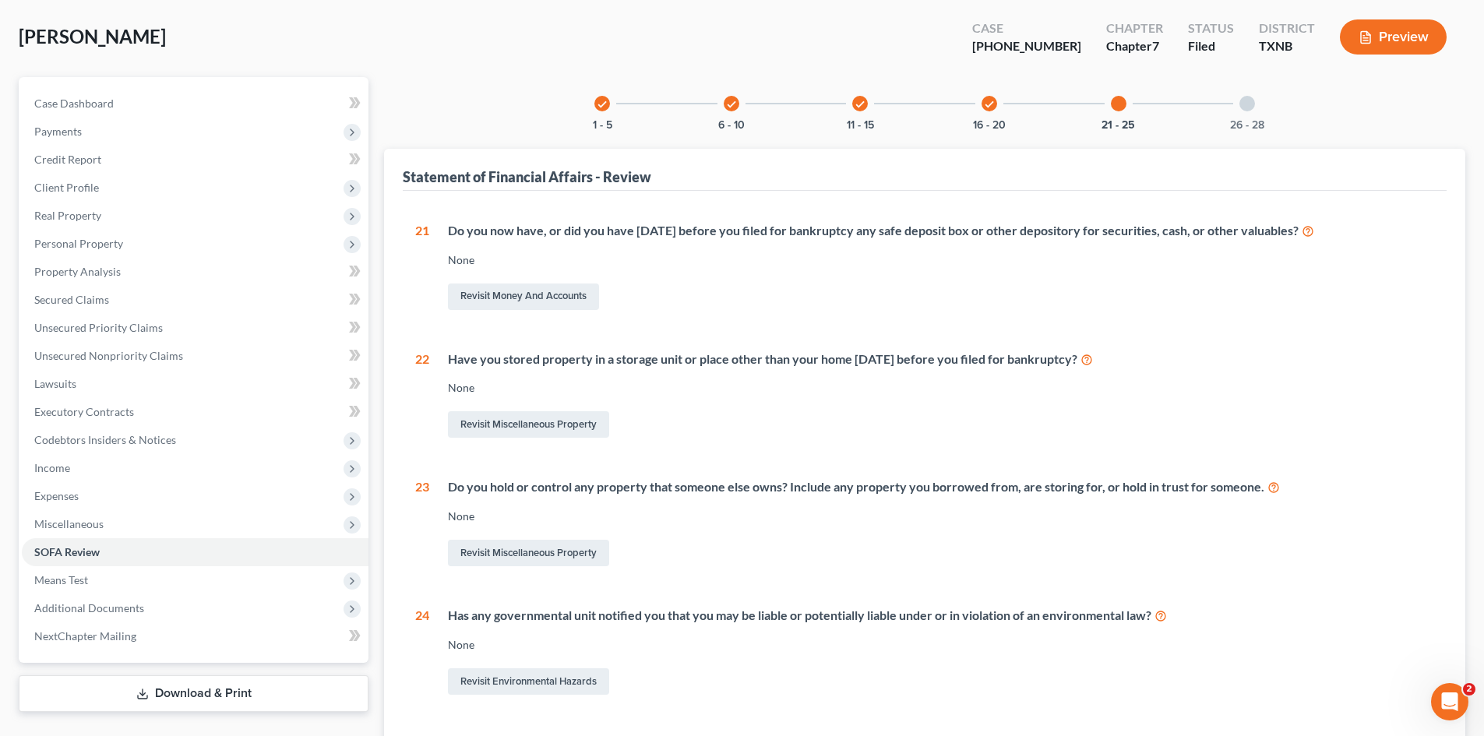
click at [988, 108] on icon "check" at bounding box center [989, 104] width 11 height 11
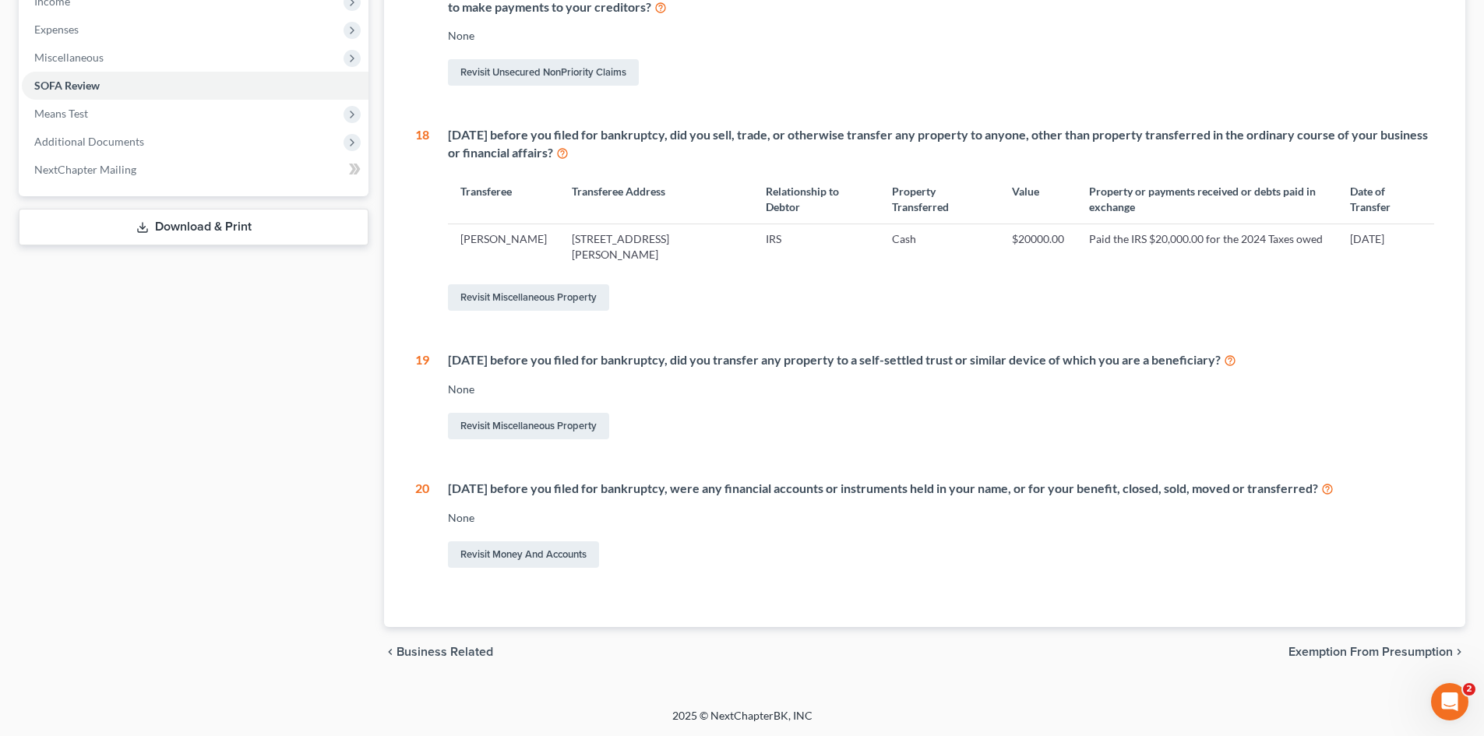
scroll to position [0, 0]
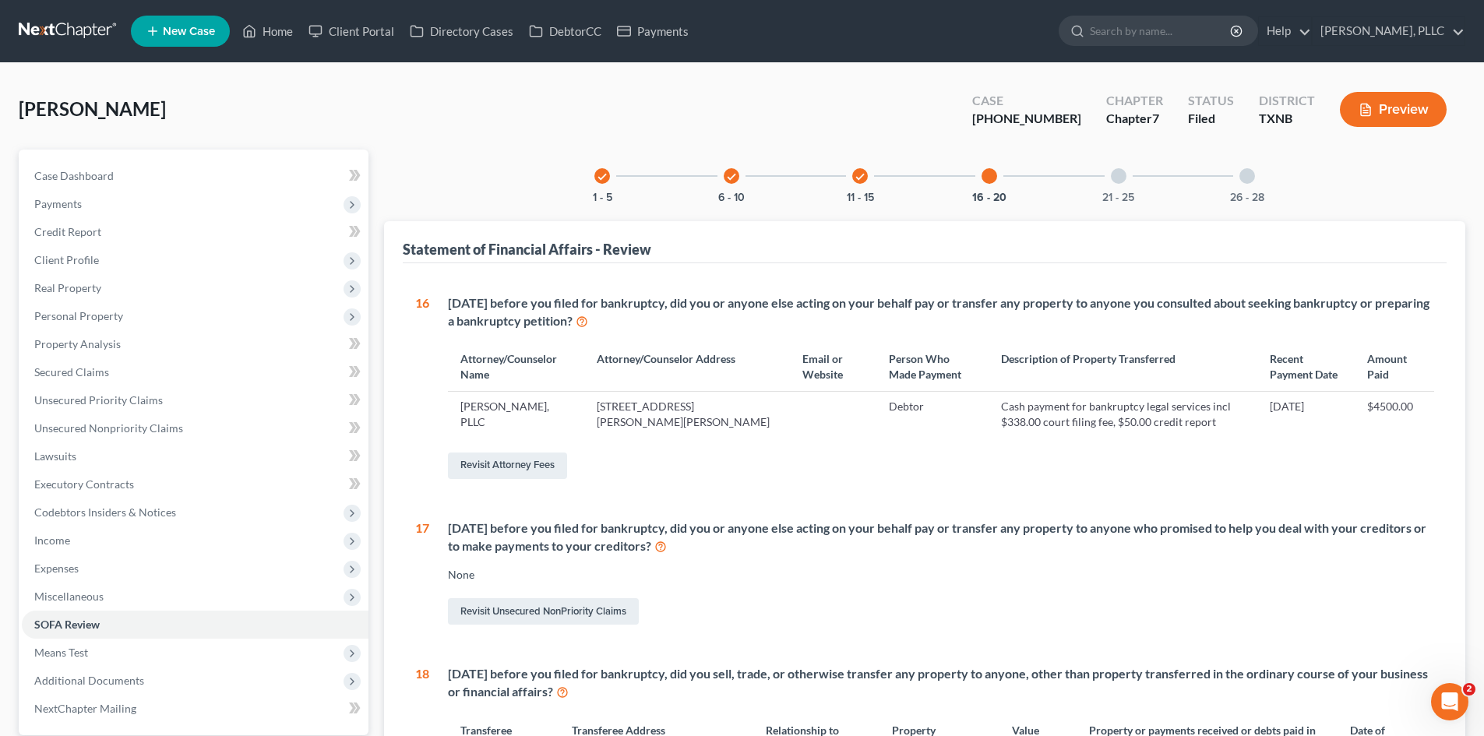
click at [1005, 173] on div "16 - 20" at bounding box center [989, 176] width 53 height 53
click at [994, 175] on div at bounding box center [989, 176] width 16 height 16
click at [870, 178] on div "check 11 - 15" at bounding box center [859, 176] width 53 height 53
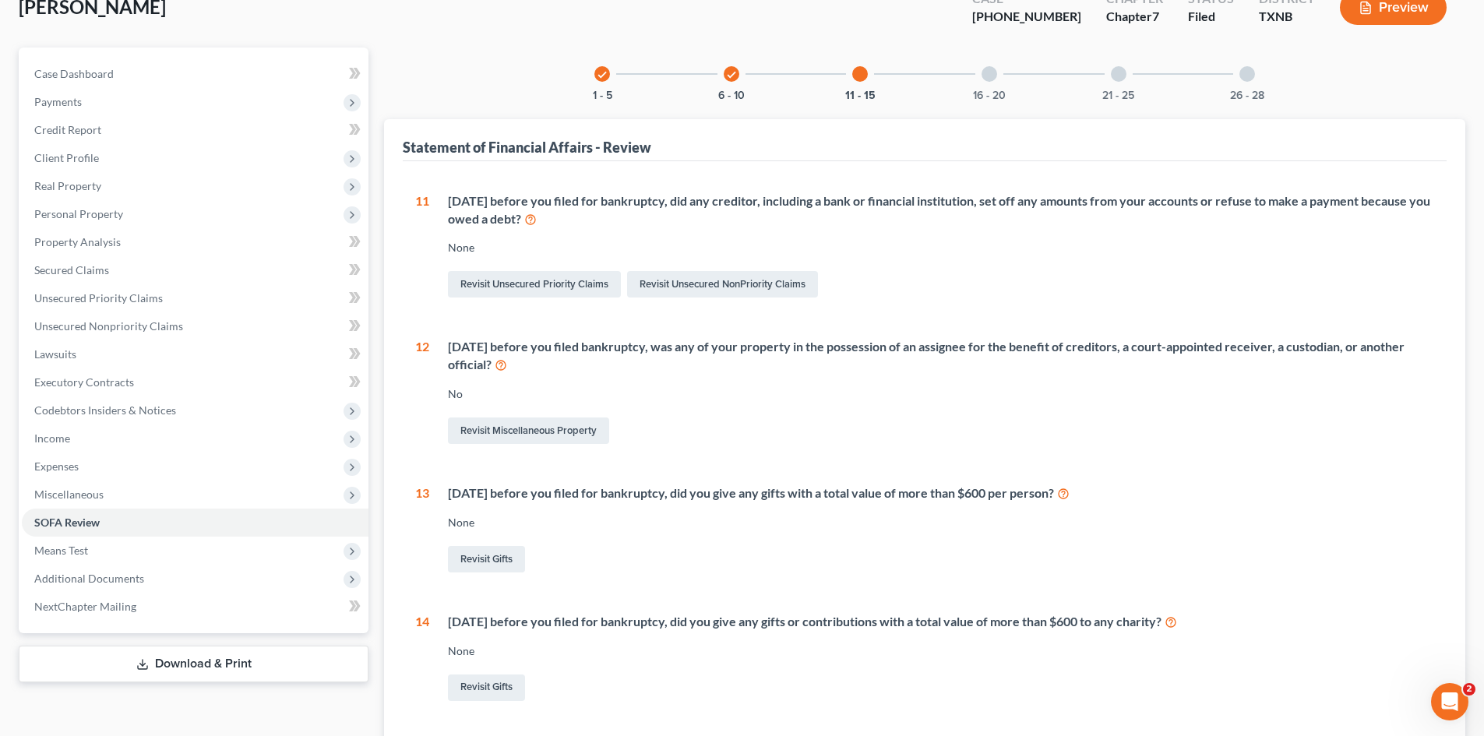
scroll to position [52, 0]
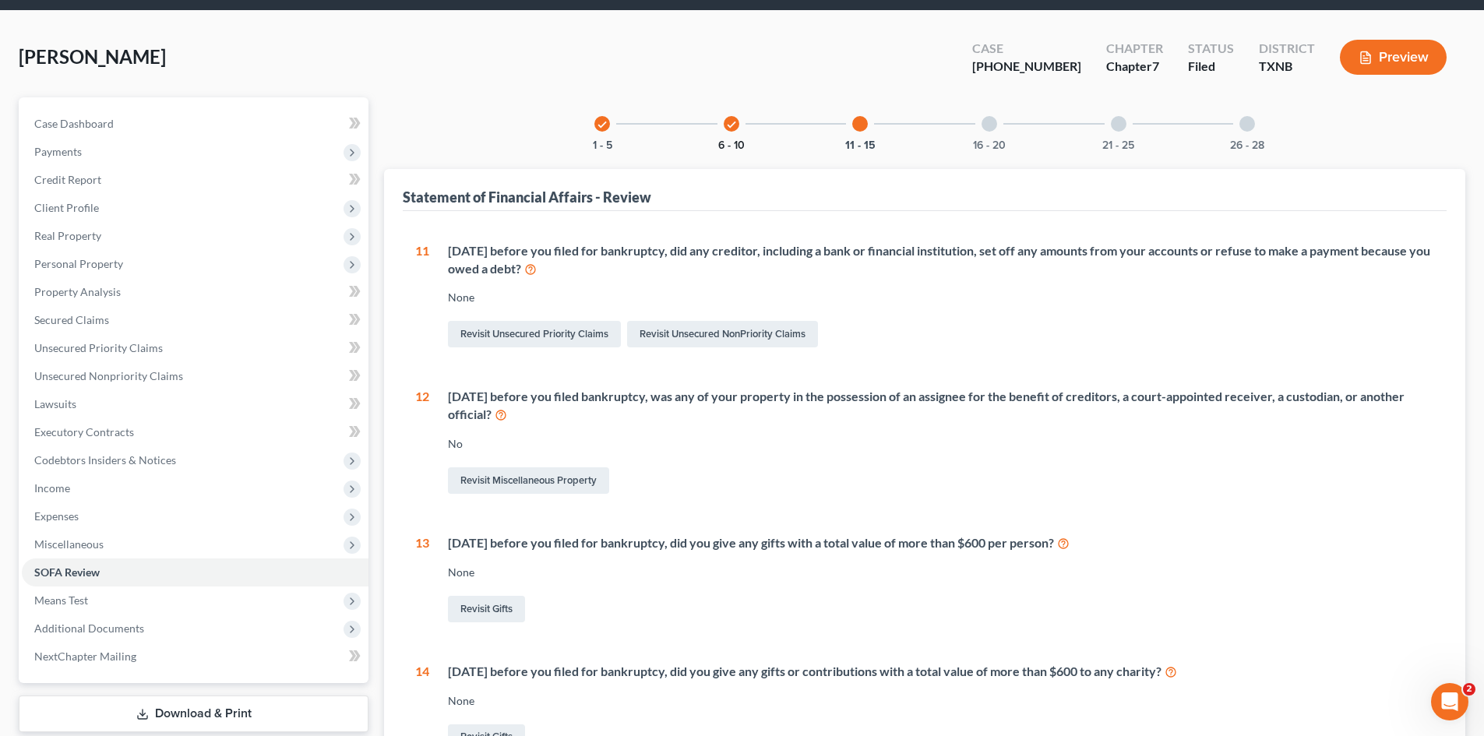
drag, startPoint x: 731, startPoint y: 139, endPoint x: 741, endPoint y: 143, distance: 9.9
click at [731, 140] on button "6 - 10" at bounding box center [731, 145] width 26 height 11
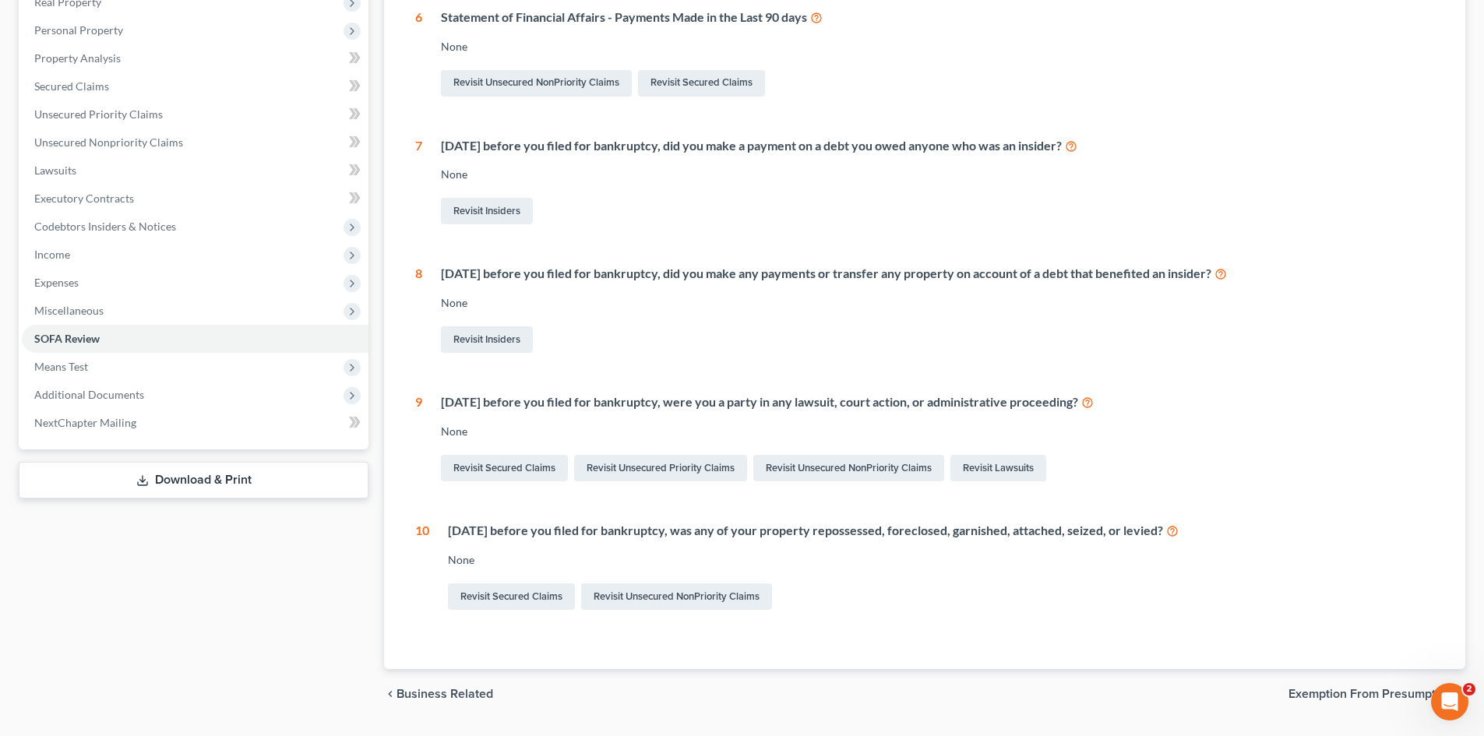
scroll to position [0, 0]
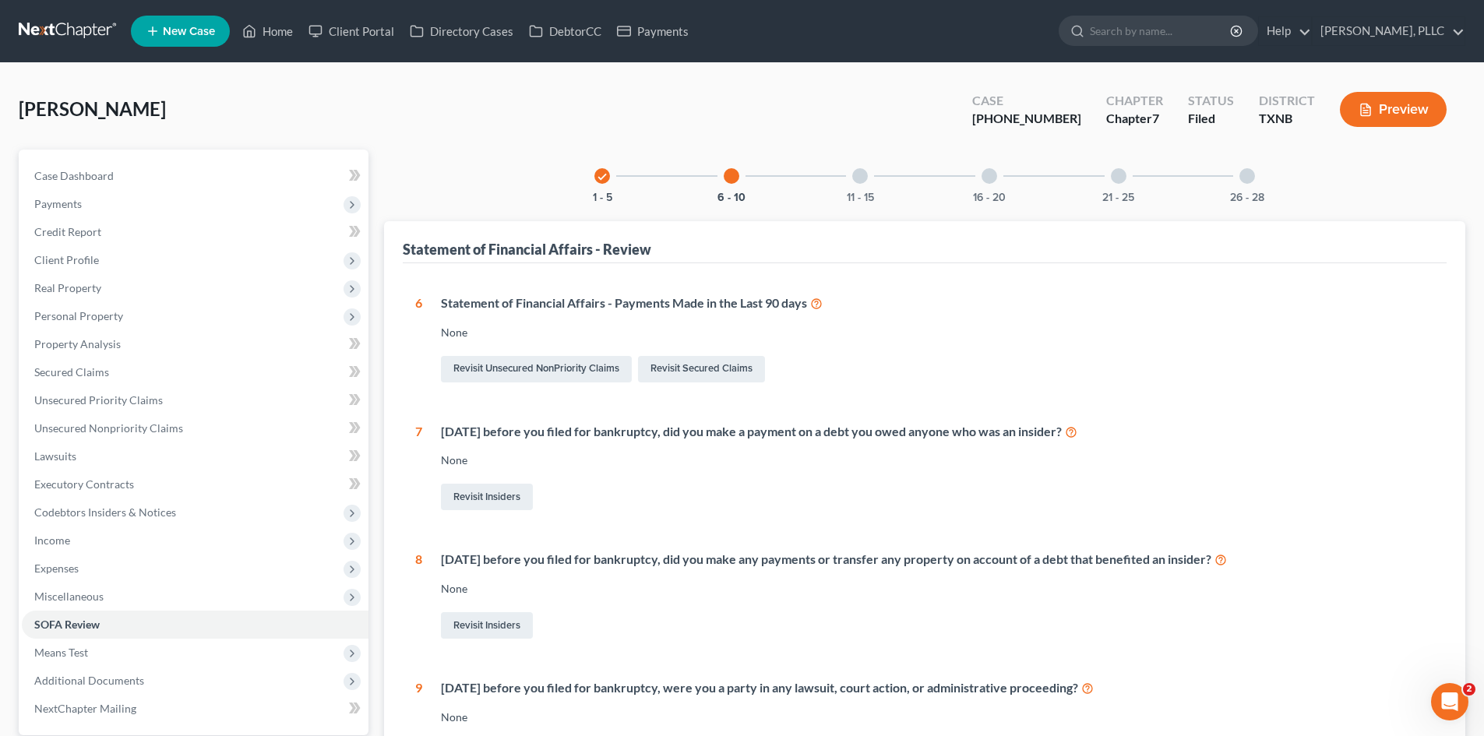
click at [595, 178] on div "check" at bounding box center [602, 176] width 16 height 16
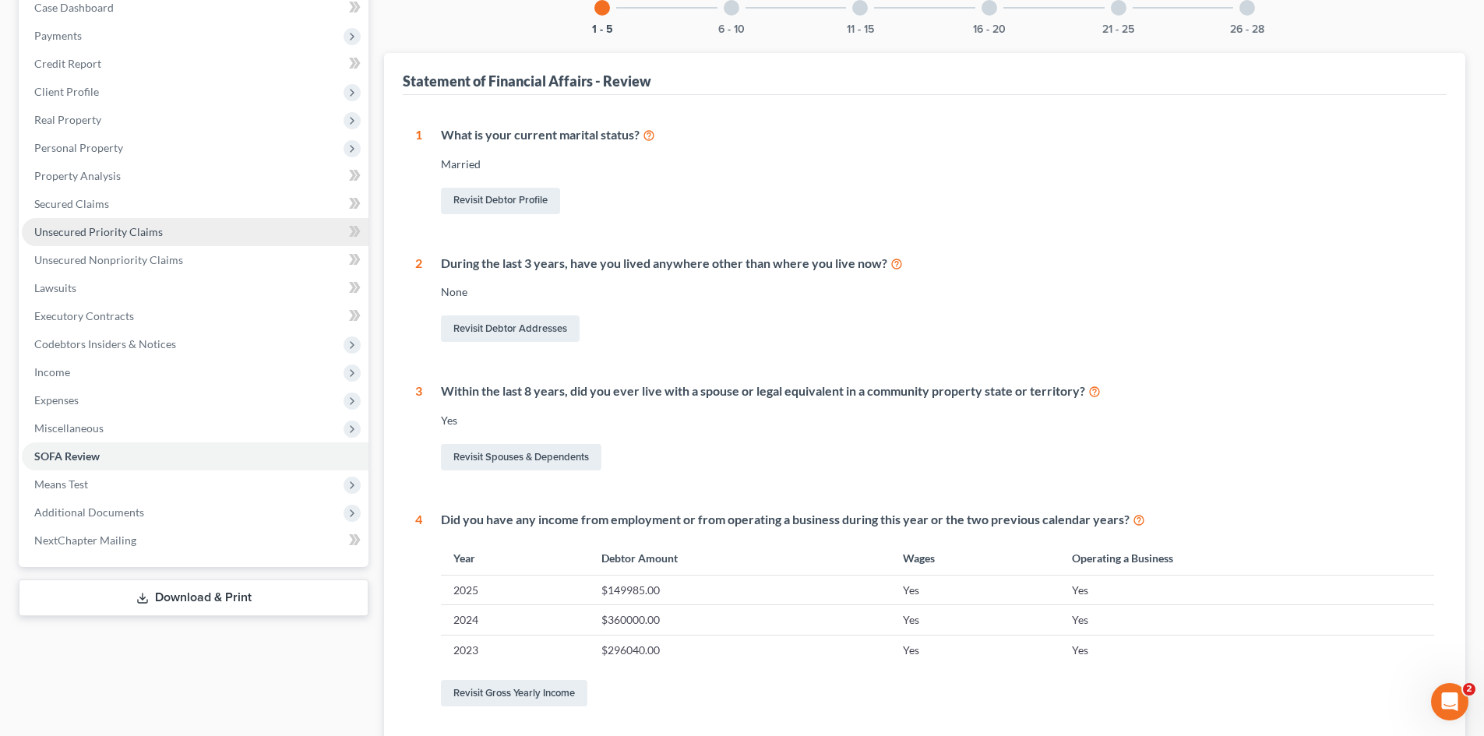
scroll to position [106, 0]
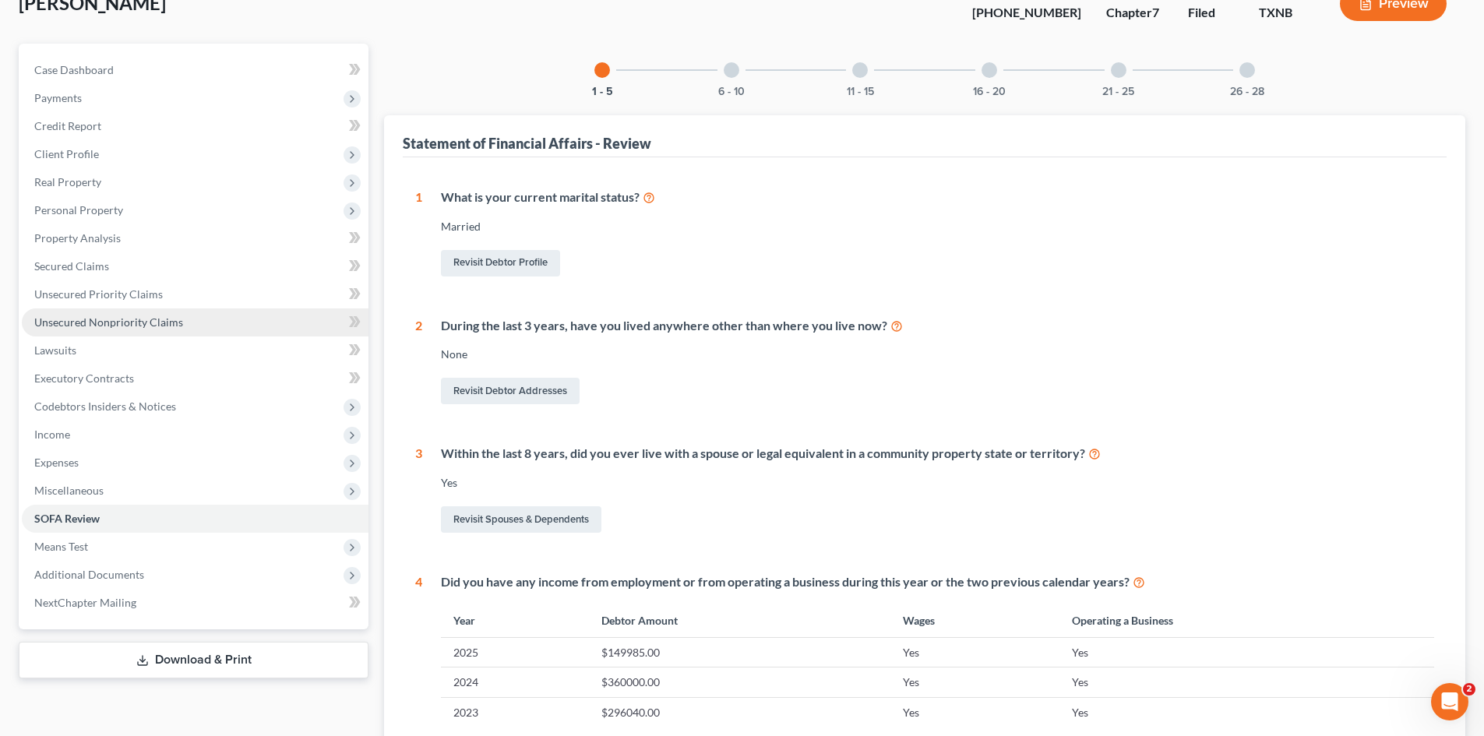
click at [129, 316] on span "Unsecured Nonpriority Claims" at bounding box center [108, 321] width 149 height 13
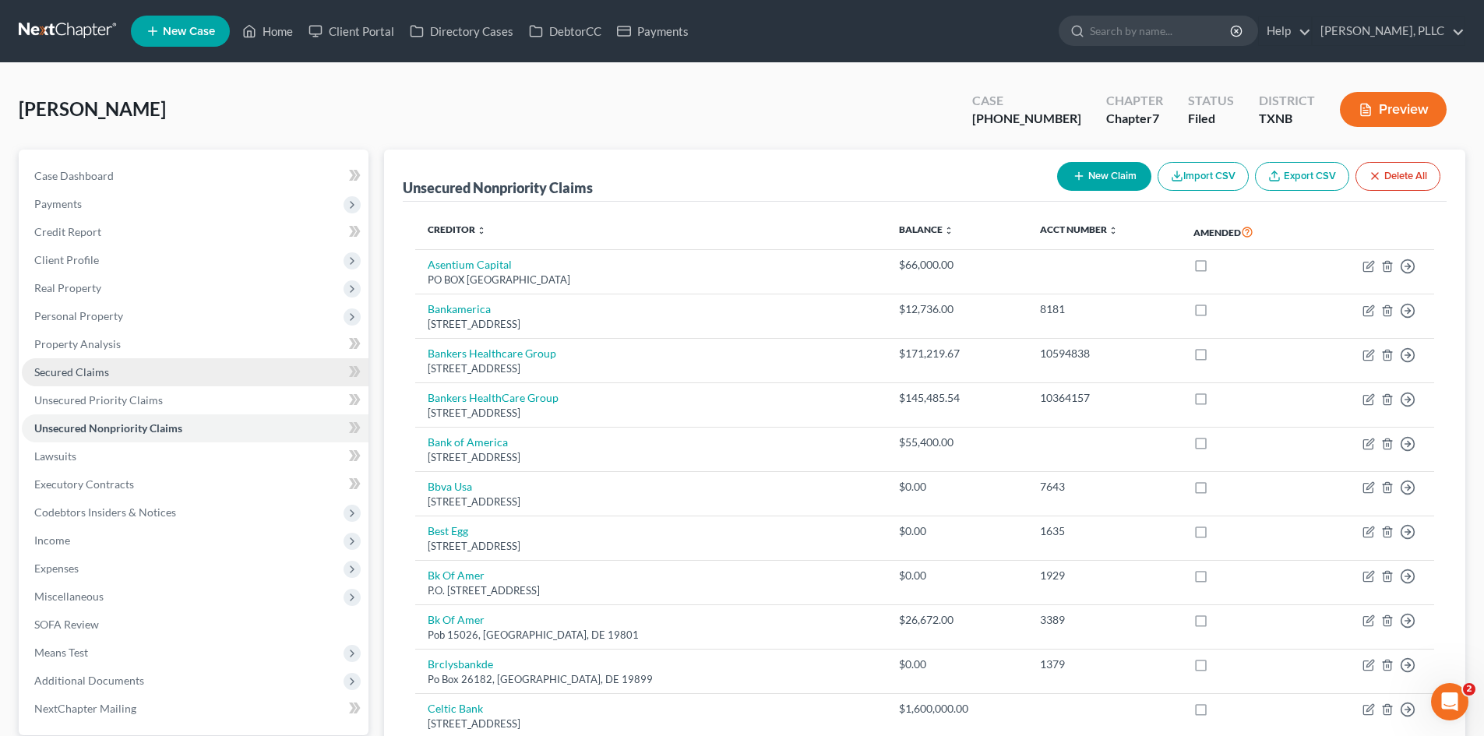
click at [139, 374] on link "Secured Claims" at bounding box center [195, 372] width 347 height 28
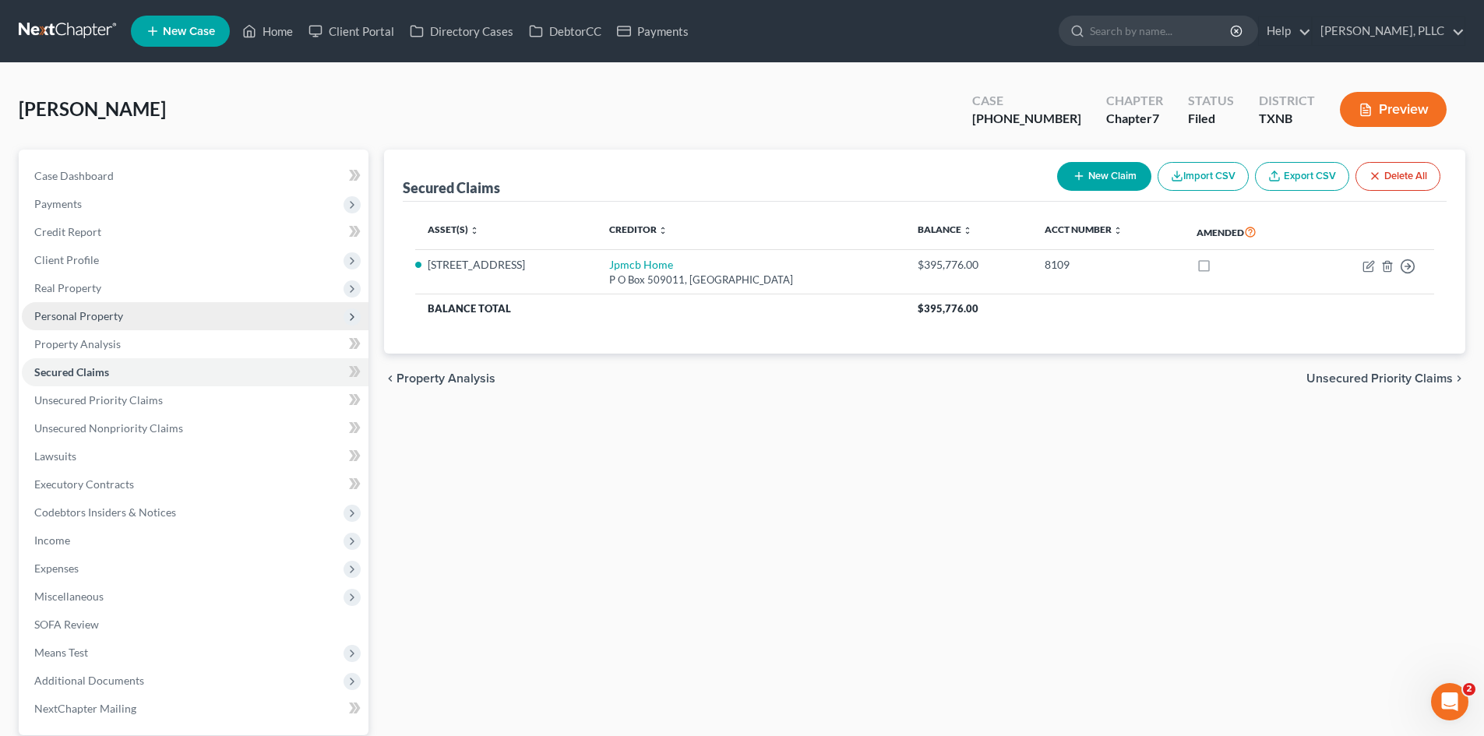
click at [126, 318] on span "Personal Property" at bounding box center [195, 316] width 347 height 28
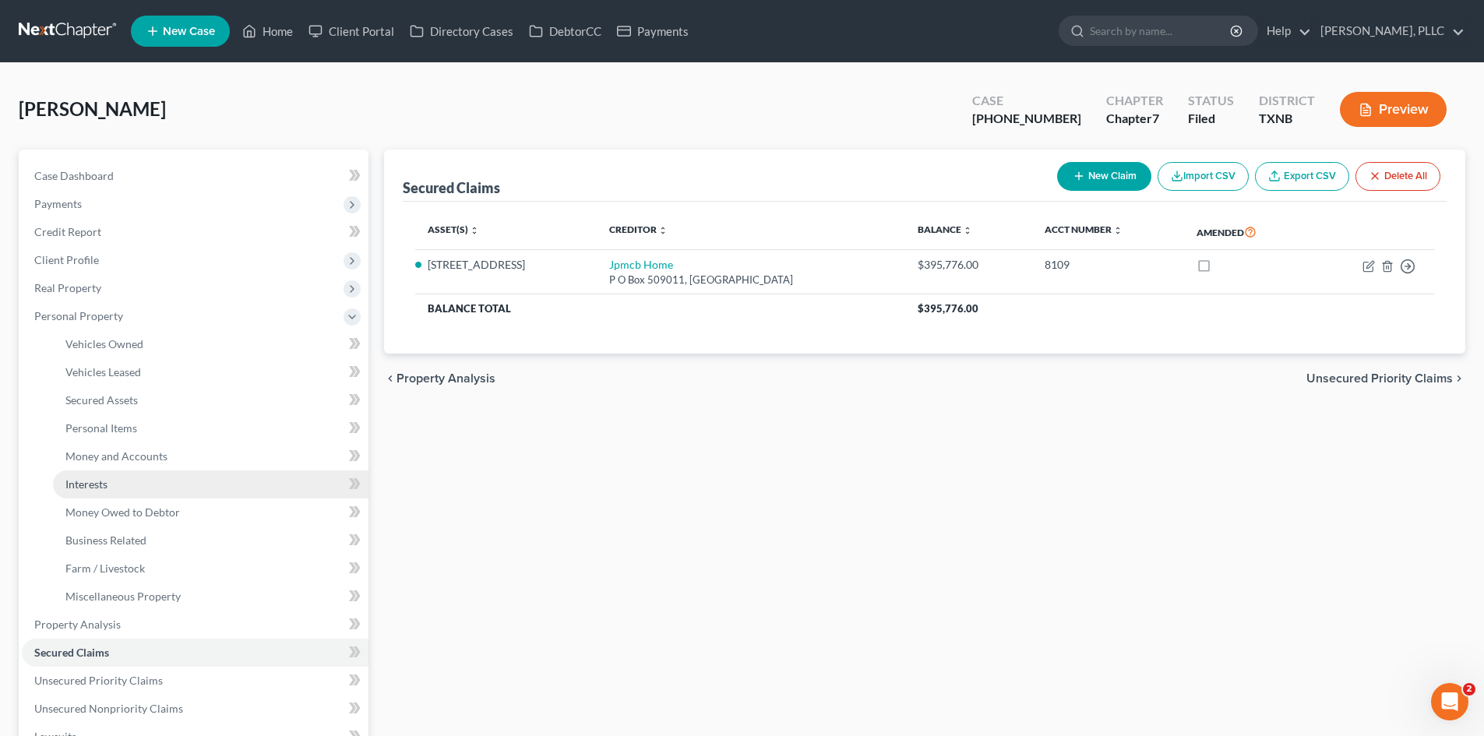
click at [122, 470] on link "Interests" at bounding box center [210, 484] width 315 height 28
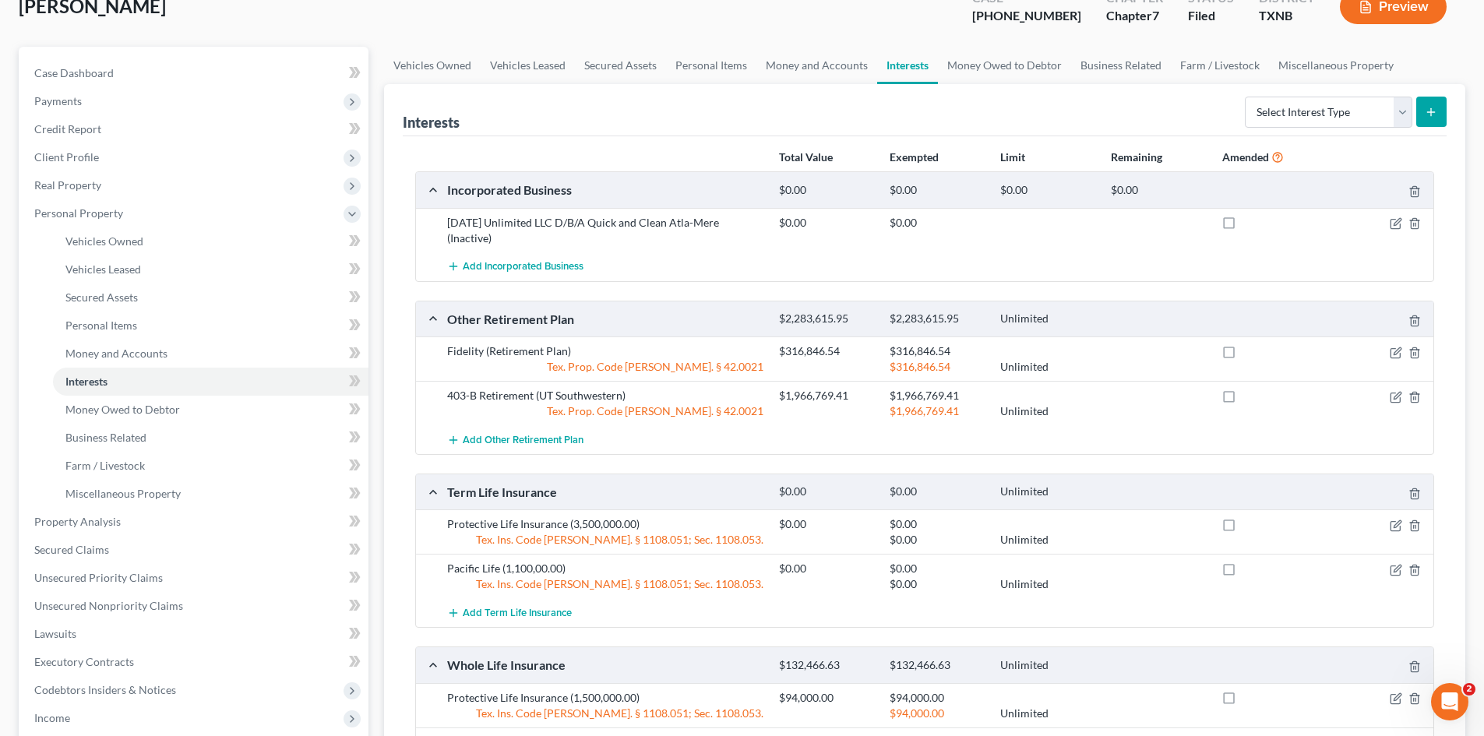
scroll to position [78, 0]
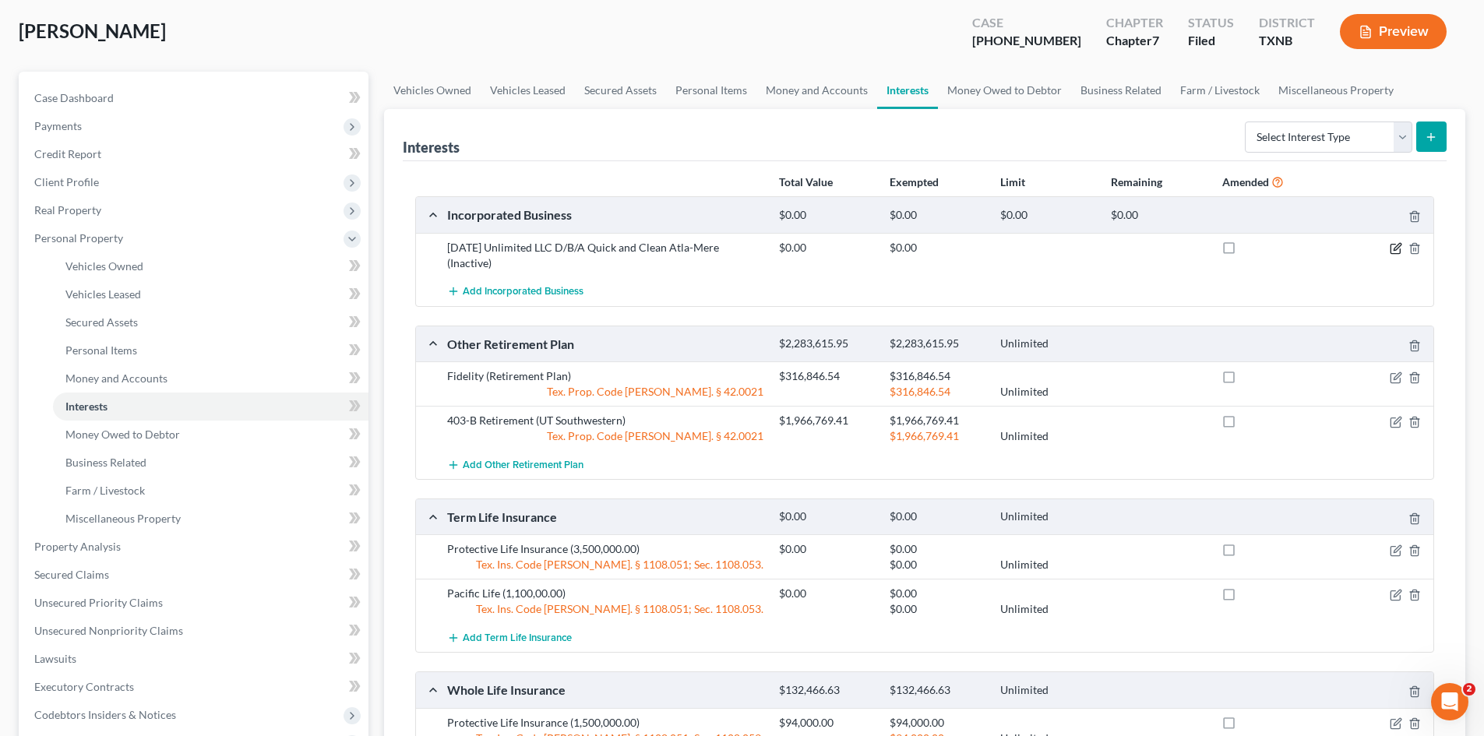
click at [1400, 252] on icon "button" at bounding box center [1394, 249] width 9 height 9
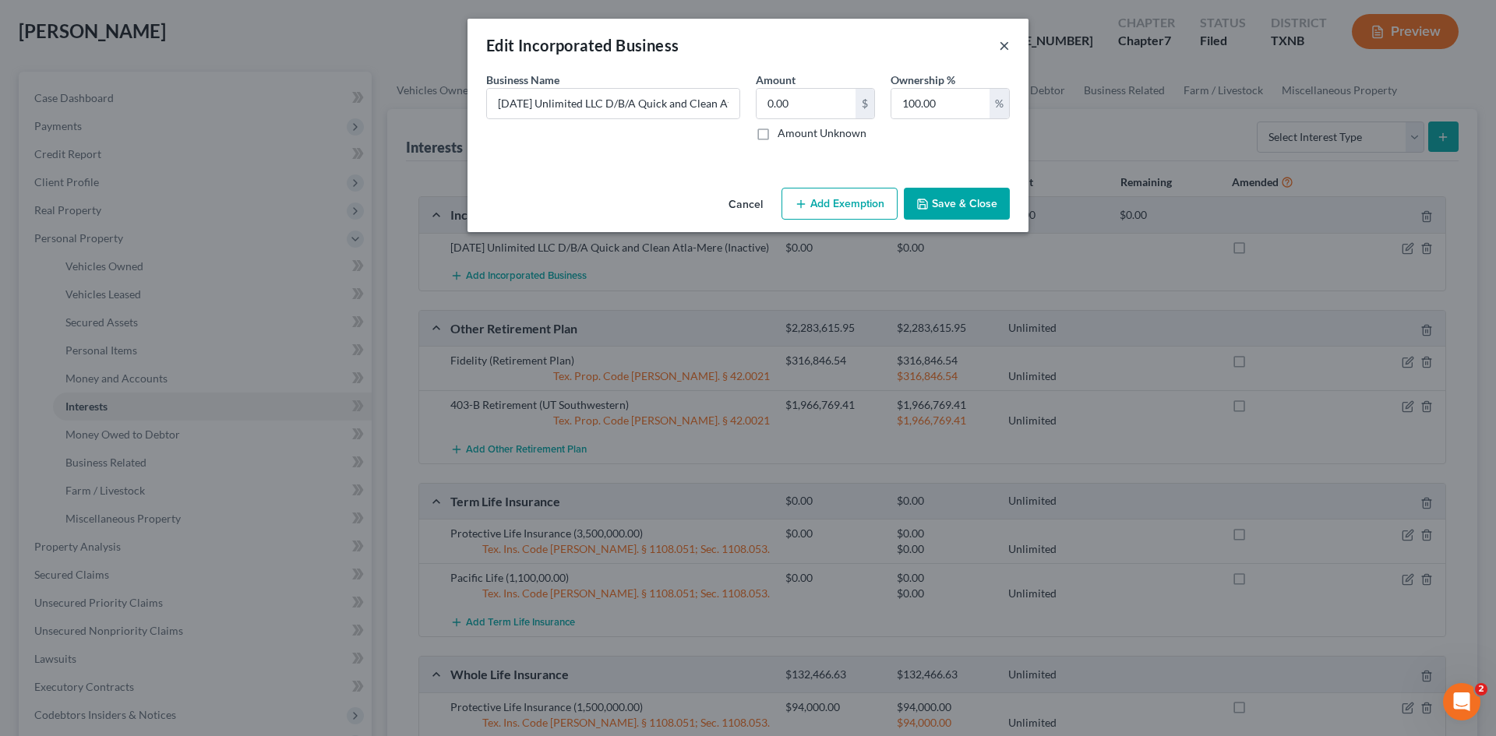
click at [1005, 44] on button "×" at bounding box center [1004, 45] width 11 height 19
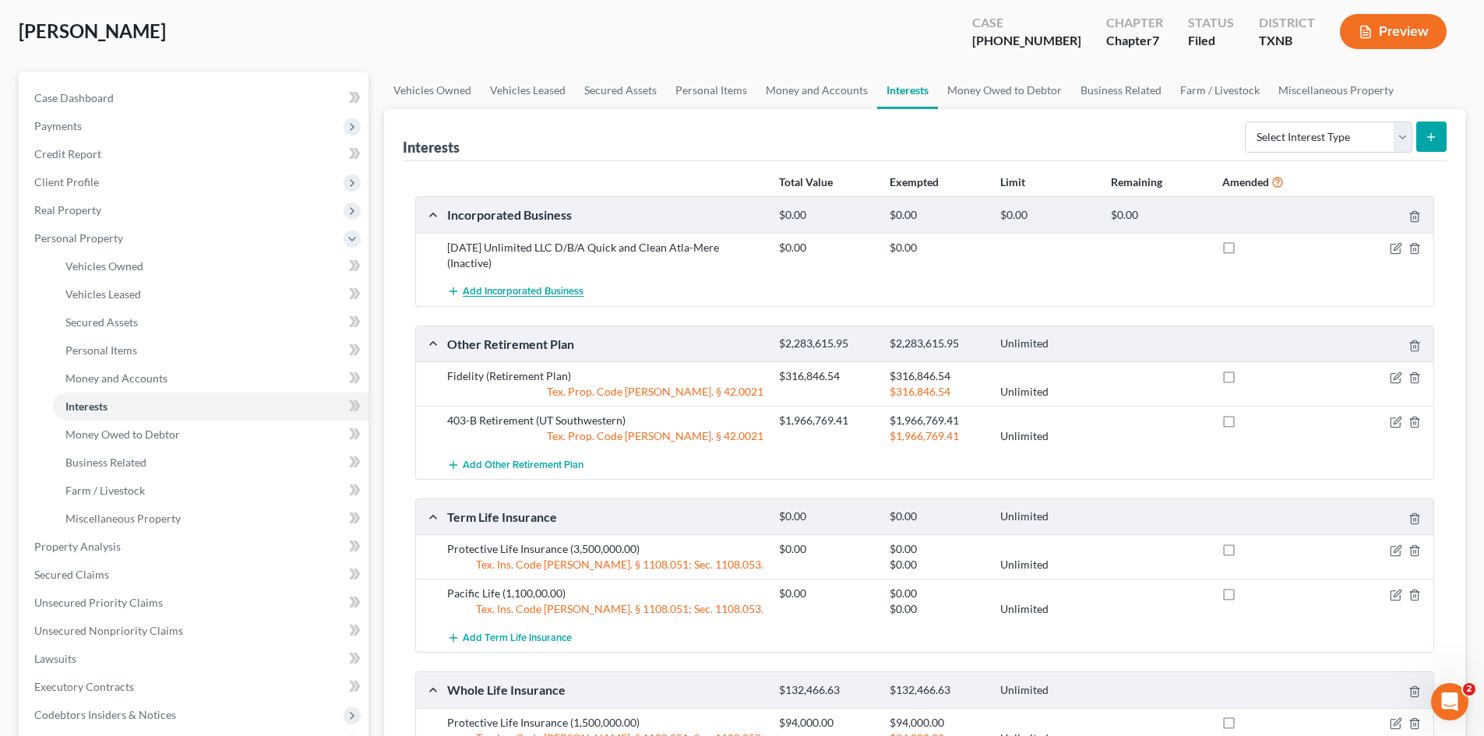
click at [502, 289] on span "Add Incorporated Business" at bounding box center [523, 292] width 121 height 12
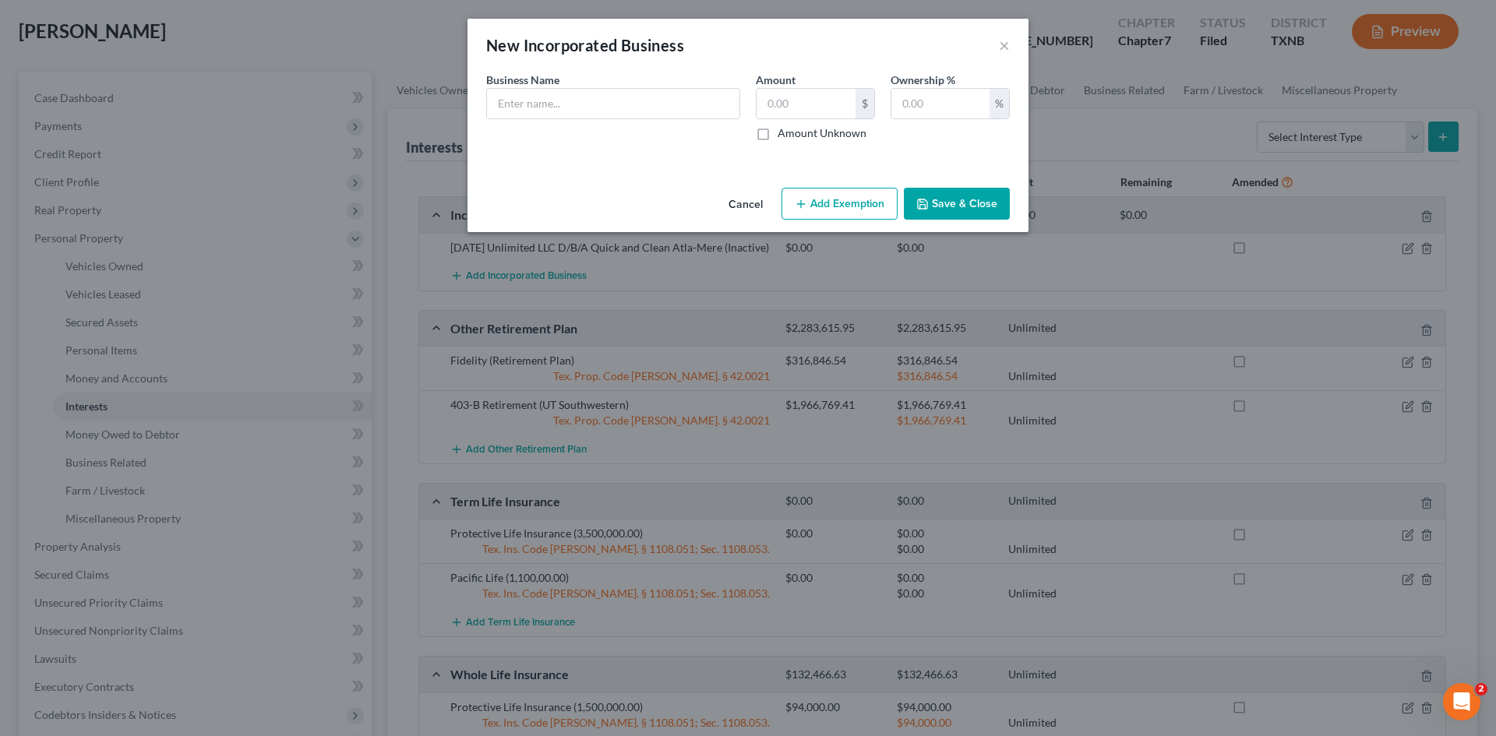
click at [745, 203] on button "Cancel" at bounding box center [745, 204] width 59 height 31
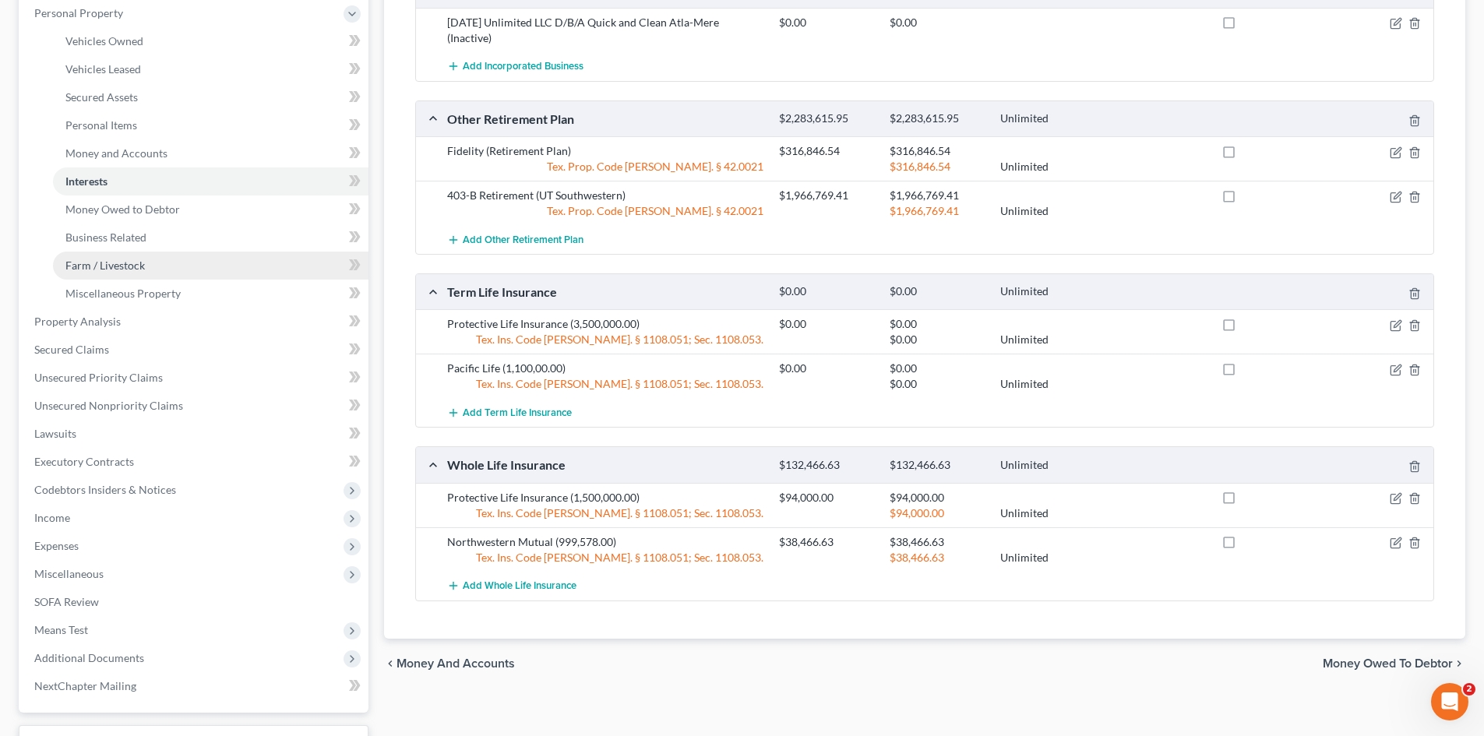
scroll to position [312, 0]
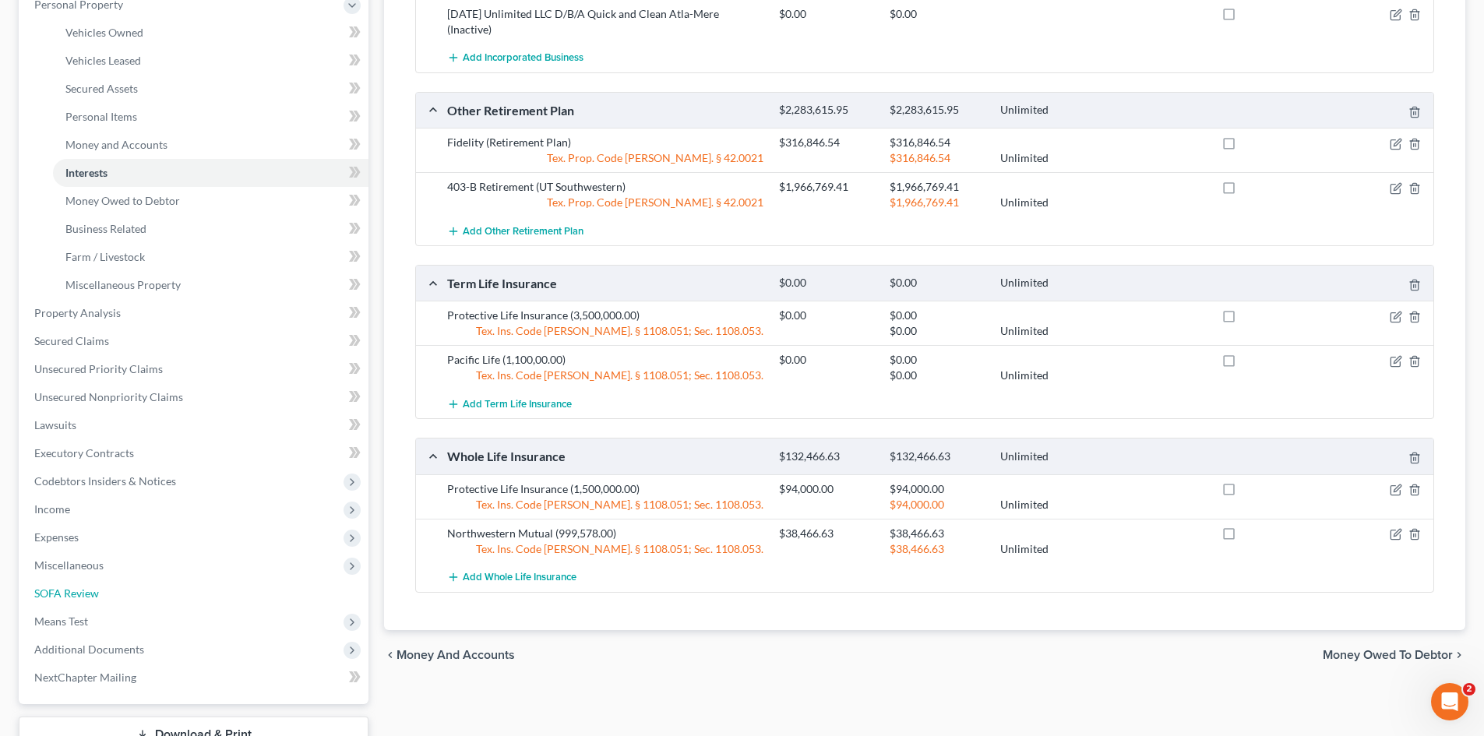
drag, startPoint x: 132, startPoint y: 590, endPoint x: 922, endPoint y: 341, distance: 828.8
click at [132, 590] on link "SOFA Review" at bounding box center [195, 594] width 347 height 28
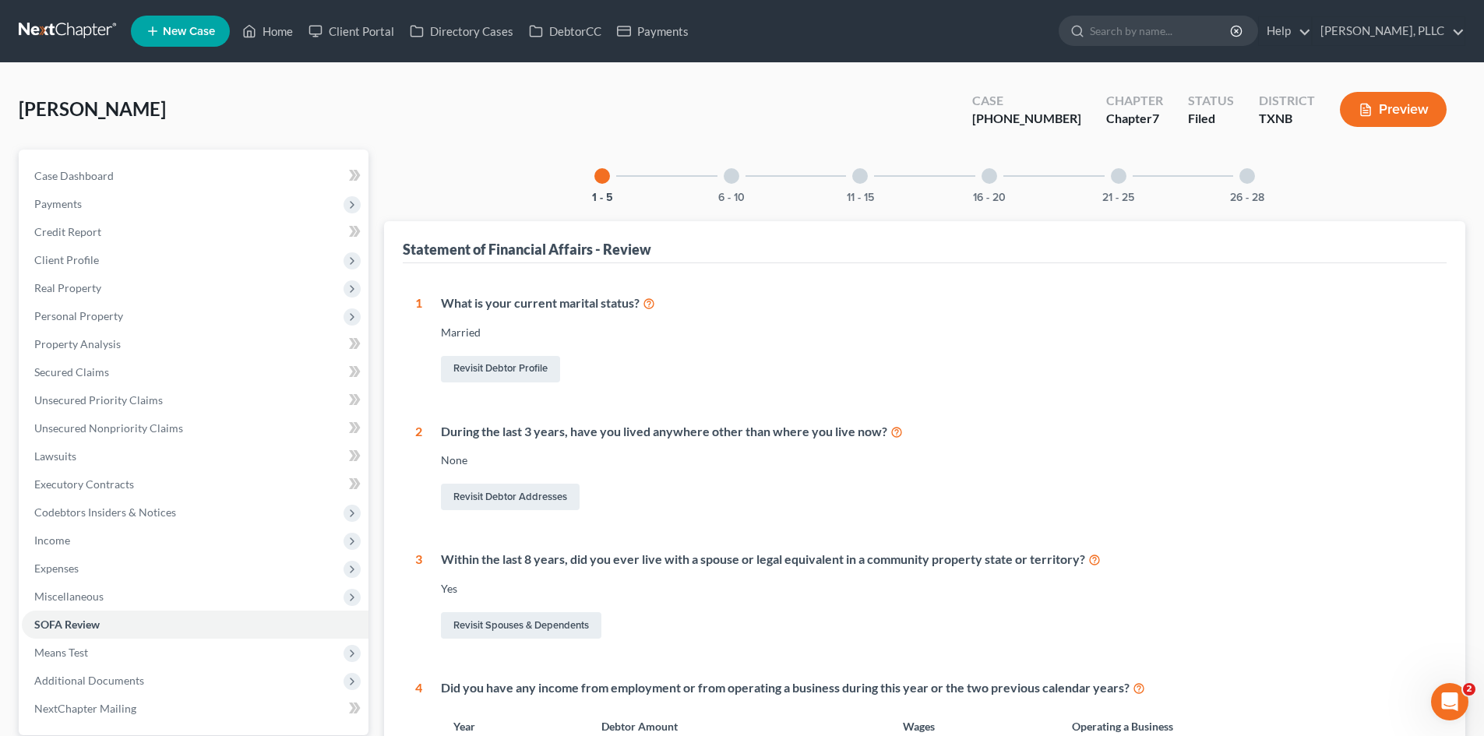
click at [996, 178] on div at bounding box center [989, 176] width 16 height 16
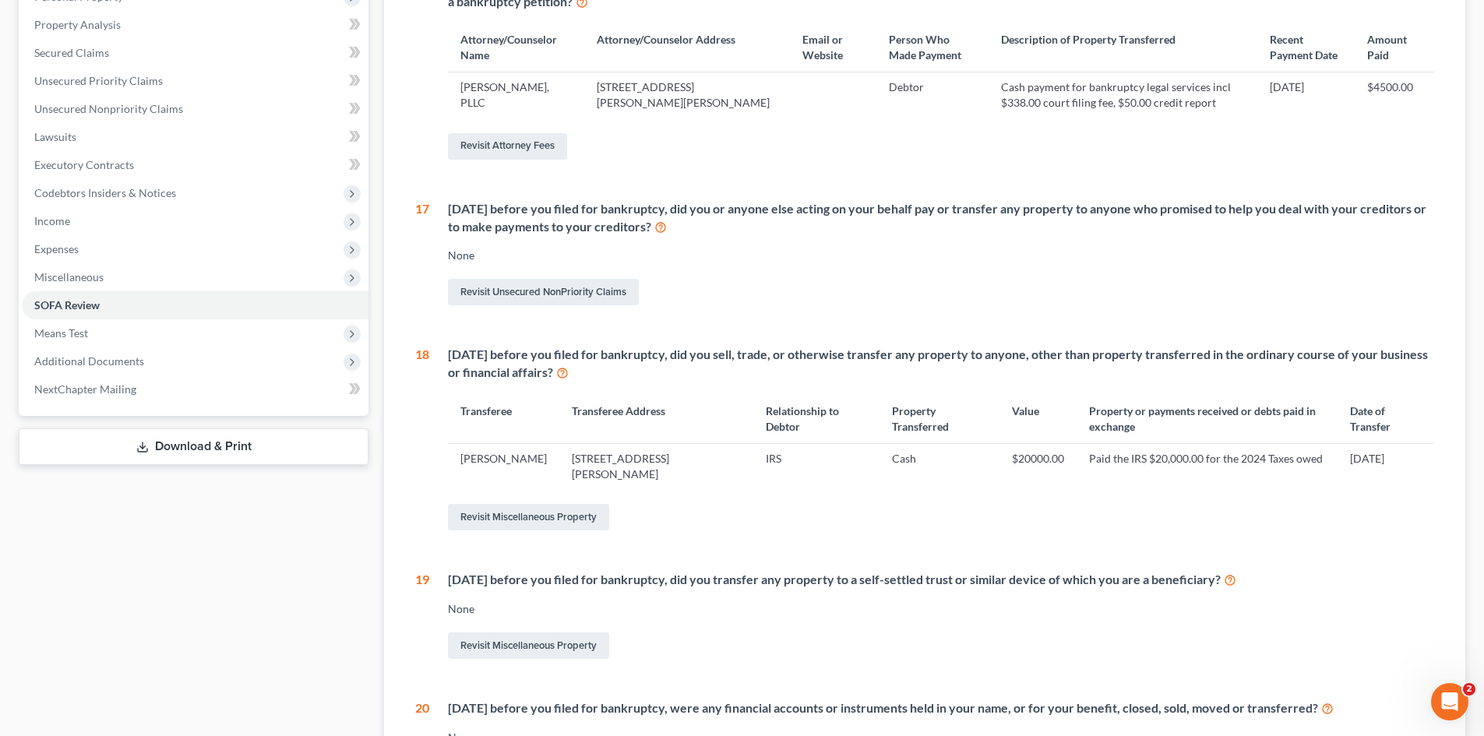
scroll to position [78, 0]
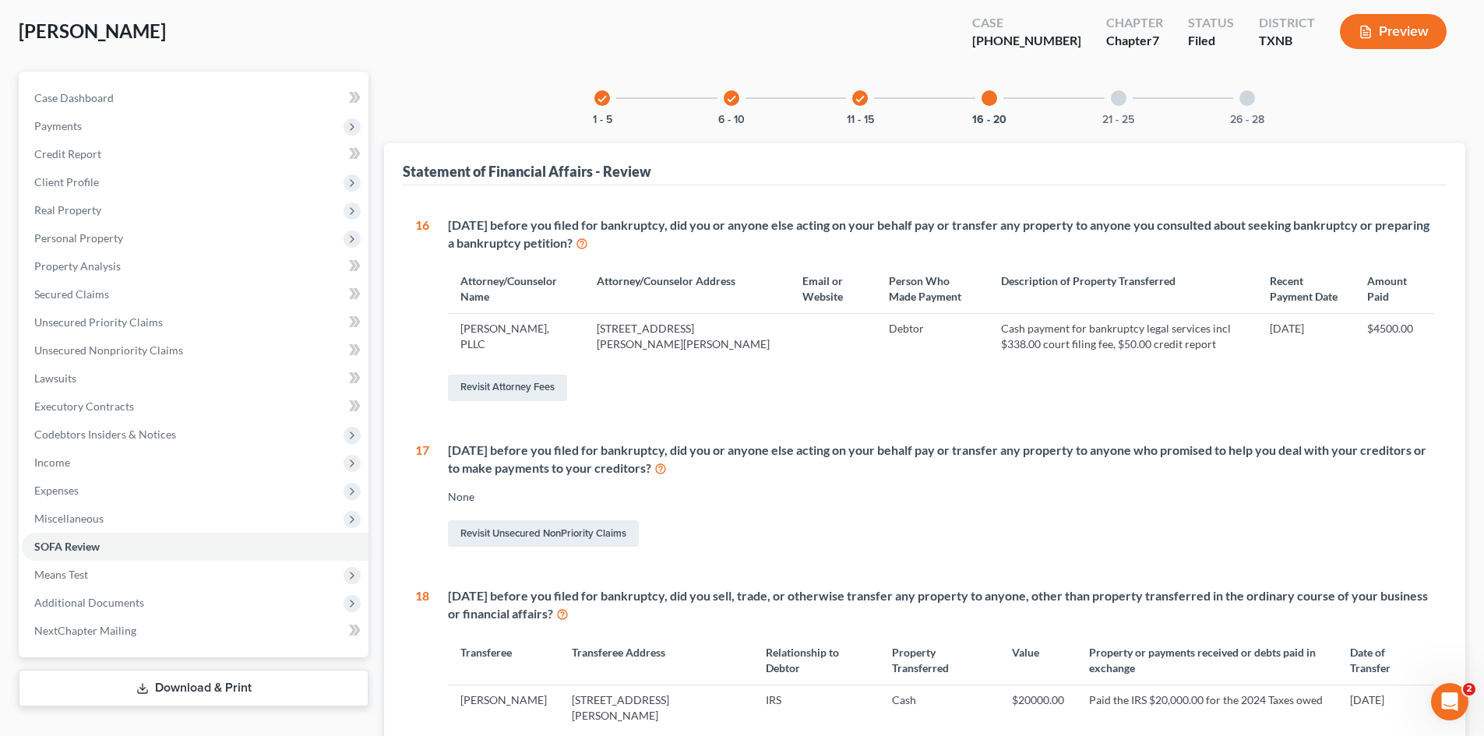
click at [839, 97] on div "check 11 - 15" at bounding box center [859, 98] width 53 height 53
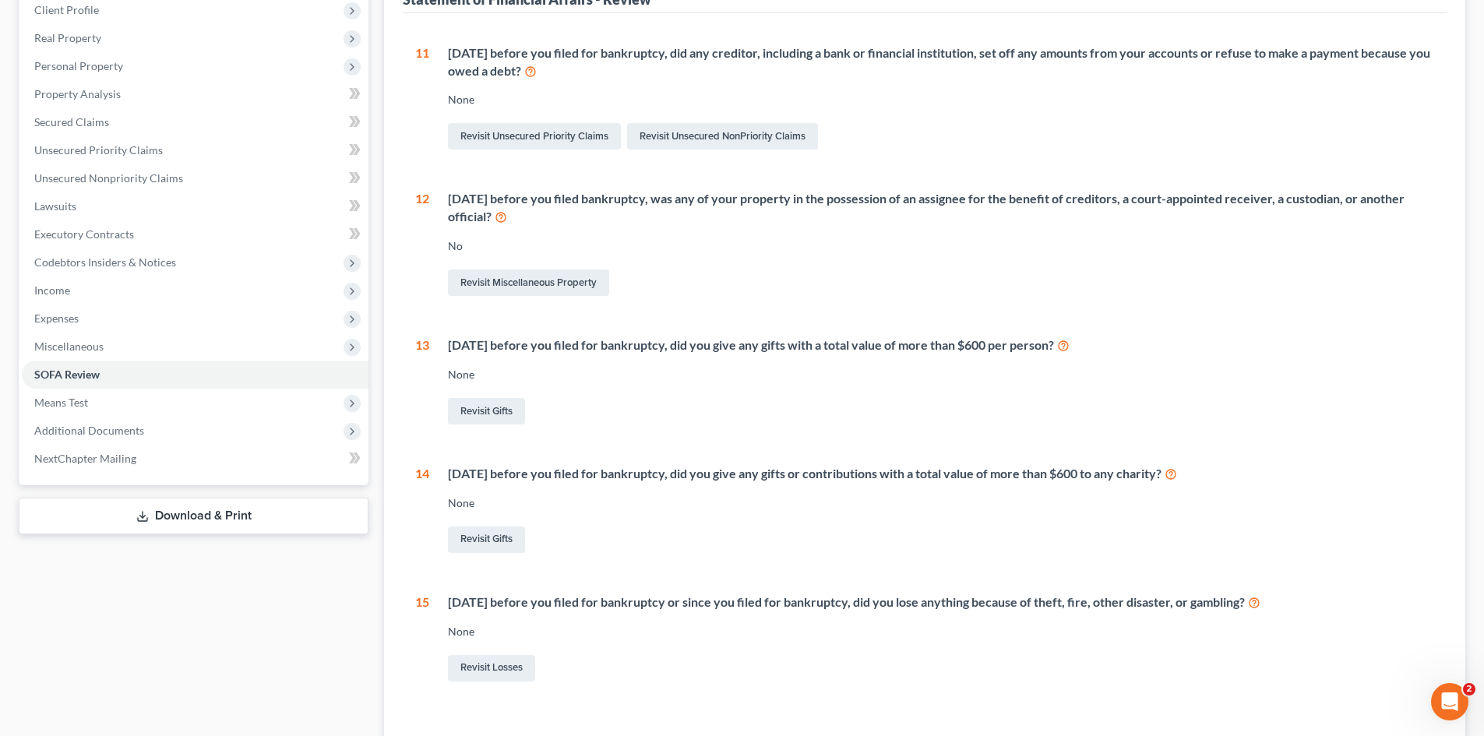
scroll to position [364, 0]
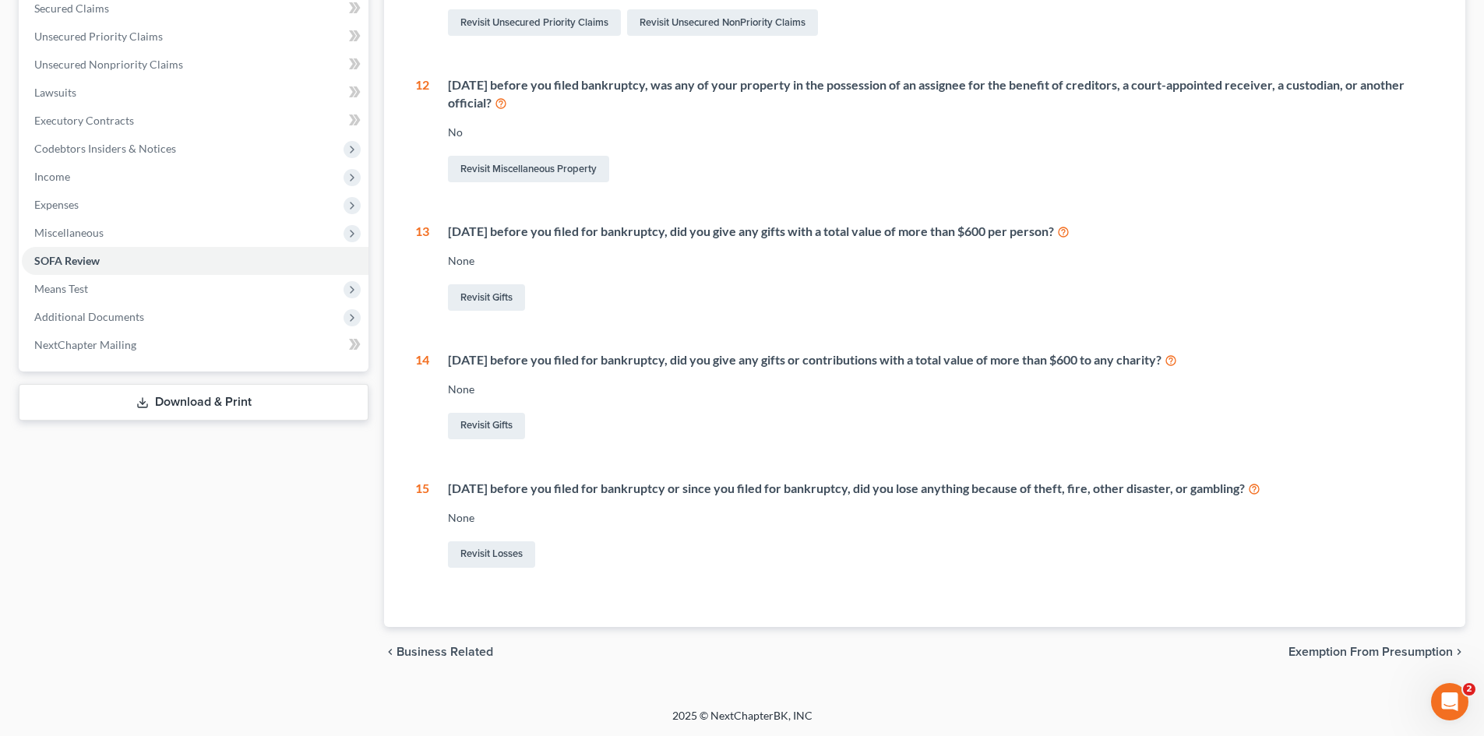
drag, startPoint x: 47, startPoint y: 172, endPoint x: 938, endPoint y: 145, distance: 891.6
click at [47, 172] on span "Income" at bounding box center [52, 176] width 36 height 13
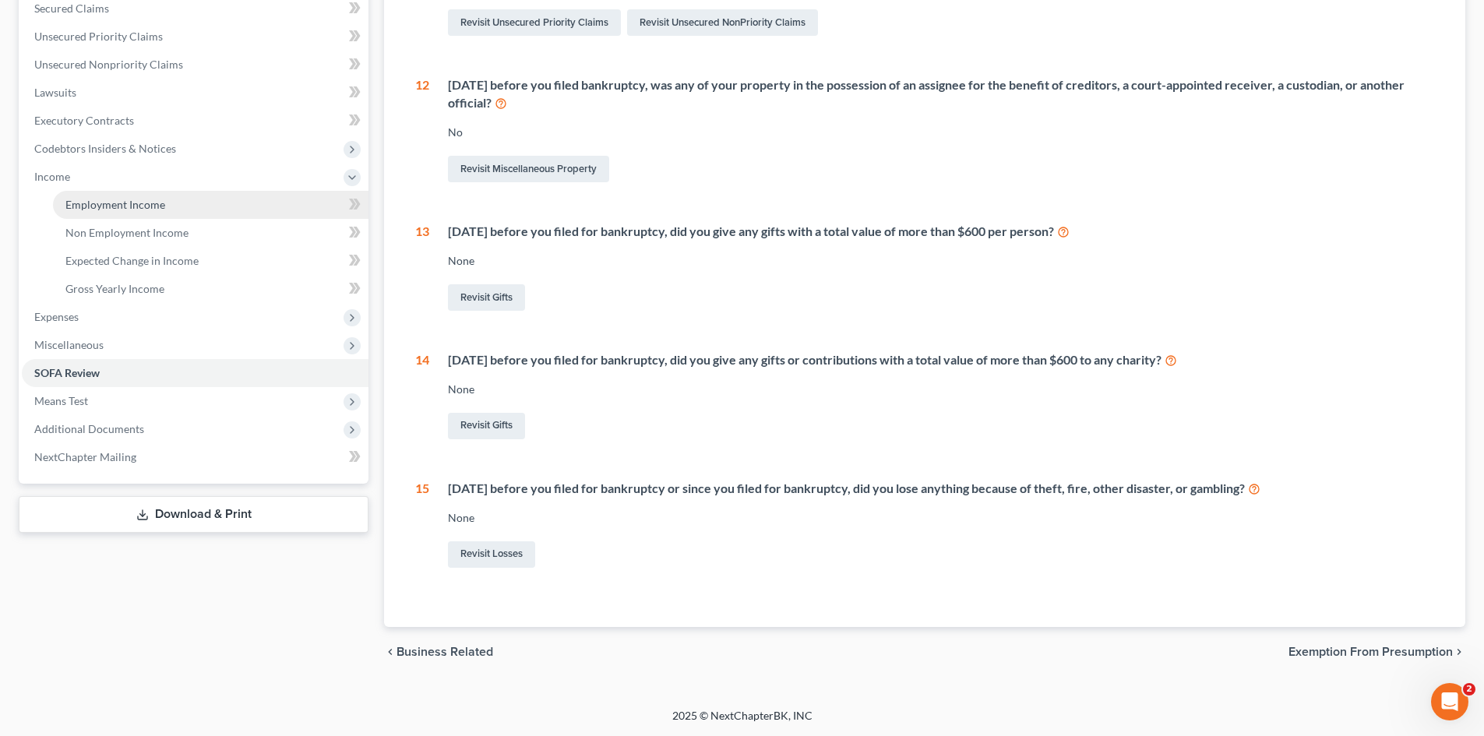
click at [175, 199] on link "Employment Income" at bounding box center [210, 205] width 315 height 28
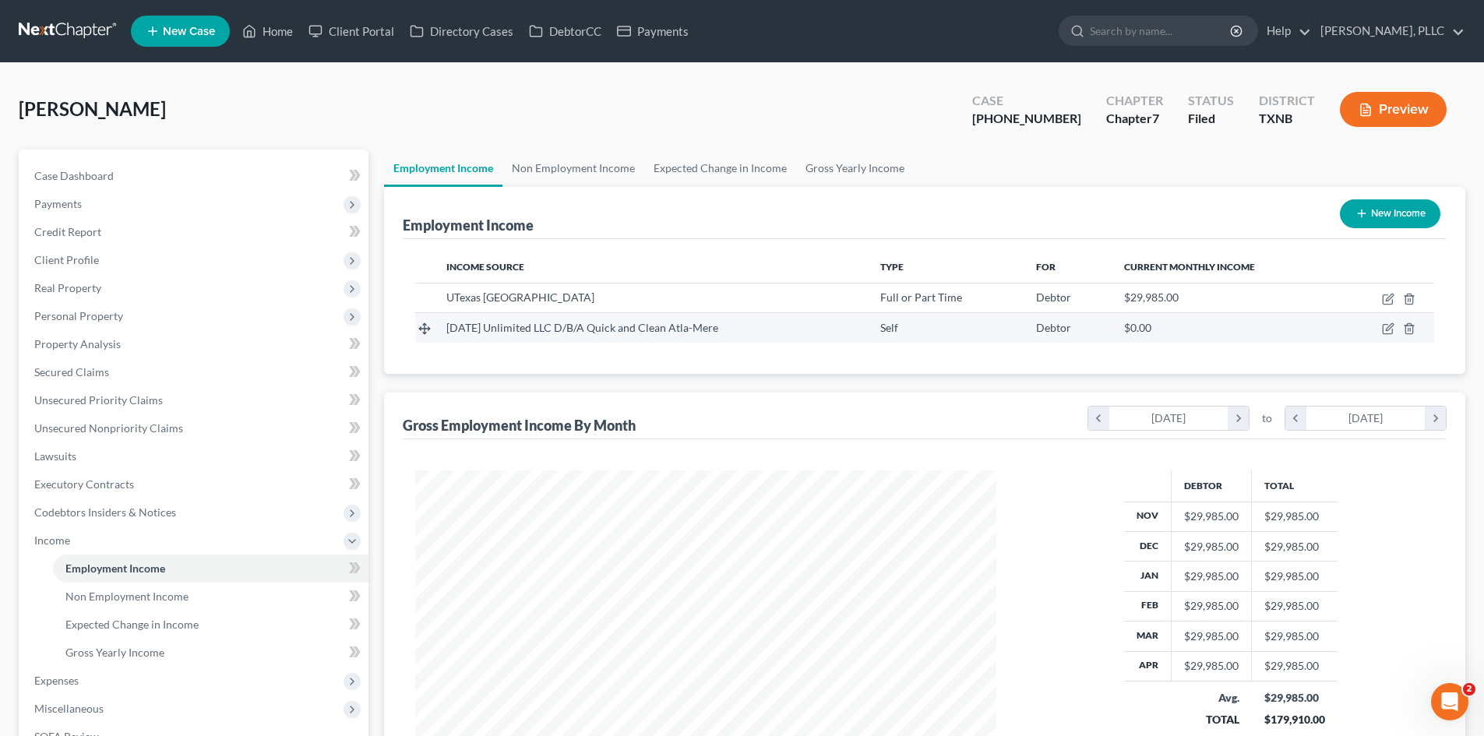
scroll to position [291, 612]
click at [615, 163] on link "Non Employment Income" at bounding box center [573, 168] width 142 height 37
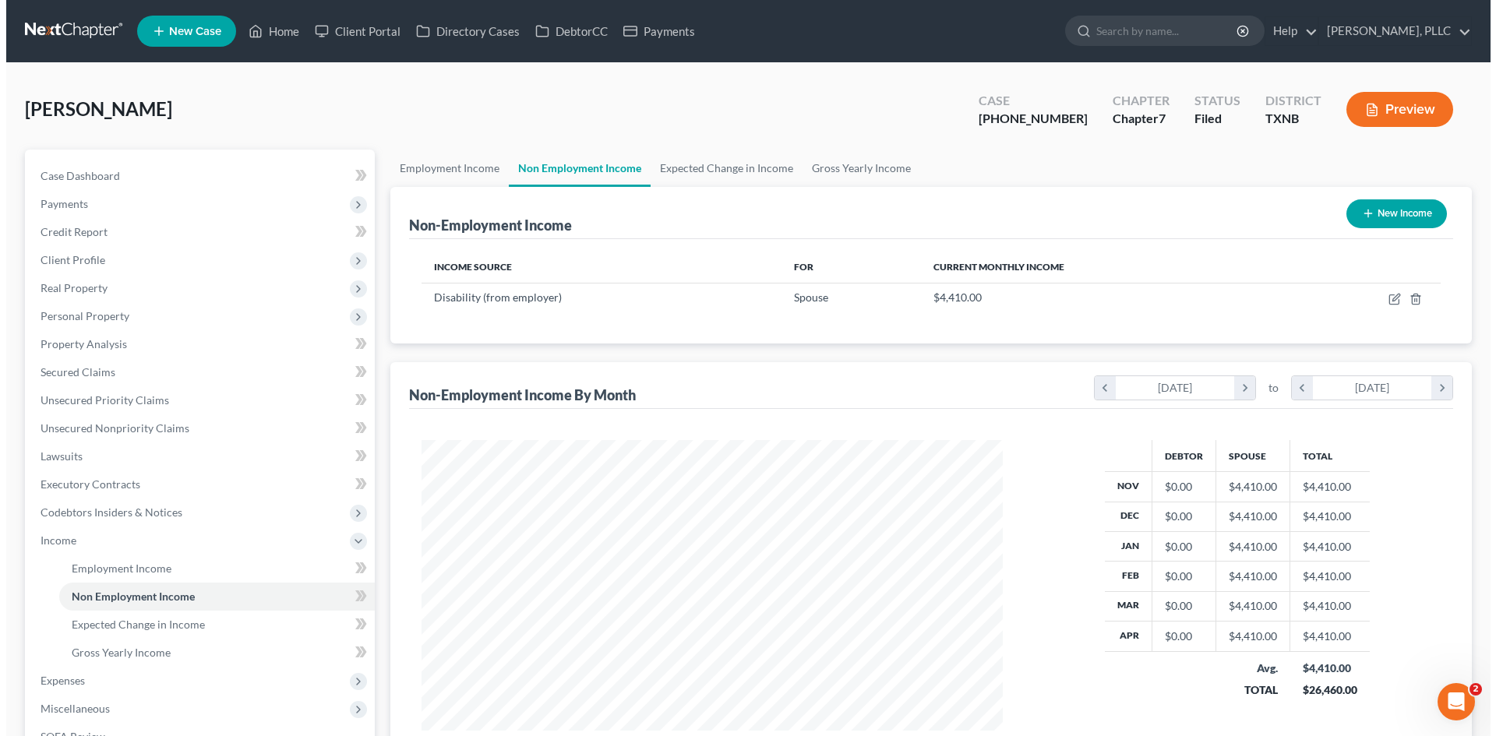
scroll to position [291, 612]
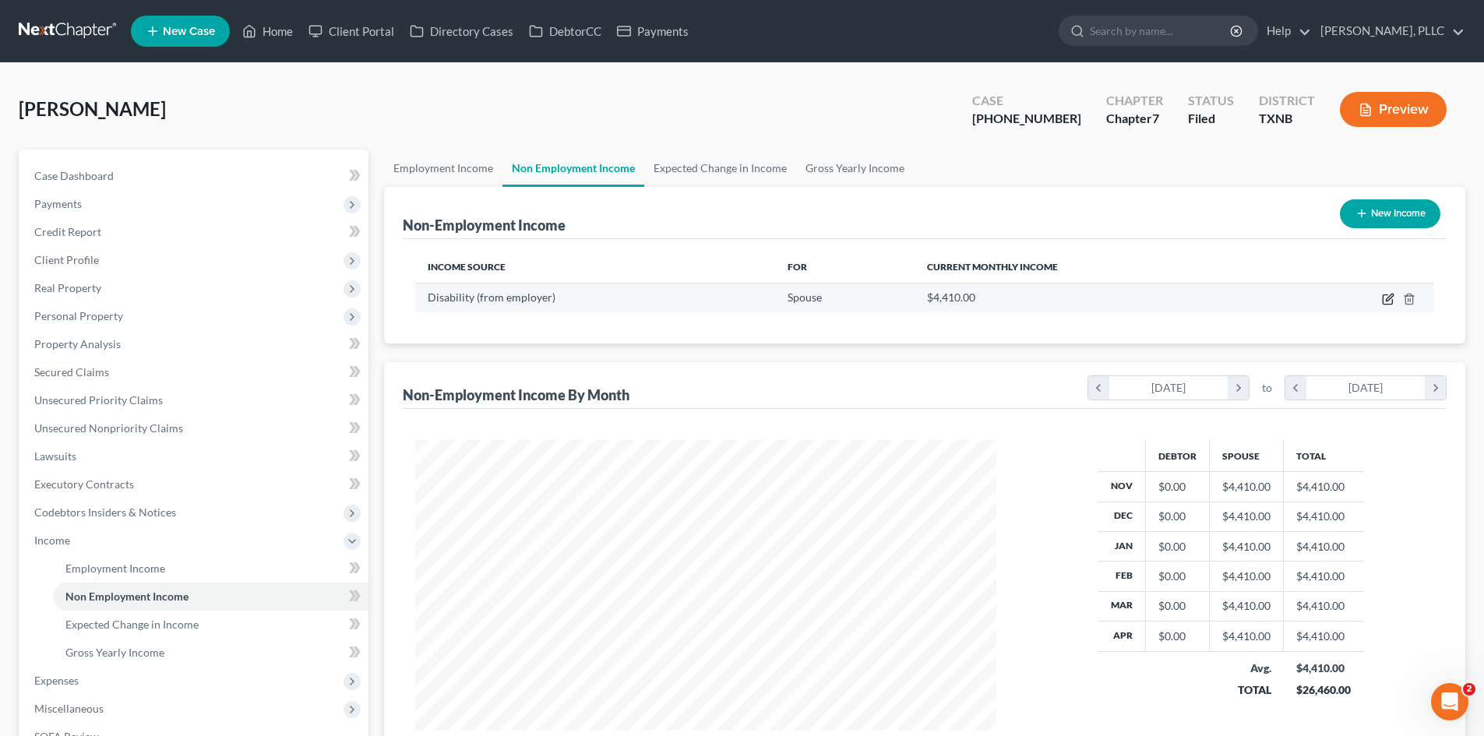
click at [1391, 298] on icon "button" at bounding box center [1389, 297] width 7 height 7
select select "1"
select select "0"
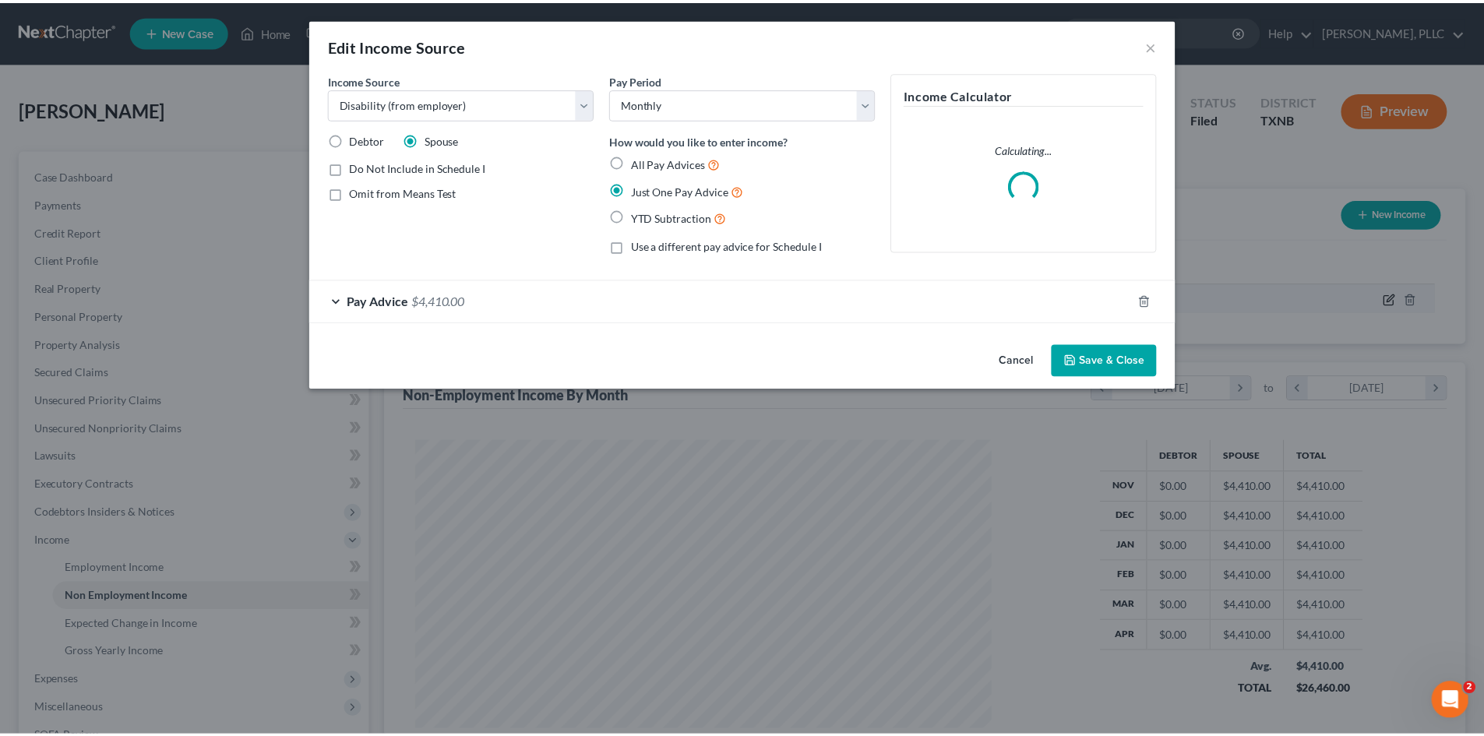
scroll to position [293, 618]
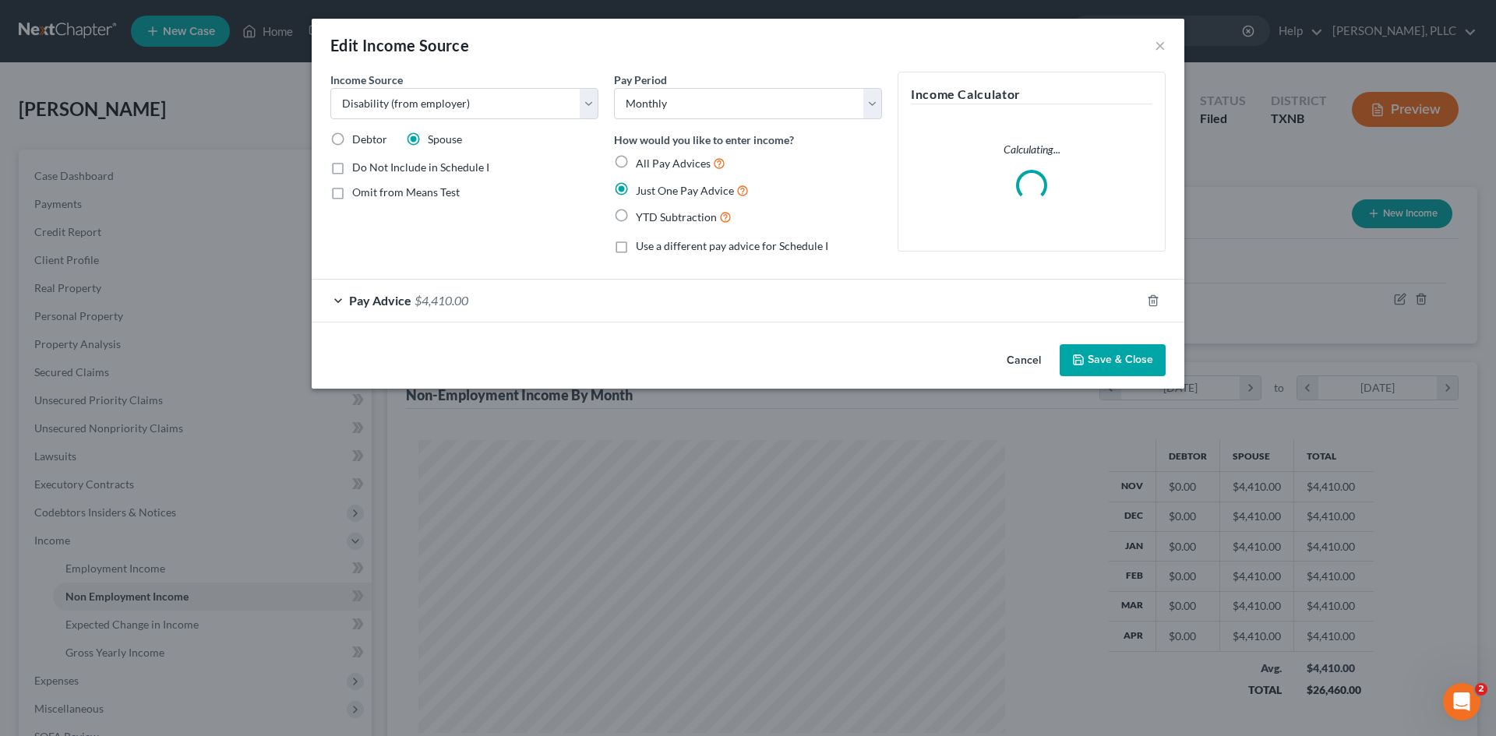
click at [568, 307] on div "Pay Advice $4,410.00" at bounding box center [726, 300] width 829 height 41
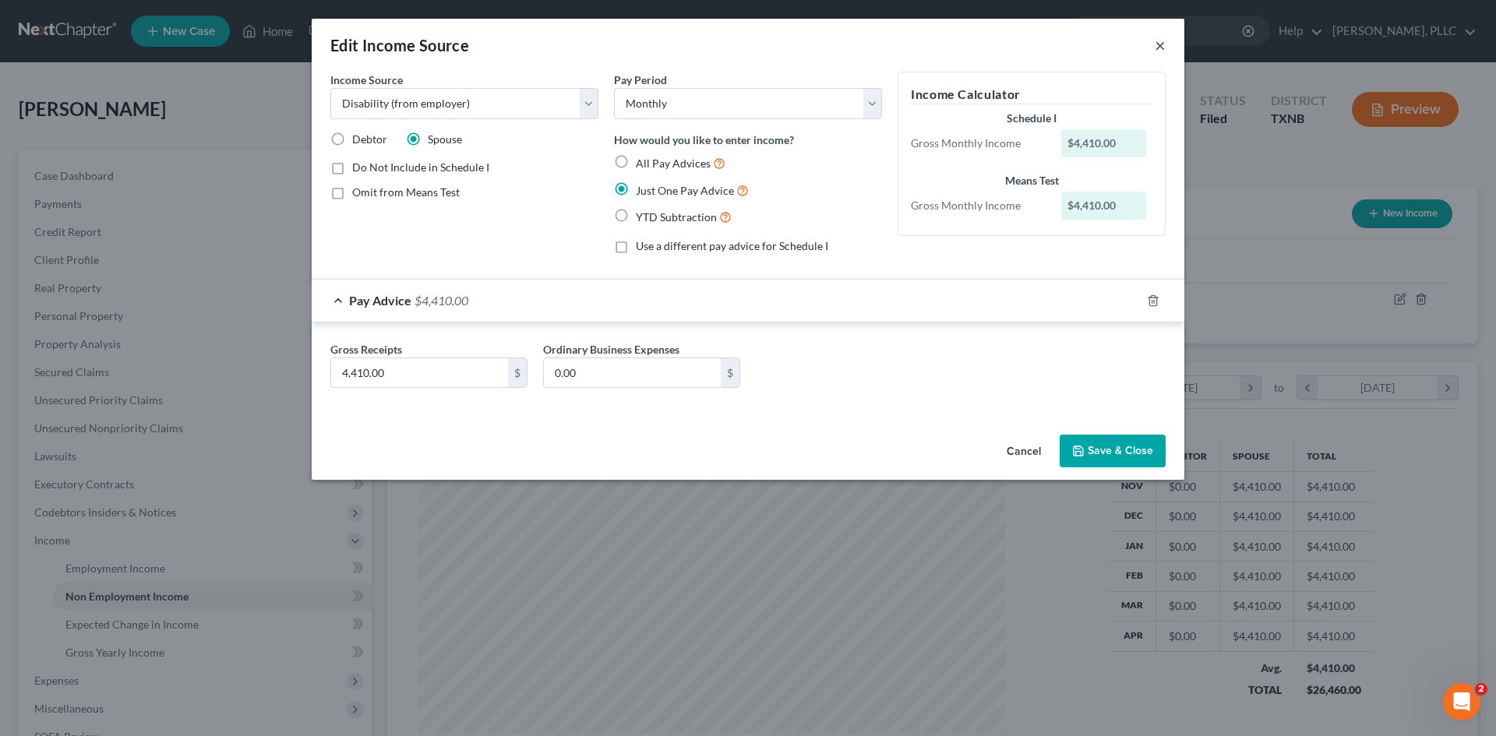
click at [1154, 37] on button "×" at bounding box center [1159, 45] width 11 height 19
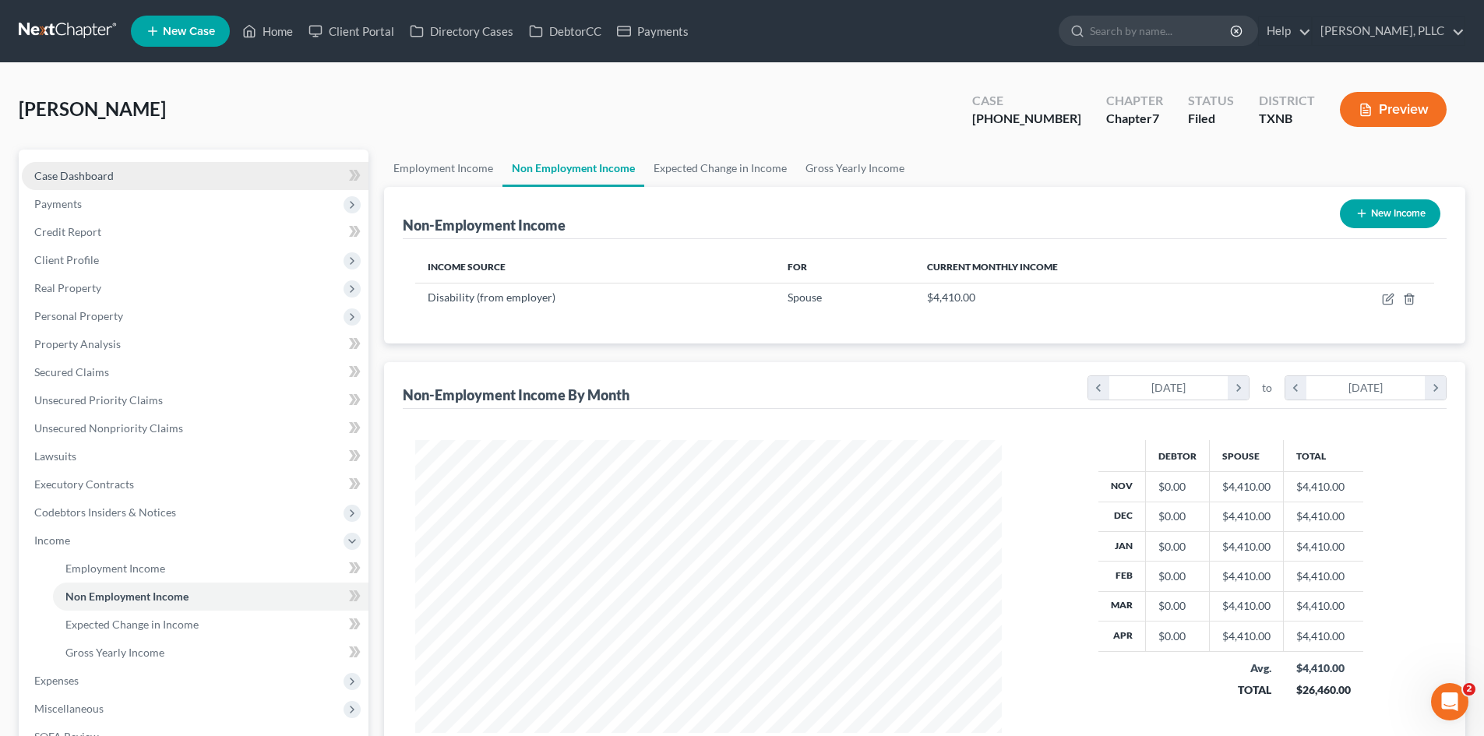
scroll to position [778675, 778353]
click at [734, 164] on link "Expected Change in Income" at bounding box center [720, 168] width 152 height 37
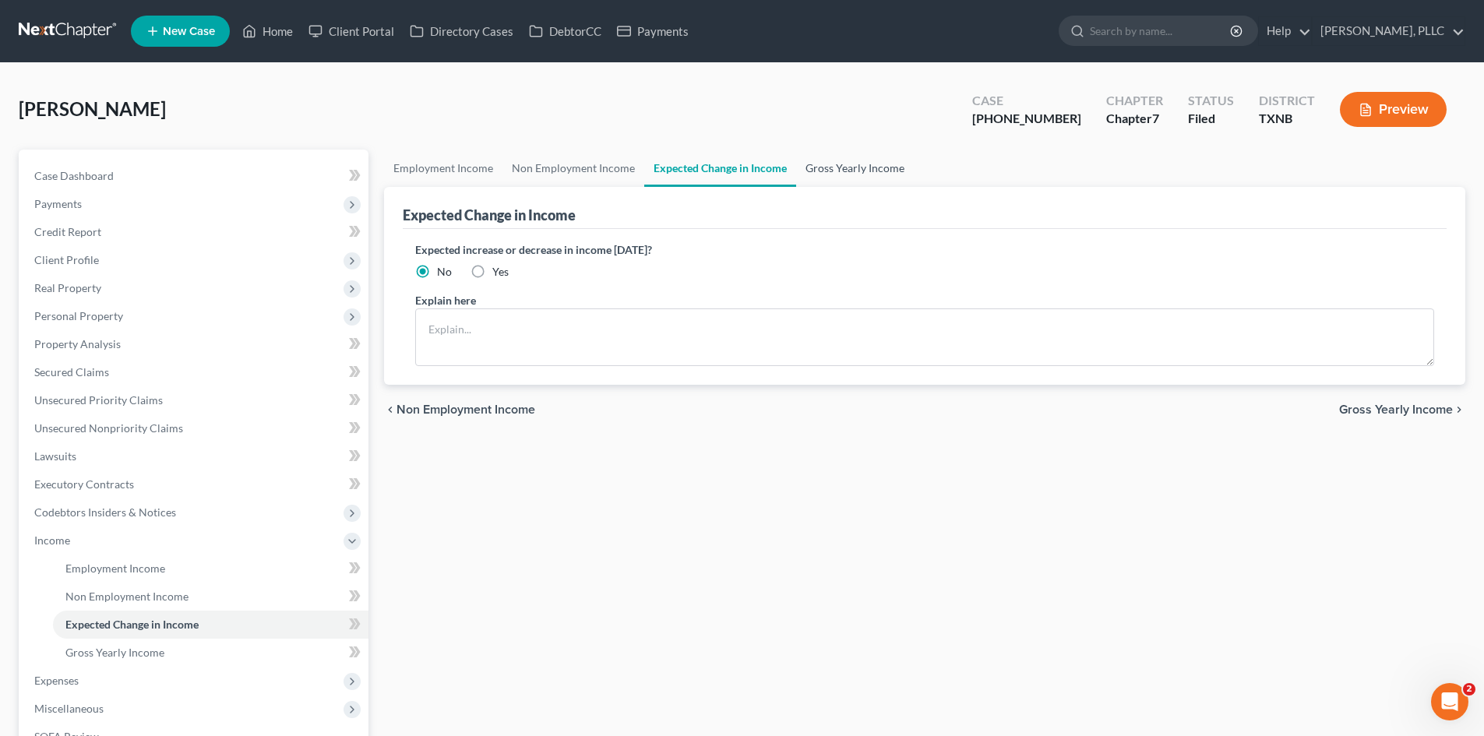
click at [853, 167] on link "Gross Yearly Income" at bounding box center [855, 168] width 118 height 37
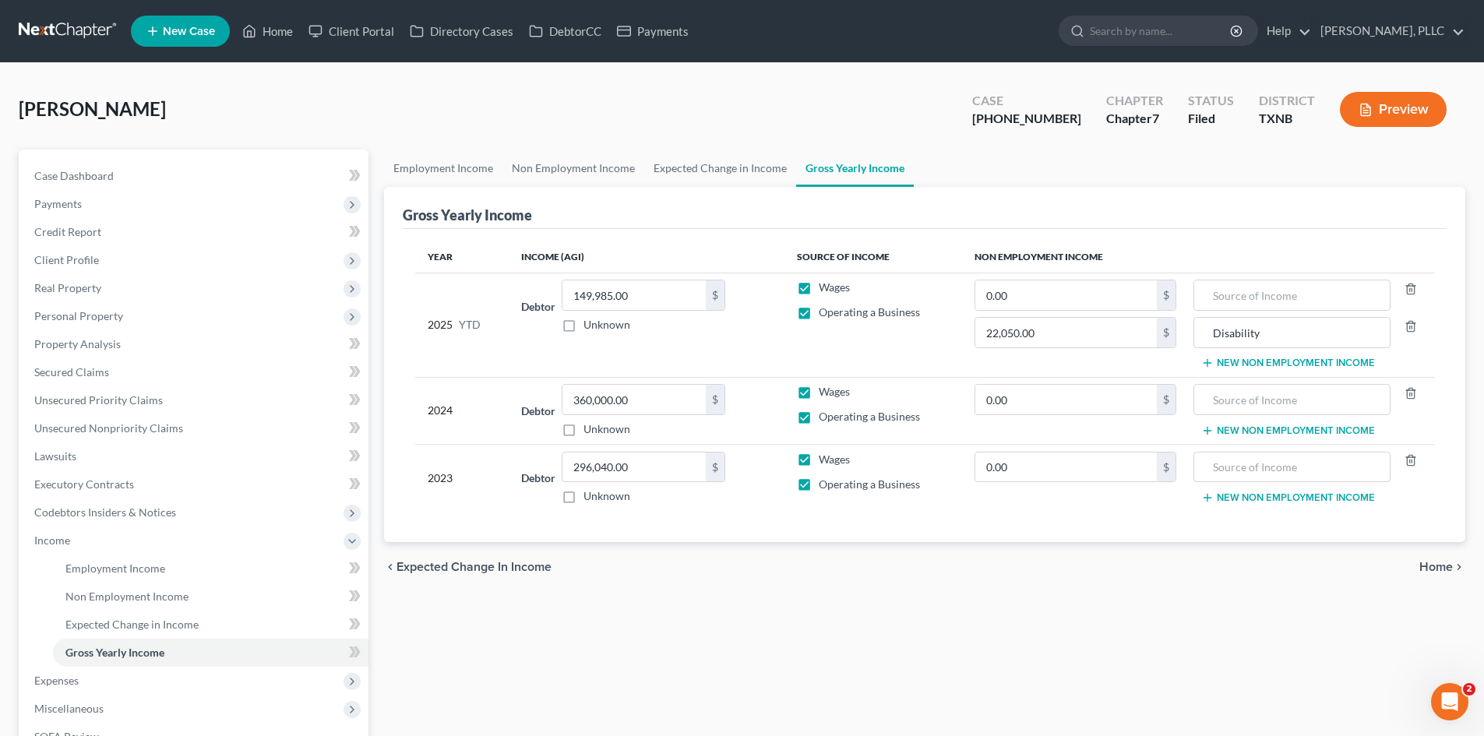
drag, startPoint x: 1480, startPoint y: 352, endPoint x: 1492, endPoint y: 352, distance: 11.7
click at [1483, 352] on html "Home New Case Client Portal Directory Cases DebtorCC Payments [PERSON_NAME], PL…" at bounding box center [742, 478] width 1484 height 956
drag, startPoint x: 0, startPoint y: 556, endPoint x: 1155, endPoint y: 691, distance: 1163.0
click at [13, 552] on div "[PERSON_NAME] Upgraded Case [PHONE_NUMBER] Chapter Chapter 7 Status [GEOGRAPHIC…" at bounding box center [742, 495] width 1484 height 865
click at [940, 101] on div "[PERSON_NAME] Upgraded Case [PHONE_NUMBER] Chapter Chapter 7 Status [GEOGRAPHIC…" at bounding box center [742, 116] width 1447 height 68
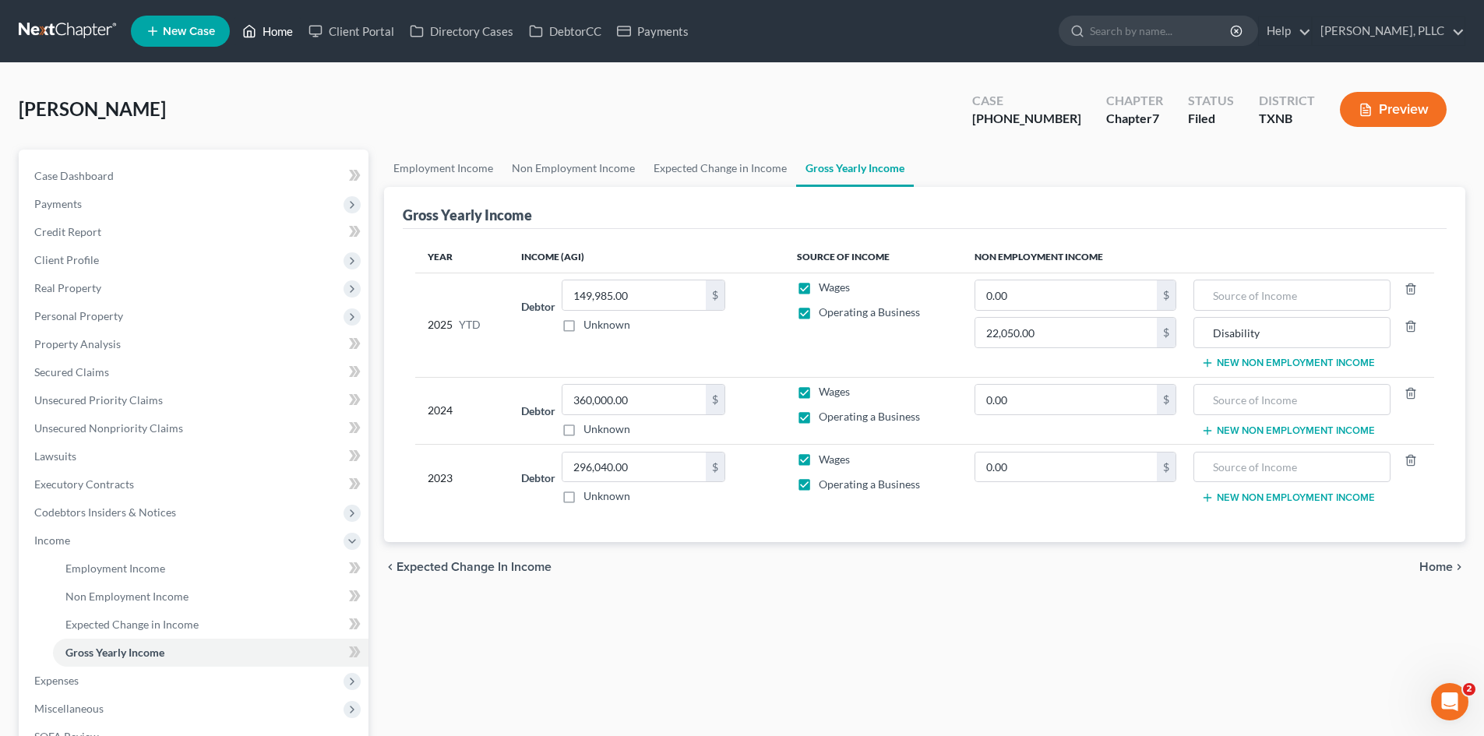
drag, startPoint x: 255, startPoint y: 31, endPoint x: 696, endPoint y: 90, distance: 445.6
click at [255, 31] on icon at bounding box center [249, 31] width 14 height 19
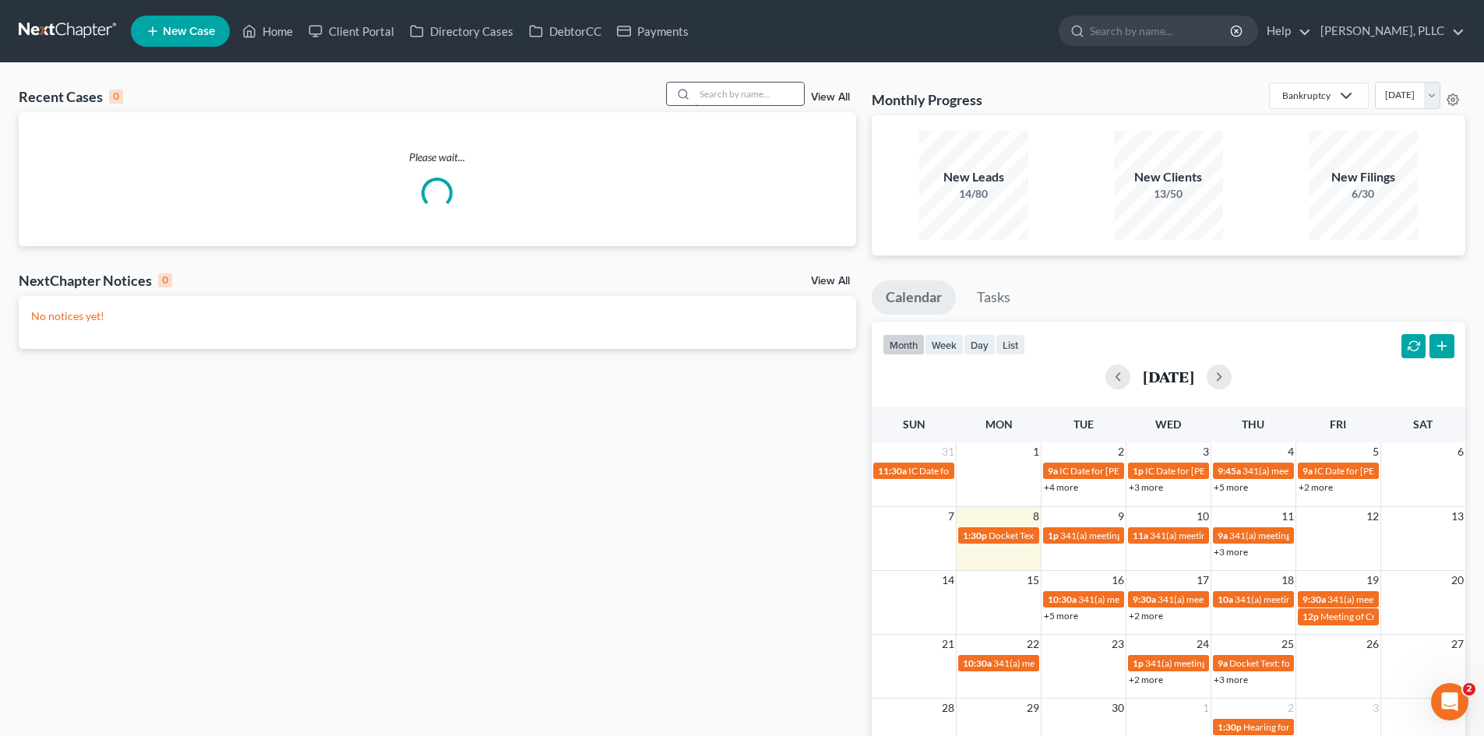
click at [707, 100] on input "search" at bounding box center [749, 94] width 109 height 23
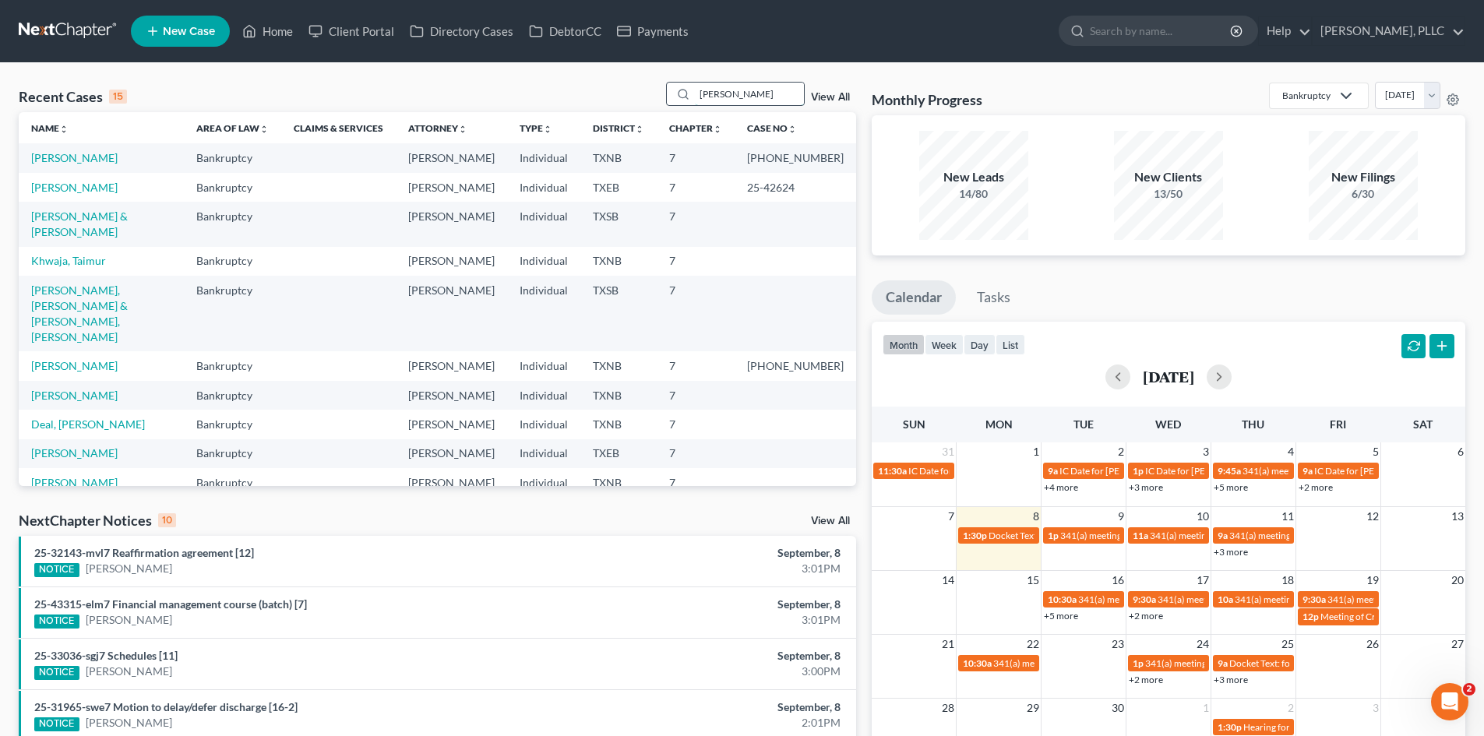
type input "[PERSON_NAME]"
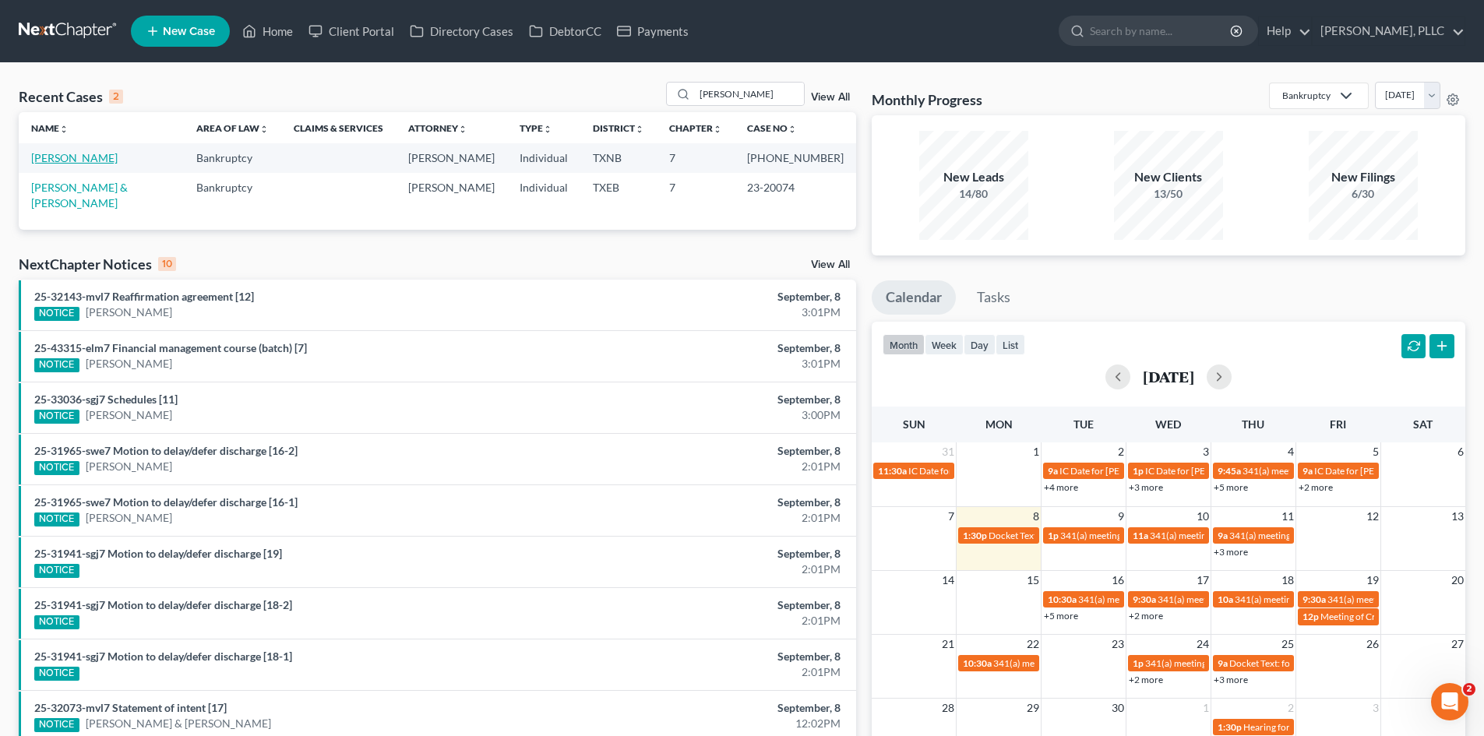
click at [71, 156] on link "[PERSON_NAME]" at bounding box center [74, 157] width 86 height 13
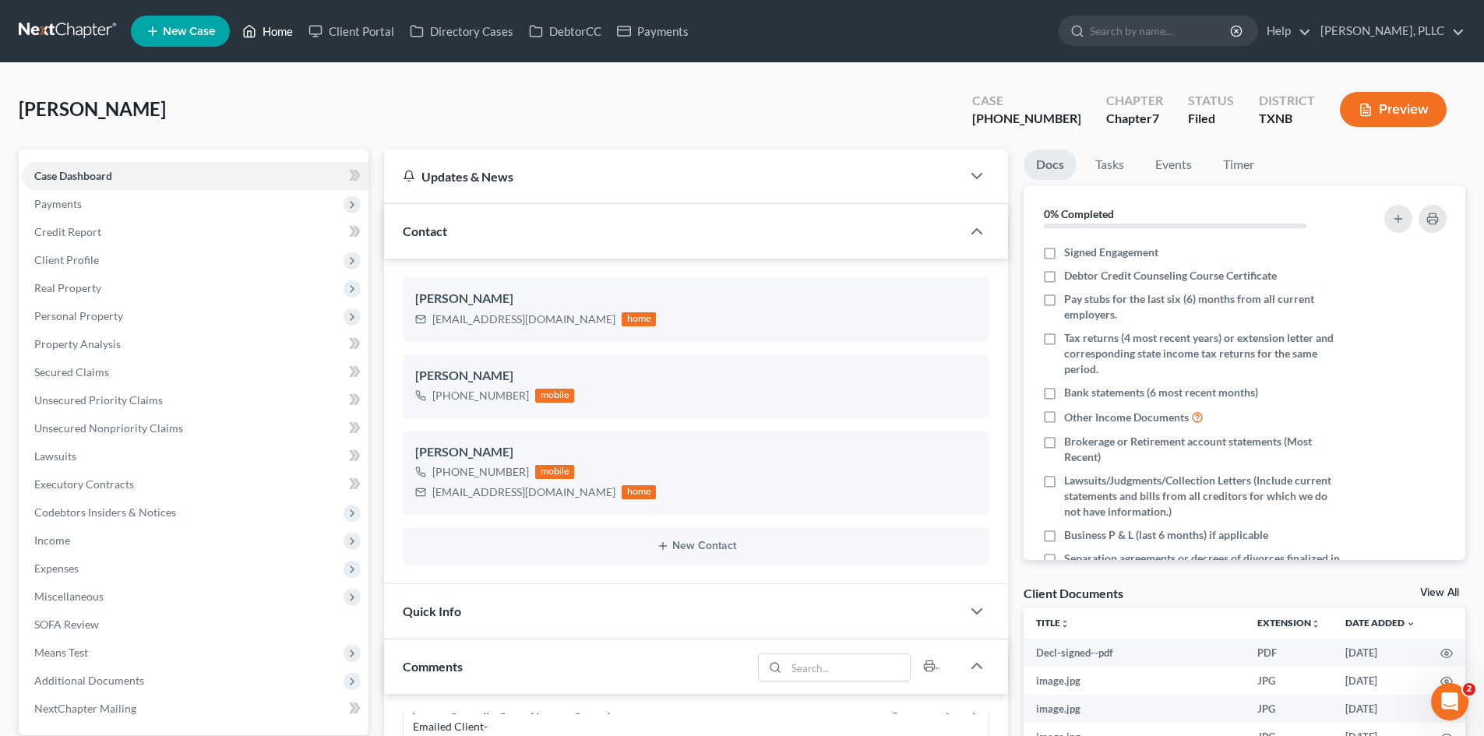
click at [266, 36] on link "Home" at bounding box center [267, 31] width 66 height 28
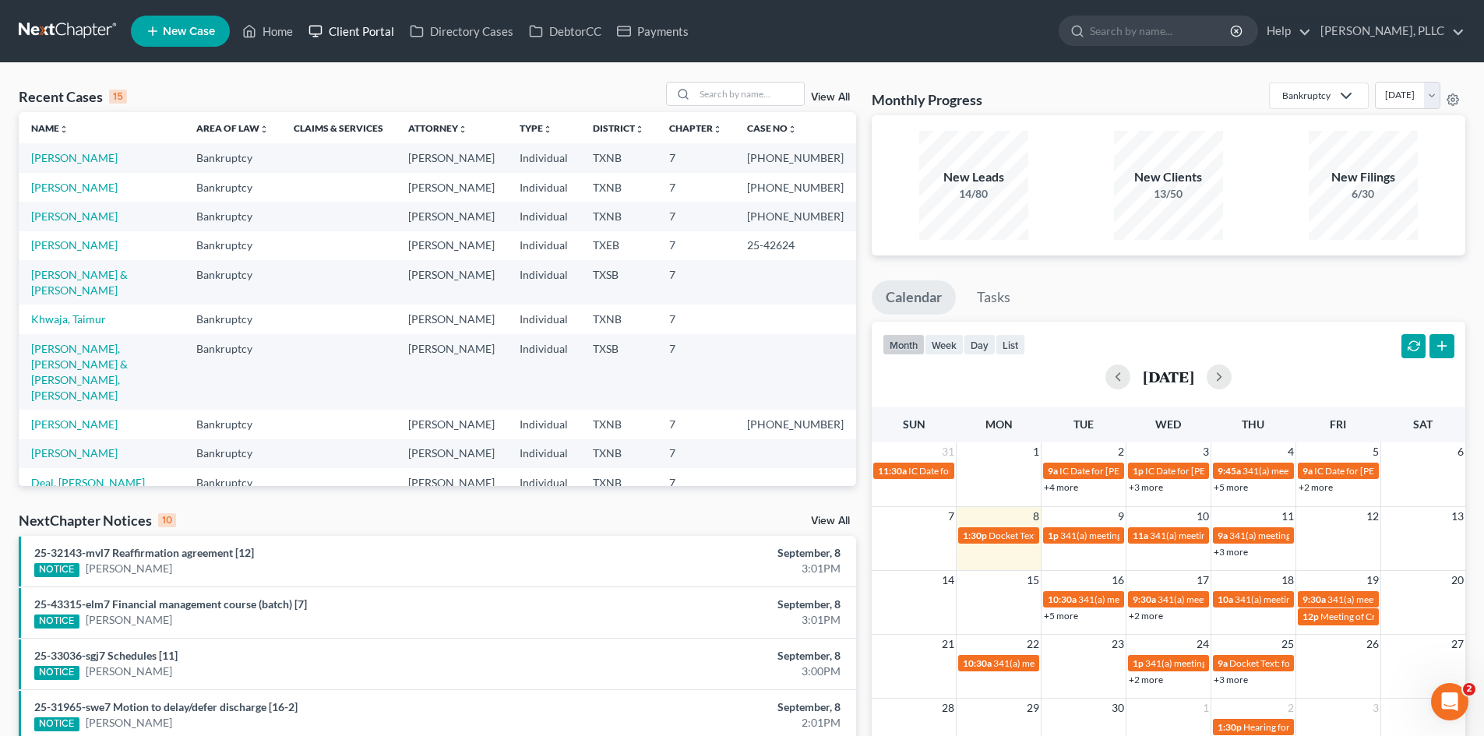
click at [337, 37] on link "Client Portal" at bounding box center [351, 31] width 101 height 28
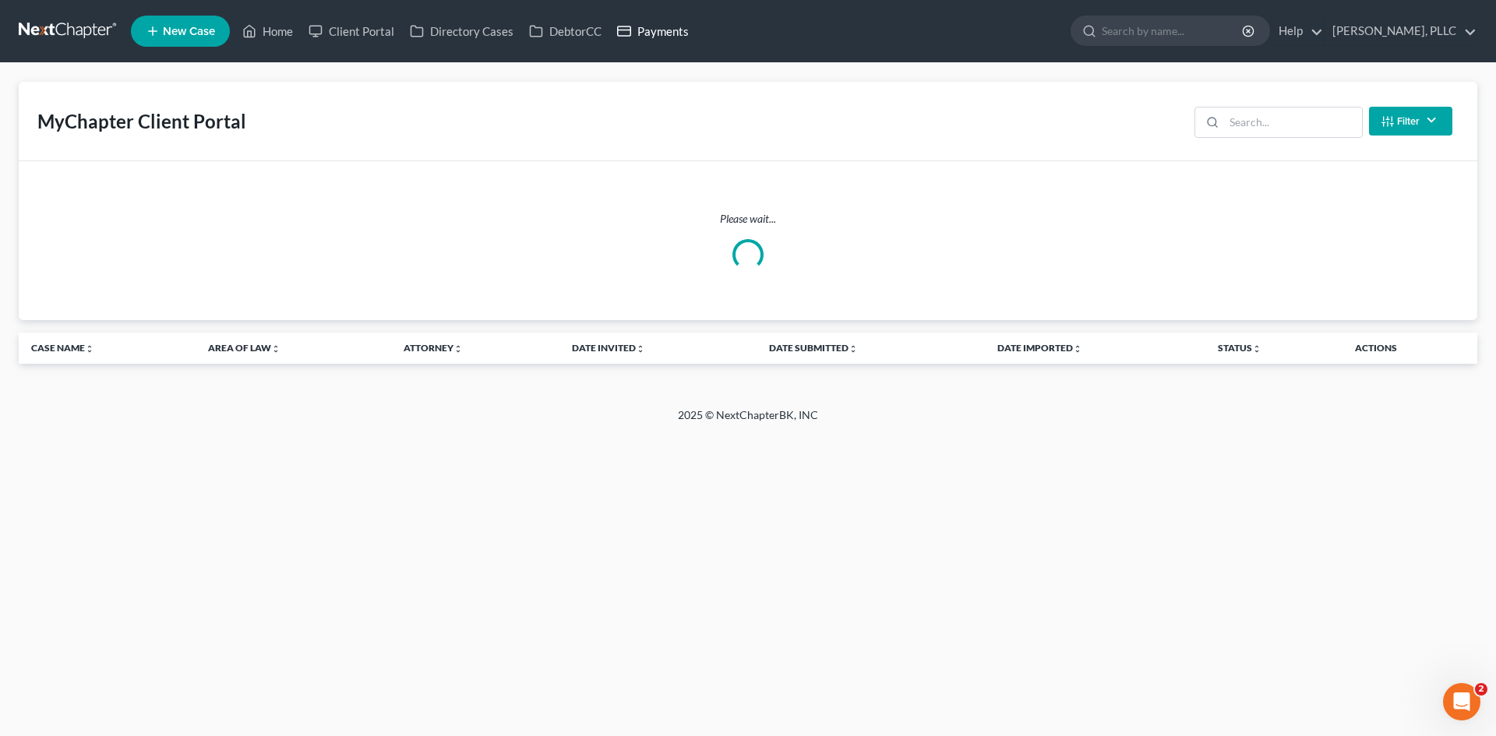
click at [662, 42] on link "Payments" at bounding box center [652, 31] width 87 height 28
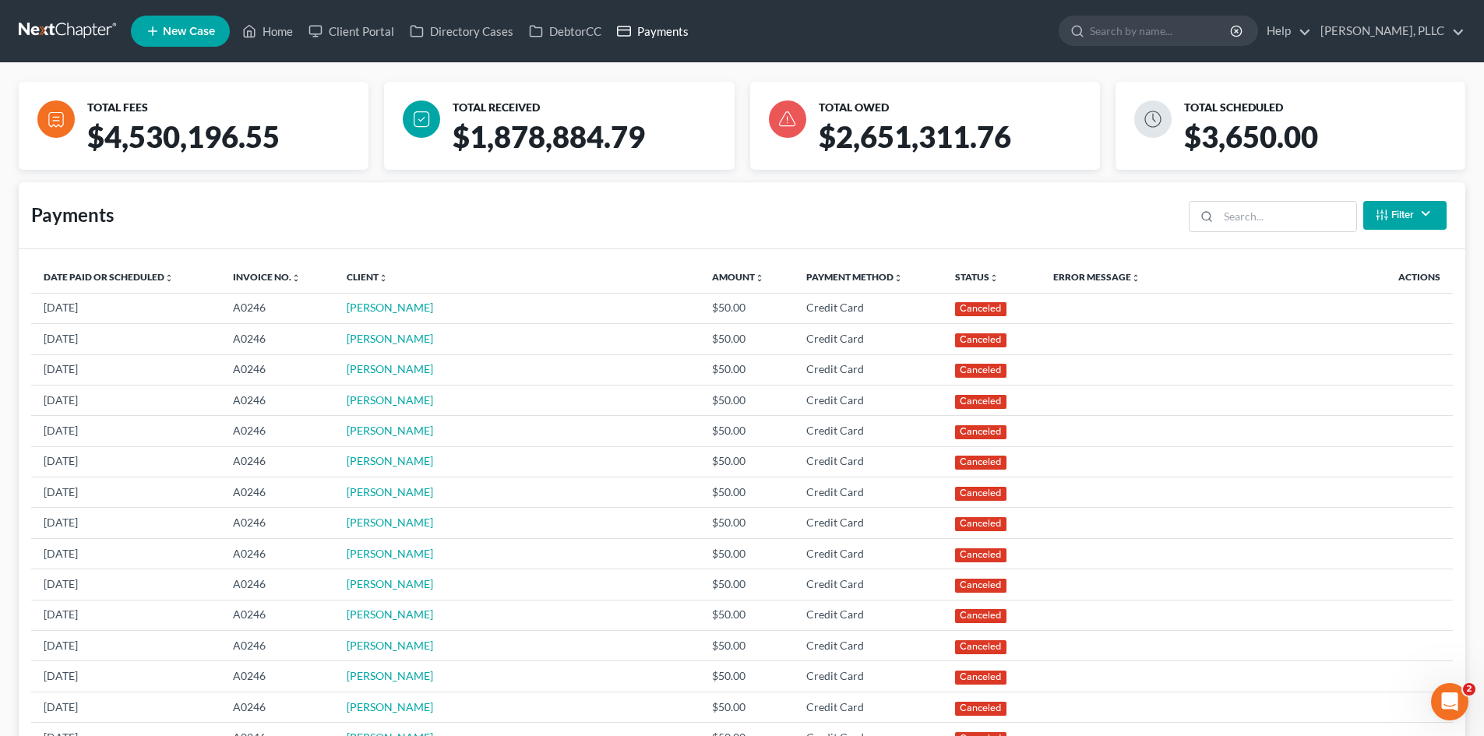
click at [654, 31] on link "Payments" at bounding box center [652, 31] width 87 height 28
click at [299, 30] on link "Home" at bounding box center [267, 31] width 66 height 28
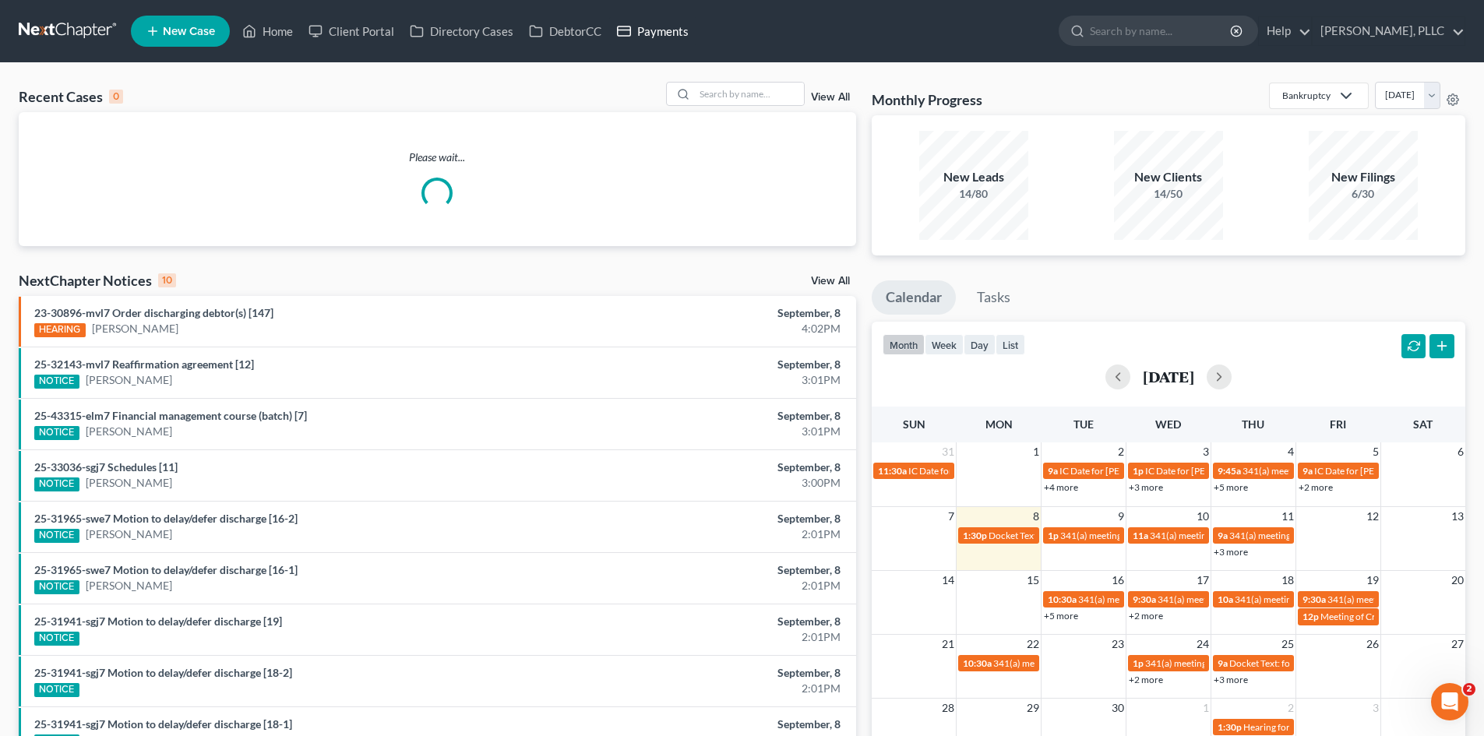
click at [664, 30] on link "Payments" at bounding box center [652, 31] width 87 height 28
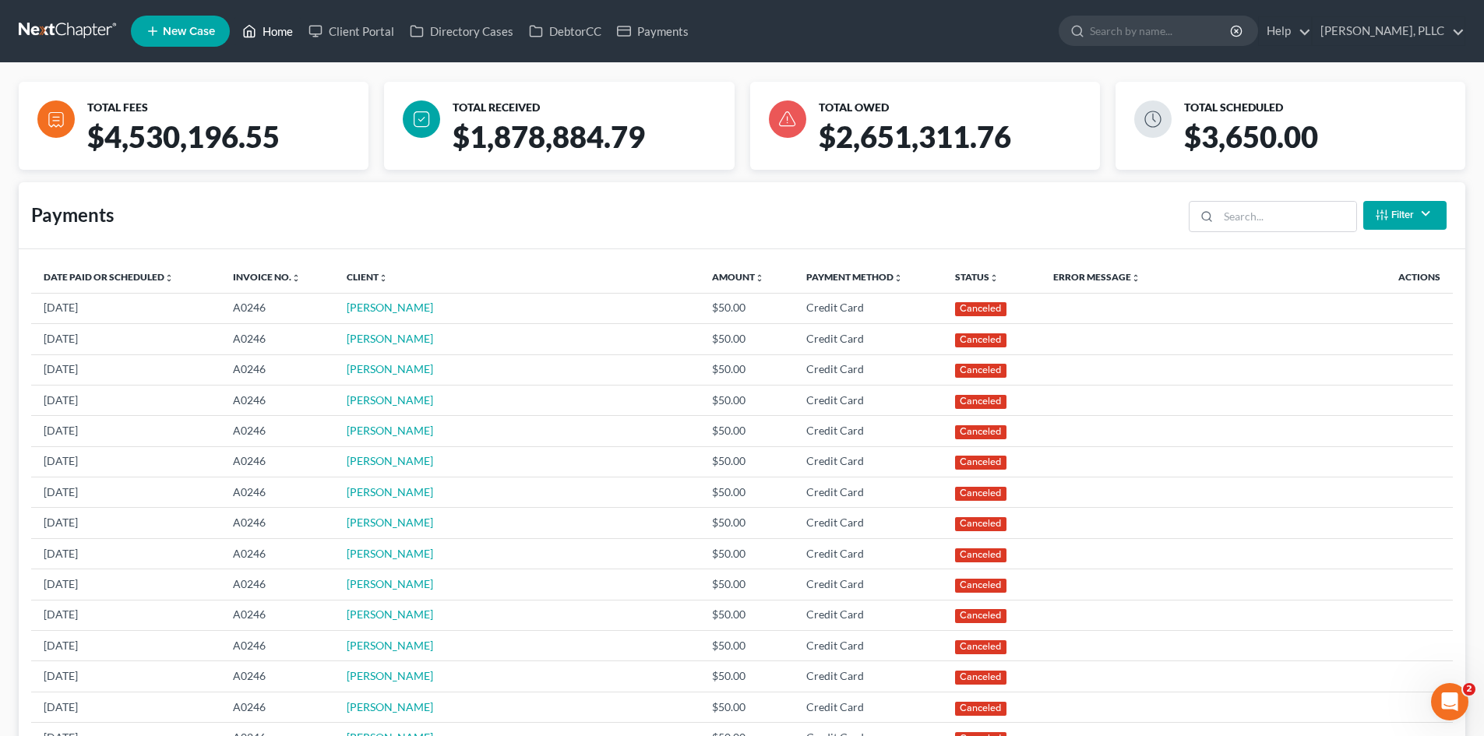
click at [259, 33] on link "Home" at bounding box center [267, 31] width 66 height 28
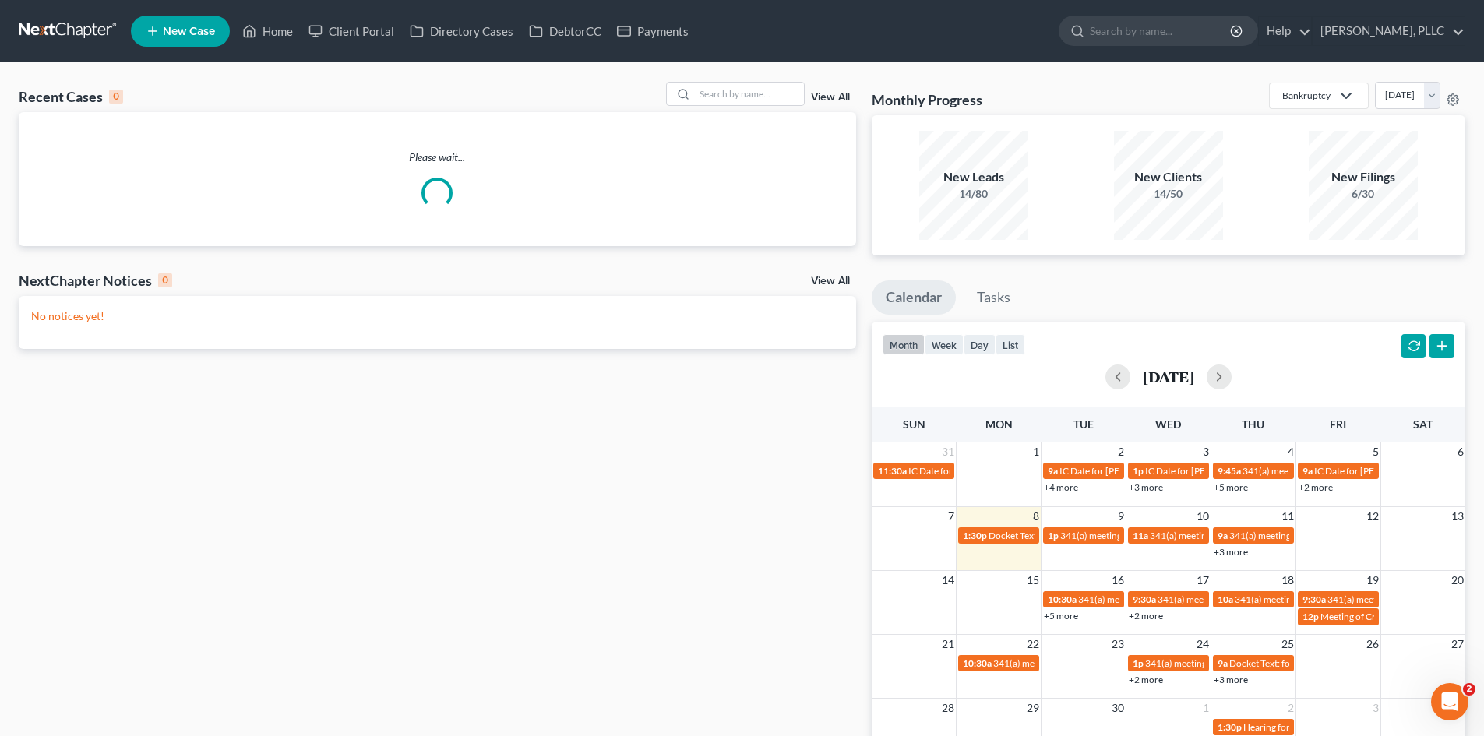
click at [152, 27] on icon at bounding box center [153, 31] width 14 height 19
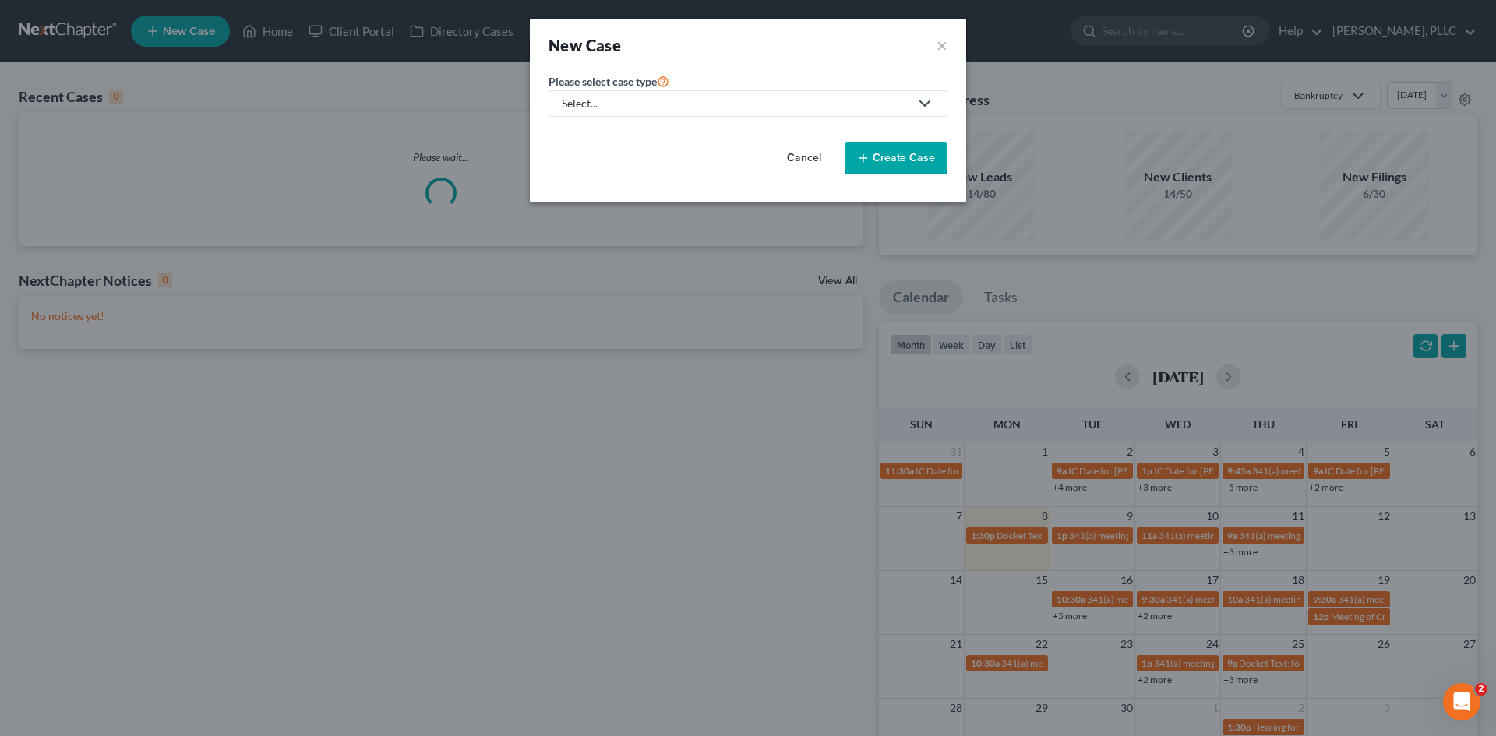
click at [675, 108] on div "Select..." at bounding box center [735, 104] width 347 height 16
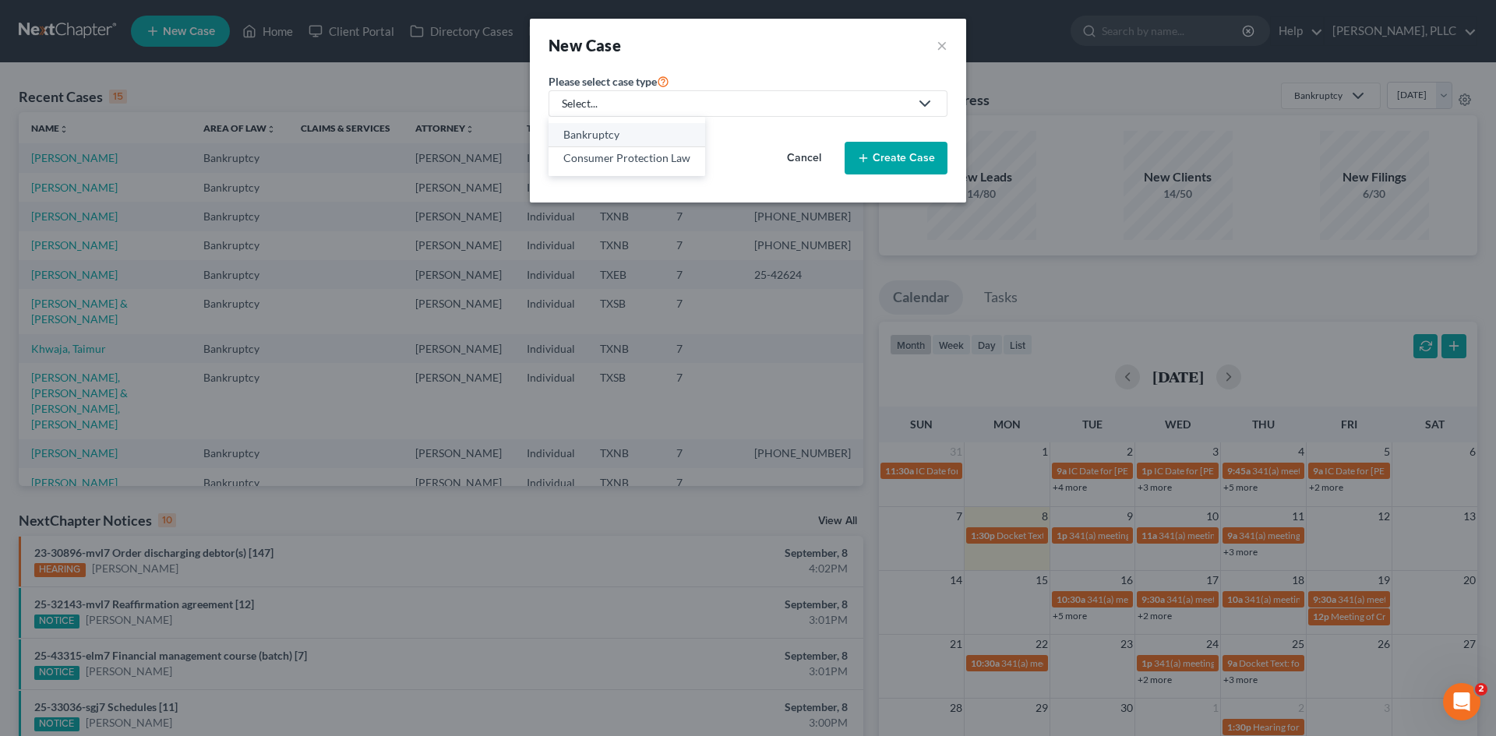
click at [606, 132] on div "Bankruptcy" at bounding box center [626, 135] width 127 height 16
select select "78"
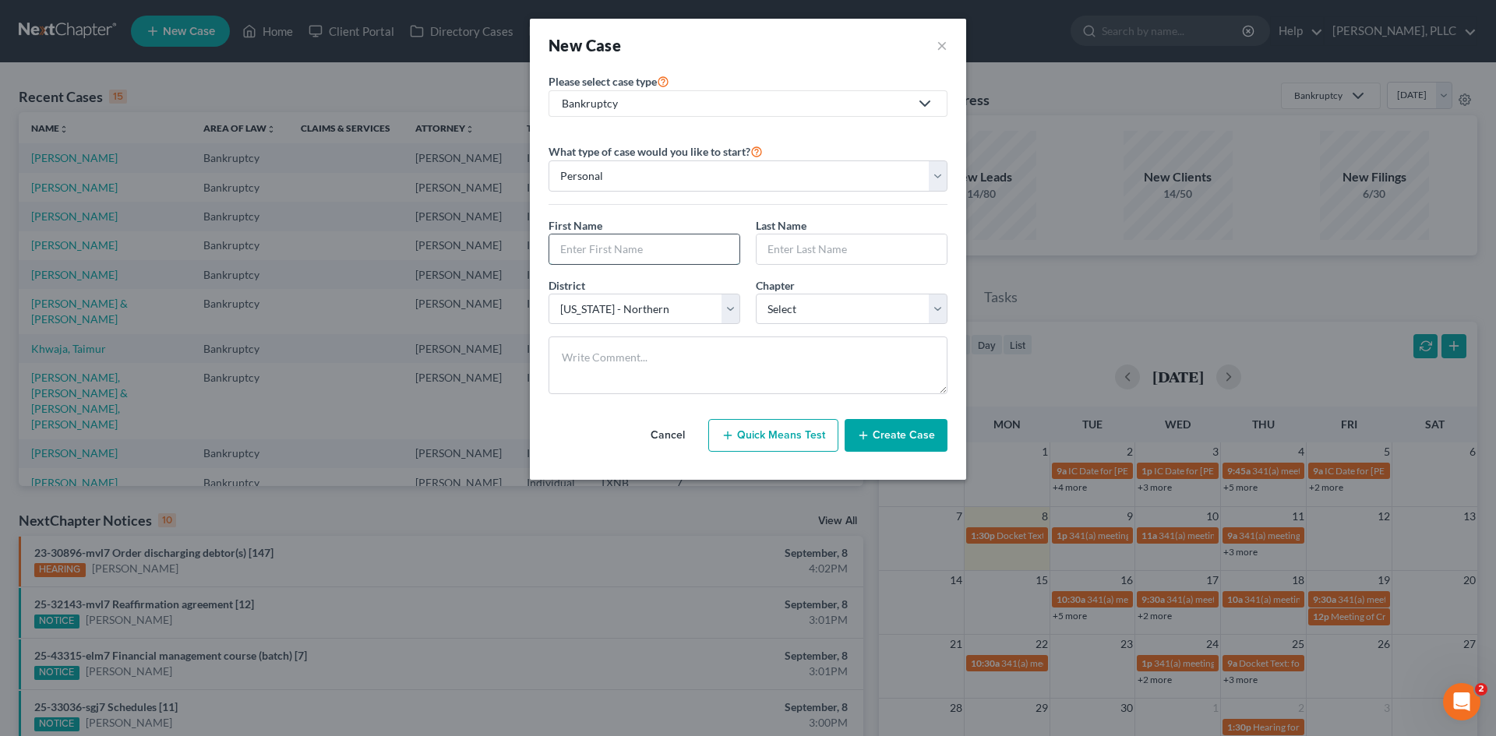
click at [678, 243] on input "text" at bounding box center [644, 249] width 190 height 30
type input "[PERSON_NAME]"
click at [828, 254] on input "text" at bounding box center [851, 249] width 190 height 30
click at [799, 259] on input "text" at bounding box center [851, 249] width 190 height 30
paste input "Obazughanmwen"
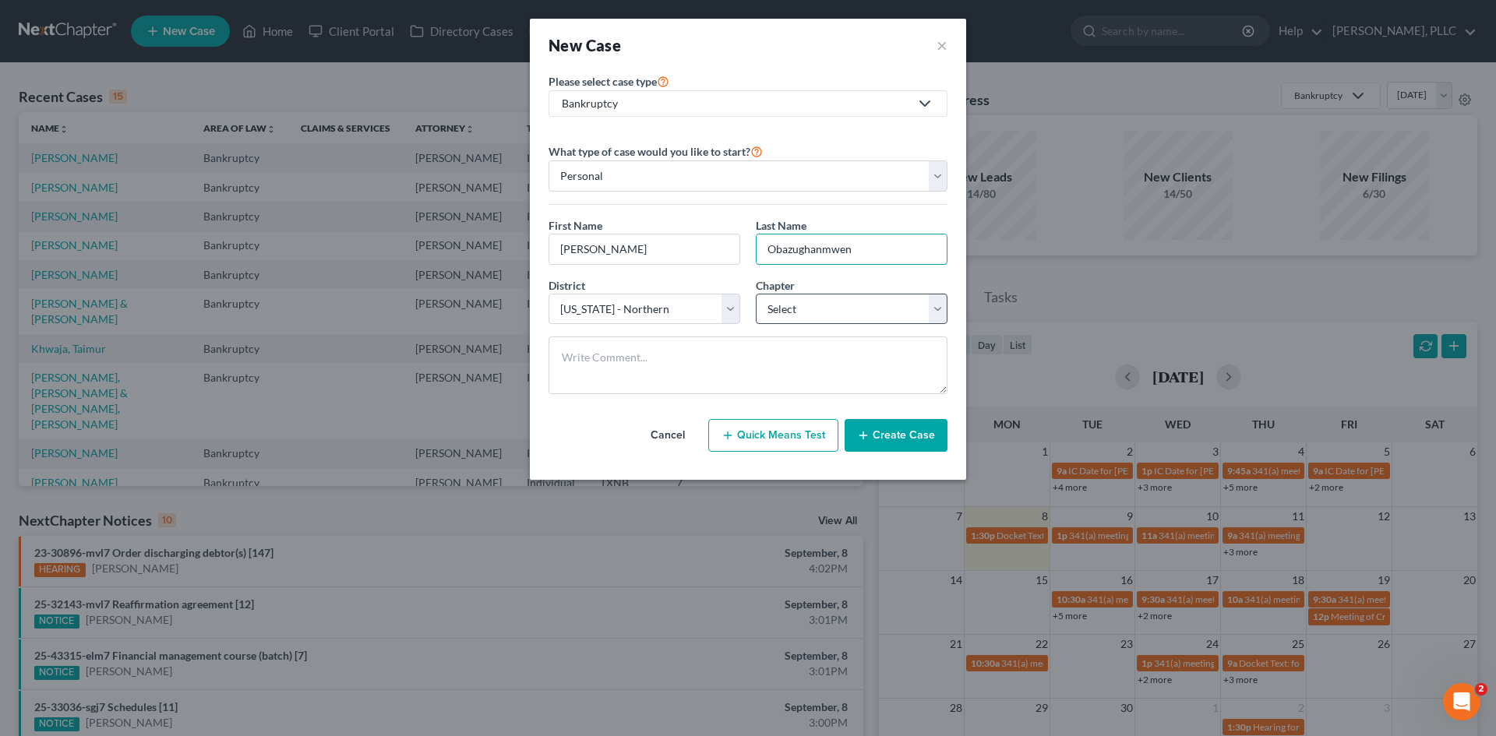
type input "Obazughanmwen"
drag, startPoint x: 833, startPoint y: 305, endPoint x: 784, endPoint y: 315, distance: 50.1
click at [833, 305] on select "Select 7 11 12 13" at bounding box center [852, 309] width 192 height 31
select select "0"
click at [756, 294] on select "Select 7 11 12 13" at bounding box center [852, 309] width 192 height 31
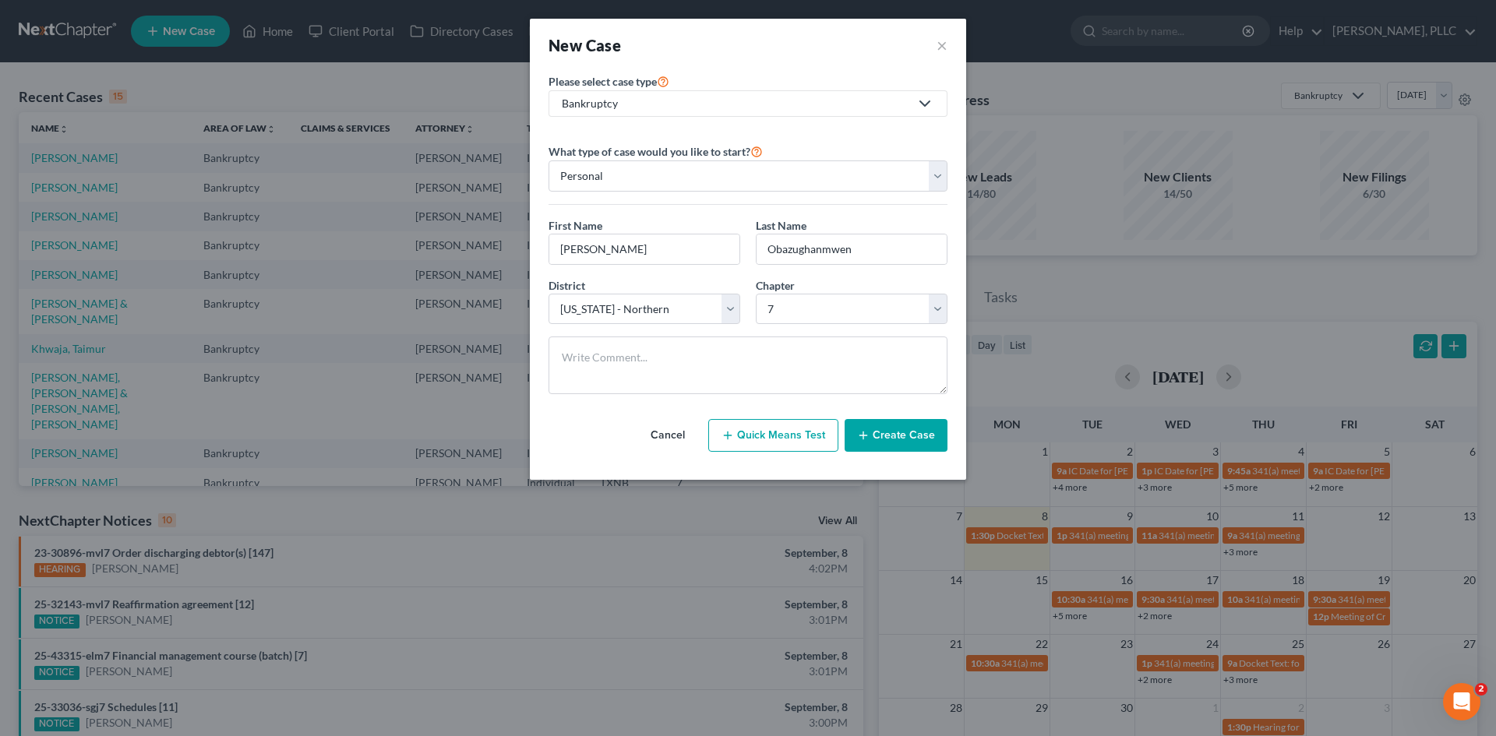
click at [883, 441] on button "Create Case" at bounding box center [895, 435] width 103 height 33
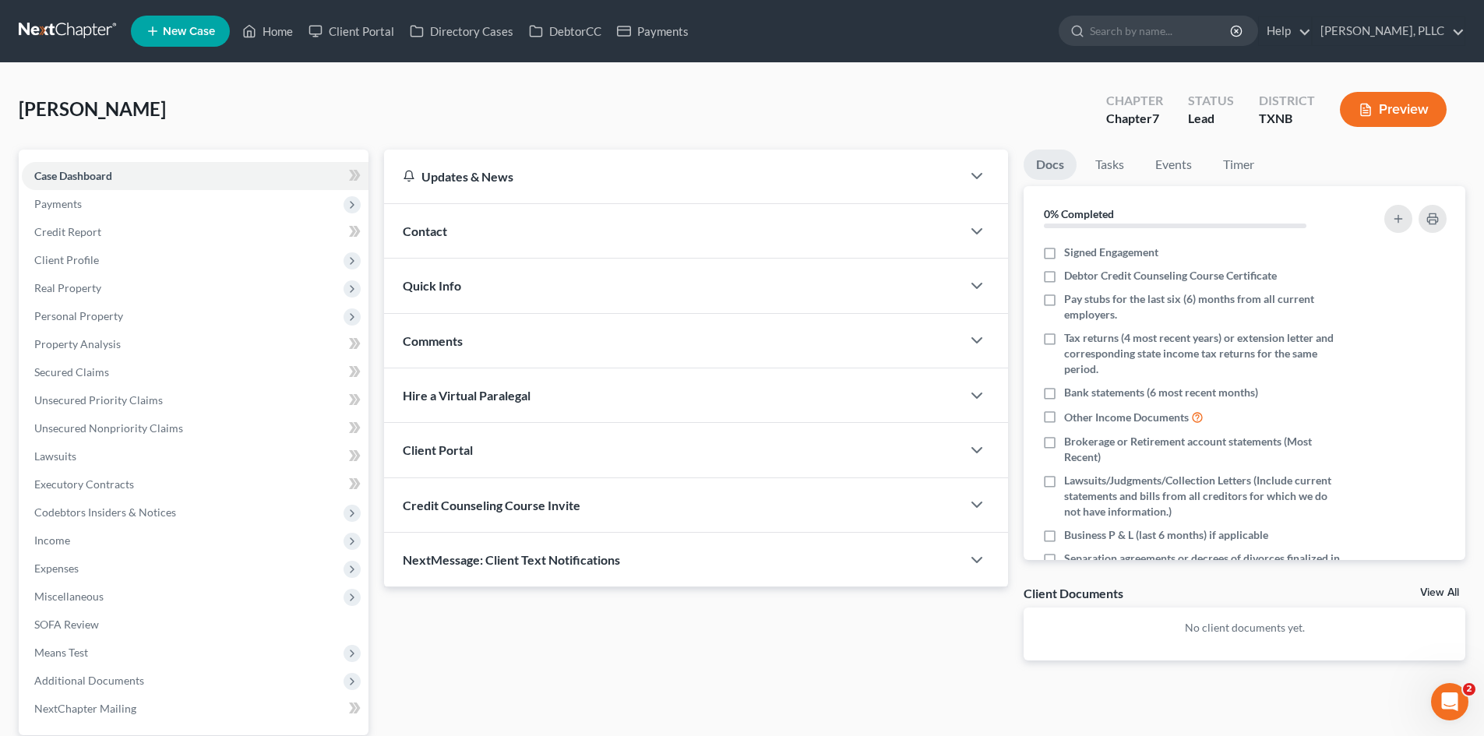
click at [469, 217] on div "Contact" at bounding box center [672, 231] width 577 height 54
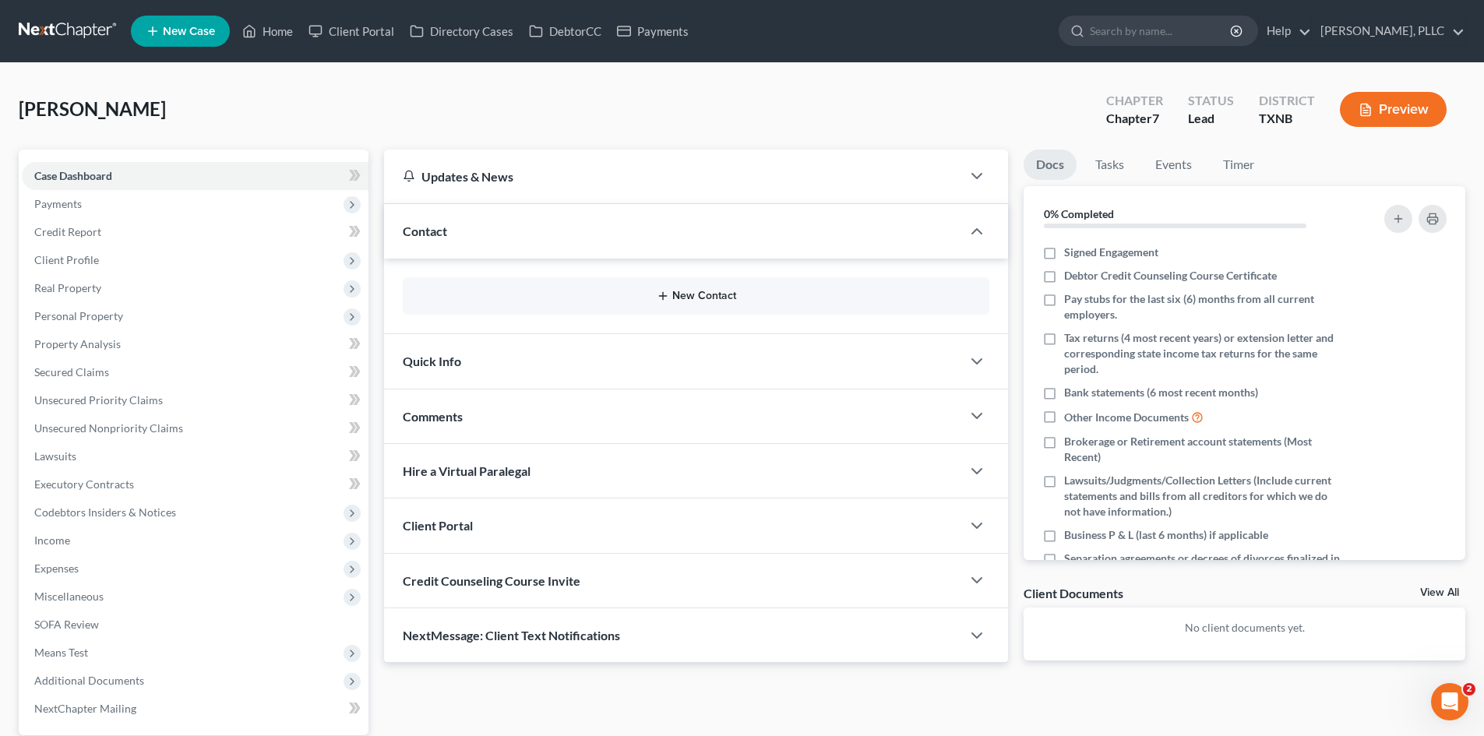
click at [693, 300] on button "New Contact" at bounding box center [696, 296] width 562 height 12
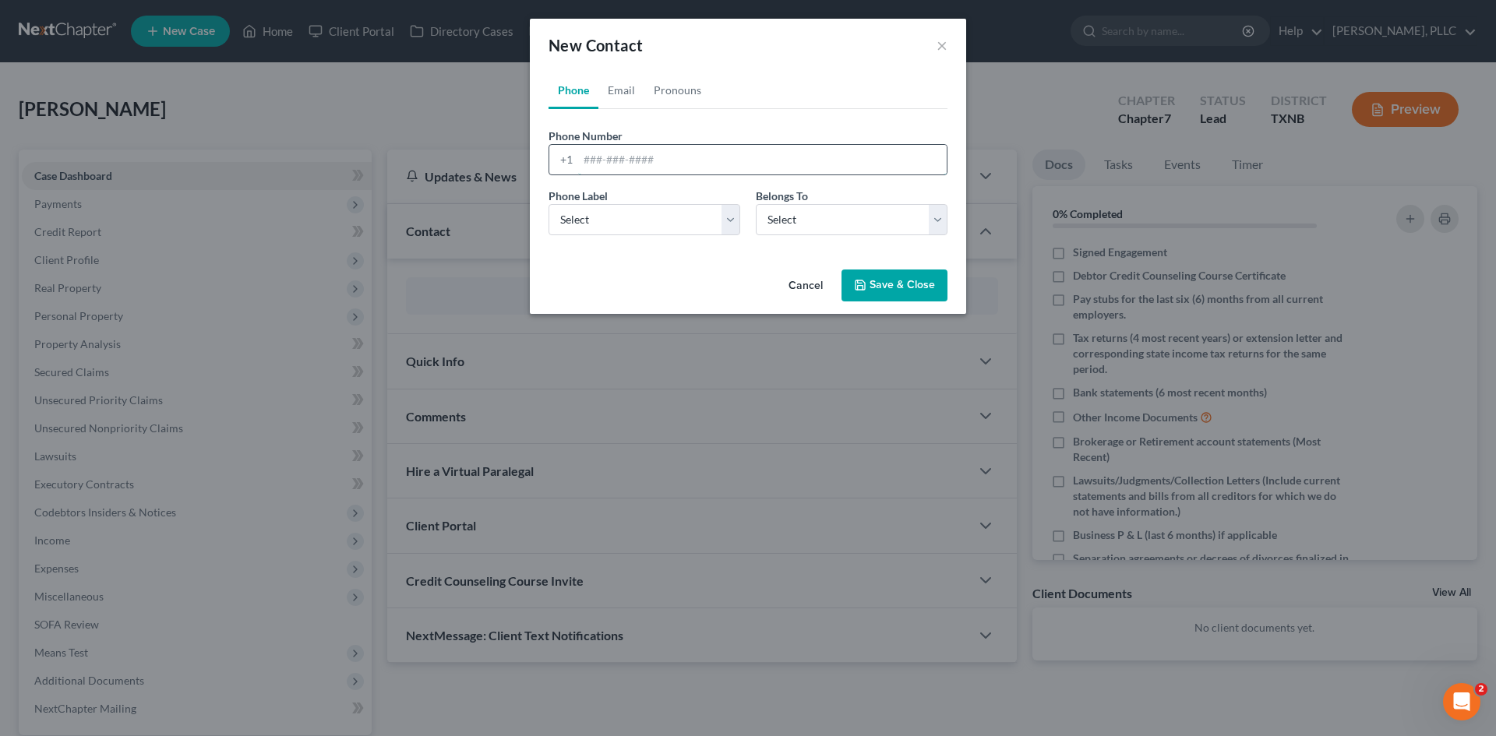
click at [603, 147] on input "tel" at bounding box center [762, 160] width 368 height 30
type input "[PHONE_NUMBER]"
click at [638, 90] on link "Email" at bounding box center [621, 90] width 46 height 37
drag, startPoint x: 654, startPoint y: 158, endPoint x: 678, endPoint y: 169, distance: 25.8
click at [654, 158] on input "email" at bounding box center [762, 160] width 368 height 30
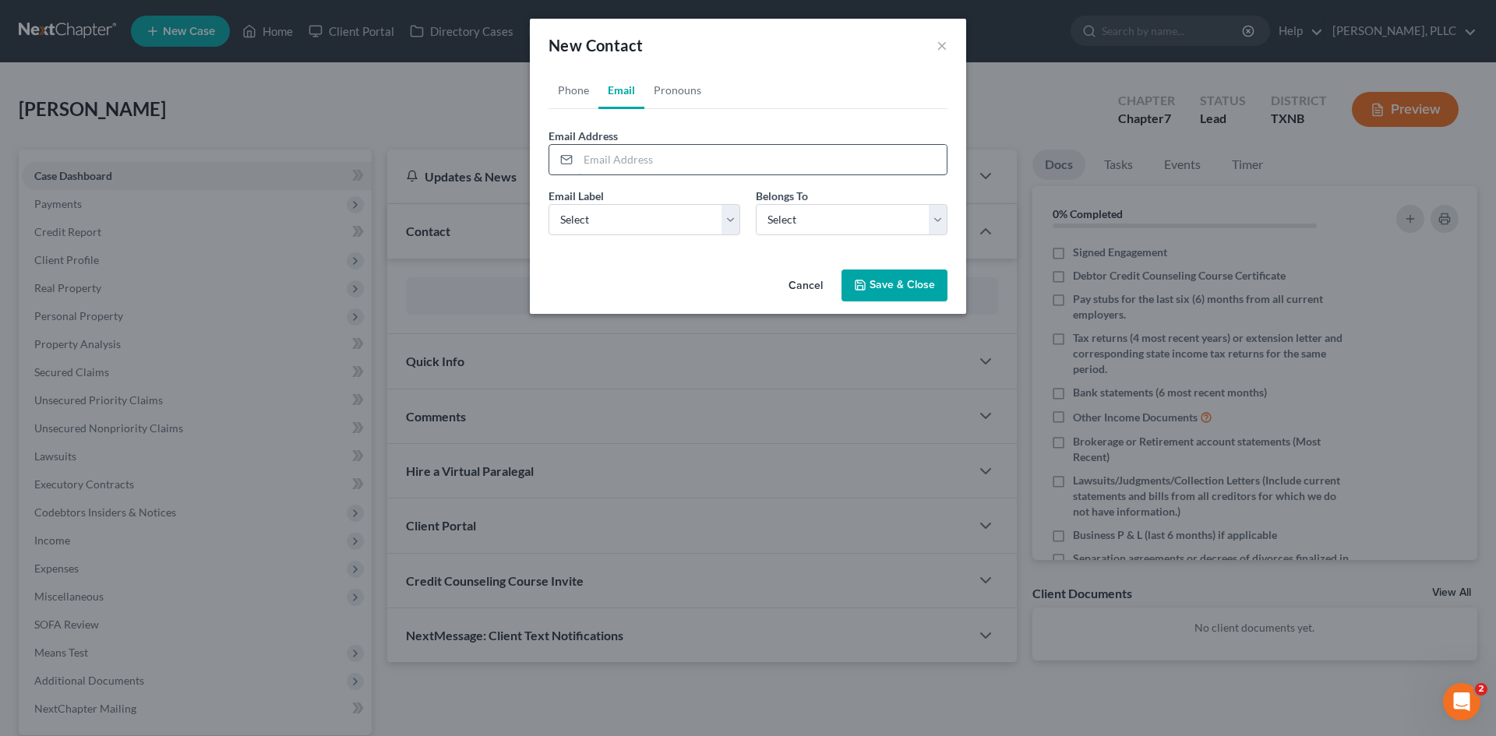
paste input "Obazughanmwen"
type input "Obazughanmwen"
drag, startPoint x: 663, startPoint y: 216, endPoint x: 661, endPoint y: 230, distance: 14.2
click at [663, 216] on select "Select Home Work Other" at bounding box center [644, 219] width 192 height 31
select select "1"
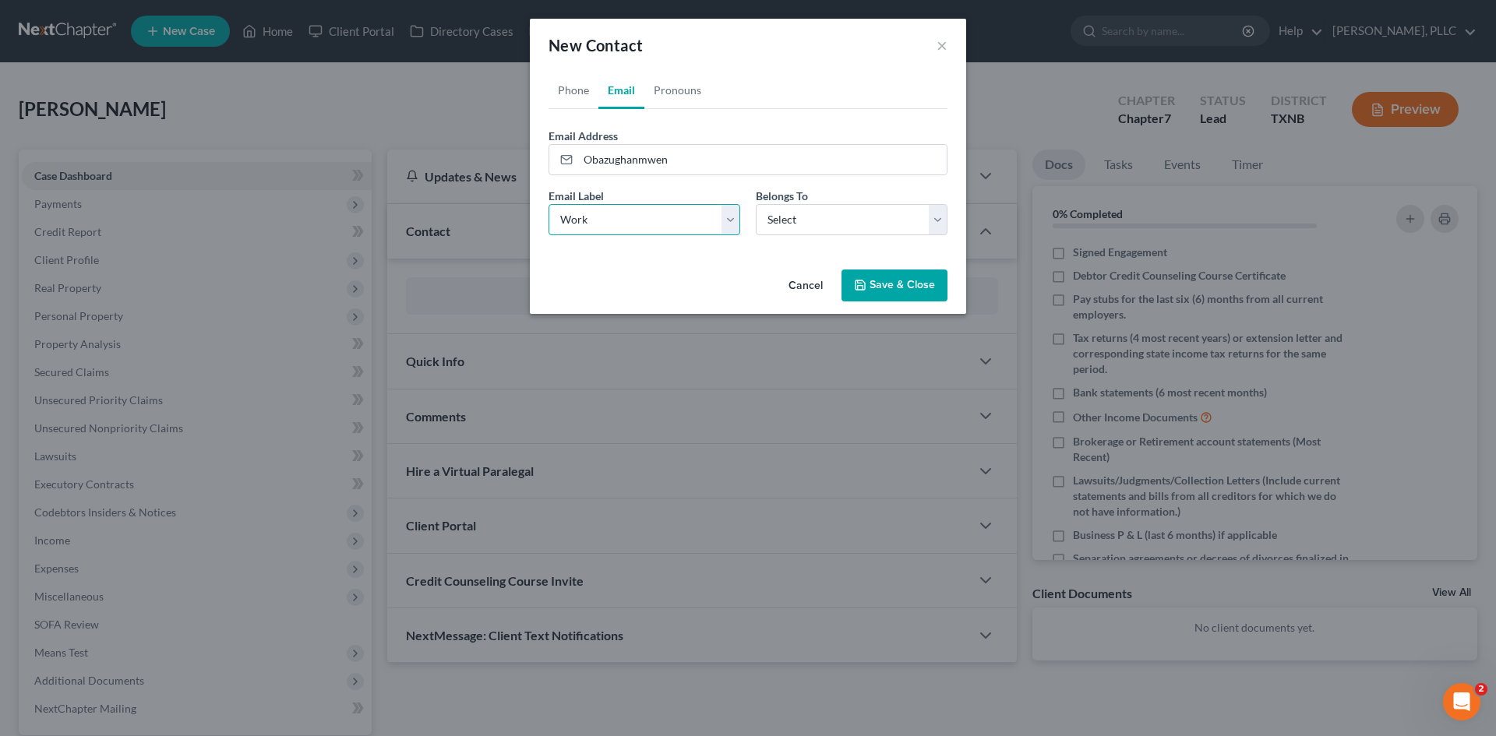
click at [548, 204] on select "Select Home Work Other" at bounding box center [644, 219] width 192 height 31
click at [832, 224] on select "Select Client Other" at bounding box center [852, 219] width 192 height 31
select select "0"
click at [756, 204] on select "Select Client Other" at bounding box center [852, 219] width 192 height 31
select select "0"
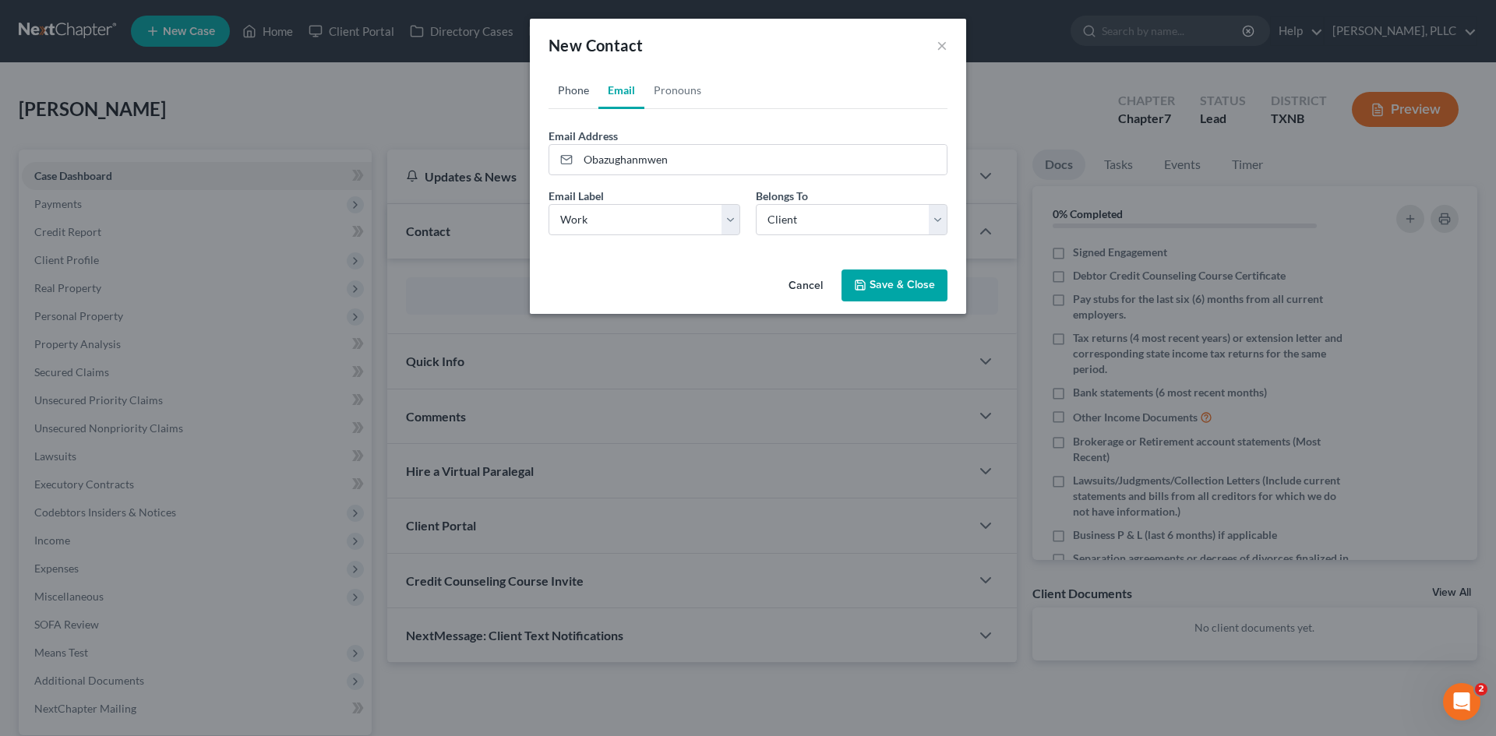
click at [573, 100] on link "Phone" at bounding box center [573, 90] width 50 height 37
drag, startPoint x: 632, startPoint y: 206, endPoint x: 603, endPoint y: 234, distance: 40.2
click at [630, 206] on select "Select Mobile Home Work Other" at bounding box center [644, 219] width 192 height 31
select select "2"
click at [548, 204] on select "Select Mobile Home Work Other" at bounding box center [644, 219] width 192 height 31
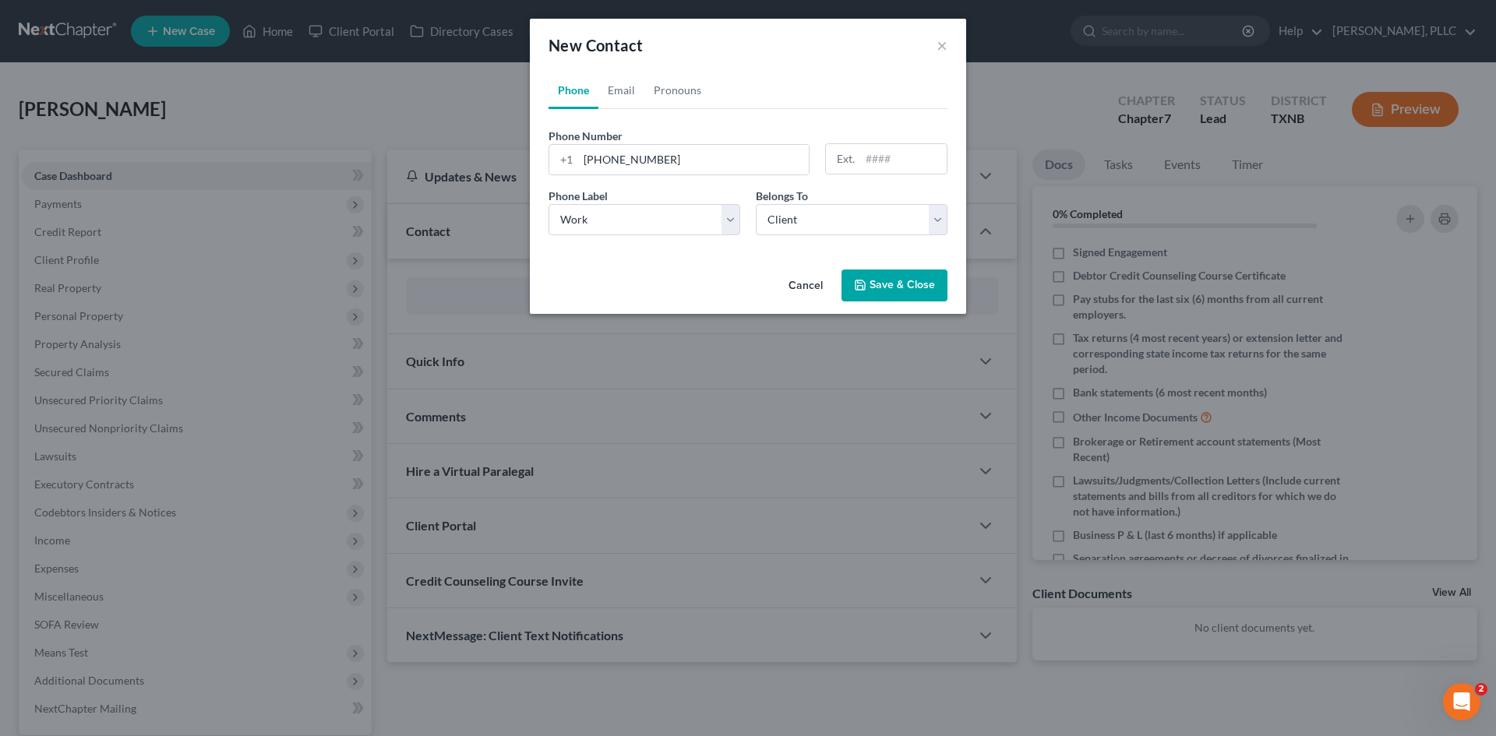
click at [878, 290] on button "Save & Close" at bounding box center [894, 286] width 106 height 33
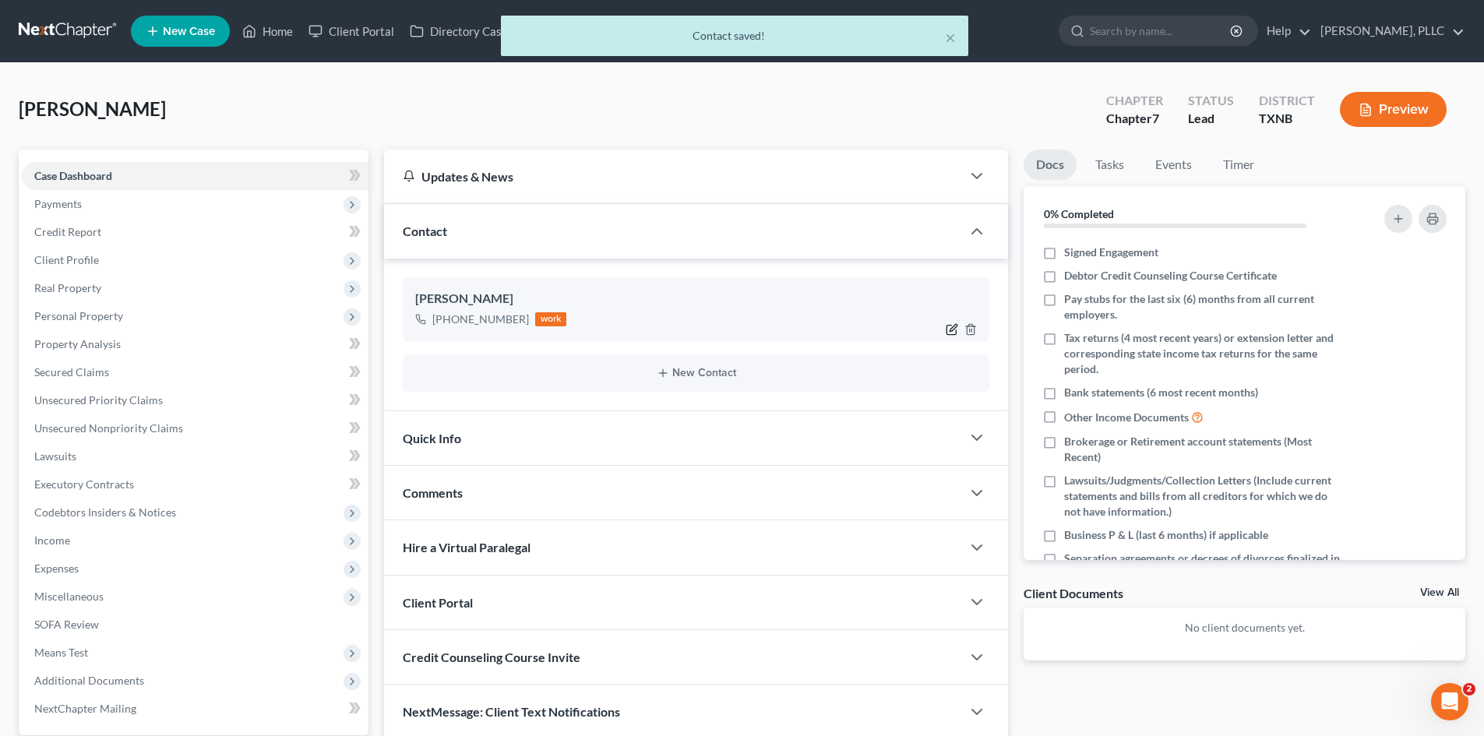
click at [950, 330] on icon "button" at bounding box center [952, 329] width 12 height 12
select select "2"
select select "0"
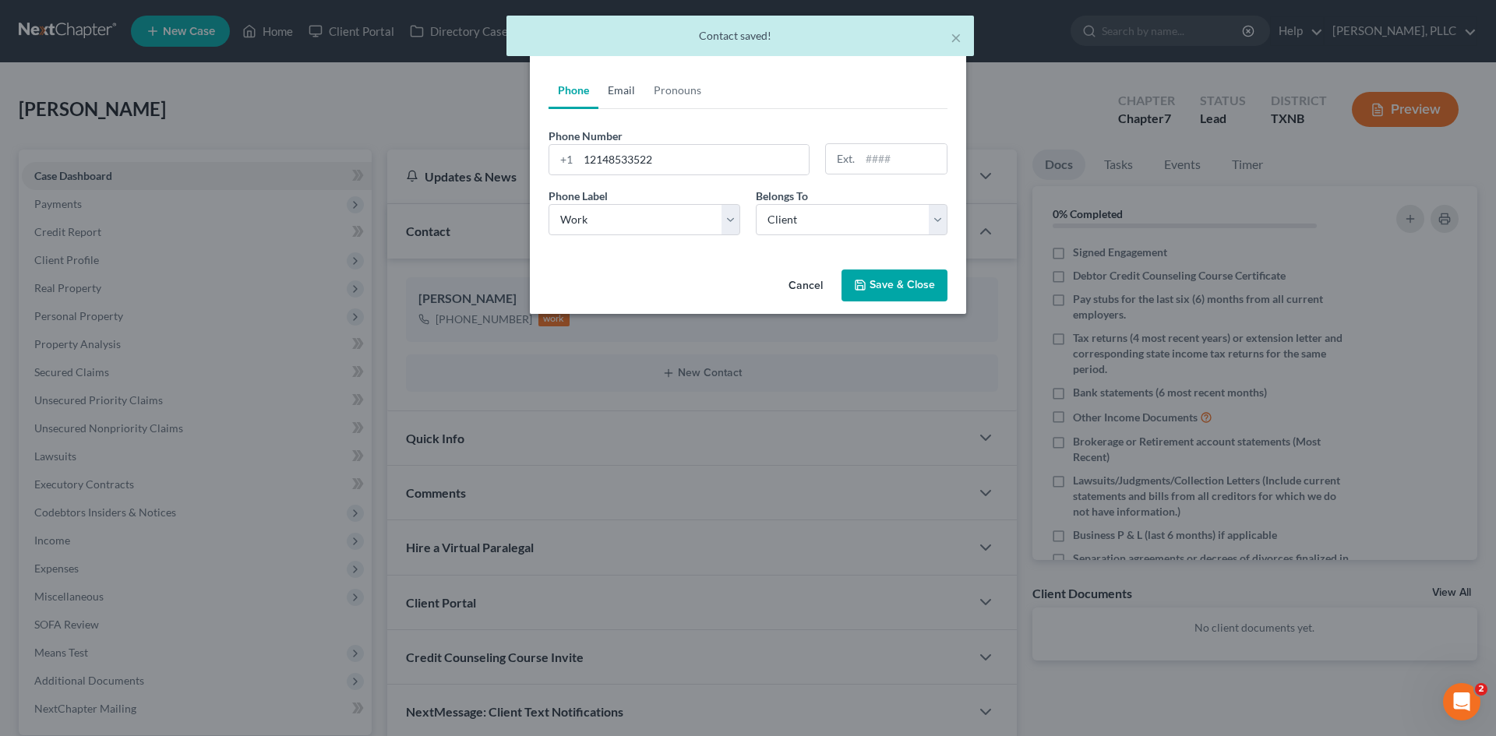
click at [607, 88] on link "Email" at bounding box center [621, 90] width 46 height 37
click at [615, 96] on link "Email" at bounding box center [621, 90] width 46 height 37
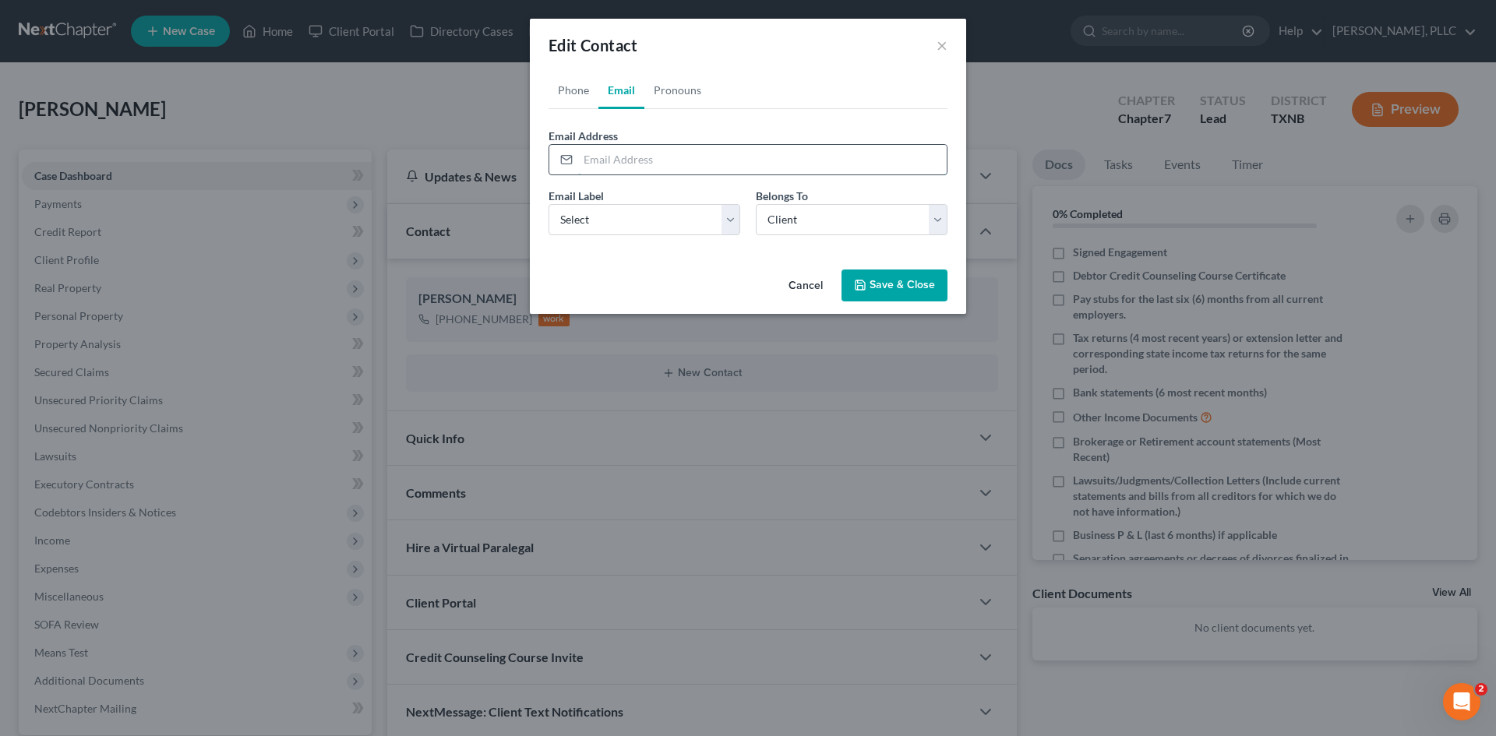
click at [633, 159] on input "email" at bounding box center [762, 160] width 368 height 30
drag, startPoint x: 632, startPoint y: 159, endPoint x: 685, endPoint y: 160, distance: 53.0
paste input "[EMAIL_ADDRESS][DOMAIN_NAME]"
type input "[EMAIL_ADDRESS][DOMAIN_NAME]"
click at [633, 211] on select "Select Home Work Other" at bounding box center [644, 219] width 192 height 31
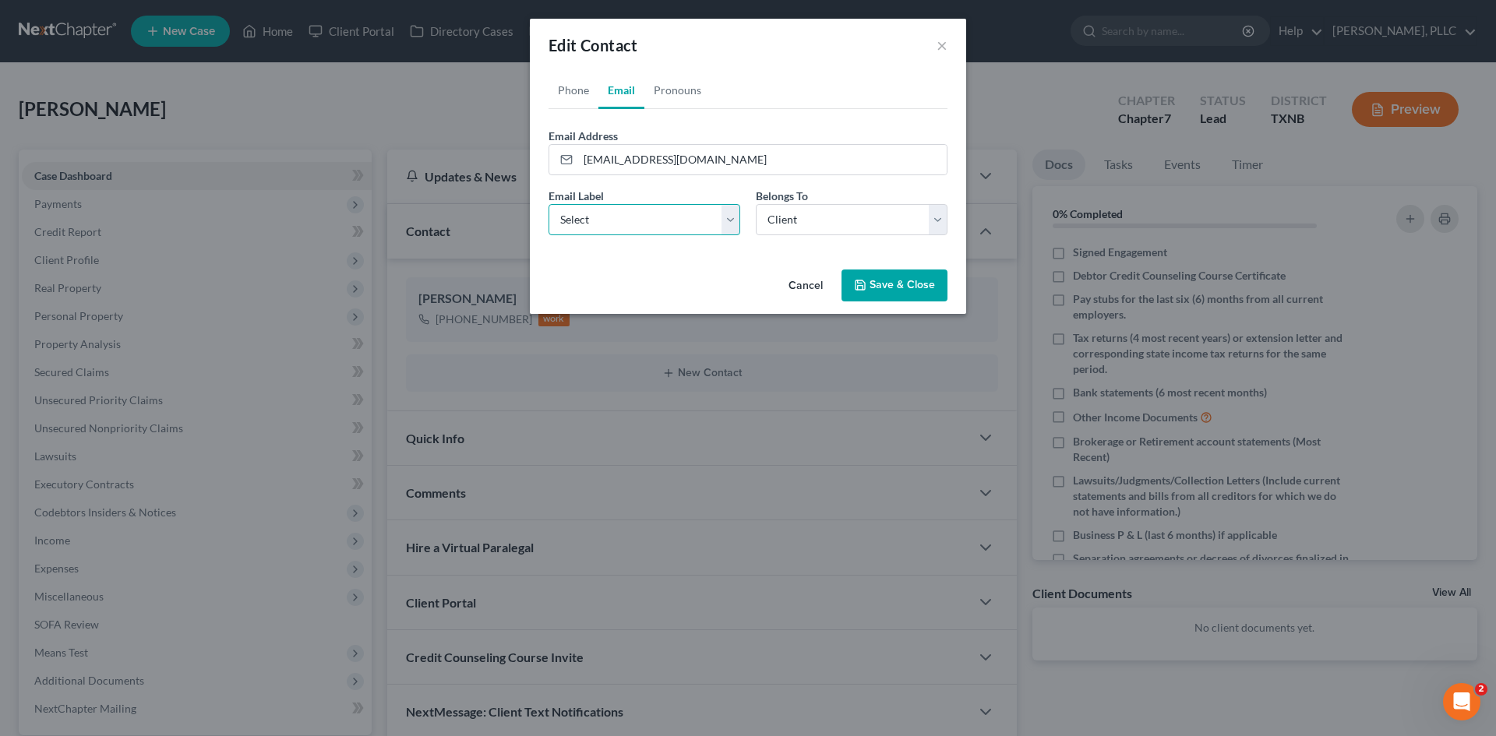
select select "1"
click at [548, 204] on select "Select Home Work Other" at bounding box center [644, 219] width 192 height 31
click at [883, 282] on button "Save & Close" at bounding box center [894, 286] width 106 height 33
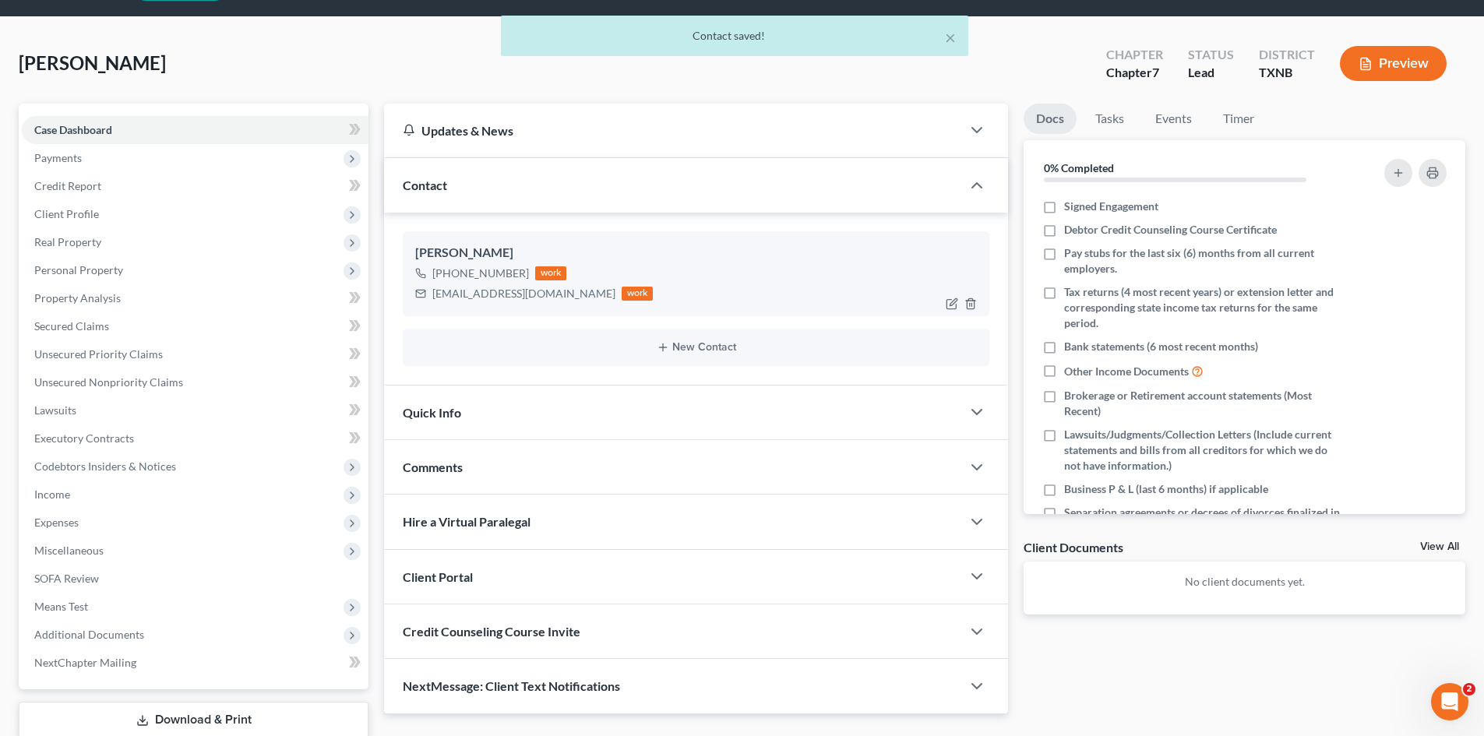
scroll to position [107, 0]
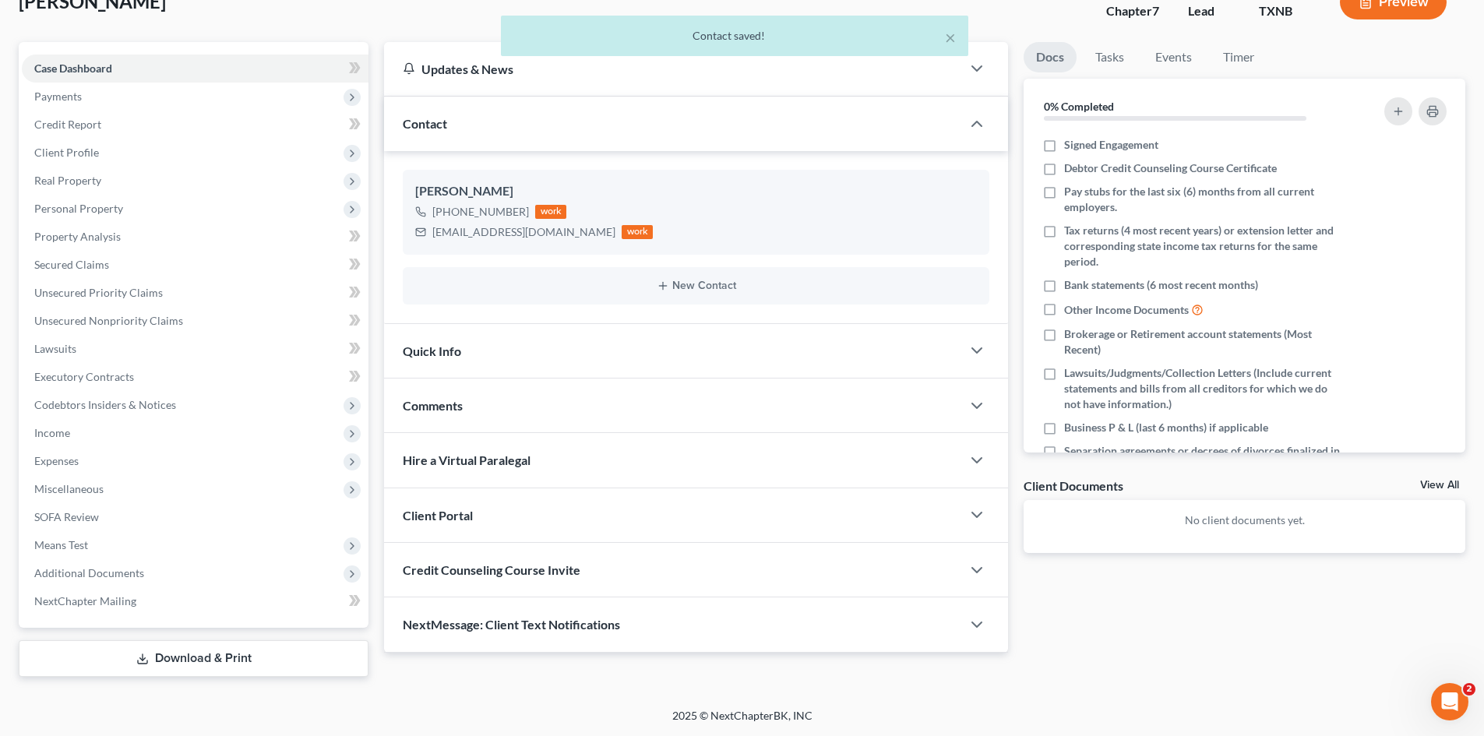
click at [485, 364] on div "Quick Info" at bounding box center [672, 351] width 577 height 54
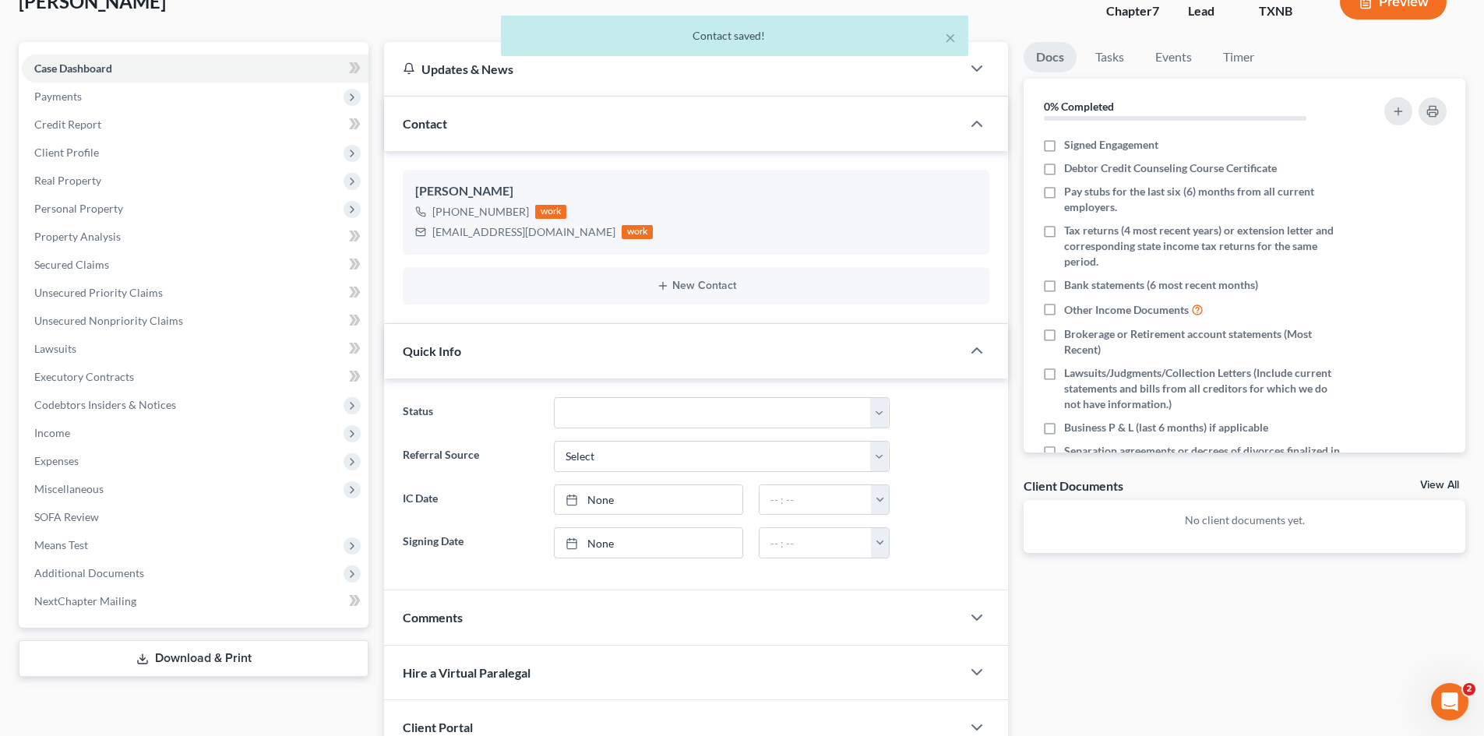
click at [657, 437] on ng-include "Status Appellate Phase Case Closed Dead File Demand Letter Phase Discharged Dis…" at bounding box center [696, 477] width 587 height 161
click at [652, 446] on select "Select Word Of Mouth Previous Clients Direct Mail Website Google Search Modern …" at bounding box center [722, 456] width 336 height 31
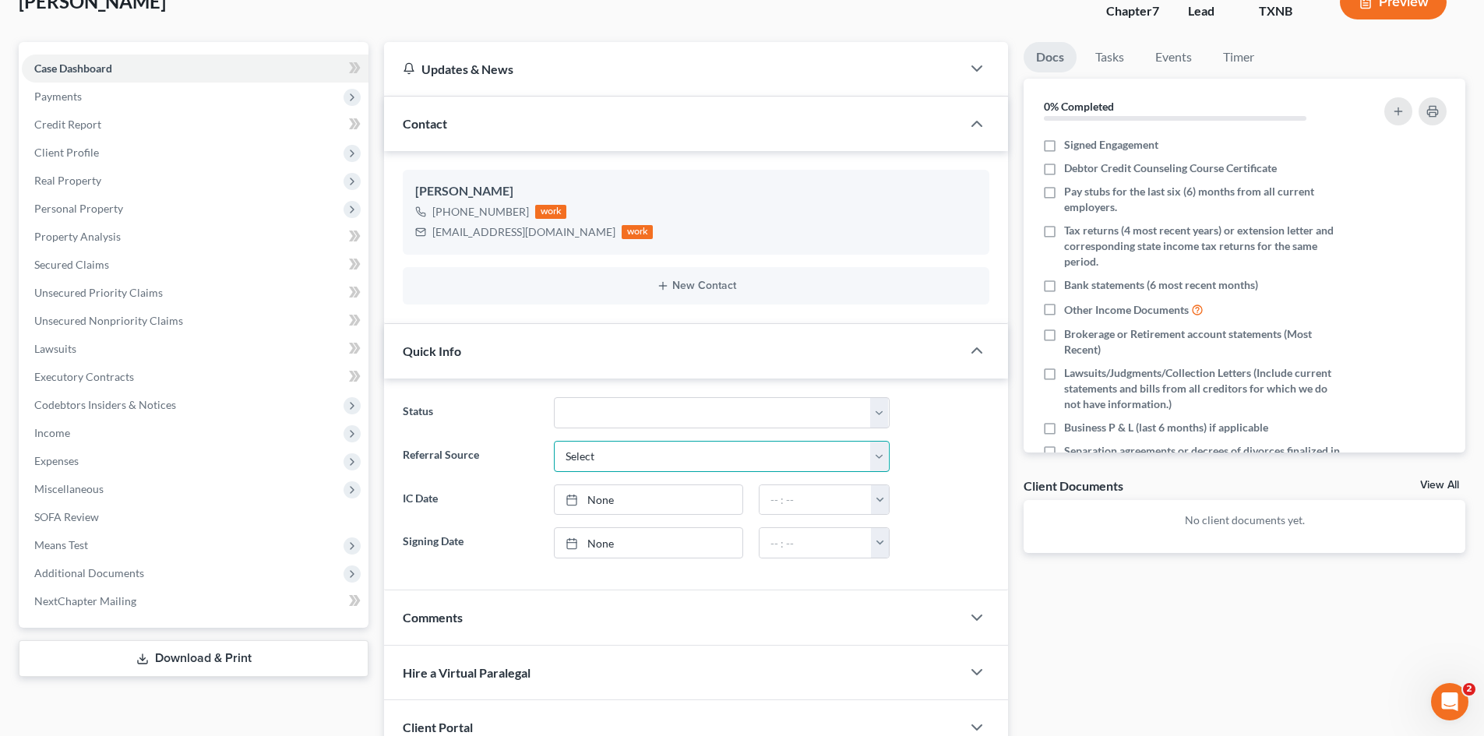
select select "4"
click at [554, 441] on select "Select Word Of Mouth Previous Clients Direct Mail Website Google Search Modern …" at bounding box center [722, 456] width 336 height 31
click at [633, 503] on link "None" at bounding box center [649, 500] width 188 height 30
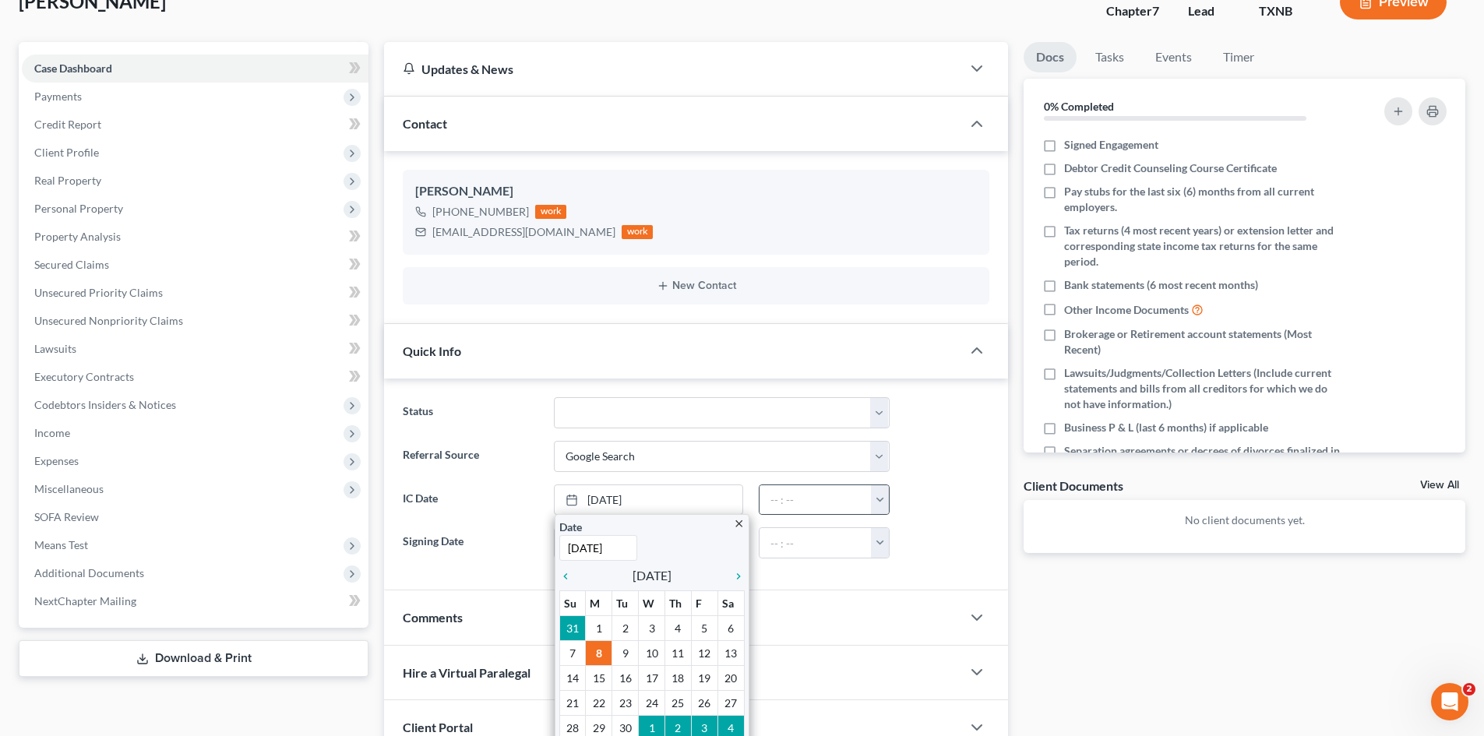
click at [877, 510] on button "button" at bounding box center [880, 500] width 18 height 30
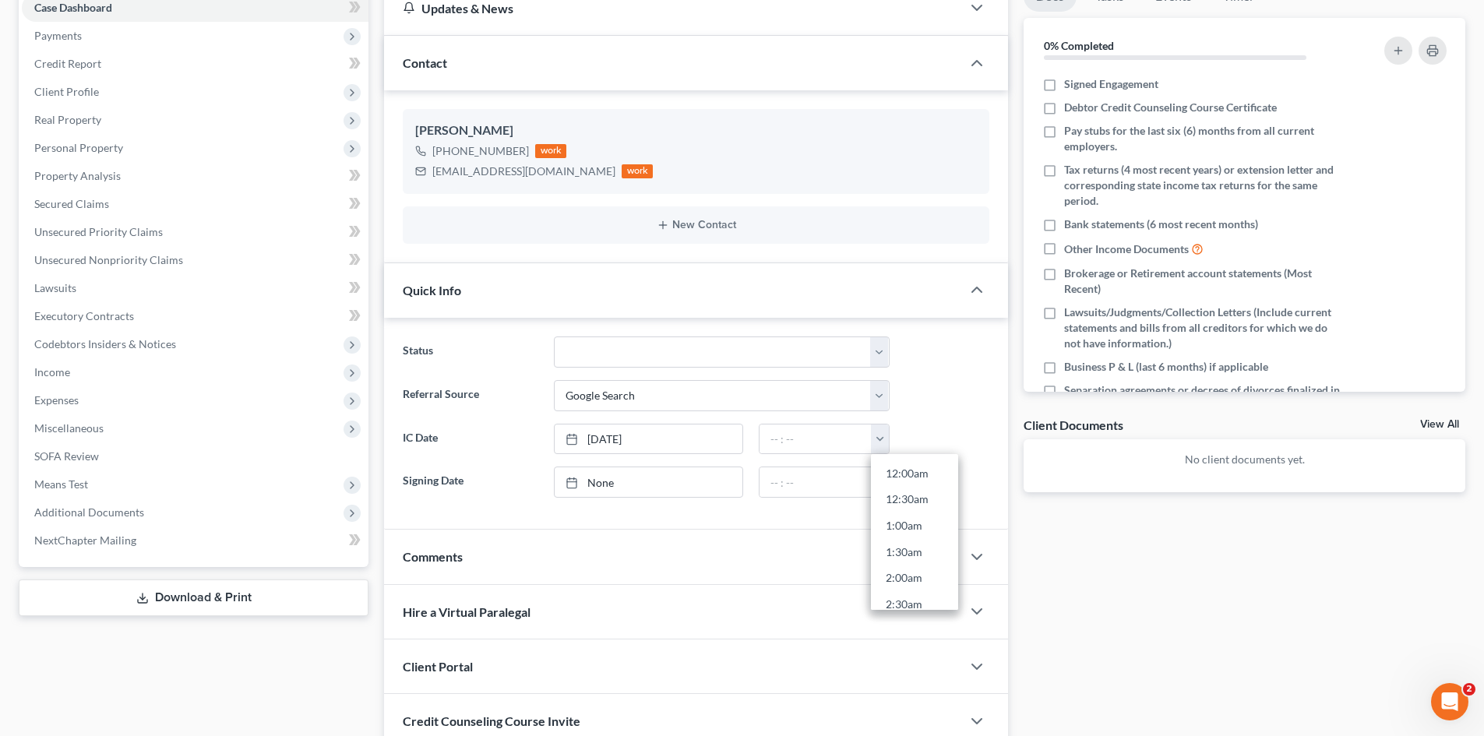
scroll to position [295, 0]
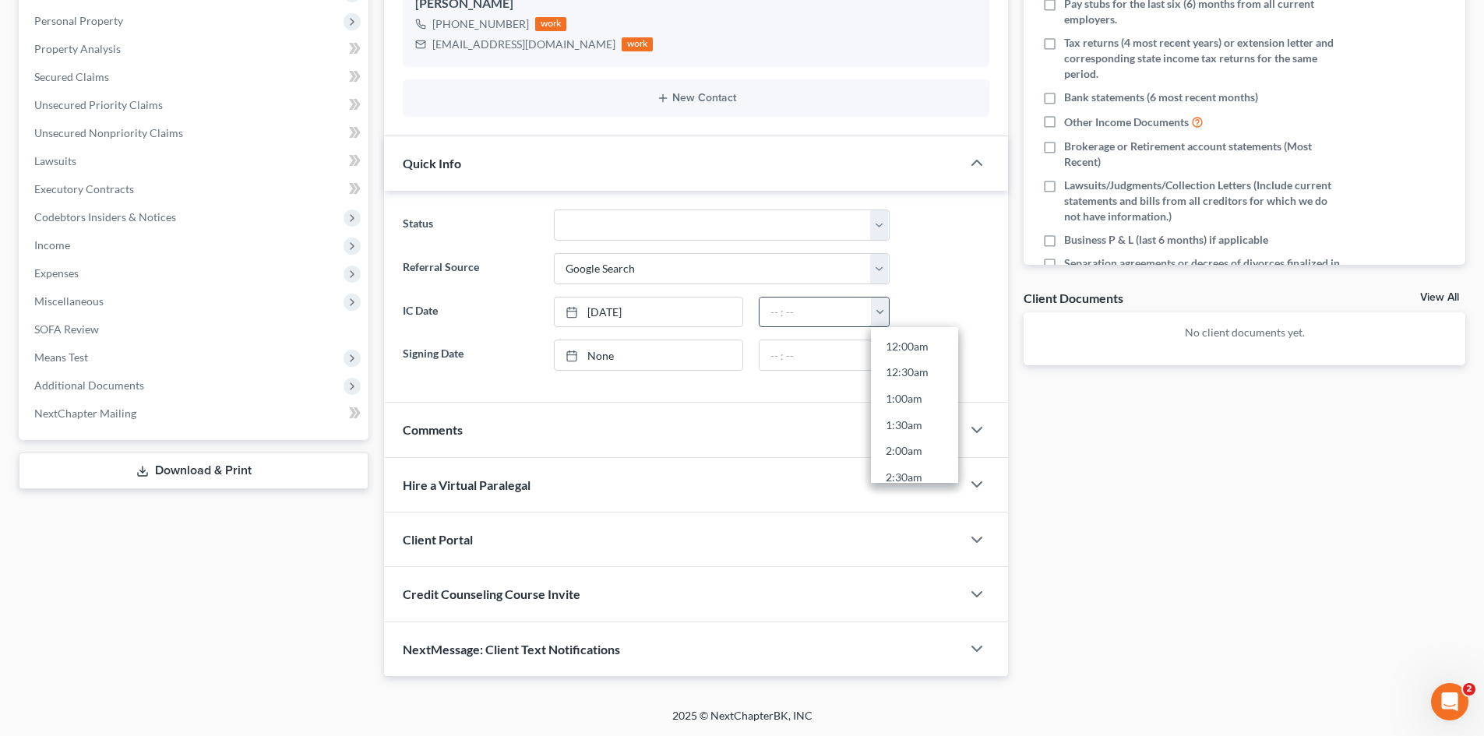
click at [863, 313] on input "text" at bounding box center [815, 313] width 112 height 30
click at [886, 310] on button "button" at bounding box center [880, 313] width 18 height 30
click at [883, 318] on button "button" at bounding box center [880, 313] width 18 height 30
click at [909, 380] on link "11:00am" at bounding box center [914, 377] width 87 height 26
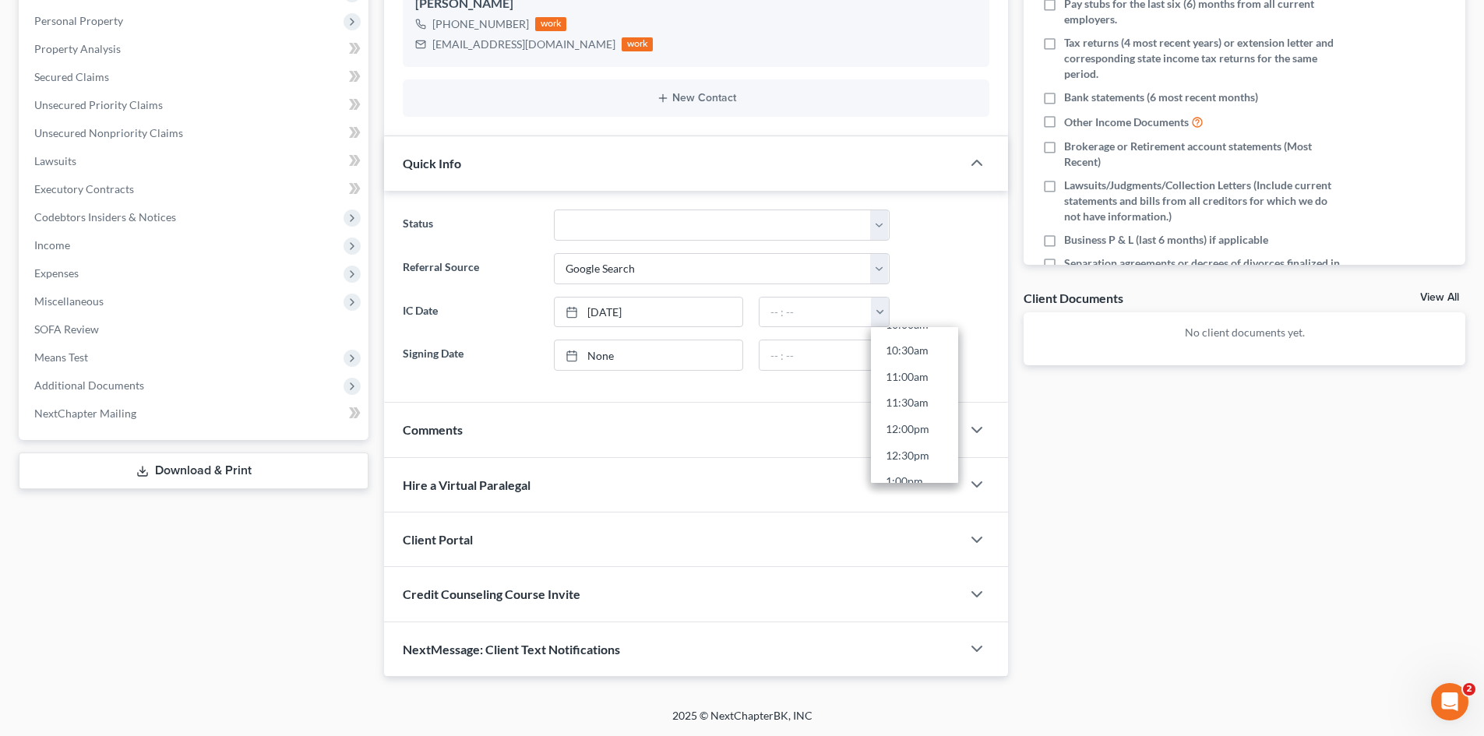
type input "11:00am"
click at [487, 531] on div "Client Portal" at bounding box center [672, 540] width 577 height 54
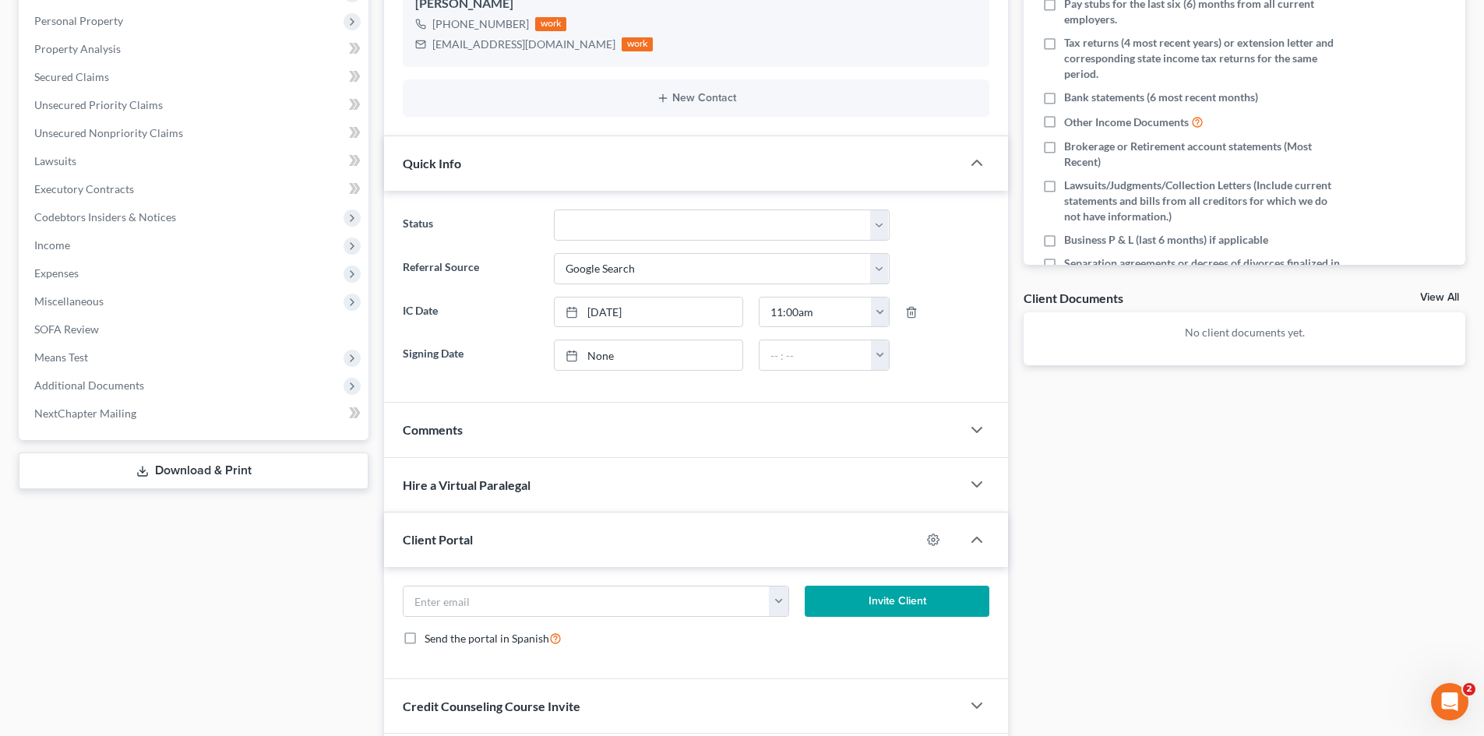
scroll to position [407, 0]
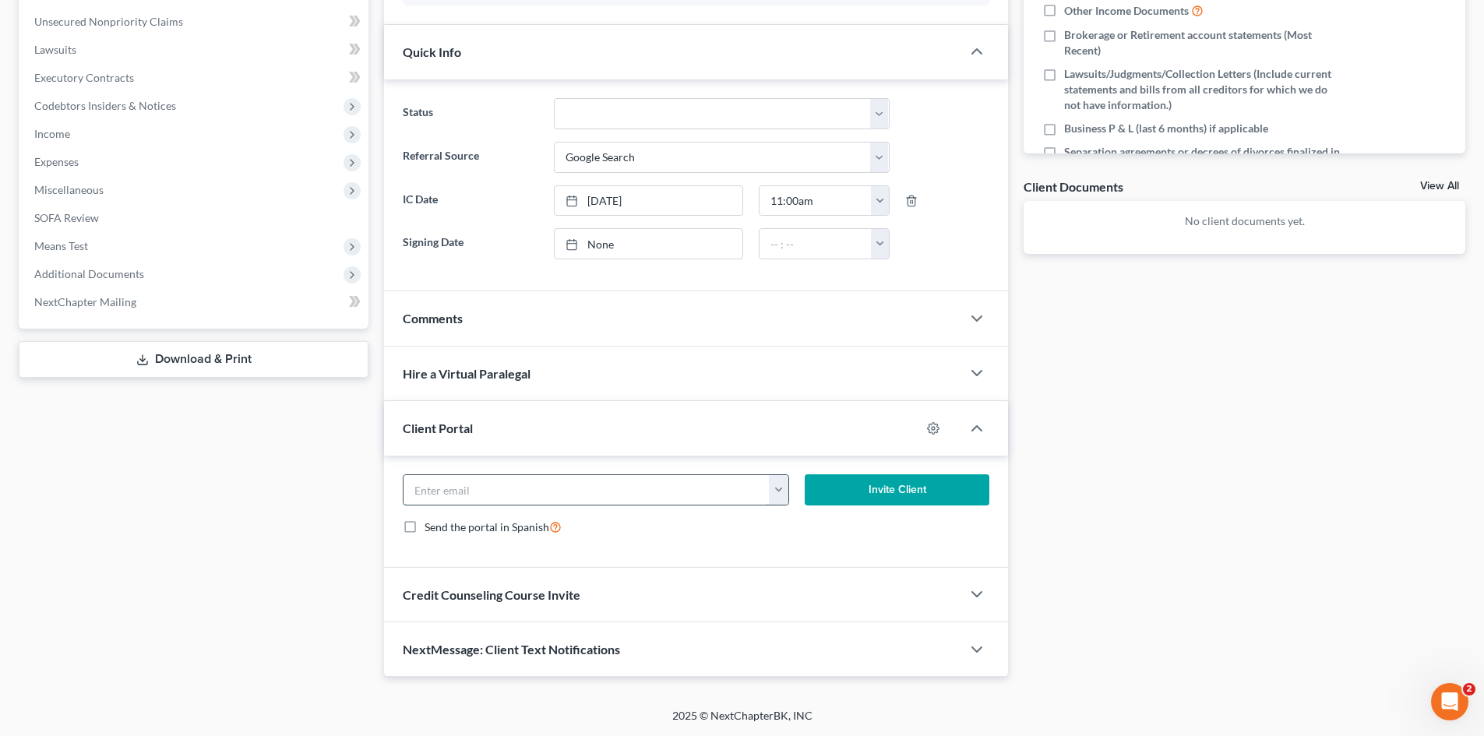
click at [506, 478] on input "email" at bounding box center [587, 490] width 366 height 30
paste input "[EMAIL_ADDRESS][DOMAIN_NAME]"
type input "[EMAIL_ADDRESS][DOMAIN_NAME]"
click at [899, 502] on button "Invite Client" at bounding box center [897, 489] width 185 height 31
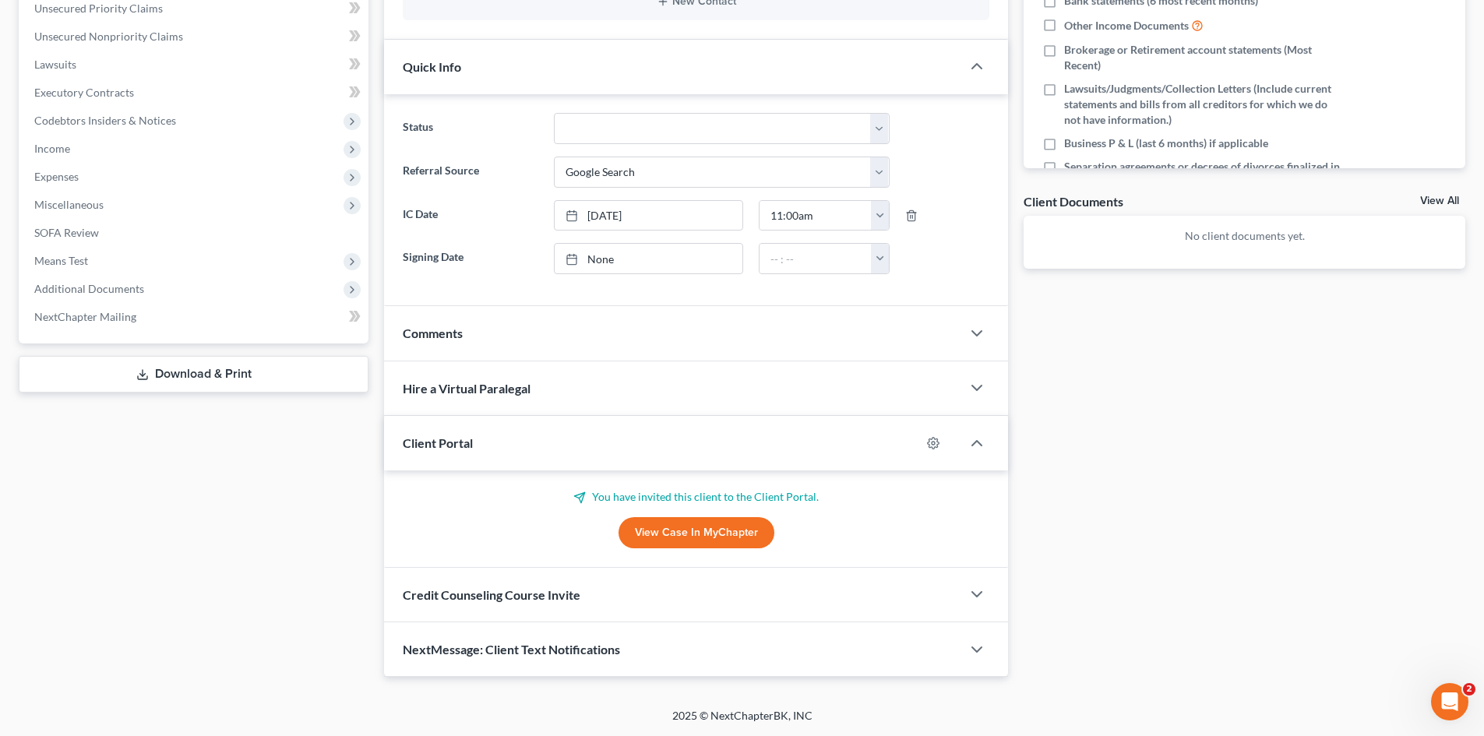
click at [489, 585] on div "Credit Counseling Course Invite" at bounding box center [672, 595] width 577 height 54
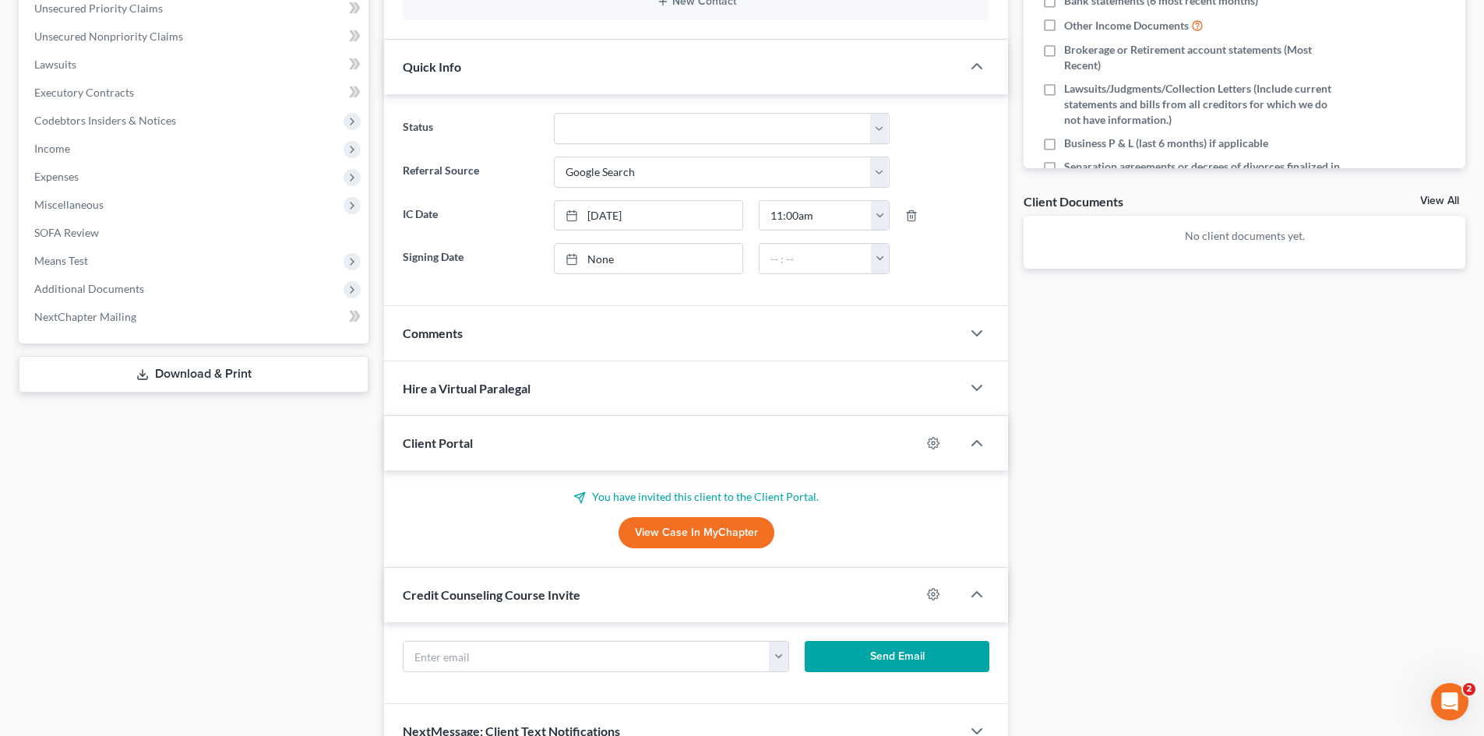
scroll to position [467, 0]
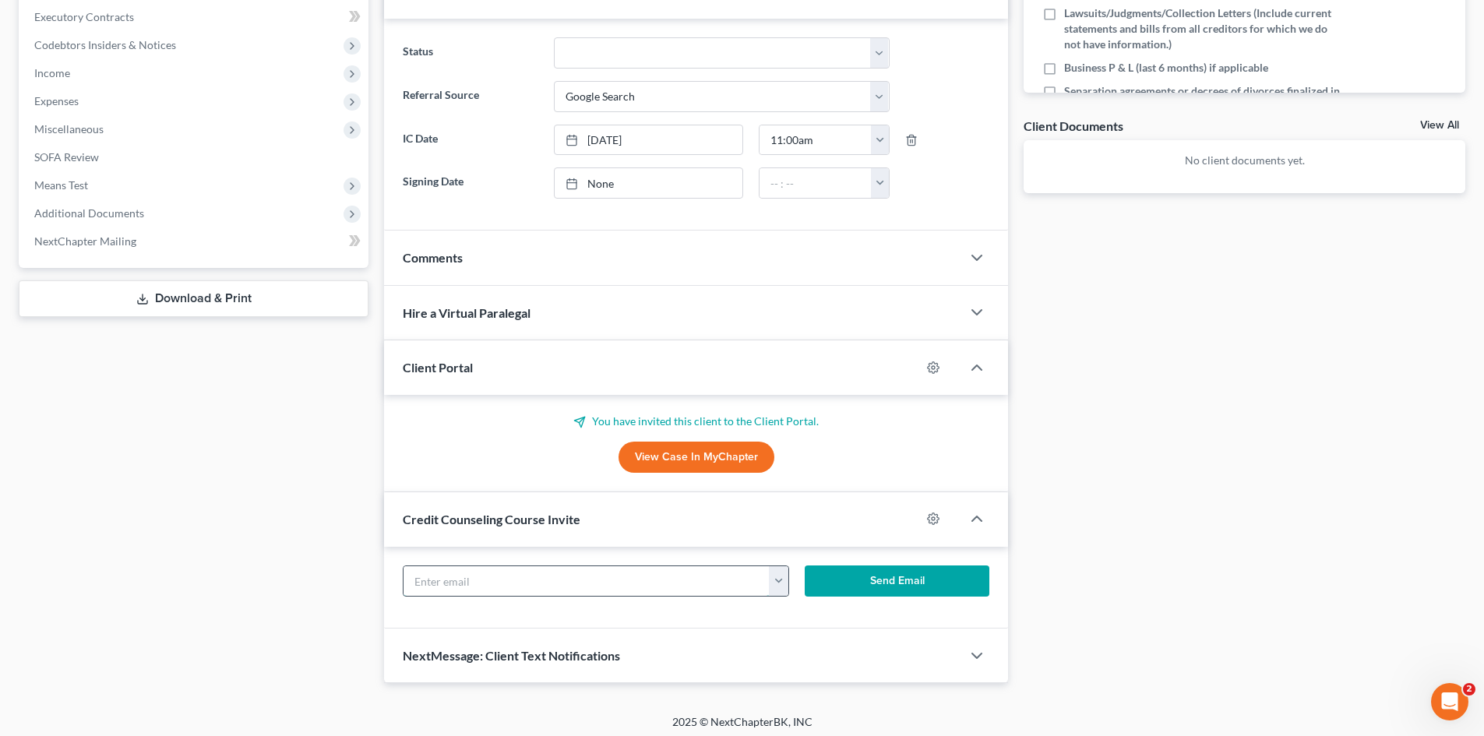
drag, startPoint x: 510, startPoint y: 568, endPoint x: 467, endPoint y: 594, distance: 50.4
click at [509, 568] on input "text" at bounding box center [587, 581] width 366 height 30
paste input "[EMAIL_ADDRESS][DOMAIN_NAME]"
type input "[EMAIL_ADDRESS][DOMAIN_NAME]"
click at [927, 594] on button "Send Email" at bounding box center [897, 581] width 185 height 31
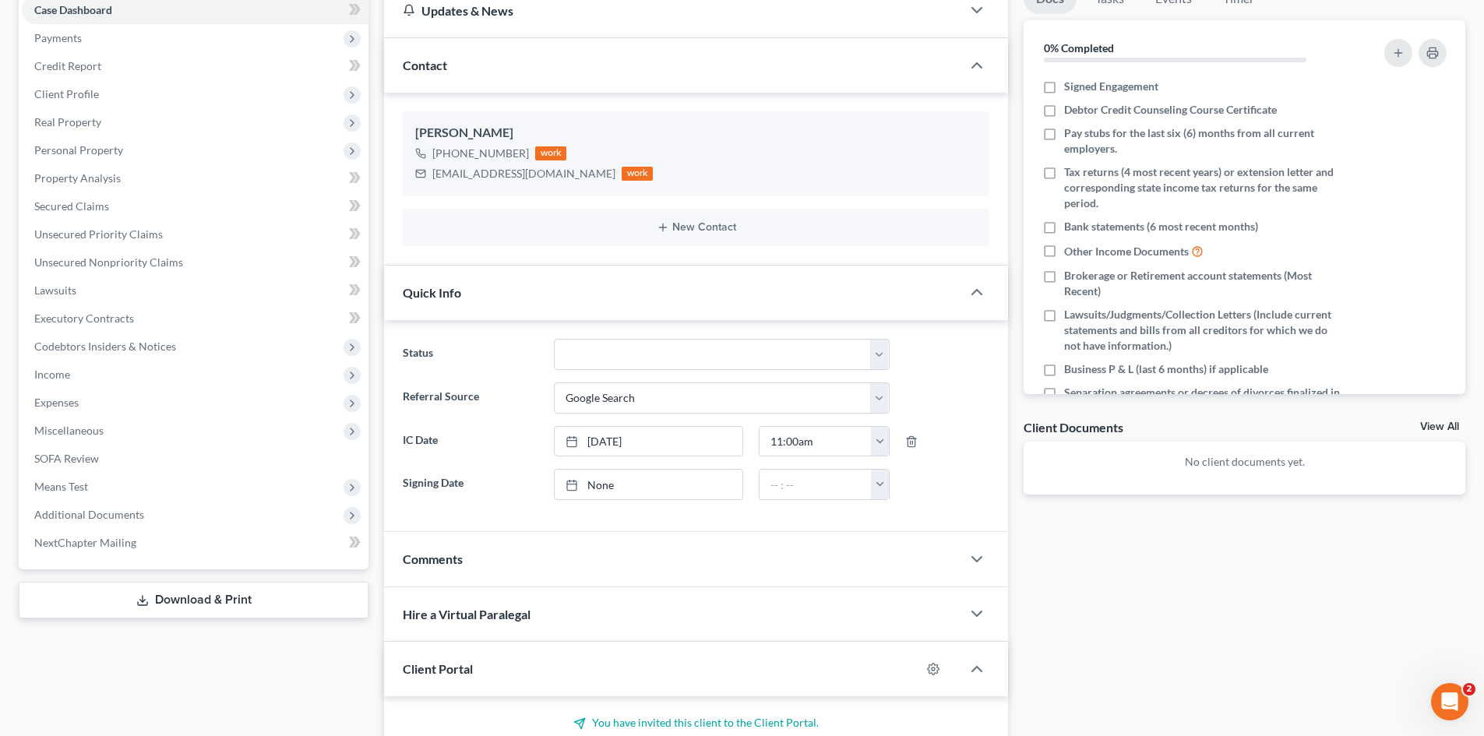
scroll to position [156, 0]
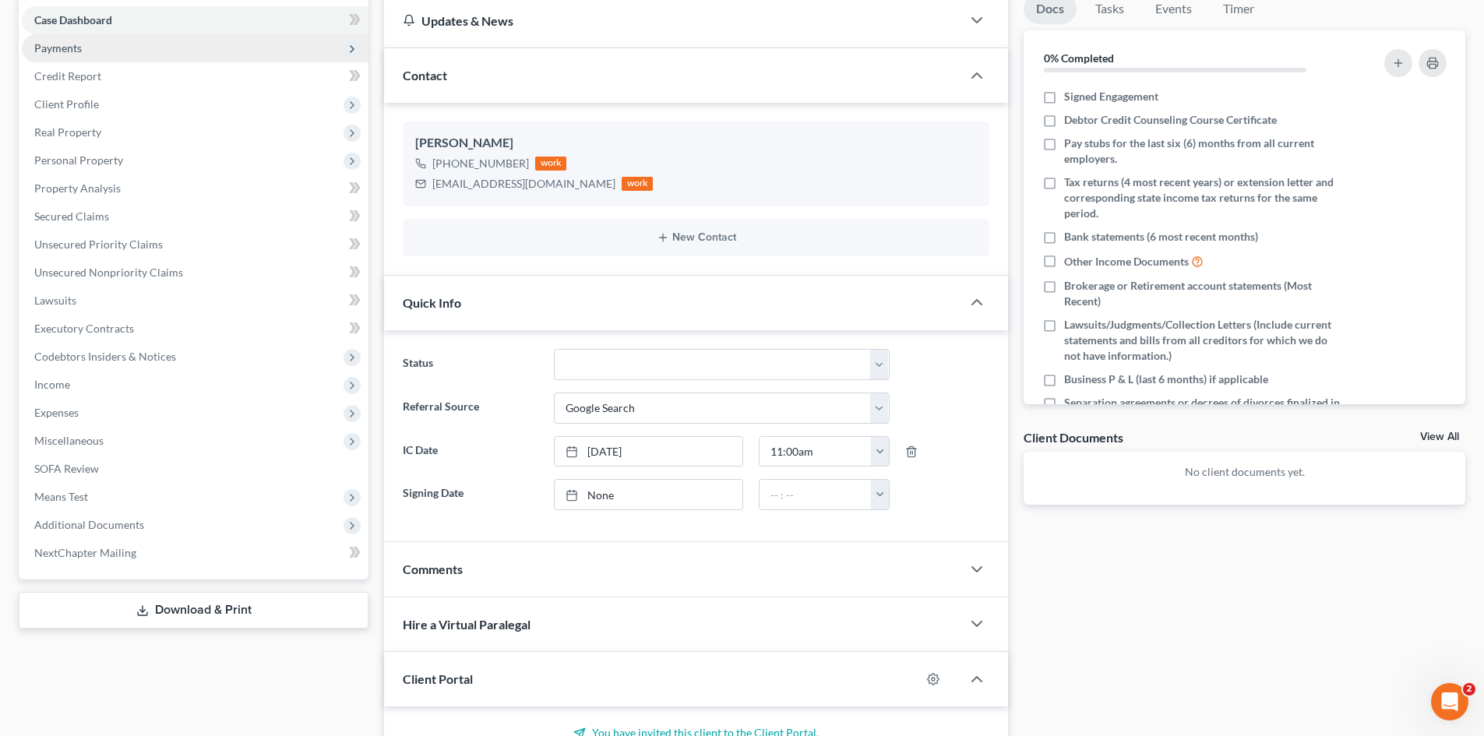
click at [146, 49] on span "Payments" at bounding box center [195, 48] width 347 height 28
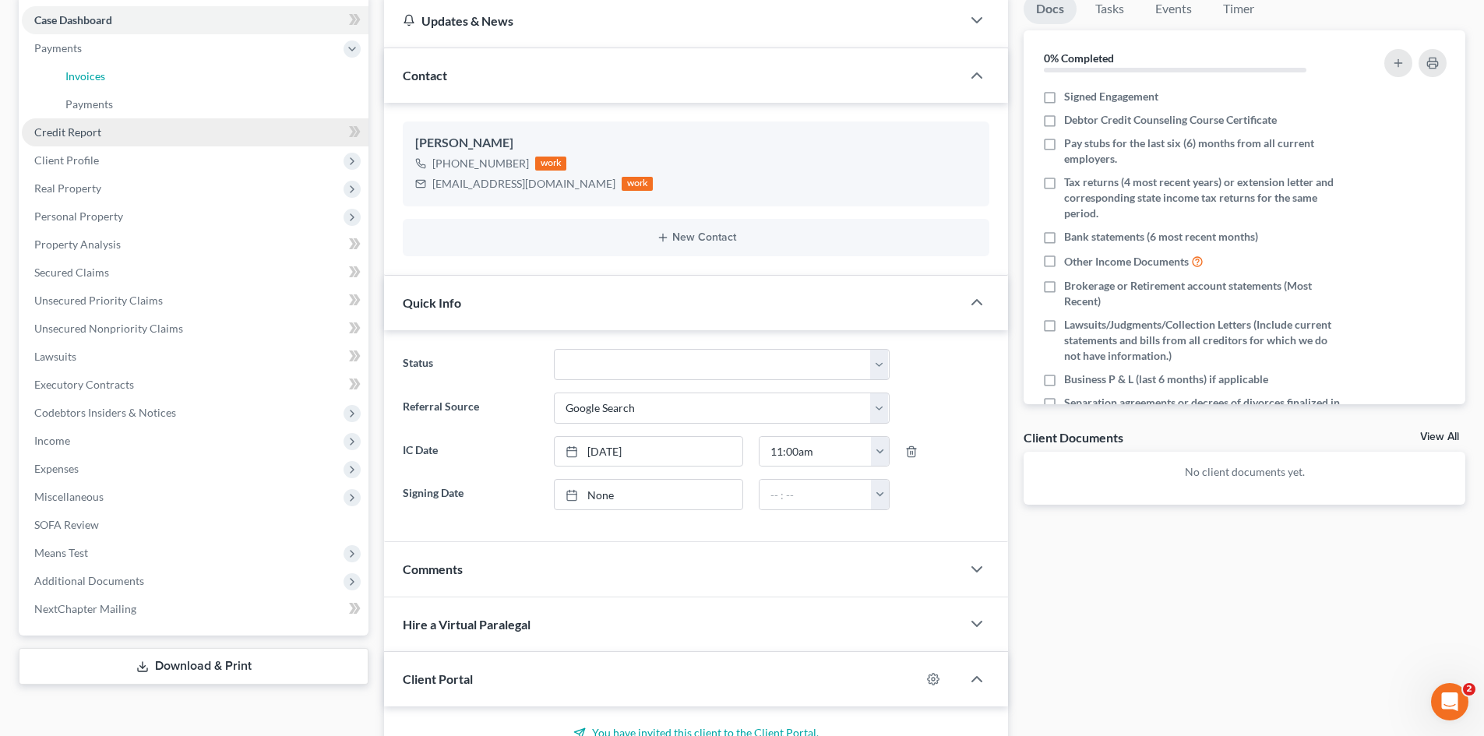
click at [140, 78] on link "Invoices" at bounding box center [210, 76] width 315 height 28
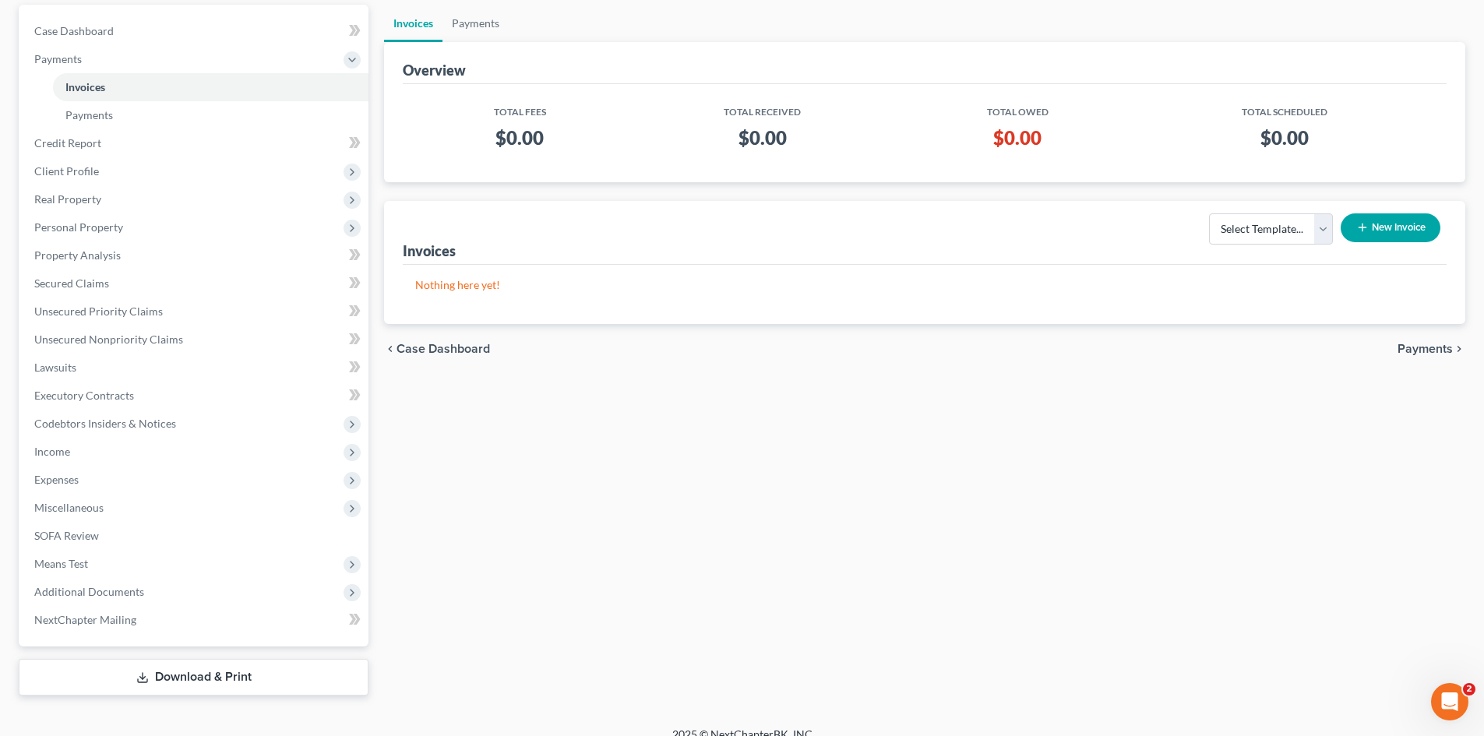
scroll to position [8, 0]
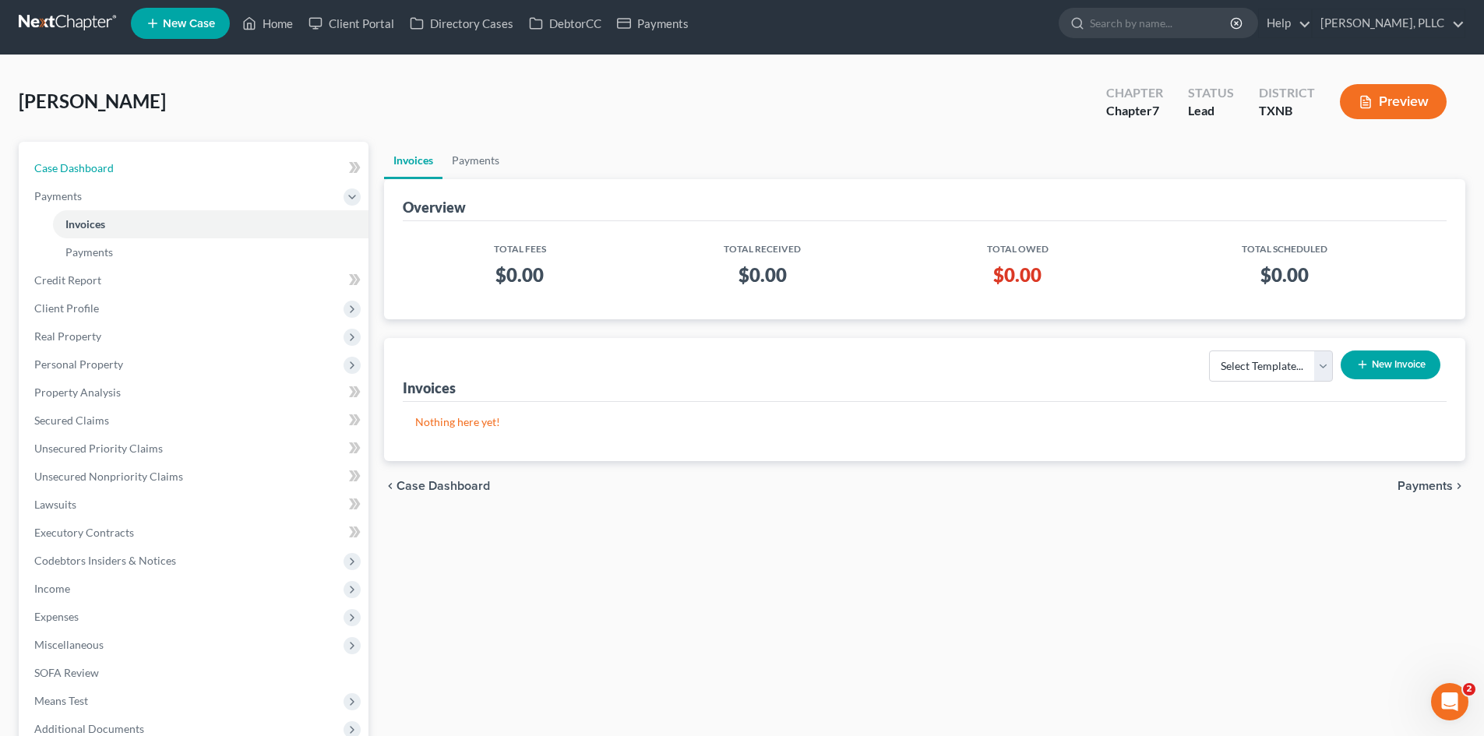
drag, startPoint x: 163, startPoint y: 167, endPoint x: 1013, endPoint y: 72, distance: 855.9
click at [163, 167] on link "Case Dashboard" at bounding box center [195, 168] width 347 height 28
select select "4"
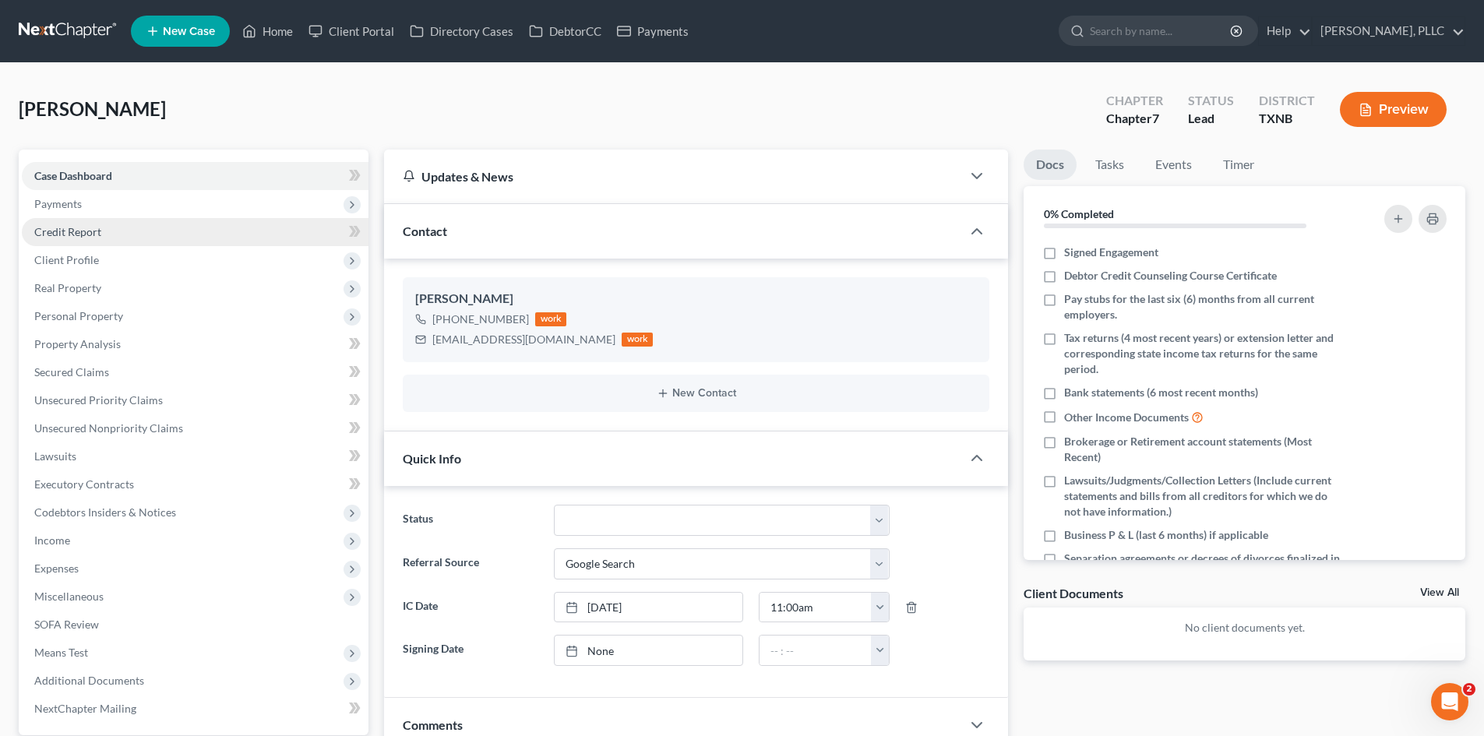
drag, startPoint x: 64, startPoint y: 197, endPoint x: 151, endPoint y: 234, distance: 94.9
click at [64, 197] on span "Payments" at bounding box center [58, 203] width 48 height 13
click at [150, 234] on link "Invoices" at bounding box center [210, 232] width 315 height 28
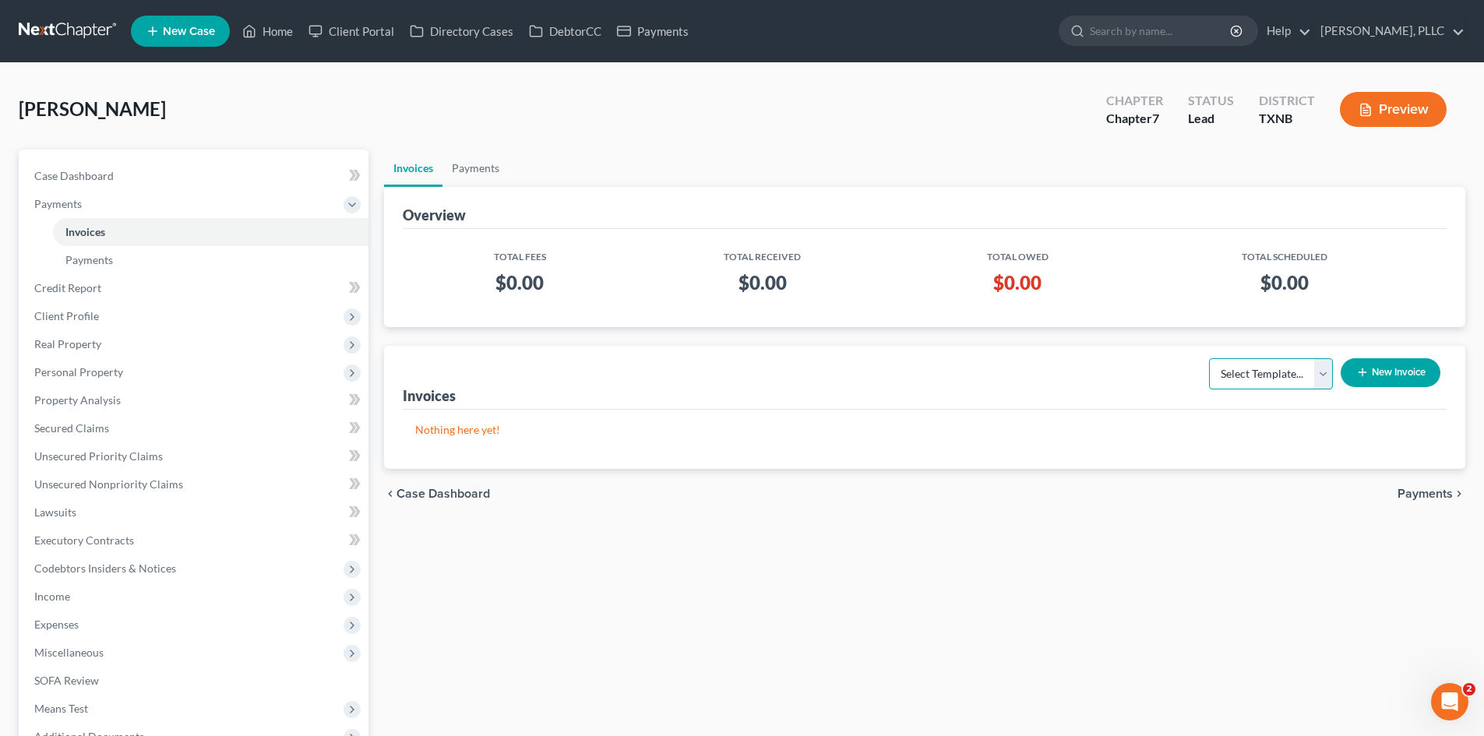
drag, startPoint x: 1288, startPoint y: 380, endPoint x: 1270, endPoint y: 389, distance: 19.2
click at [1286, 380] on select "Select Template... Invoice" at bounding box center [1271, 373] width 124 height 31
select select "0"
click at [1209, 358] on select "Select Template... Invoice" at bounding box center [1271, 373] width 124 height 31
click at [1380, 374] on button "New Invoice" at bounding box center [1391, 372] width 100 height 29
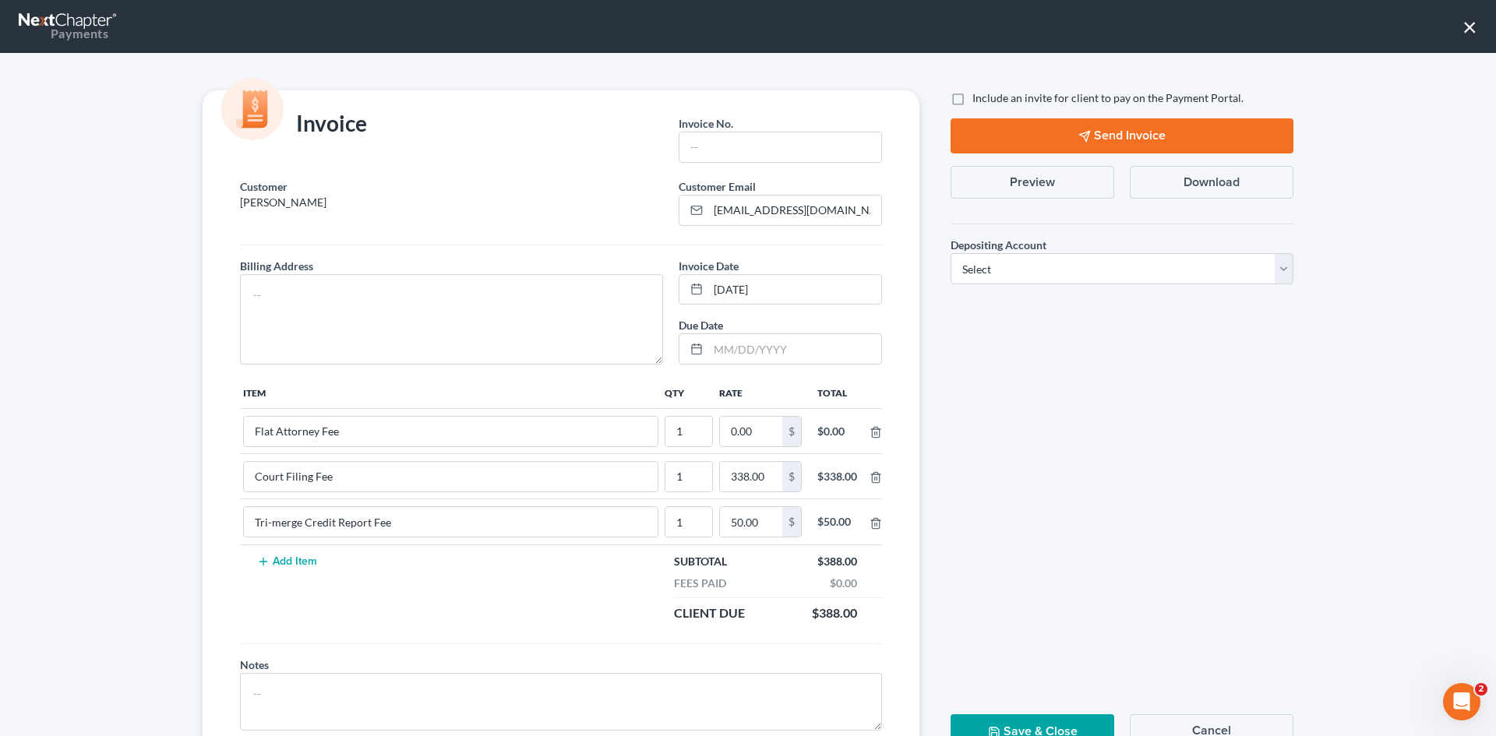
click at [761, 164] on div "Invoice No. *" at bounding box center [780, 143] width 219 height 69
click at [742, 144] on input "text" at bounding box center [780, 147] width 202 height 30
type input "A0603"
click at [759, 435] on input "0.00" at bounding box center [751, 432] width 62 height 30
type input "2"
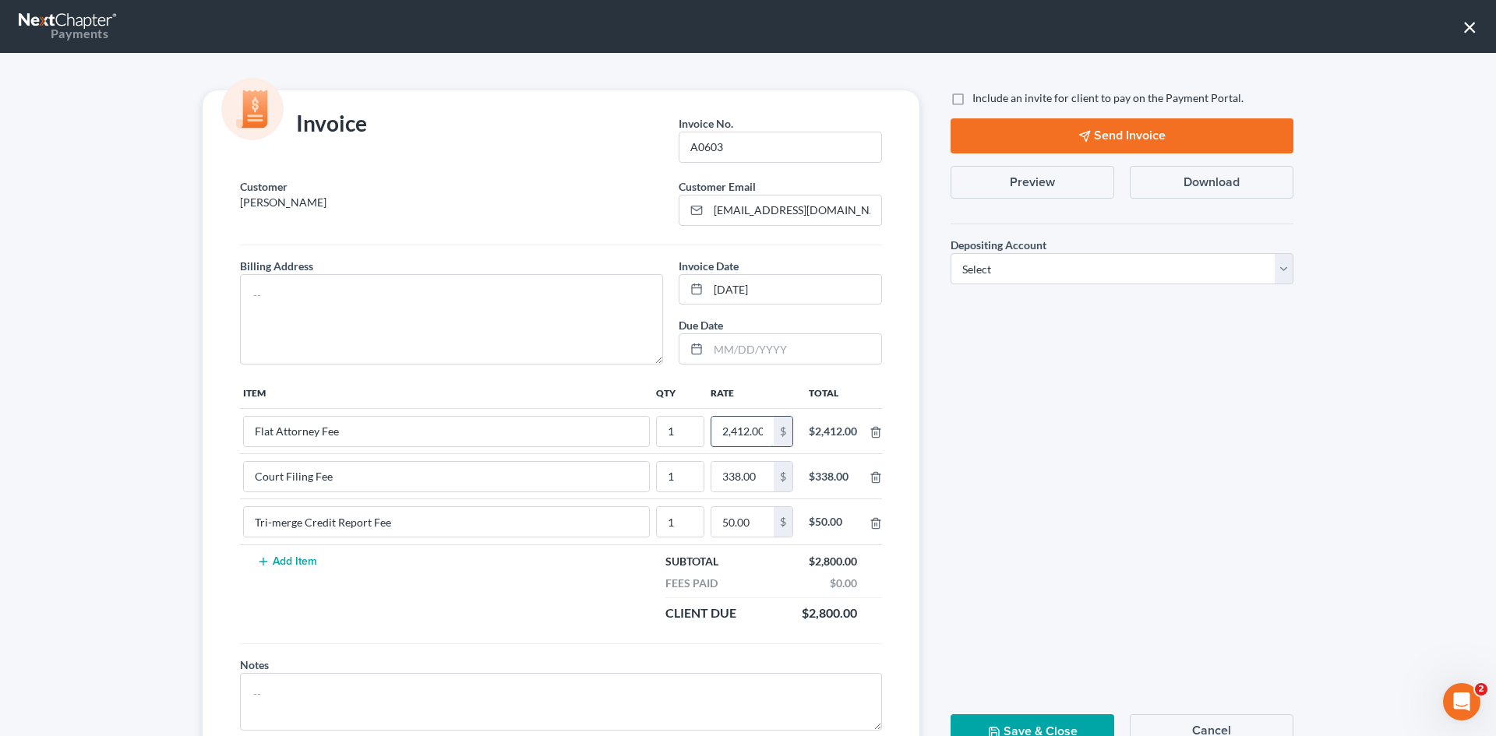
scroll to position [0, 2]
type input "2,412.00"
click at [972, 103] on label "Include an invite for client to pay on the Payment Portal." at bounding box center [1107, 98] width 271 height 16
click at [978, 100] on input "Include an invite for client to pay on the Payment Portal." at bounding box center [983, 95] width 10 height 10
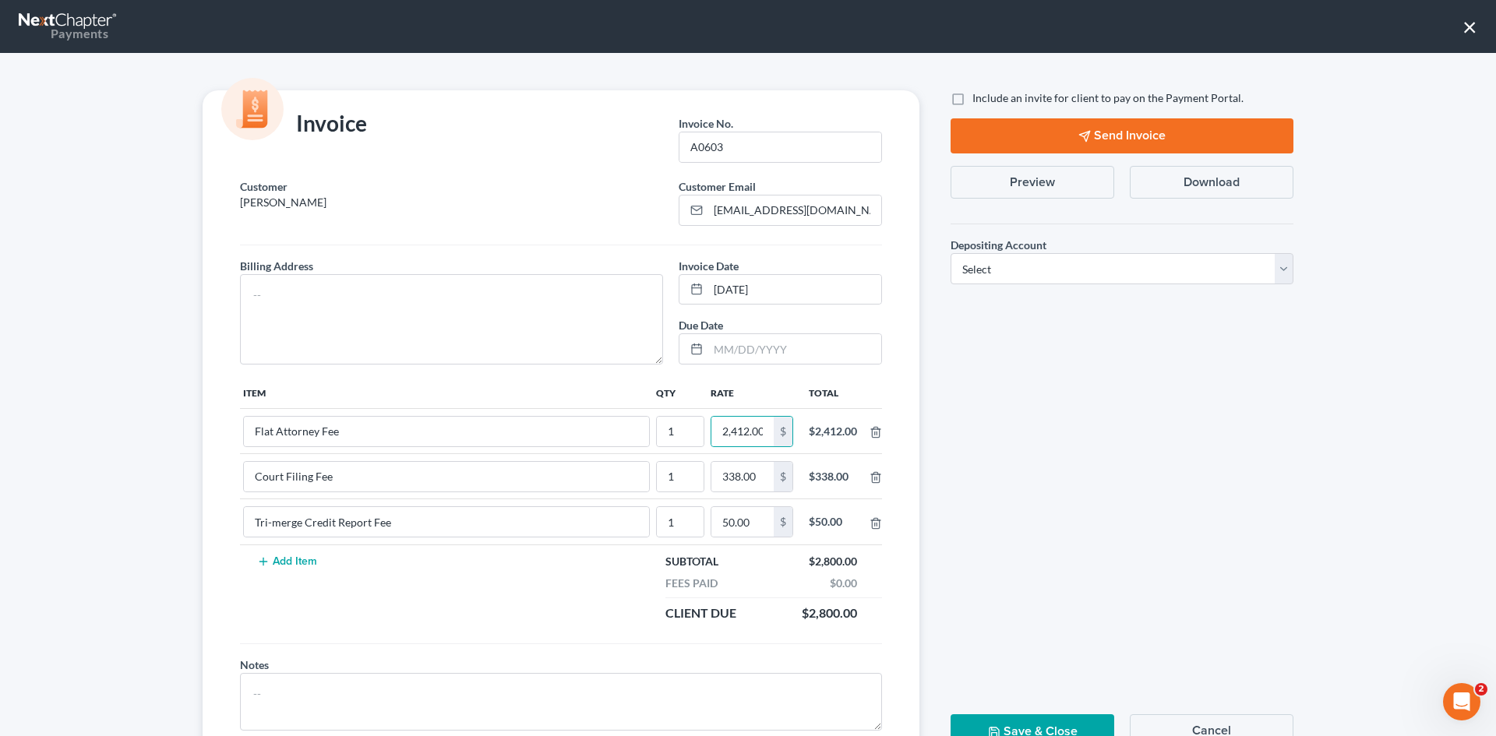
checkbox input "true"
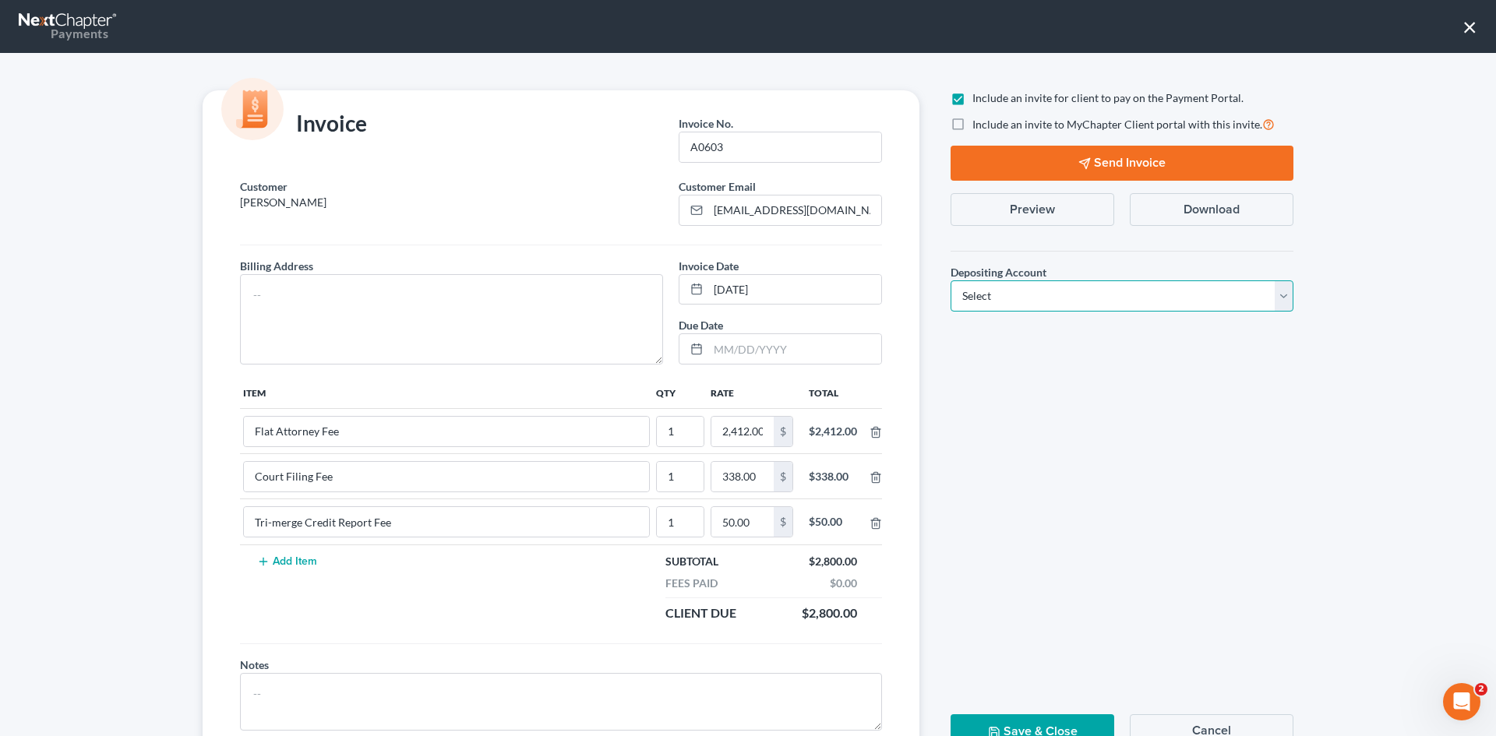
drag, startPoint x: 1121, startPoint y: 294, endPoint x: 1100, endPoint y: 308, distance: 25.3
click at [1121, 294] on select "Select Operation Trust" at bounding box center [1121, 295] width 343 height 31
select select "1"
click at [950, 280] on select "Select Operation Trust" at bounding box center [1121, 295] width 343 height 31
click at [1184, 166] on button "Send Invoice" at bounding box center [1121, 163] width 343 height 35
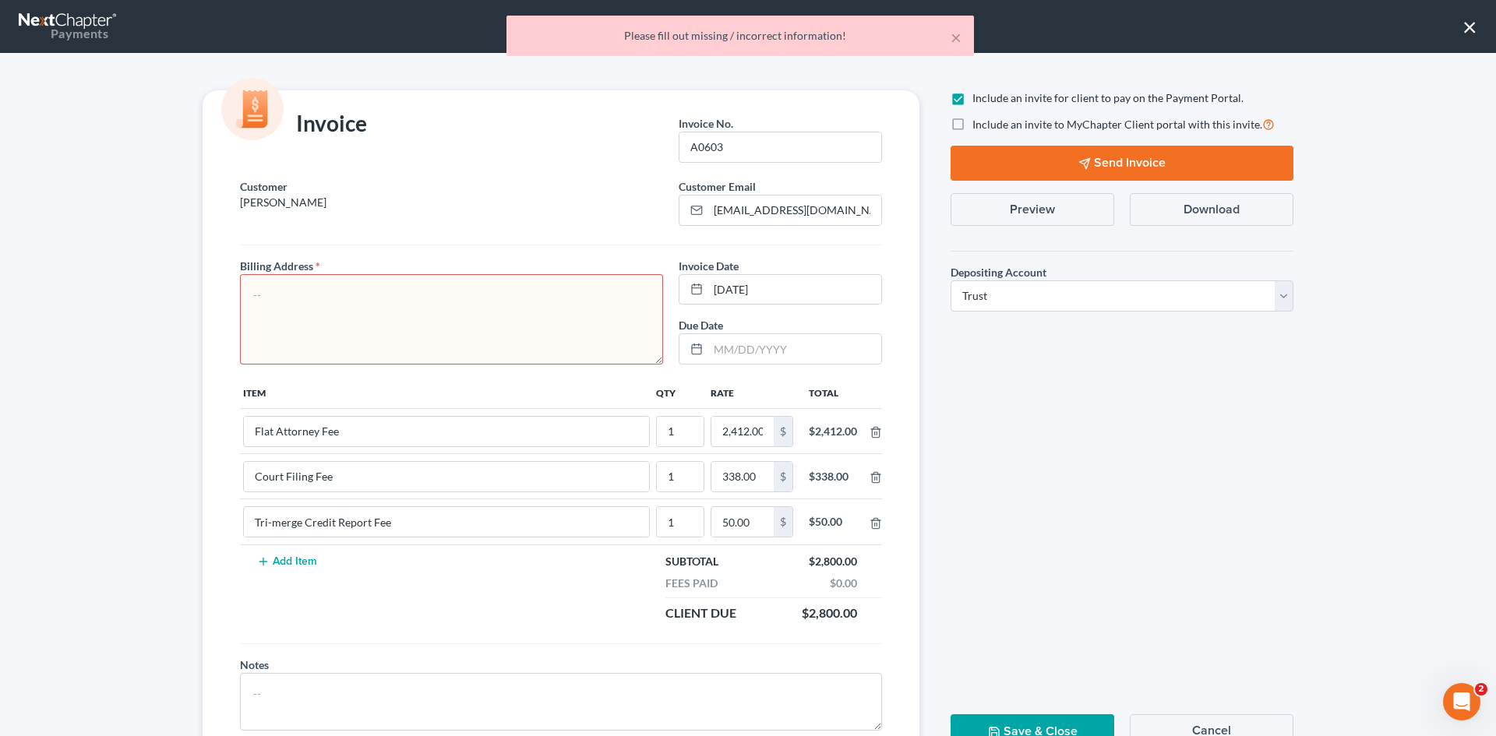
click at [349, 322] on textarea at bounding box center [451, 319] width 423 height 90
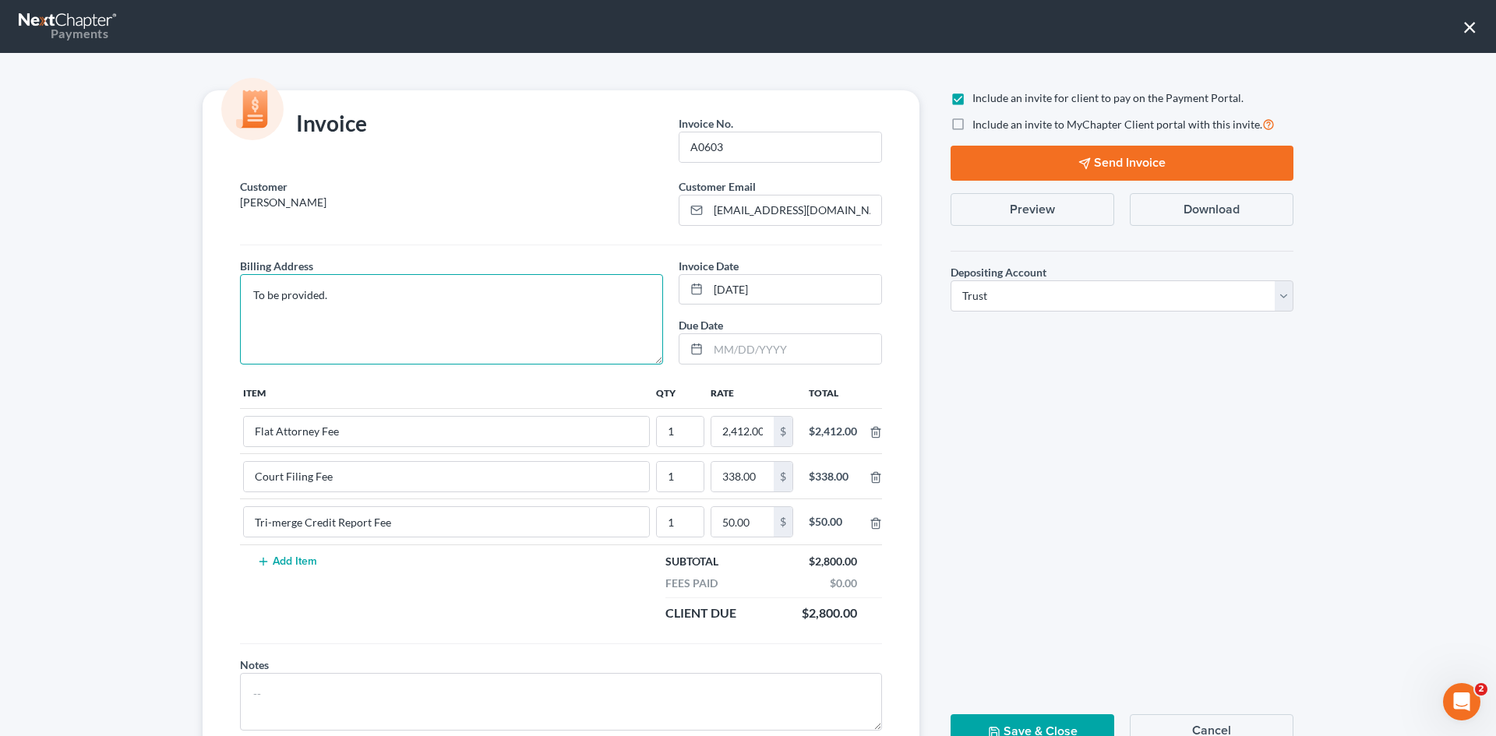
type textarea "To be provided."
click at [1125, 141] on div "Include an invite for client to pay on the Payment Portal. Include an invite to…" at bounding box center [1122, 207] width 358 height 234
click at [1126, 158] on button "Send Invoice" at bounding box center [1121, 163] width 343 height 35
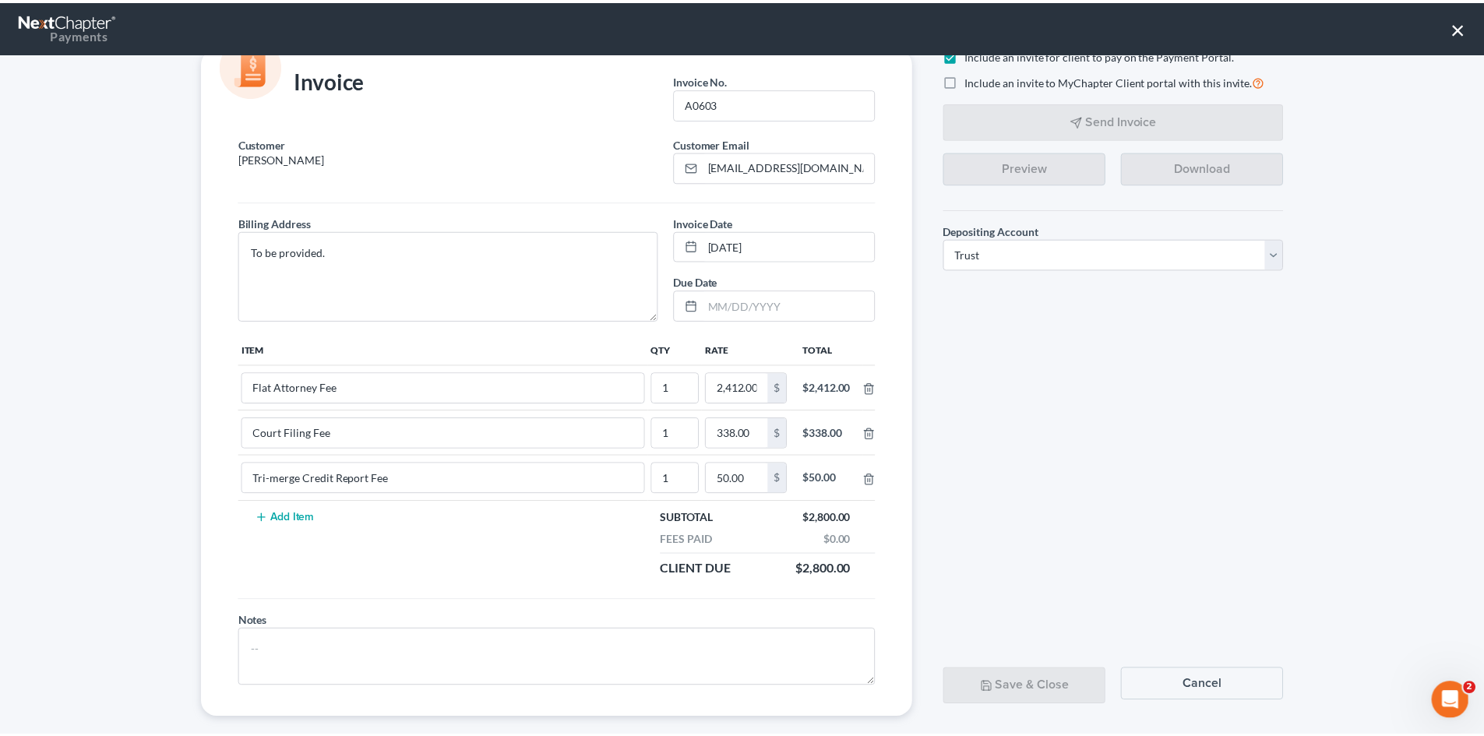
scroll to position [63, 0]
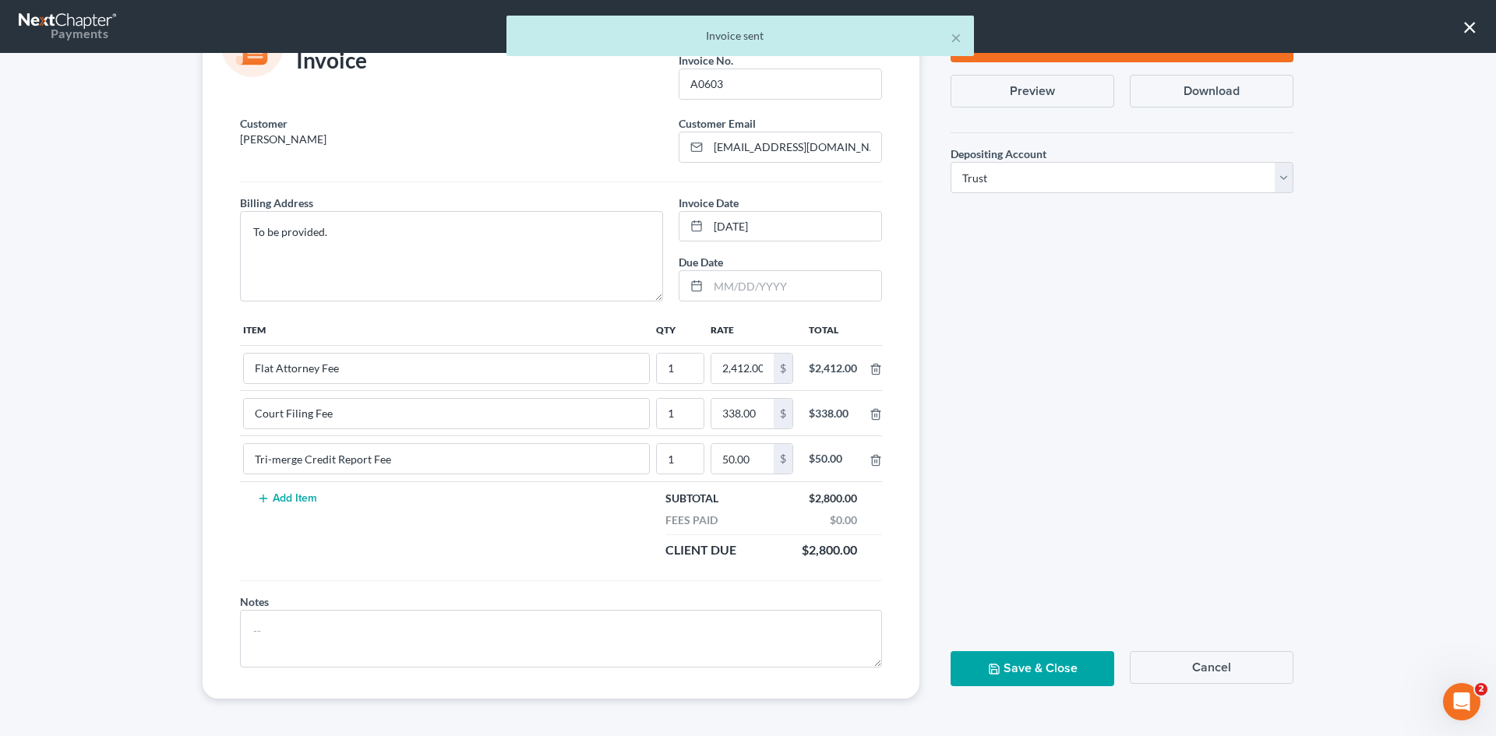
click at [1028, 678] on button "Save & Close" at bounding box center [1032, 668] width 164 height 35
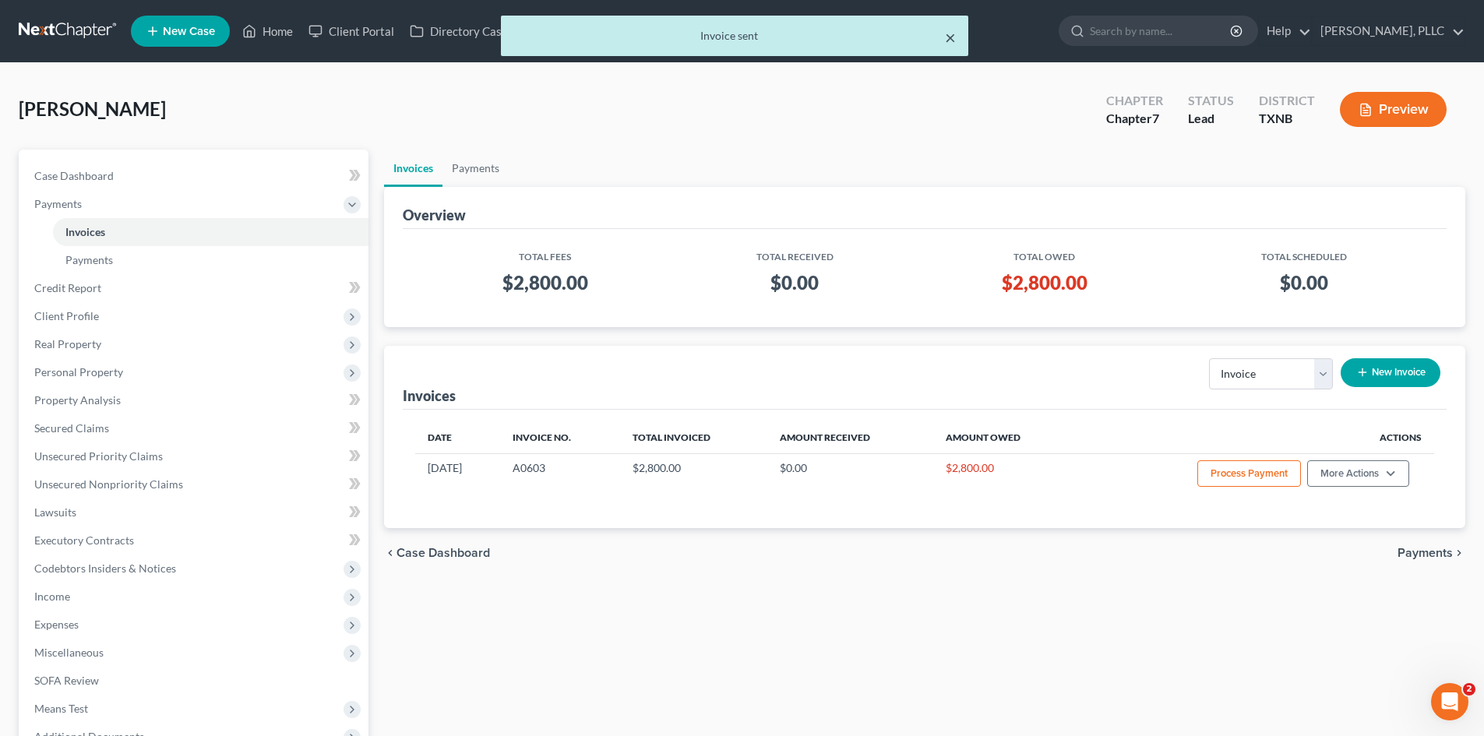
click at [947, 41] on button "×" at bounding box center [950, 37] width 11 height 19
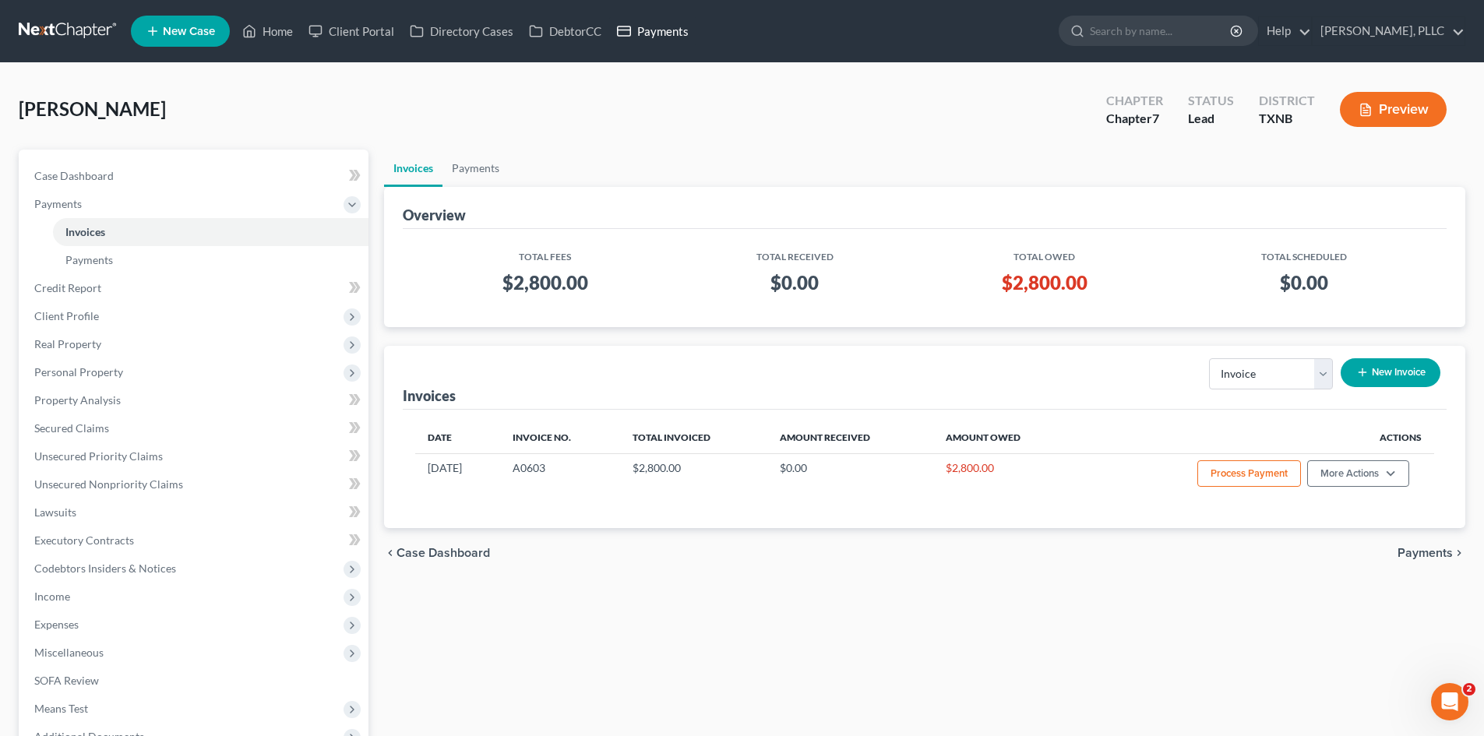
drag, startPoint x: 641, startPoint y: 33, endPoint x: 598, endPoint y: 75, distance: 60.0
click at [641, 33] on link "Payments" at bounding box center [652, 31] width 87 height 28
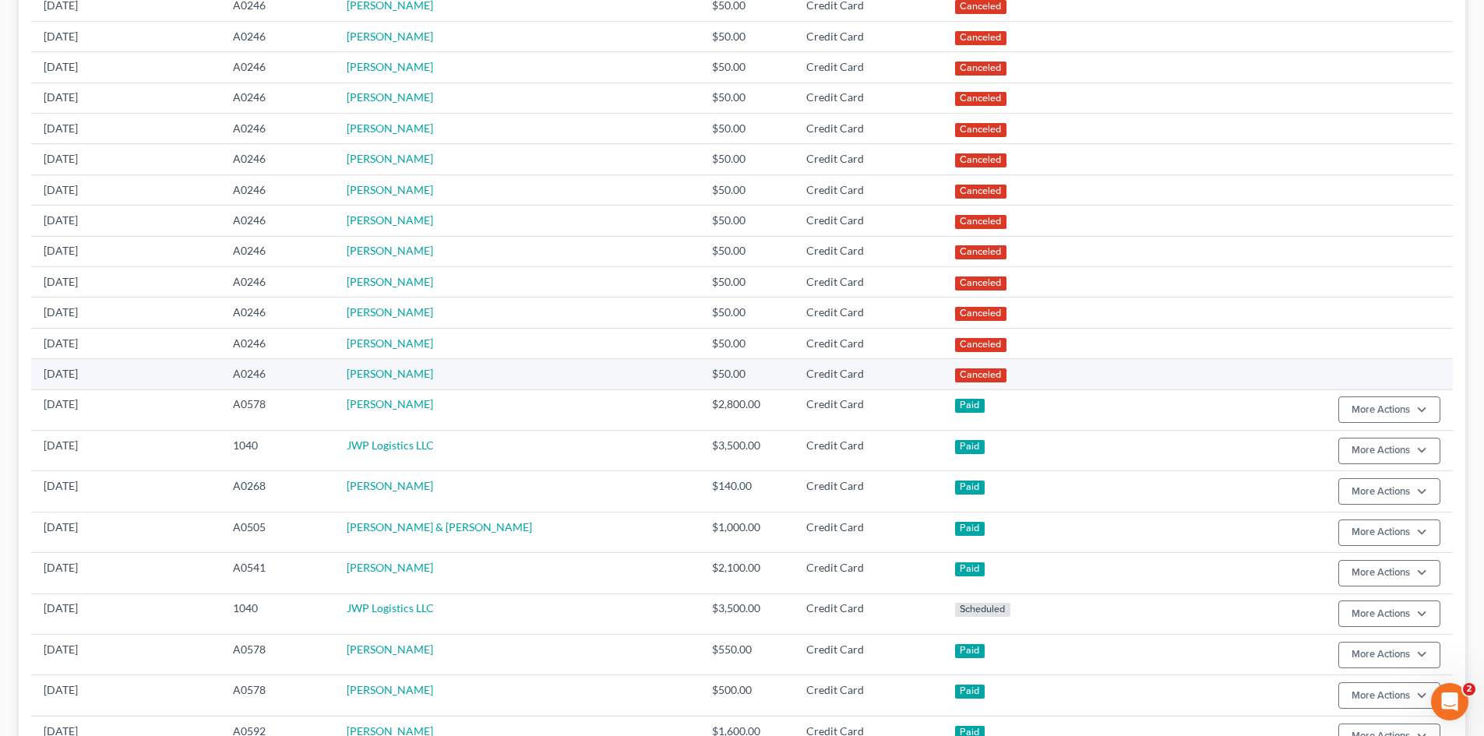
scroll to position [389, 0]
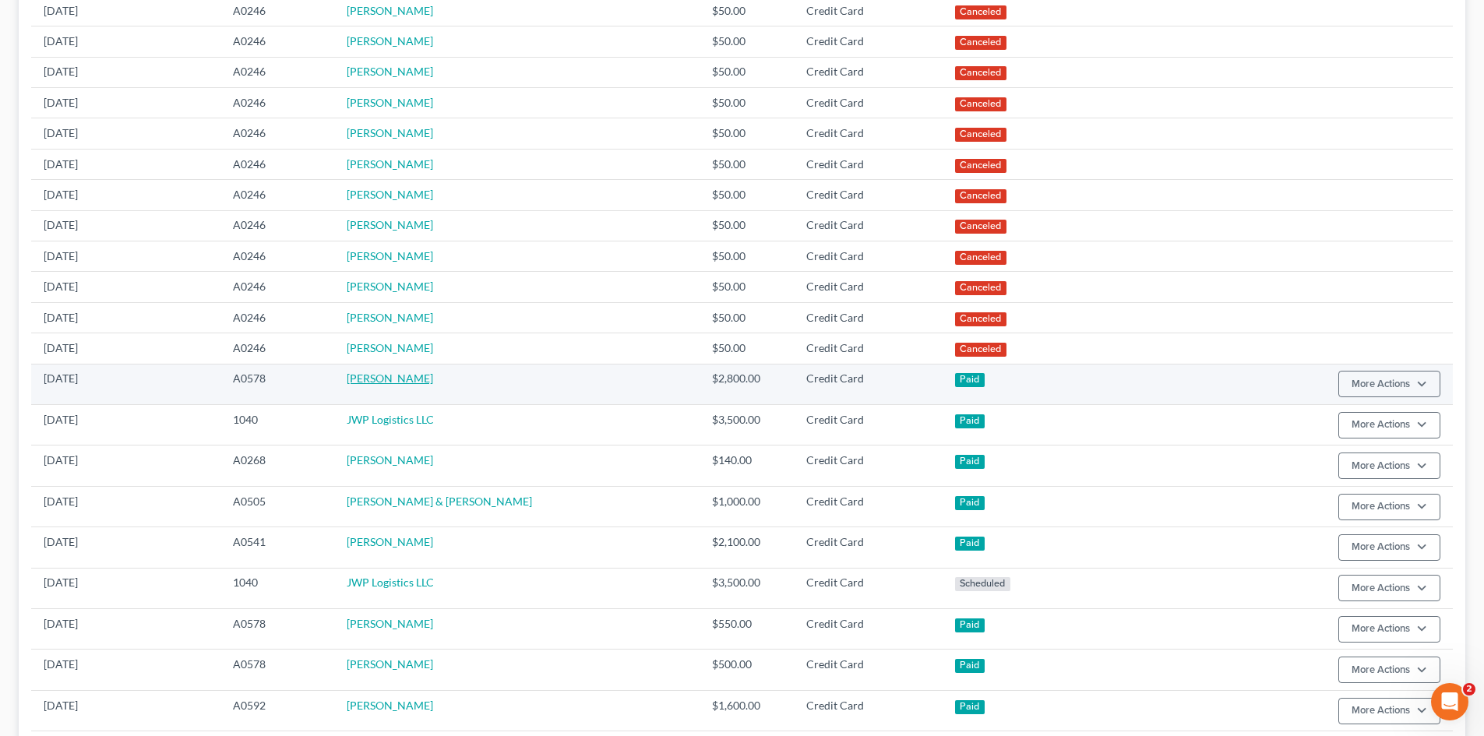
click at [409, 375] on link "[PERSON_NAME]" at bounding box center [390, 378] width 86 height 13
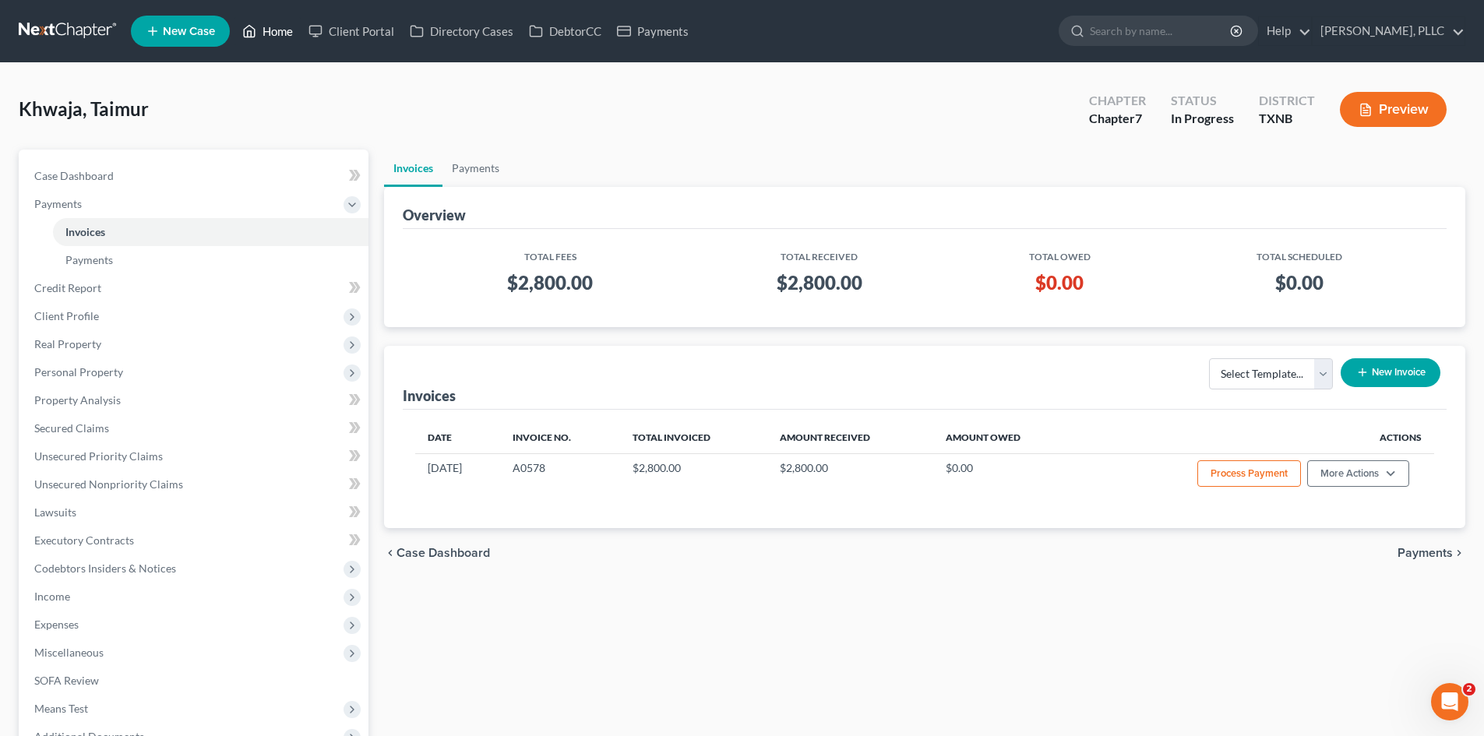
click at [293, 28] on link "Home" at bounding box center [267, 31] width 66 height 28
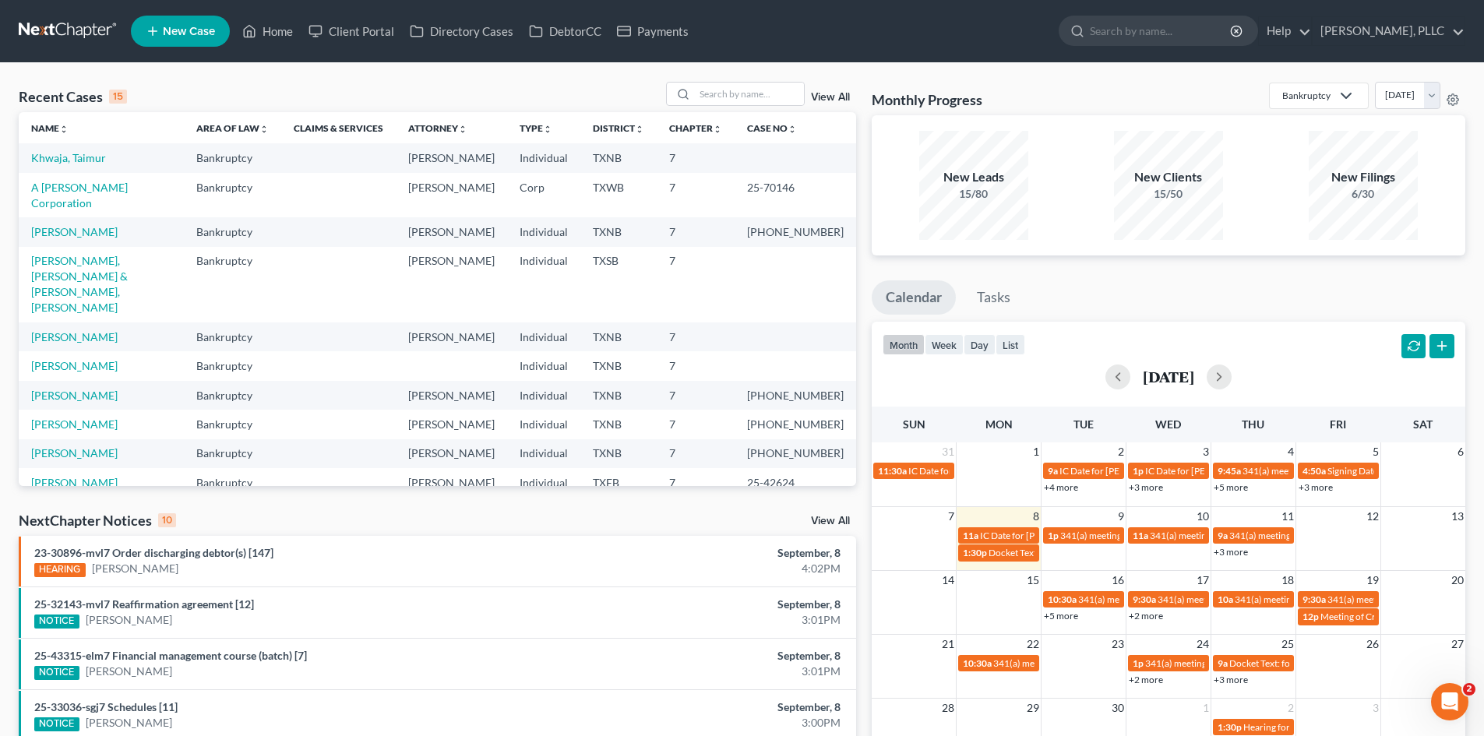
drag, startPoint x: 51, startPoint y: 171, endPoint x: 552, endPoint y: 228, distance: 504.2
click at [58, 171] on td "Khwaja, Taimur" at bounding box center [101, 157] width 165 height 29
click at [0, 414] on div "Recent Cases 15 View All Name unfold_more expand_more expand_less Area of Law u…" at bounding box center [742, 578] width 1484 height 1030
click at [0, 624] on div "Recent Cases 15 View All Name unfold_more expand_more expand_less Area of Law u…" at bounding box center [742, 578] width 1484 height 1030
click at [711, 86] on input "search" at bounding box center [749, 94] width 109 height 23
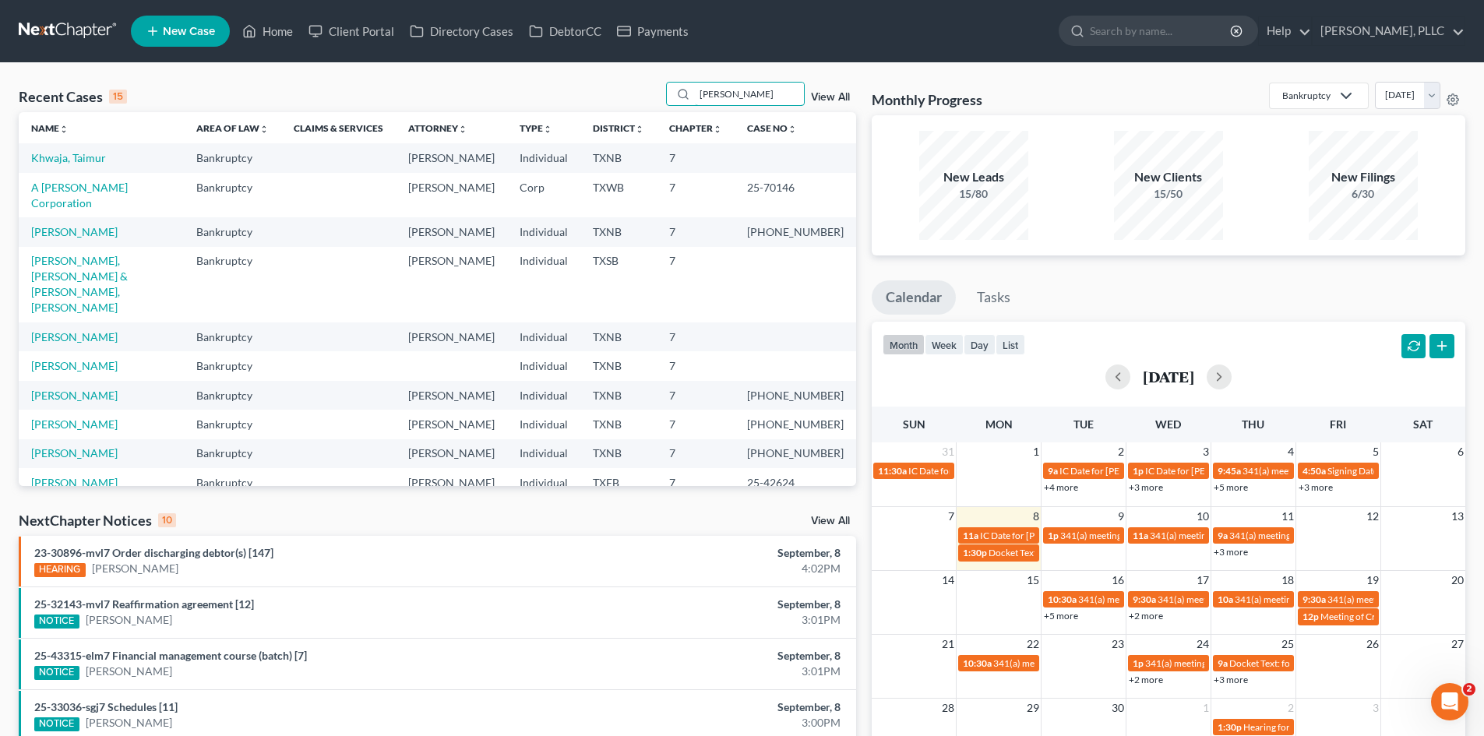
type input "[PERSON_NAME]"
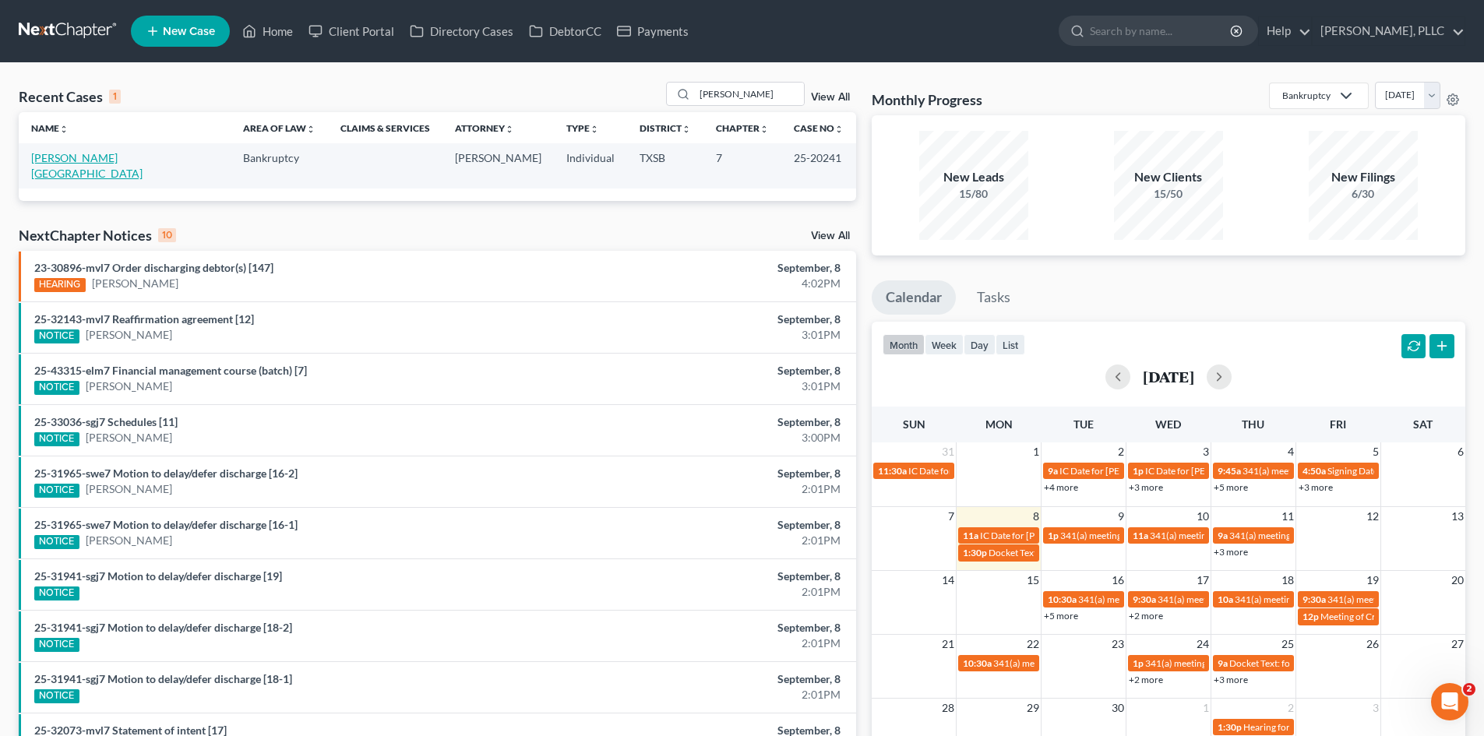
click at [79, 157] on link "[PERSON_NAME][GEOGRAPHIC_DATA]" at bounding box center [86, 165] width 111 height 29
select select "6"
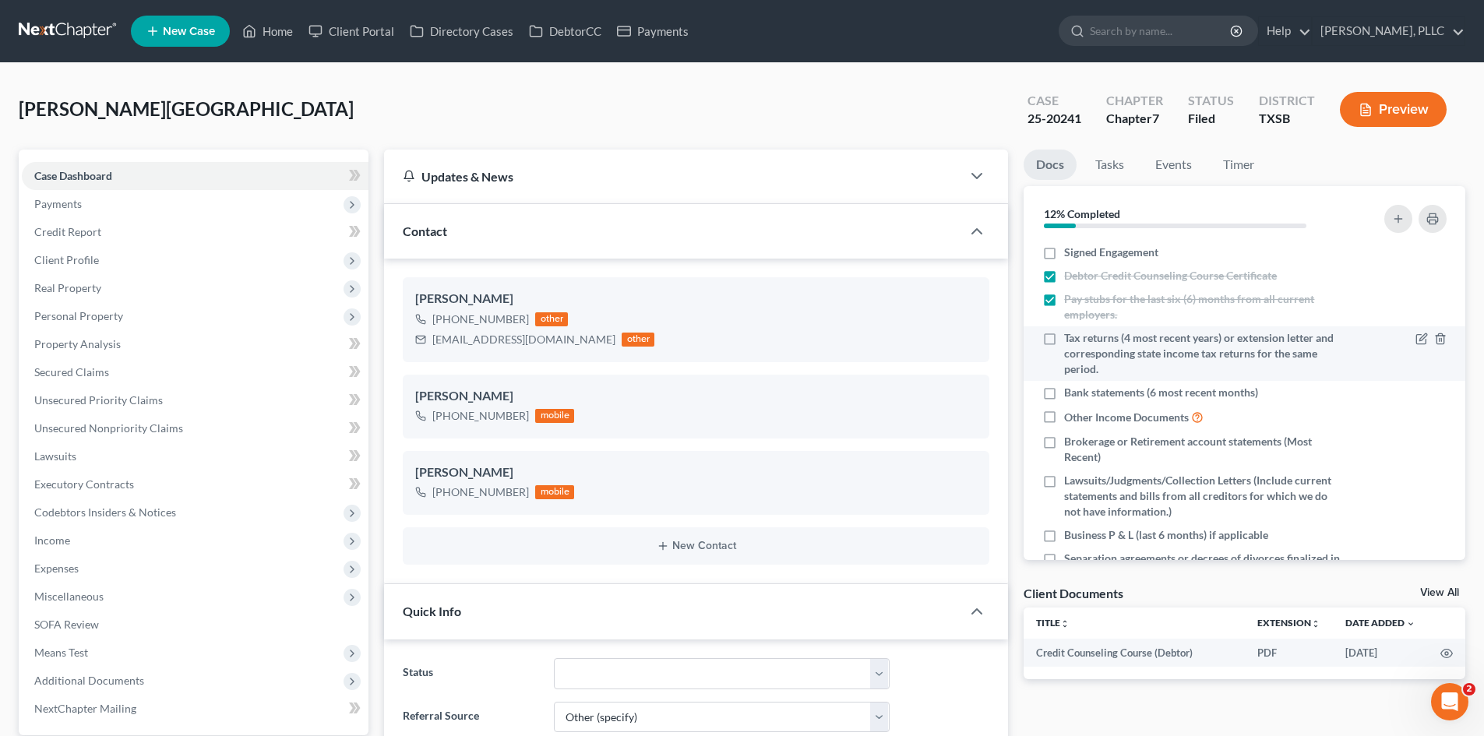
scroll to position [4537, 0]
drag, startPoint x: 139, startPoint y: 196, endPoint x: 1452, endPoint y: 117, distance: 1314.9
click at [139, 196] on span "Payments" at bounding box center [195, 204] width 347 height 28
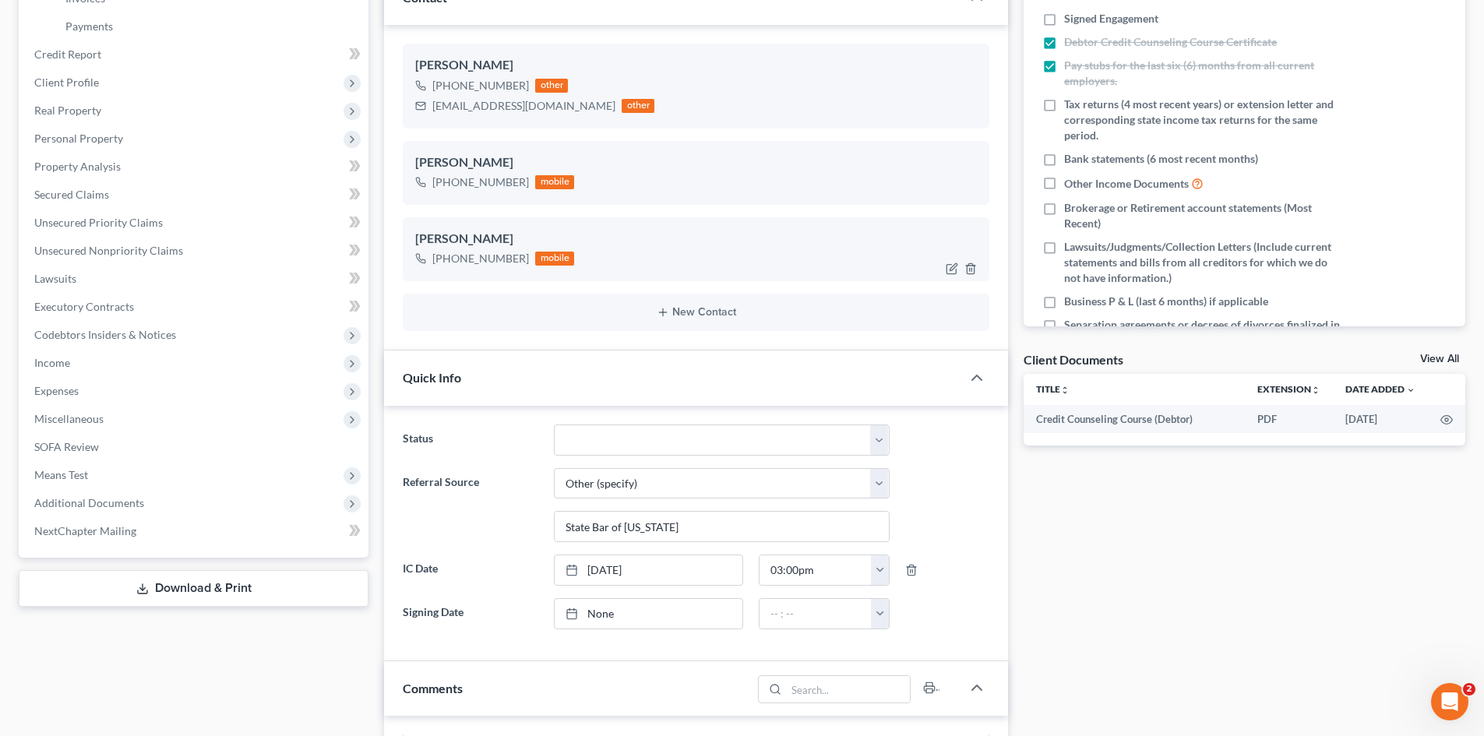
scroll to position [0, 0]
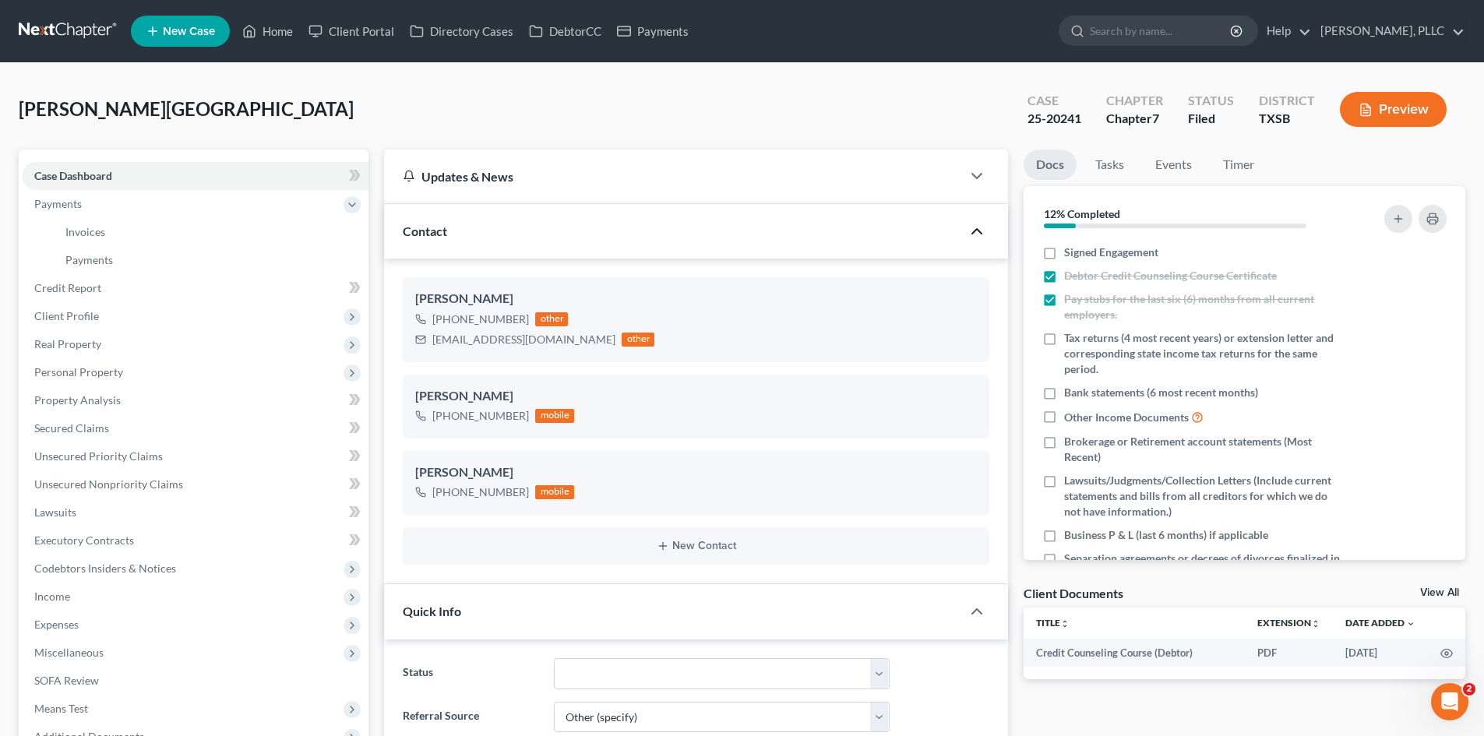
click at [981, 228] on icon "button" at bounding box center [976, 231] width 19 height 19
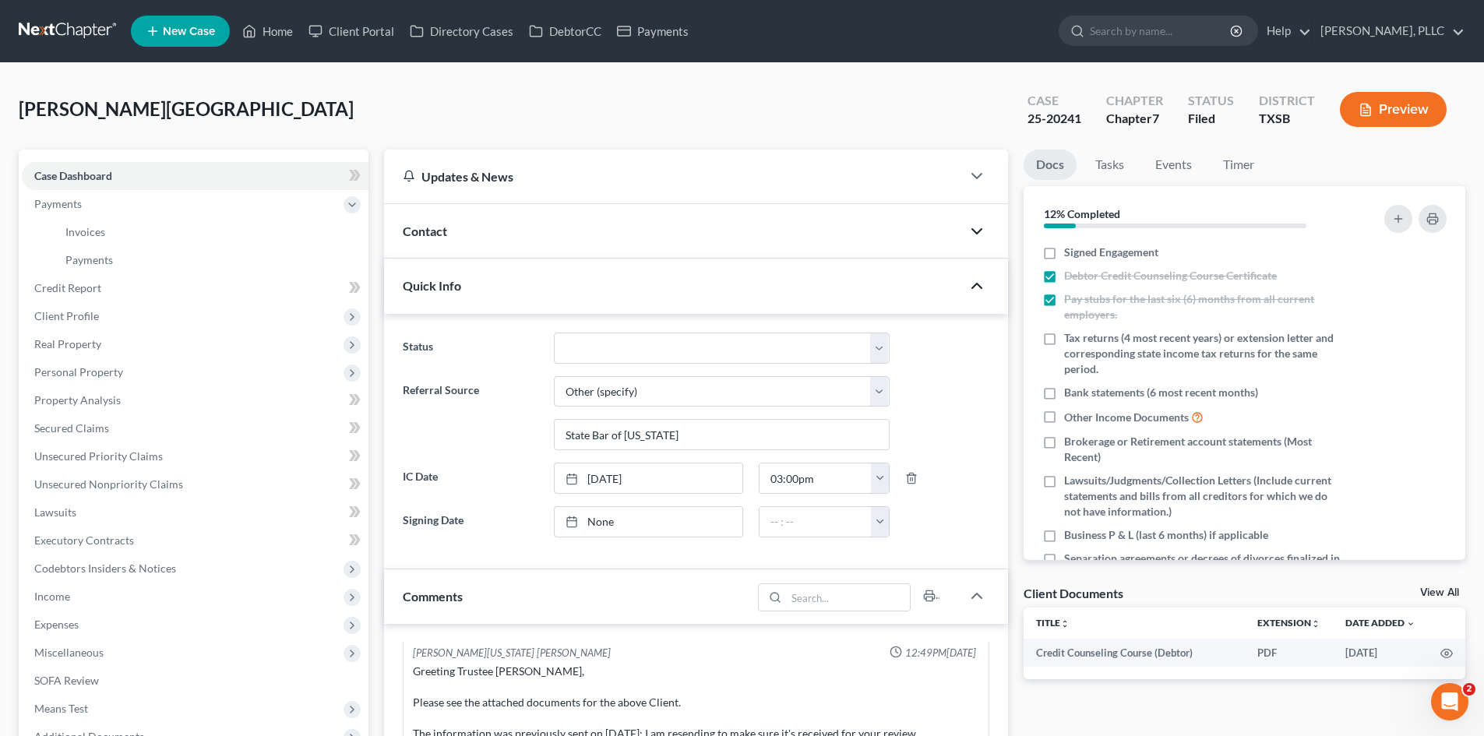
click at [974, 284] on icon "button" at bounding box center [976, 286] width 19 height 19
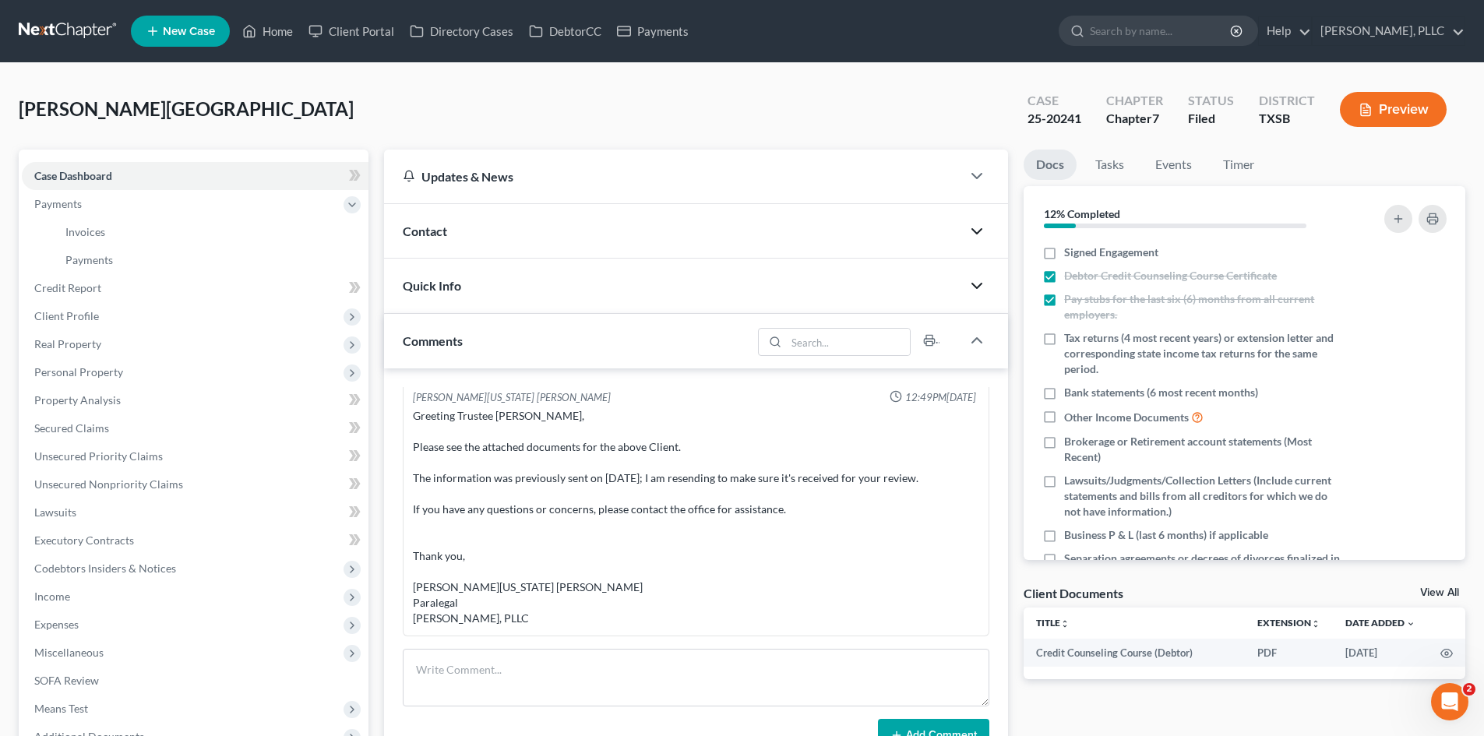
click at [981, 327] on div at bounding box center [984, 340] width 47 height 31
click at [978, 341] on icon "button" at bounding box center [976, 340] width 19 height 19
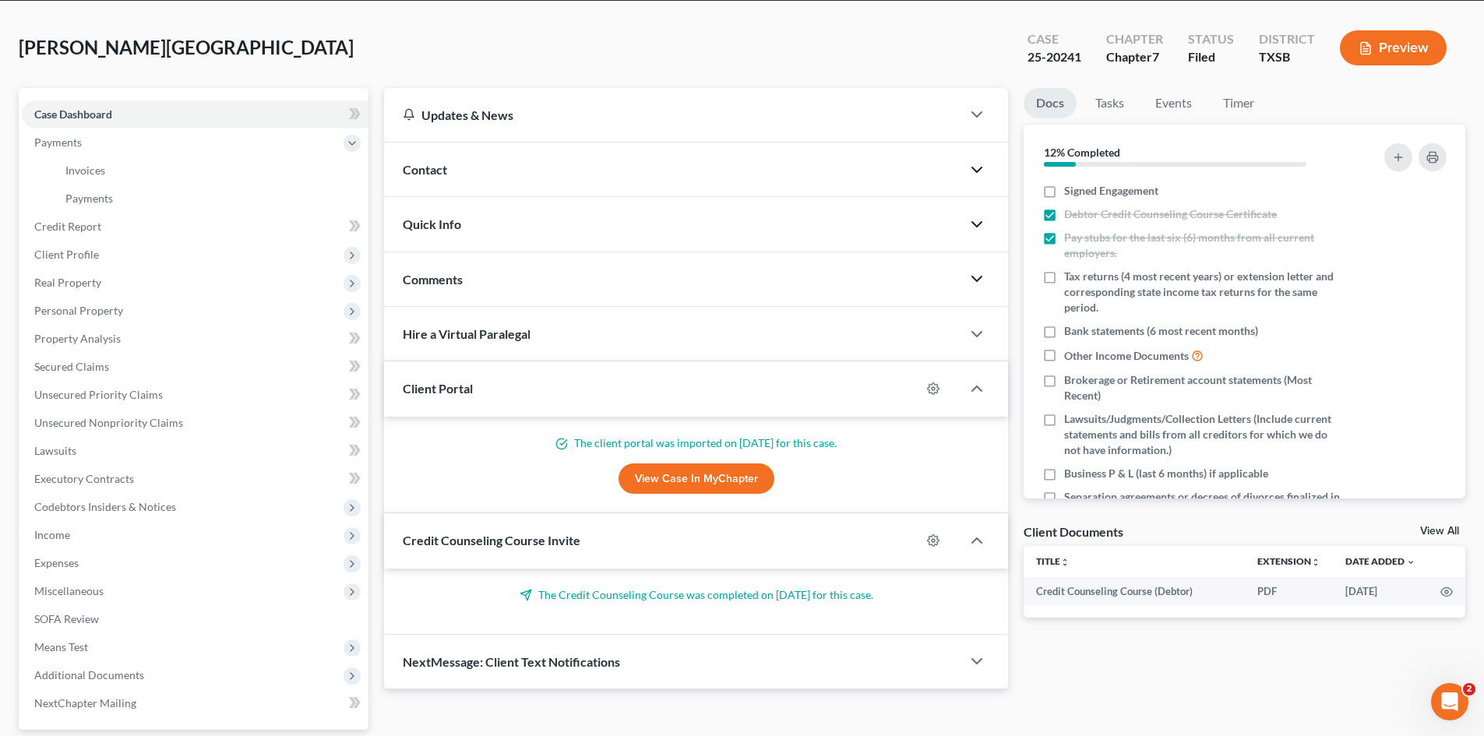
scroll to position [156, 0]
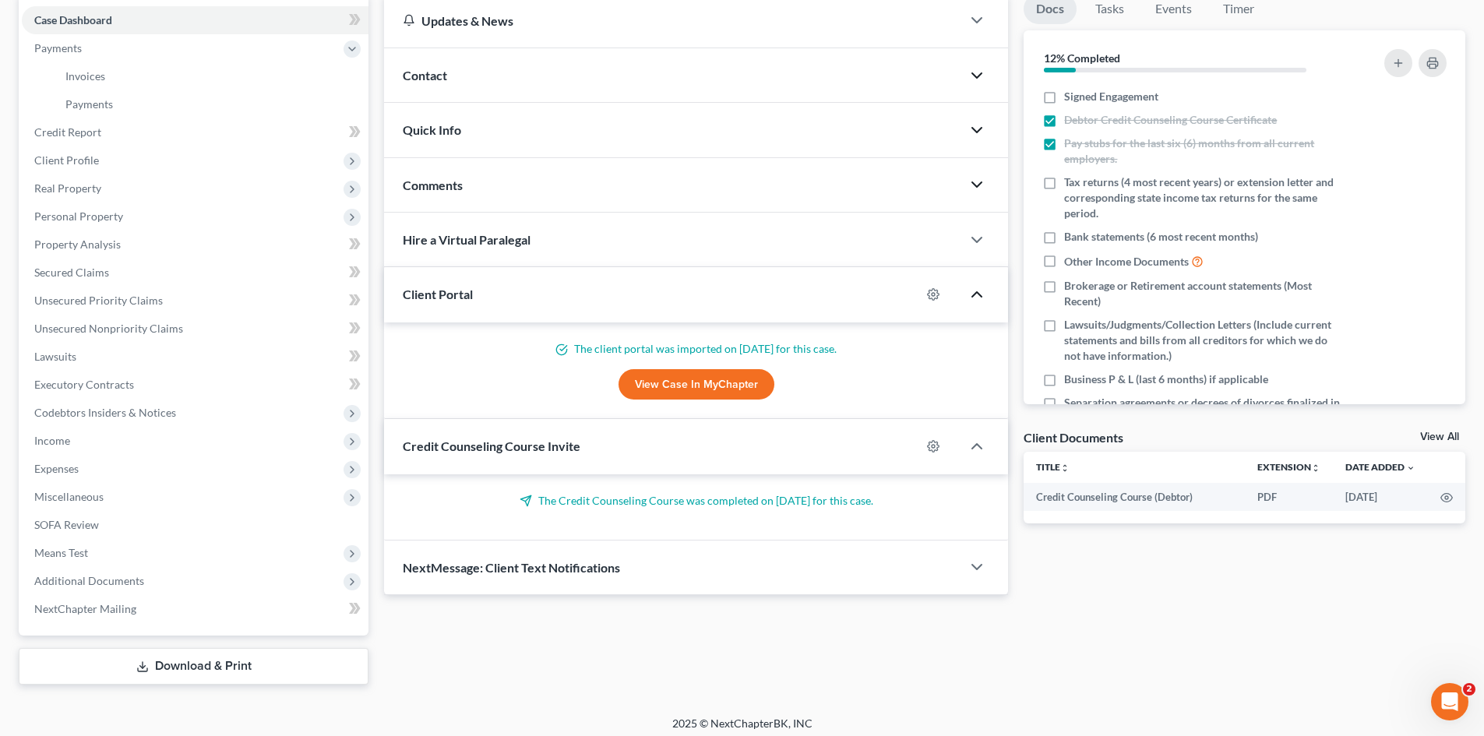
click at [981, 292] on icon "button" at bounding box center [976, 294] width 19 height 19
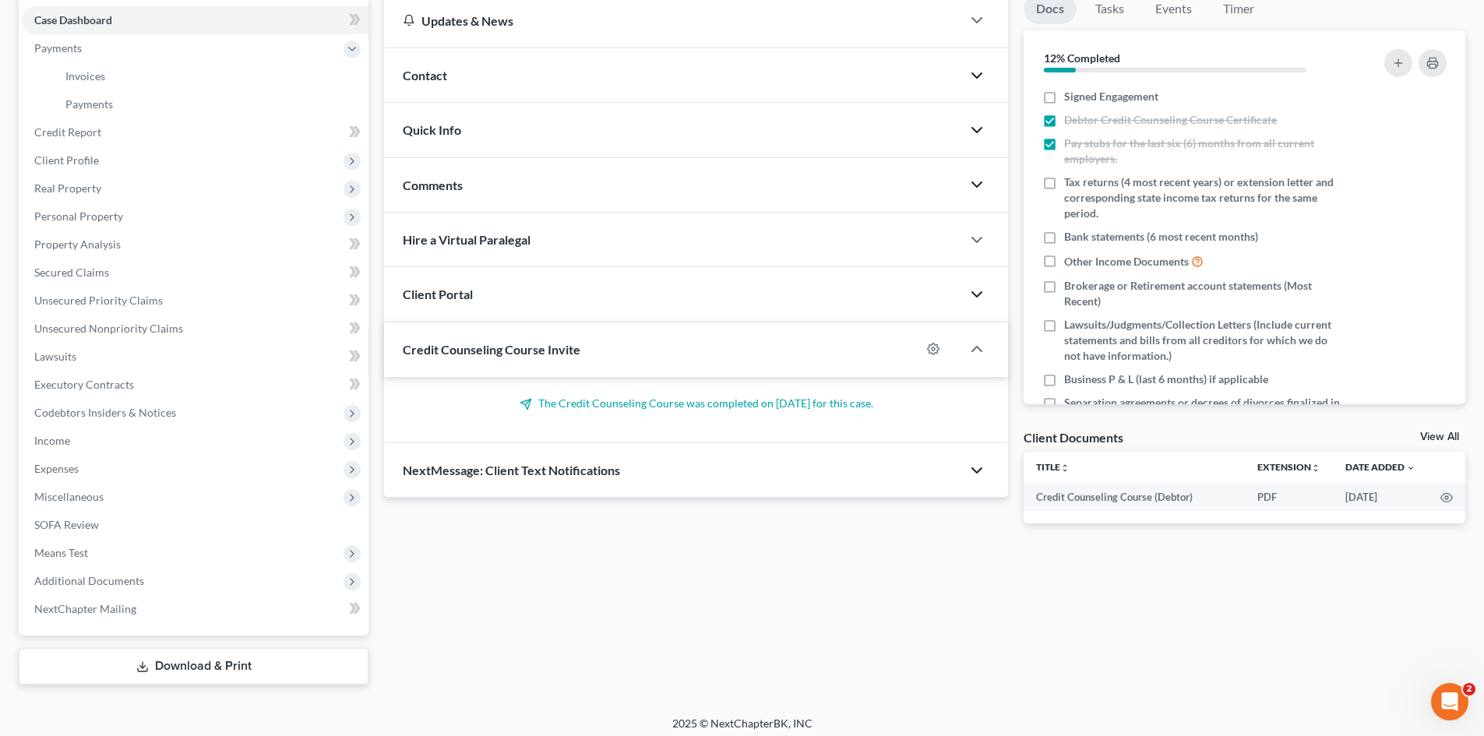
click at [981, 476] on icon "button" at bounding box center [976, 470] width 19 height 19
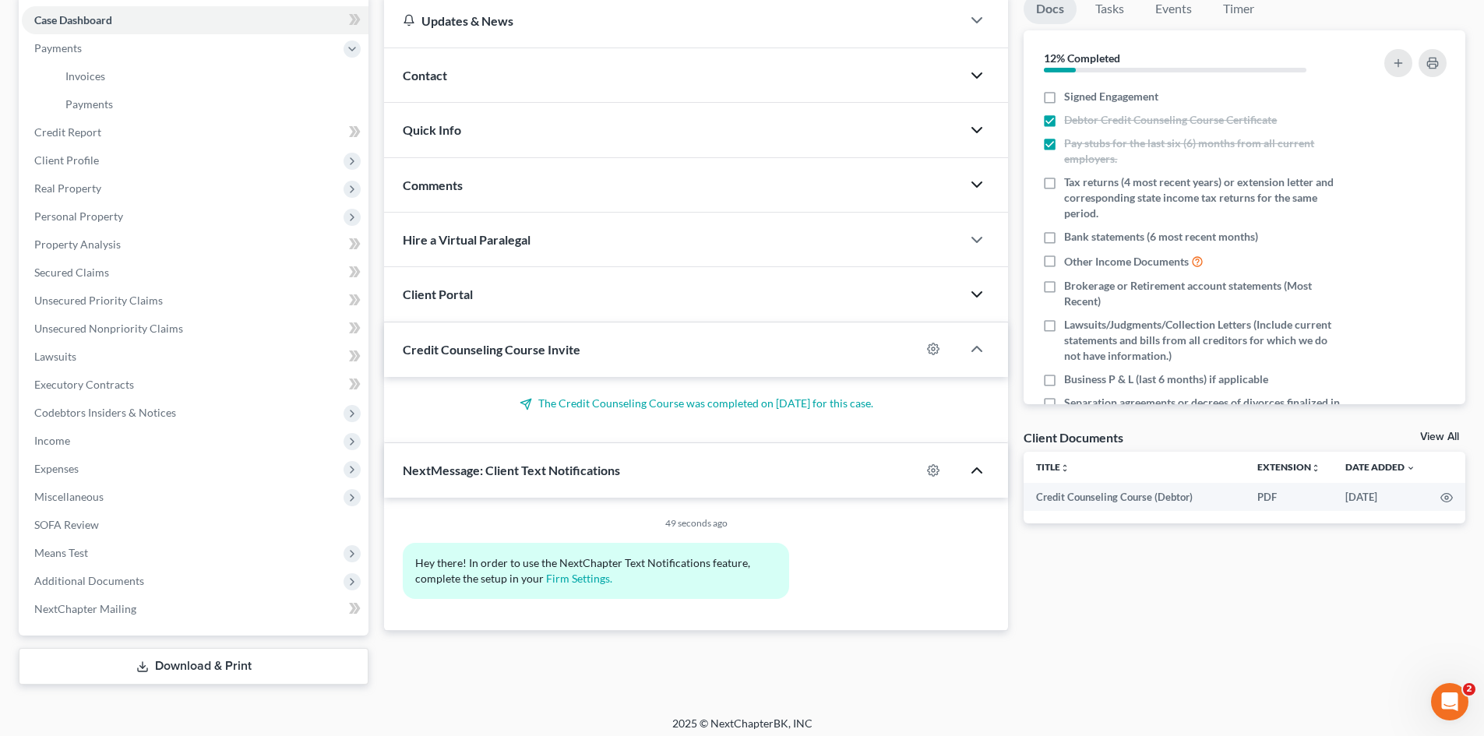
click at [978, 465] on icon "button" at bounding box center [976, 470] width 19 height 19
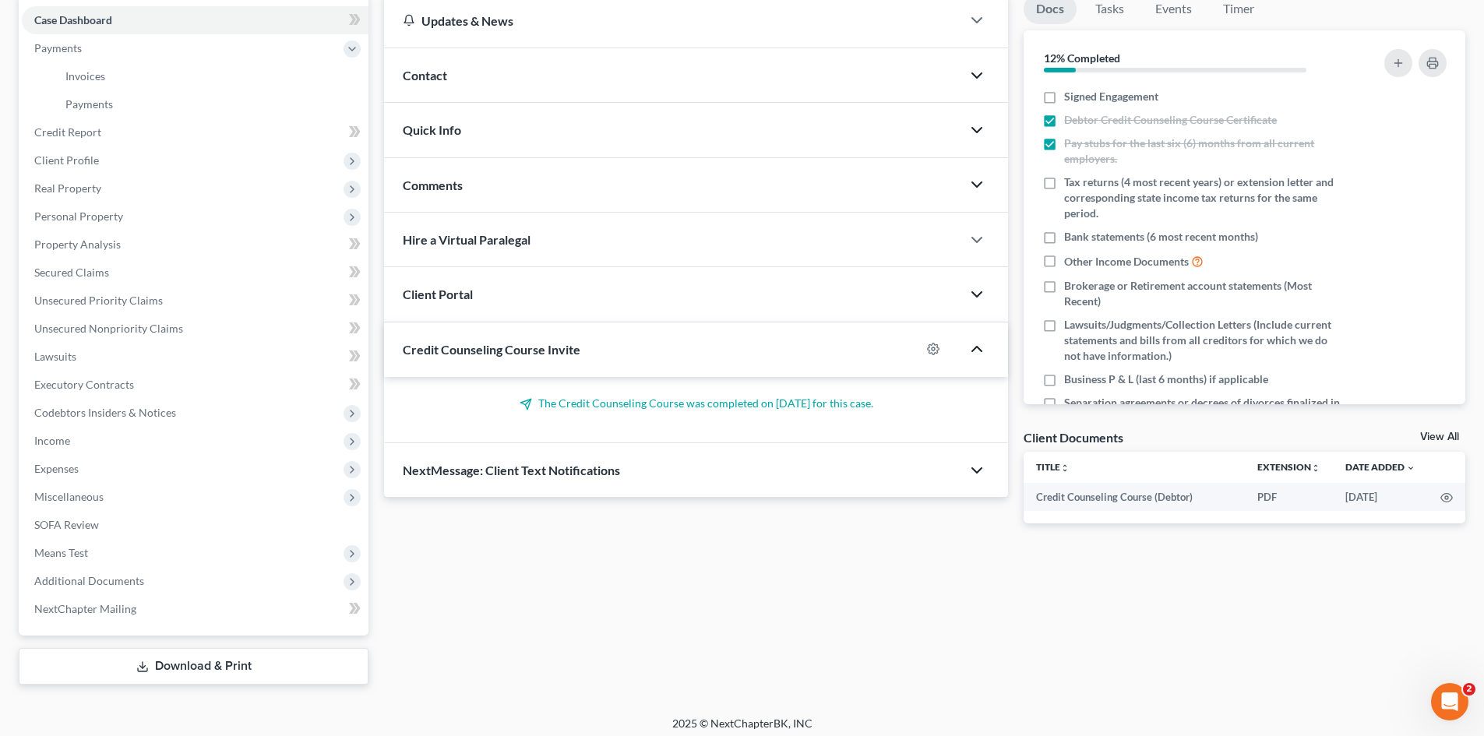
click at [984, 355] on icon "button" at bounding box center [976, 349] width 19 height 19
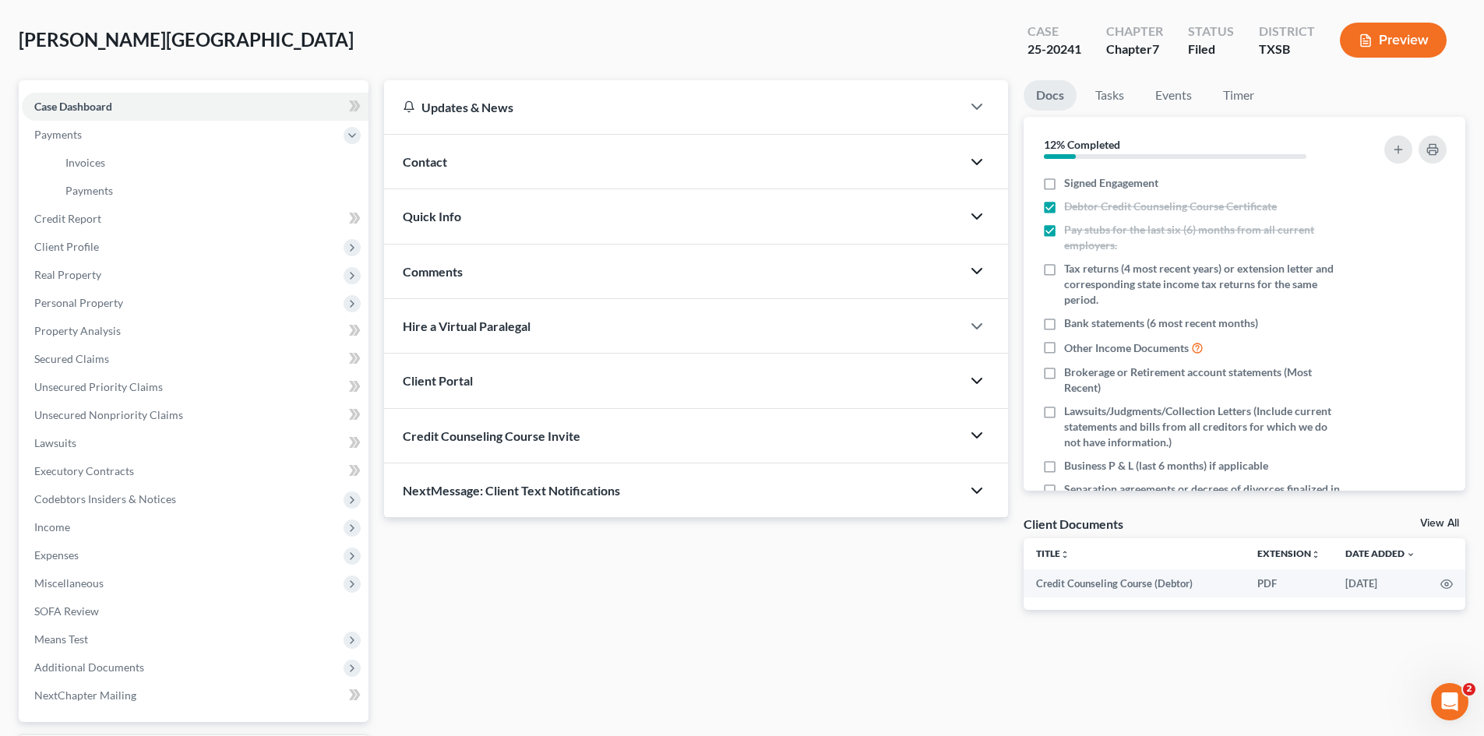
scroll to position [0, 0]
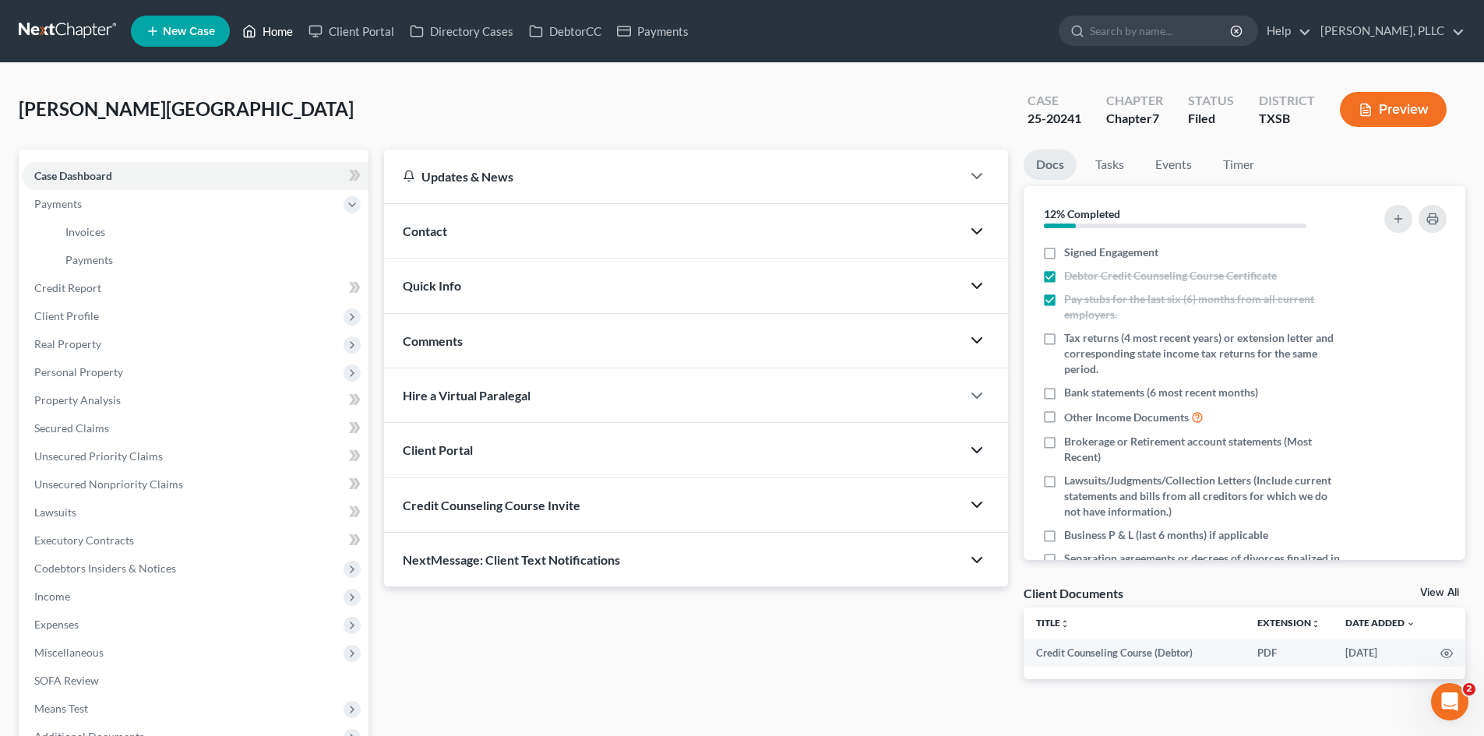
click at [278, 20] on link "Home" at bounding box center [267, 31] width 66 height 28
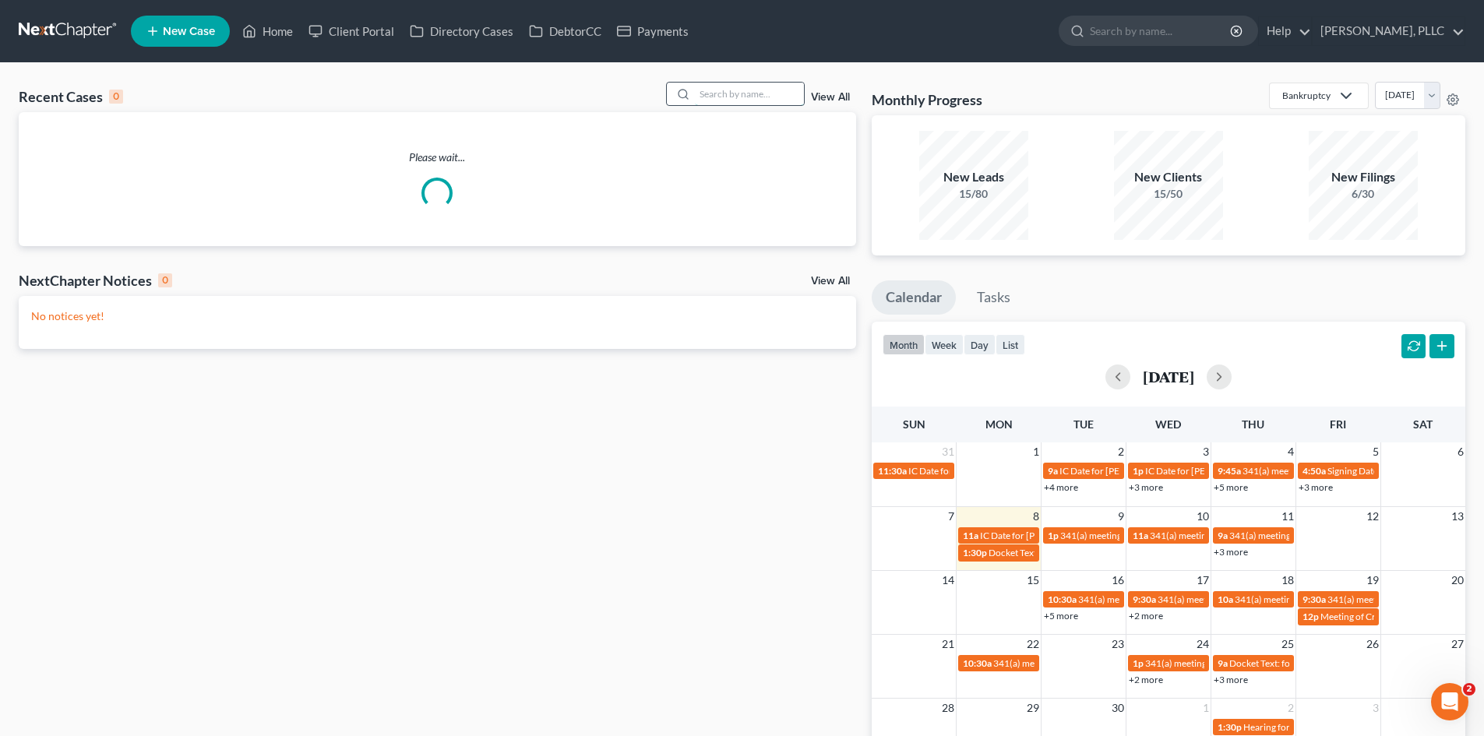
click at [711, 95] on input "search" at bounding box center [749, 94] width 109 height 23
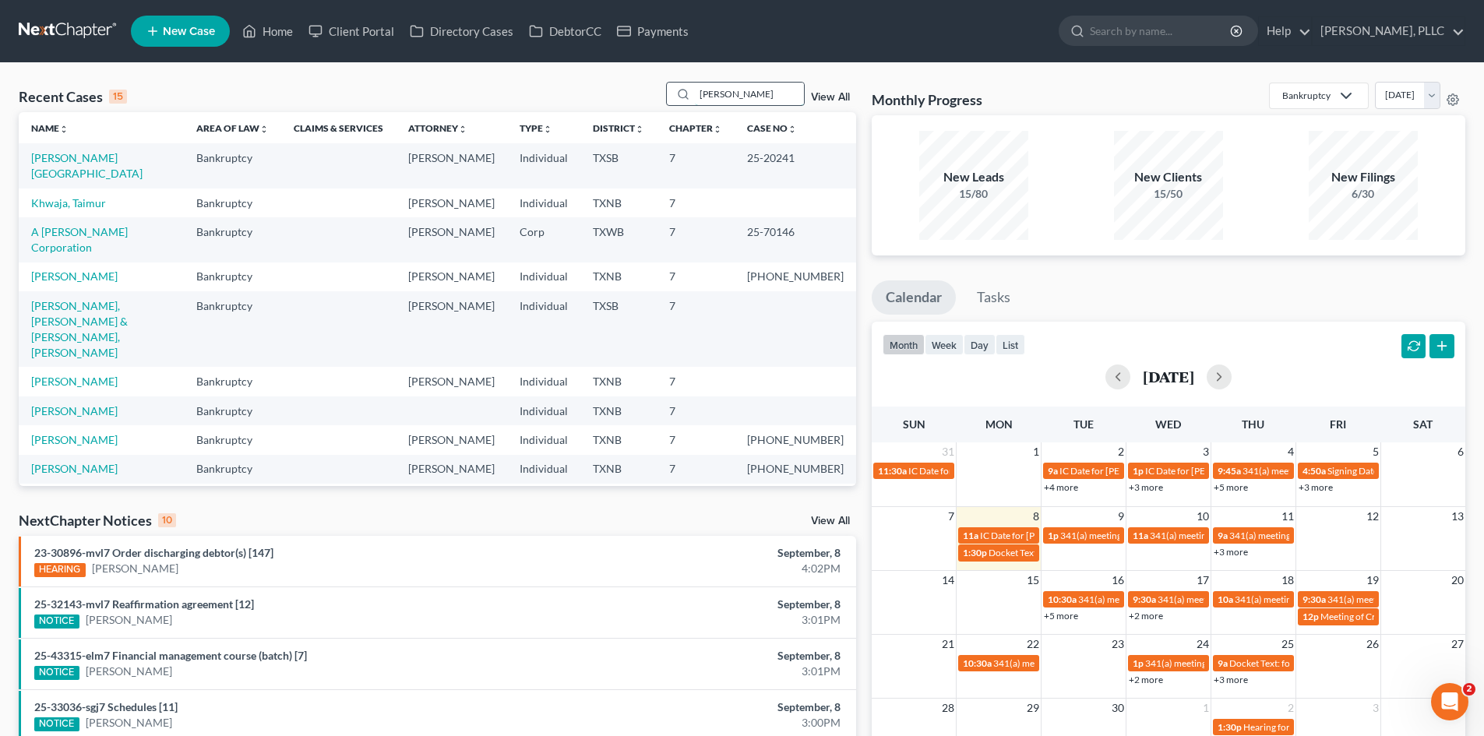
type input "[PERSON_NAME]"
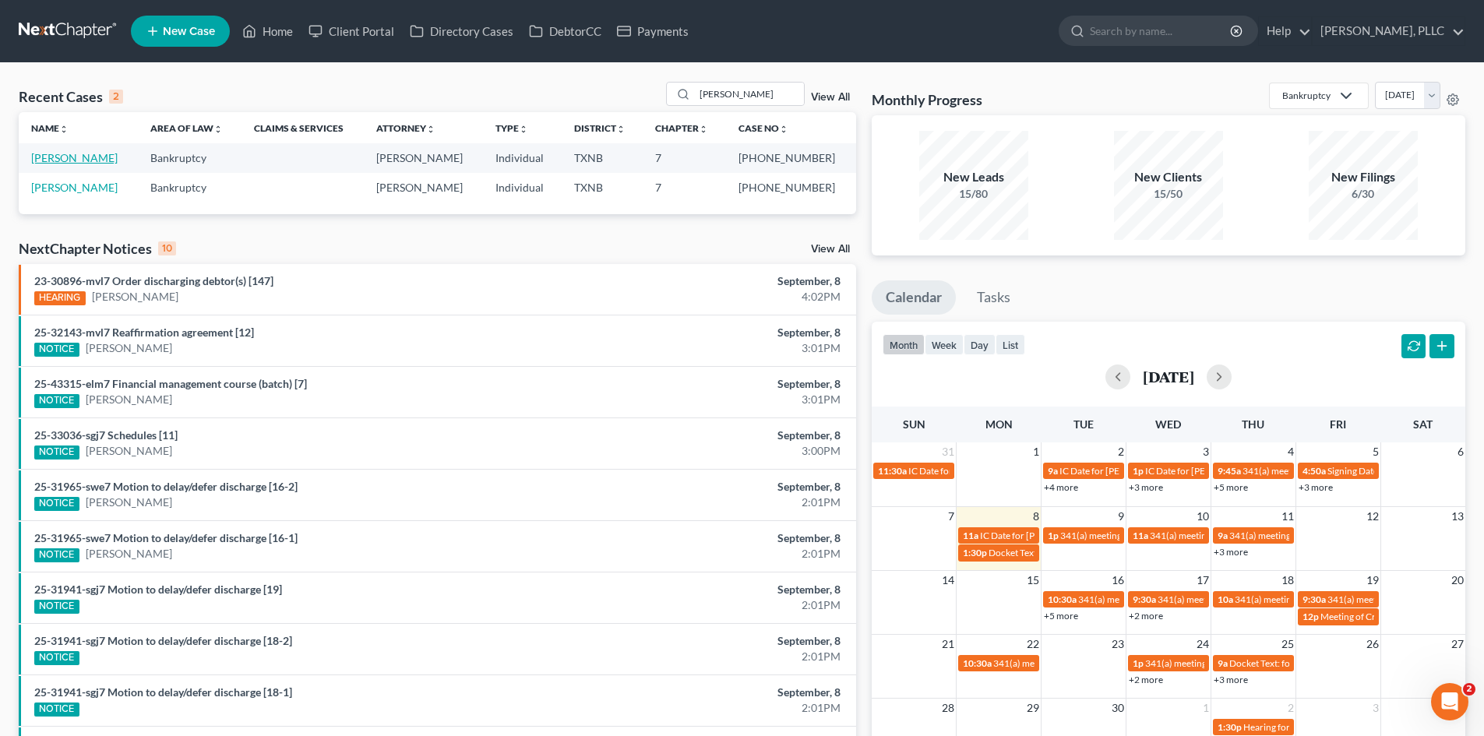
click at [69, 156] on link "[PERSON_NAME]" at bounding box center [74, 157] width 86 height 13
select select "4"
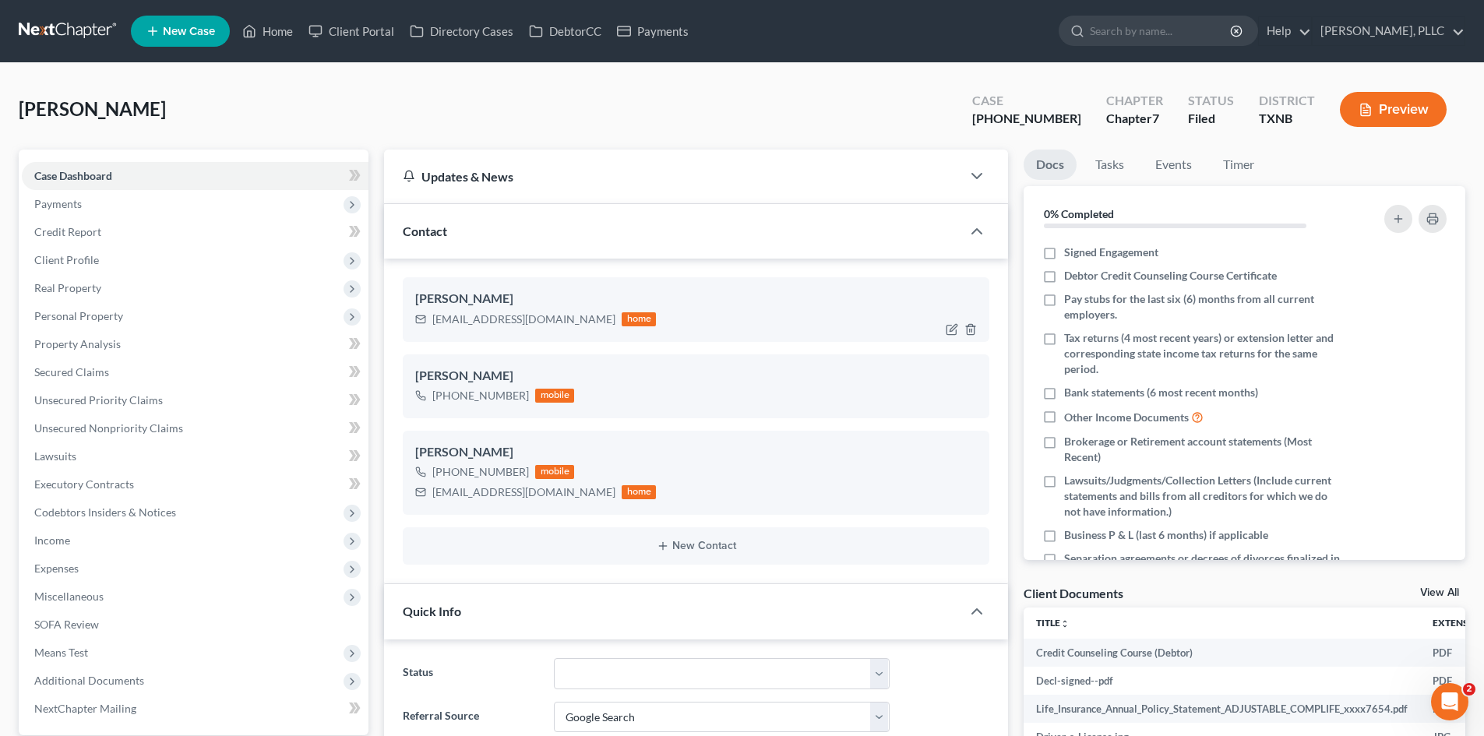
scroll to position [8468, 0]
drag, startPoint x: 564, startPoint y: 321, endPoint x: 428, endPoint y: 322, distance: 136.3
click at [428, 322] on div "[EMAIL_ADDRESS][DOMAIN_NAME] home" at bounding box center [535, 319] width 241 height 20
copy div "[EMAIL_ADDRESS][DOMAIN_NAME]"
drag, startPoint x: 269, startPoint y: 26, endPoint x: 370, endPoint y: 329, distance: 318.8
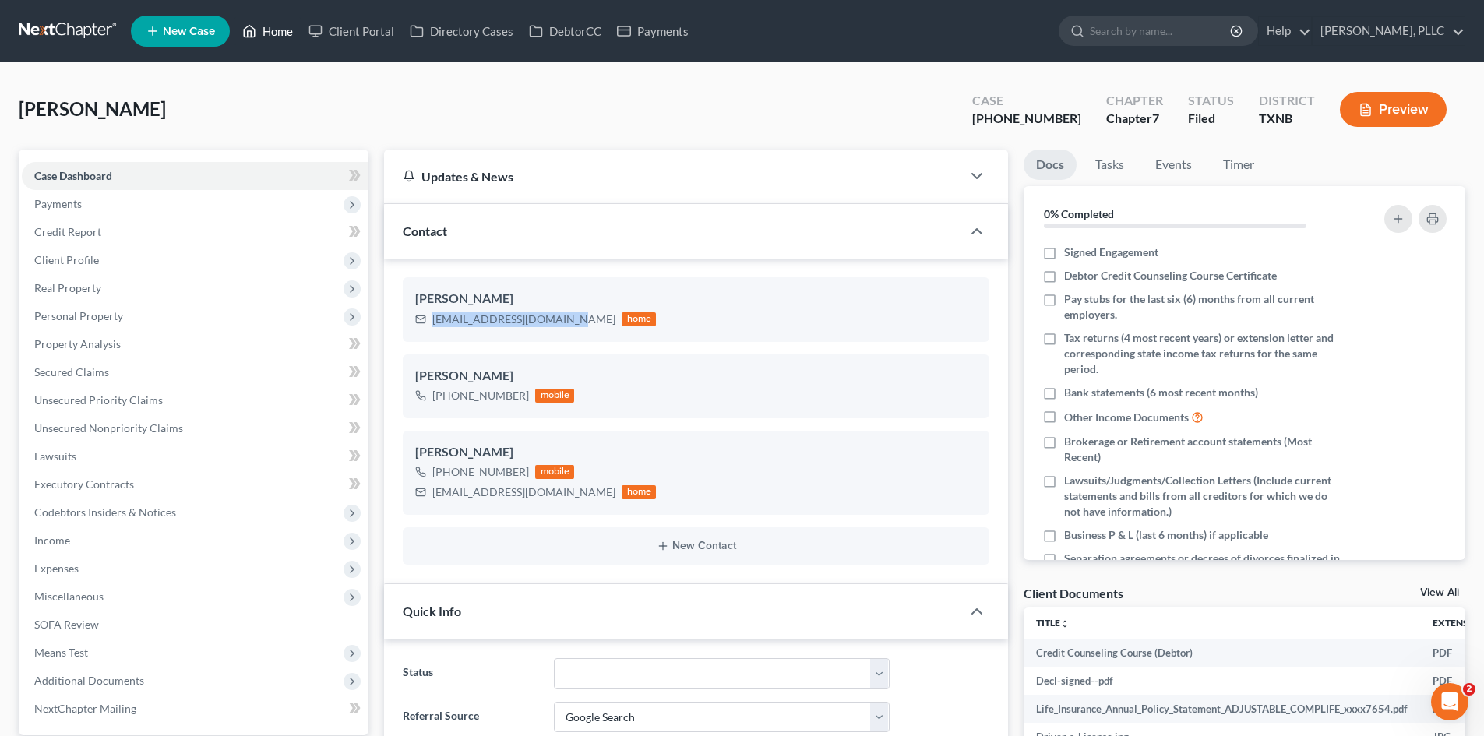
click at [270, 26] on link "Home" at bounding box center [267, 31] width 66 height 28
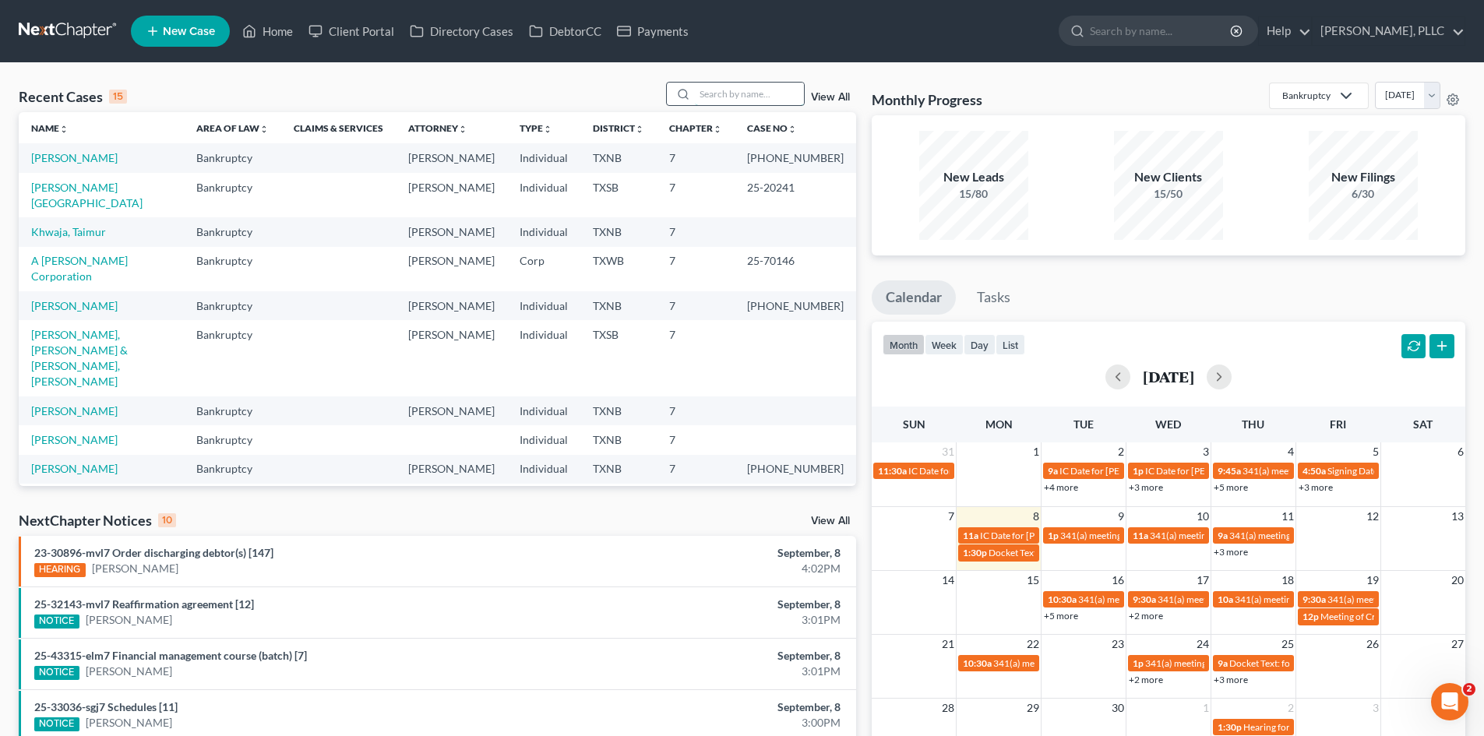
click at [734, 93] on input "search" at bounding box center [749, 94] width 109 height 23
type input "alleo"
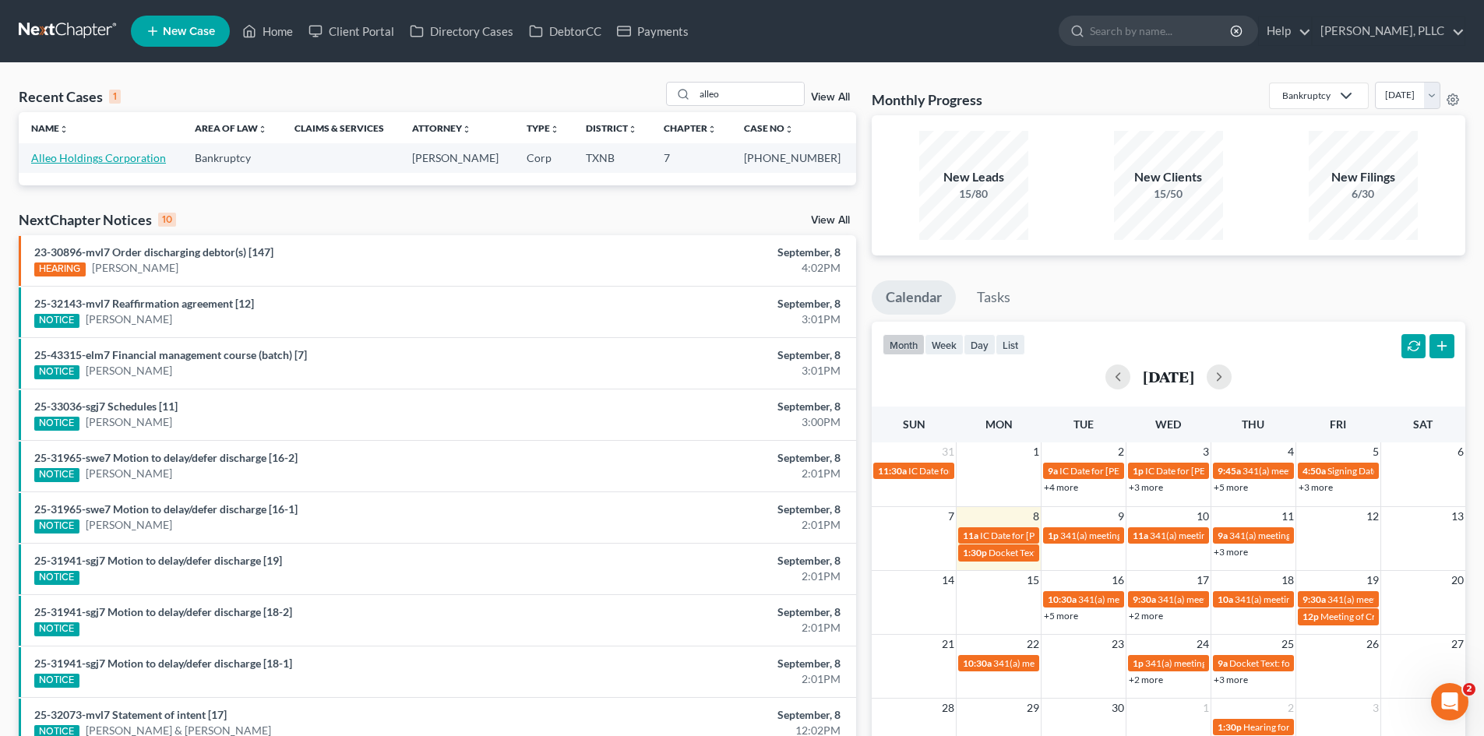
click at [46, 157] on link "Alleo Holdings Corporation" at bounding box center [98, 157] width 135 height 13
select select "1"
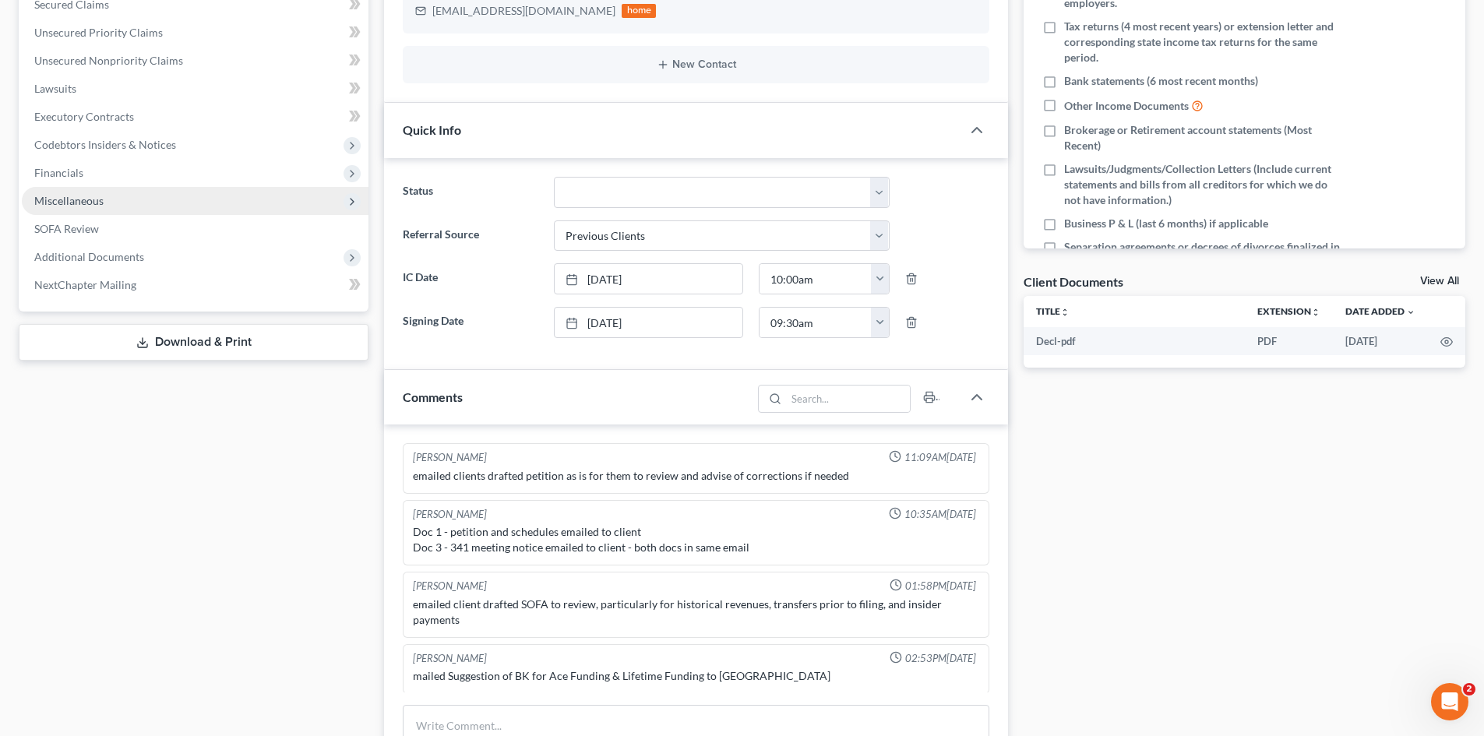
scroll to position [2049, 0]
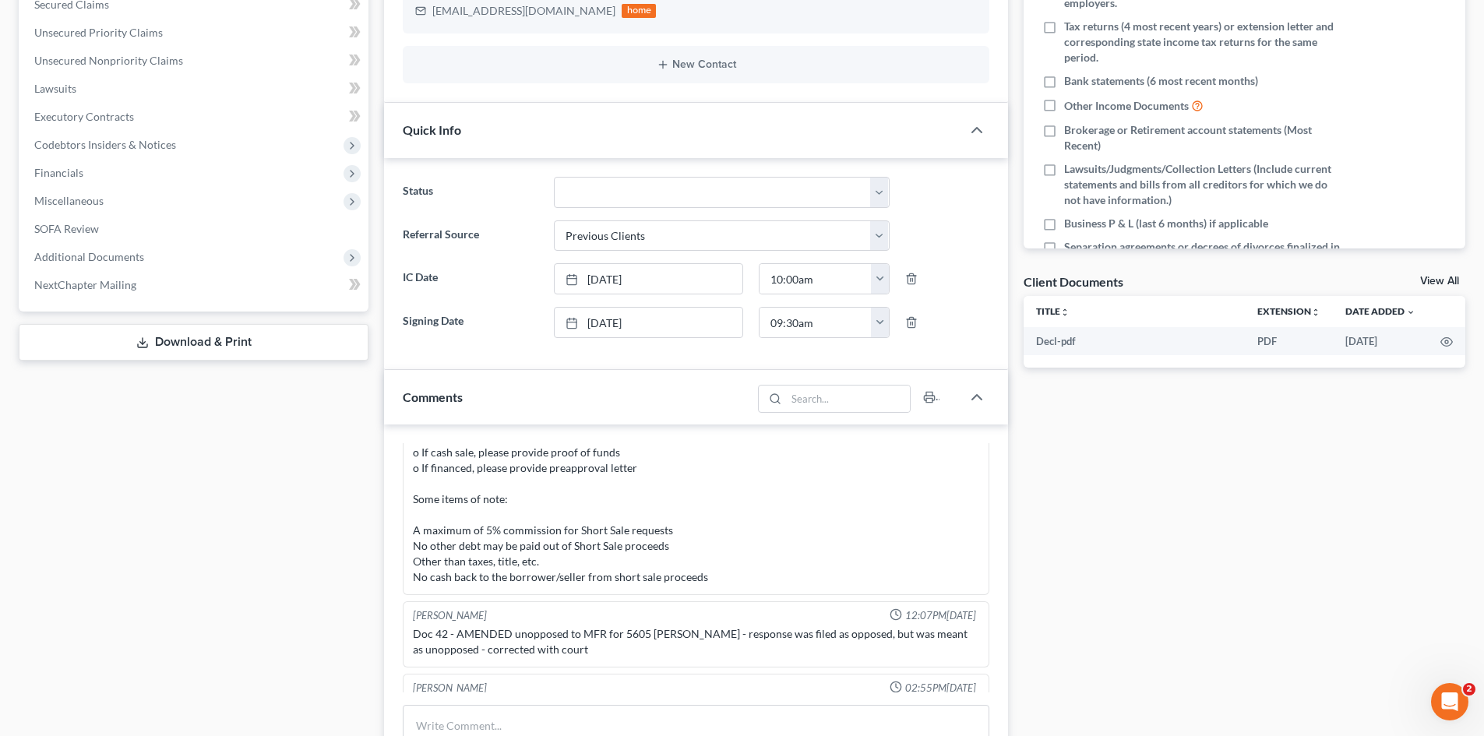
drag, startPoint x: 91, startPoint y: 260, endPoint x: 101, endPoint y: 419, distance: 159.2
click at [91, 260] on span "Additional Documents" at bounding box center [89, 256] width 110 height 13
click at [126, 337] on span "PACER Notices" at bounding box center [102, 340] width 75 height 13
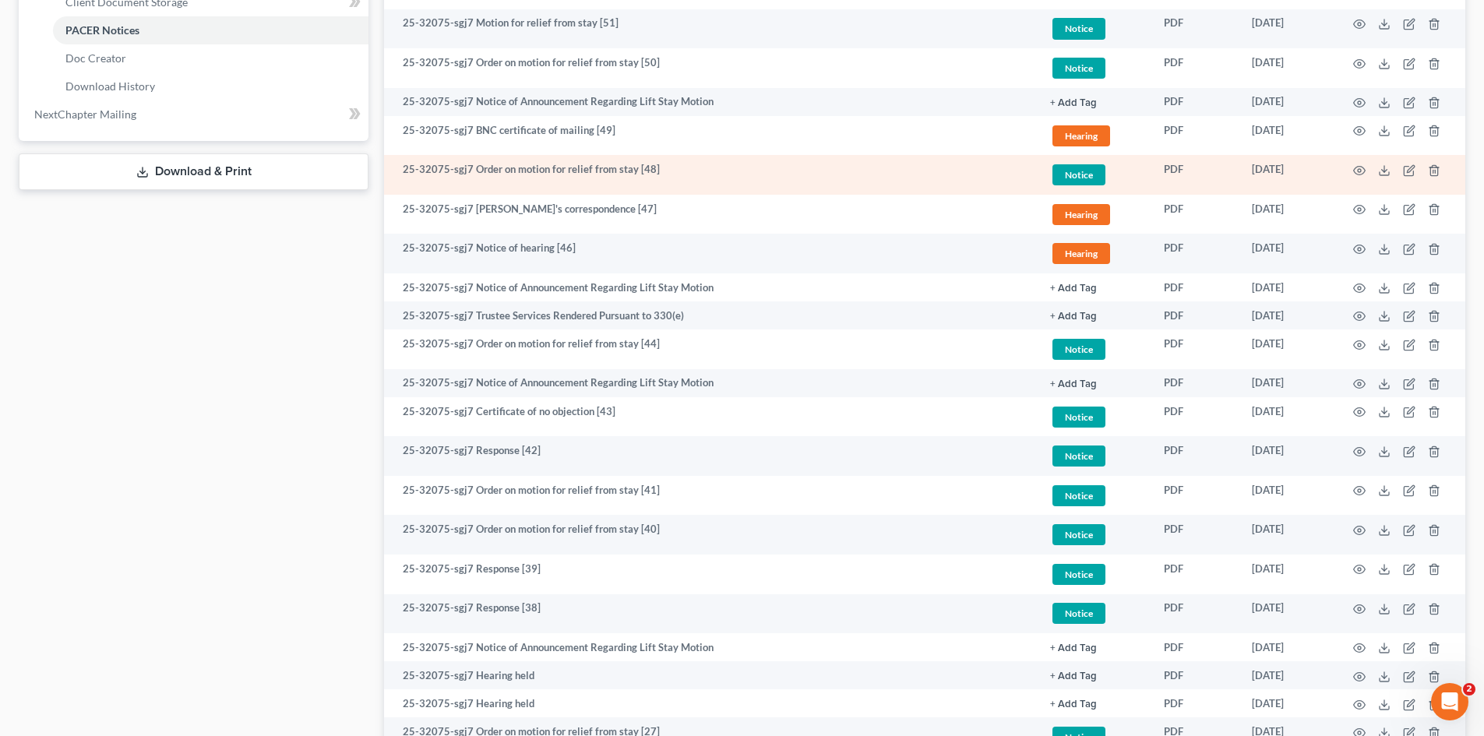
scroll to position [623, 0]
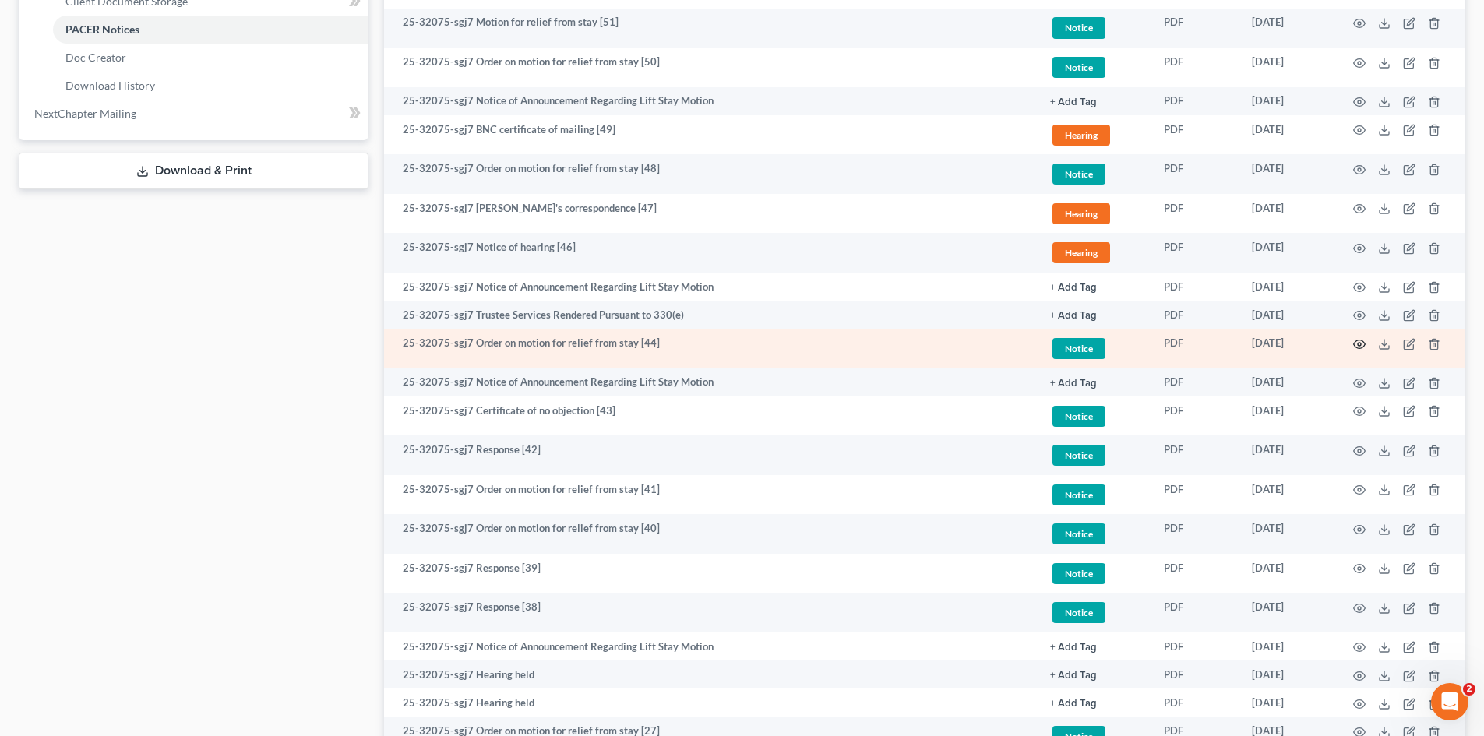
click at [1360, 346] on circle "button" at bounding box center [1359, 344] width 3 height 3
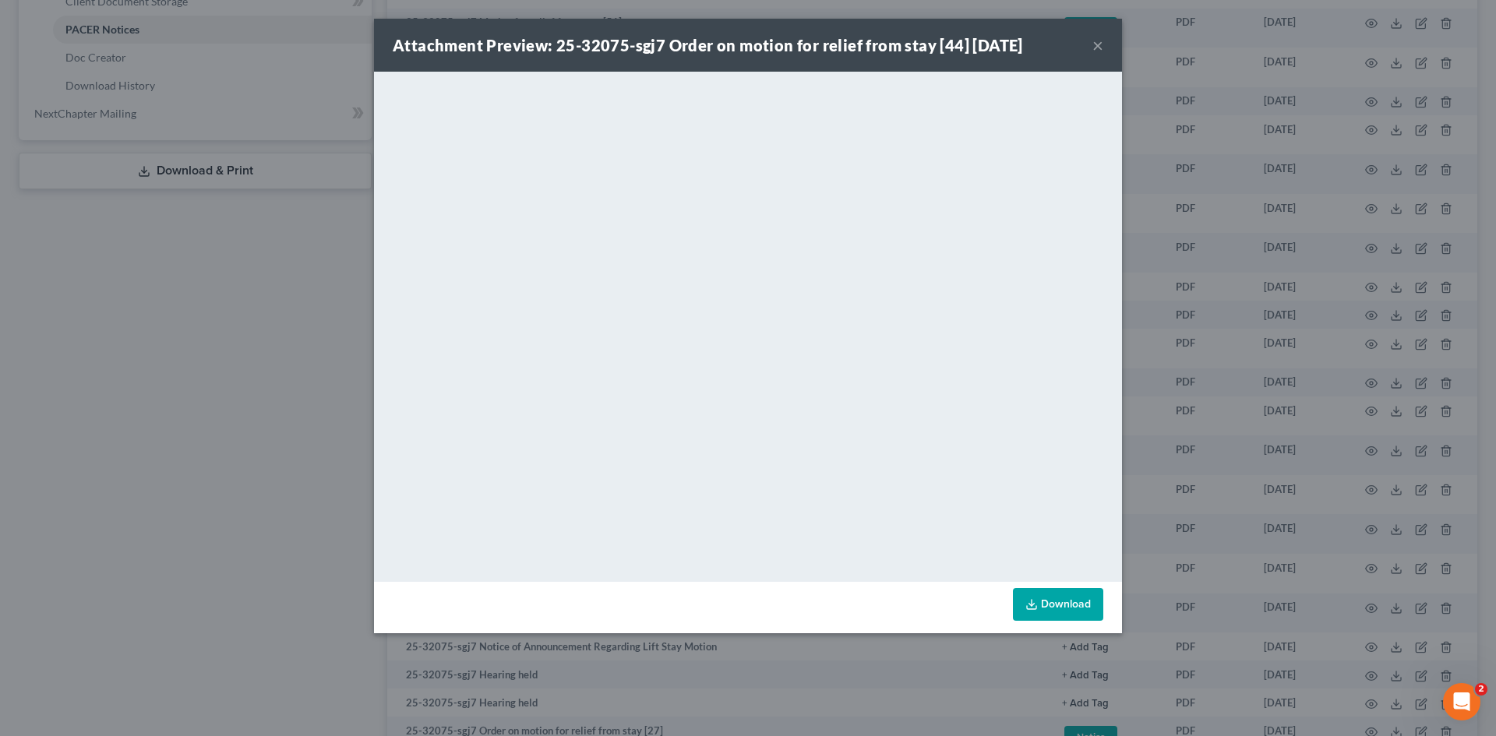
click at [1099, 49] on button "×" at bounding box center [1097, 45] width 11 height 19
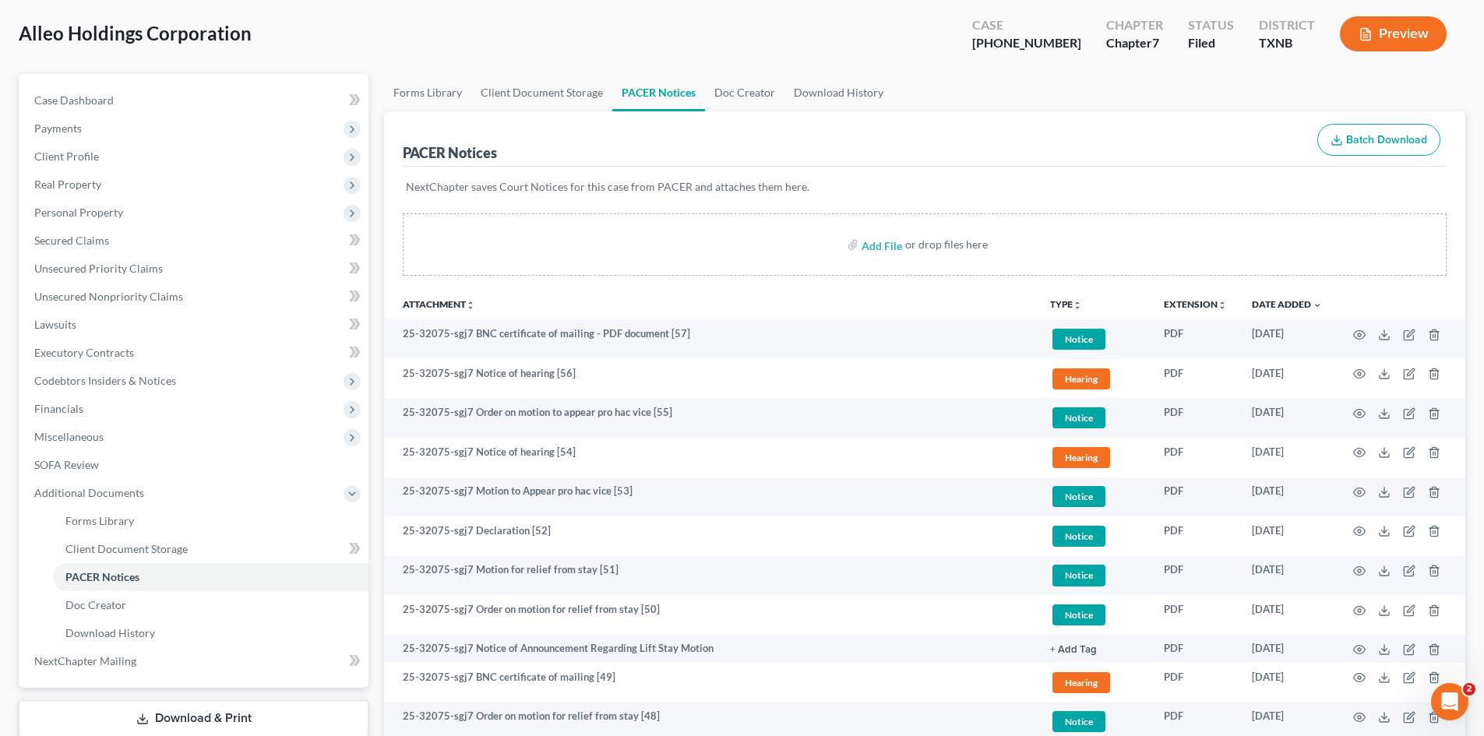
scroll to position [0, 0]
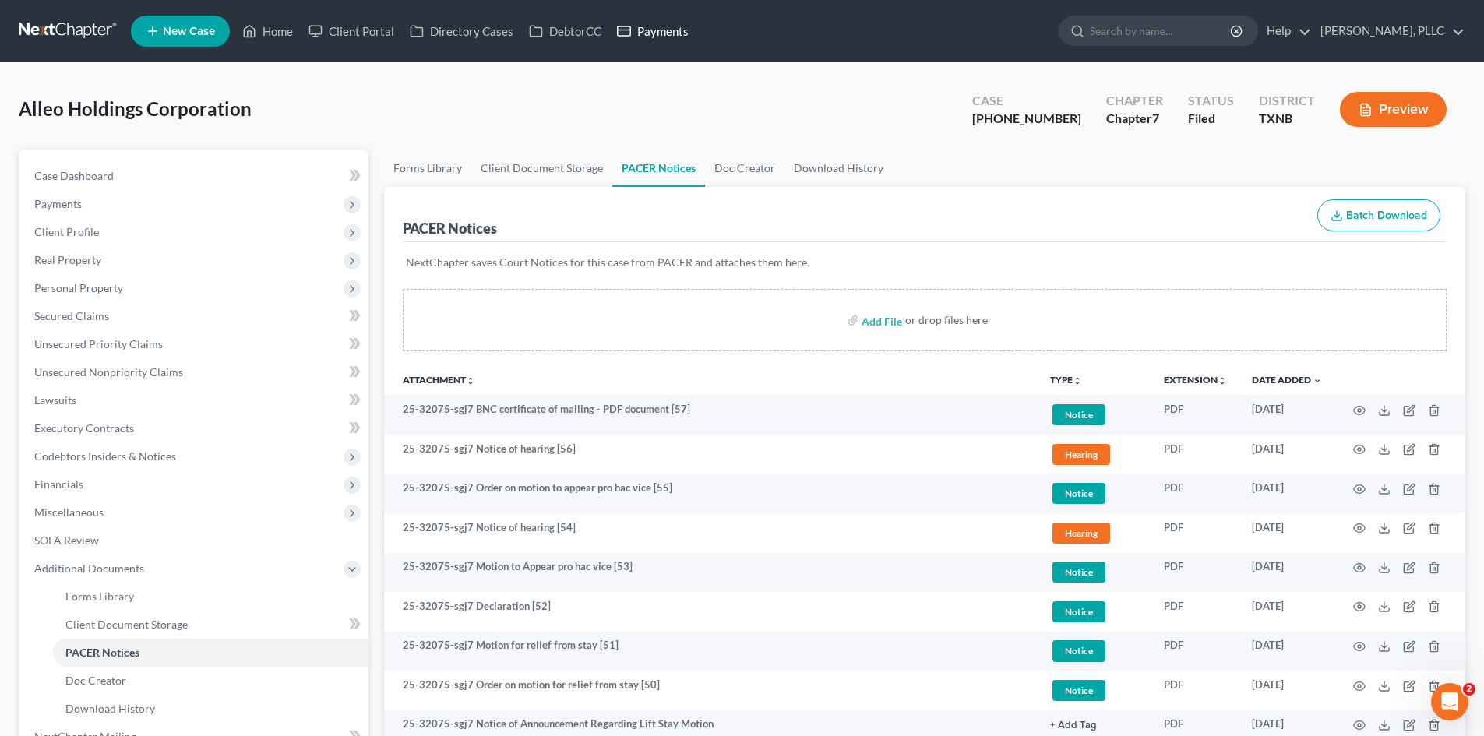
click at [660, 31] on link "Payments" at bounding box center [652, 31] width 87 height 28
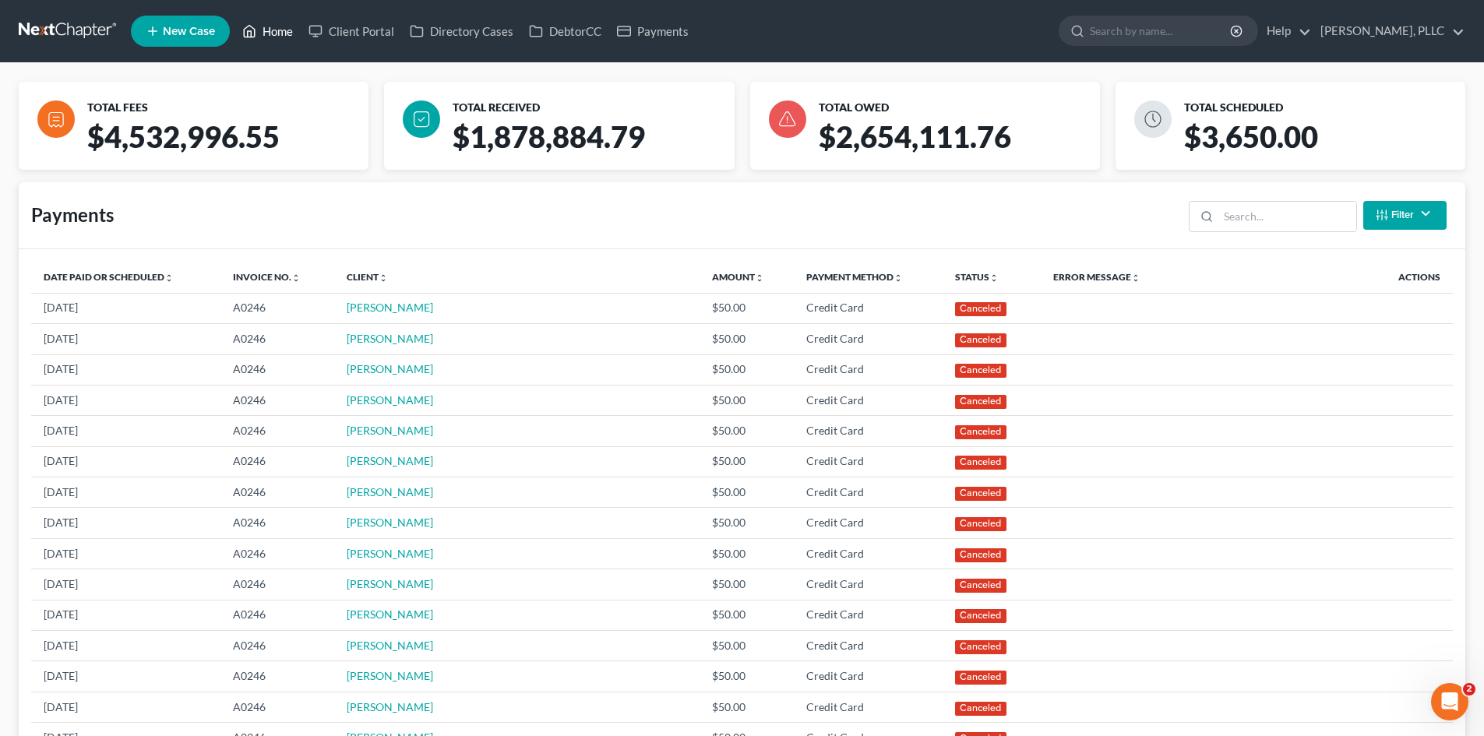
click at [270, 31] on link "Home" at bounding box center [267, 31] width 66 height 28
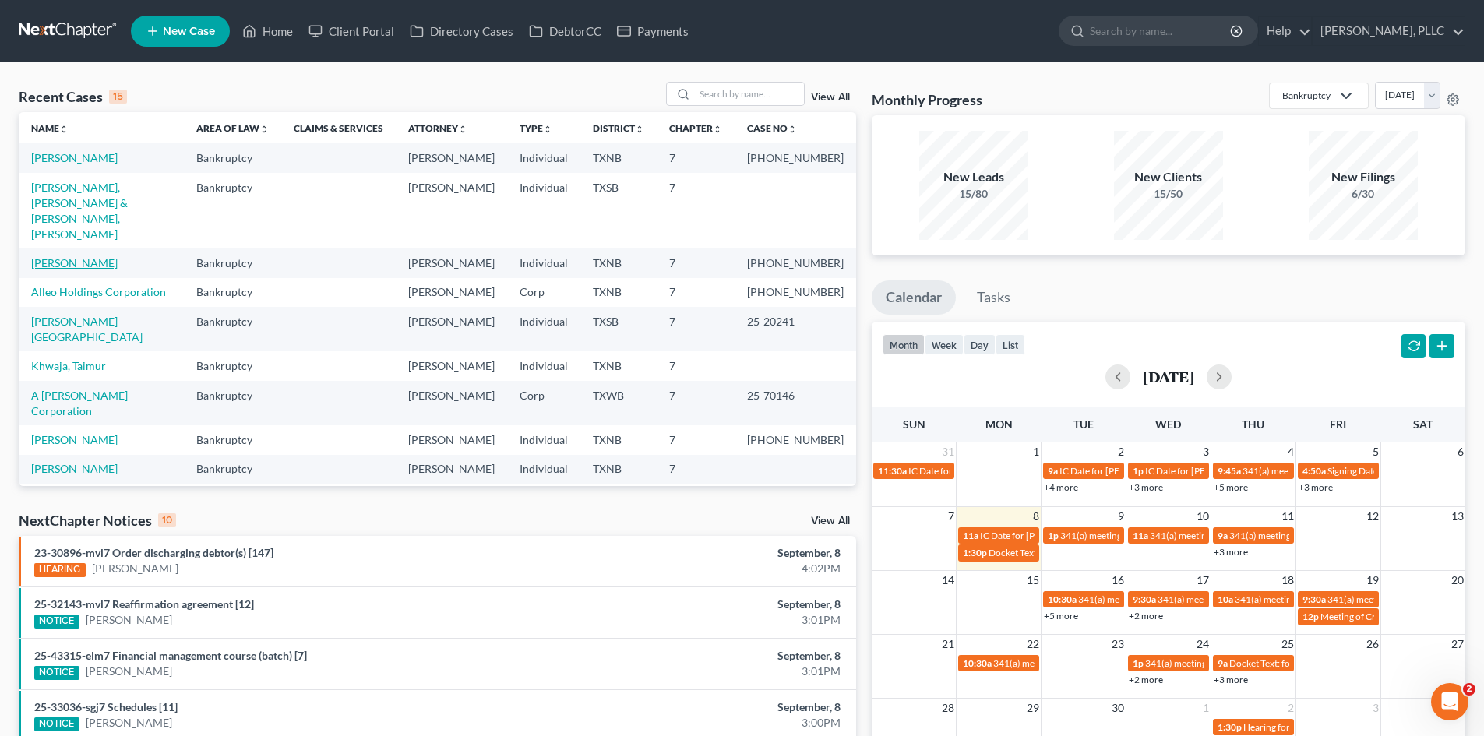
click at [77, 256] on link "[PERSON_NAME]" at bounding box center [74, 262] width 86 height 13
select select "4"
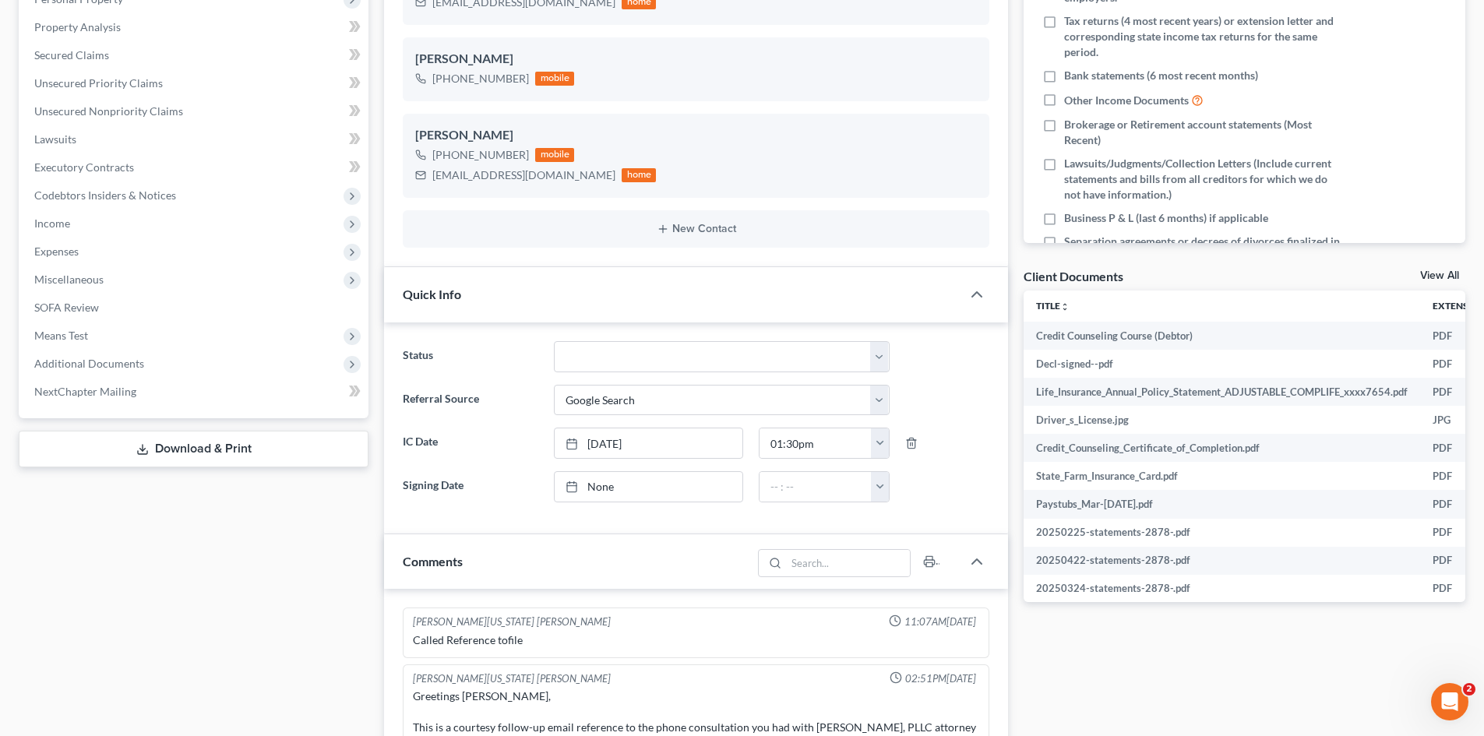
scroll to position [8468, 0]
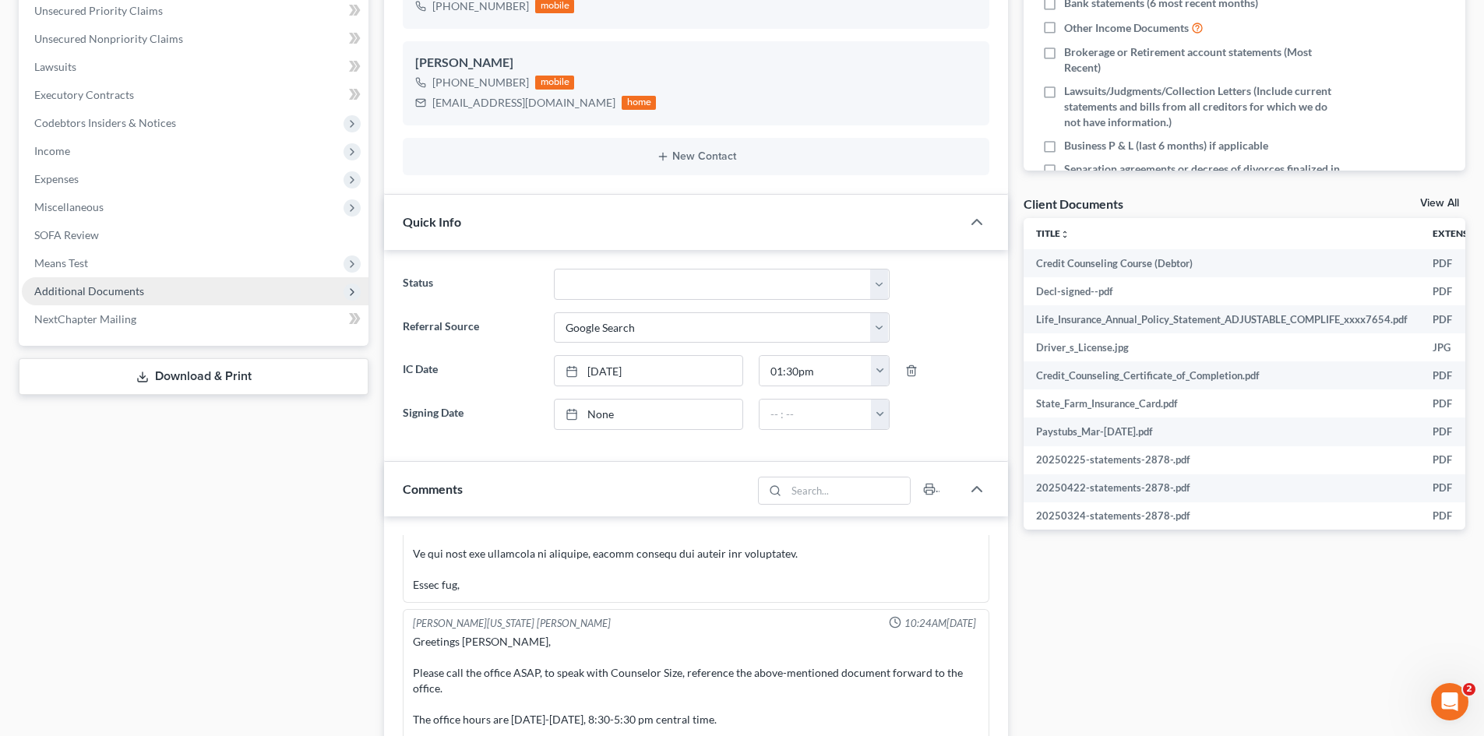
click at [132, 291] on span "Additional Documents" at bounding box center [89, 290] width 110 height 13
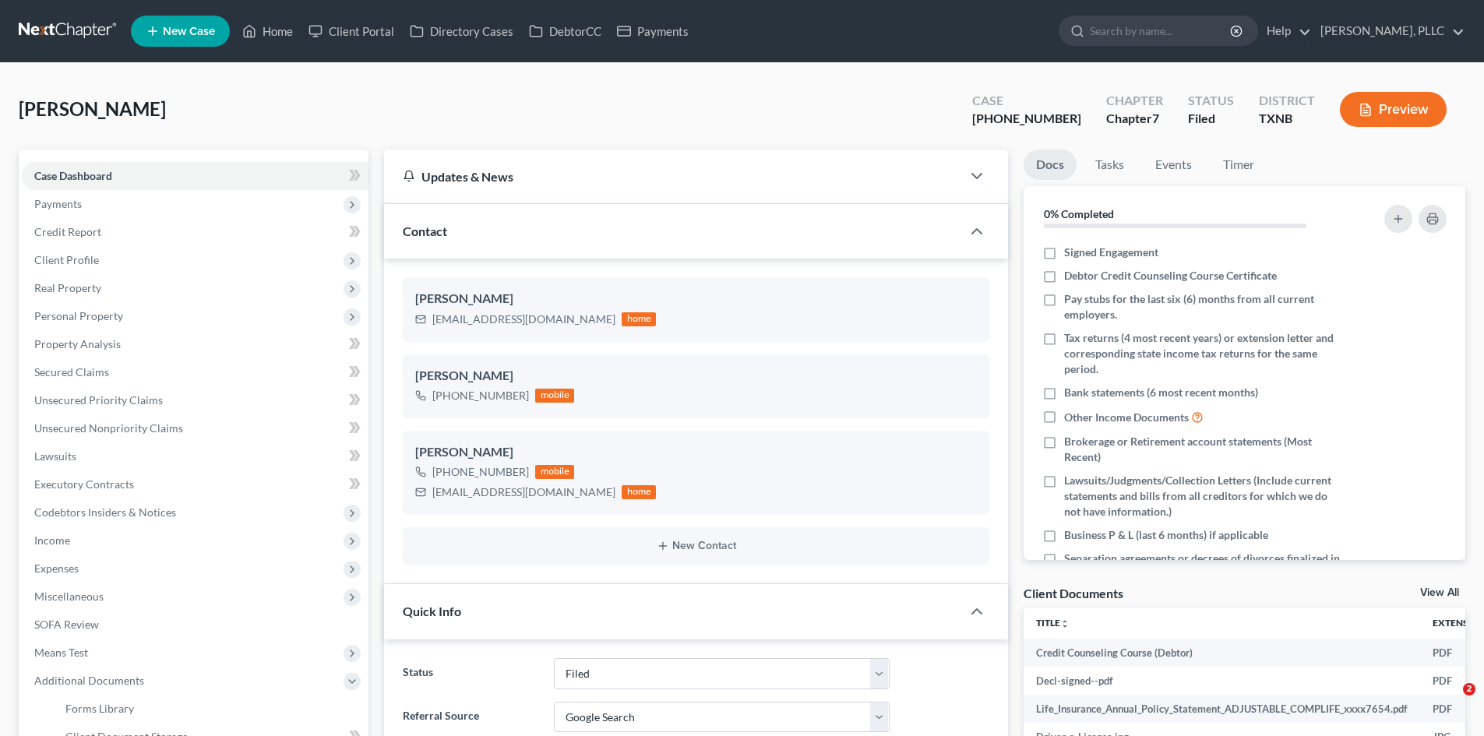
select select "10"
select select "4"
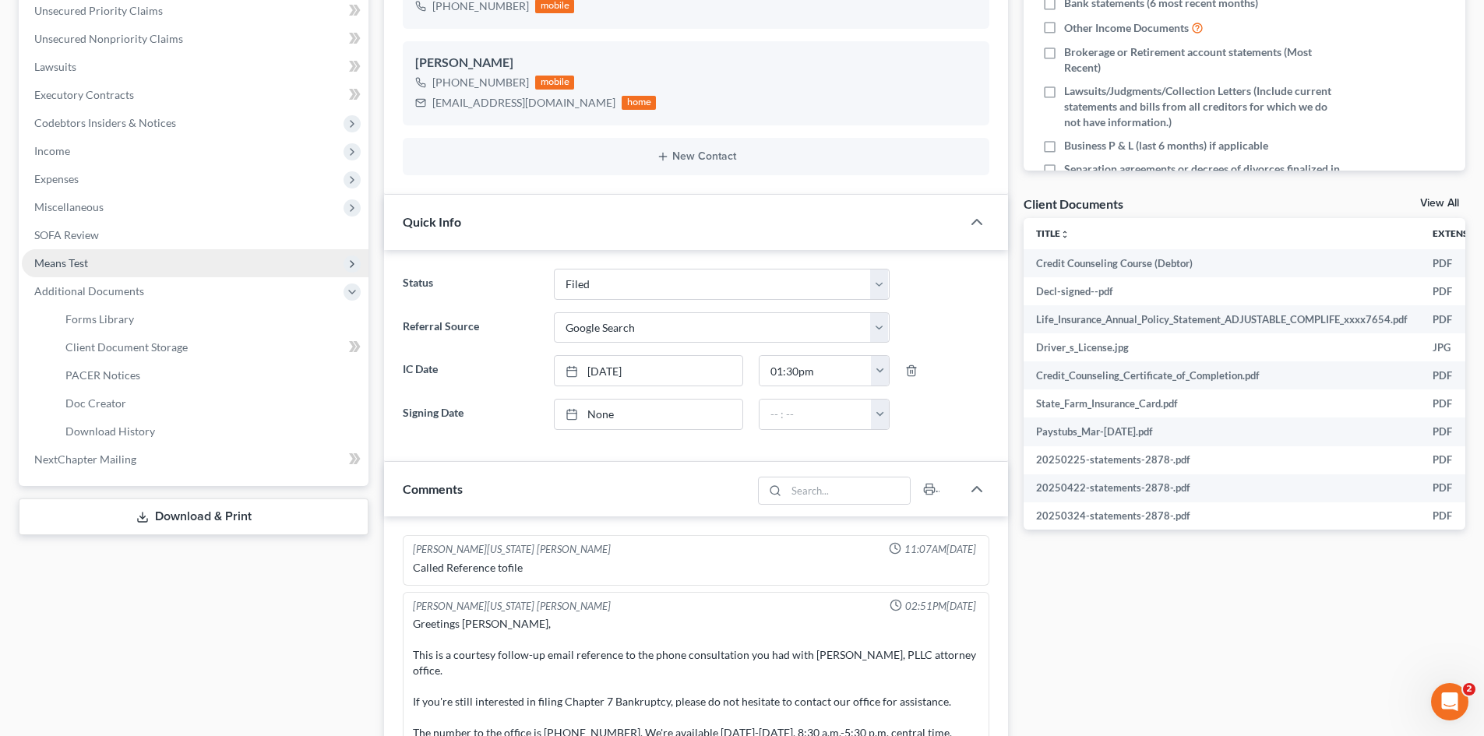
scroll to position [8468, 0]
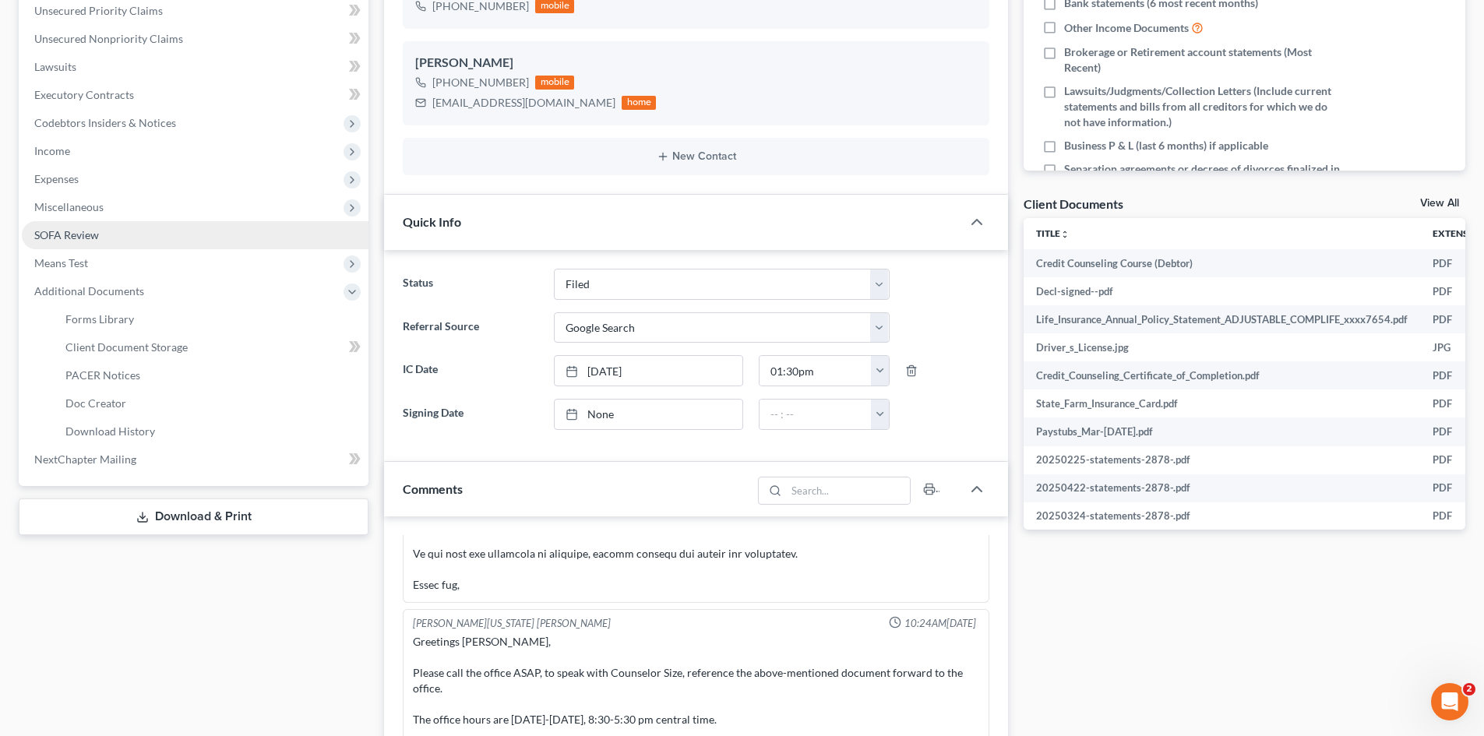
click at [134, 241] on link "SOFA Review" at bounding box center [195, 235] width 347 height 28
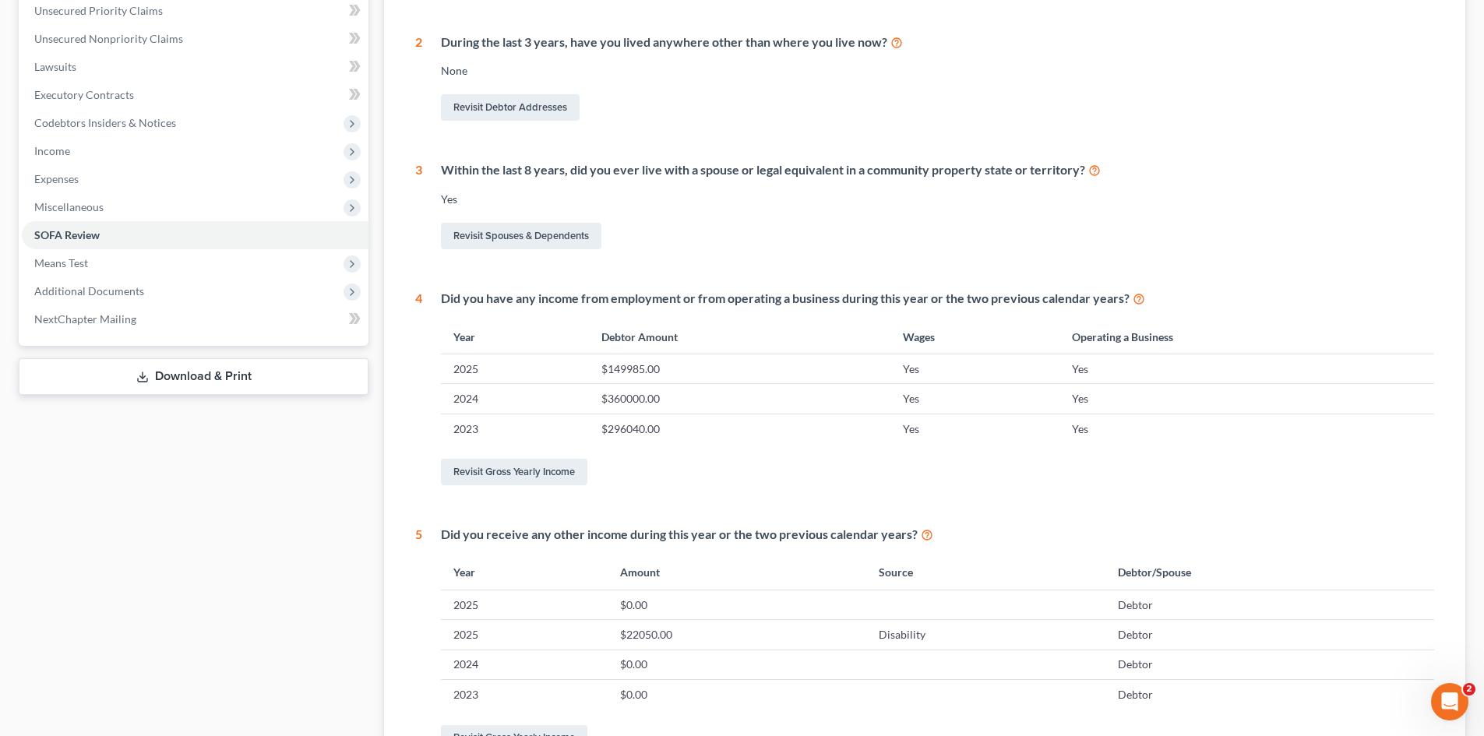
scroll to position [573, 0]
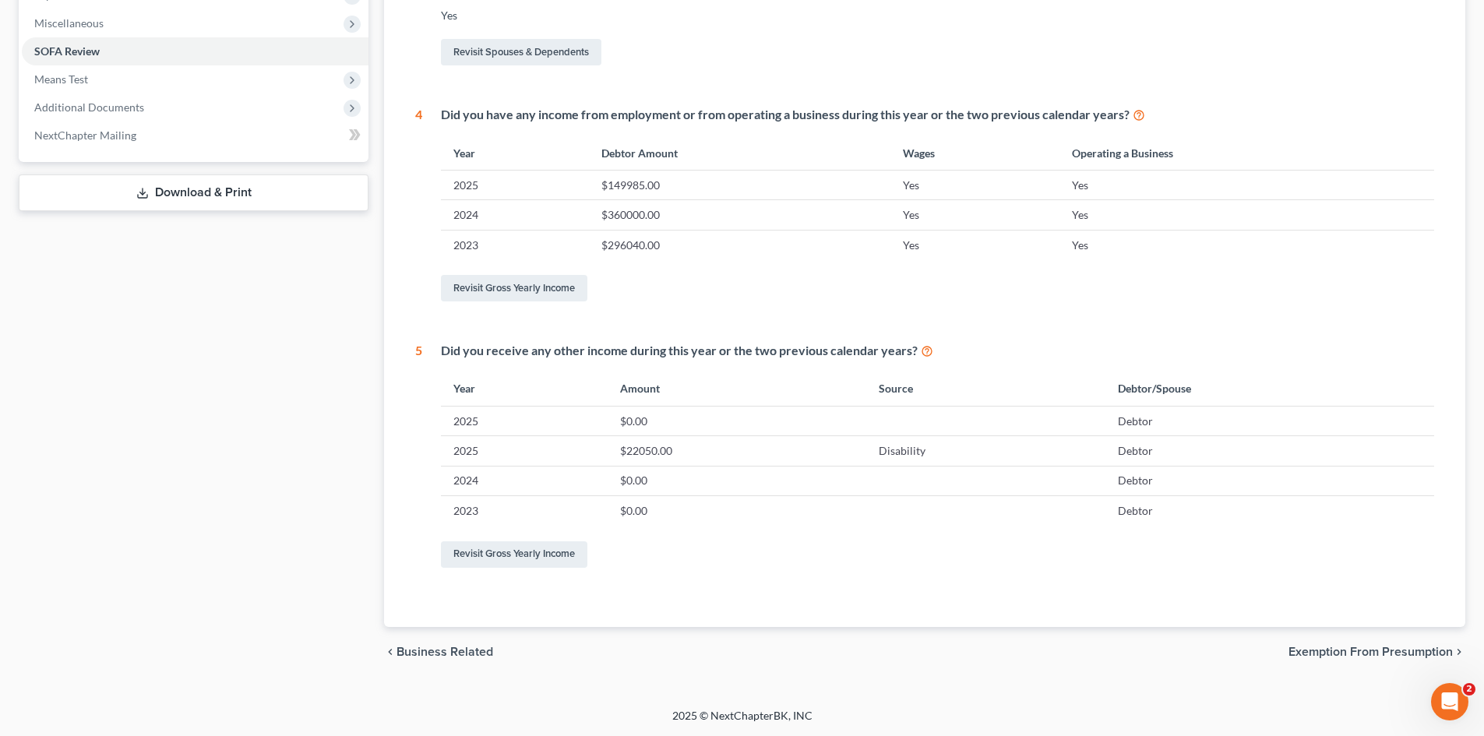
drag, startPoint x: 0, startPoint y: 195, endPoint x: 853, endPoint y: 365, distance: 869.7
click at [678, 192] on div "[PERSON_NAME] Upgraded Case [PHONE_NUMBER] Chapter Chapter 7 Status [GEOGRAPHIC…" at bounding box center [742, 99] width 1484 height 1218
click at [0, 308] on div "[PERSON_NAME] Upgraded Case [PHONE_NUMBER] Chapter Chapter 7 Status [GEOGRAPHIC…" at bounding box center [742, 99] width 1484 height 1218
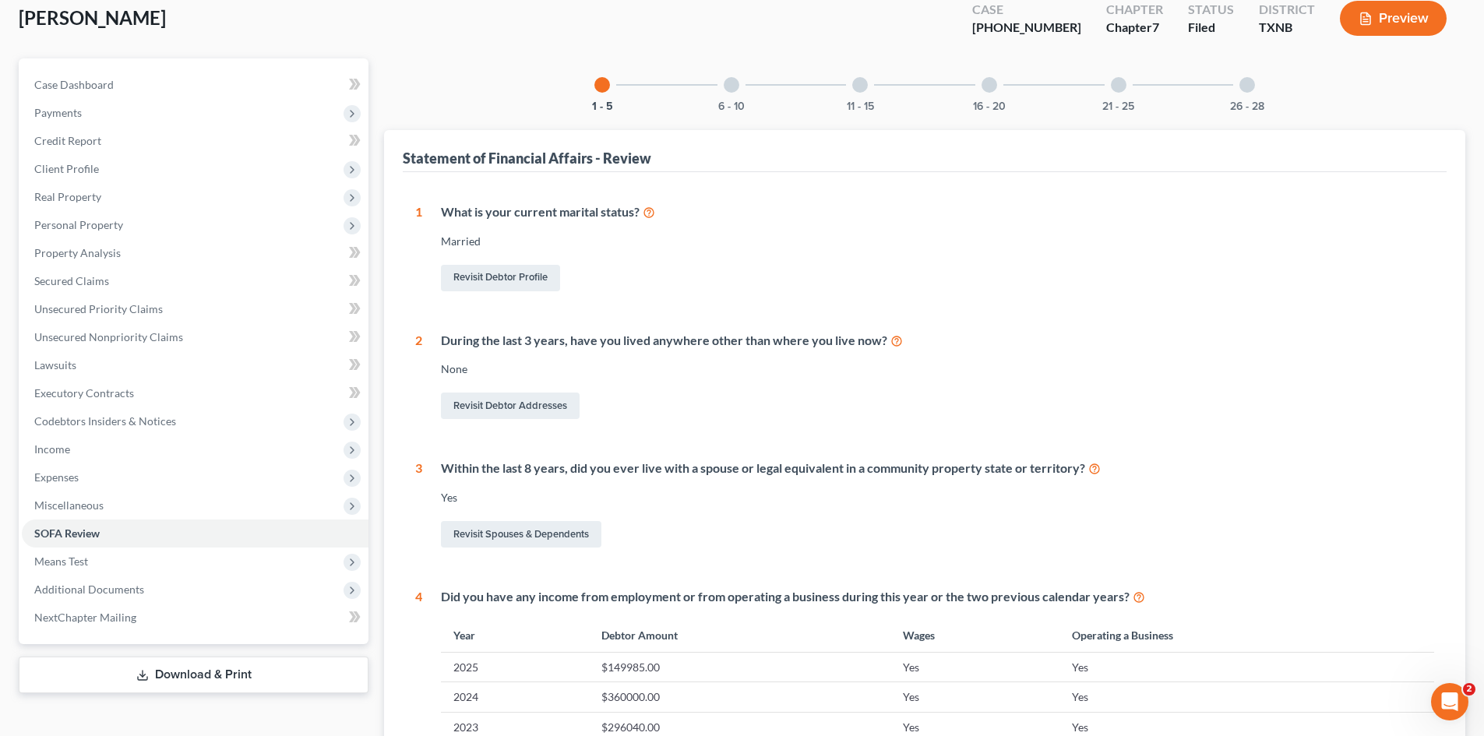
scroll to position [0, 0]
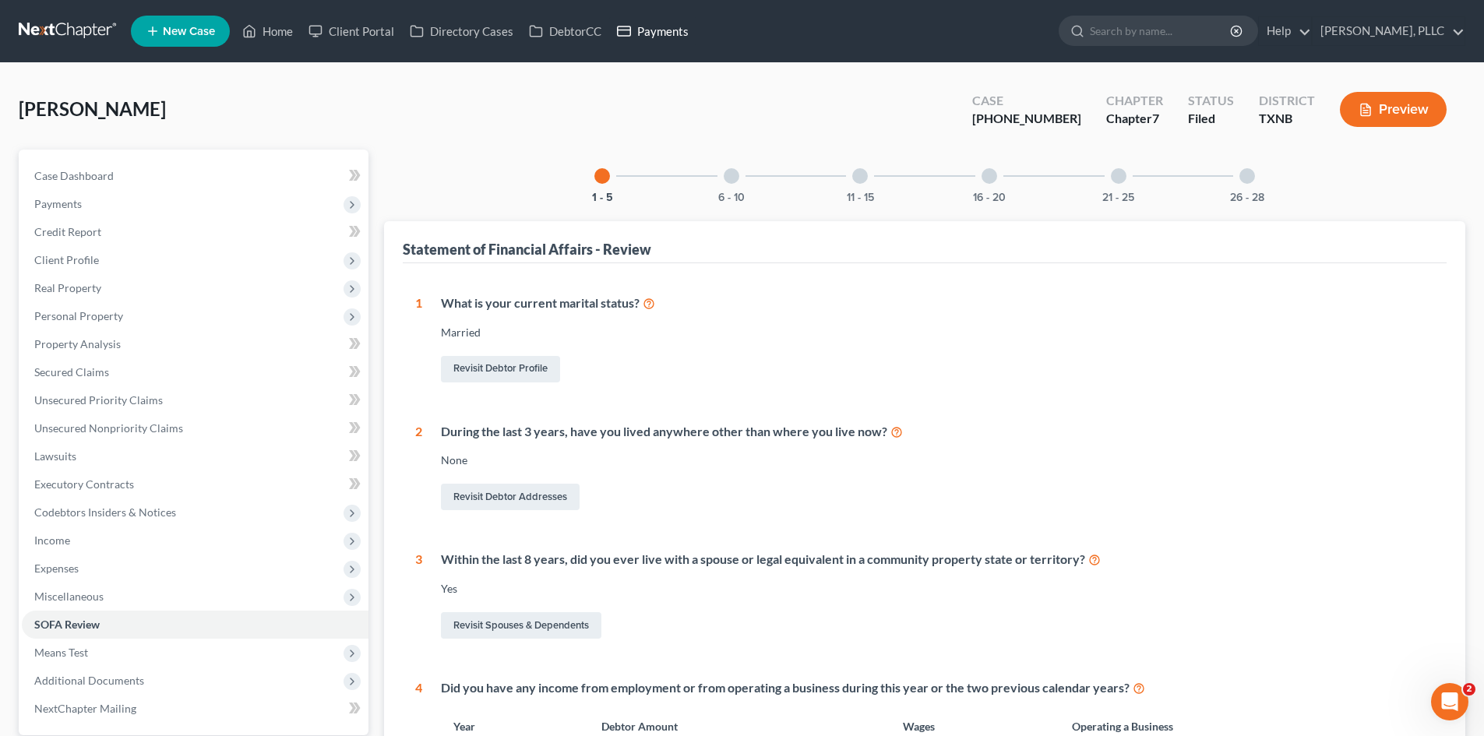
click at [682, 41] on link "Payments" at bounding box center [652, 31] width 87 height 28
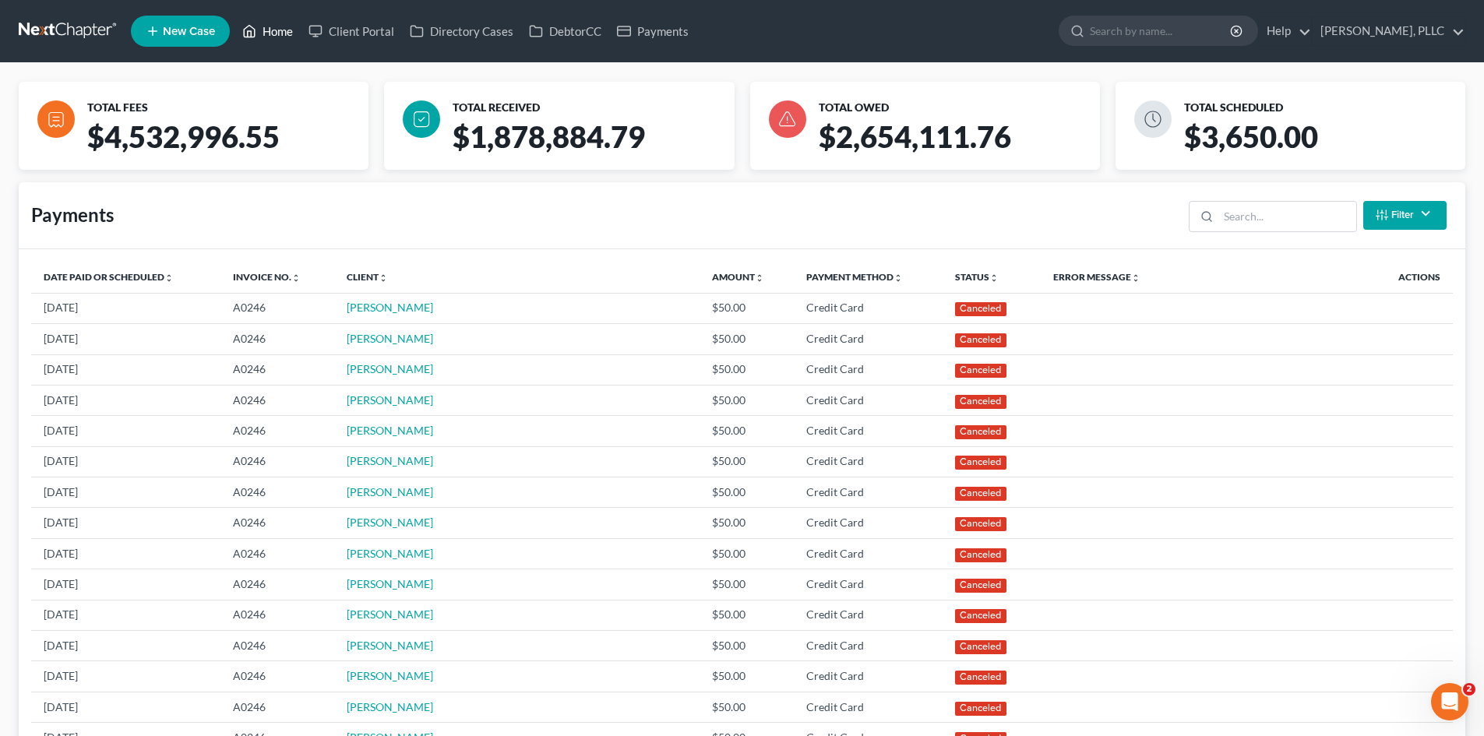
drag, startPoint x: 281, startPoint y: 31, endPoint x: 460, endPoint y: 2, distance: 181.5
click at [281, 31] on link "Home" at bounding box center [267, 31] width 66 height 28
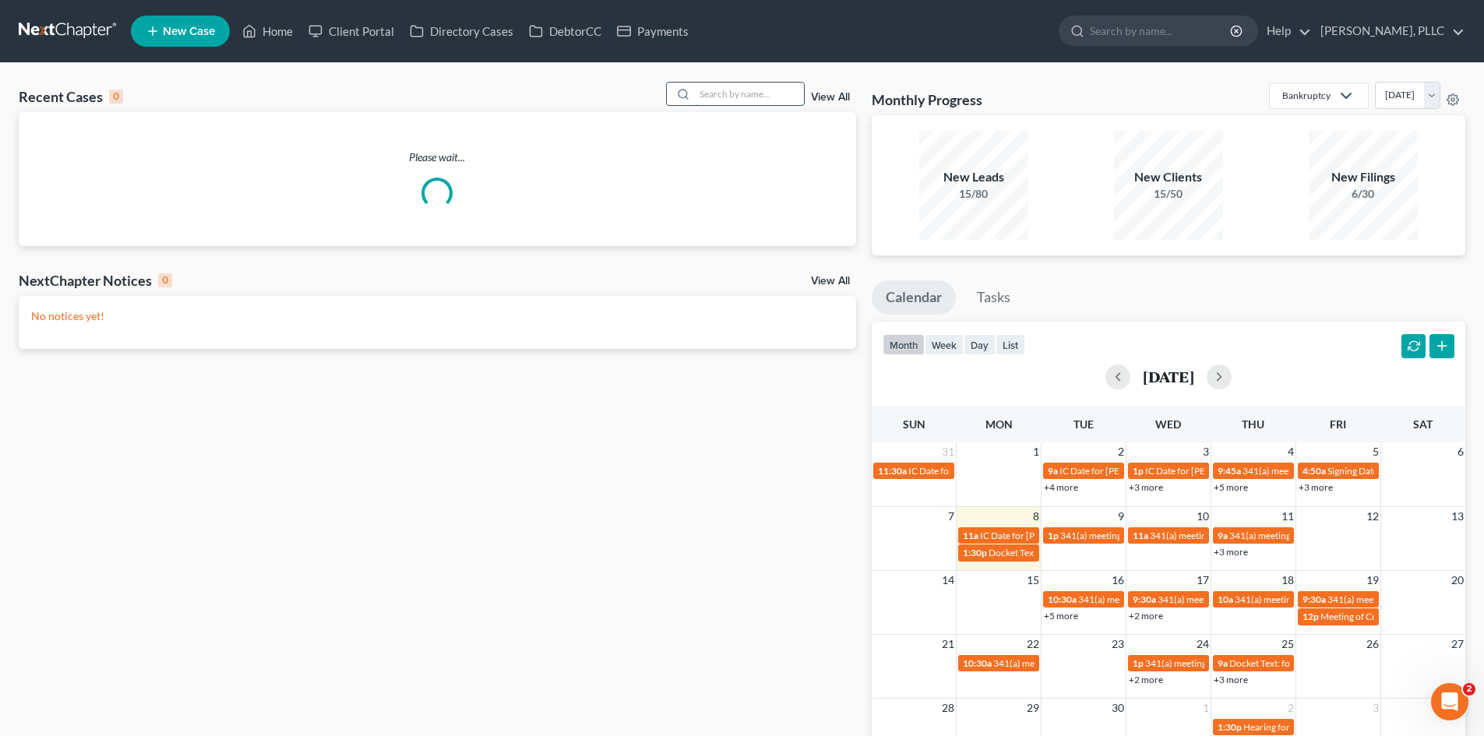
drag, startPoint x: 722, startPoint y: 83, endPoint x: 726, endPoint y: 96, distance: 13.1
click at [724, 84] on input "search" at bounding box center [749, 94] width 109 height 23
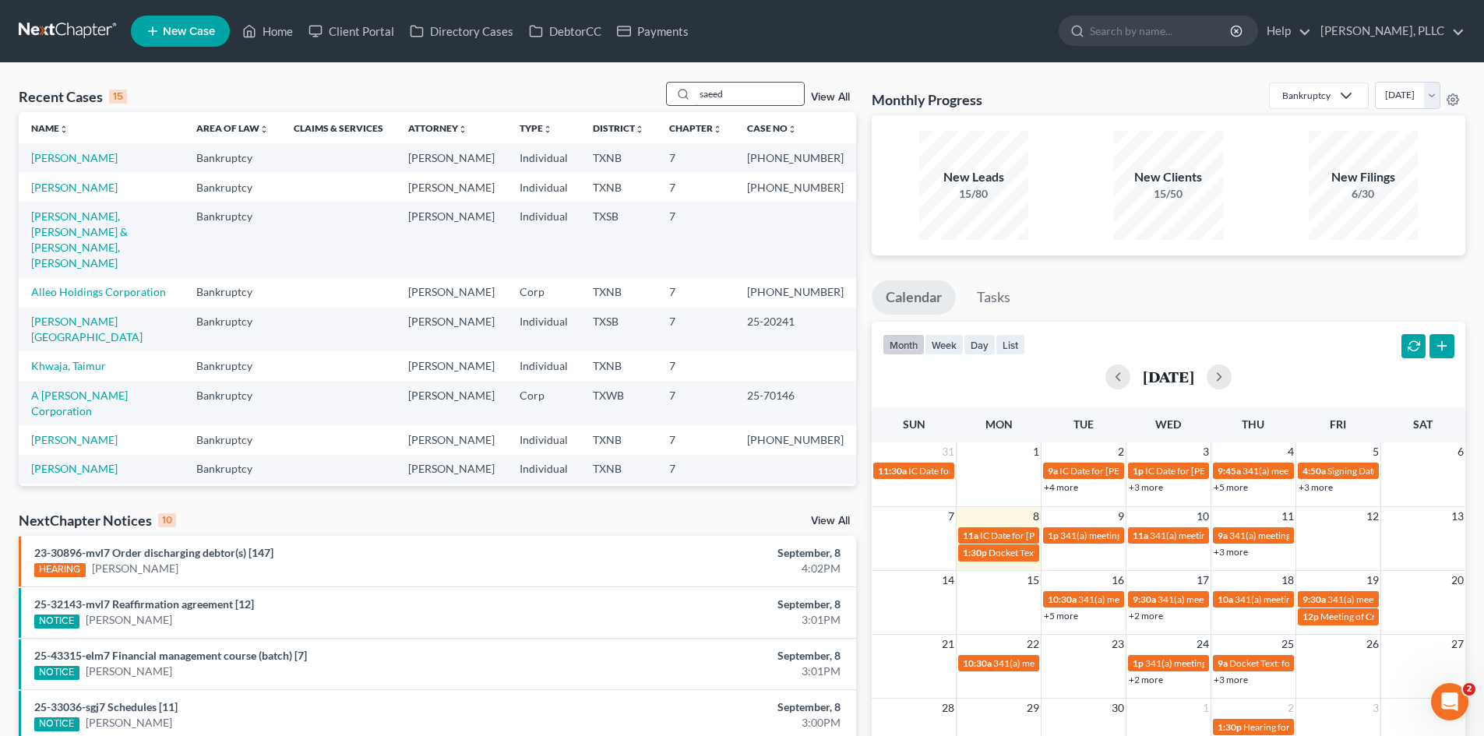
type input "saeed"
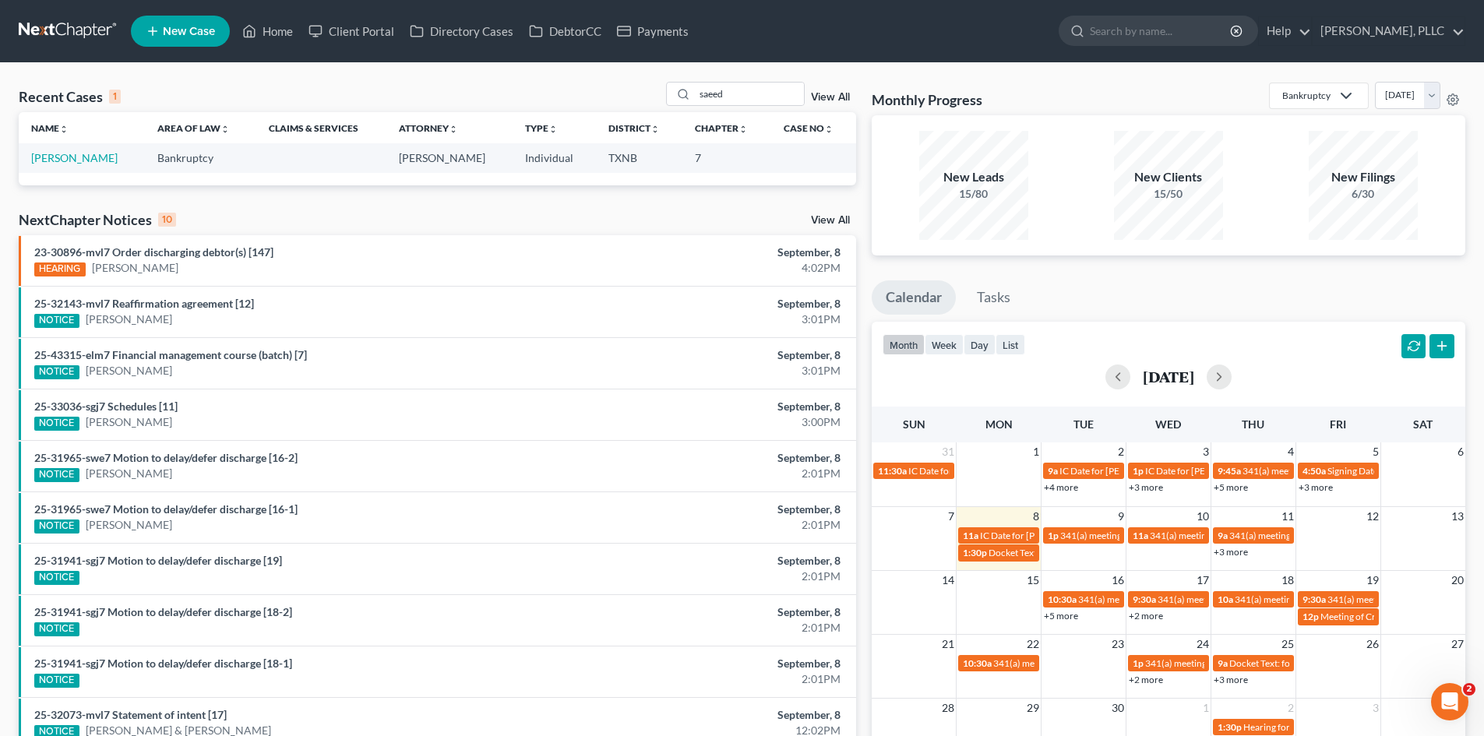
click at [68, 150] on td "[PERSON_NAME]" at bounding box center [82, 157] width 126 height 29
click at [76, 158] on link "[PERSON_NAME]" at bounding box center [74, 157] width 86 height 13
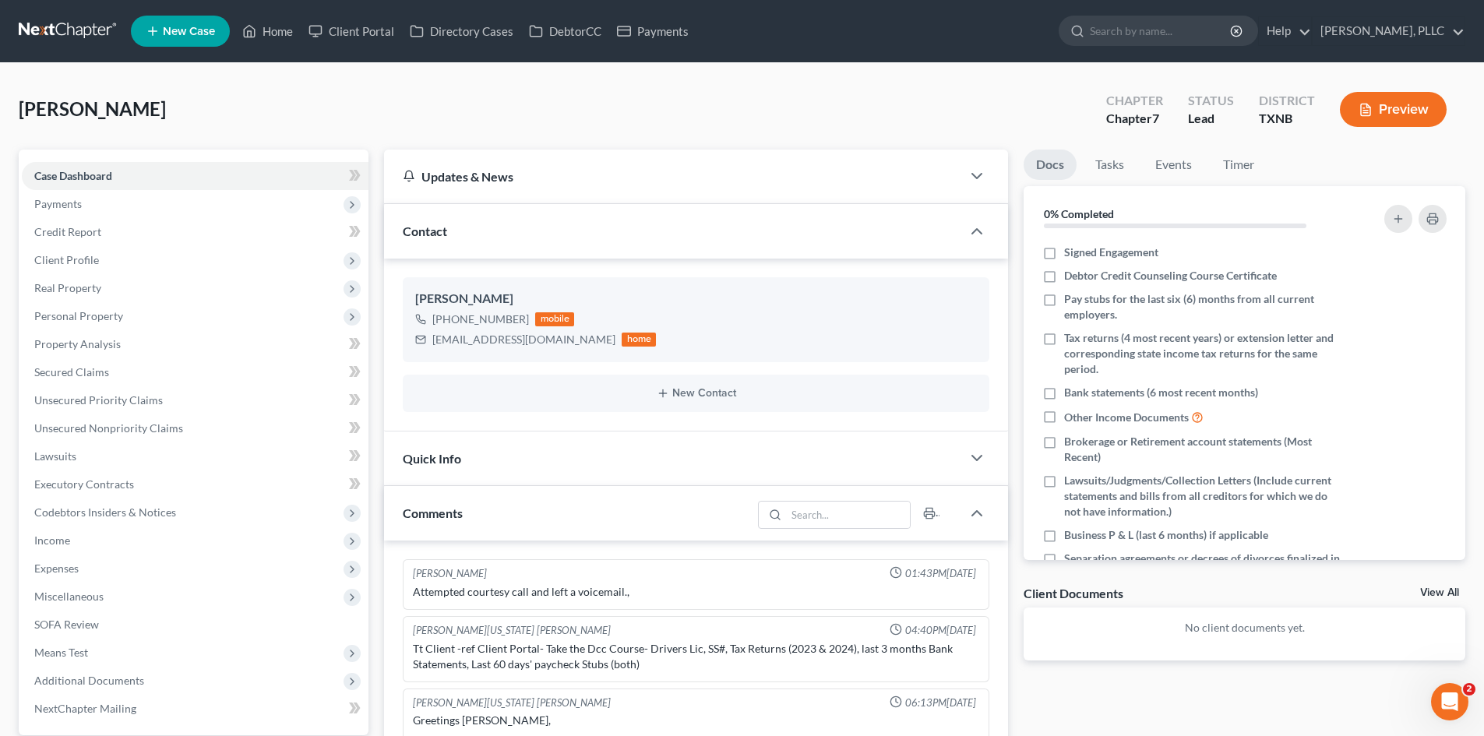
scroll to position [992, 0]
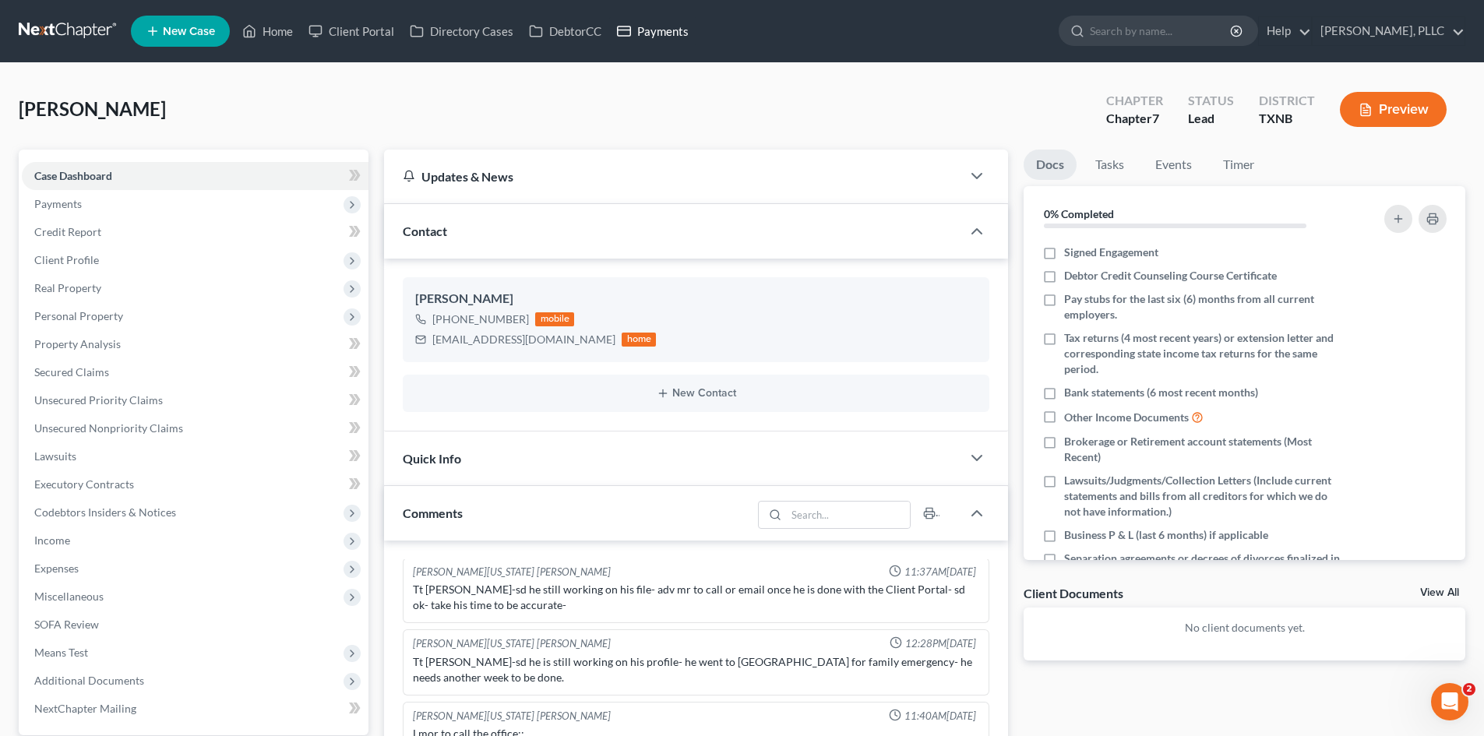
click at [675, 33] on link "Payments" at bounding box center [652, 31] width 87 height 28
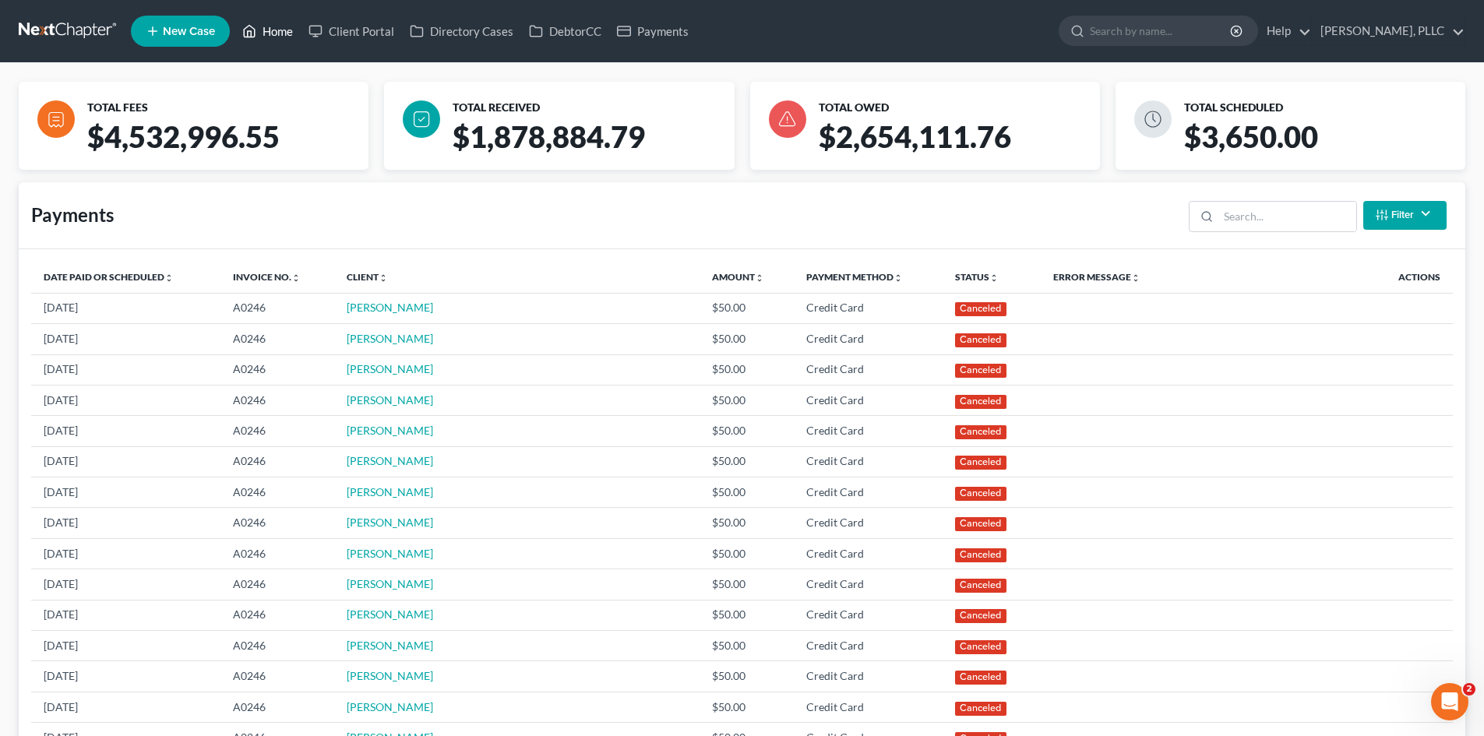
click at [278, 30] on link "Home" at bounding box center [267, 31] width 66 height 28
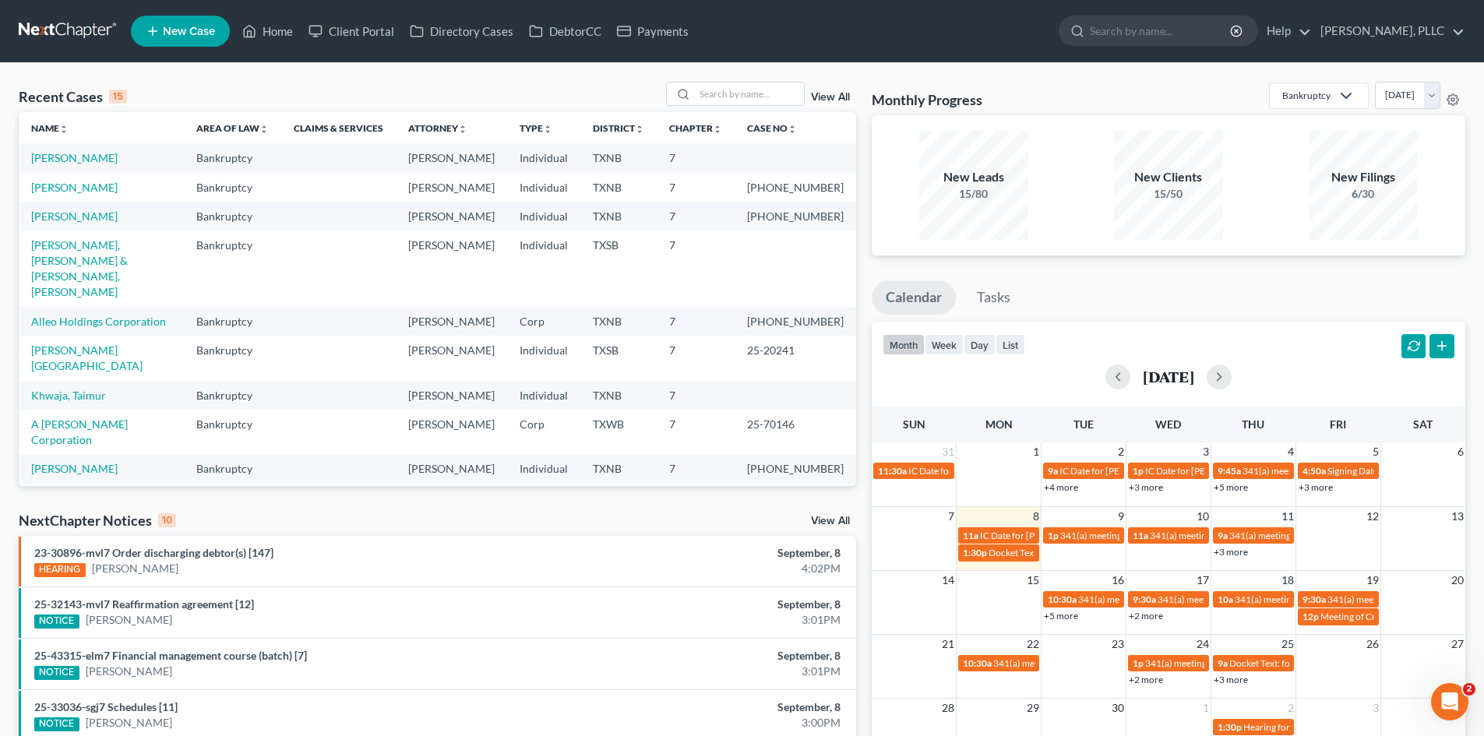
click at [83, 194] on td "[PERSON_NAME]" at bounding box center [101, 187] width 165 height 29
click at [86, 192] on link "[PERSON_NAME]" at bounding box center [74, 187] width 86 height 13
select select "10"
select select "4"
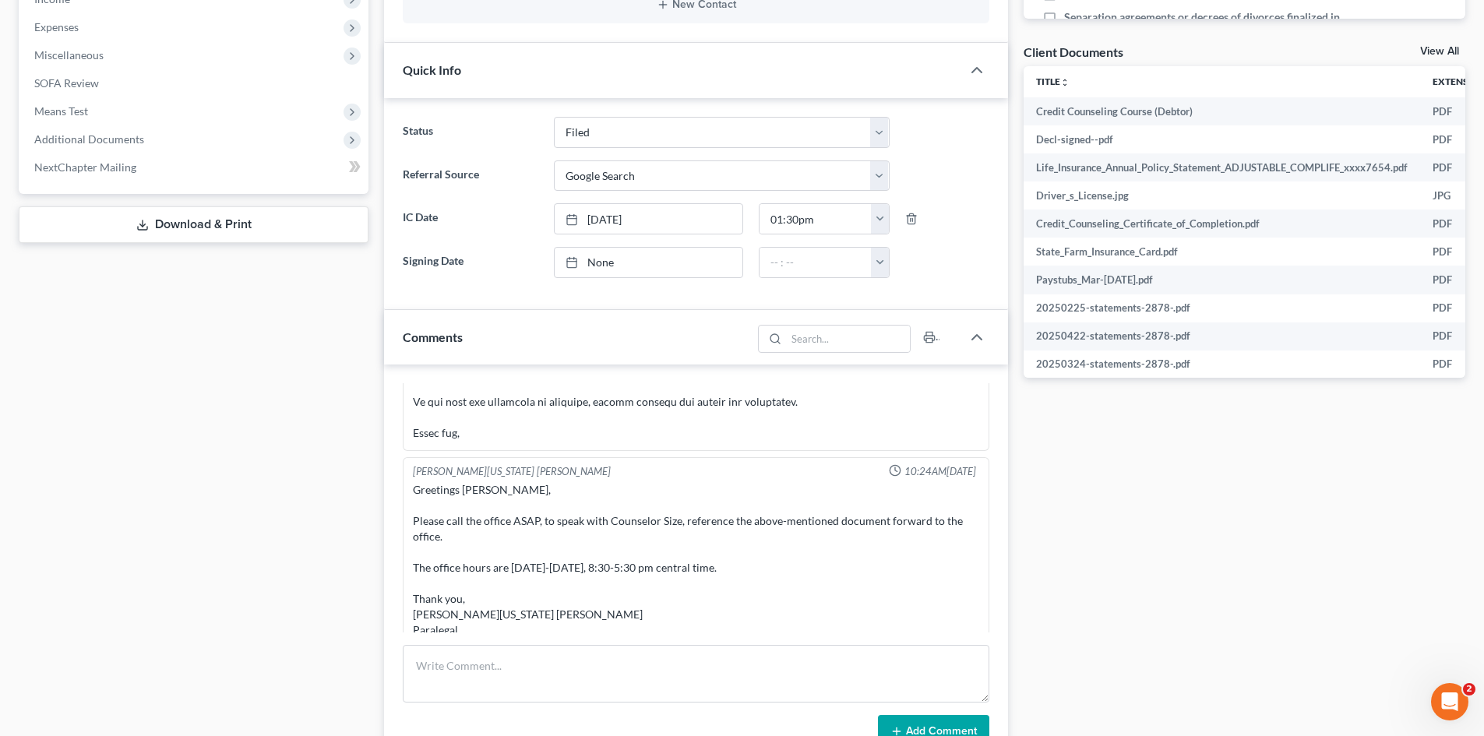
scroll to position [545, 0]
